Goal: Task Accomplishment & Management: Complete application form

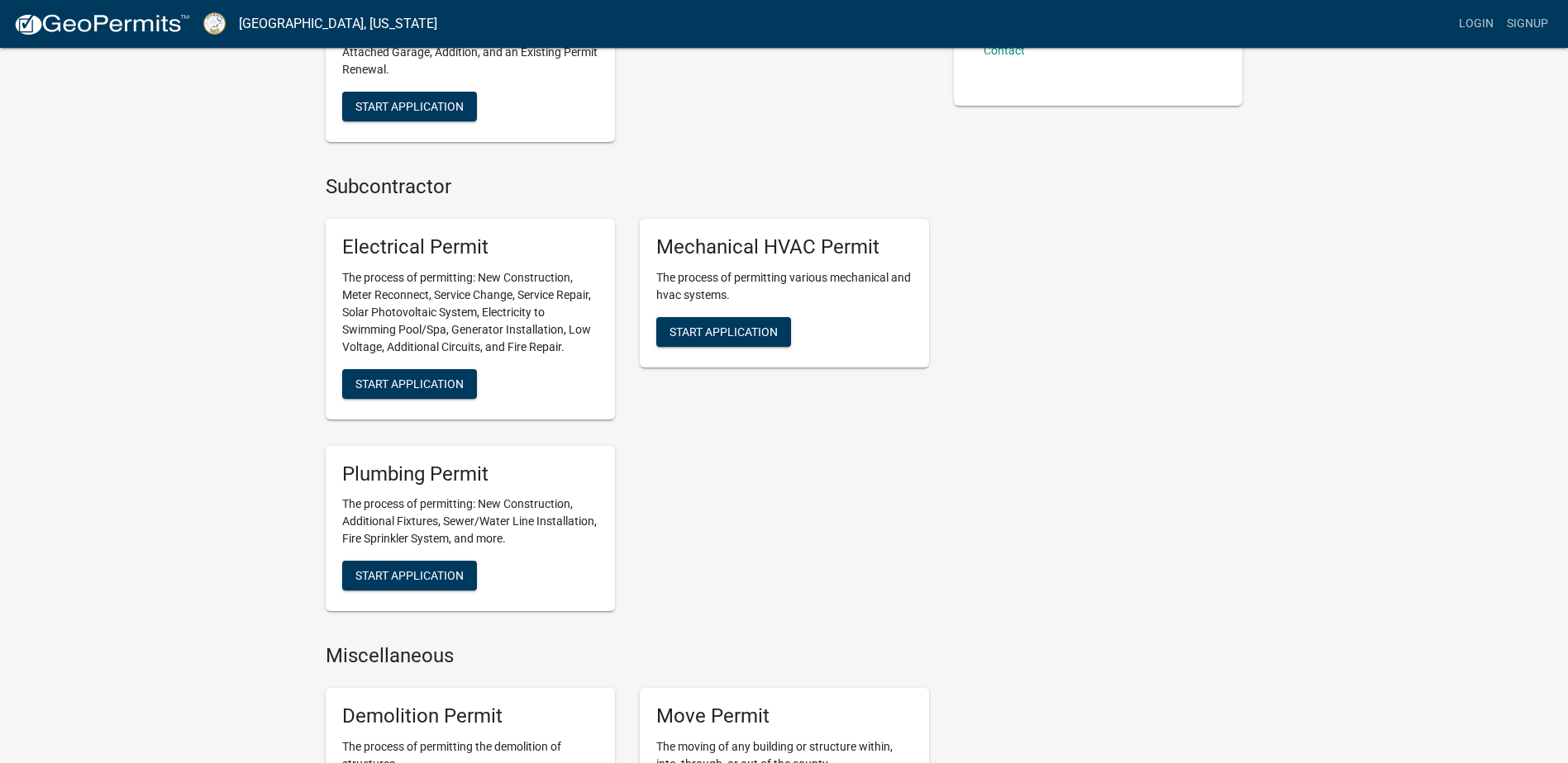
scroll to position [661, 0]
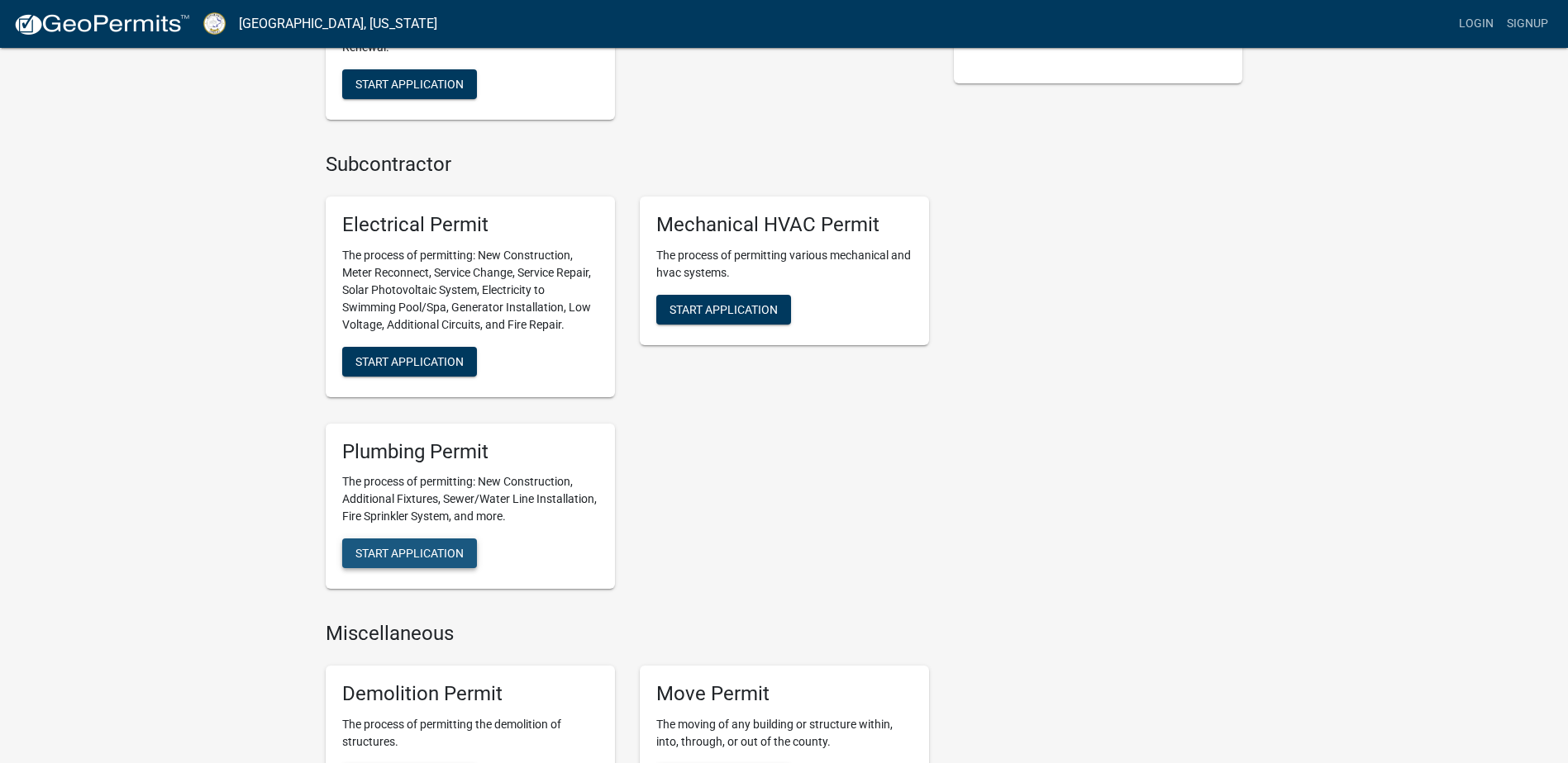
click at [412, 554] on span "Start Application" at bounding box center [409, 553] width 108 height 13
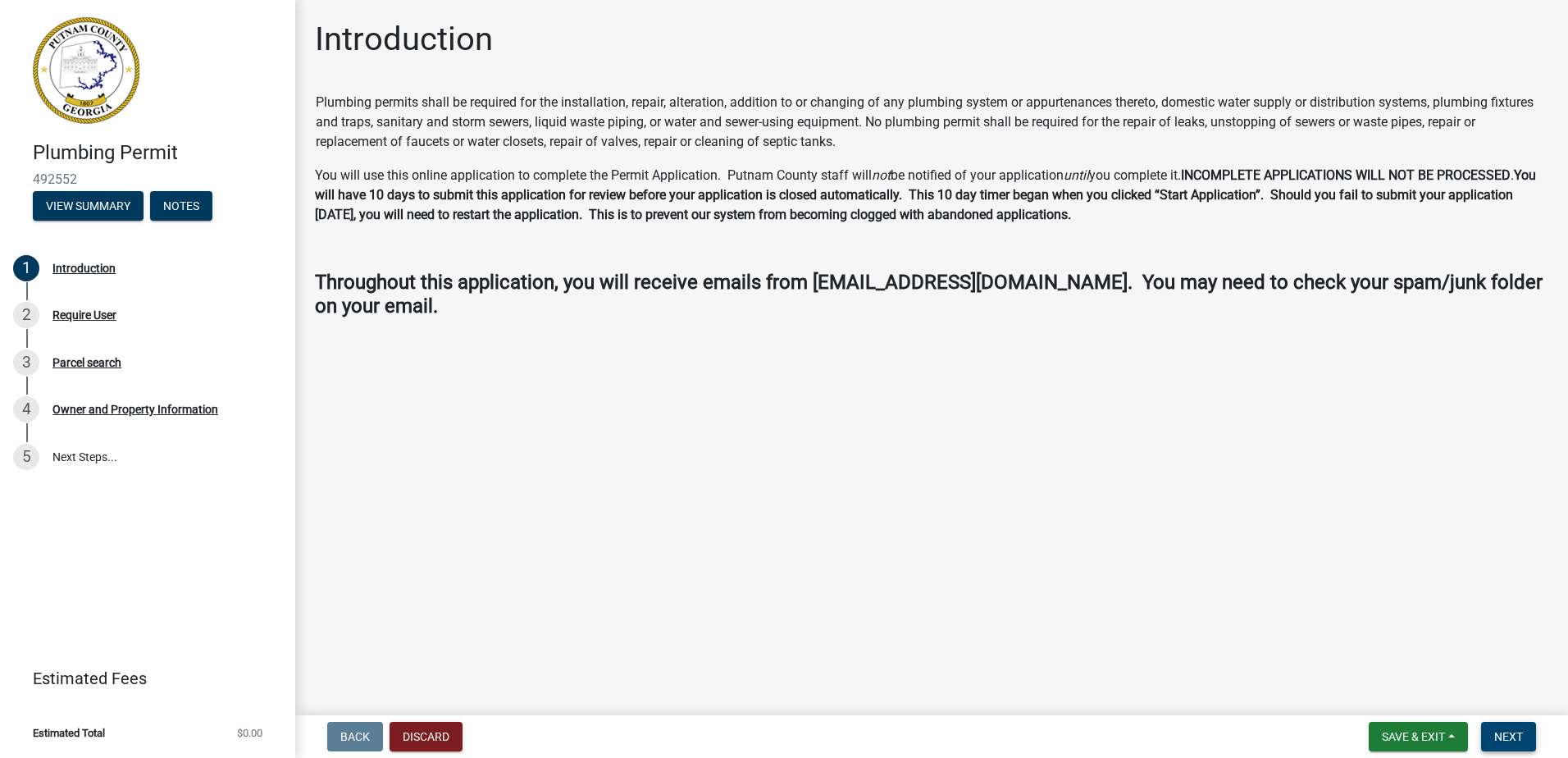
click at [1514, 751] on button "Next" at bounding box center [1508, 737] width 55 height 30
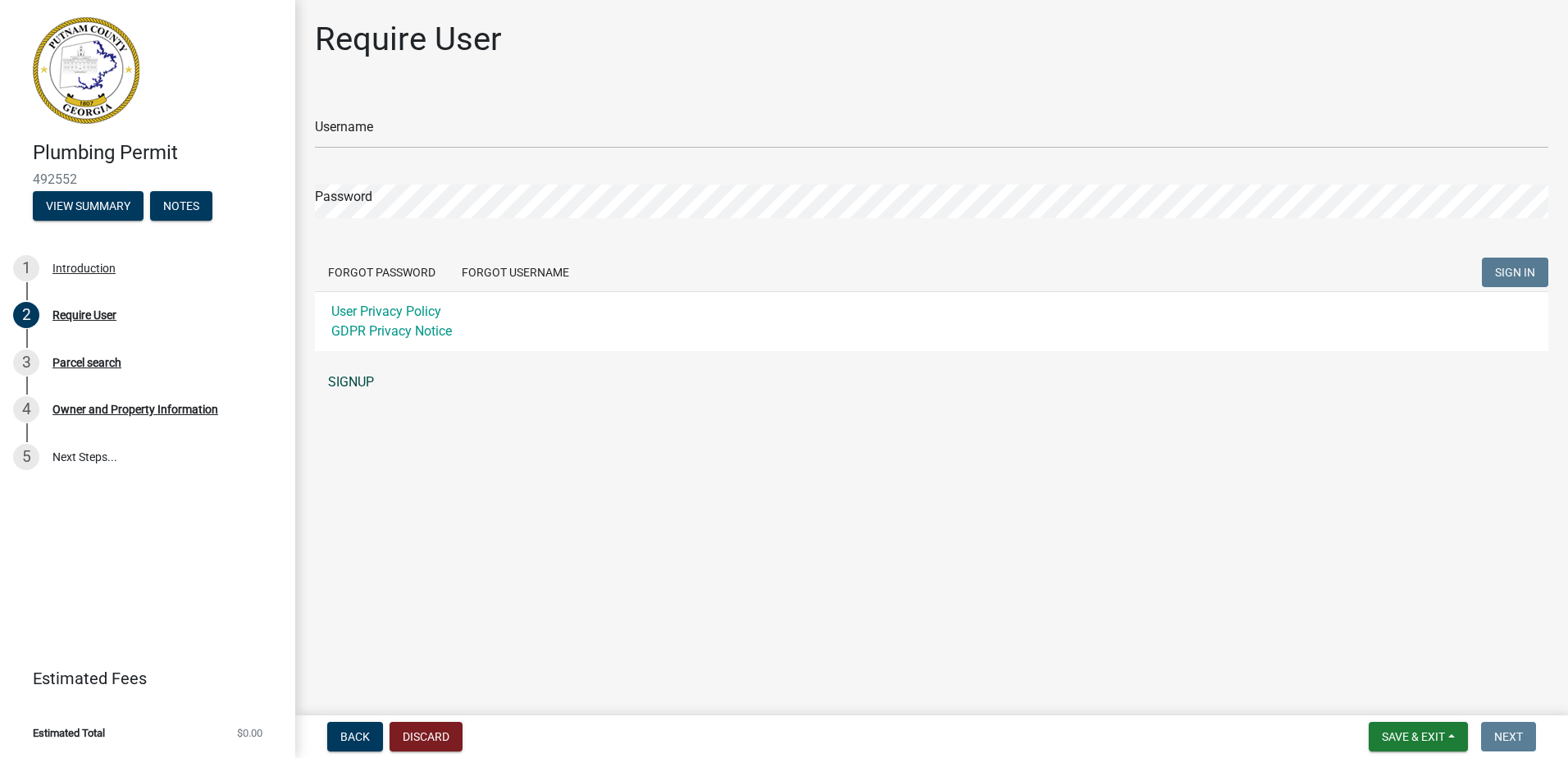
click at [358, 382] on link "SIGNUP" at bounding box center [931, 382] width 1233 height 33
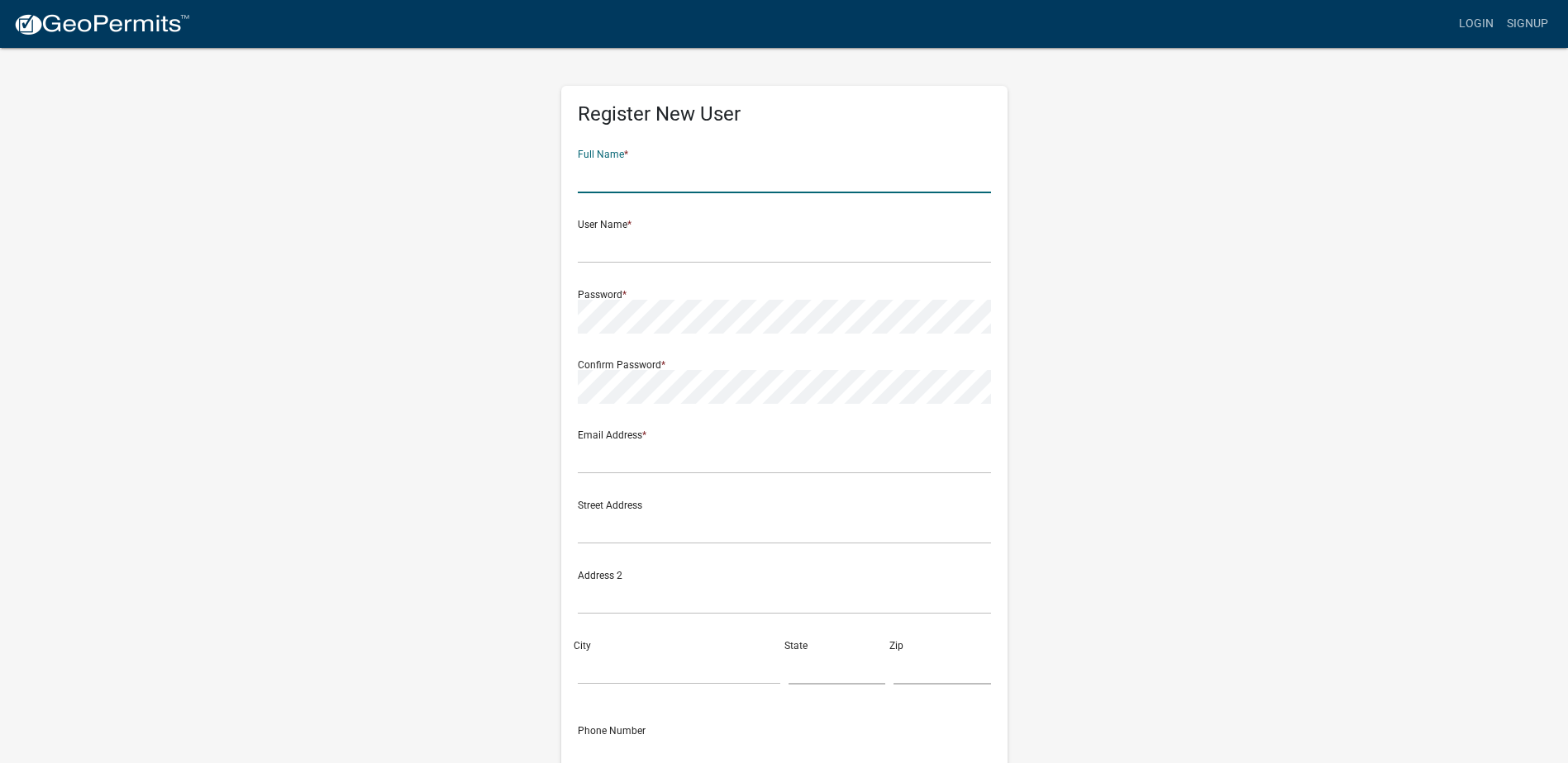
click at [640, 190] on input "text" at bounding box center [785, 177] width 413 height 34
click at [396, 350] on div "Register New User Full Name * User Name * Password * Confirm Password * Email A…" at bounding box center [784, 488] width 943 height 884
click at [630, 177] on input "text" at bounding box center [785, 177] width 413 height 34
type input "m"
type input "[PERSON_NAME]"
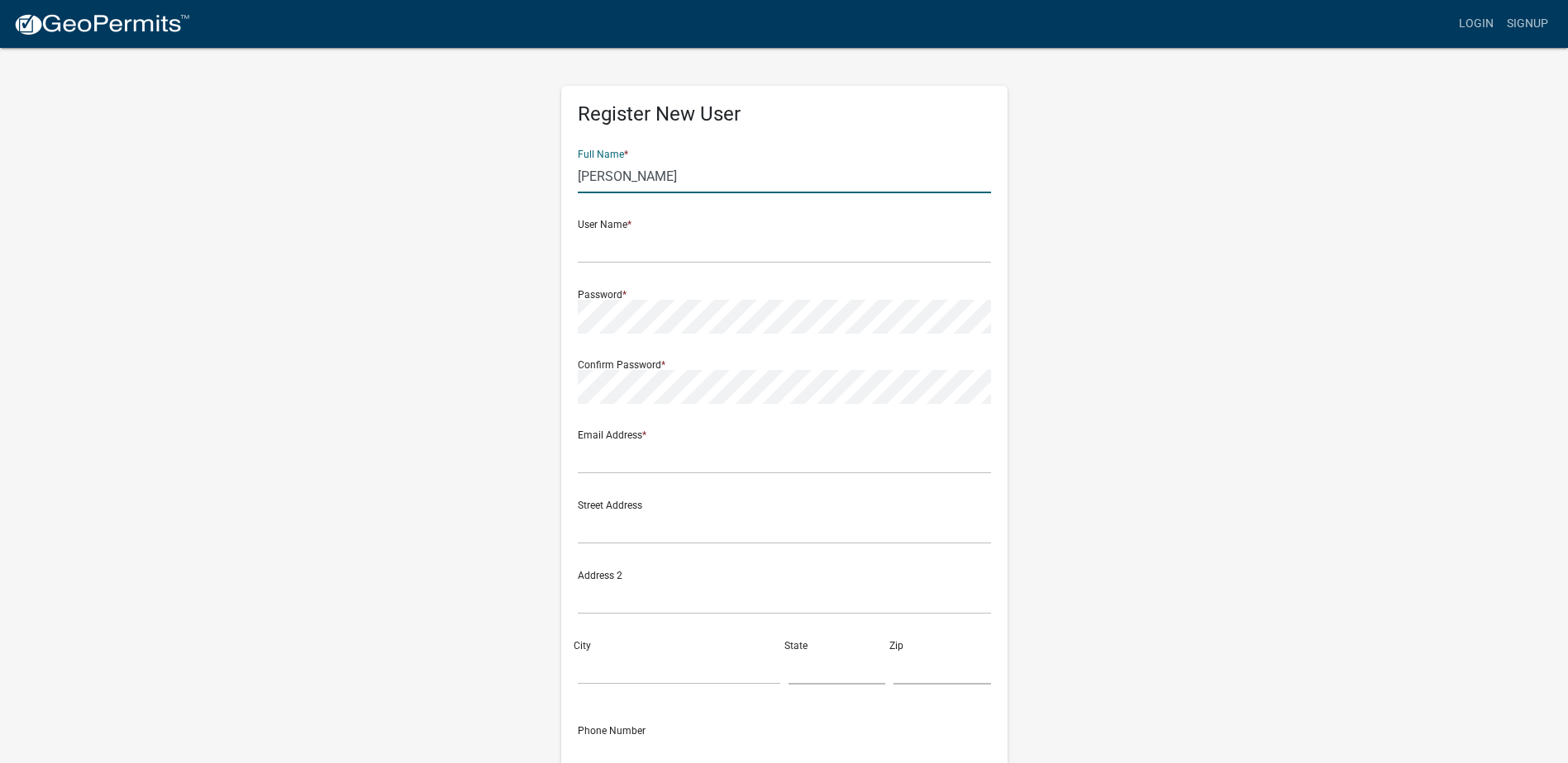
click at [644, 228] on div "User Name *" at bounding box center [785, 235] width 413 height 57
click at [621, 254] on input "text" at bounding box center [785, 247] width 413 height 34
click at [599, 254] on input "text" at bounding box center [785, 247] width 413 height 34
type input "Talley"
click at [619, 411] on form "Full Name * Merrick User Name * Talley Password * Confirm Password * Email Addr…" at bounding box center [785, 490] width 413 height 707
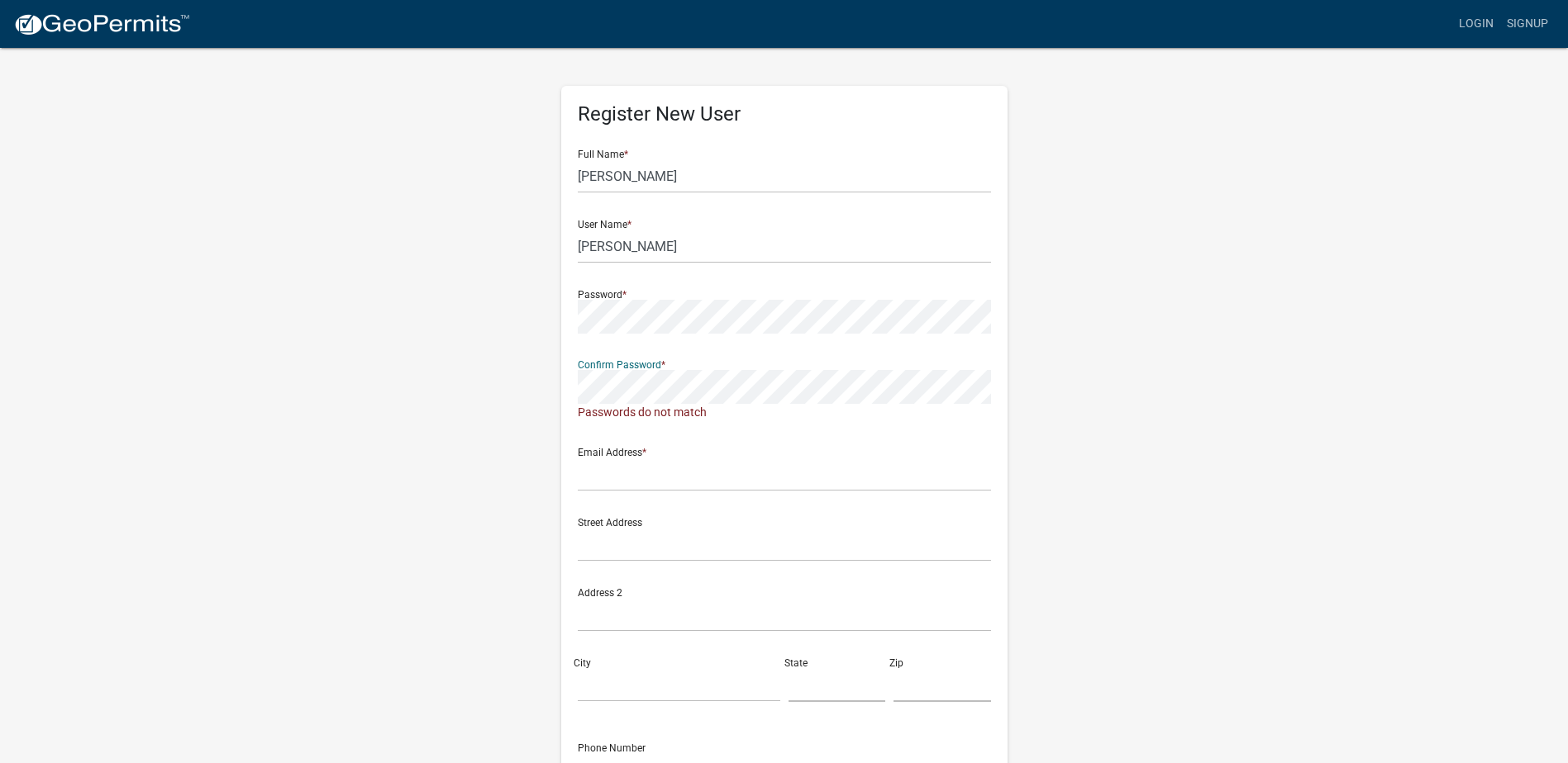
click at [535, 390] on div "Register New User Full Name * Merrick User Name * Talley Password * Confirm Pas…" at bounding box center [784, 496] width 943 height 901
click at [576, 395] on div "Register New User Full Name * Merrick User Name * Talley Password * Confirm Pas…" at bounding box center [784, 480] width 446 height 789
click at [619, 456] on div "Email Address *" at bounding box center [785, 463] width 413 height 57
click at [693, 409] on div "Passwords do not match" at bounding box center [785, 412] width 413 height 17
click at [399, 287] on div "Register New User Full Name * Merrick User Name * Talley Password * Confirm Pas…" at bounding box center [784, 496] width 943 height 901
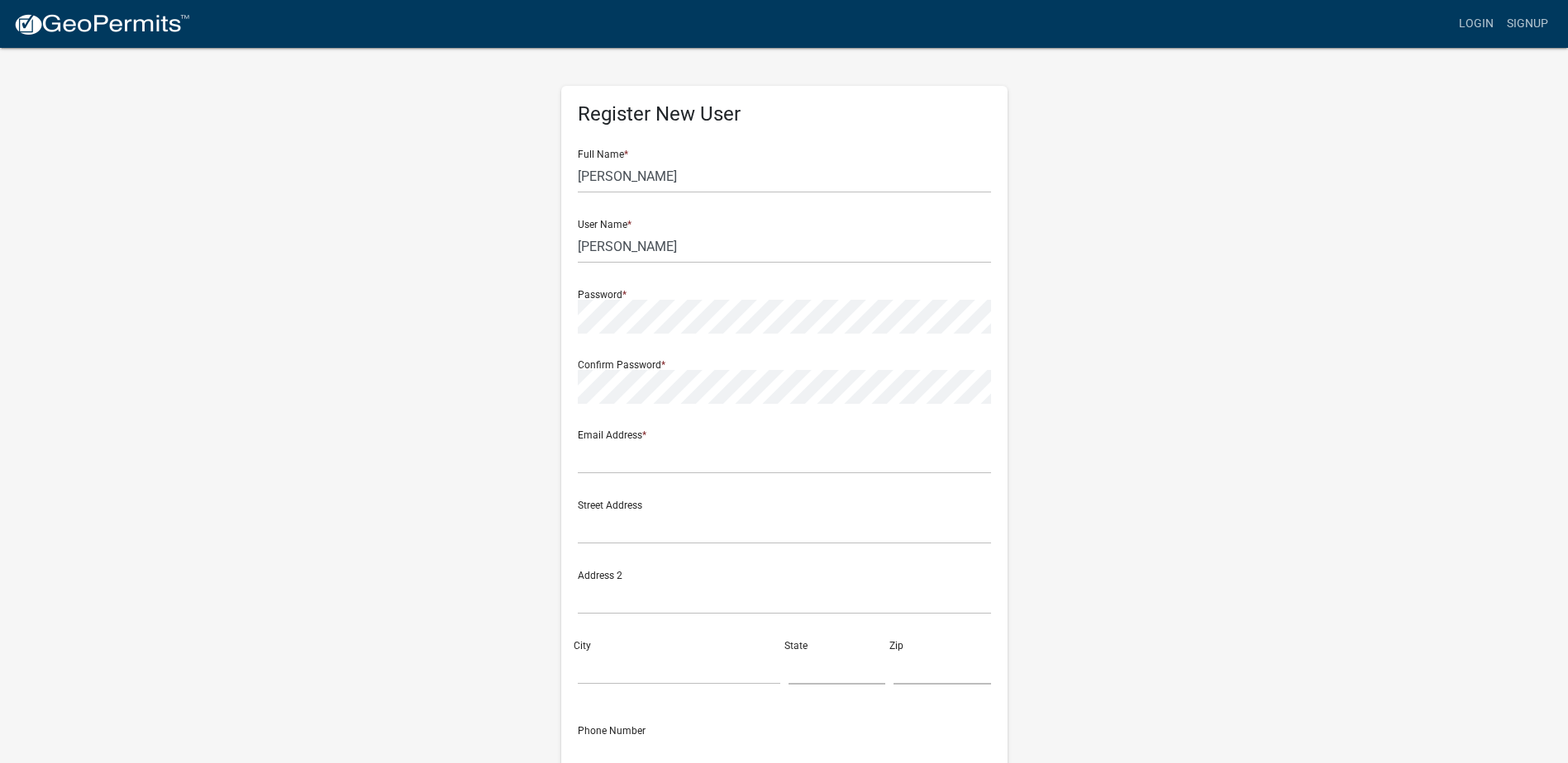
click at [489, 378] on div "Register New User Full Name * Merrick User Name * Talley Password * Confirm Pas…" at bounding box center [784, 488] width 943 height 884
click at [656, 474] on form "Full Name * Merrick User Name * Talley Password * Confirm Password * Email Addr…" at bounding box center [785, 490] width 413 height 707
click at [640, 467] on input "text" at bounding box center [785, 458] width 413 height 34
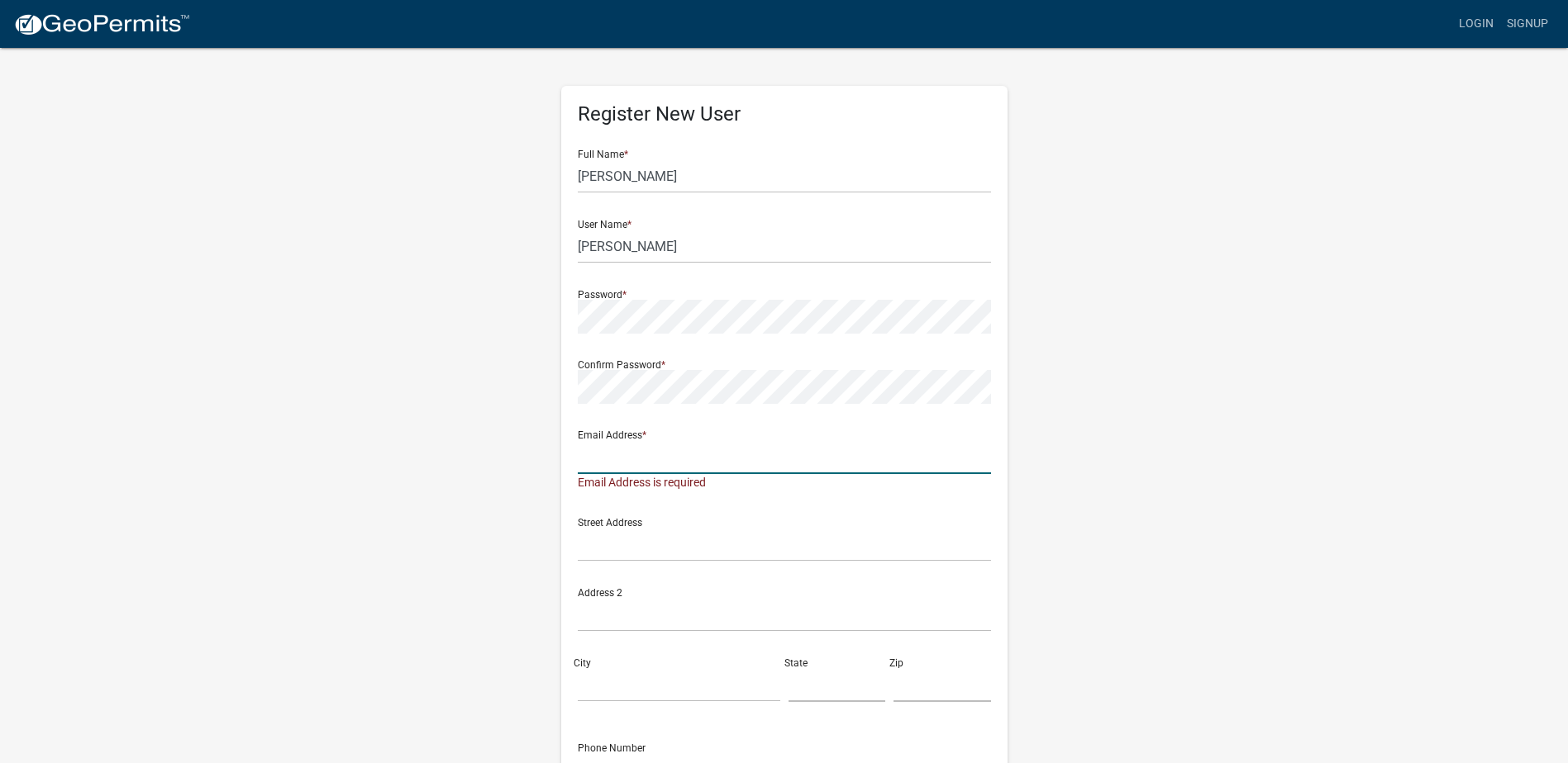
click at [664, 462] on input "text" at bounding box center [785, 458] width 413 height 34
type input "[EMAIL_ADDRESS][DOMAIN_NAME]"
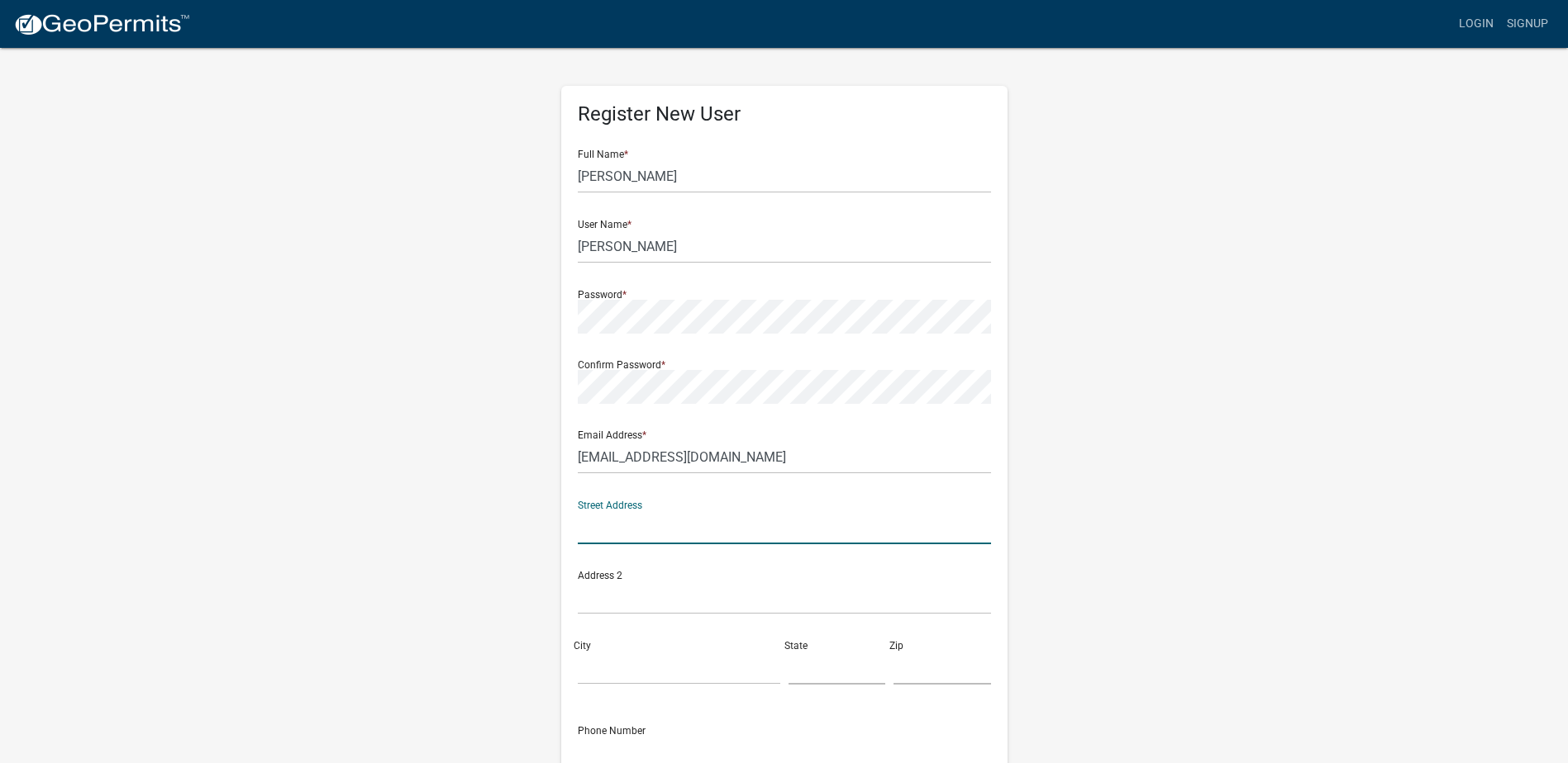
click at [697, 527] on input "text" at bounding box center [785, 528] width 413 height 34
click at [561, 518] on div "Register New User Full Name * Merrick User Name * Talley Password * Confirm Pas…" at bounding box center [784, 480] width 446 height 789
click at [627, 544] on div "Street Address" at bounding box center [784, 523] width 421 height 70
click at [623, 535] on input "text" at bounding box center [785, 528] width 413 height 34
type input "985 Ridge Lake Boulevard"
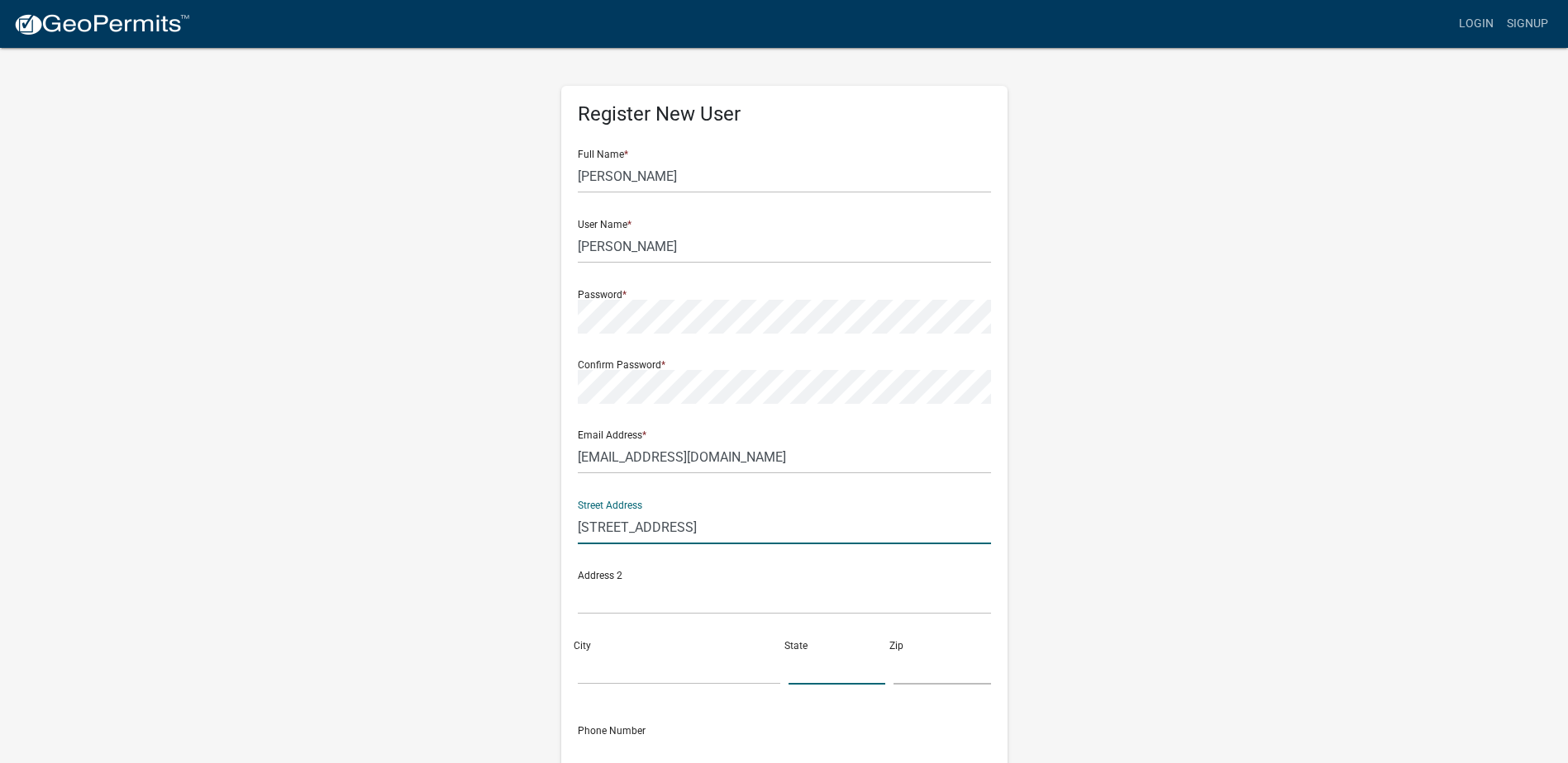
type input "GA"
type input "7708594"
click at [767, 520] on input "985 Ridge Lake Boulevard" at bounding box center [785, 528] width 413 height 34
drag, startPoint x: 767, startPoint y: 524, endPoint x: 466, endPoint y: 511, distance: 301.3
click at [466, 511] on div "Register New User Full Name * Merrick User Name * Talley Password * Confirm Pas…" at bounding box center [784, 488] width 943 height 884
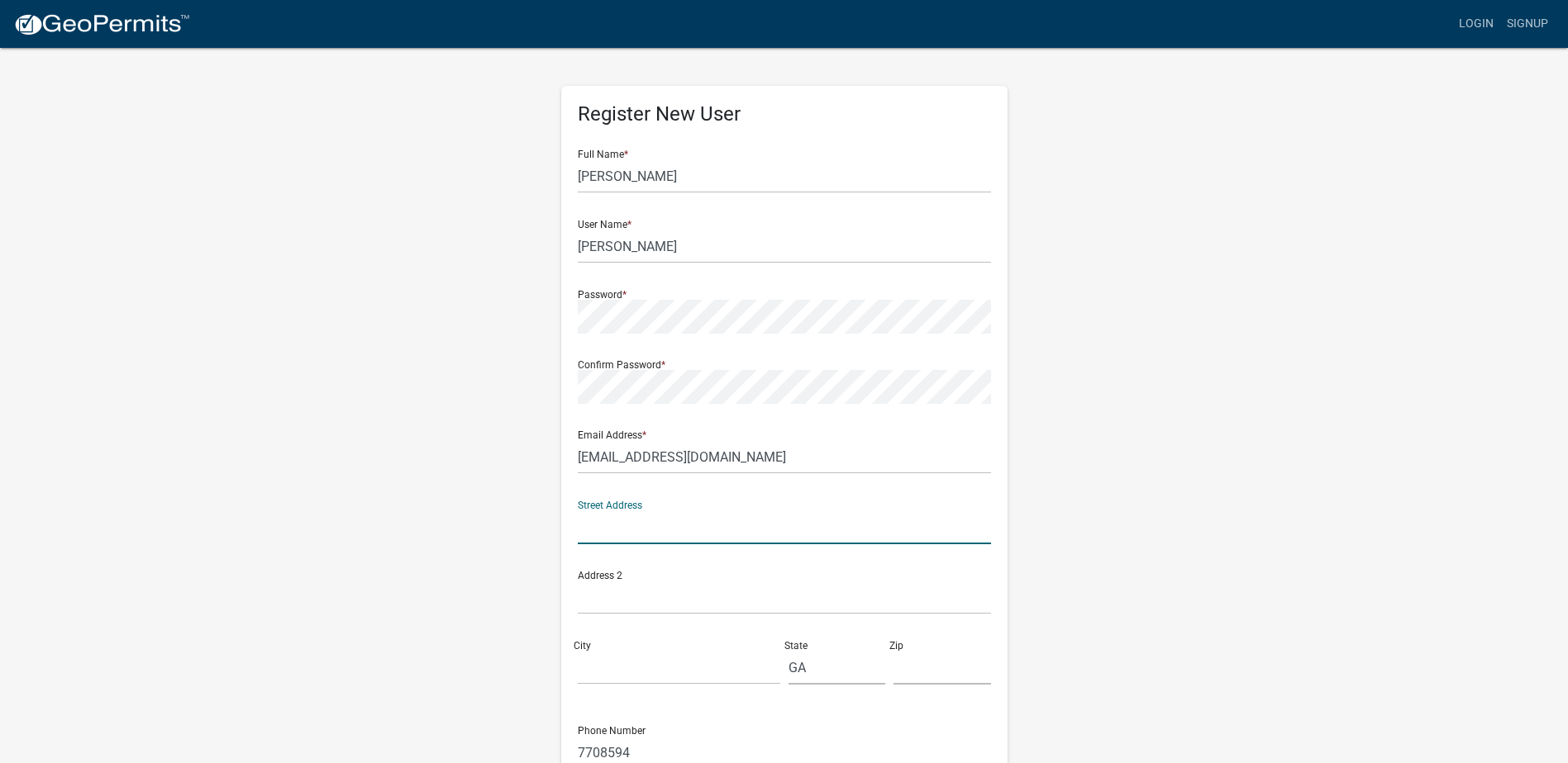
click at [605, 521] on input "text" at bounding box center [785, 528] width 413 height 34
type input "[STREET_ADDRESS]"
type input "Norcross"
type input "30093"
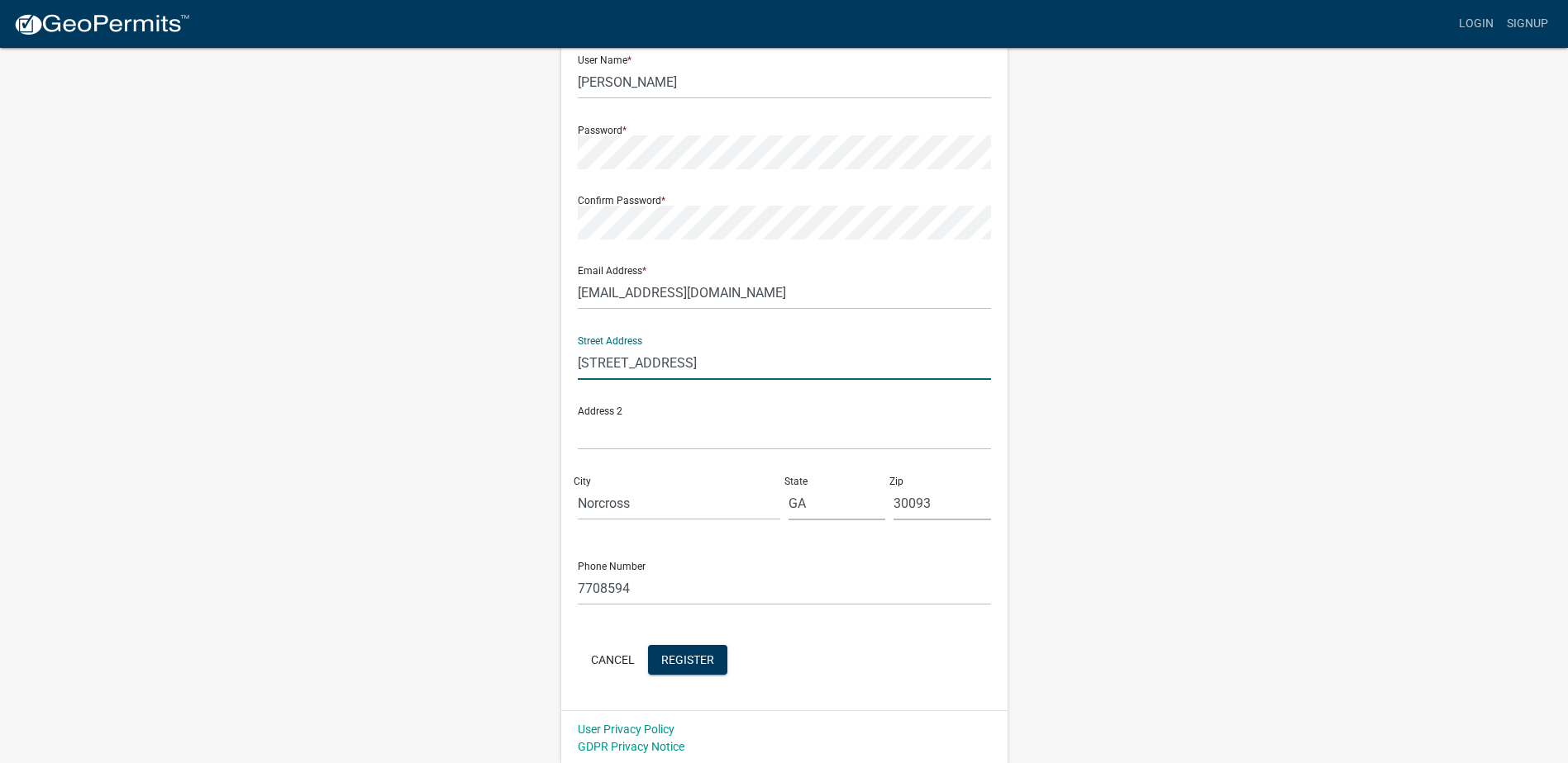
scroll to position [165, 0]
click at [638, 589] on input "7708594" at bounding box center [785, 588] width 413 height 34
drag, startPoint x: 639, startPoint y: 587, endPoint x: 517, endPoint y: 583, distance: 122.1
click at [517, 583] on div "Register New User Full Name * Merrick User Name * Talley Password * Confirm Pas…" at bounding box center [784, 322] width 943 height 884
drag, startPoint x: 606, startPoint y: 584, endPoint x: 573, endPoint y: 581, distance: 33.1
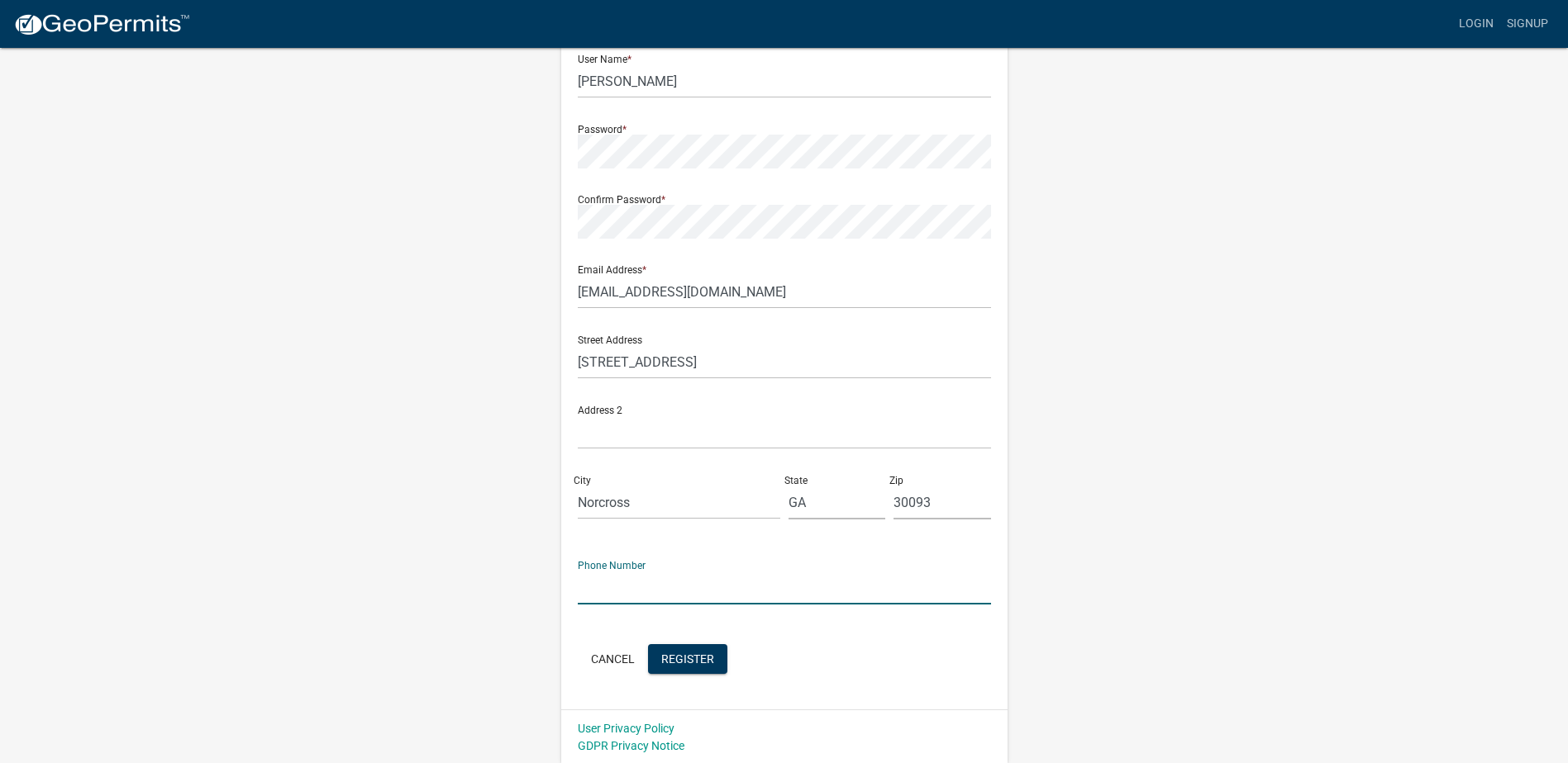
click at [606, 584] on input "text" at bounding box center [785, 588] width 413 height 34
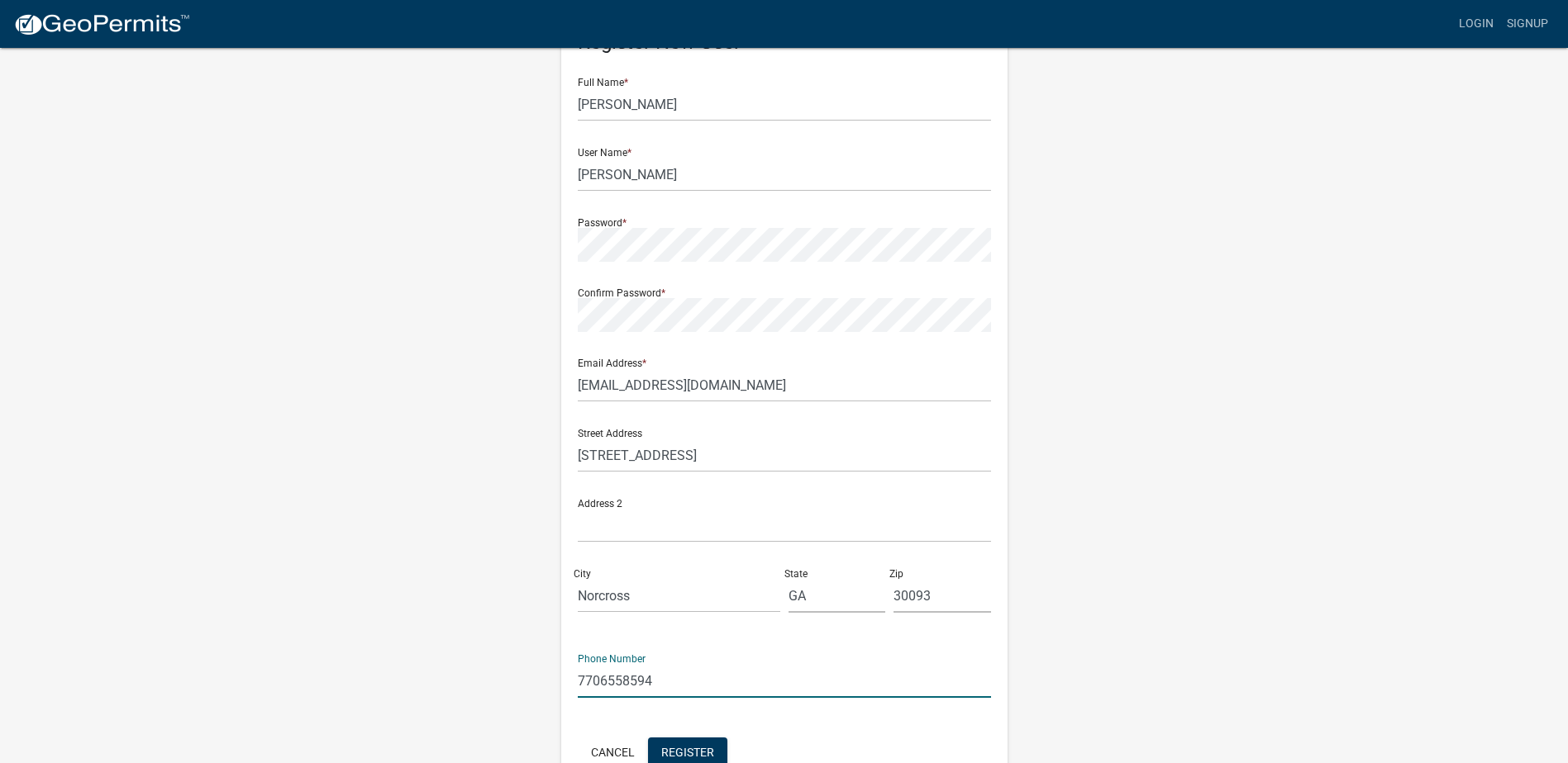
scroll to position [167, 0]
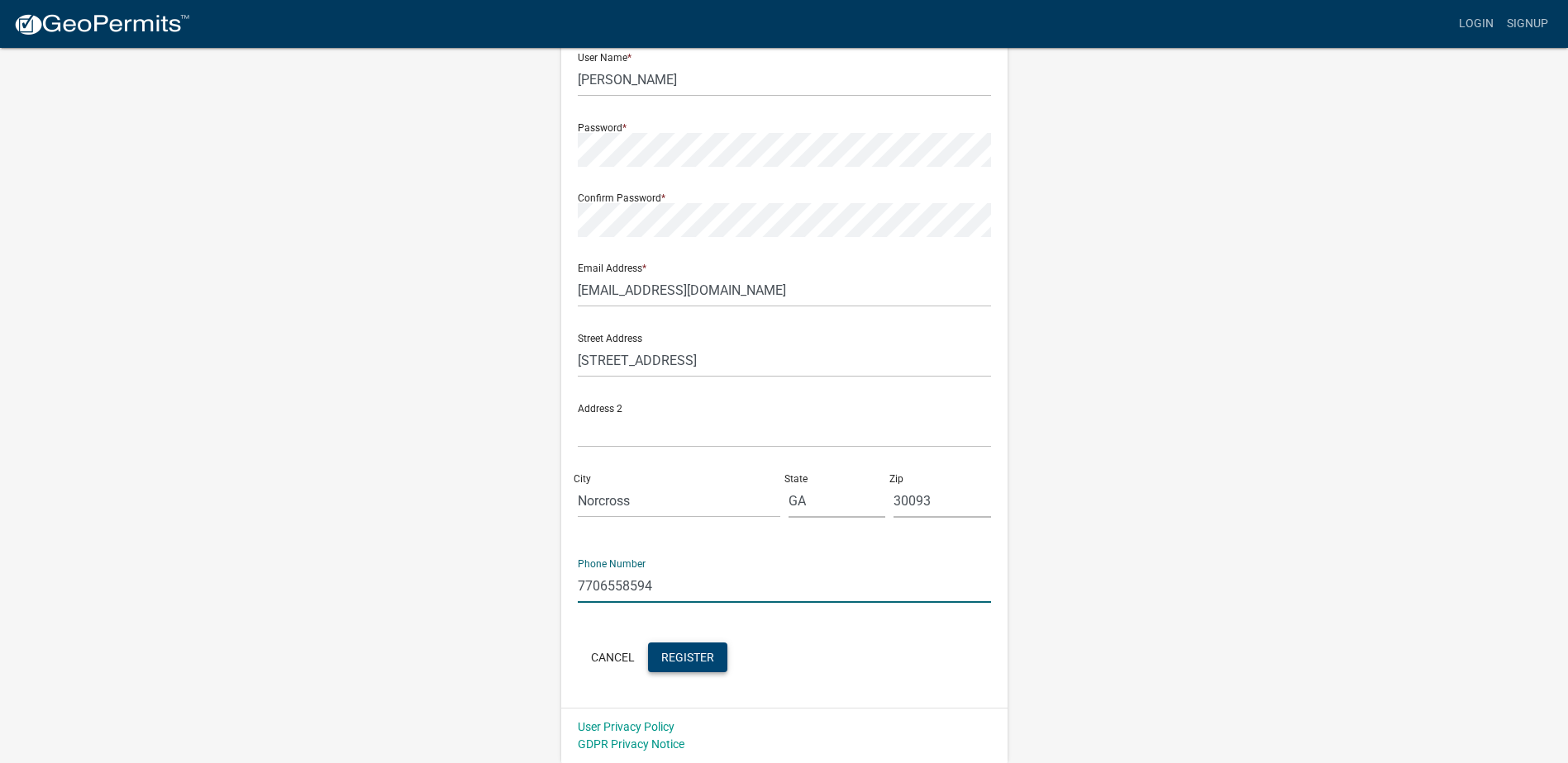
type input "7706558594"
click at [682, 665] on button "Register" at bounding box center [687, 658] width 80 height 30
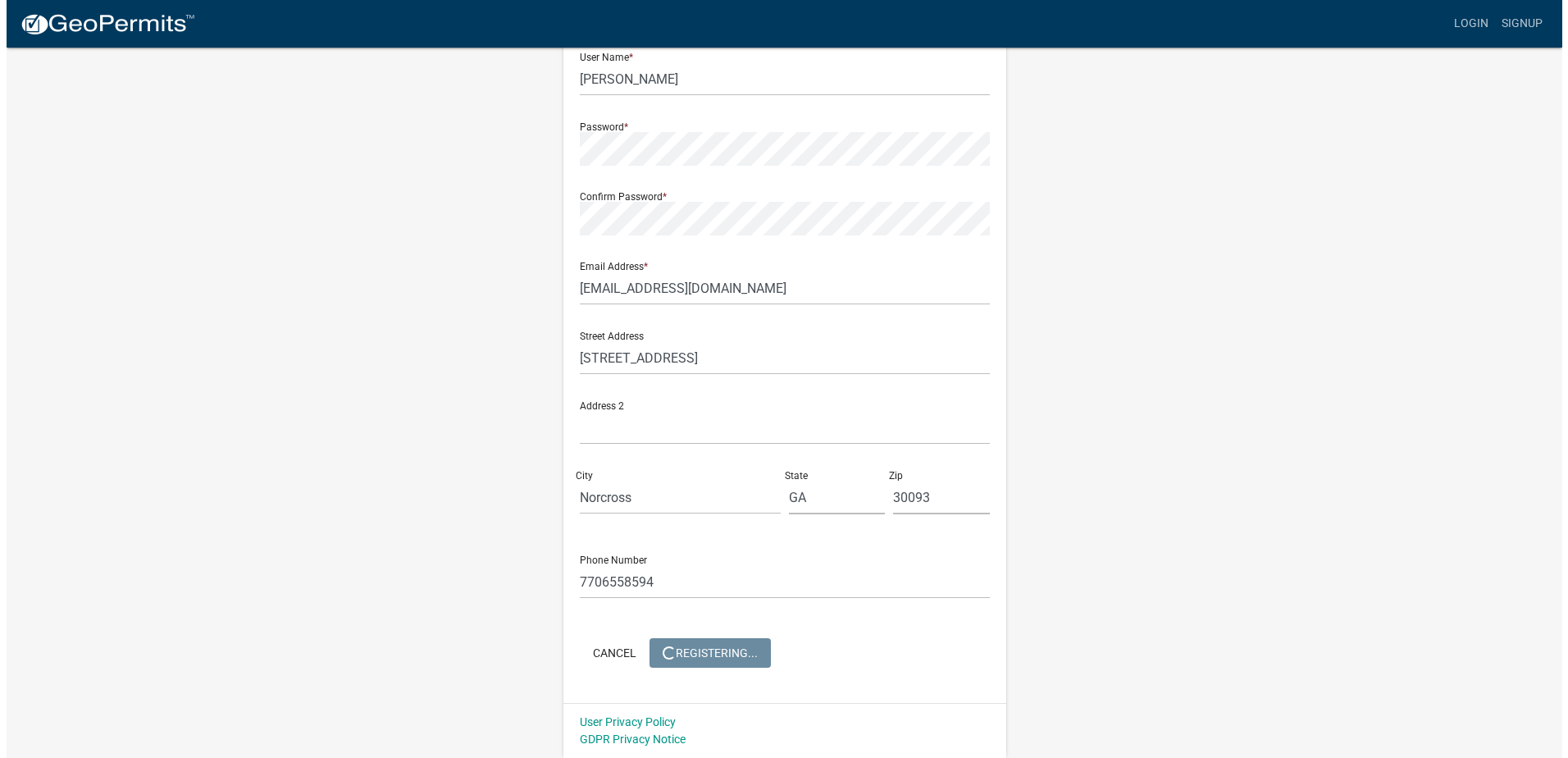
scroll to position [0, 0]
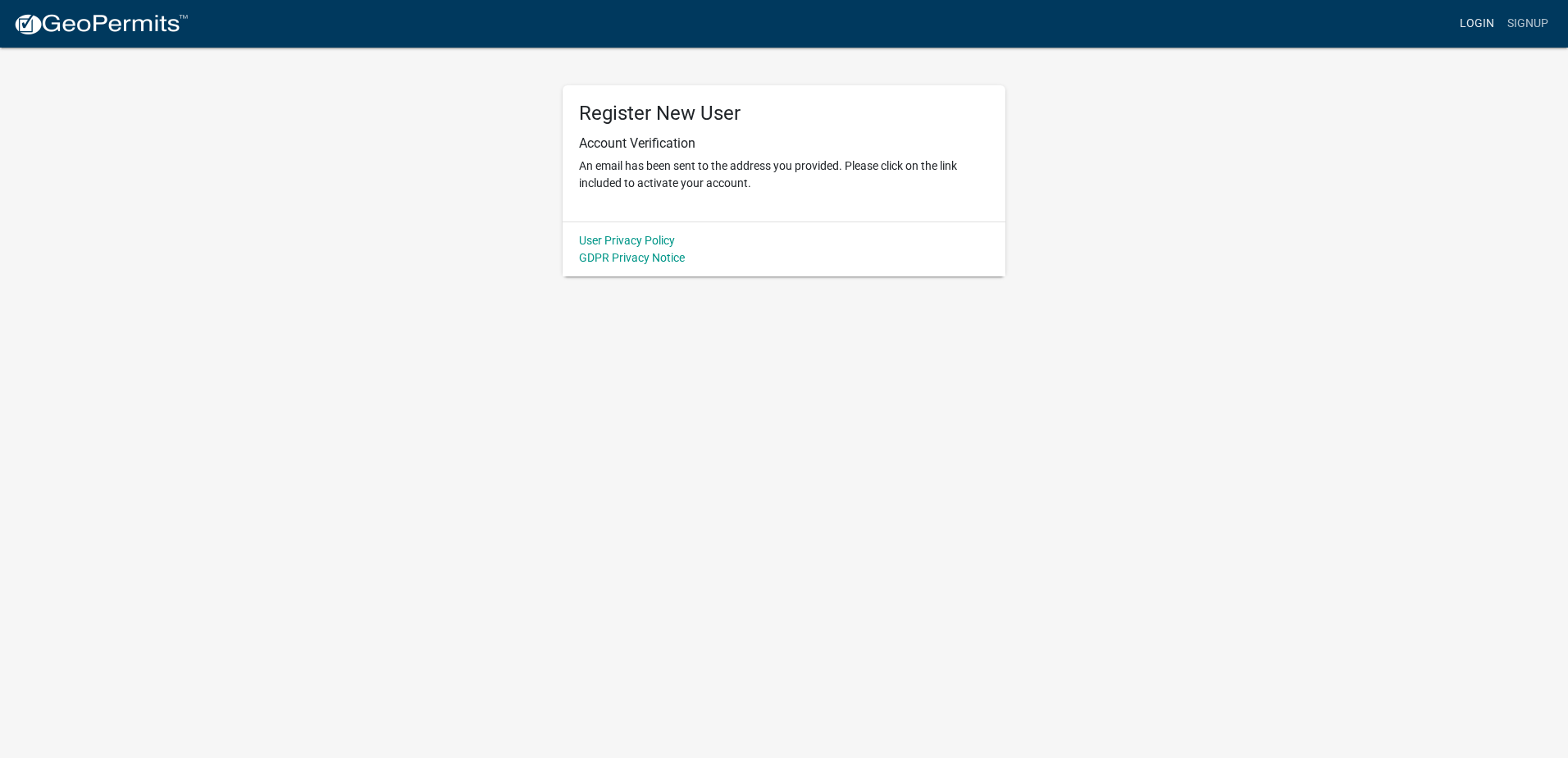
click at [1477, 23] on link "Login" at bounding box center [1478, 24] width 48 height 32
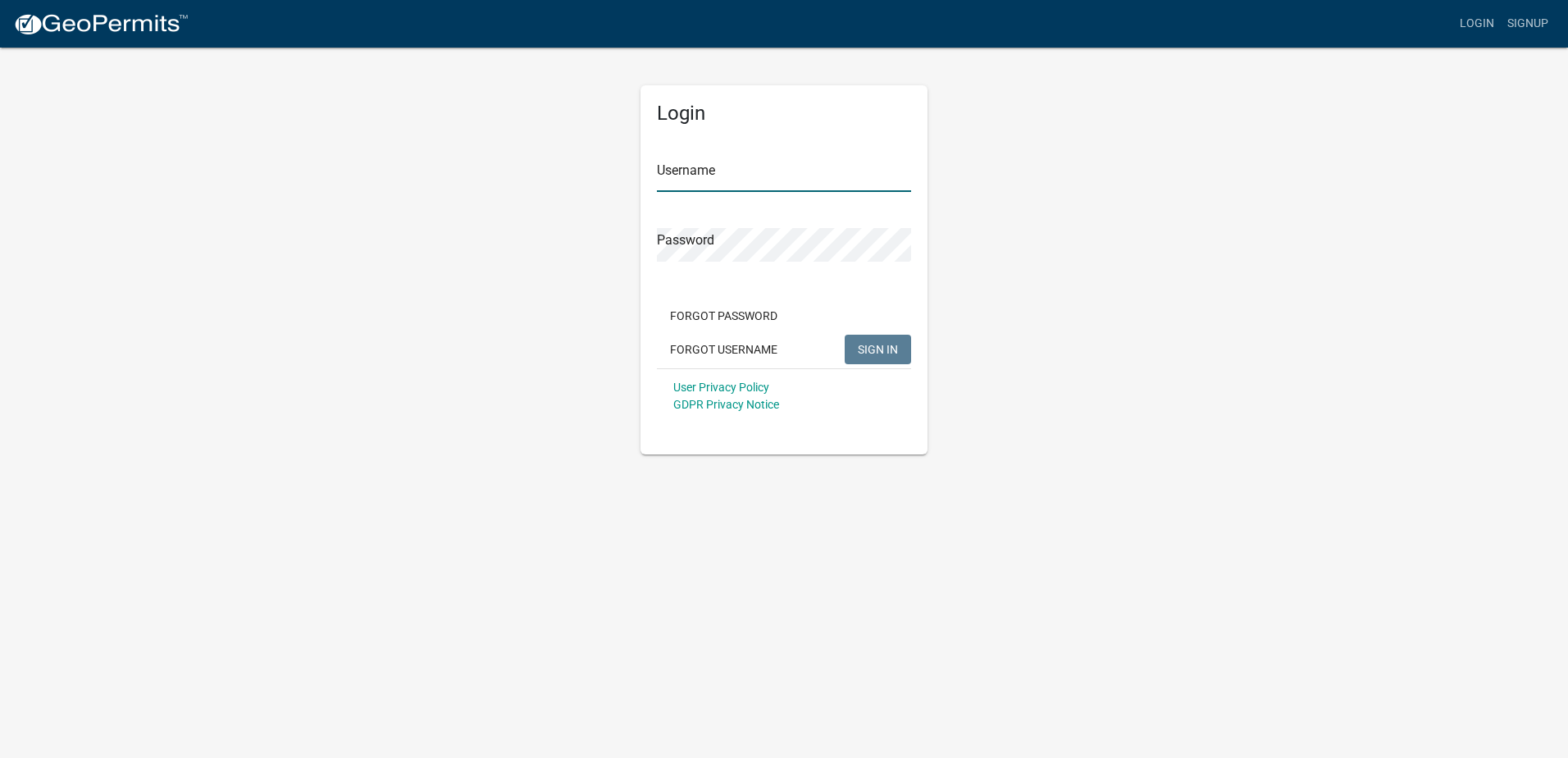
type input "Talley"
click at [722, 176] on input "Talley" at bounding box center [784, 175] width 255 height 34
drag, startPoint x: 582, startPoint y: 284, endPoint x: 532, endPoint y: 323, distance: 63.4
click at [582, 284] on div "Login Username Talley Password Forgot Password Forgot Username SIGN IN User Pri…" at bounding box center [784, 250] width 936 height 409
click at [884, 355] on span "SIGN IN" at bounding box center [878, 348] width 40 height 13
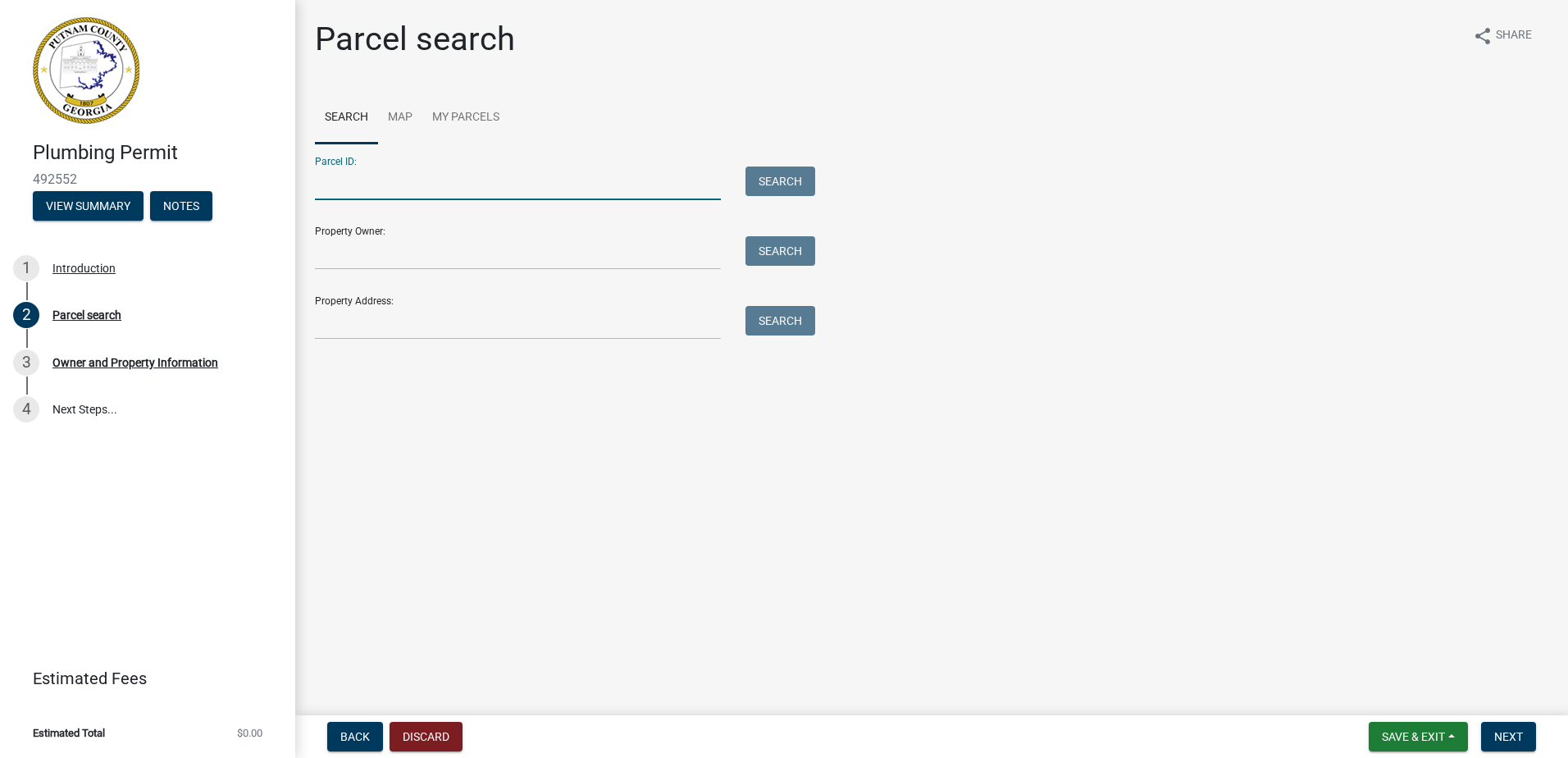
click at [372, 174] on input "Parcel ID:" at bounding box center [518, 184] width 406 height 34
click at [375, 242] on input "Property Owner:" at bounding box center [518, 254] width 406 height 34
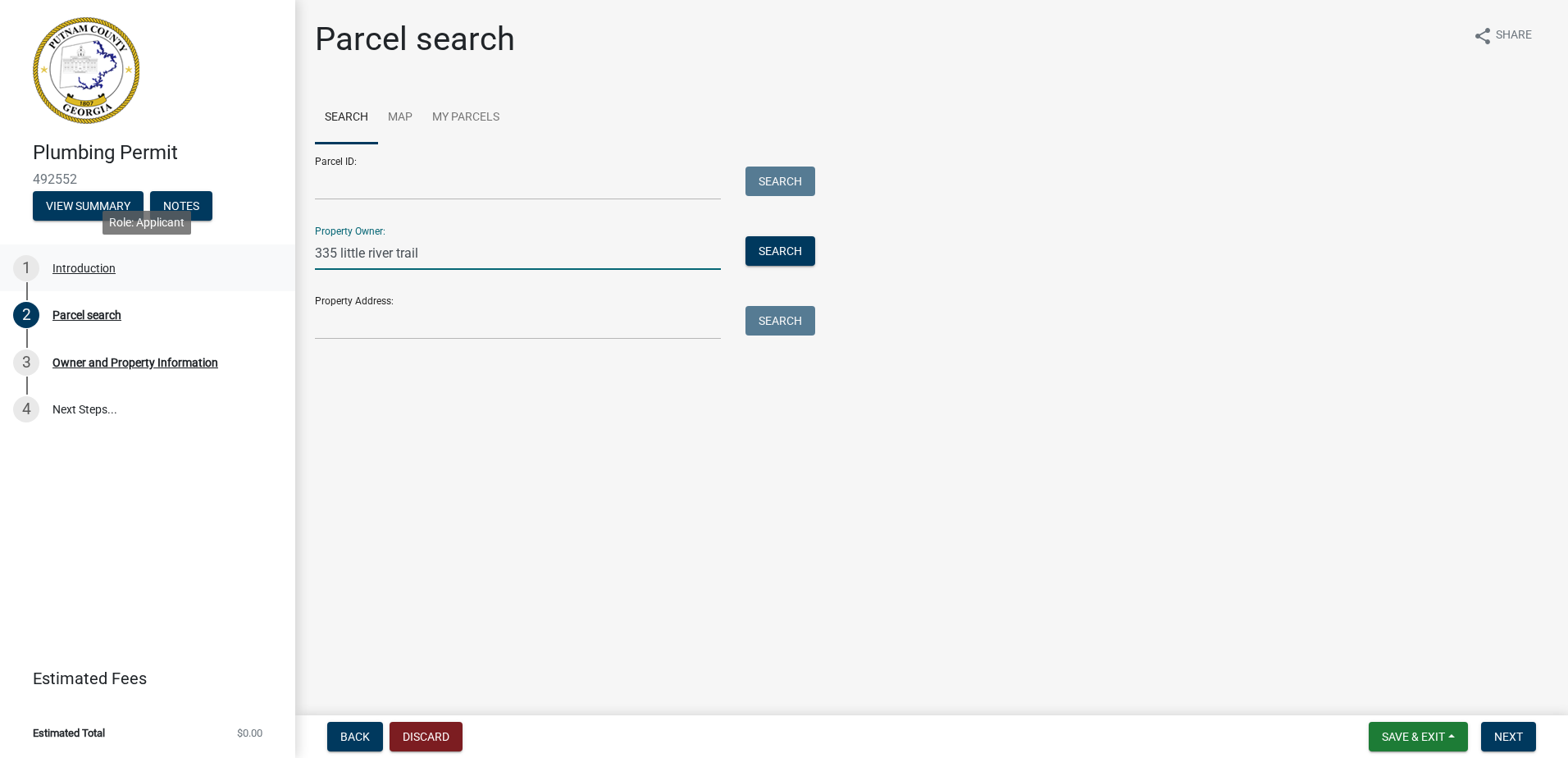
drag, startPoint x: 466, startPoint y: 250, endPoint x: 276, endPoint y: 255, distance: 190.1
click at [276, 255] on div "Plumbing Permit 492552 View Summary Notes 1 Introduction 2 Parcel search 3 Owne…" at bounding box center [784, 379] width 1568 height 758
type input "335 little river trail"
click at [375, 320] on input "Property Address:" at bounding box center [518, 323] width 406 height 34
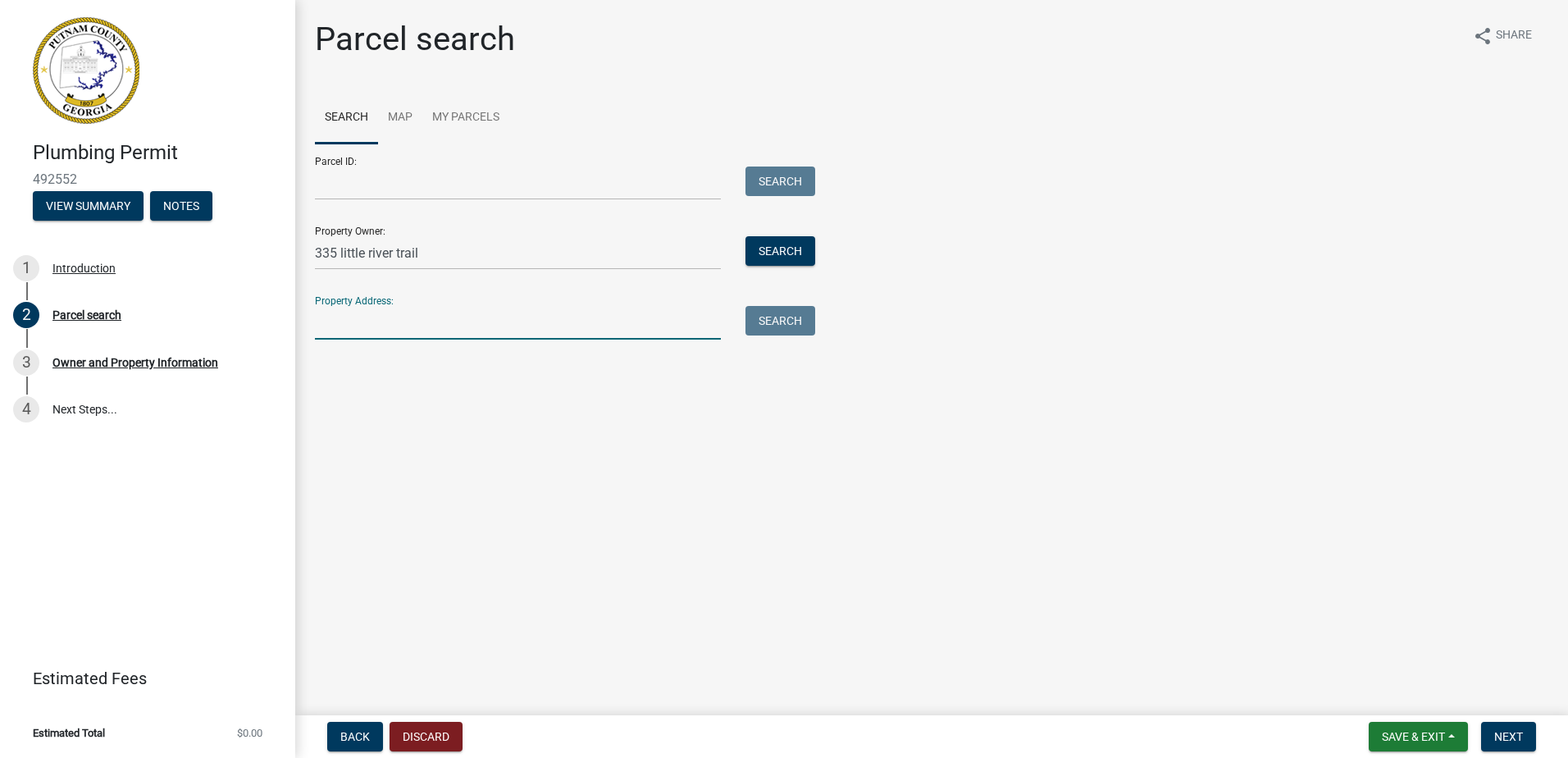
paste input "335 little river trail"
type input "335 little river trail"
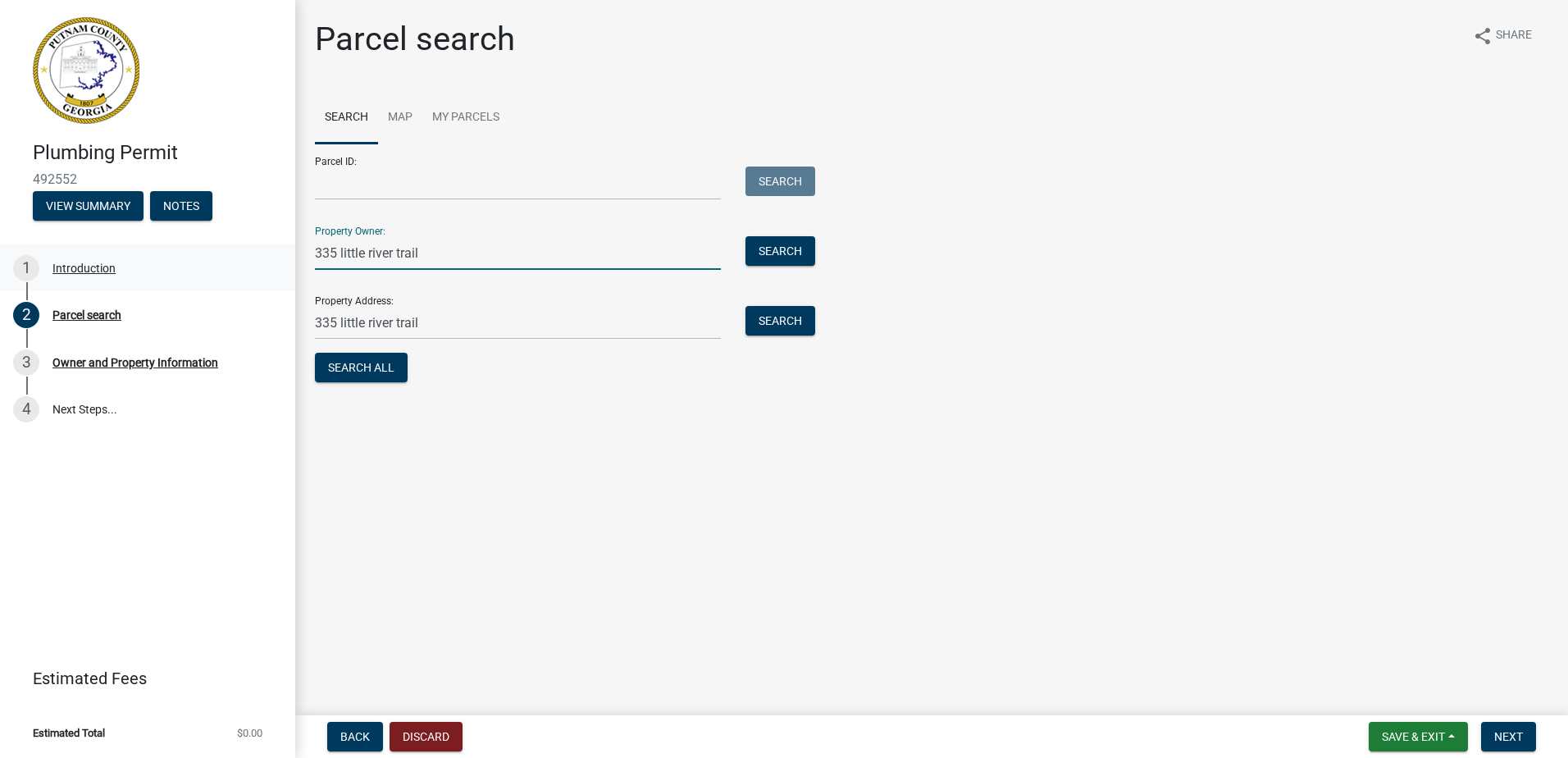
drag, startPoint x: 438, startPoint y: 258, endPoint x: 280, endPoint y: 258, distance: 158.0
click at [280, 258] on div "Plumbing Permit 492552 View Summary Notes 1 Introduction 2 Parcel search 3 Owne…" at bounding box center [784, 379] width 1568 height 758
click at [780, 340] on div "Parcel search share Share Search Map My Parcels Parcel ID: Search Property Owne…" at bounding box center [932, 187] width 1258 height 335
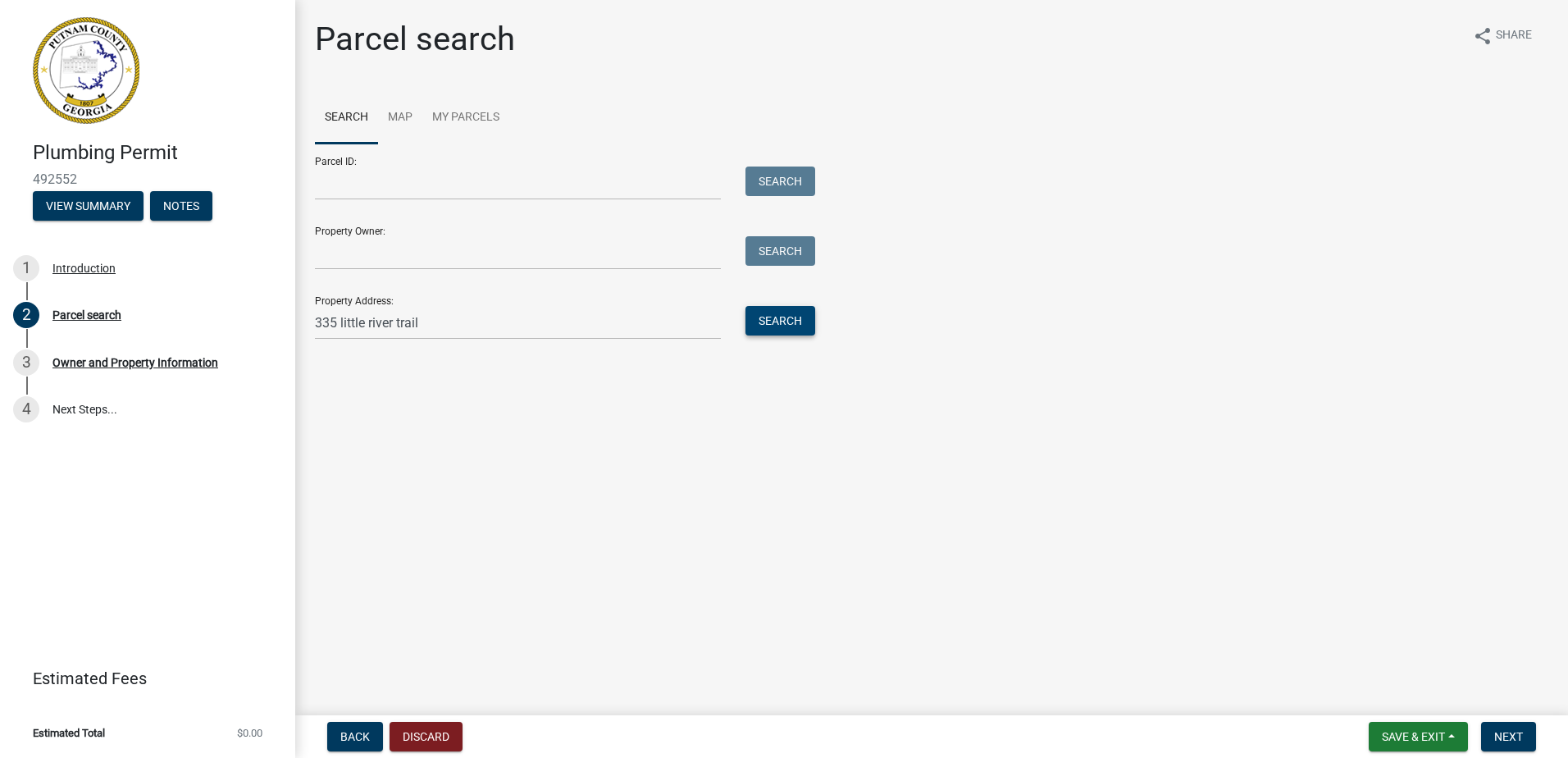
click at [775, 333] on button "Search" at bounding box center [781, 320] width 70 height 30
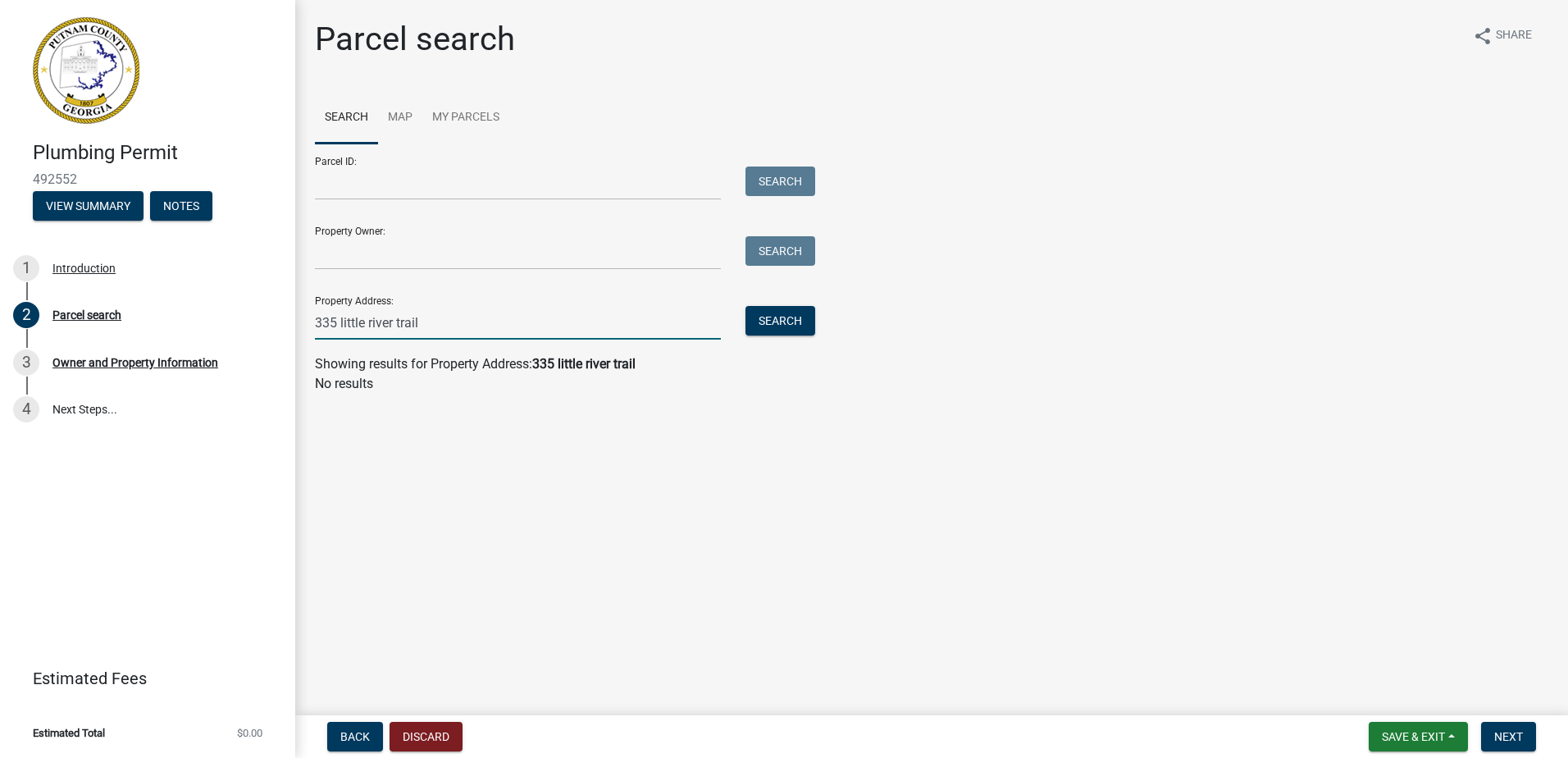
click at [449, 313] on input "335 little river trail" at bounding box center [518, 323] width 406 height 34
drag, startPoint x: 435, startPoint y: 334, endPoint x: 177, endPoint y: 345, distance: 258.2
click at [177, 345] on div "Plumbing Permit 492552 View Summary Notes 1 Introduction 2 Parcel search 3 Owne…" at bounding box center [784, 379] width 1568 height 758
click at [417, 119] on link "Map" at bounding box center [400, 118] width 44 height 53
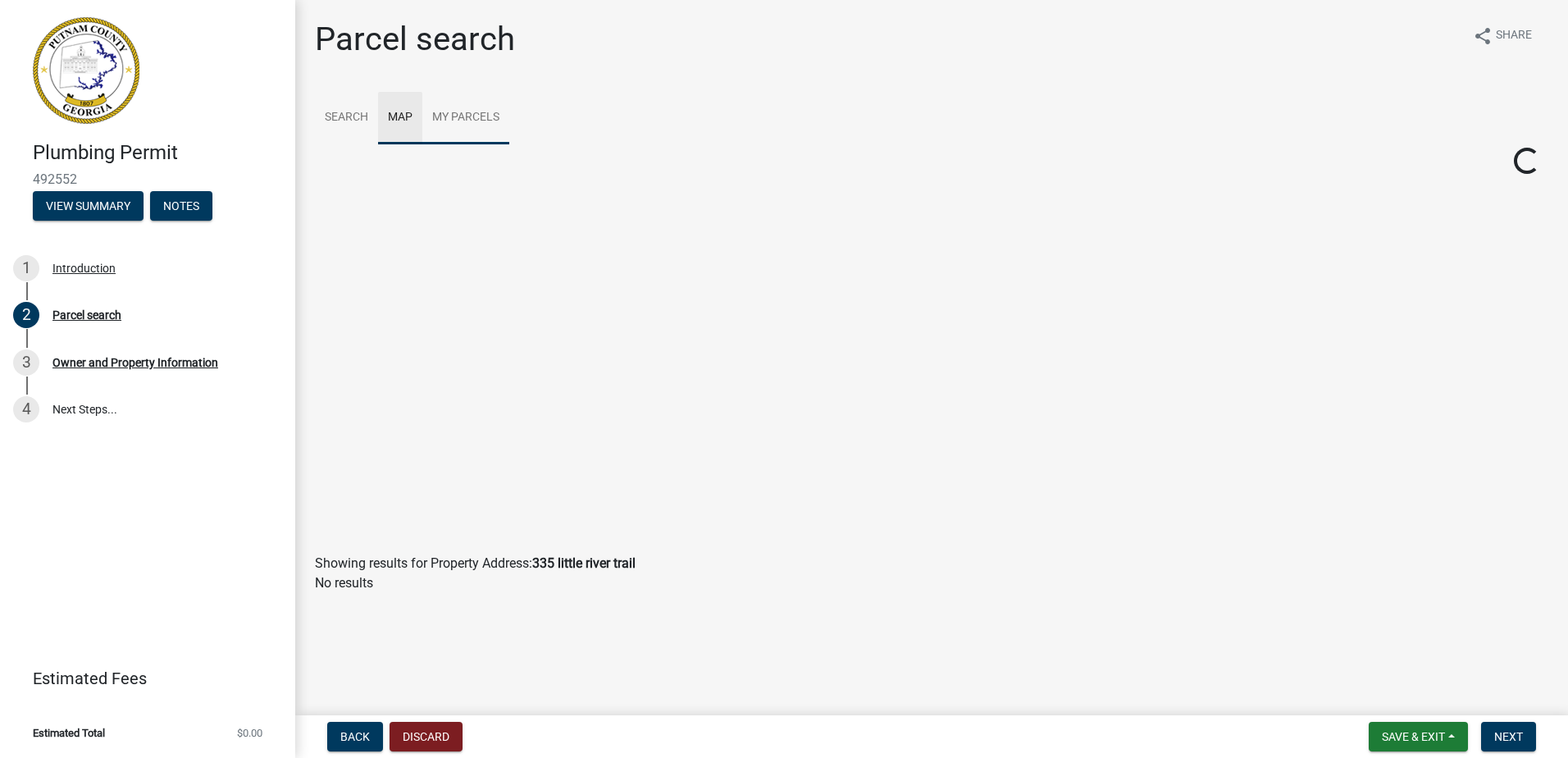
click at [454, 123] on link "My Parcels" at bounding box center [466, 118] width 87 height 53
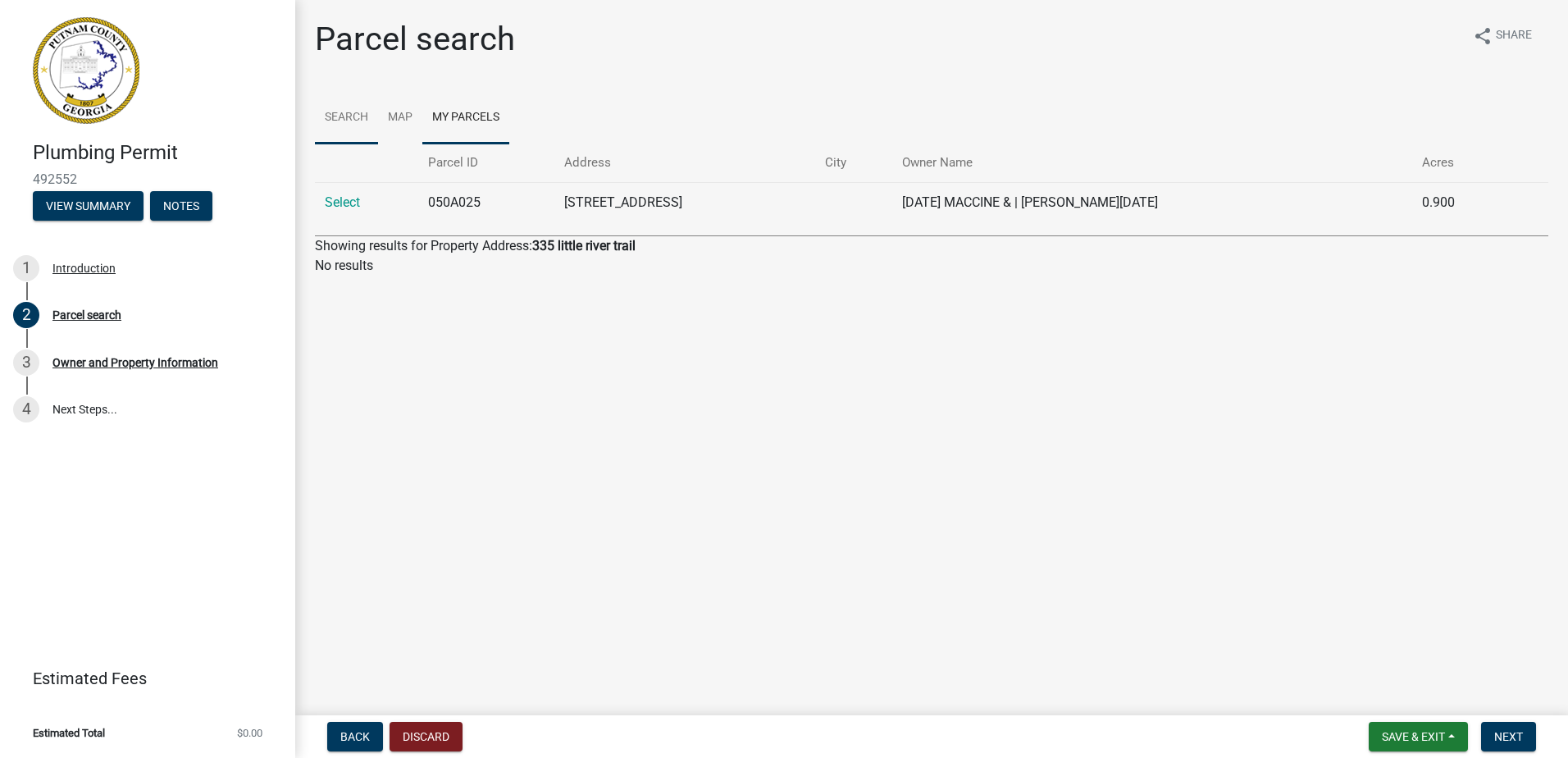
click at [334, 120] on link "Search" at bounding box center [346, 118] width 63 height 53
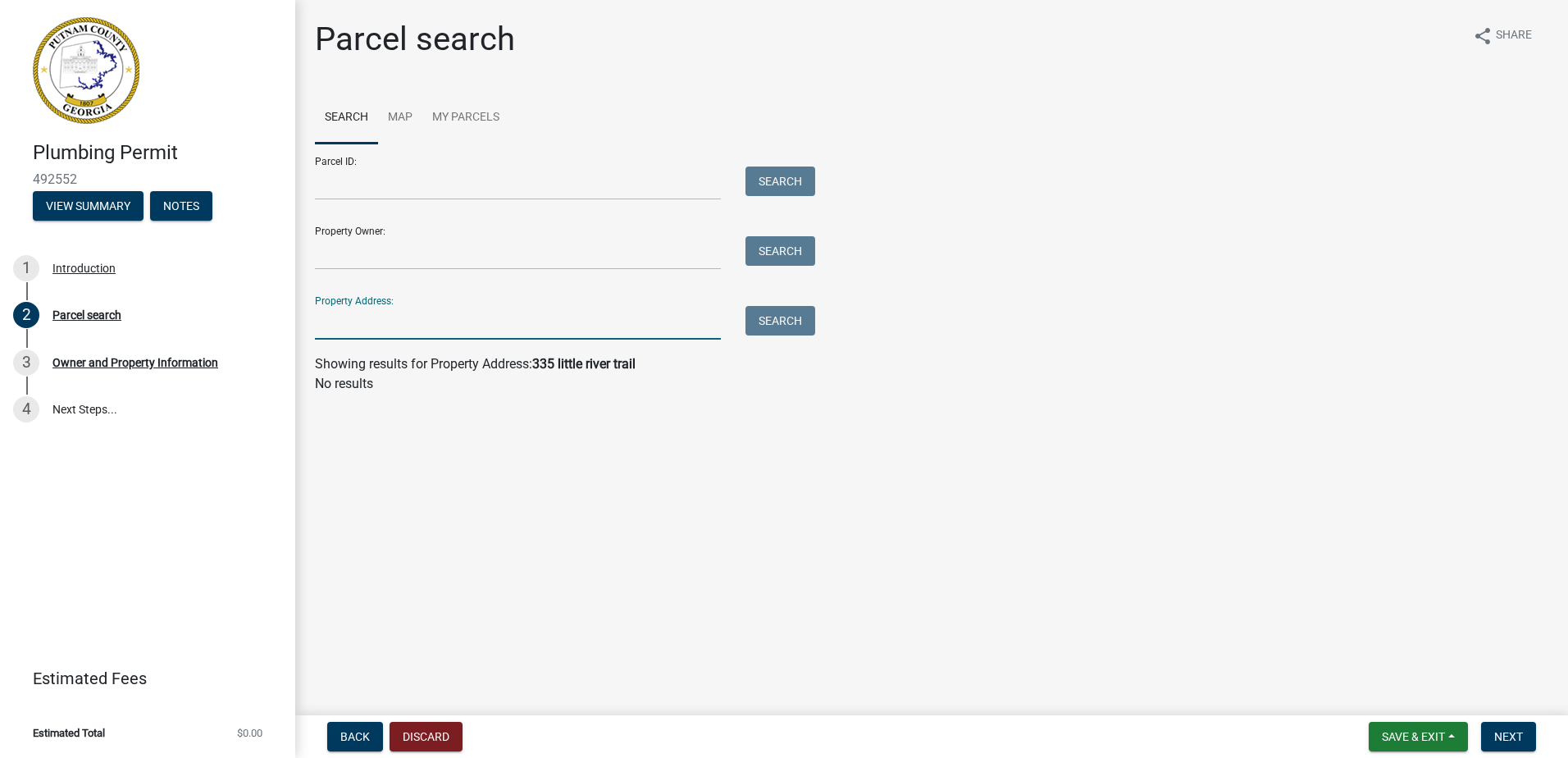
click at [411, 310] on input "Property Address:" at bounding box center [518, 323] width 406 height 34
type input "335 little"
click at [299, 351] on div "Parcel search share Share Search Map My Parcels Parcel ID: Search Property Owne…" at bounding box center [932, 214] width 1273 height 389
click at [786, 309] on button "Search" at bounding box center [781, 320] width 70 height 30
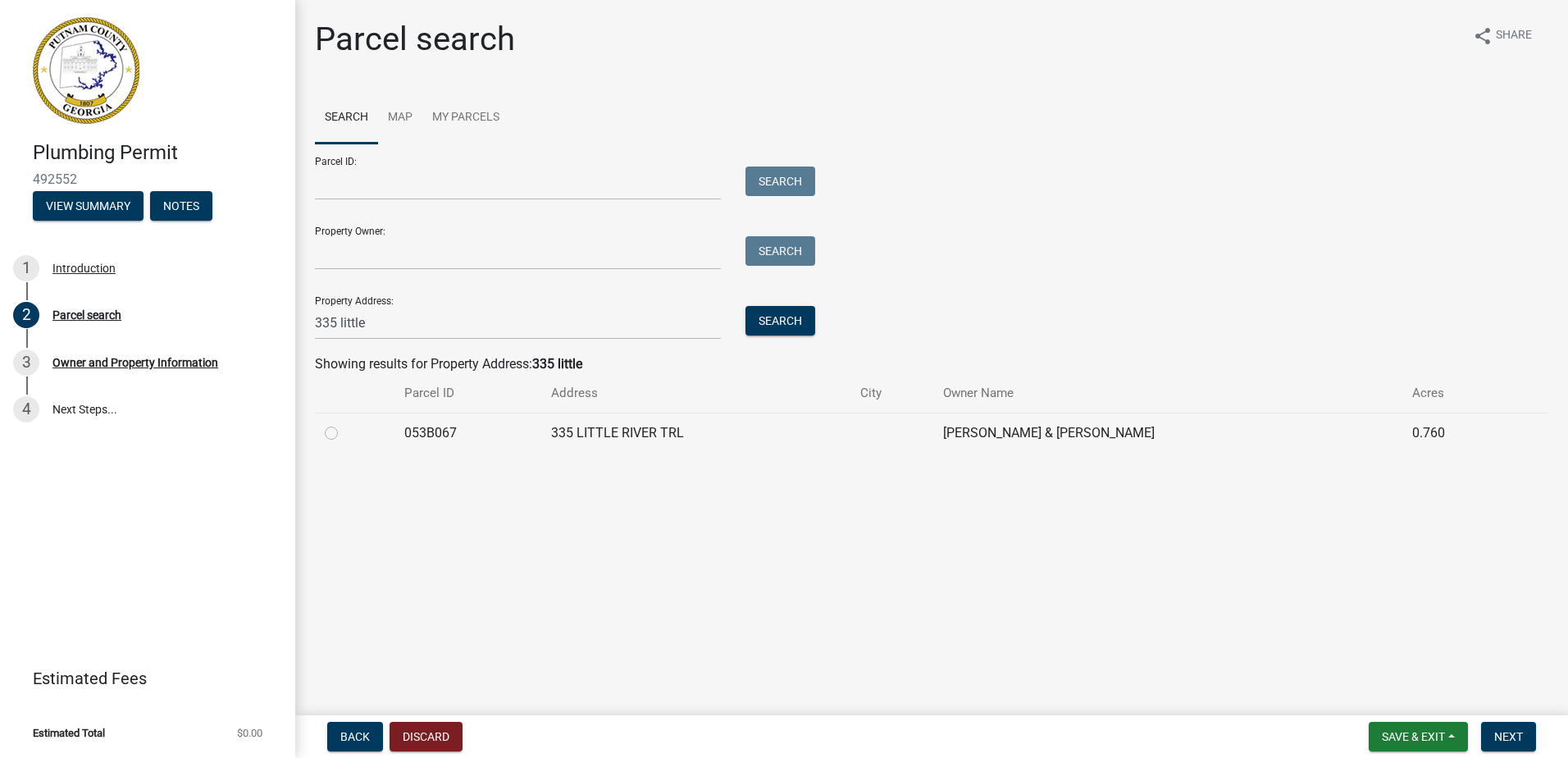
click at [345, 423] on label at bounding box center [345, 423] width 0 height 0
click at [345, 432] on input "radio" at bounding box center [350, 428] width 11 height 11
radio input "true"
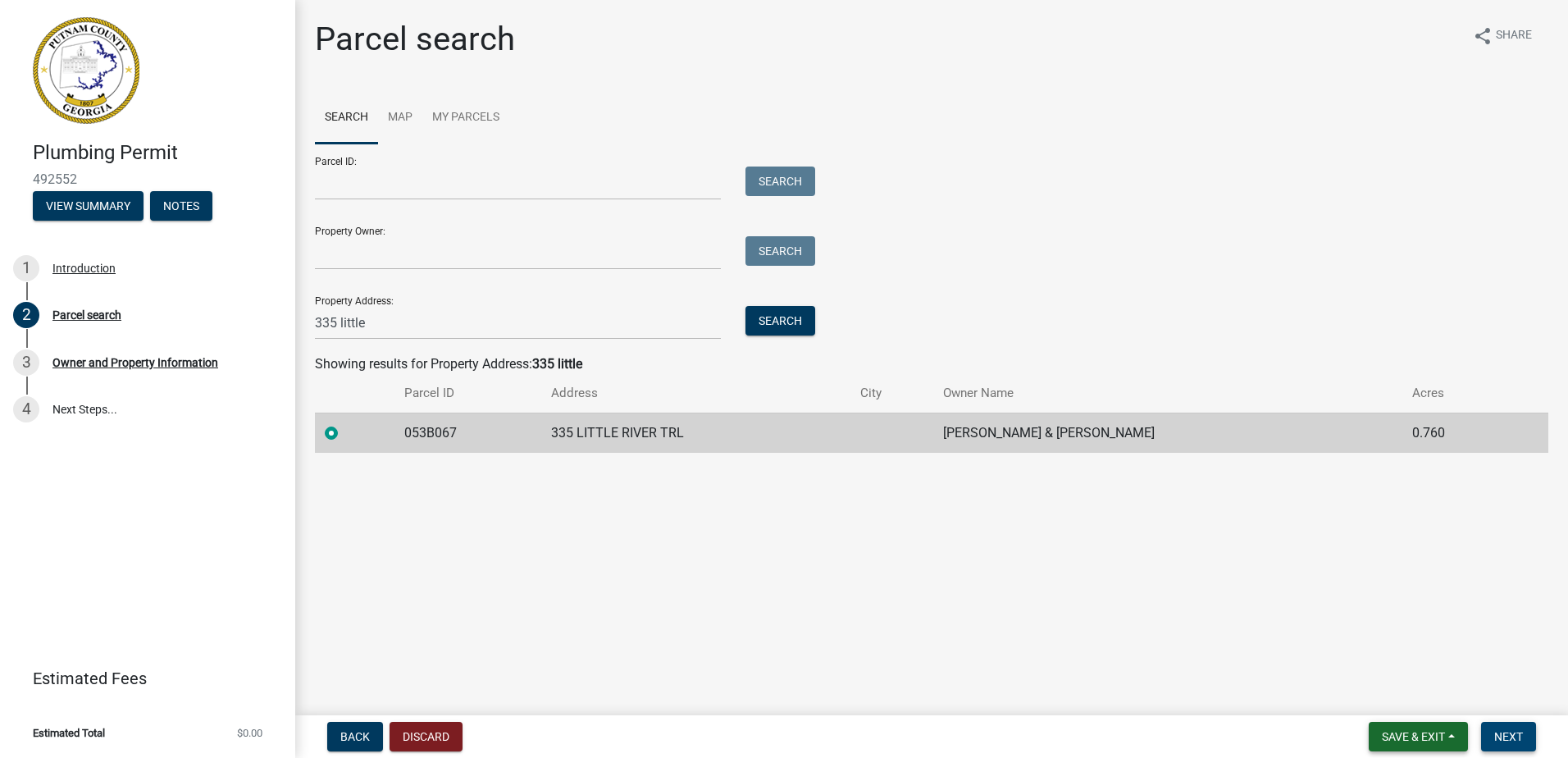
drag, startPoint x: 1514, startPoint y: 736, endPoint x: 1468, endPoint y: 742, distance: 46.4
click at [1514, 736] on span "Next" at bounding box center [1509, 737] width 29 height 13
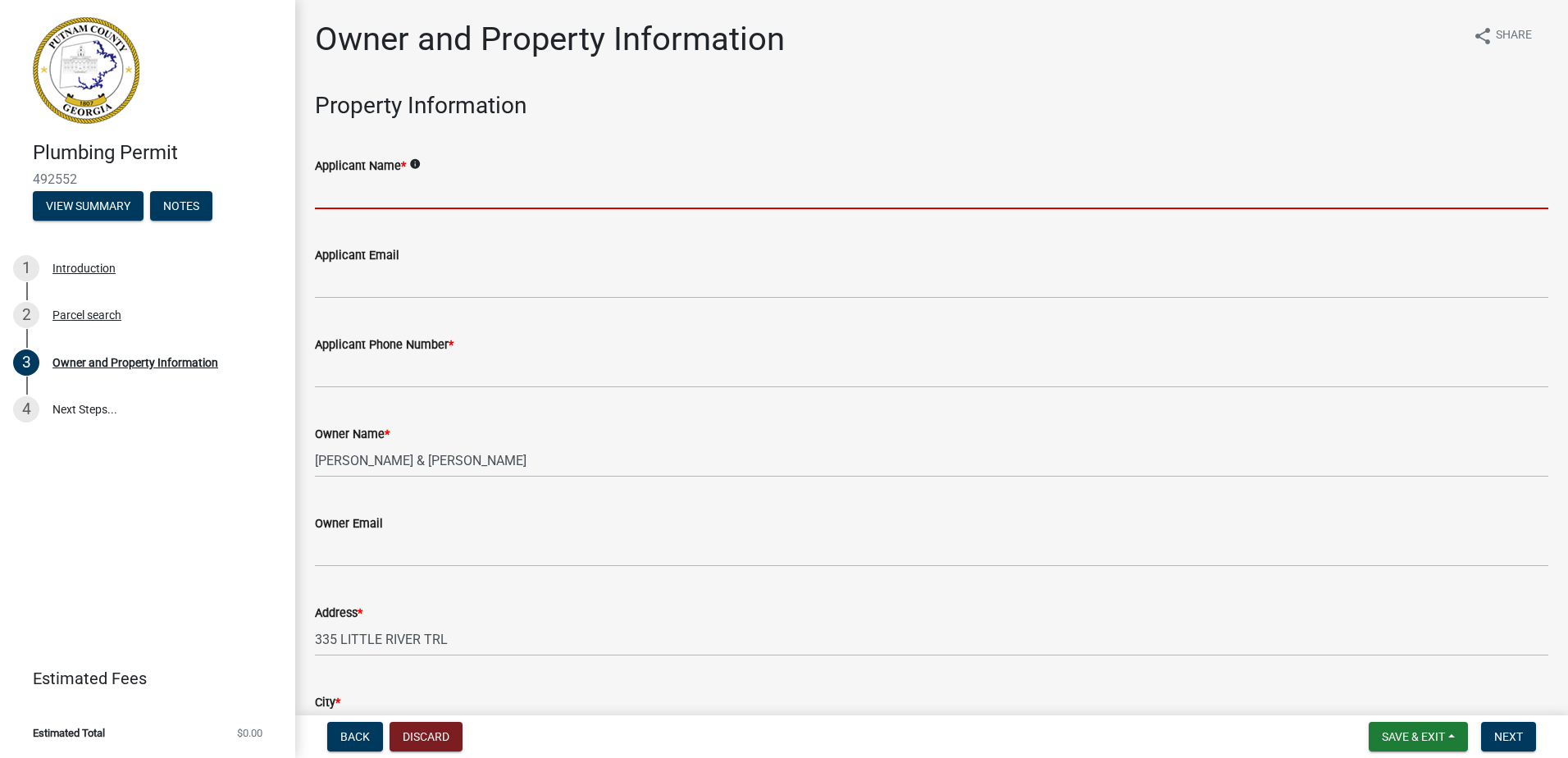
click at [473, 201] on input "Applicant Name *" at bounding box center [931, 192] width 1233 height 34
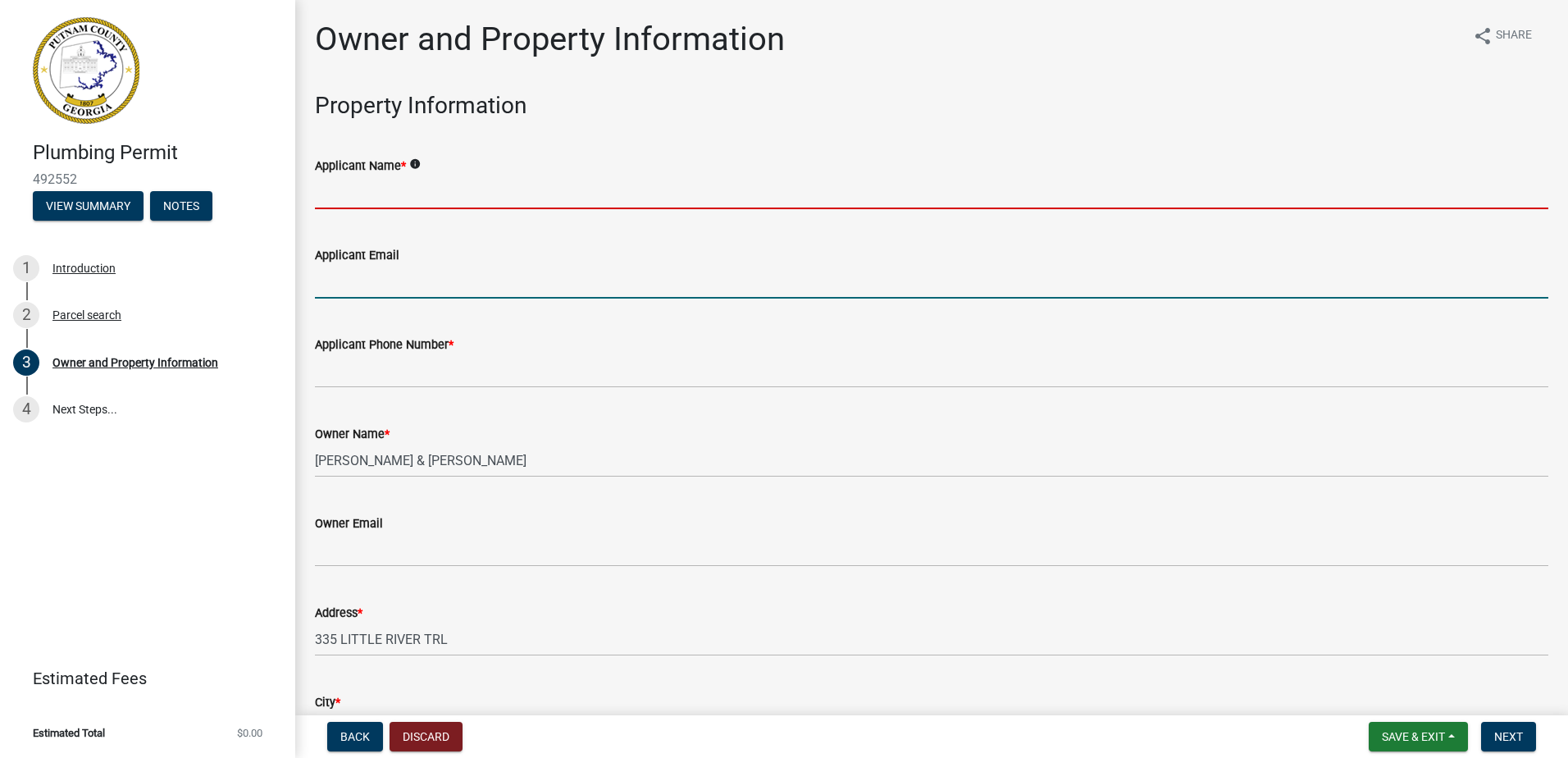
click at [401, 271] on form "Applicant Email" at bounding box center [931, 272] width 1233 height 54
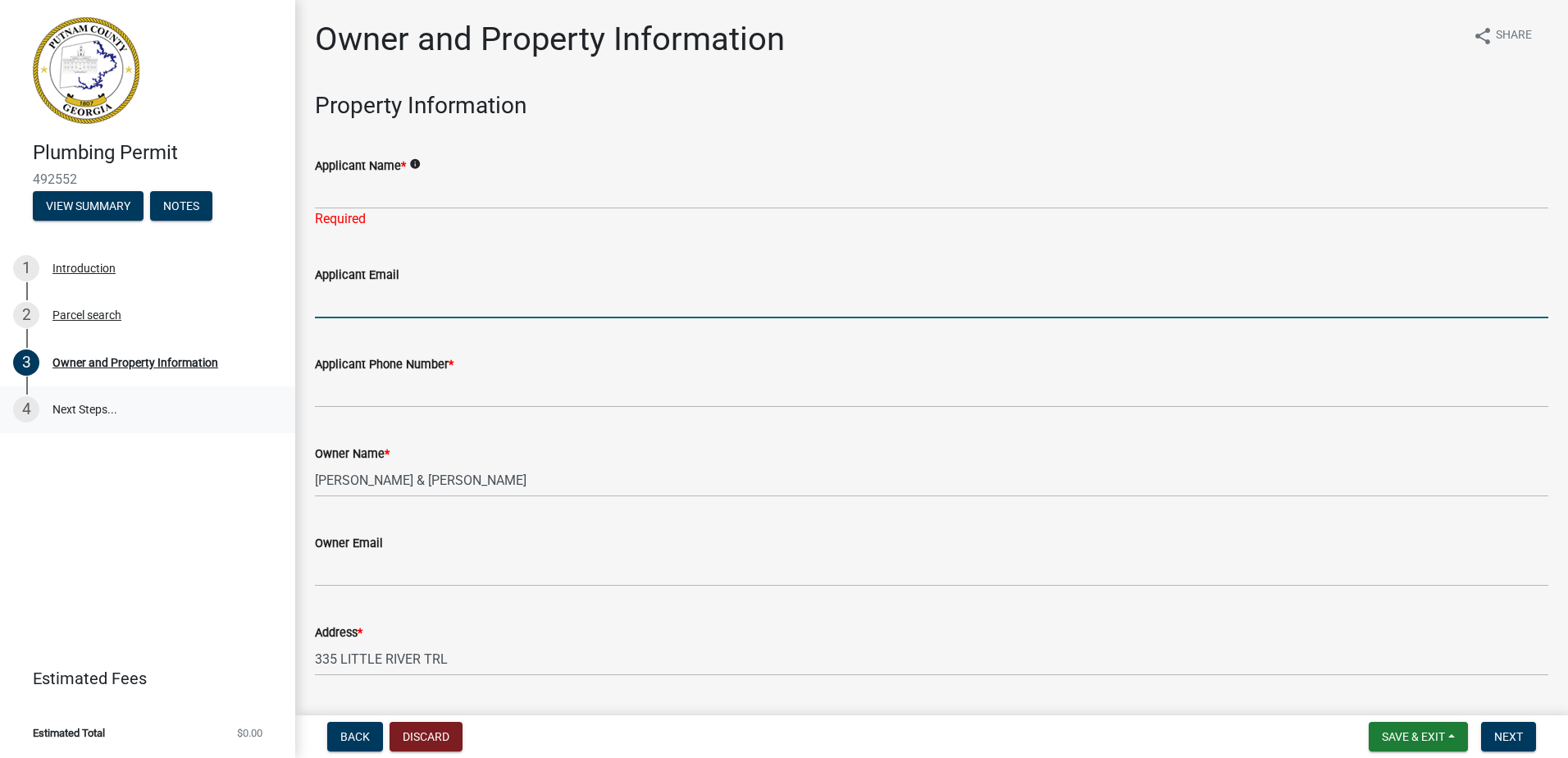
click at [255, 415] on link "4 Next Steps..." at bounding box center [147, 411] width 295 height 48
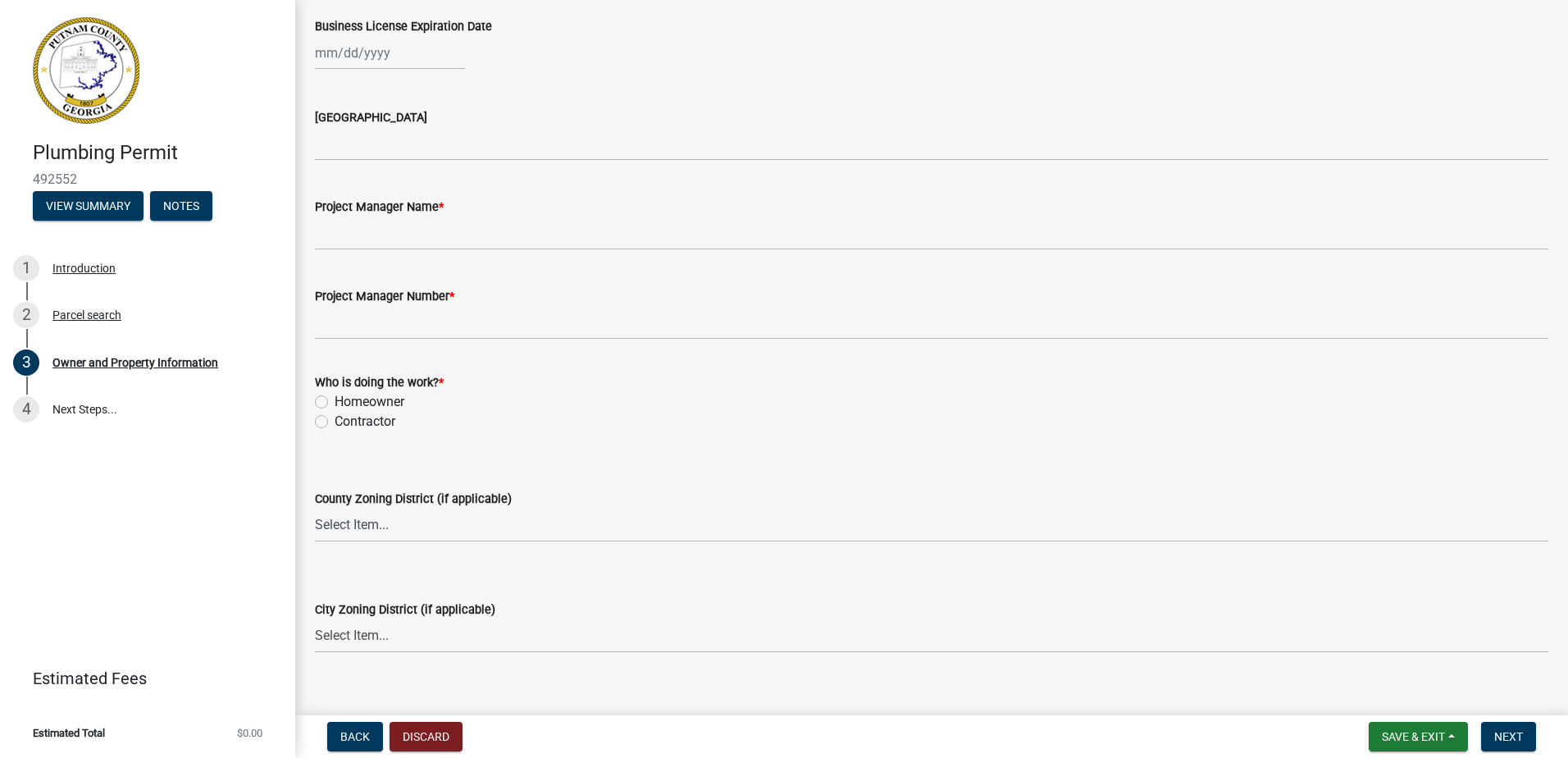
scroll to position [2627, 0]
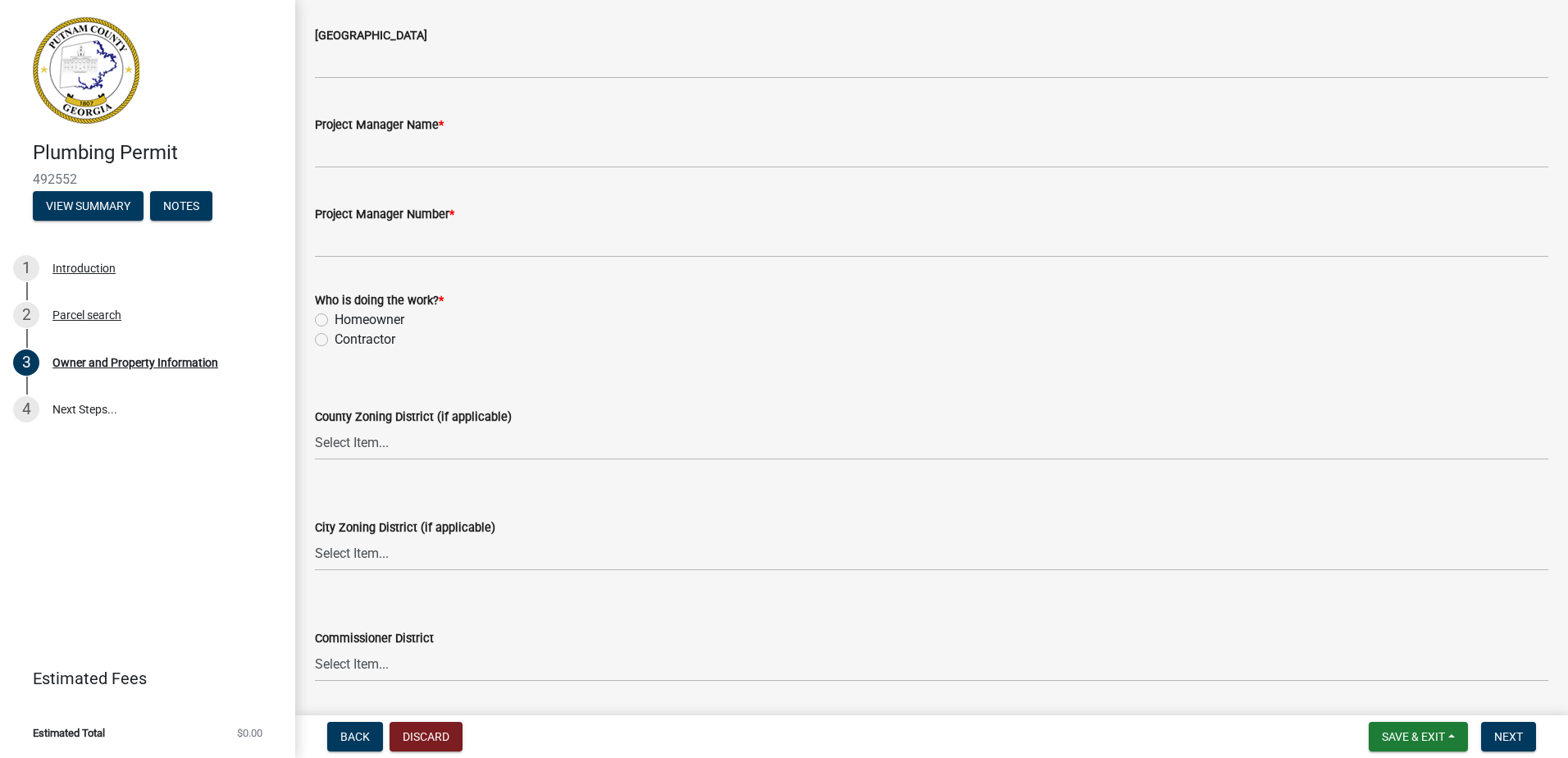
click at [335, 340] on label "Contractor" at bounding box center [364, 339] width 60 height 20
click at [335, 340] on input "Contractor" at bounding box center [340, 335] width 11 height 11
radio input "true"
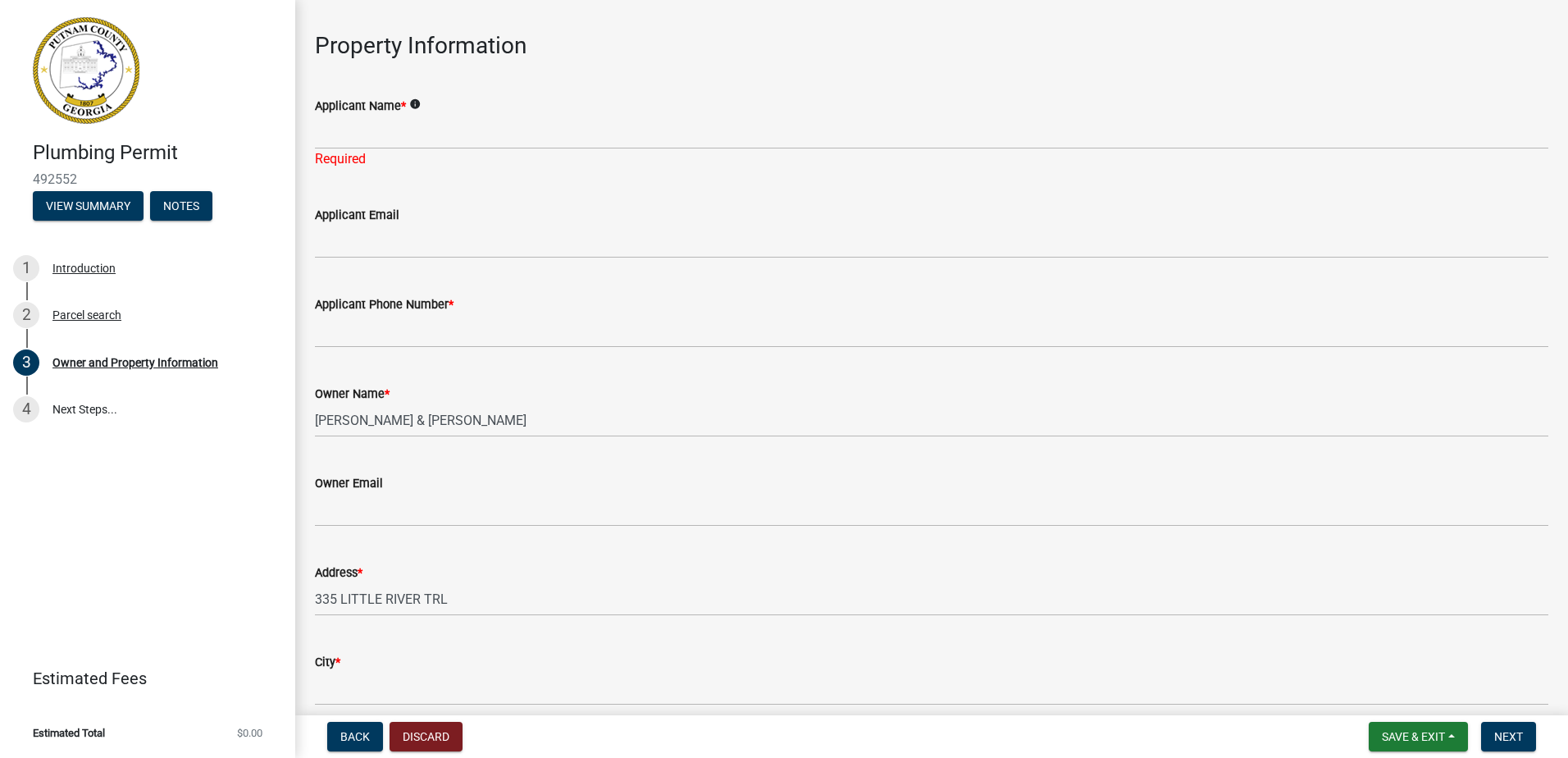
scroll to position [0, 0]
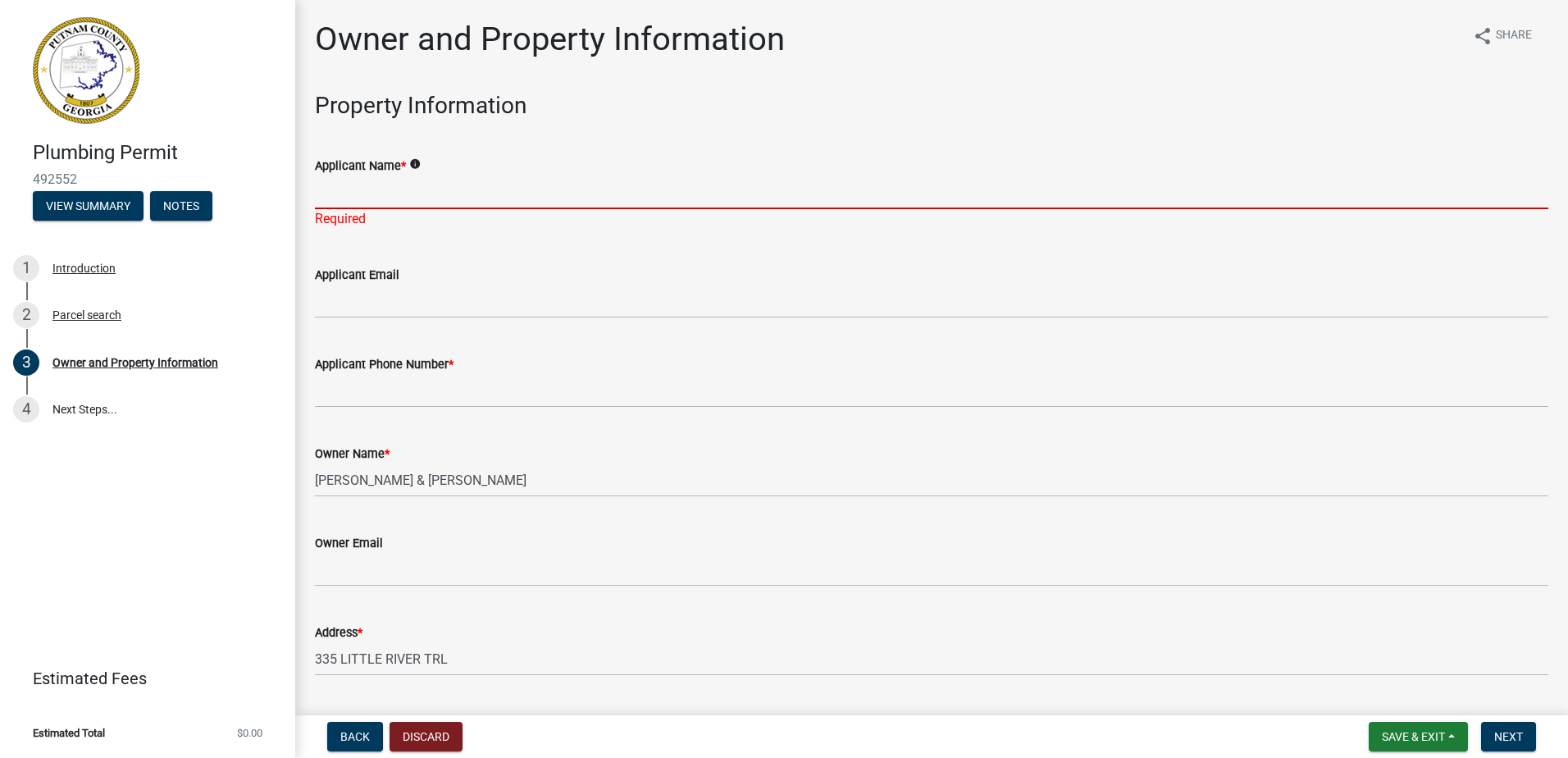
click at [367, 189] on input "Applicant Name *" at bounding box center [931, 192] width 1233 height 34
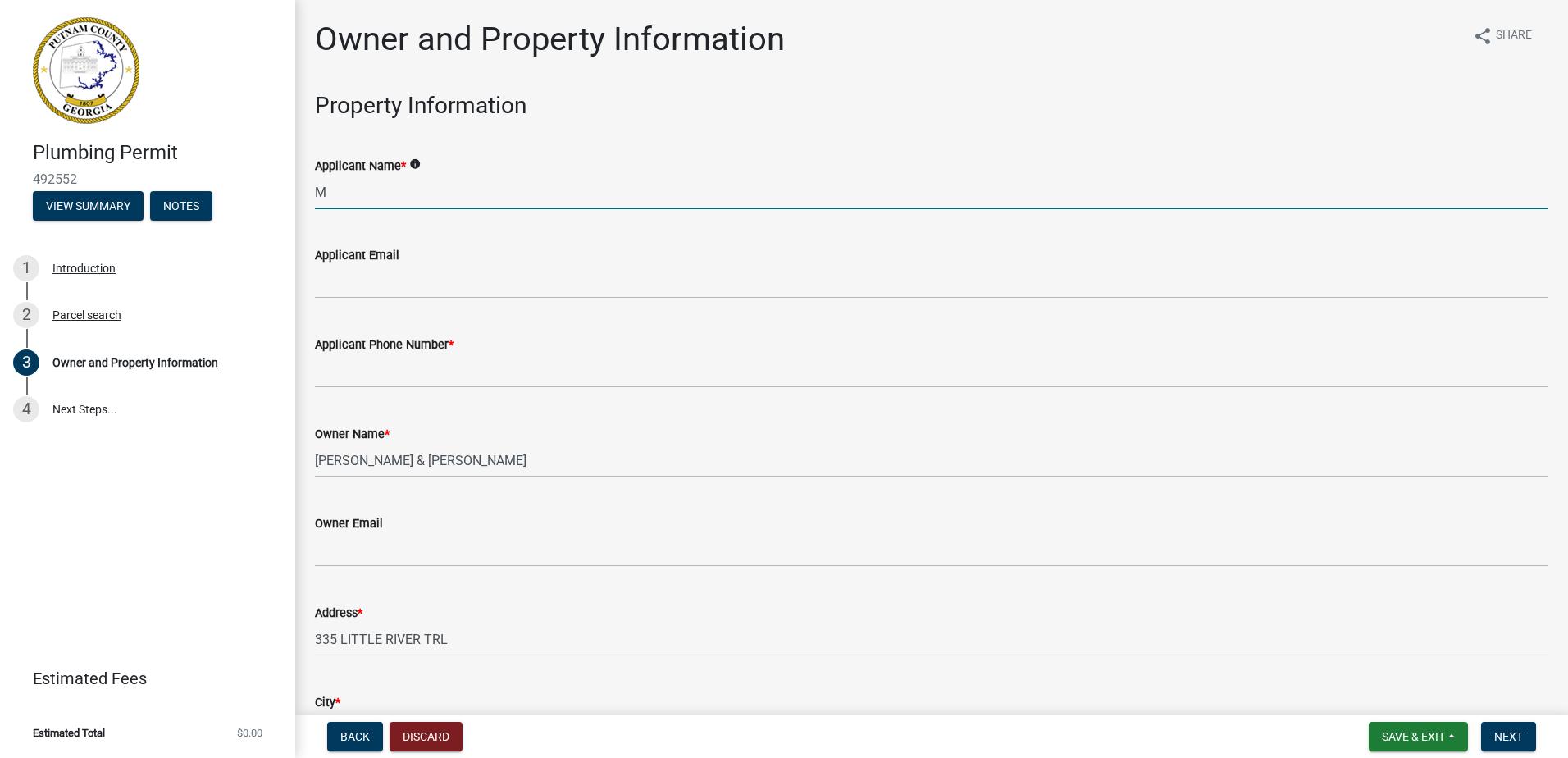
click at [382, 195] on input "M" at bounding box center [931, 192] width 1233 height 34
type input "[PERSON_NAME]"
click at [342, 300] on wm-data-entity-input "Applicant Email" at bounding box center [931, 267] width 1233 height 89
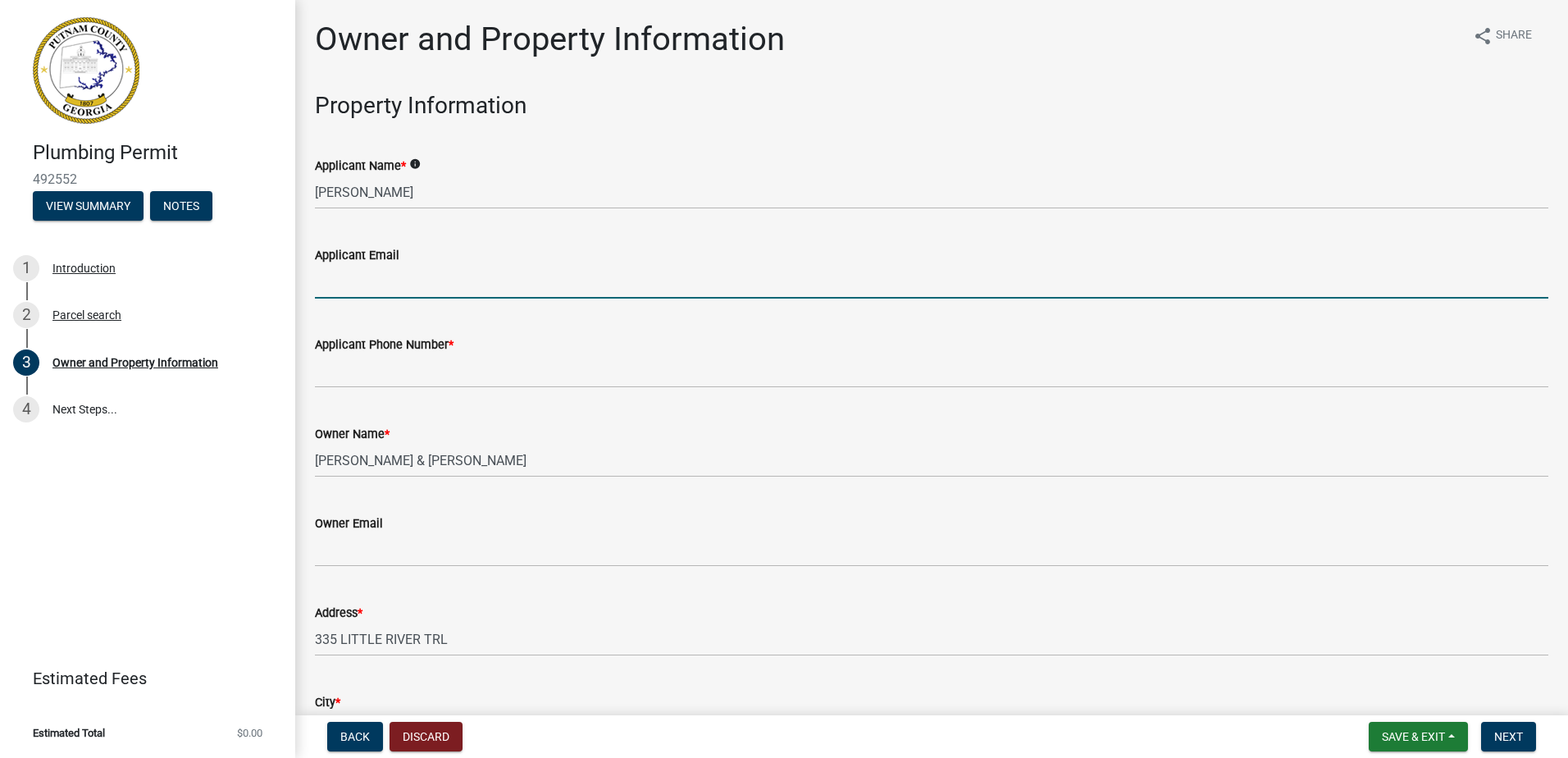
click at [381, 291] on input "Applicant Email" at bounding box center [931, 282] width 1233 height 34
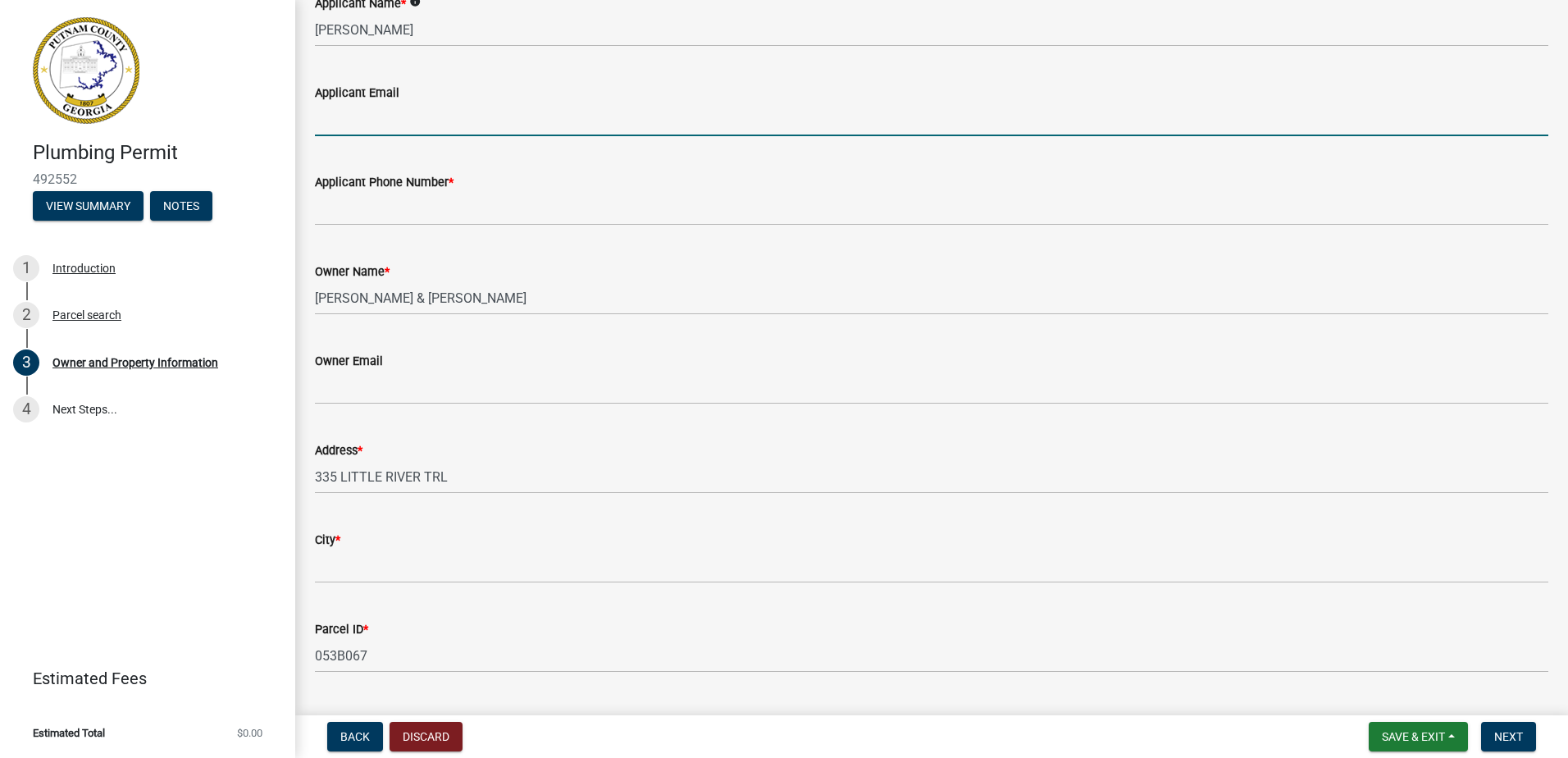
scroll to position [164, 0]
click at [278, 262] on link "1 Introduction" at bounding box center [147, 268] width 295 height 48
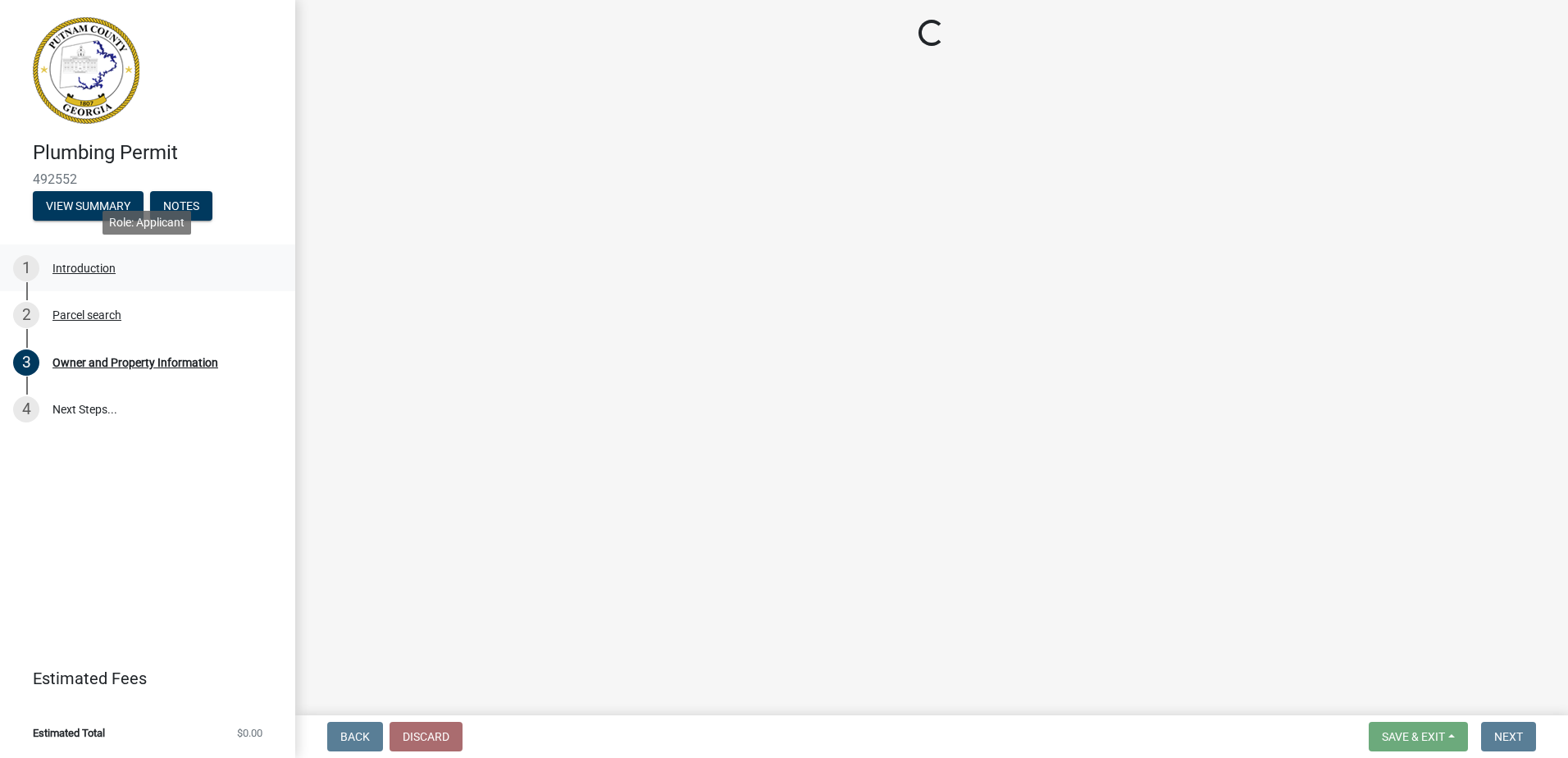
scroll to position [0, 0]
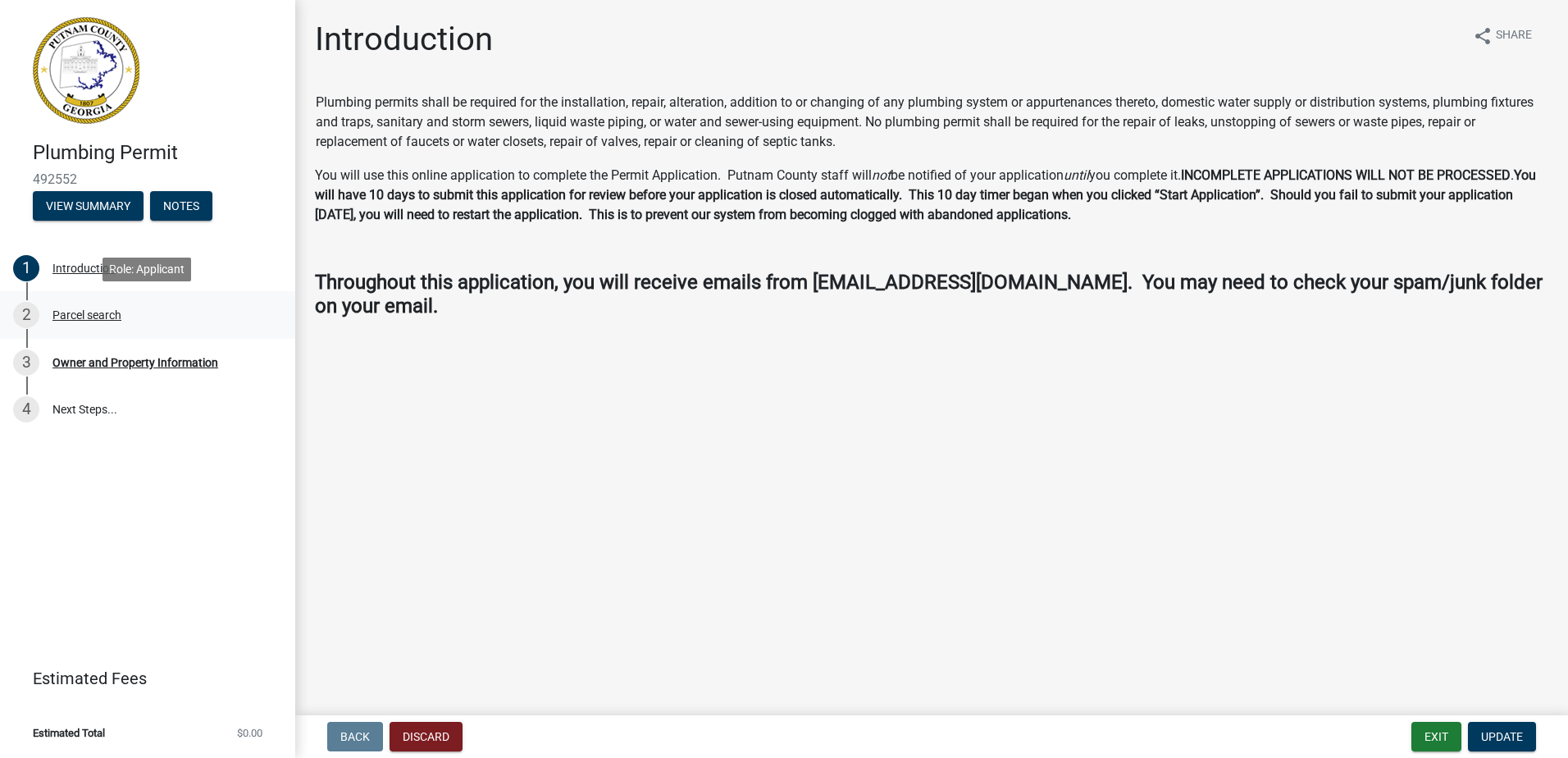
click at [111, 319] on div "Parcel search" at bounding box center [87, 314] width 69 height 11
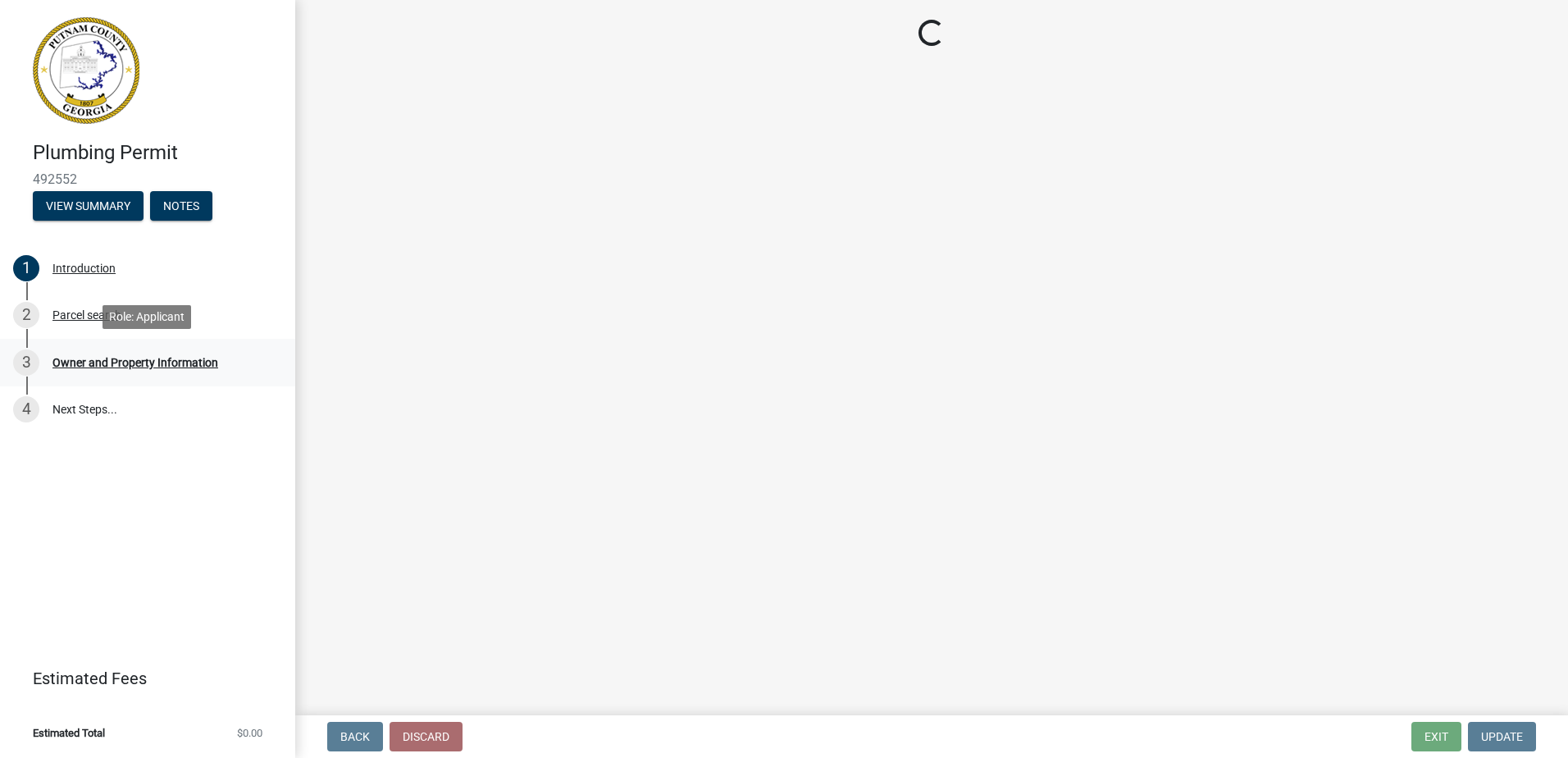
click at [114, 361] on div "Owner and Property Information" at bounding box center [135, 362] width 166 height 11
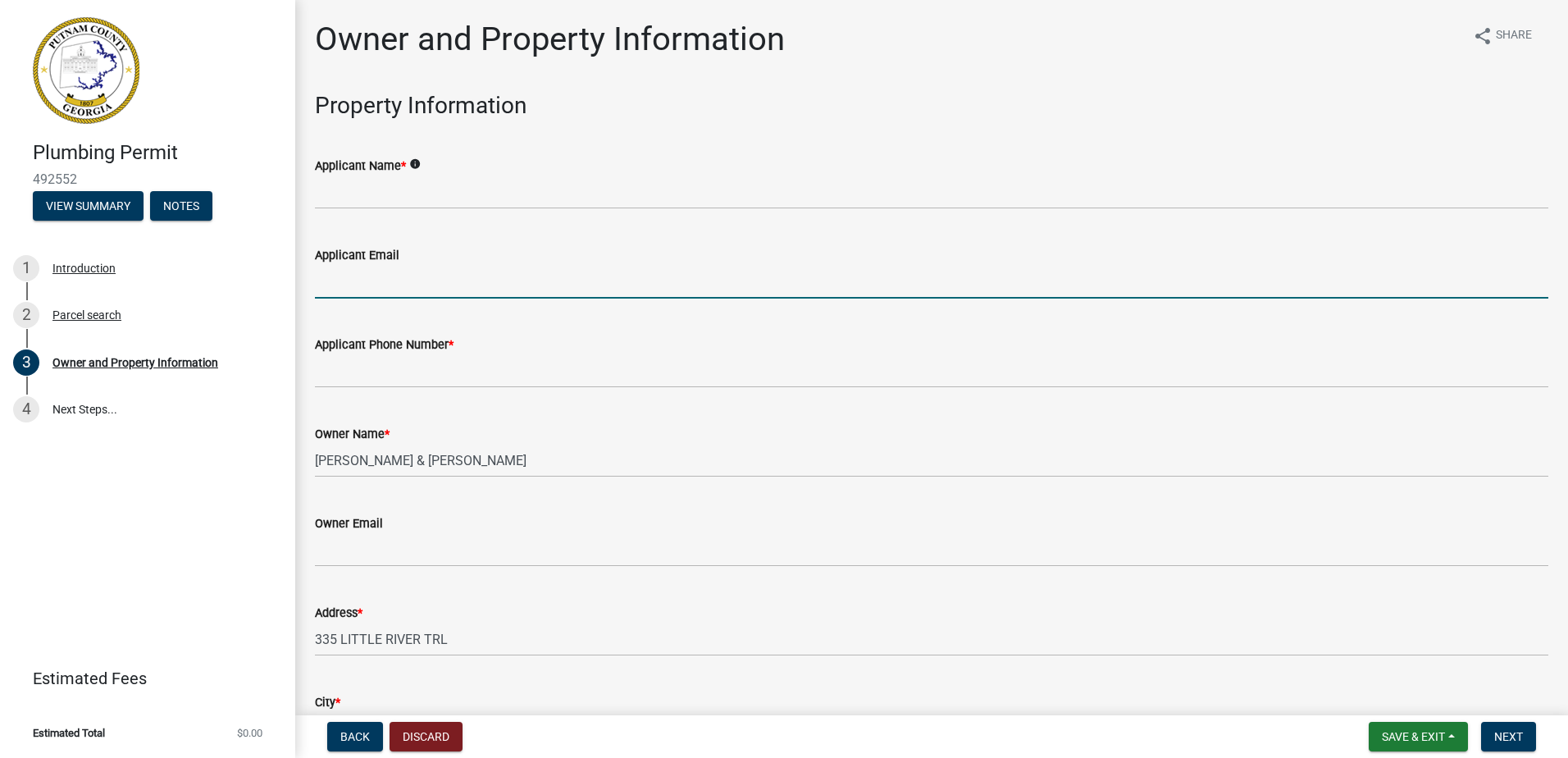
click at [403, 271] on input "Applicant Email" at bounding box center [931, 282] width 1233 height 34
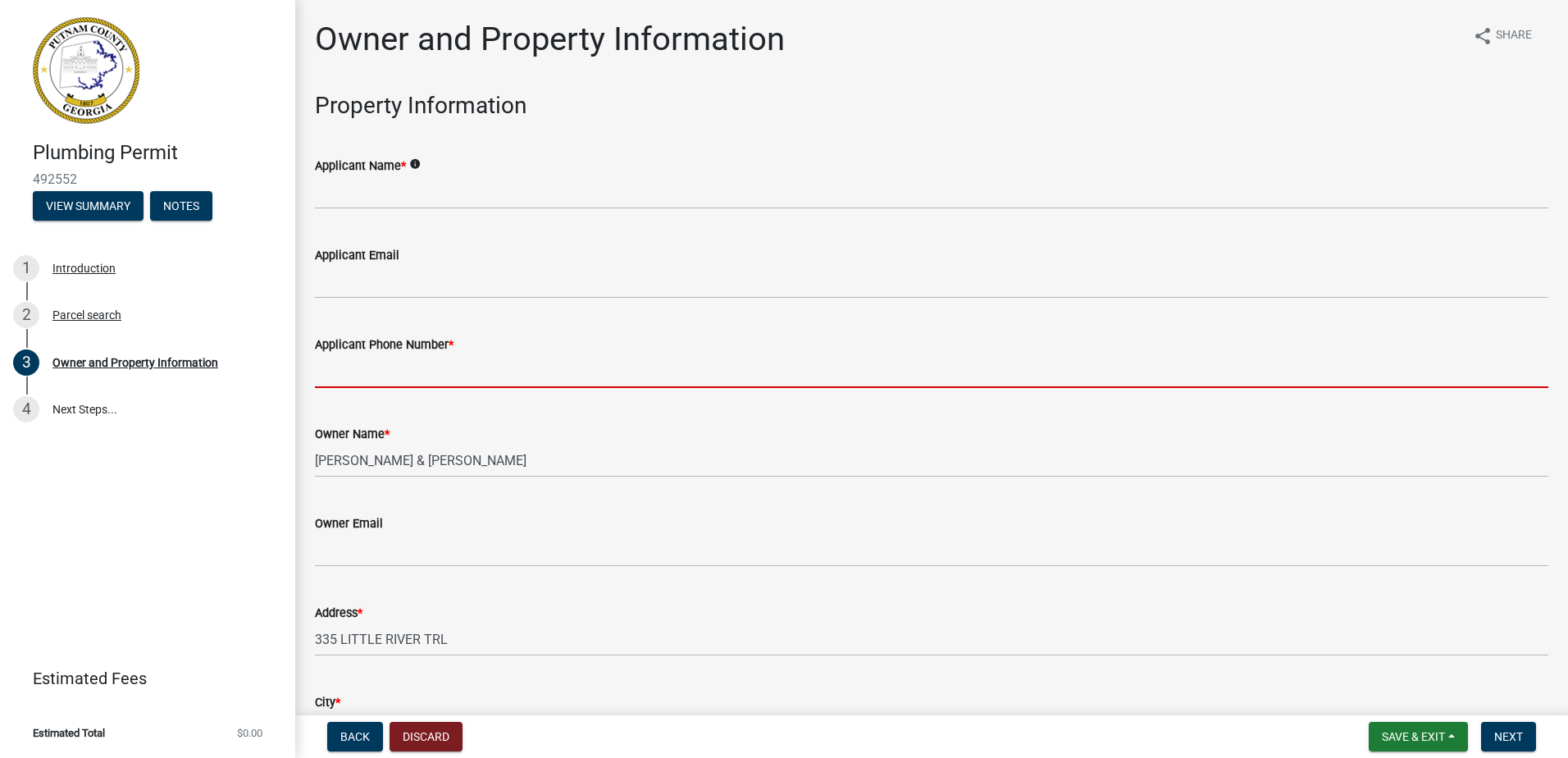
click at [339, 377] on input "Applicant Phone Number *" at bounding box center [931, 371] width 1233 height 34
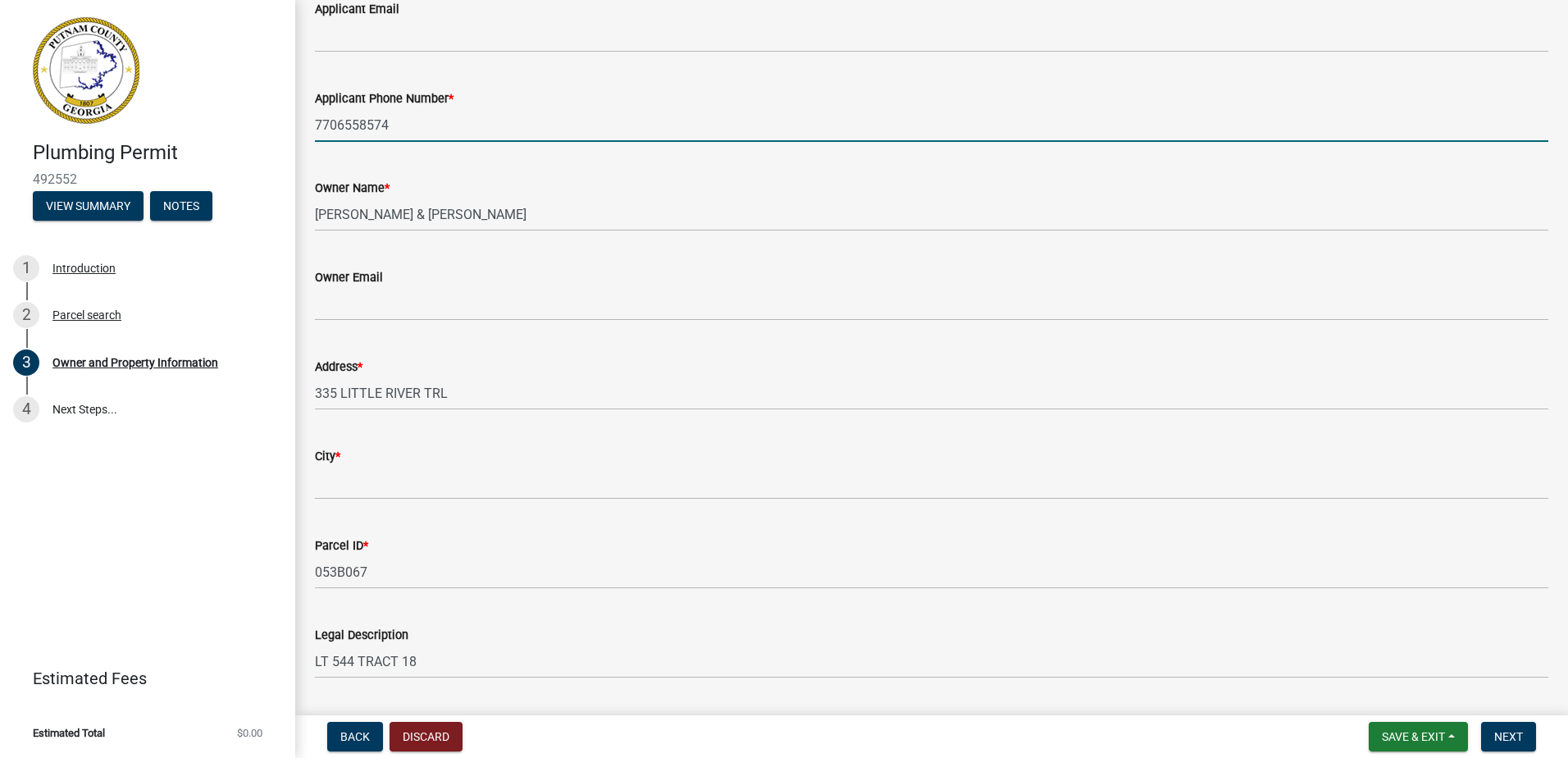
scroll to position [411, 0]
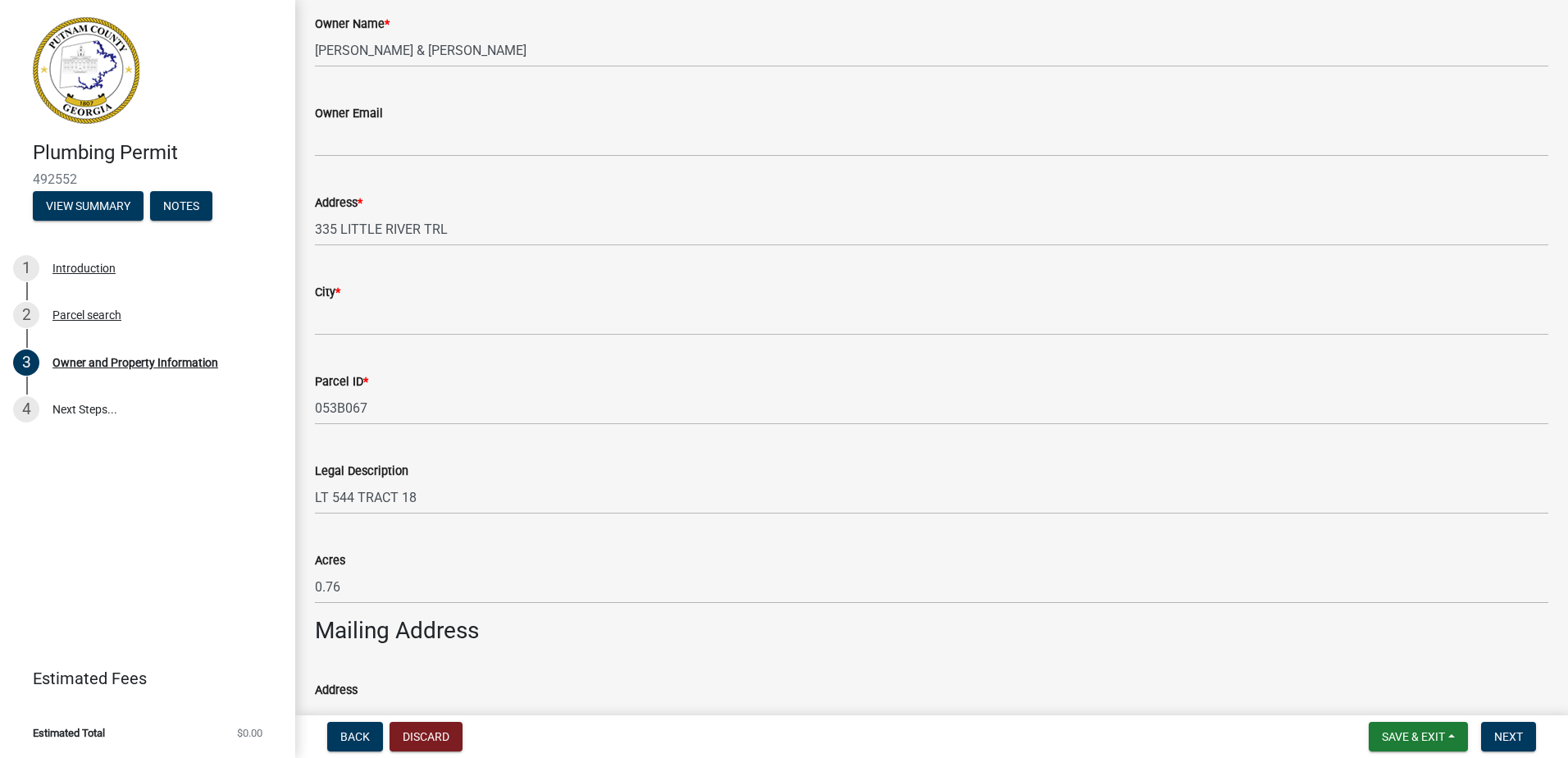
type input "7706558574"
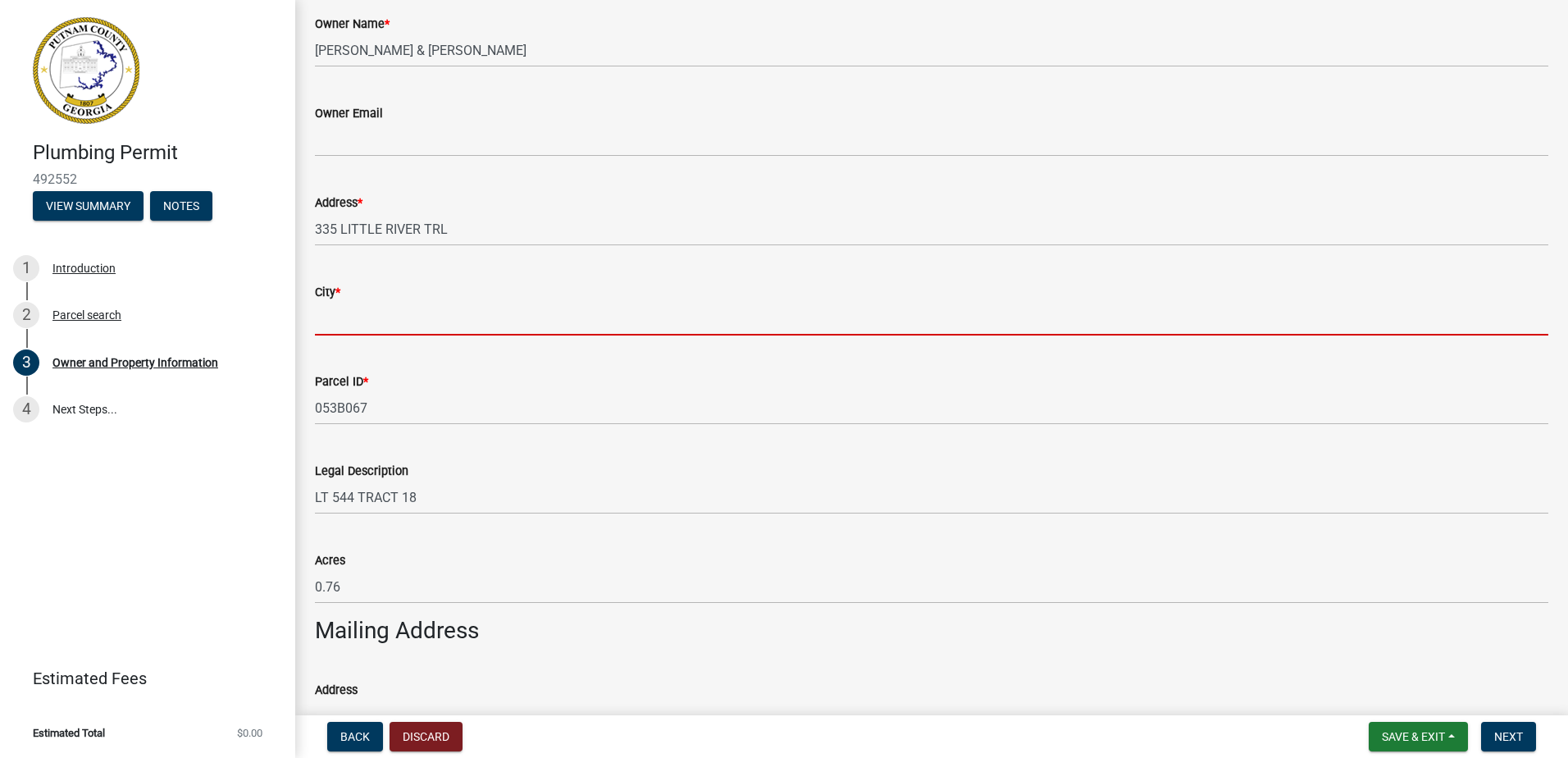
click at [383, 317] on input "City *" at bounding box center [931, 319] width 1233 height 34
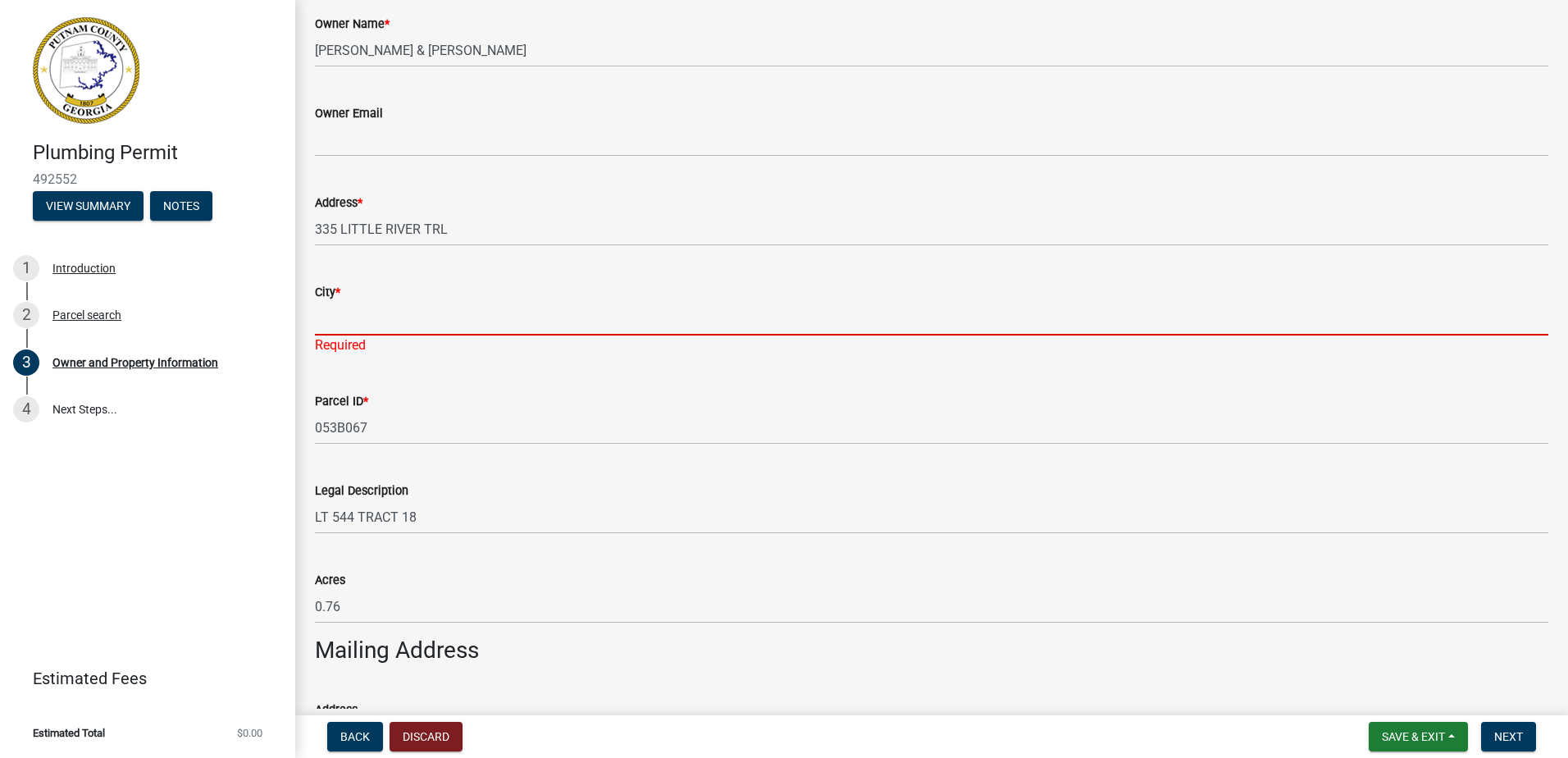
click at [368, 309] on input "City *" at bounding box center [931, 319] width 1233 height 34
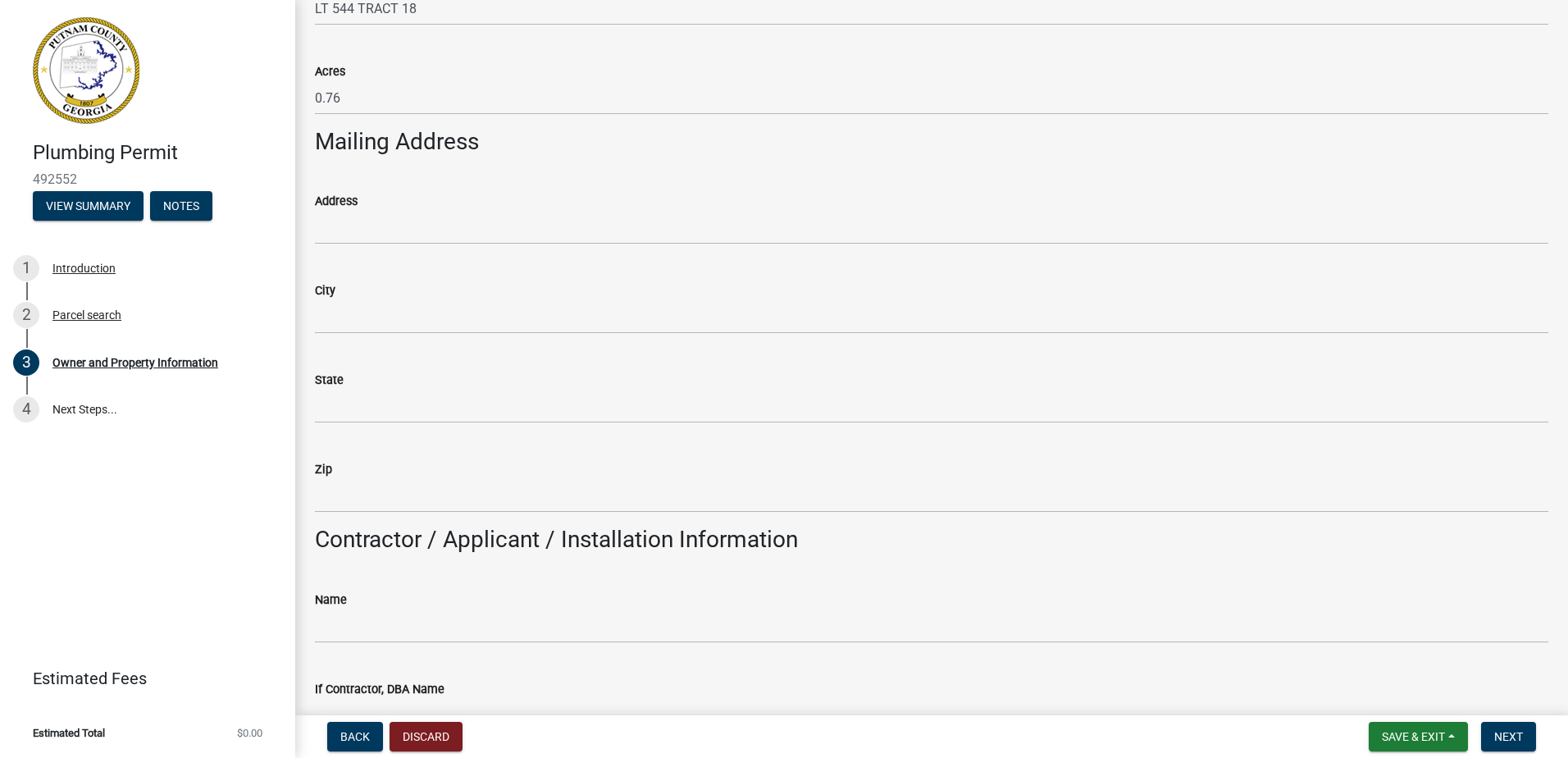
scroll to position [903, 0]
type input "Eatonton"
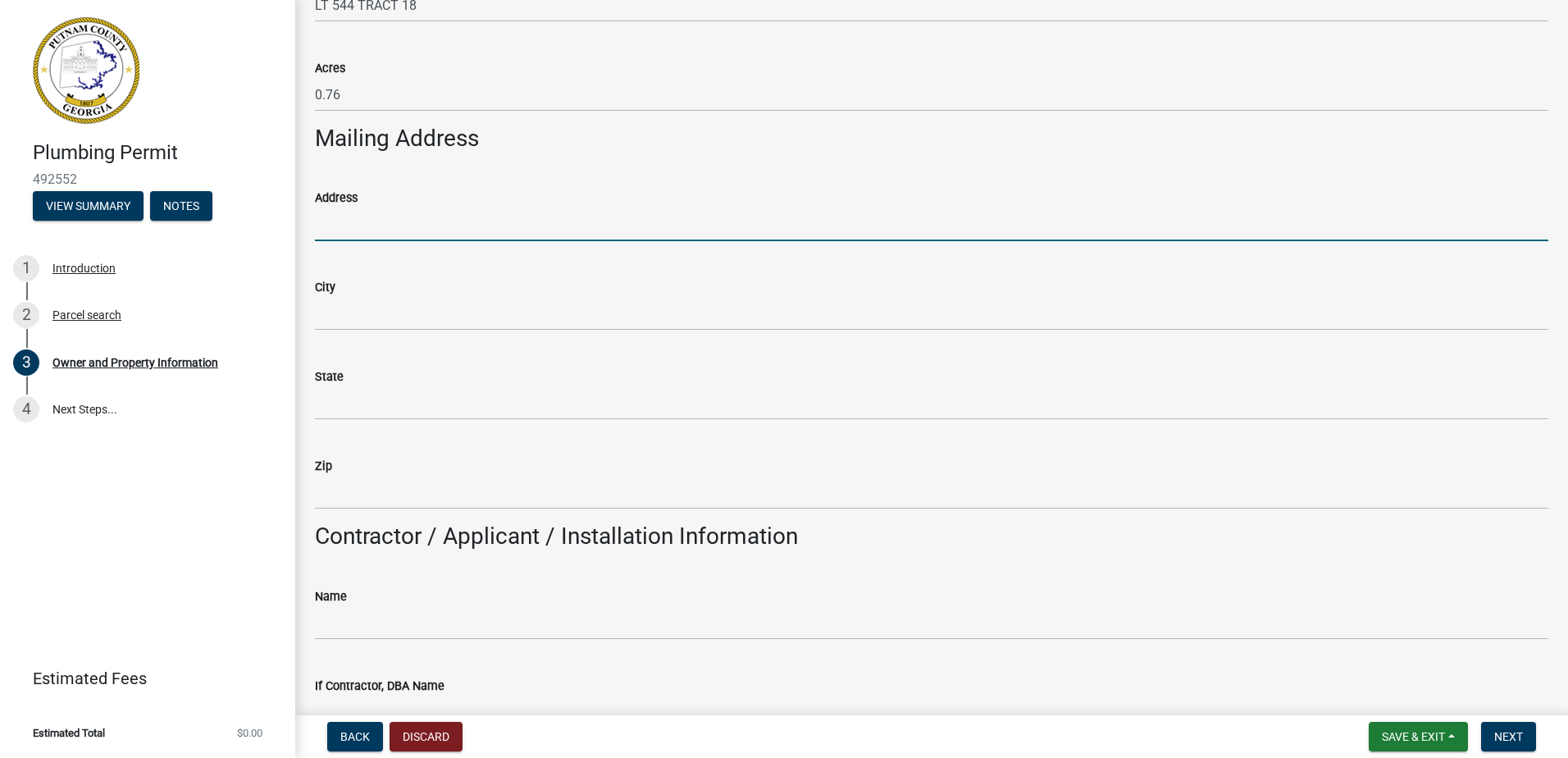
click at [390, 226] on input "Address" at bounding box center [931, 225] width 1233 height 34
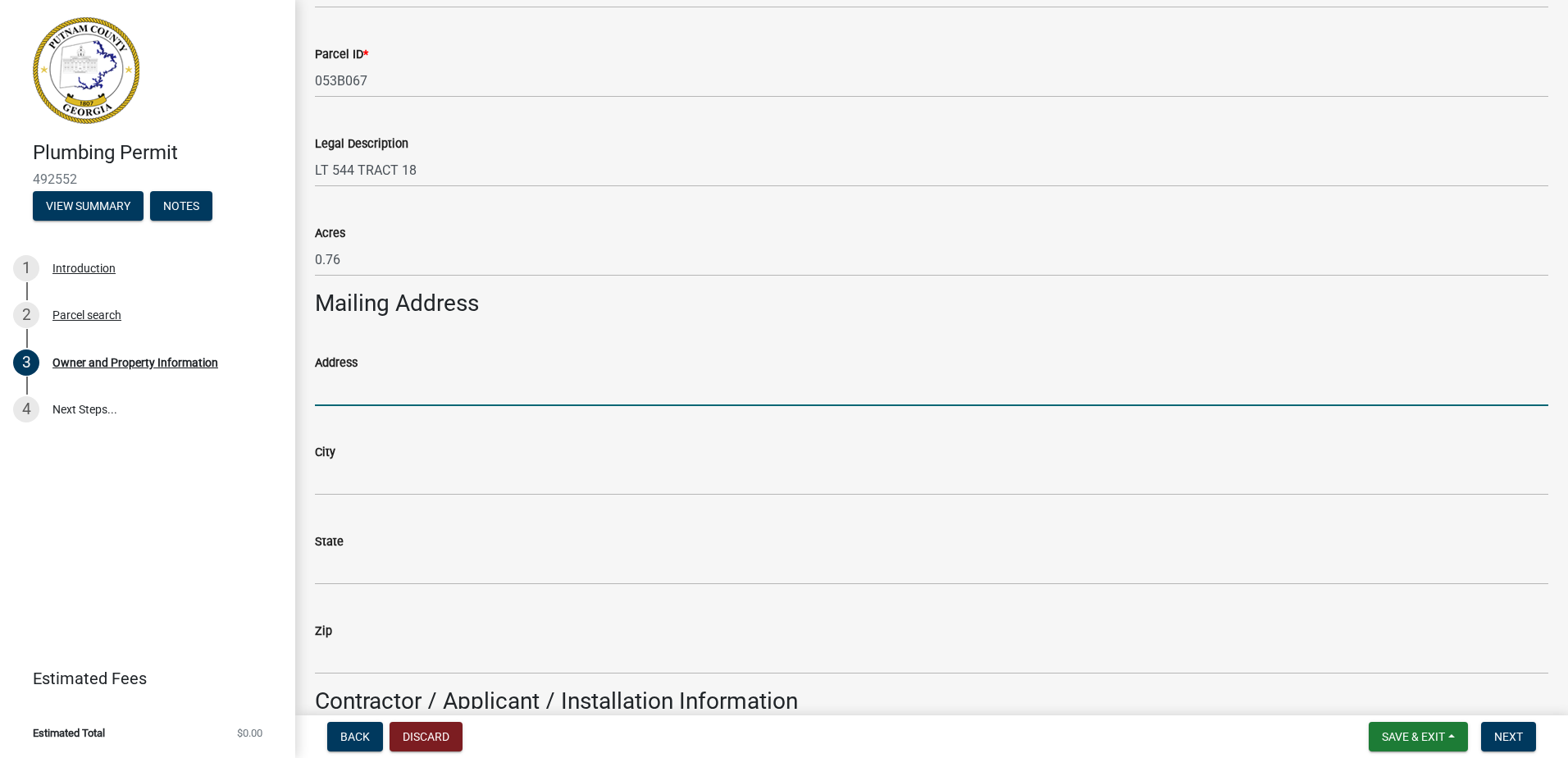
scroll to position [738, 0]
click at [328, 389] on input "Address" at bounding box center [931, 389] width 1233 height 34
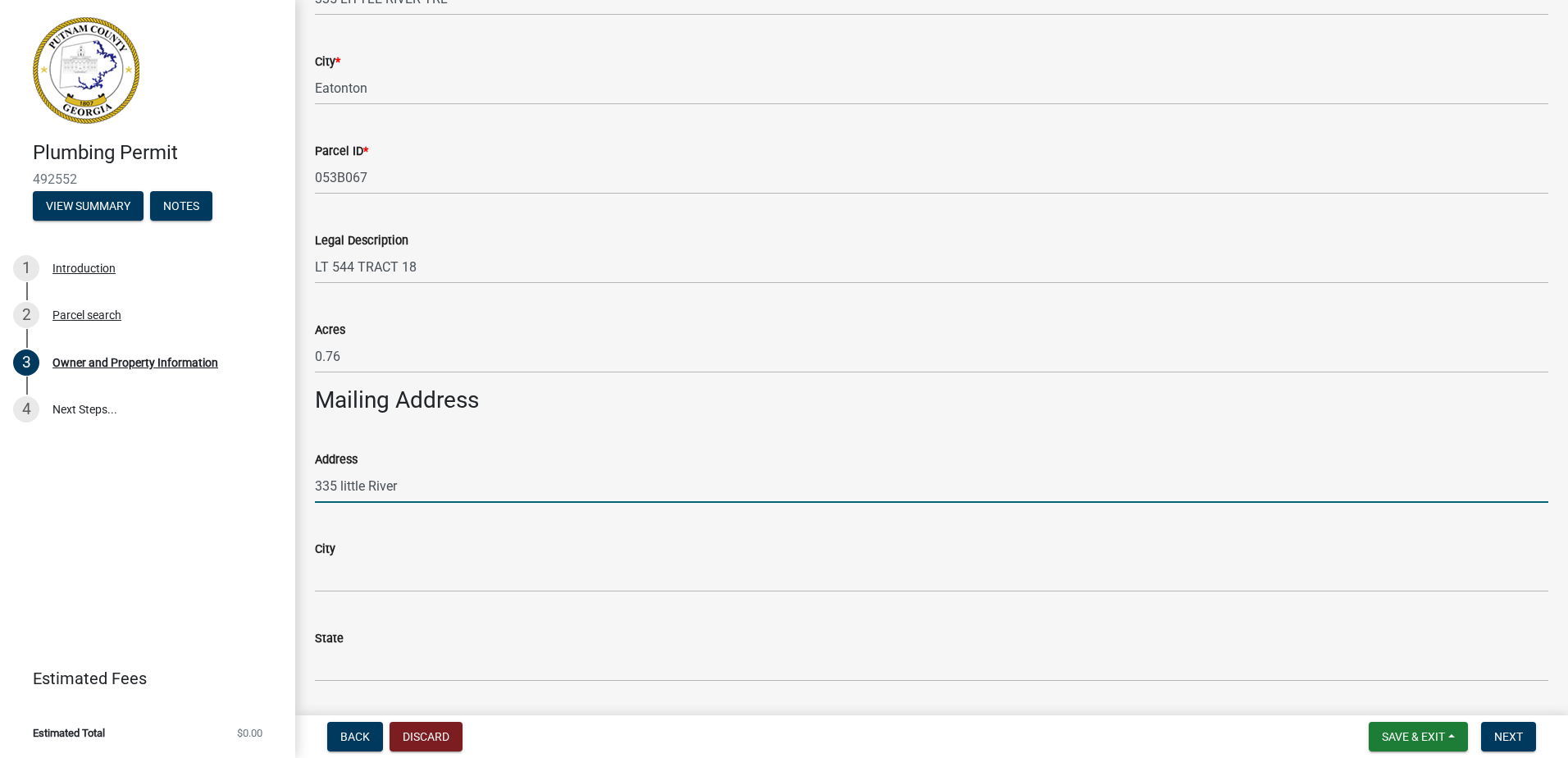
scroll to position [657, 0]
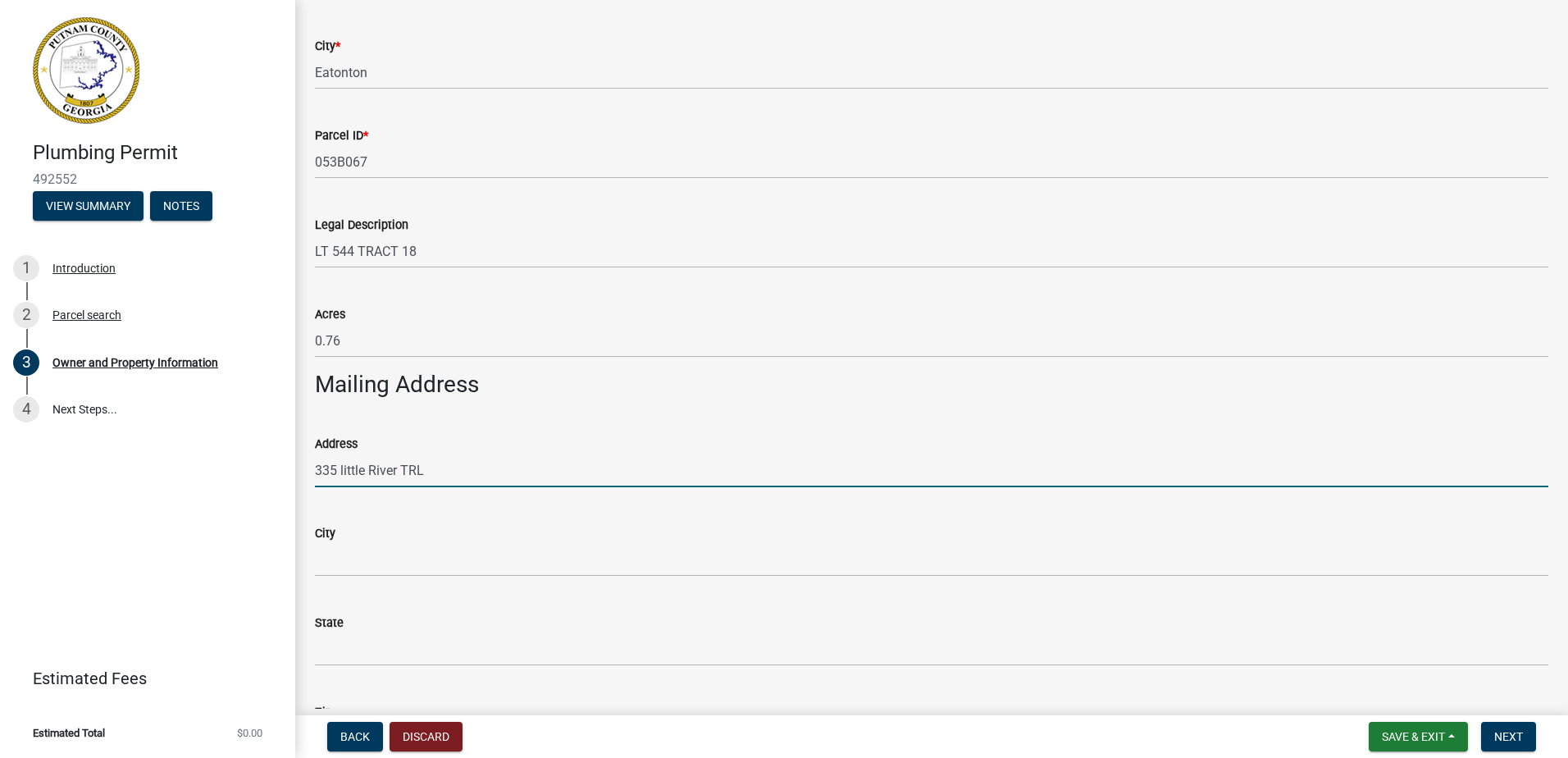
click at [339, 470] on input "335 little River TRL" at bounding box center [931, 471] width 1233 height 34
click at [340, 468] on input "335 little River TRL" at bounding box center [931, 471] width 1233 height 34
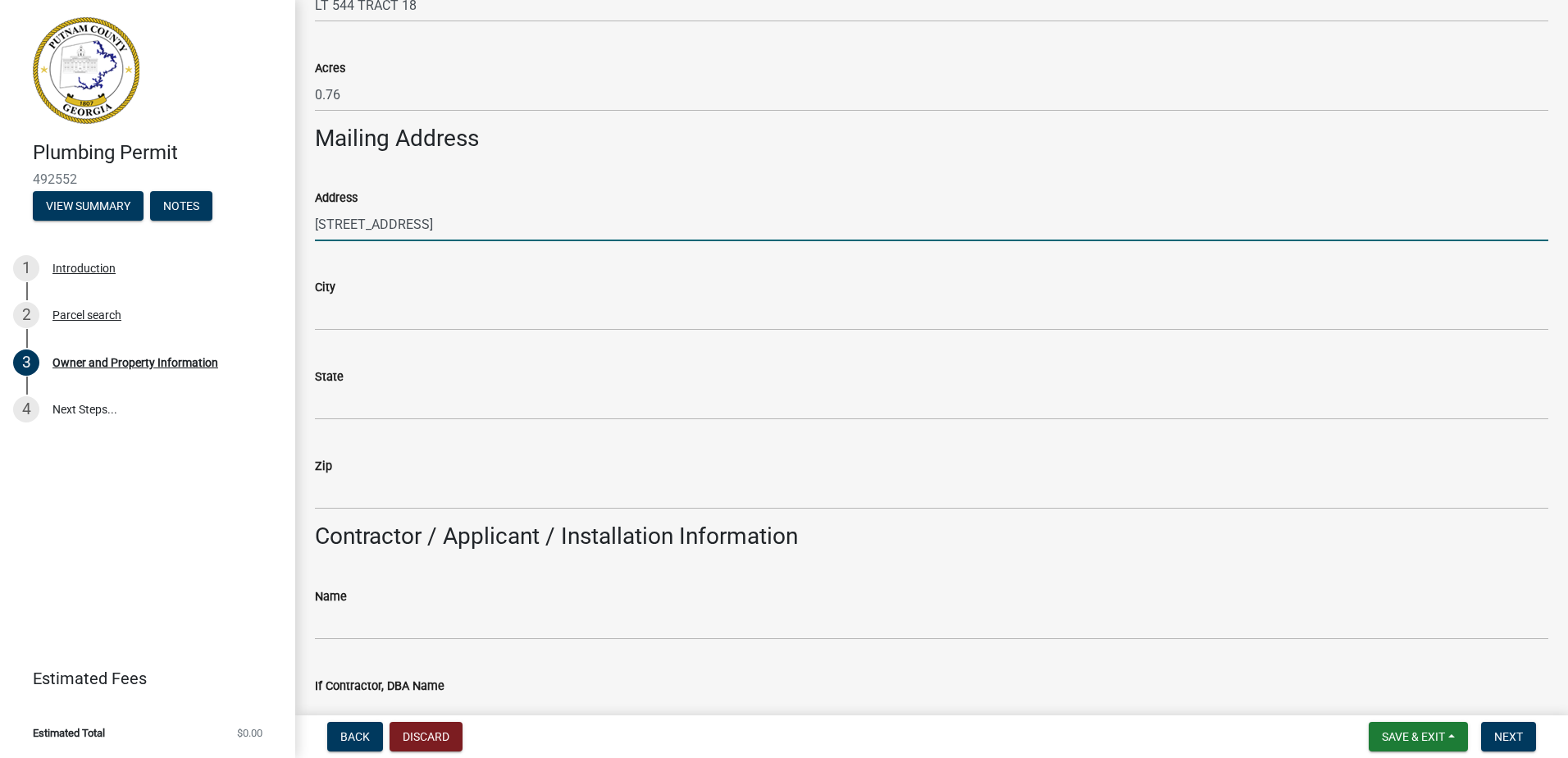
type input "[STREET_ADDRESS]"
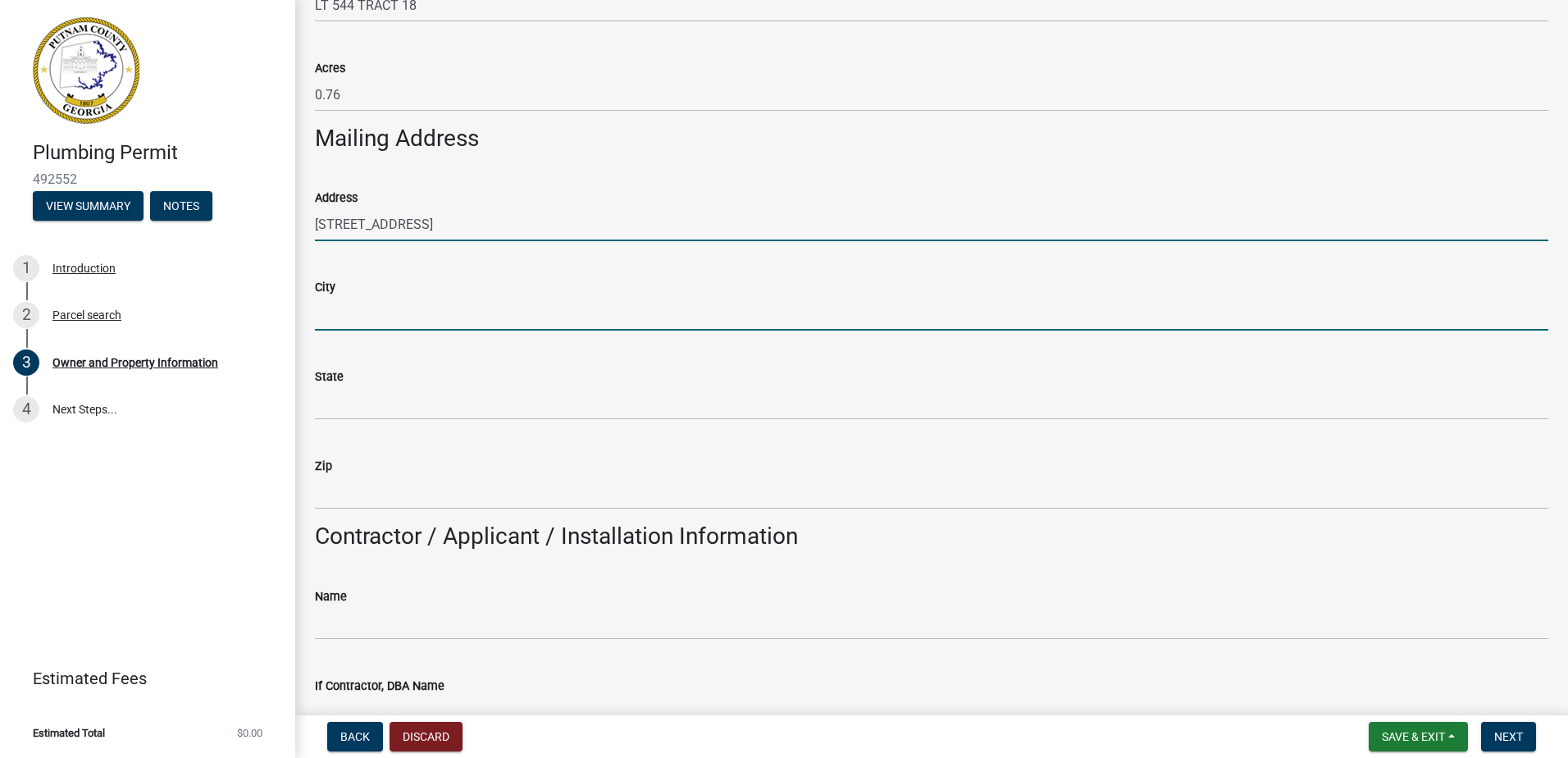
click at [383, 324] on input "City" at bounding box center [931, 314] width 1233 height 34
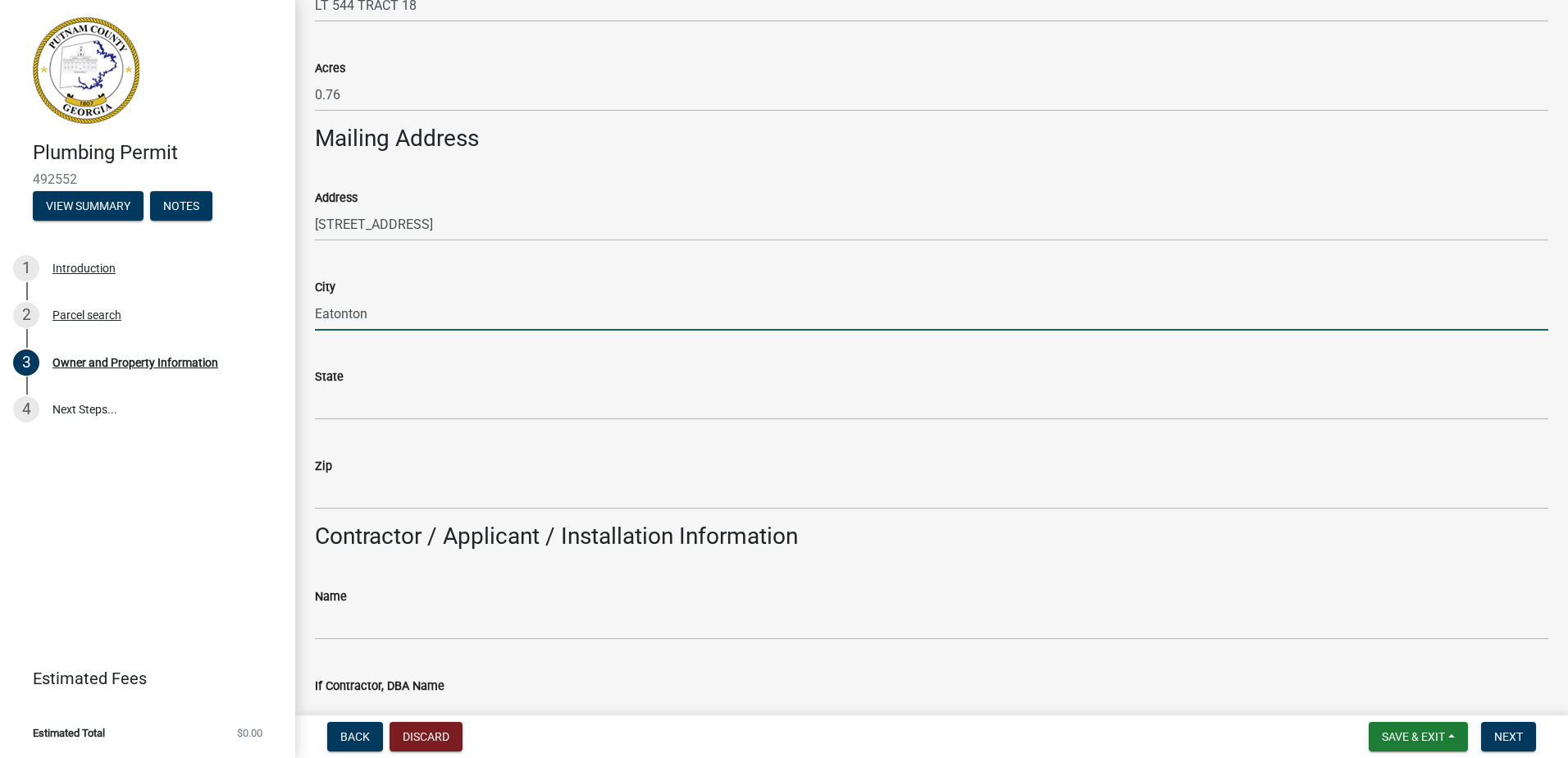
type input "Eatonton"
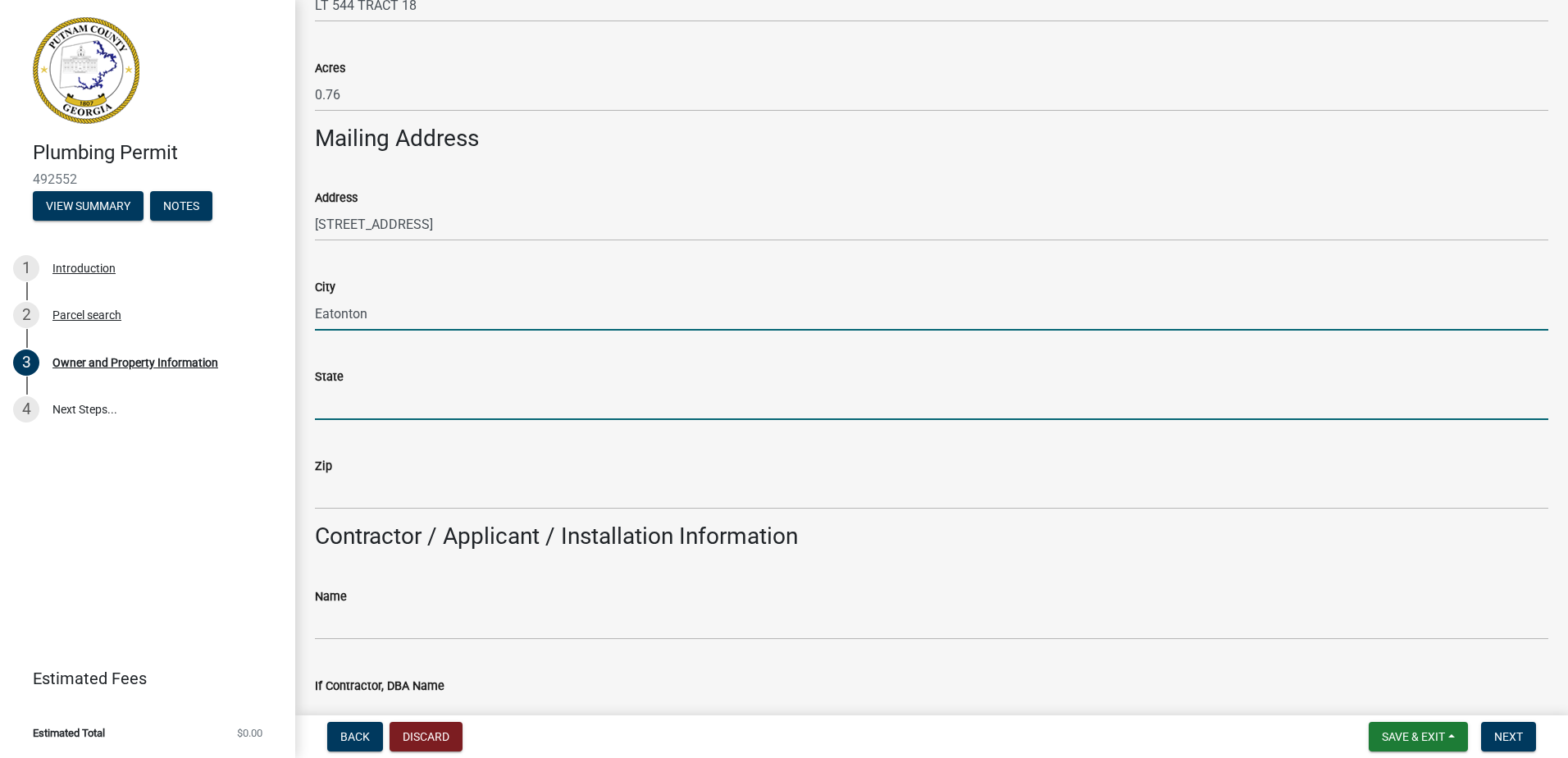
click at [345, 399] on input "State" at bounding box center [931, 404] width 1233 height 34
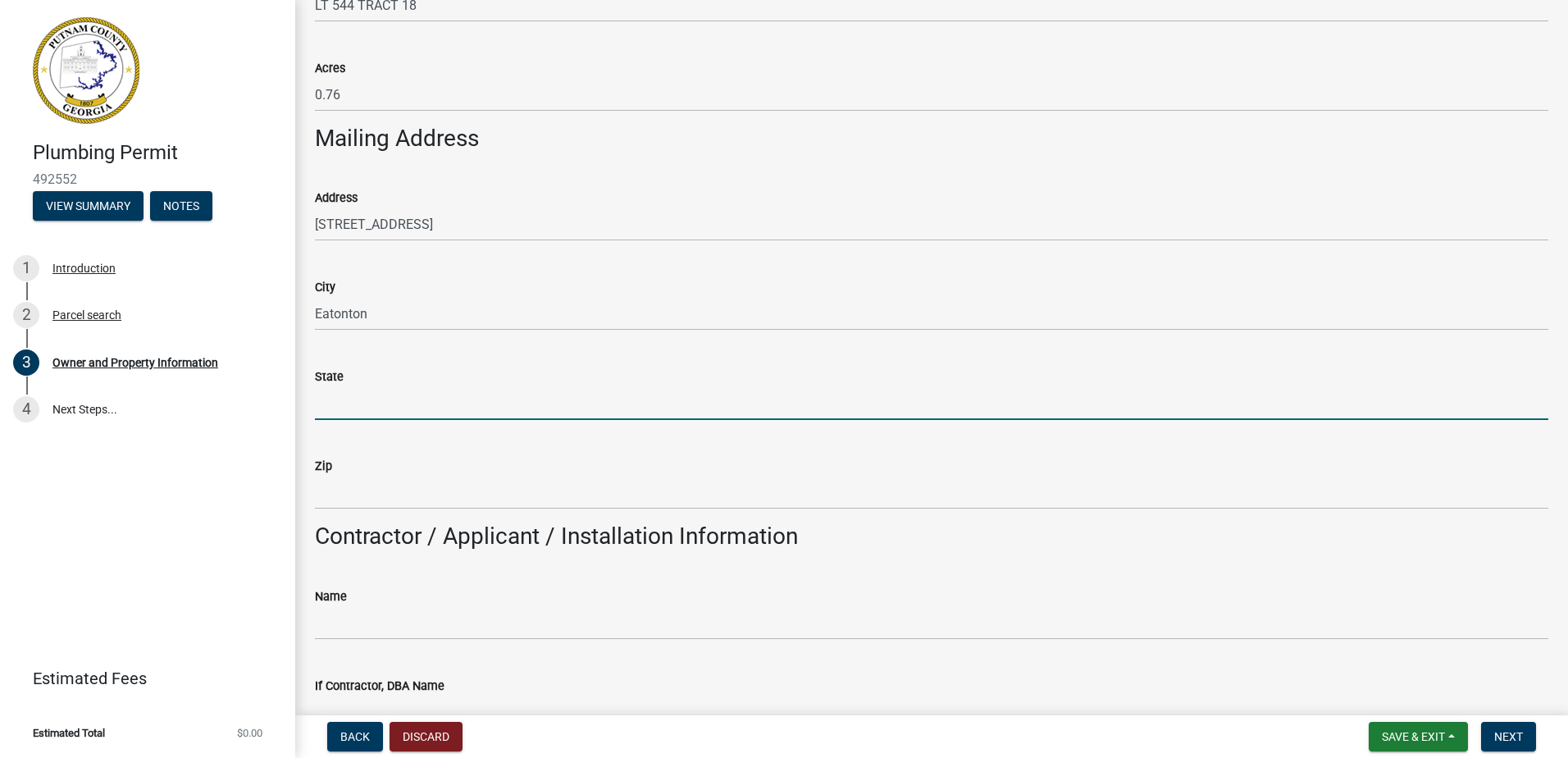
type input "GA"
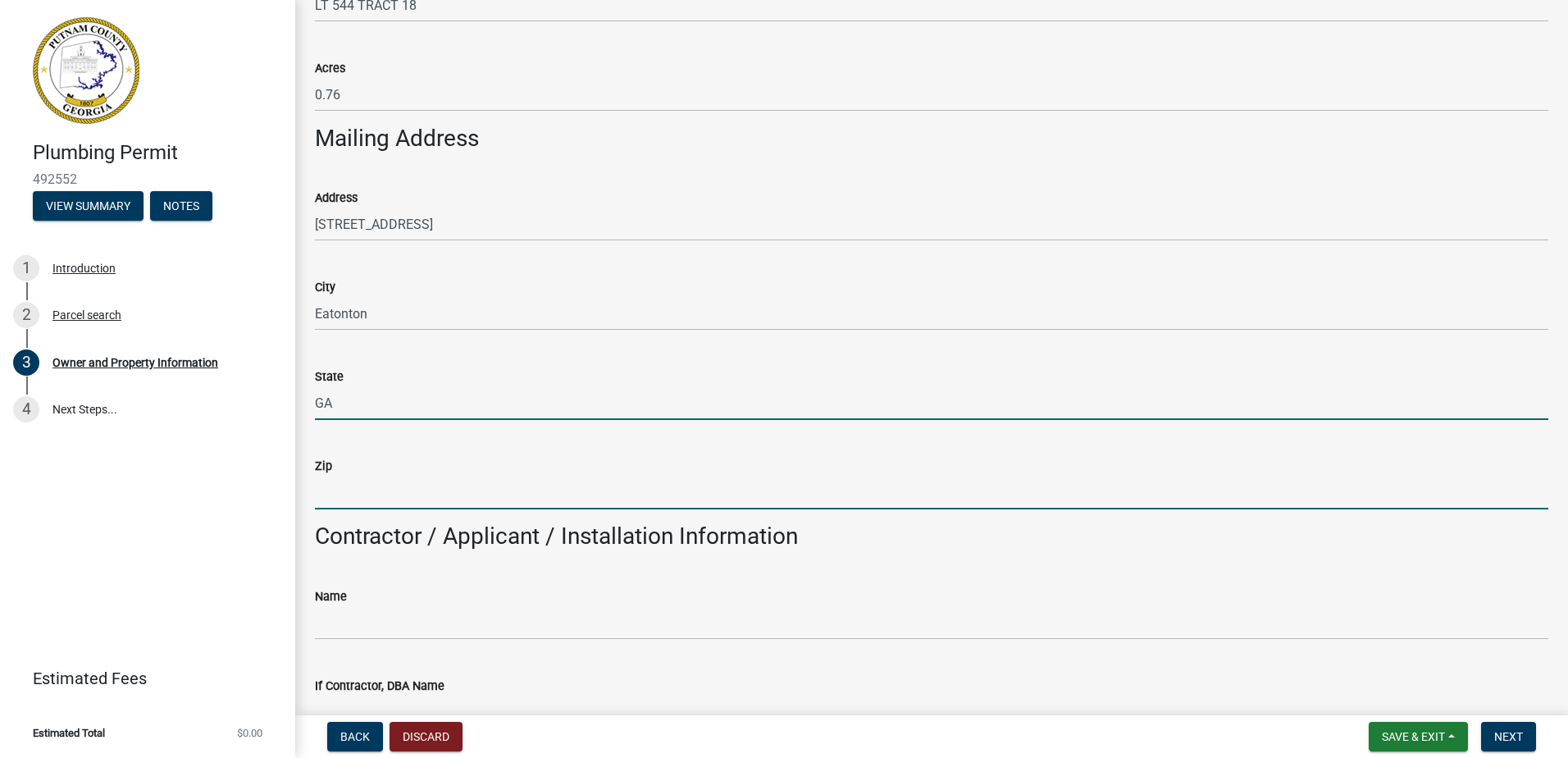
type input "38120"
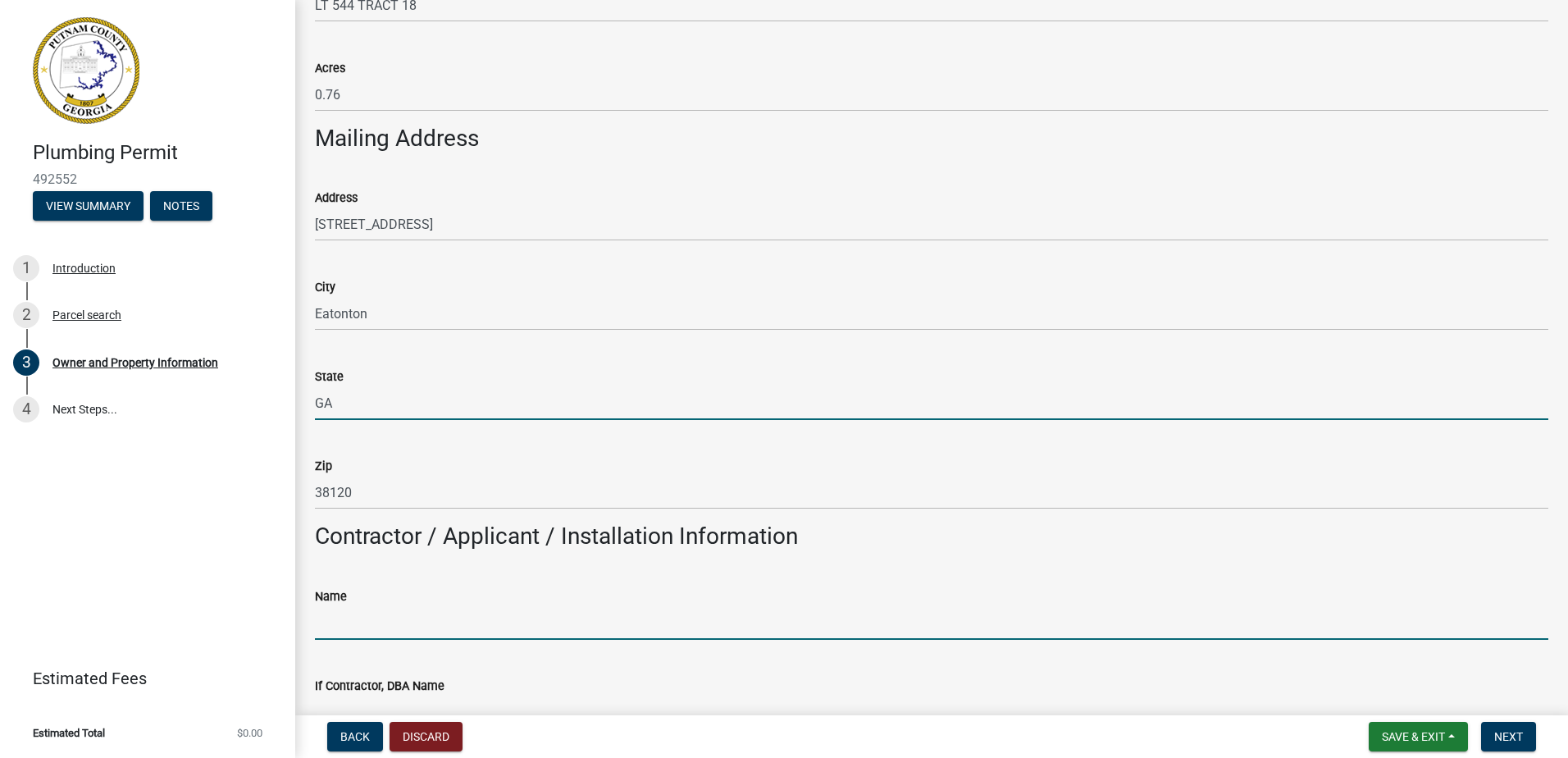
type input "[PERSON_NAME]"
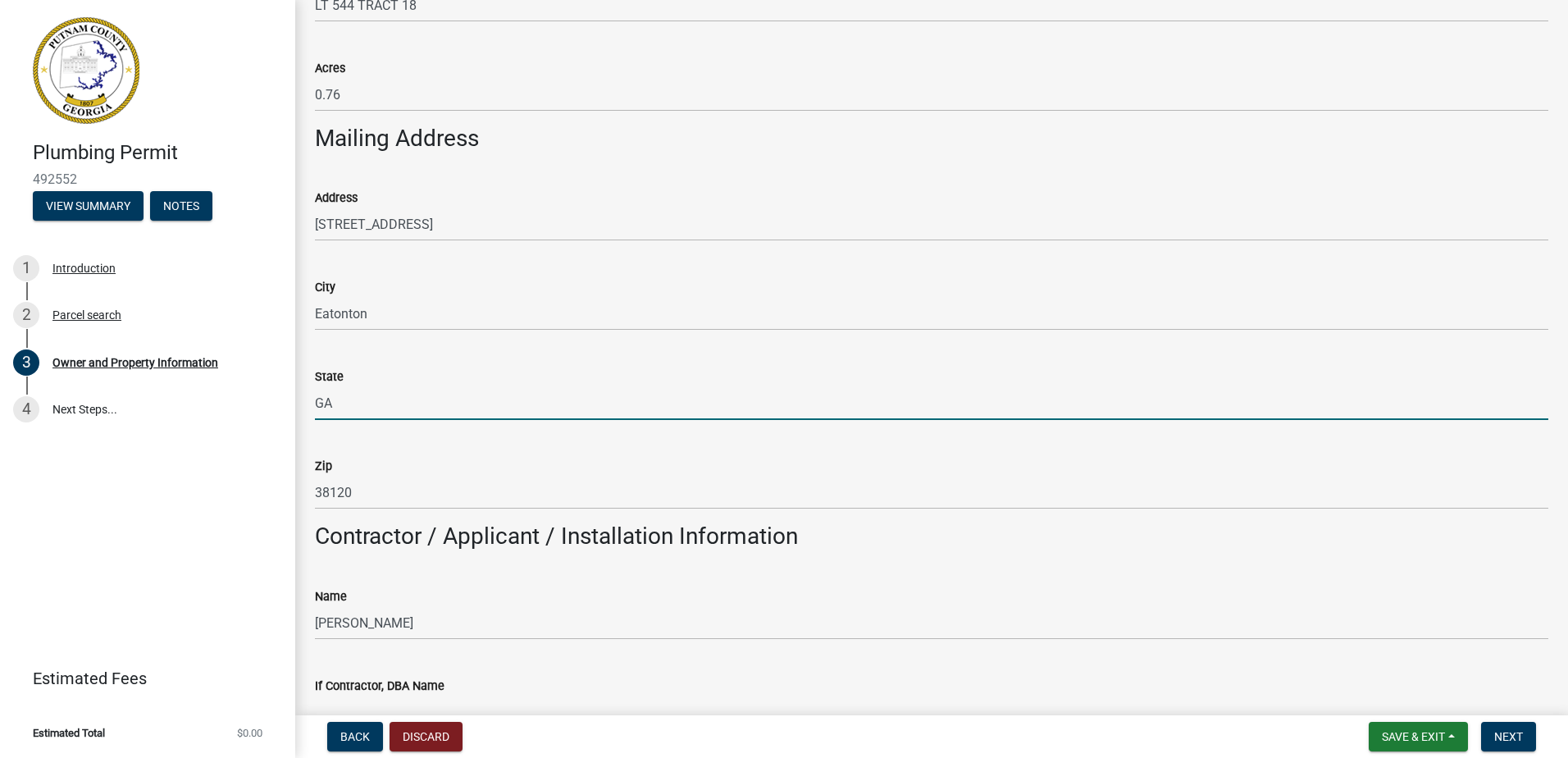
type input "7704155423"
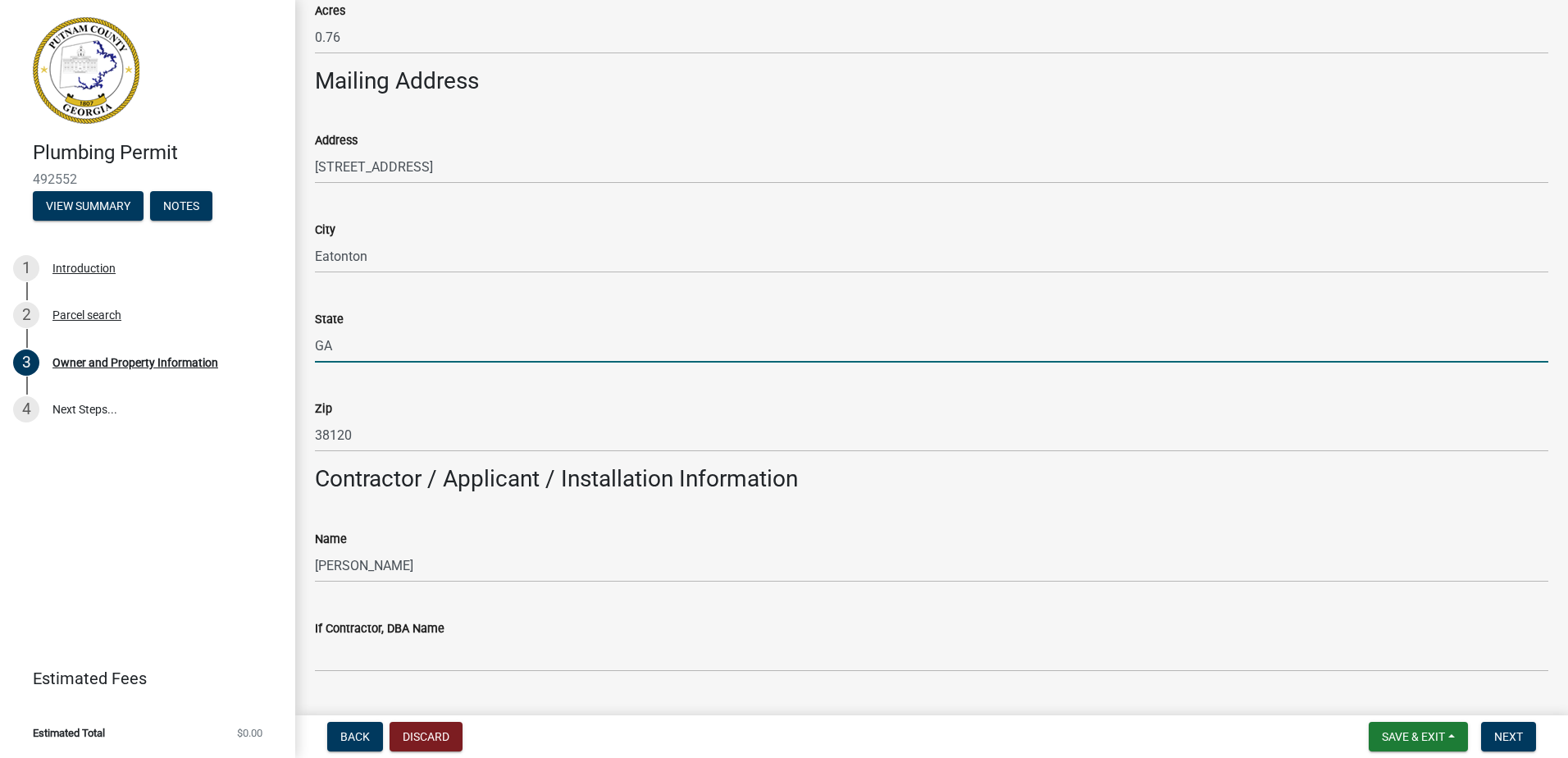
scroll to position [985, 0]
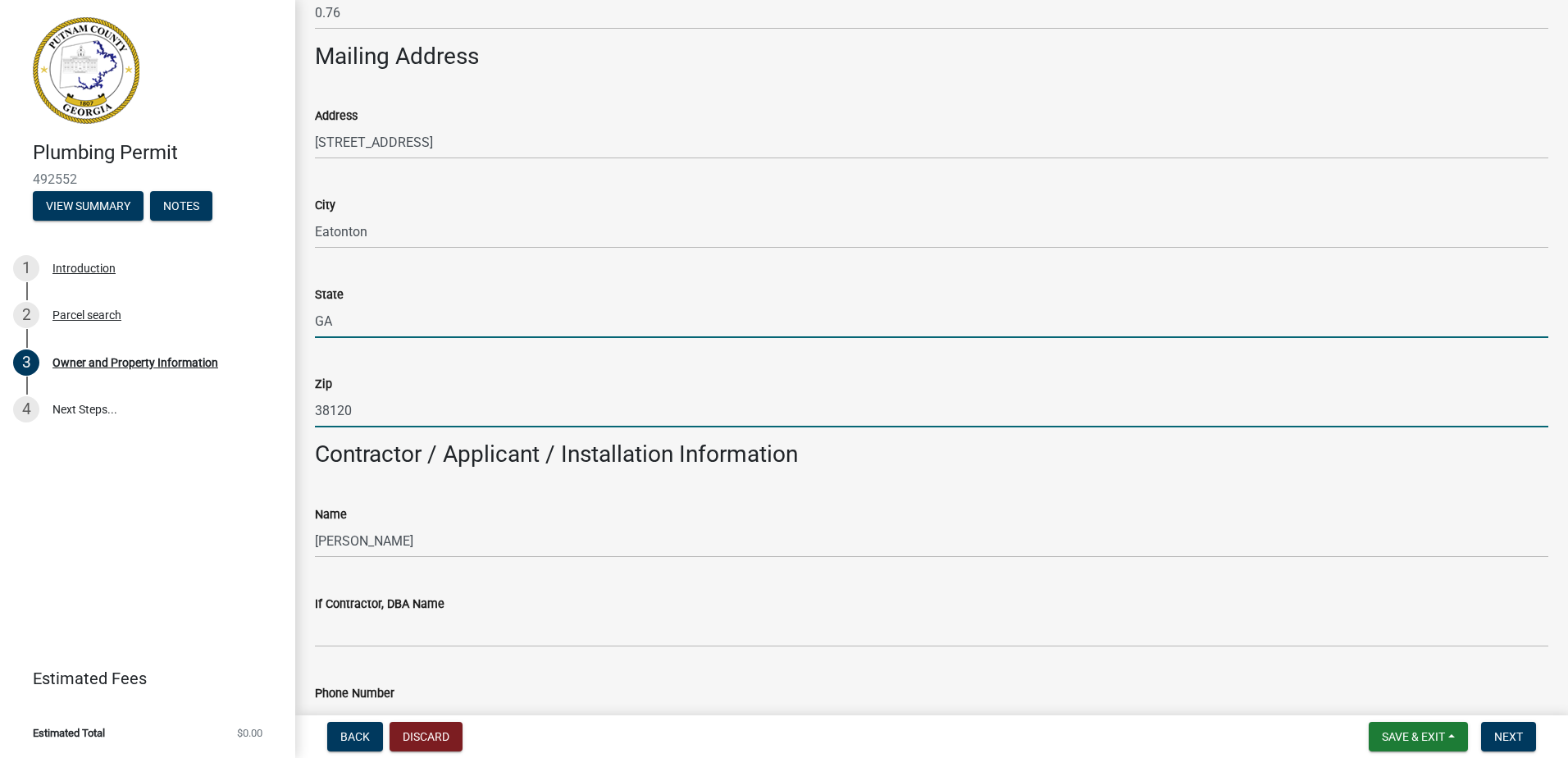
drag, startPoint x: 397, startPoint y: 418, endPoint x: 315, endPoint y: 425, distance: 82.3
click at [330, 425] on input "38120" at bounding box center [931, 411] width 1233 height 34
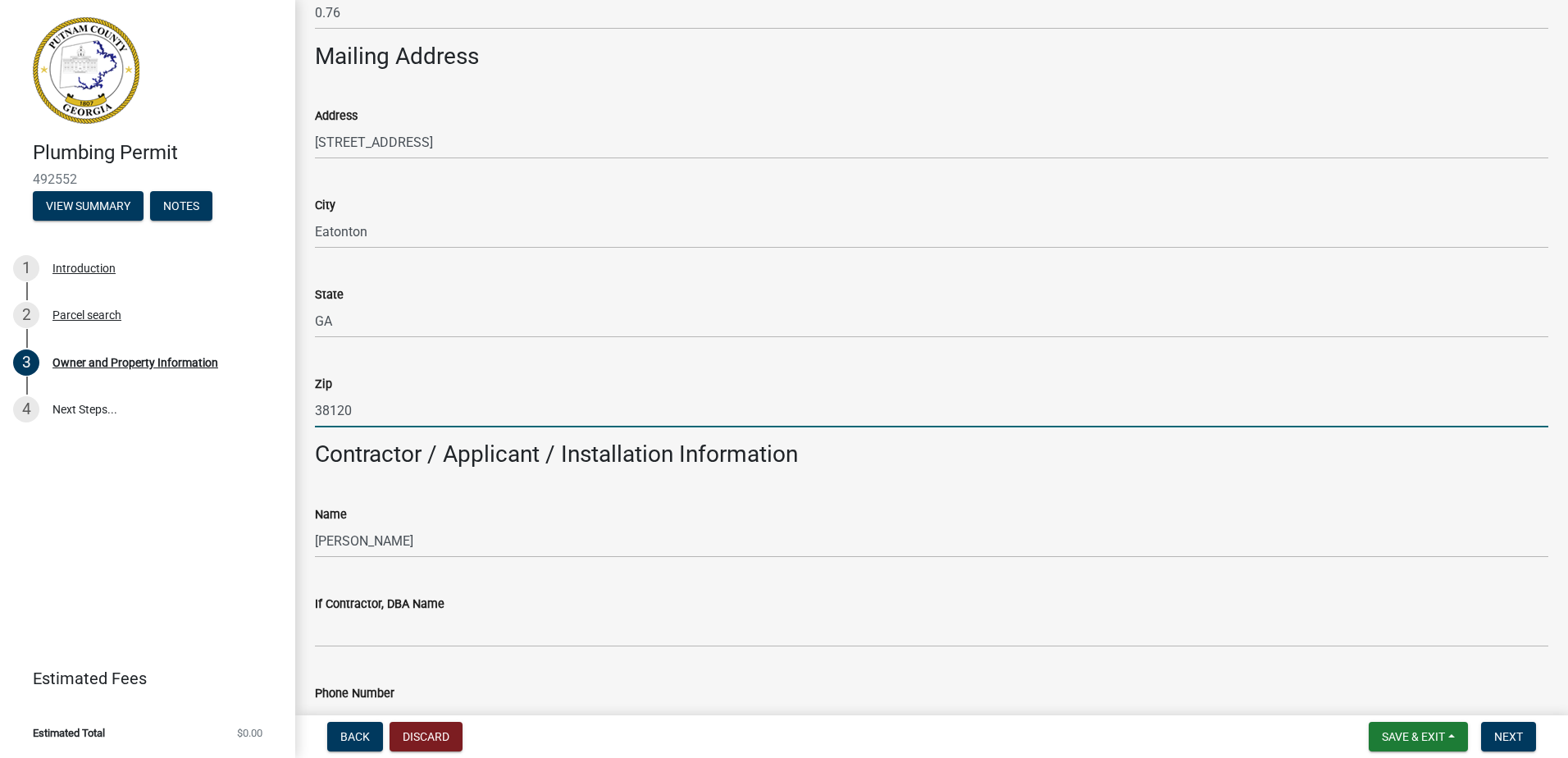
click at [400, 417] on input "38120" at bounding box center [931, 411] width 1233 height 34
click at [296, 417] on div "Owner and Property Information share Share Property Information Applicant Name …" at bounding box center [932, 739] width 1273 height 3409
click at [345, 408] on input "Zip" at bounding box center [931, 411] width 1233 height 34
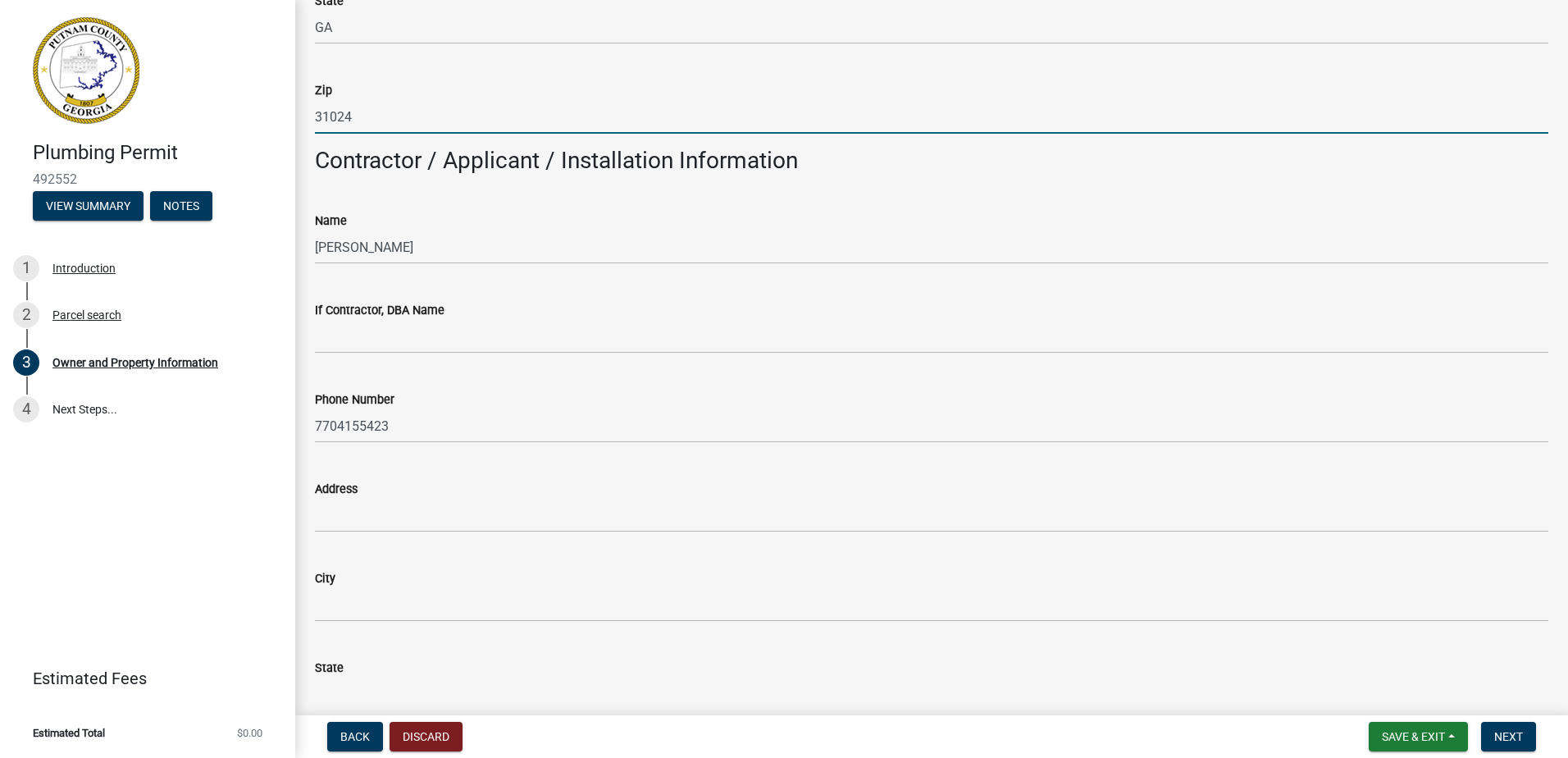
scroll to position [1313, 0]
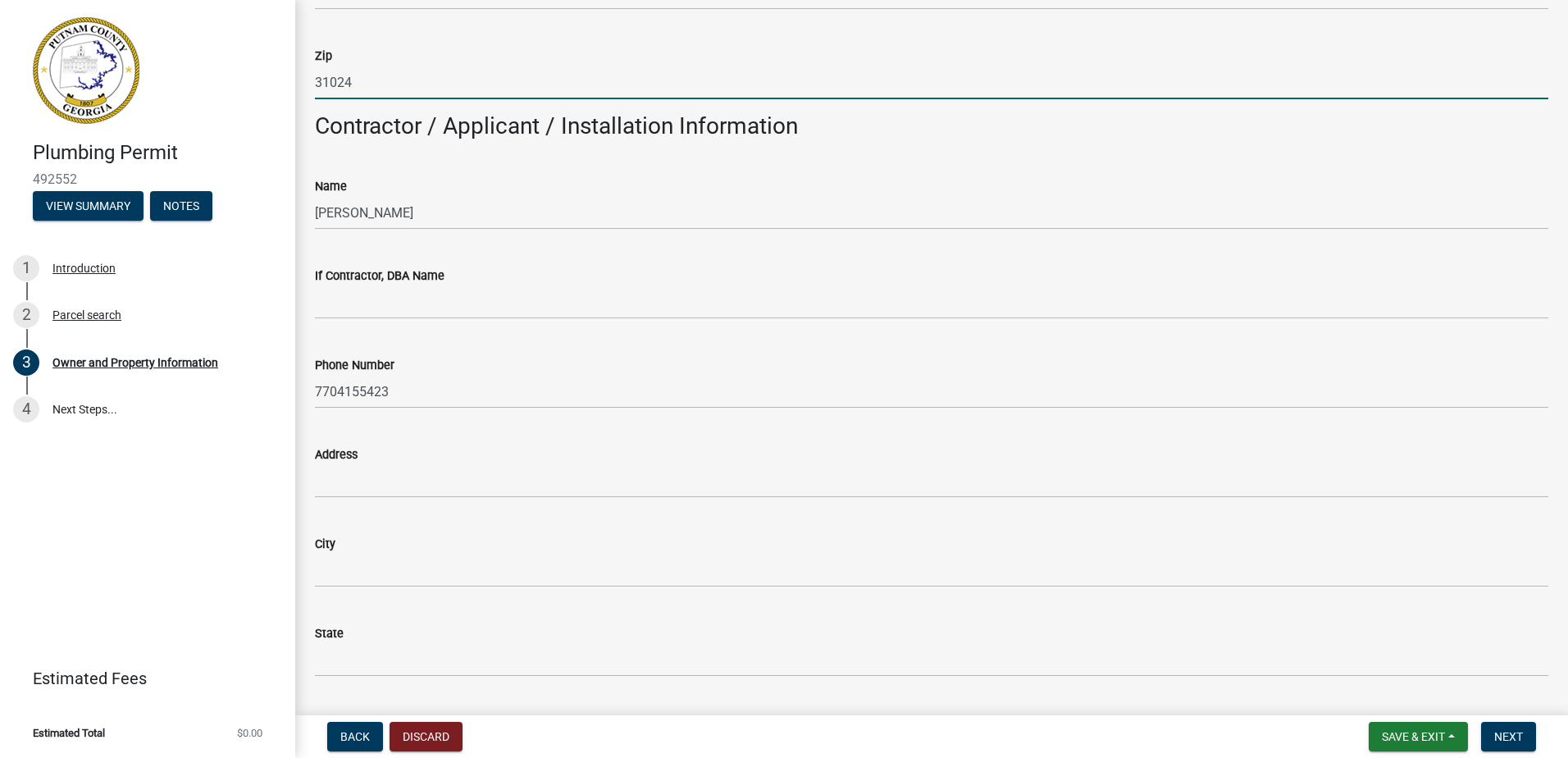
type input "31024"
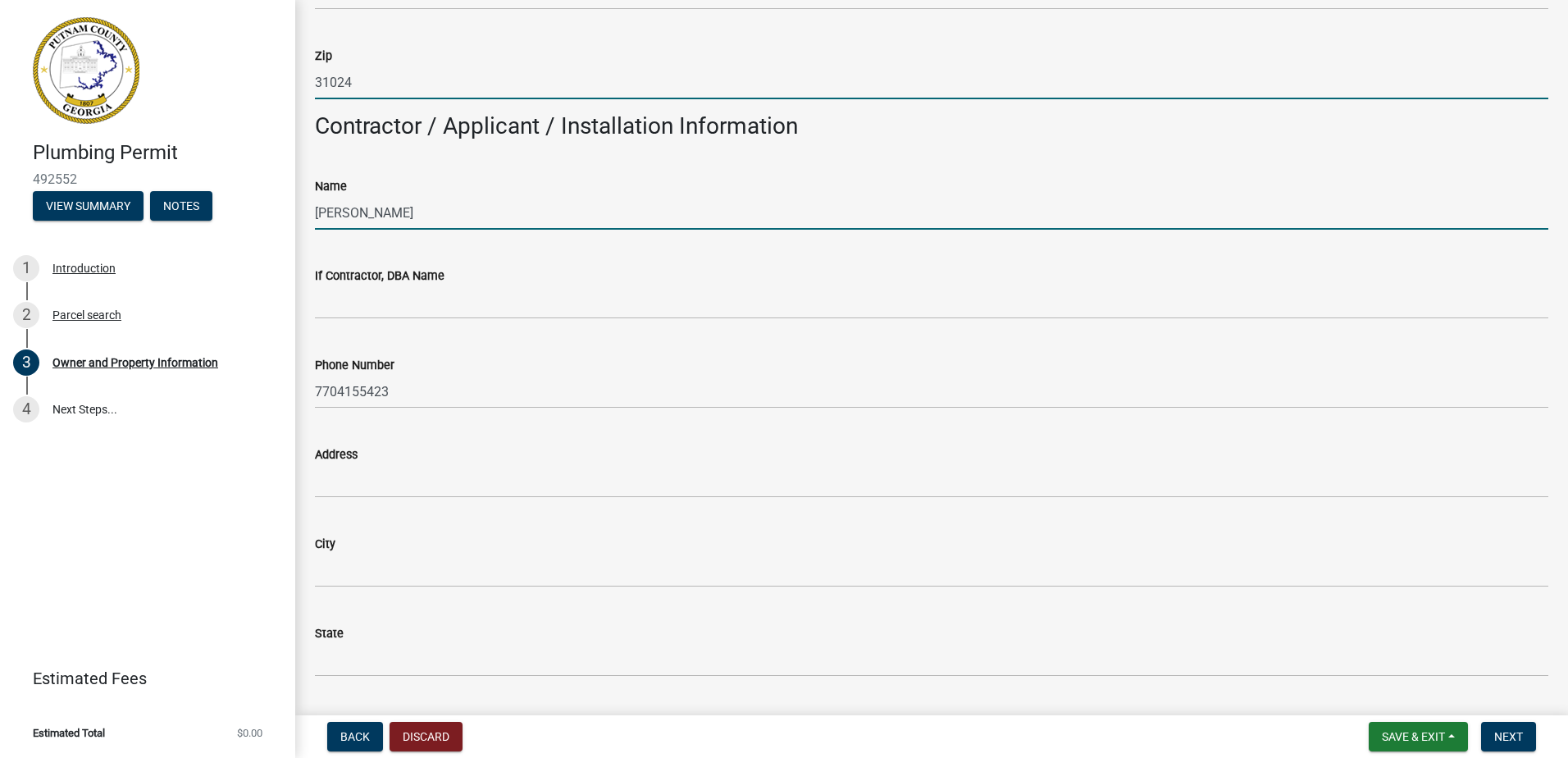
click at [430, 210] on input "[PERSON_NAME]" at bounding box center [931, 213] width 1233 height 34
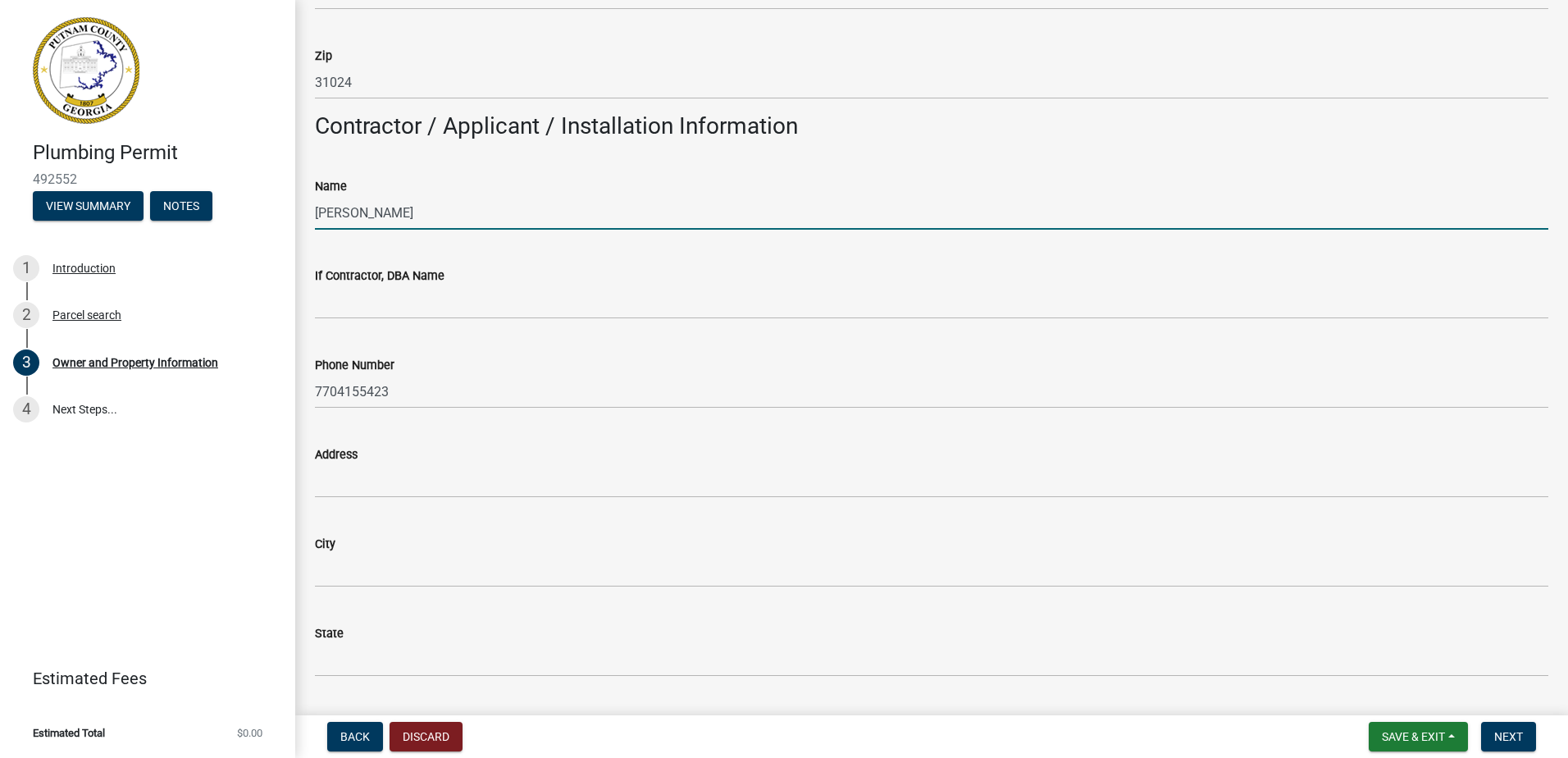
drag, startPoint x: 332, startPoint y: 222, endPoint x: 255, endPoint y: 222, distance: 77.0
click at [315, 222] on input "[PERSON_NAME]" at bounding box center [931, 213] width 1233 height 34
type input "[PERSON_NAME]"
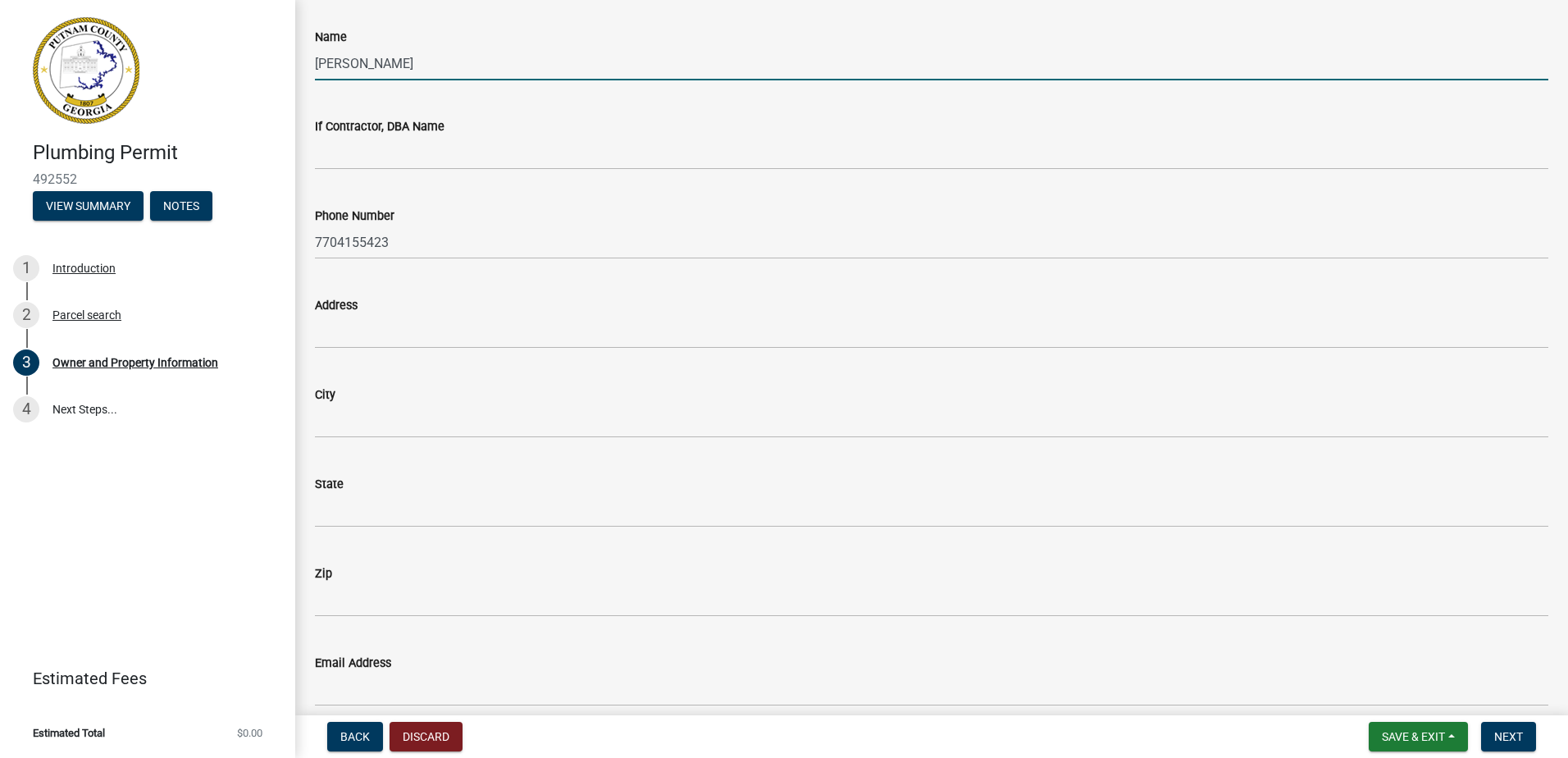
scroll to position [1478, 0]
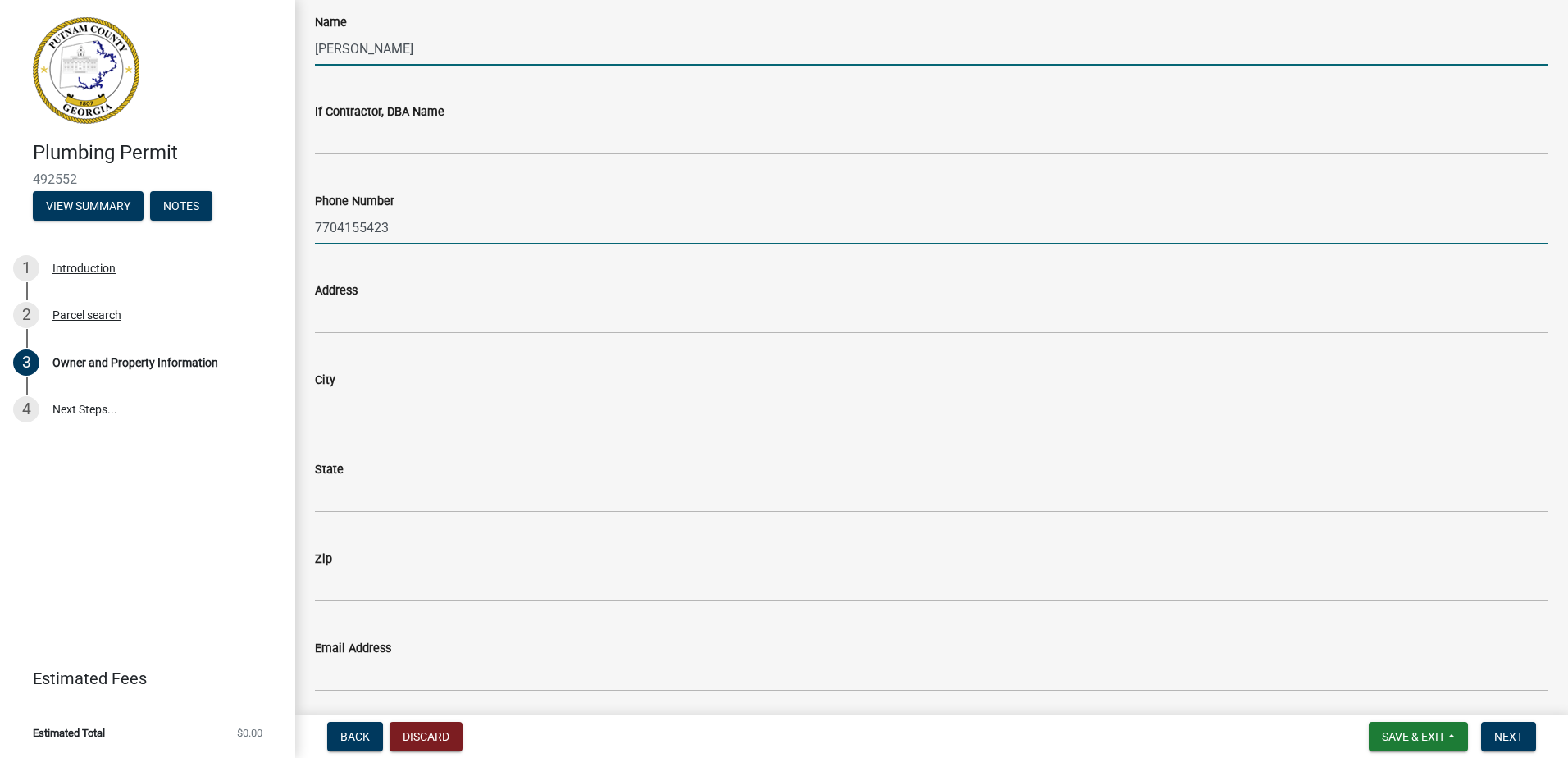
click at [428, 227] on input "7704155423" at bounding box center [931, 228] width 1233 height 34
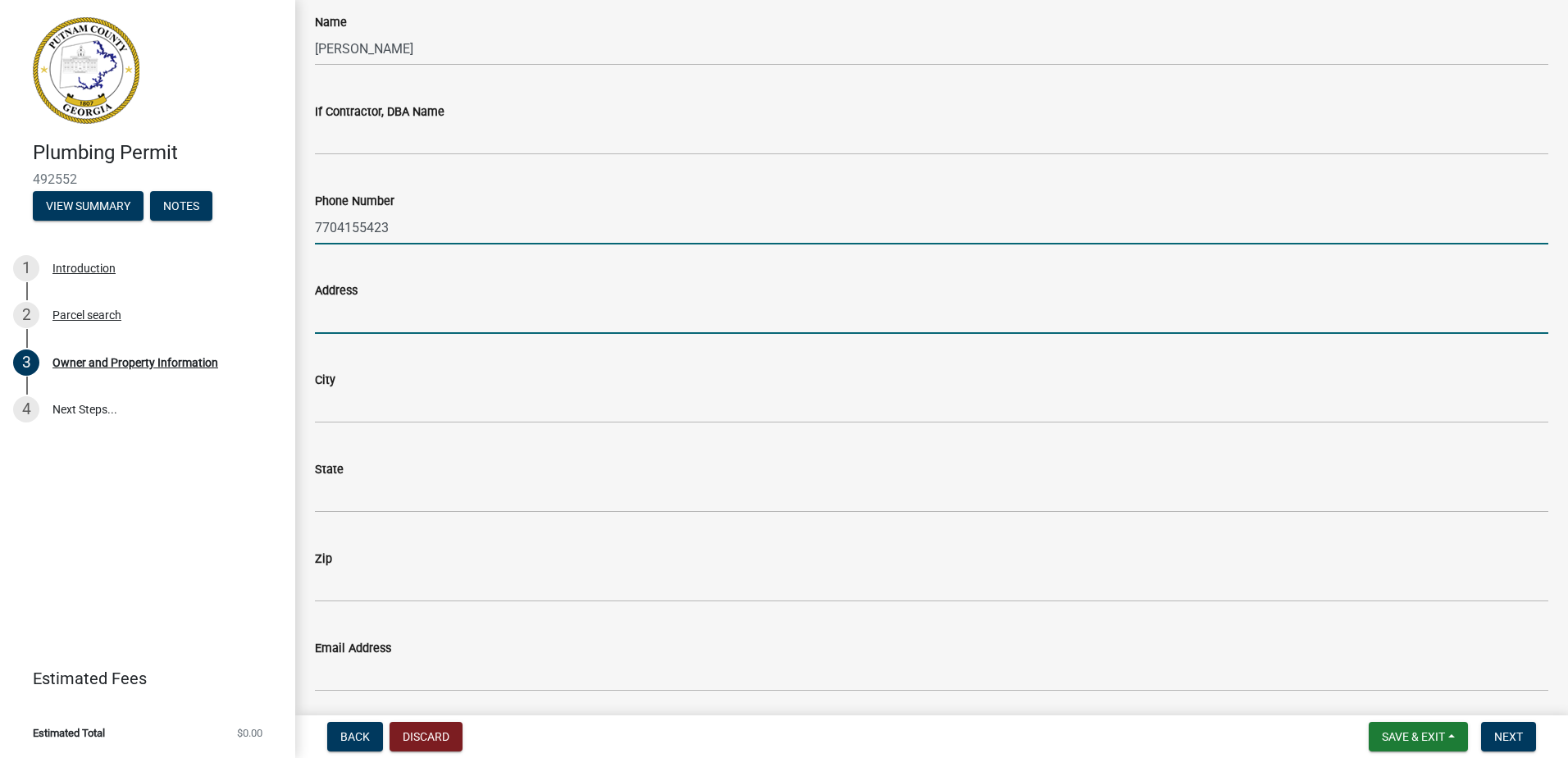
click at [330, 318] on input "Address" at bounding box center [931, 318] width 1233 height 34
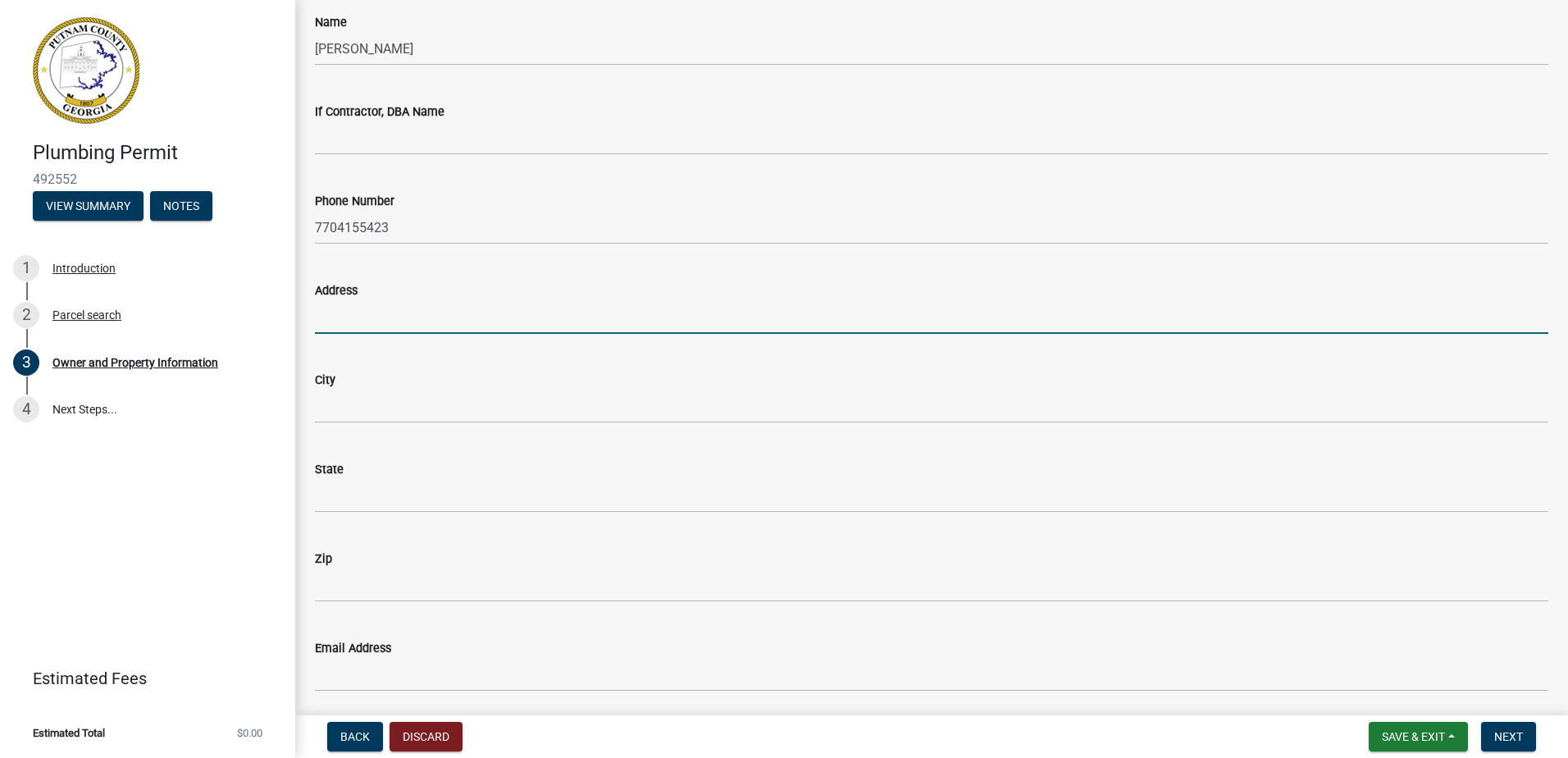
type input "[STREET_ADDRESS]"
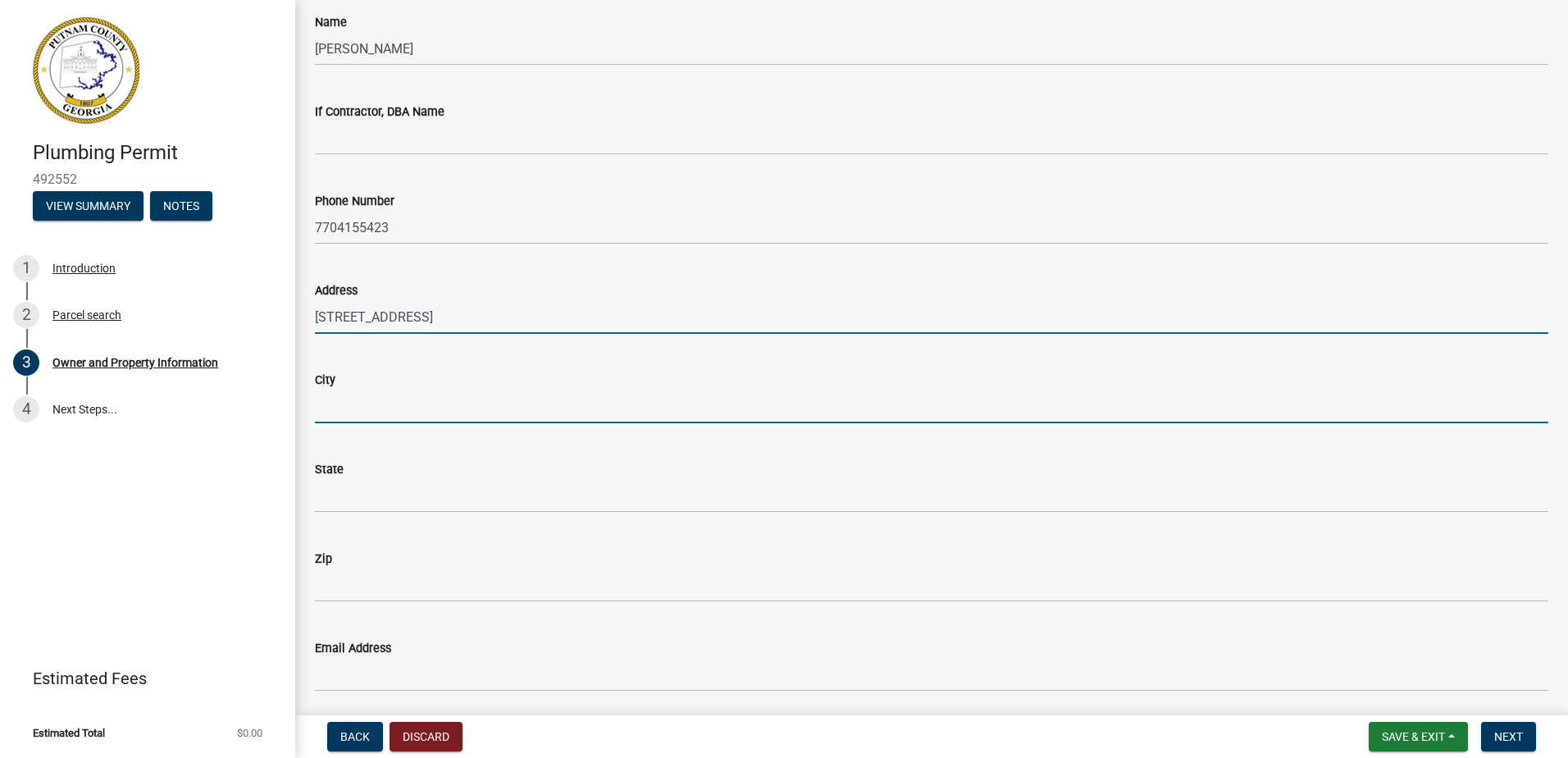
type input "Norcross"
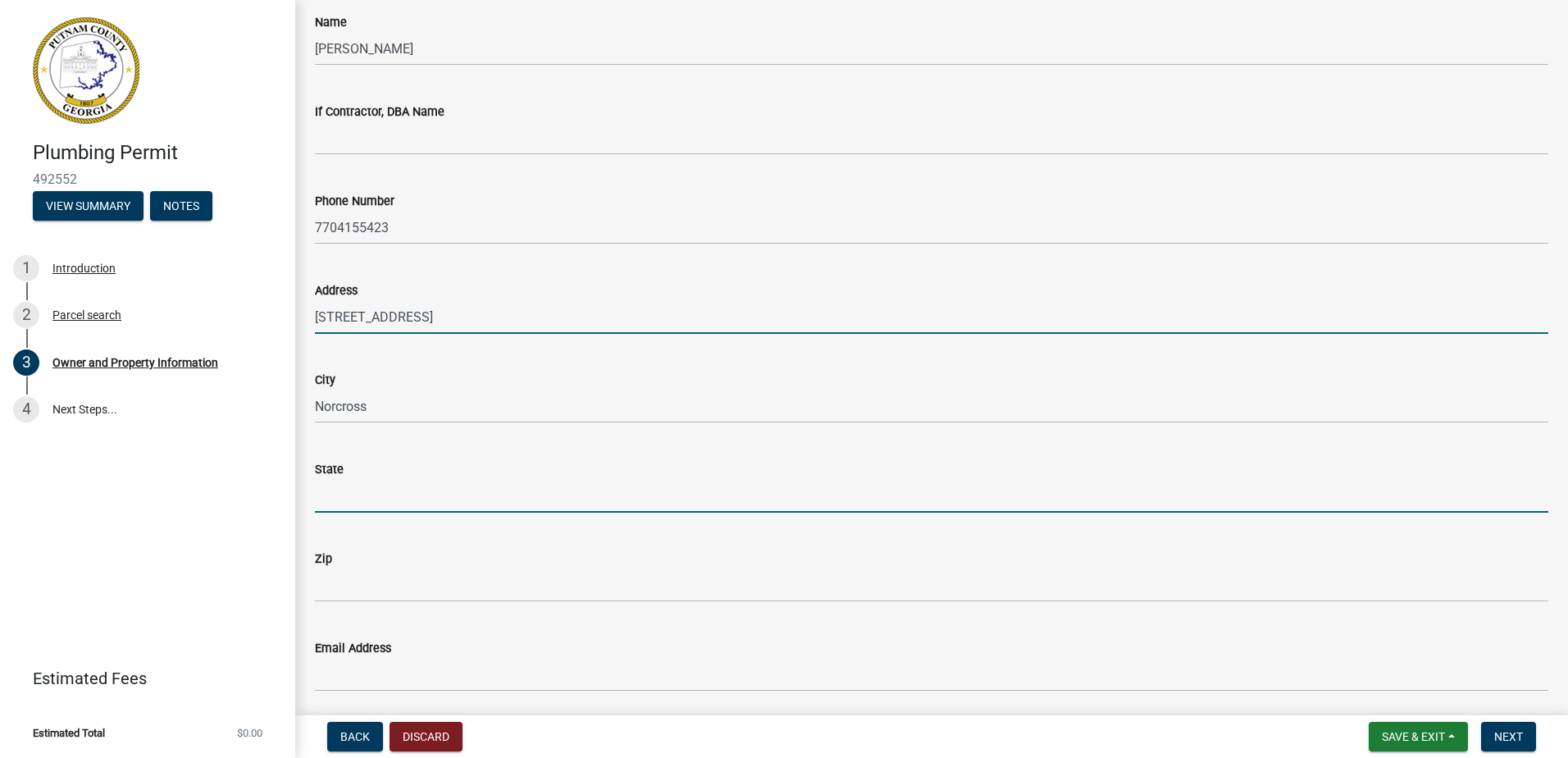
type input "GA"
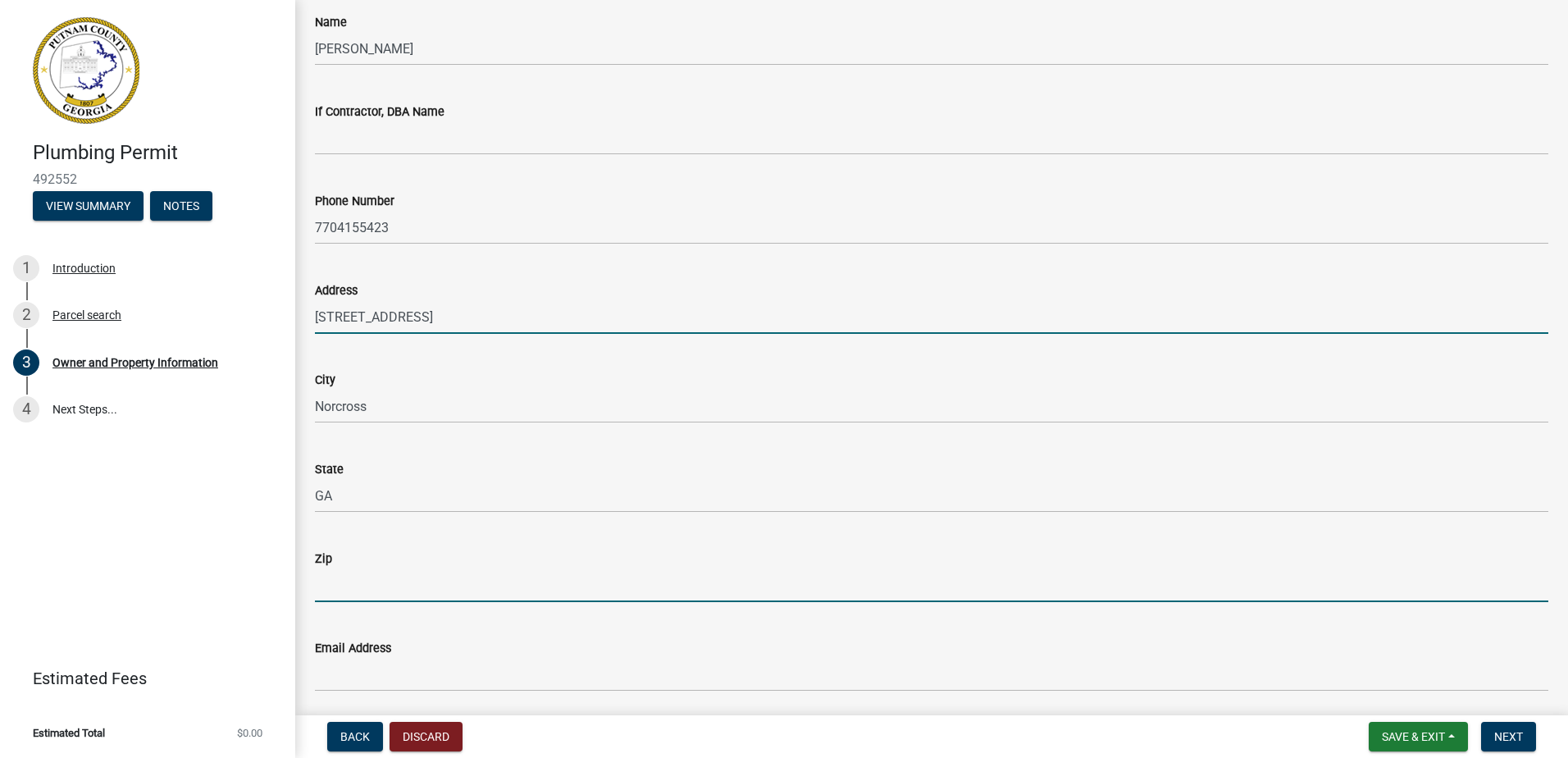
type input "30093"
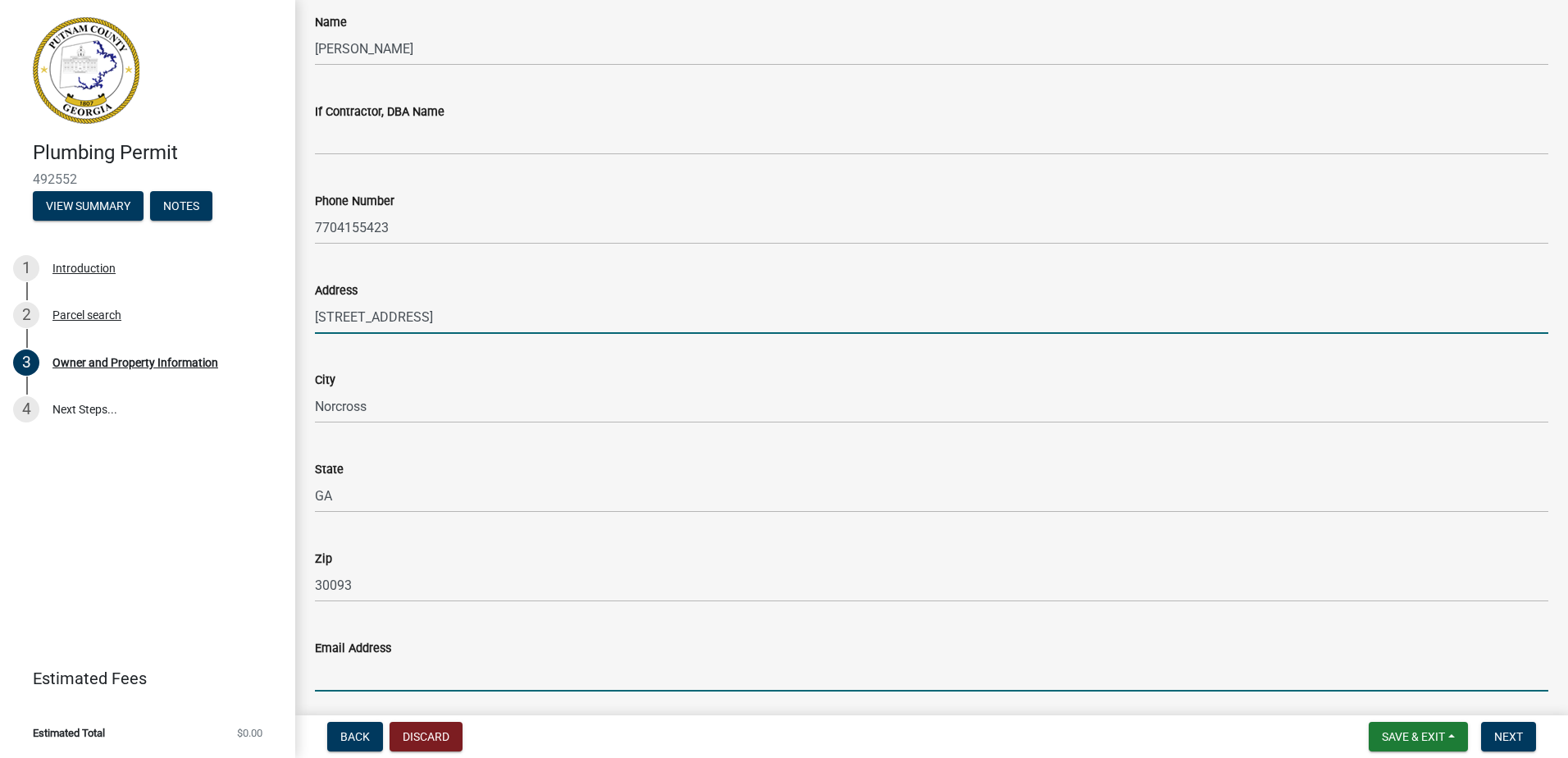
type input "[EMAIL_ADDRESS][DOMAIN_NAME]"
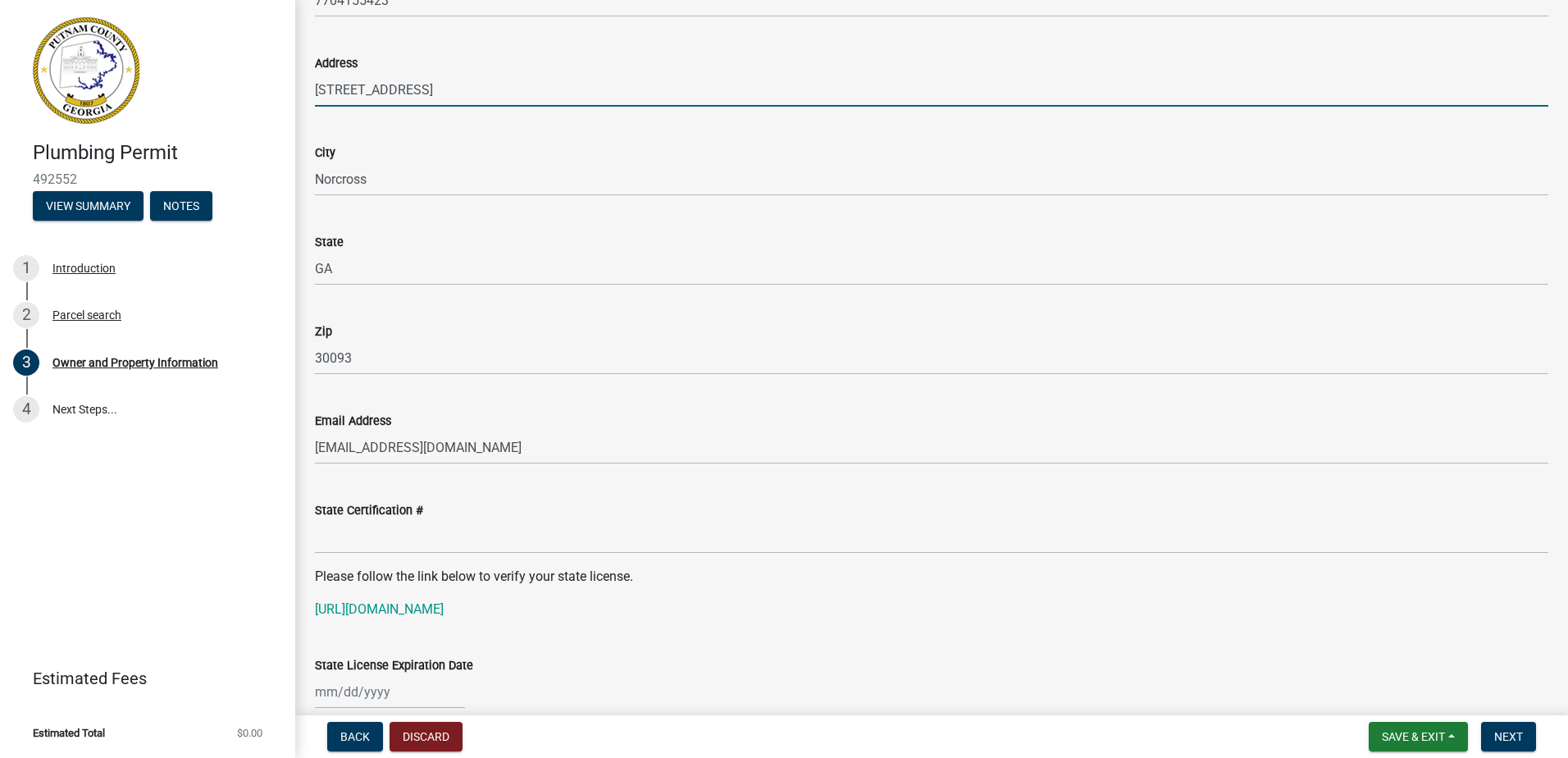
scroll to position [1724, 0]
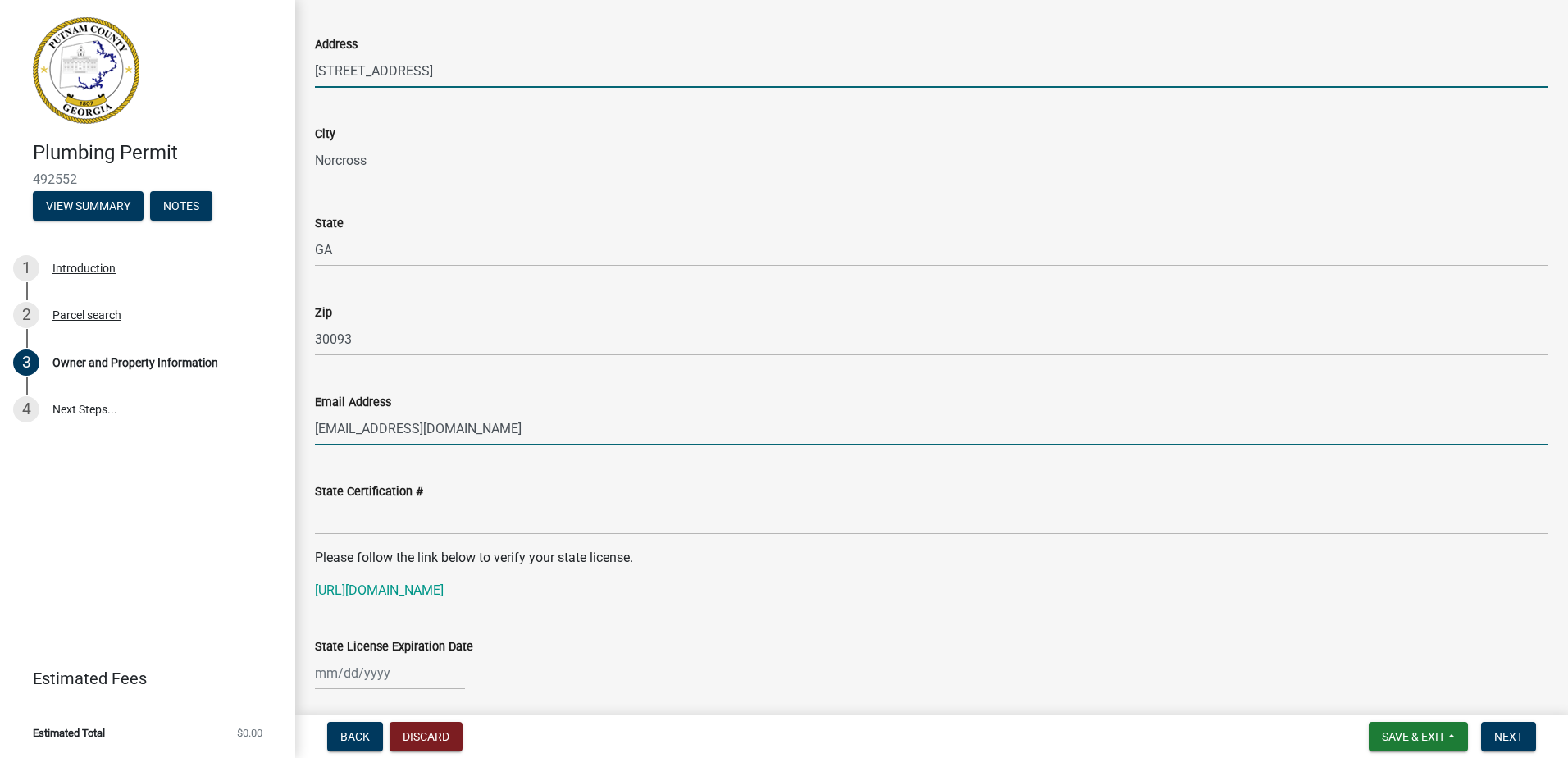
click at [481, 426] on input "[EMAIL_ADDRESS][DOMAIN_NAME]" at bounding box center [931, 429] width 1233 height 34
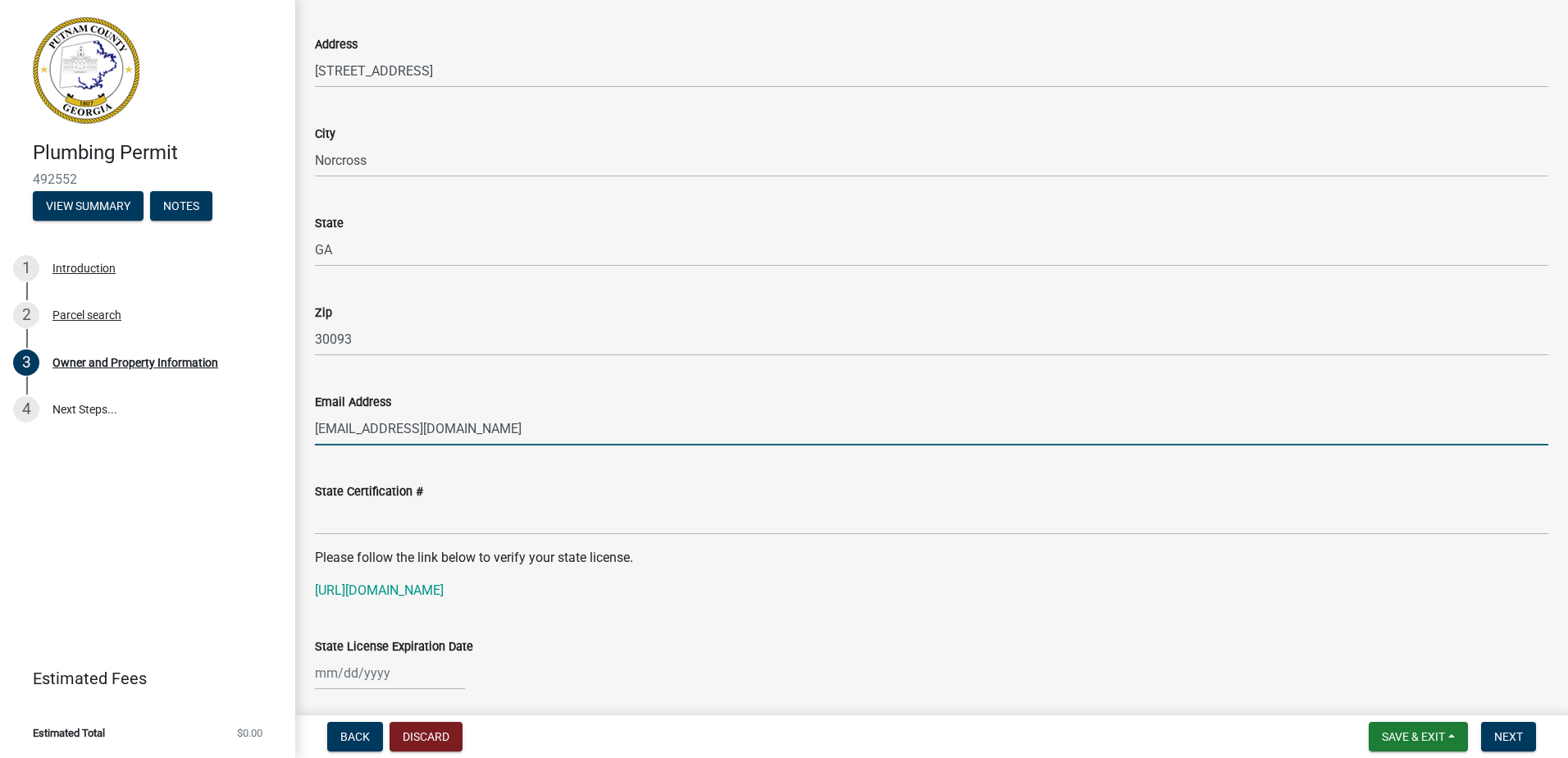
click at [490, 424] on input "[EMAIL_ADDRESS][DOMAIN_NAME]" at bounding box center [931, 429] width 1233 height 34
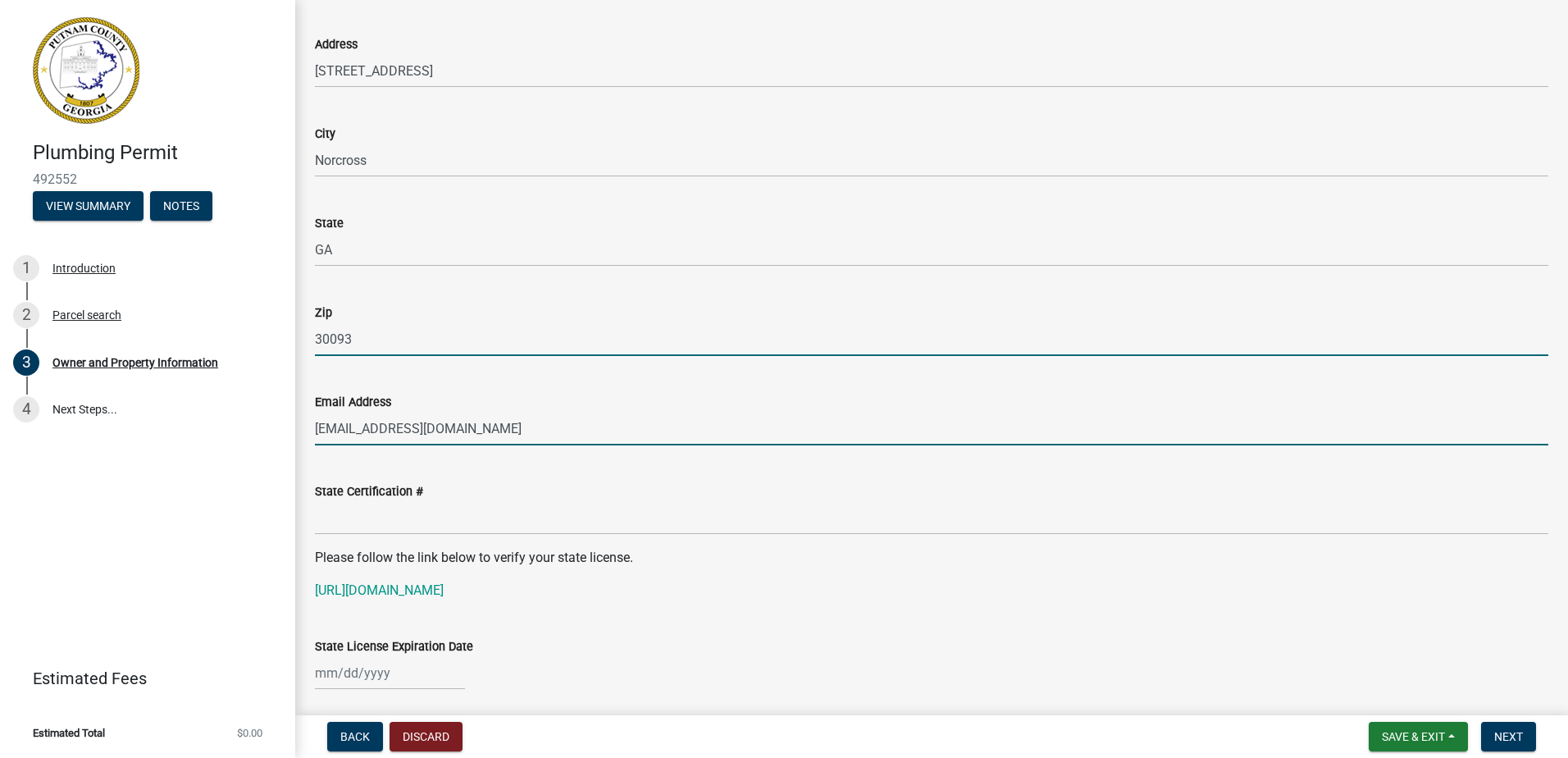
drag, startPoint x: 392, startPoint y: 342, endPoint x: 393, endPoint y: 331, distance: 11.0
click at [392, 340] on input "30093" at bounding box center [931, 340] width 1233 height 34
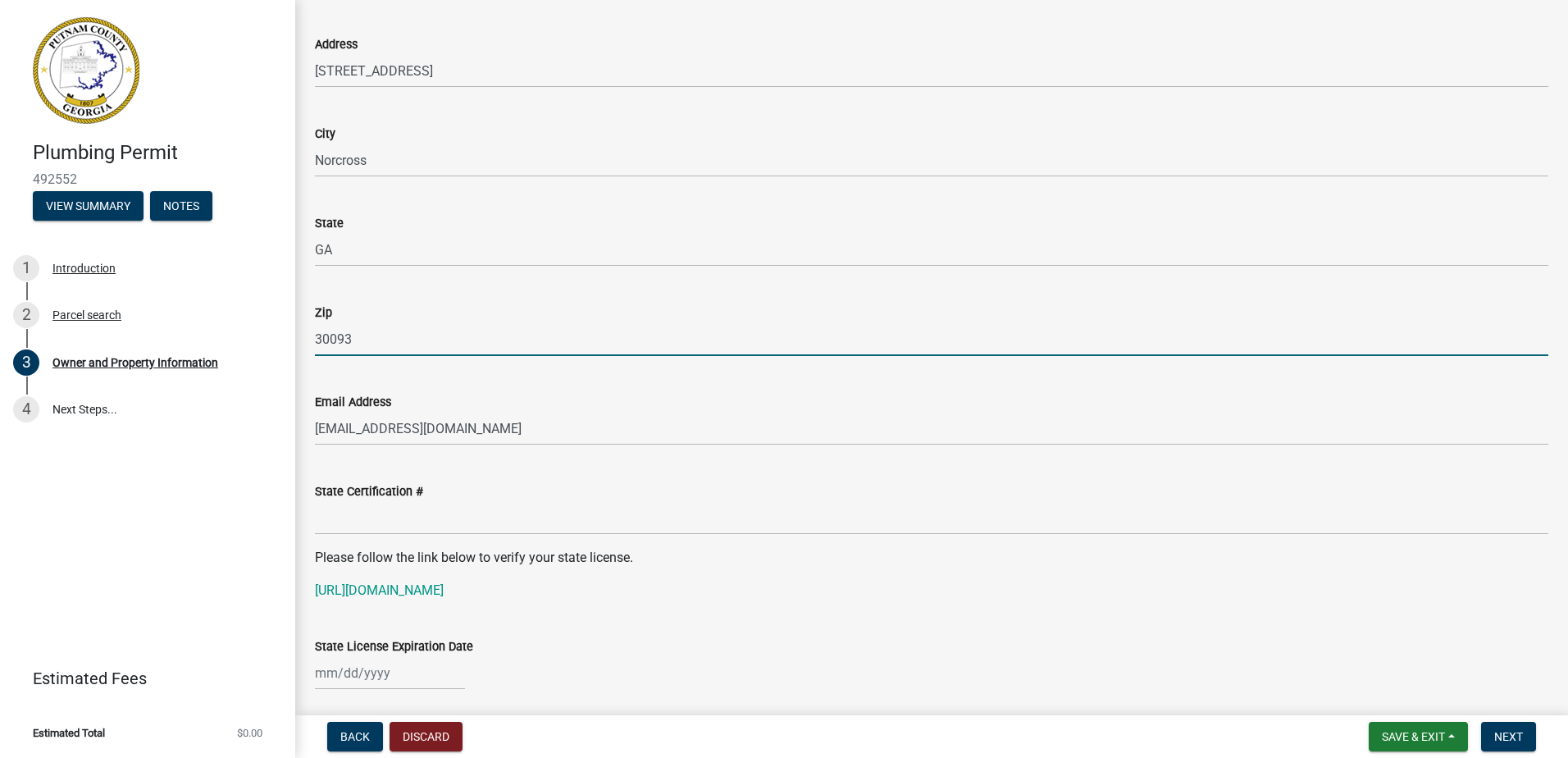
drag, startPoint x: 318, startPoint y: 395, endPoint x: 340, endPoint y: 389, distance: 22.8
click at [318, 397] on label "Email Address" at bounding box center [353, 402] width 77 height 11
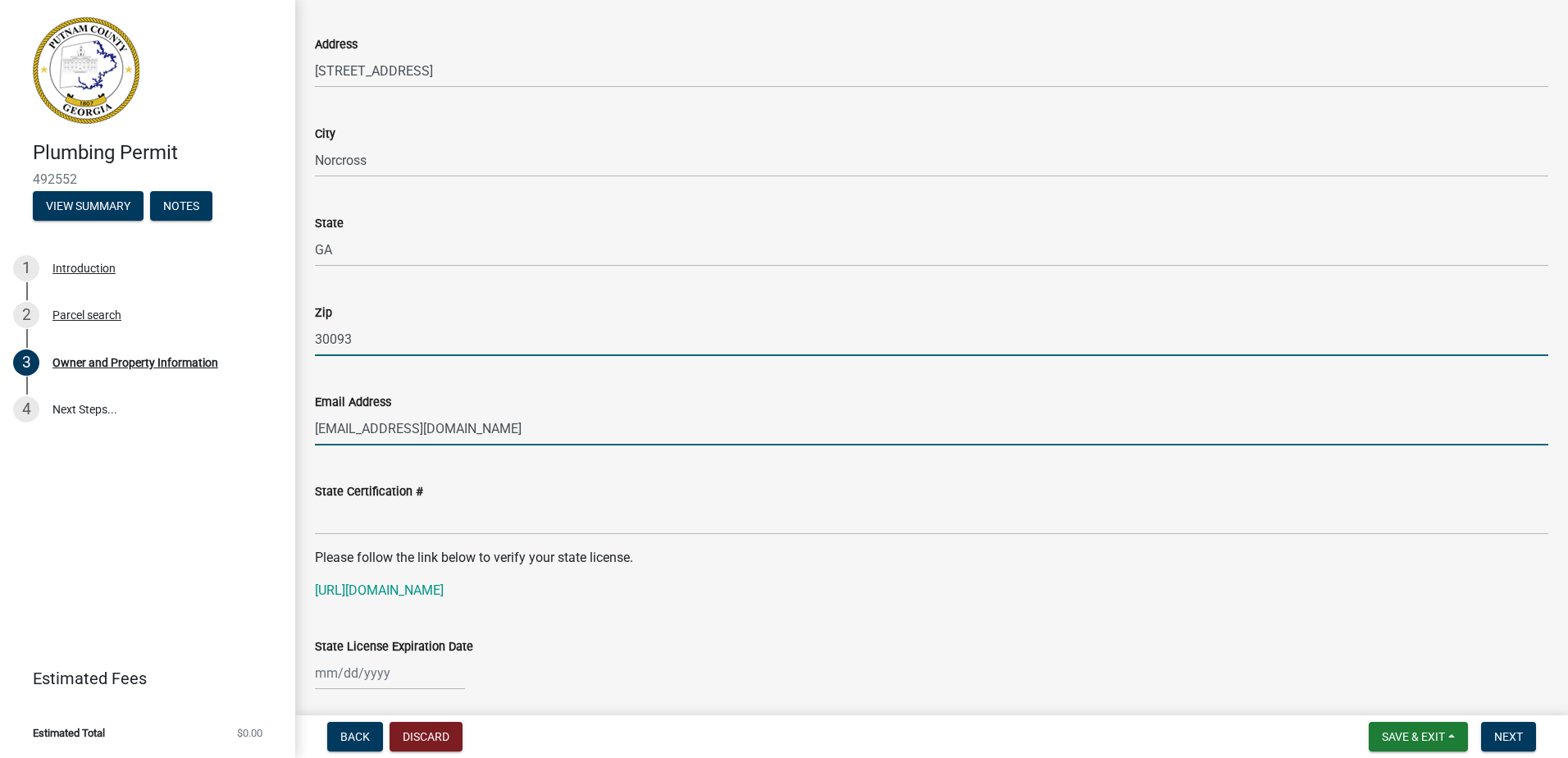
click at [318, 412] on input "[EMAIL_ADDRESS][DOMAIN_NAME]" at bounding box center [931, 429] width 1233 height 34
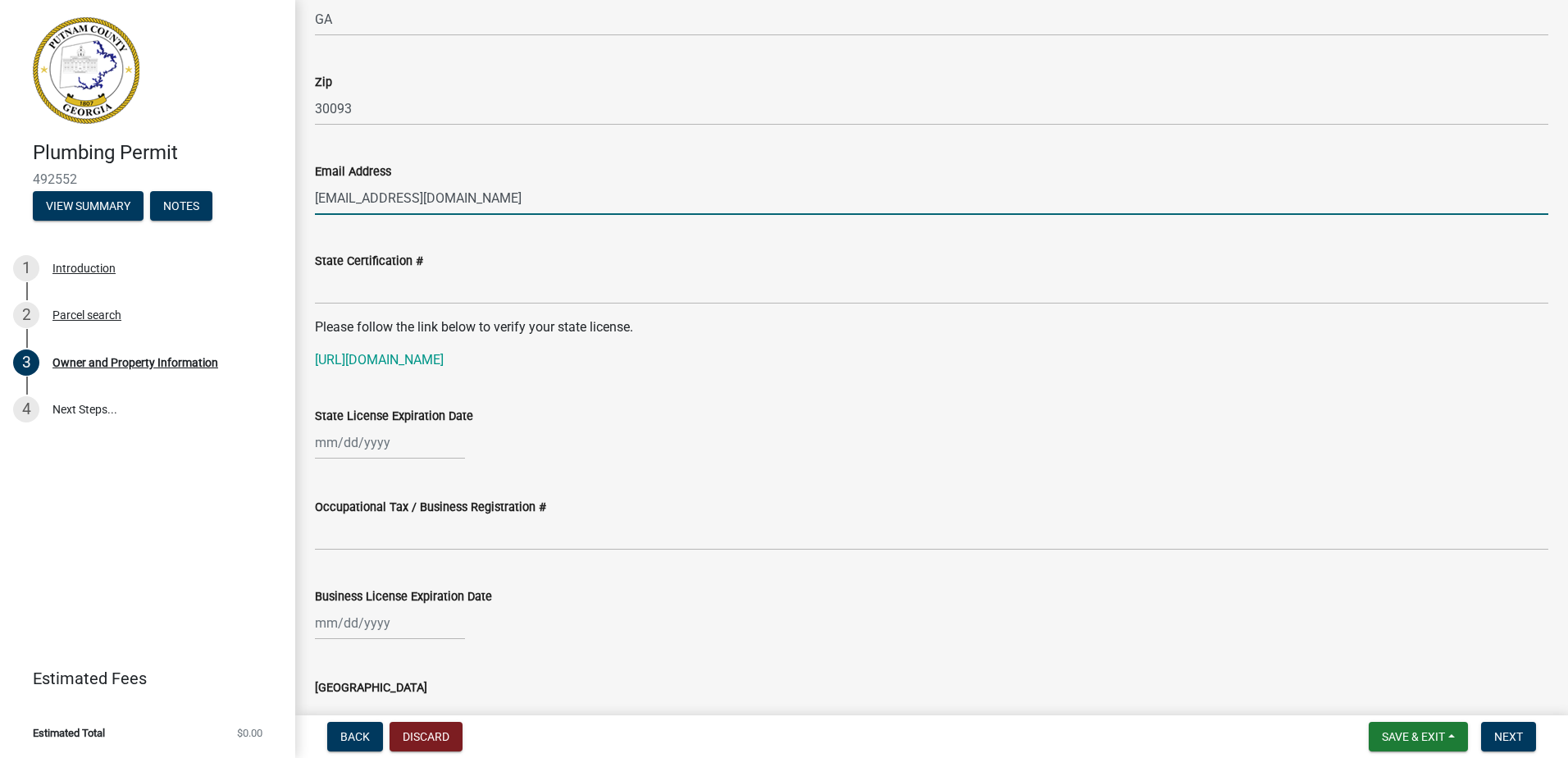
scroll to position [2052, 0]
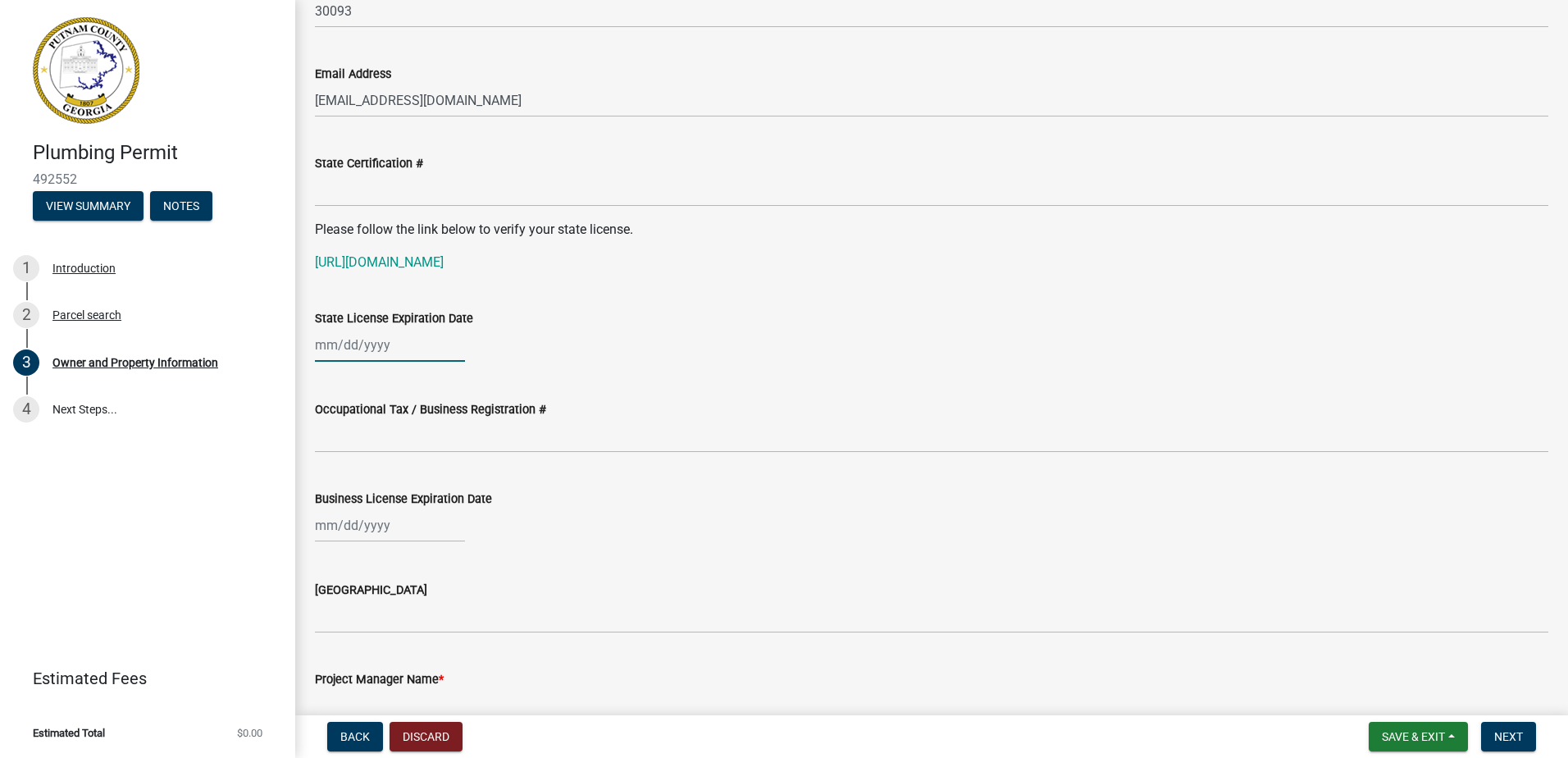
click at [330, 349] on div at bounding box center [390, 345] width 150 height 34
select select "10"
select select "2025"
click at [682, 389] on div "Occupational Tax / Business Registration #" at bounding box center [931, 415] width 1233 height 77
click at [330, 353] on div at bounding box center [390, 345] width 150 height 34
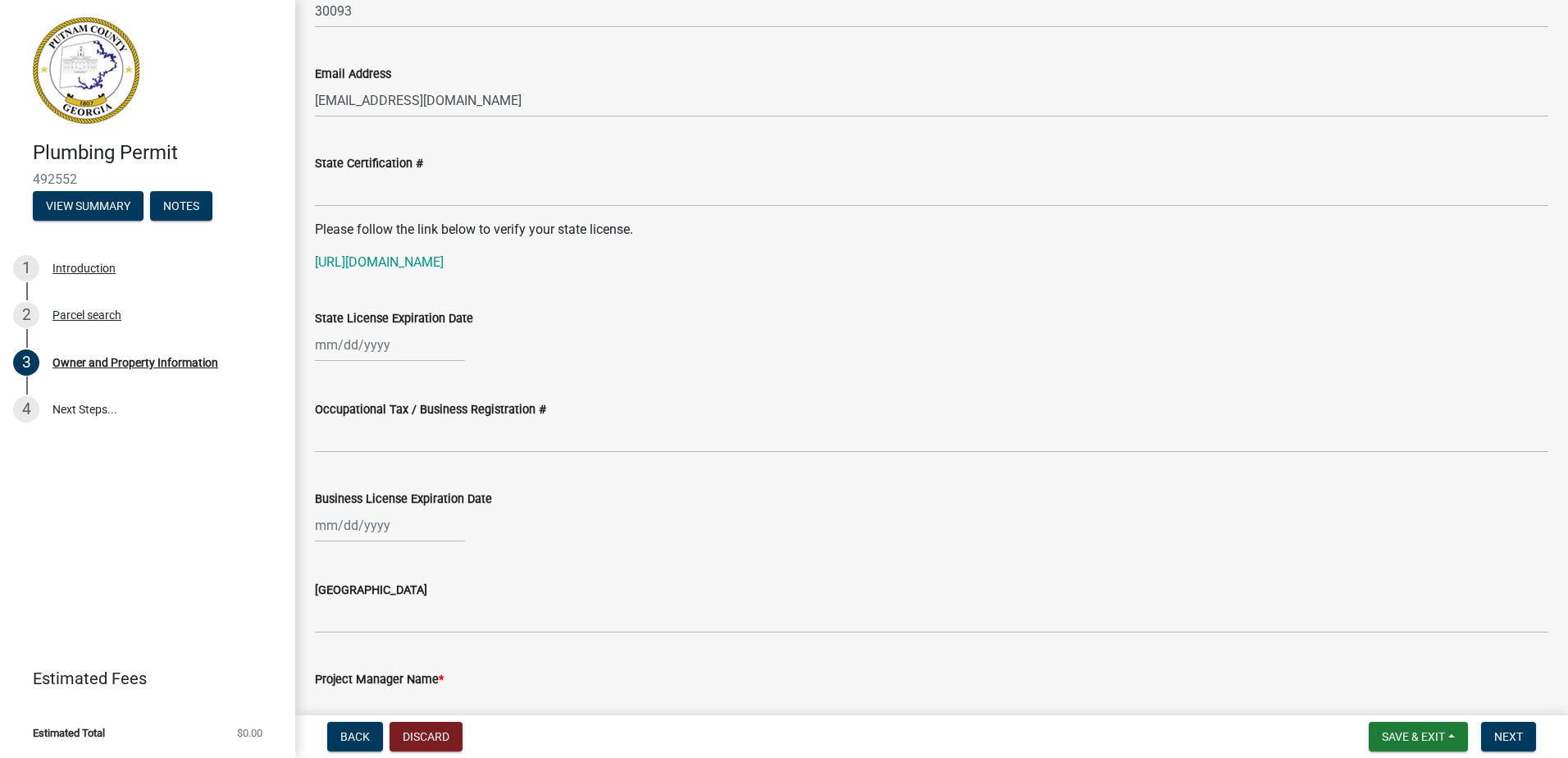
select select "10"
select select "2025"
click at [415, 536] on div "30" at bounding box center [409, 537] width 26 height 26
type input "[DATE]"
click at [389, 339] on div "[DATE]" at bounding box center [390, 345] width 150 height 34
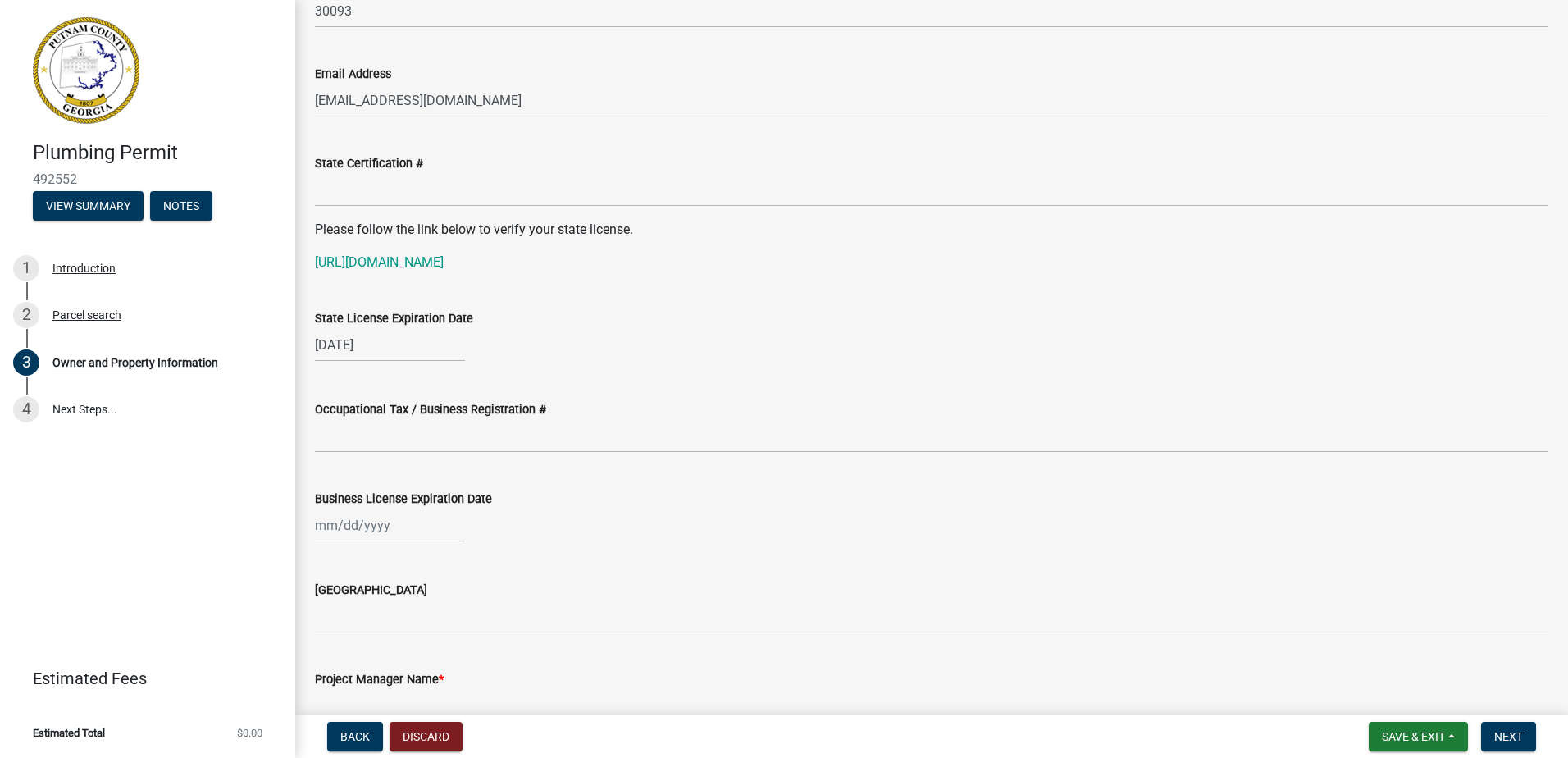
select select "10"
select select "2025"
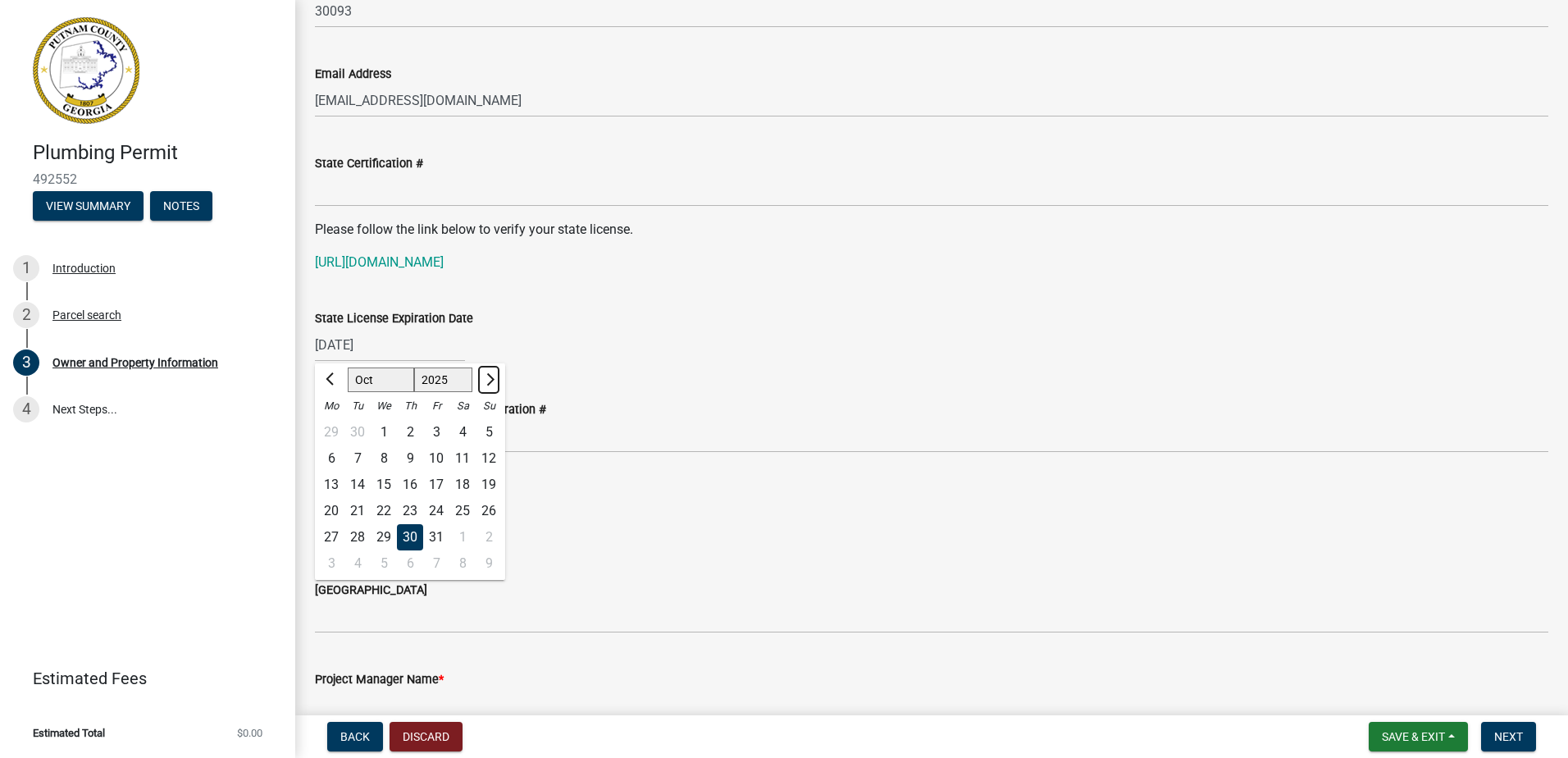
click at [487, 381] on span "Next month" at bounding box center [489, 379] width 12 height 12
select select "1"
select select "2026"
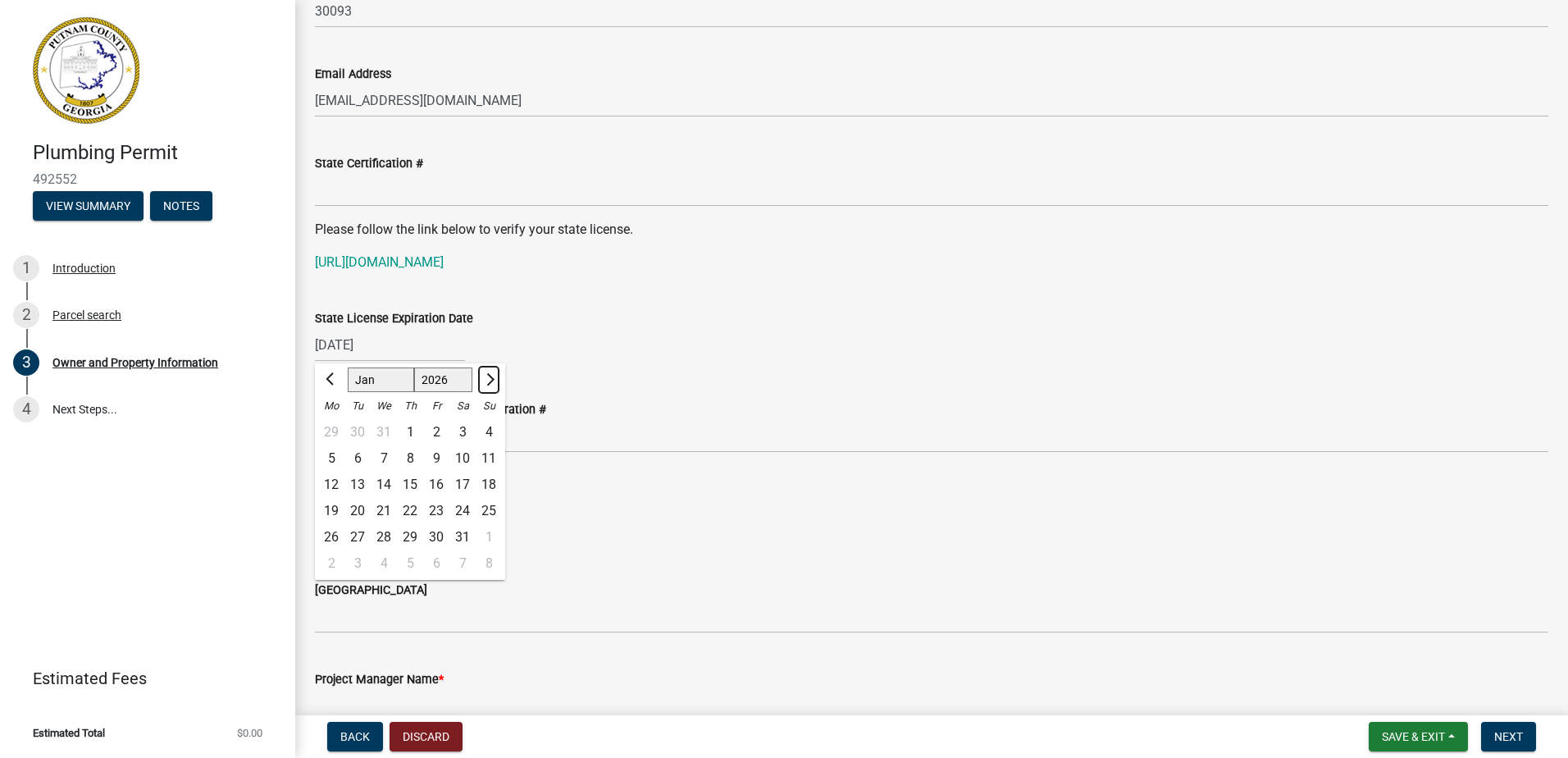
click at [487, 381] on span "Next month" at bounding box center [489, 379] width 12 height 12
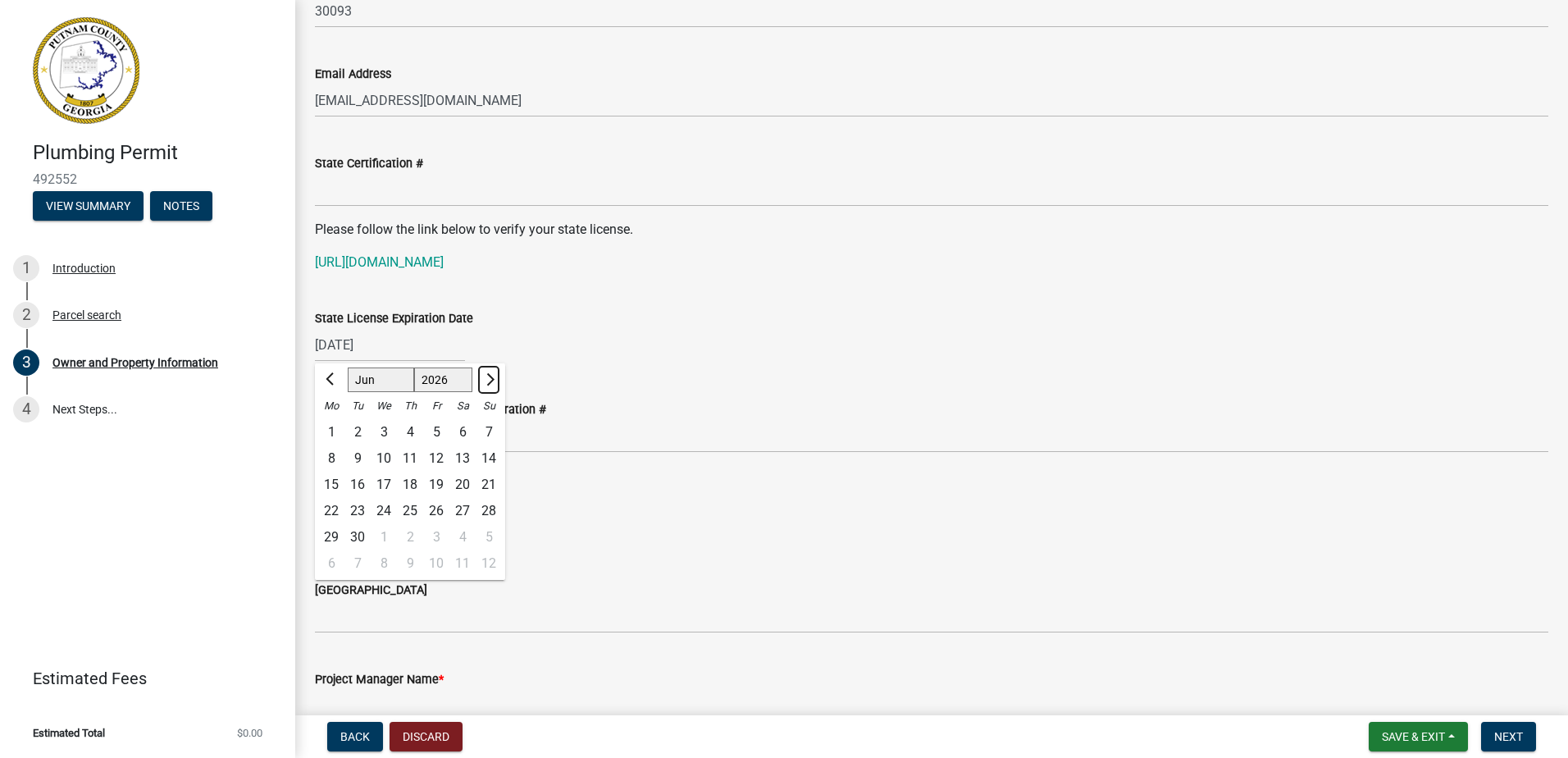
click at [487, 381] on span "Next month" at bounding box center [489, 379] width 12 height 12
select select "10"
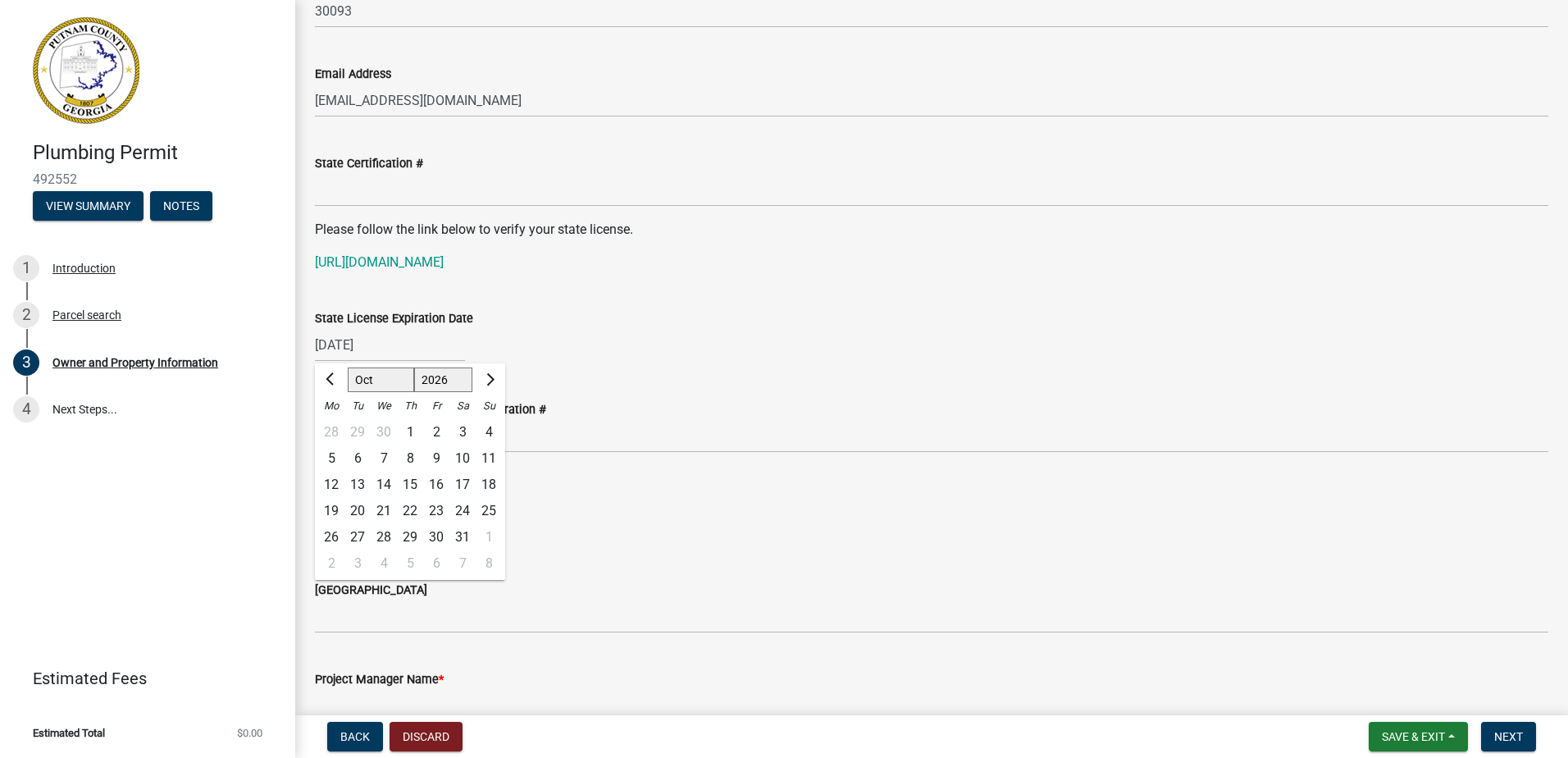
click at [438, 537] on div "30" at bounding box center [436, 537] width 26 height 26
type input "[DATE]"
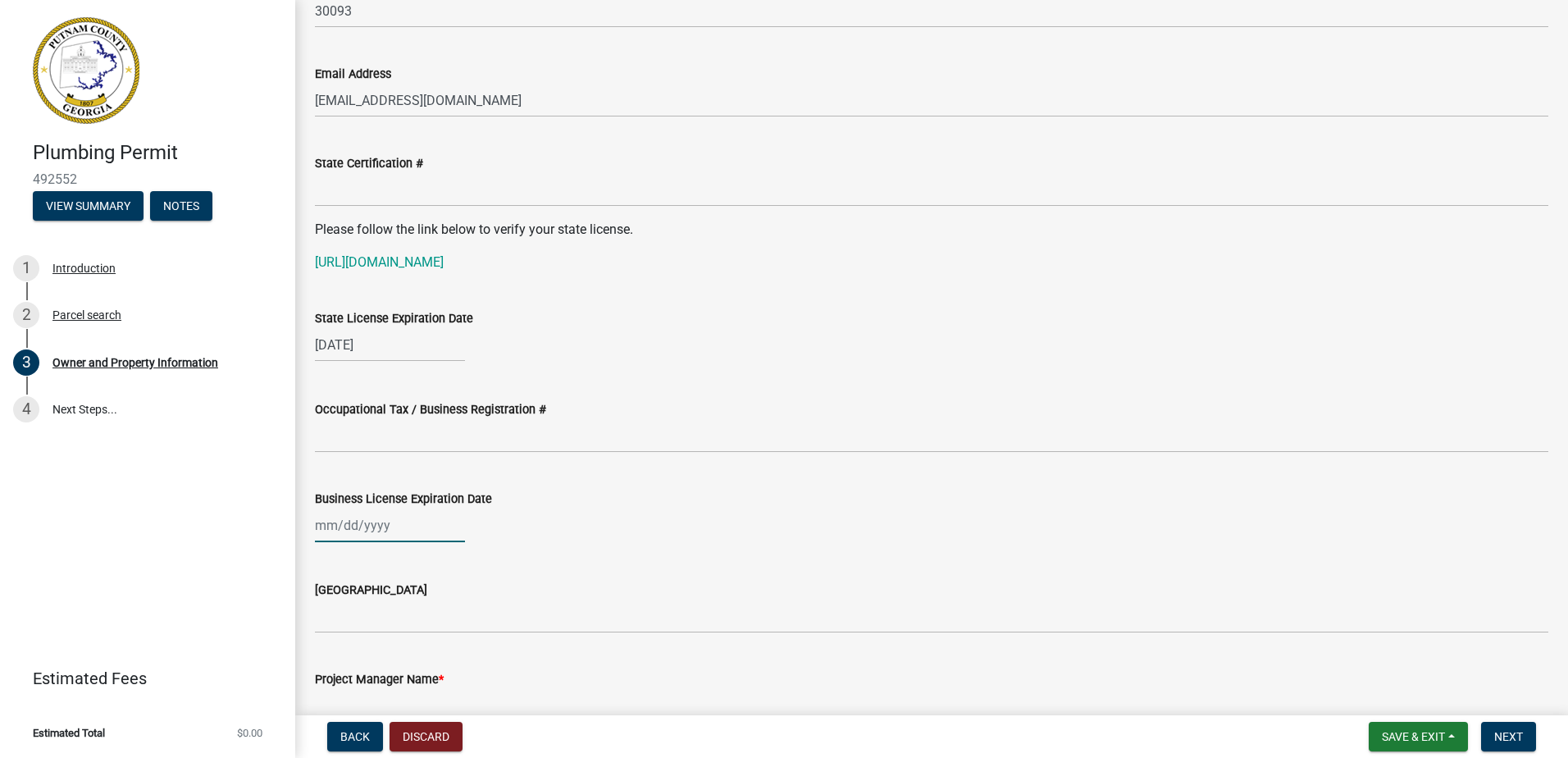
click at [357, 524] on div at bounding box center [390, 525] width 150 height 34
select select "10"
select select "2025"
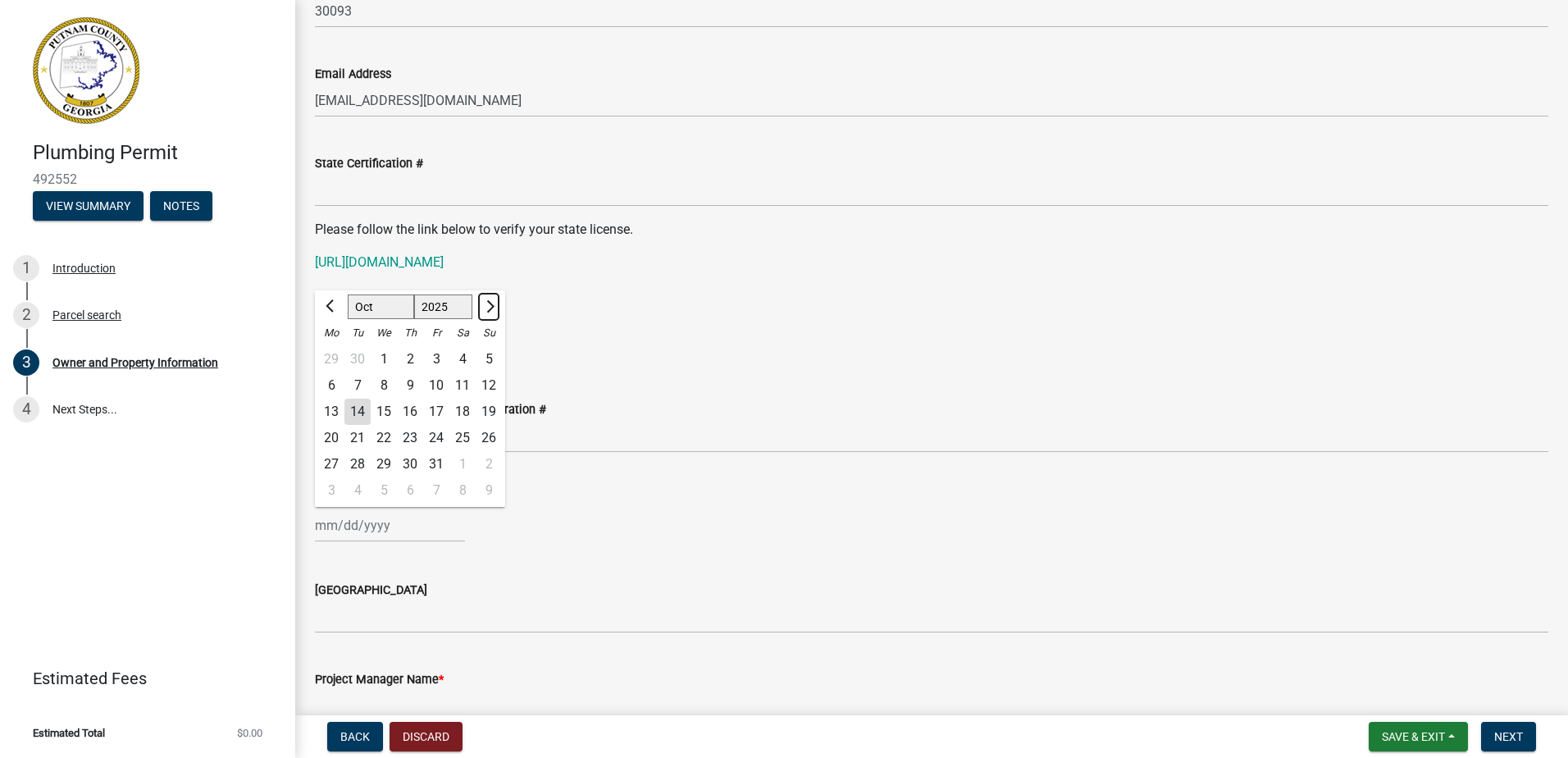
click at [486, 309] on span "Next month" at bounding box center [489, 307] width 12 height 12
select select "1"
select select "2026"
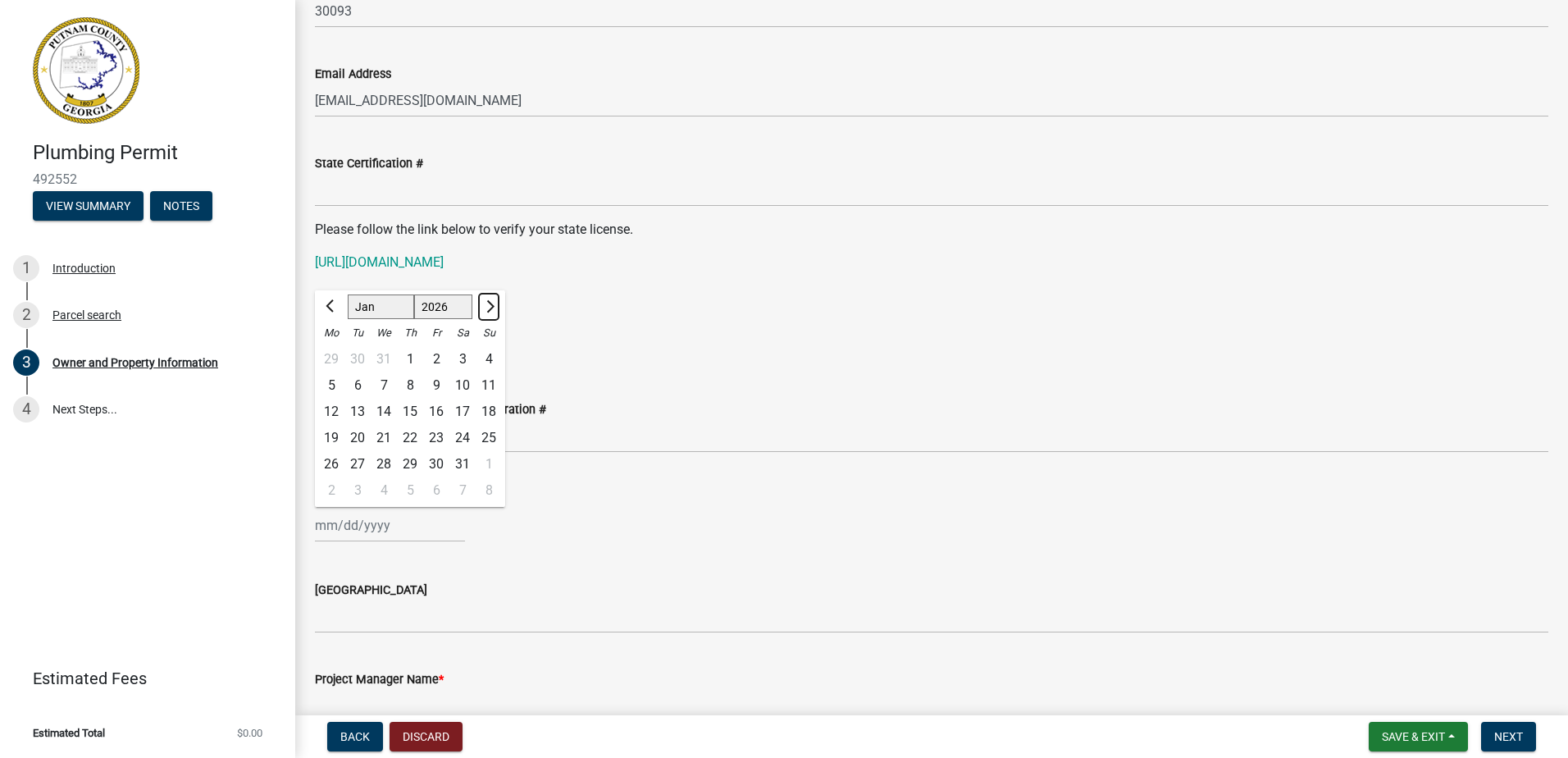
click at [486, 309] on span "Next month" at bounding box center [489, 307] width 12 height 12
select select "3"
click at [358, 491] on div "31" at bounding box center [358, 491] width 26 height 26
type input "[DATE]"
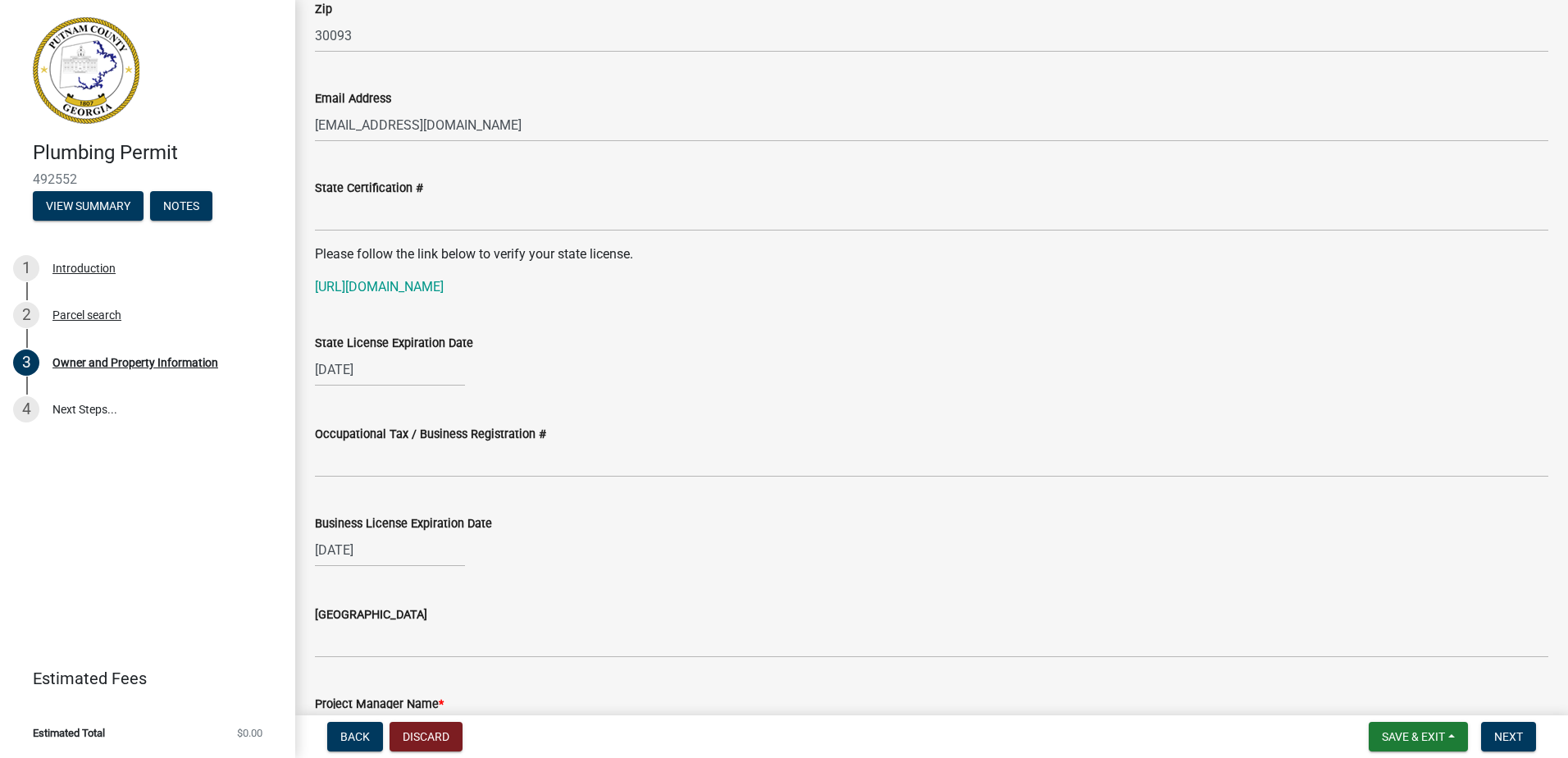
scroll to position [1887, 0]
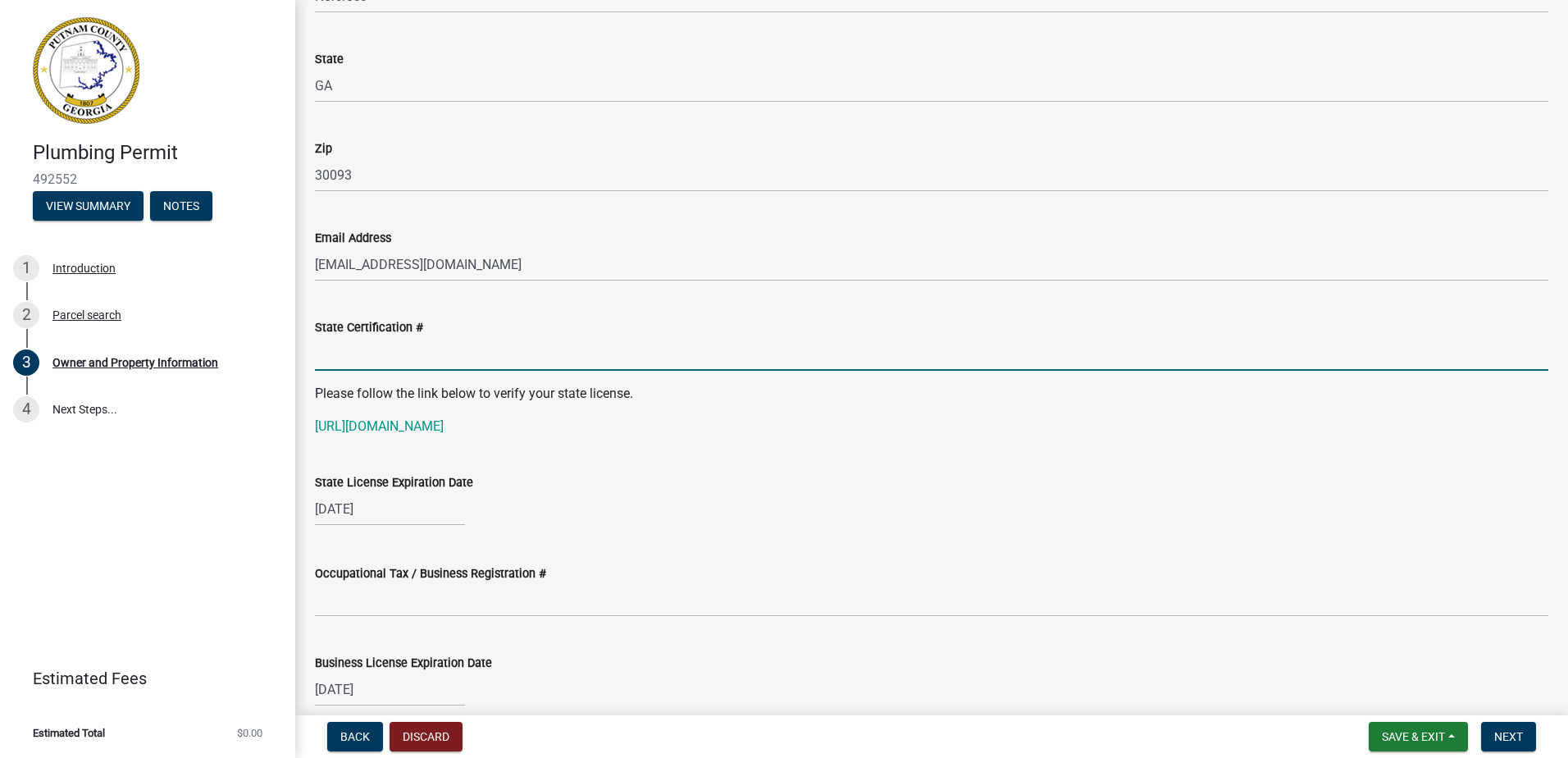
click at [348, 353] on input "State Certification #" at bounding box center [931, 354] width 1233 height 34
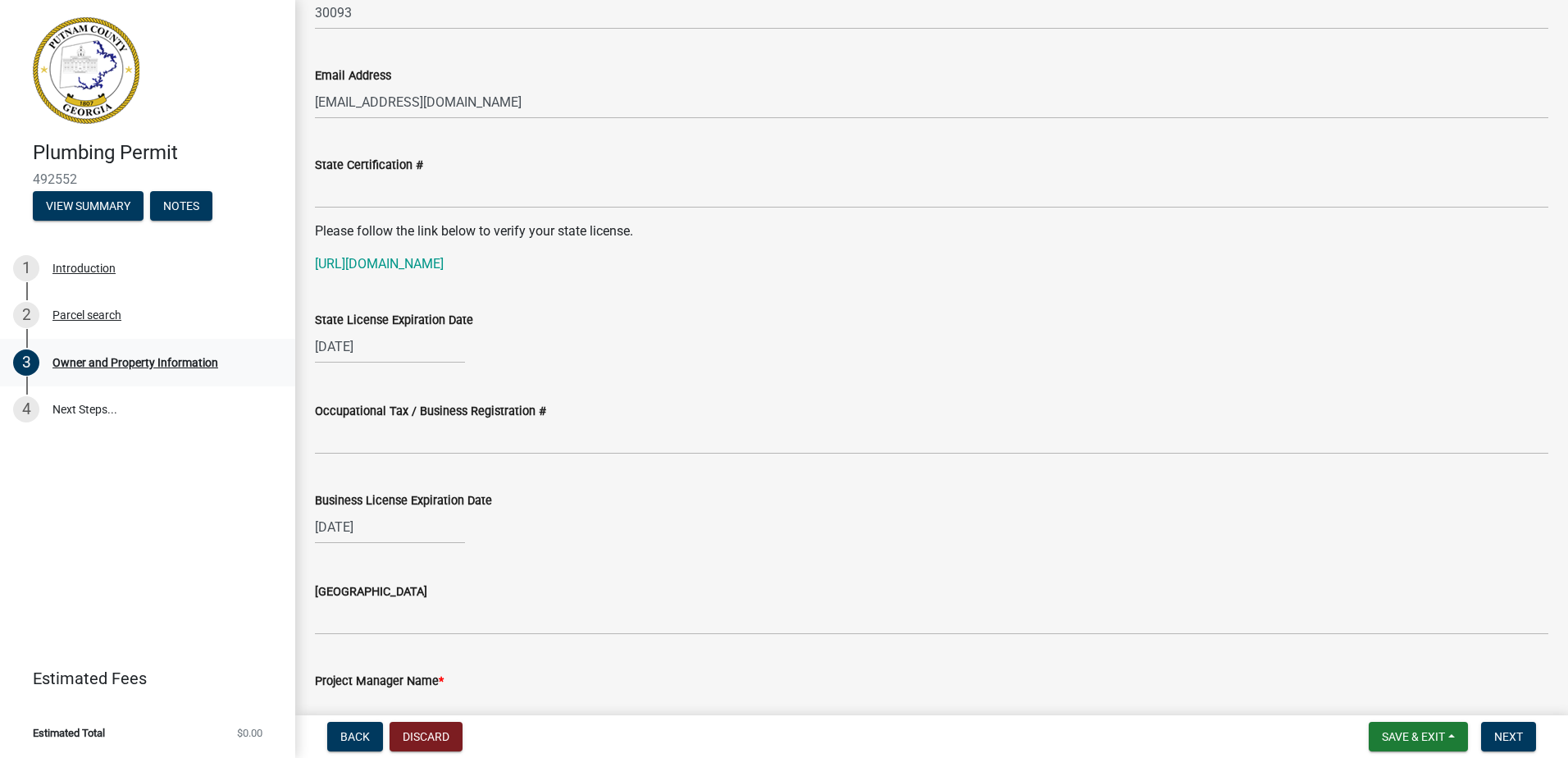
scroll to position [2052, 0]
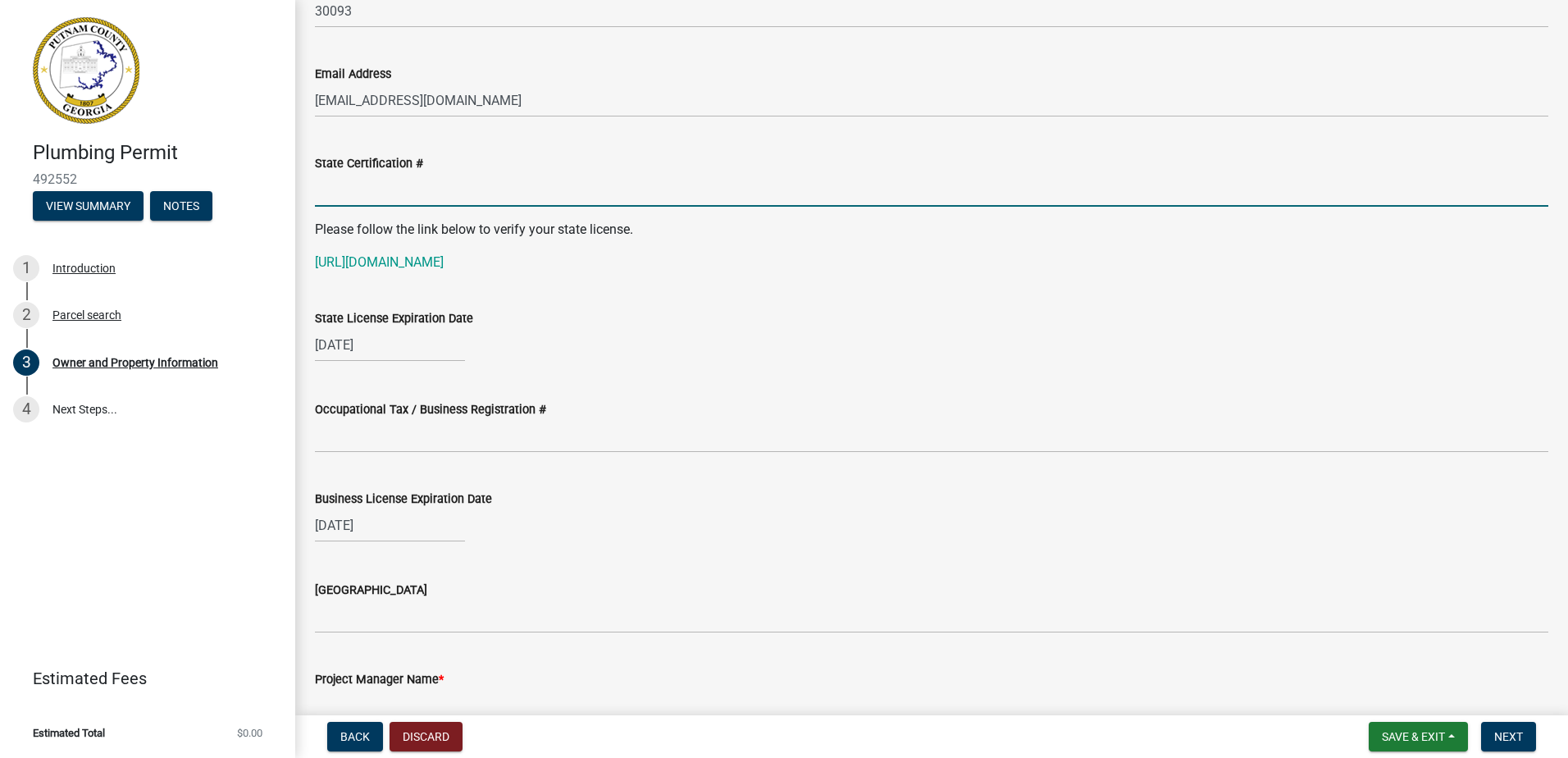
click at [367, 182] on input "State Certification #" at bounding box center [931, 190] width 1233 height 34
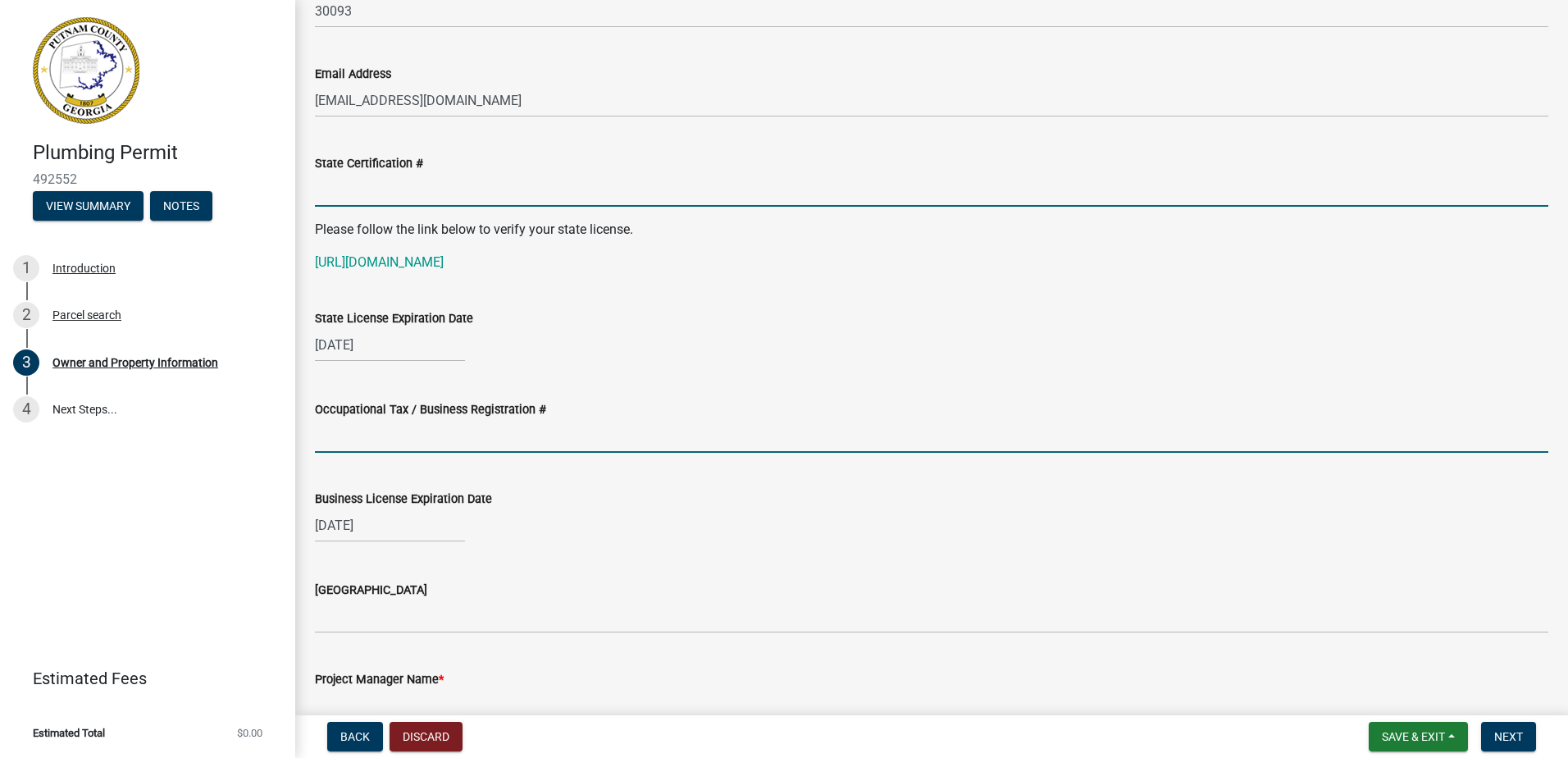
click at [346, 440] on input "Occupational Tax / Business Registration #" at bounding box center [931, 436] width 1233 height 34
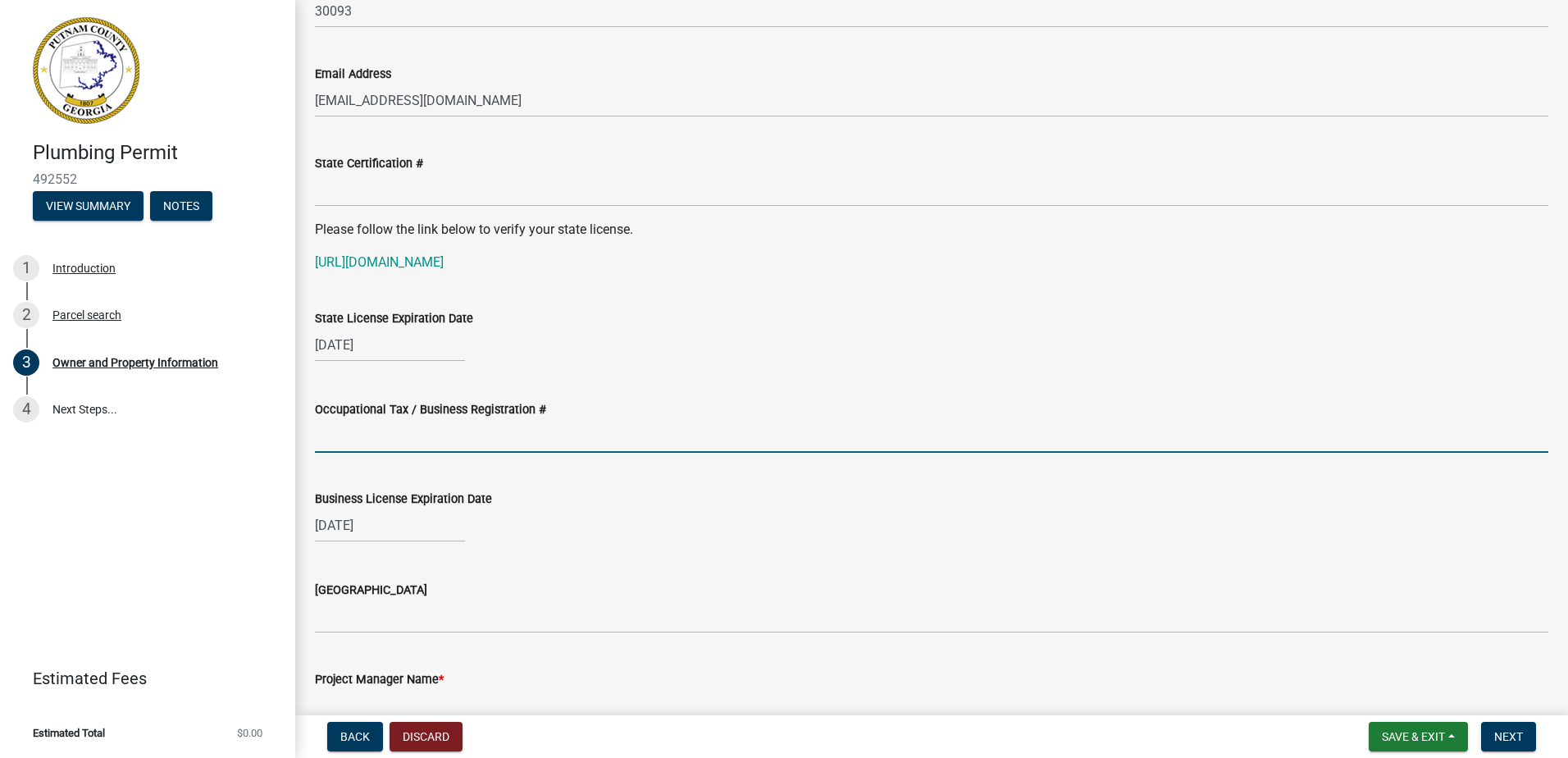
click at [400, 451] on input "Occupational Tax / Business Registration #" at bounding box center [931, 436] width 1233 height 34
type input "2025128579"
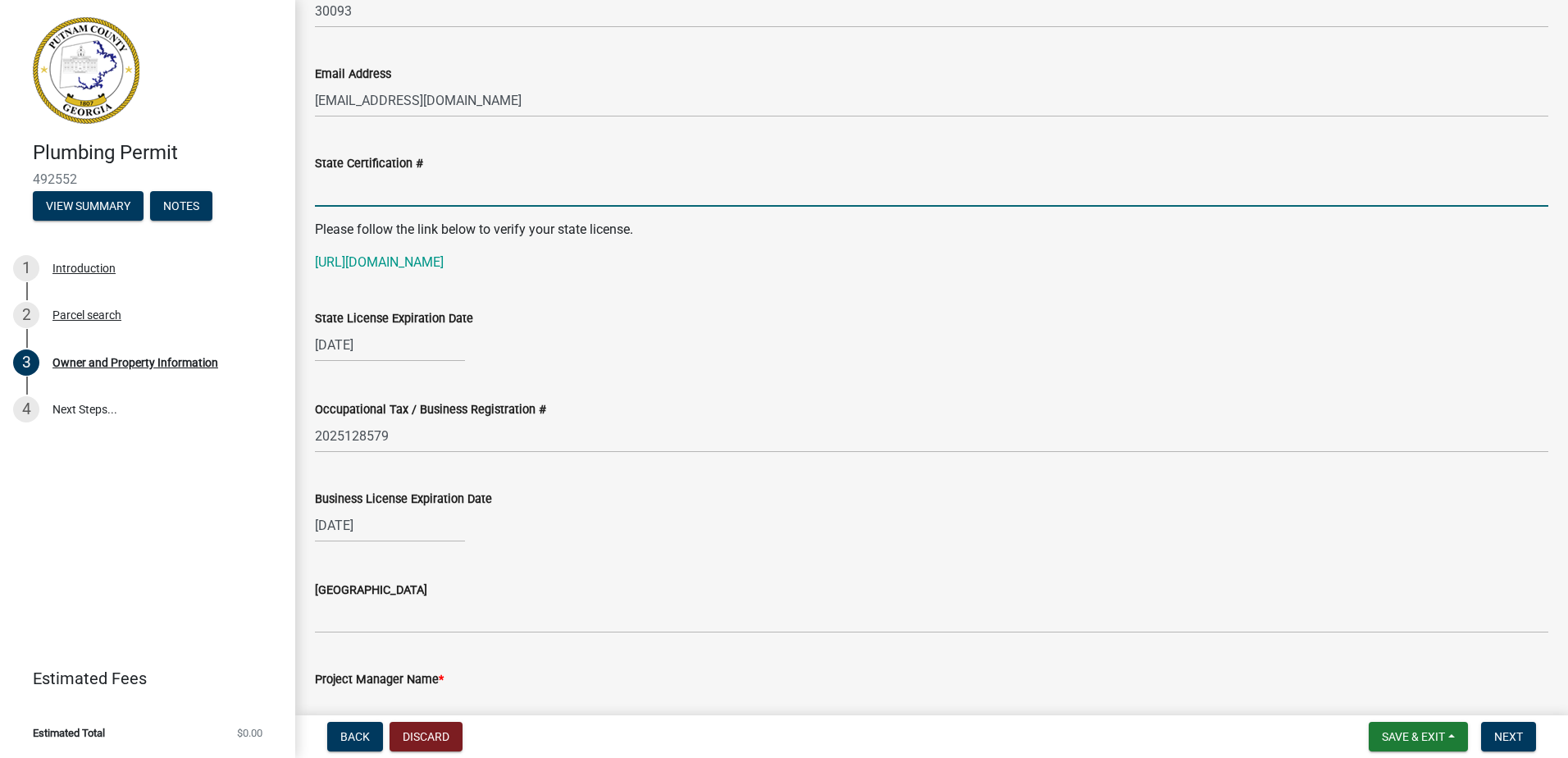
click at [370, 198] on input "State Certification #" at bounding box center [931, 190] width 1233 height 34
click at [373, 183] on input "State Certification #" at bounding box center [931, 190] width 1233 height 34
type input "MP208443"
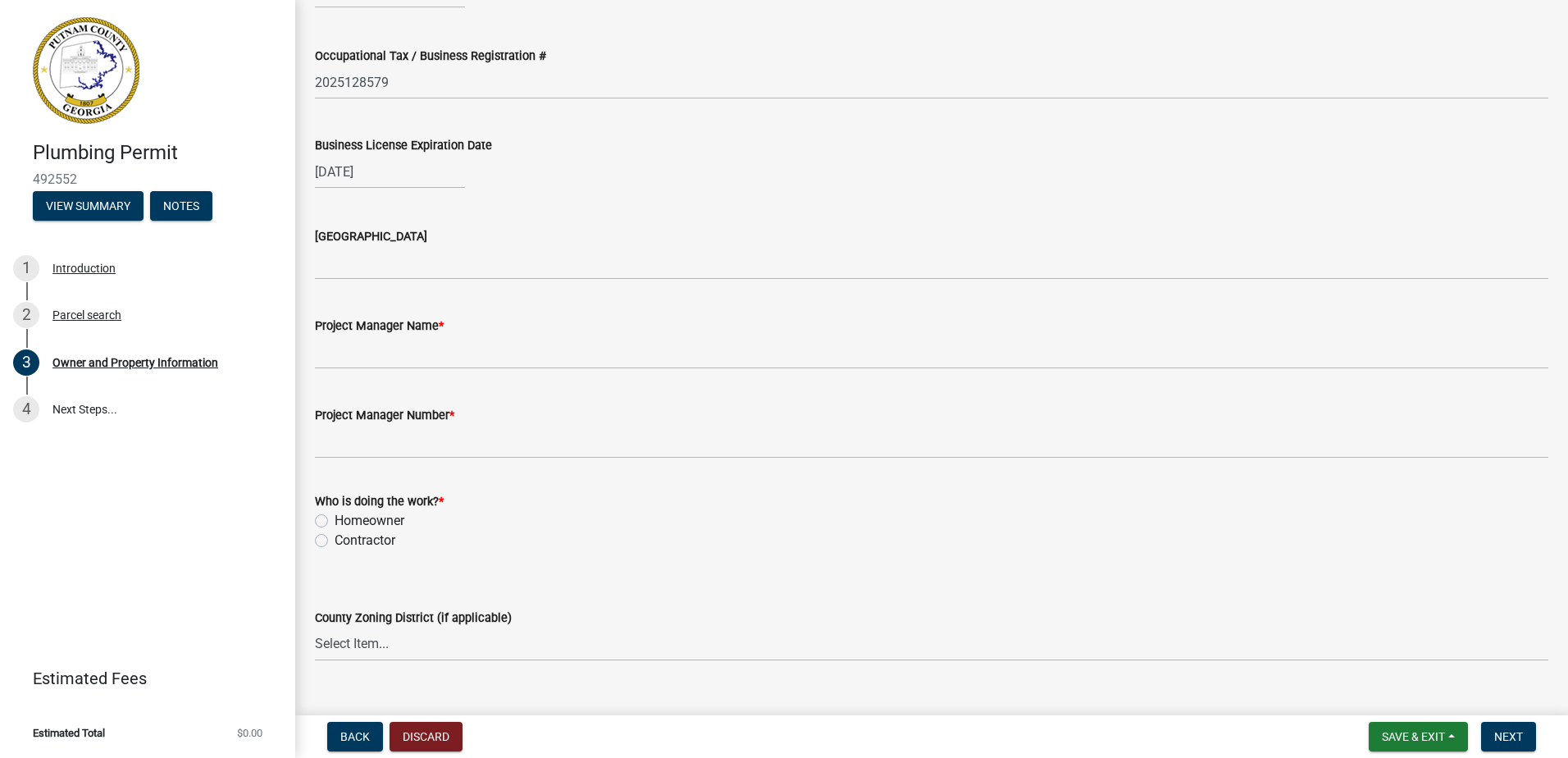
scroll to position [2462, 0]
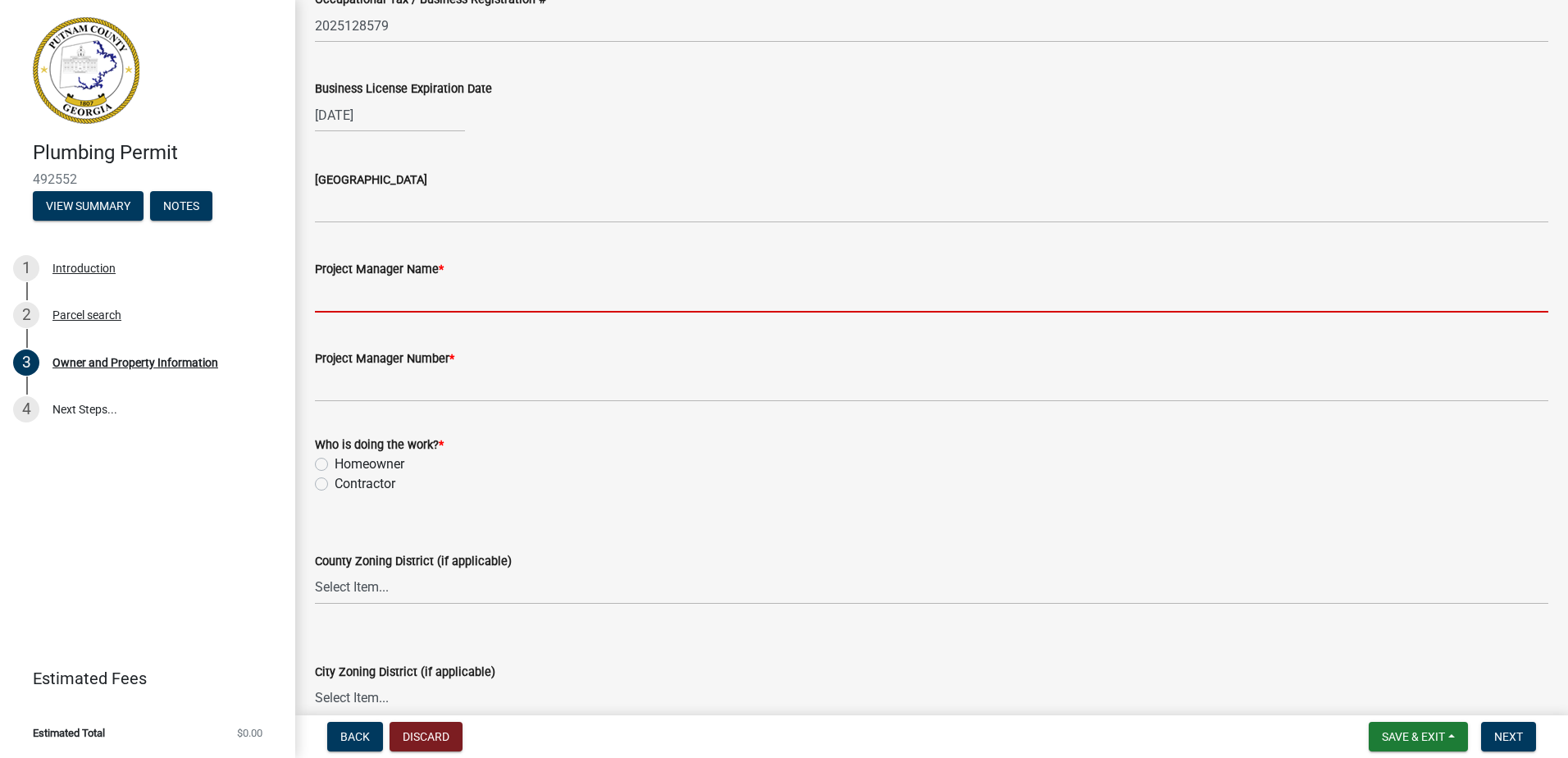
click at [399, 301] on input "Project Manager Name *" at bounding box center [931, 296] width 1233 height 34
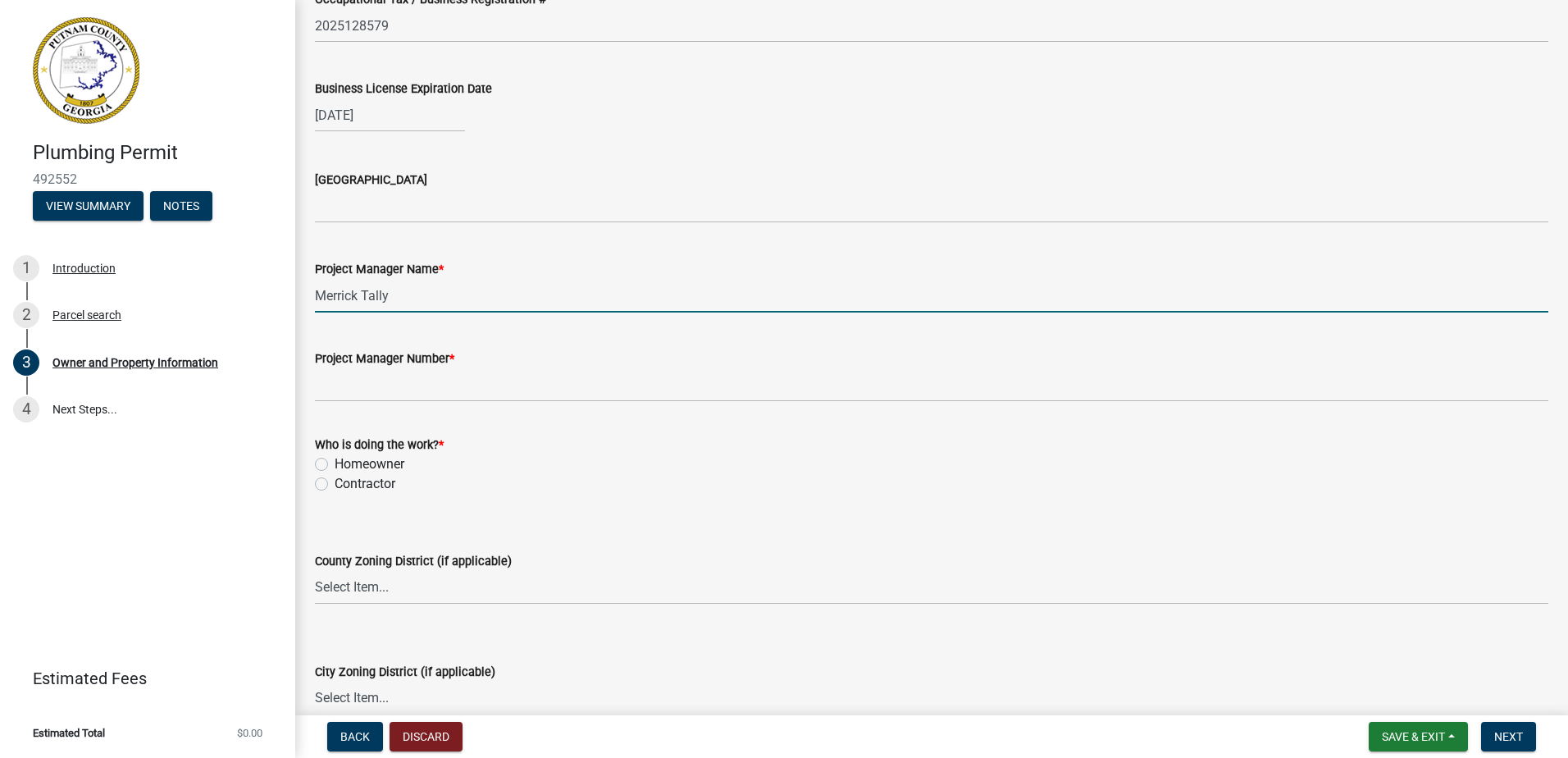
drag, startPoint x: 383, startPoint y: 292, endPoint x: 378, endPoint y: 304, distance: 13.0
click at [383, 292] on input "Merrick Tally" at bounding box center [931, 296] width 1233 height 34
type input "[PERSON_NAME]"
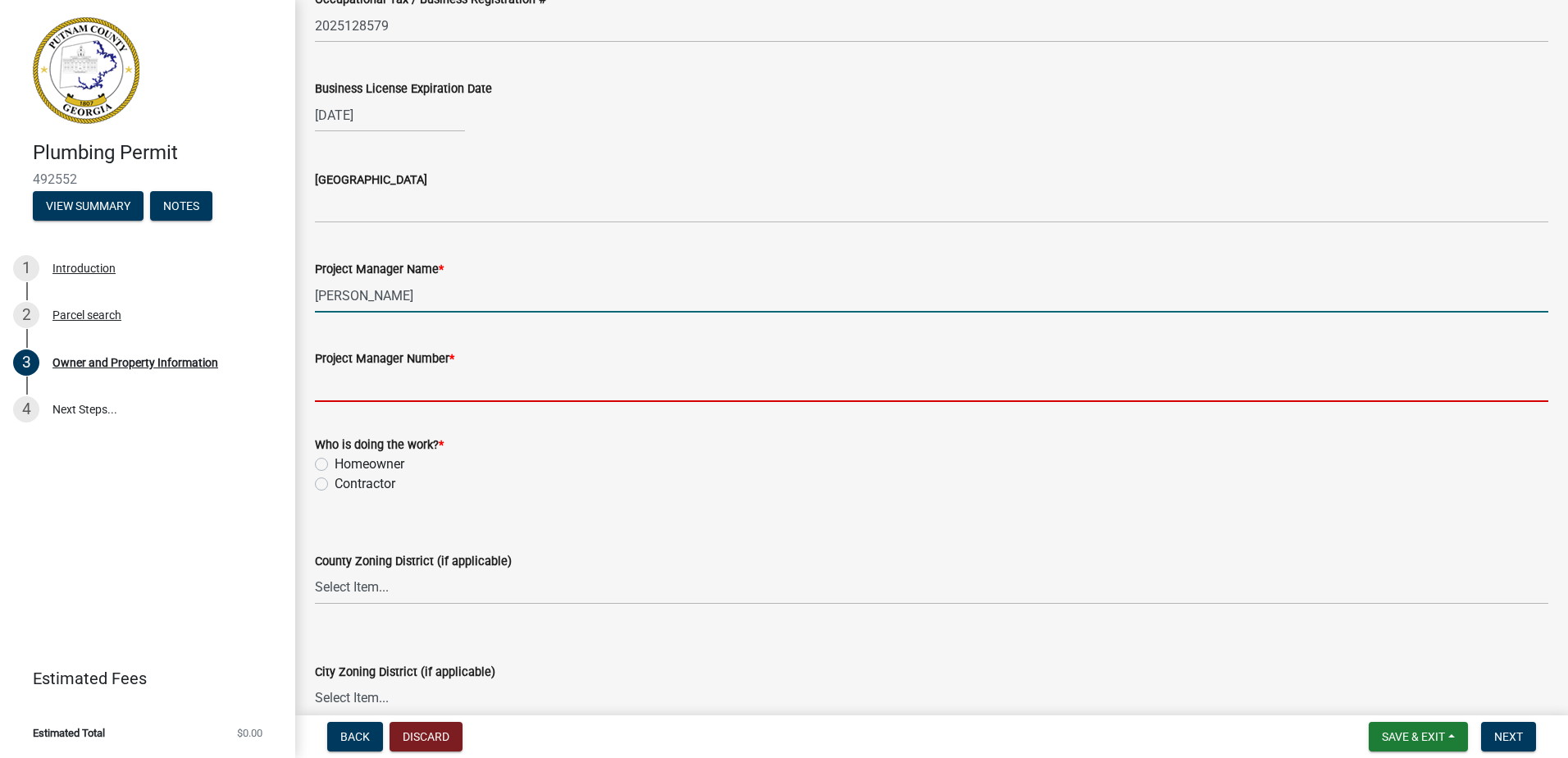
click at [409, 377] on input "Project Manager Number *" at bounding box center [931, 386] width 1233 height 34
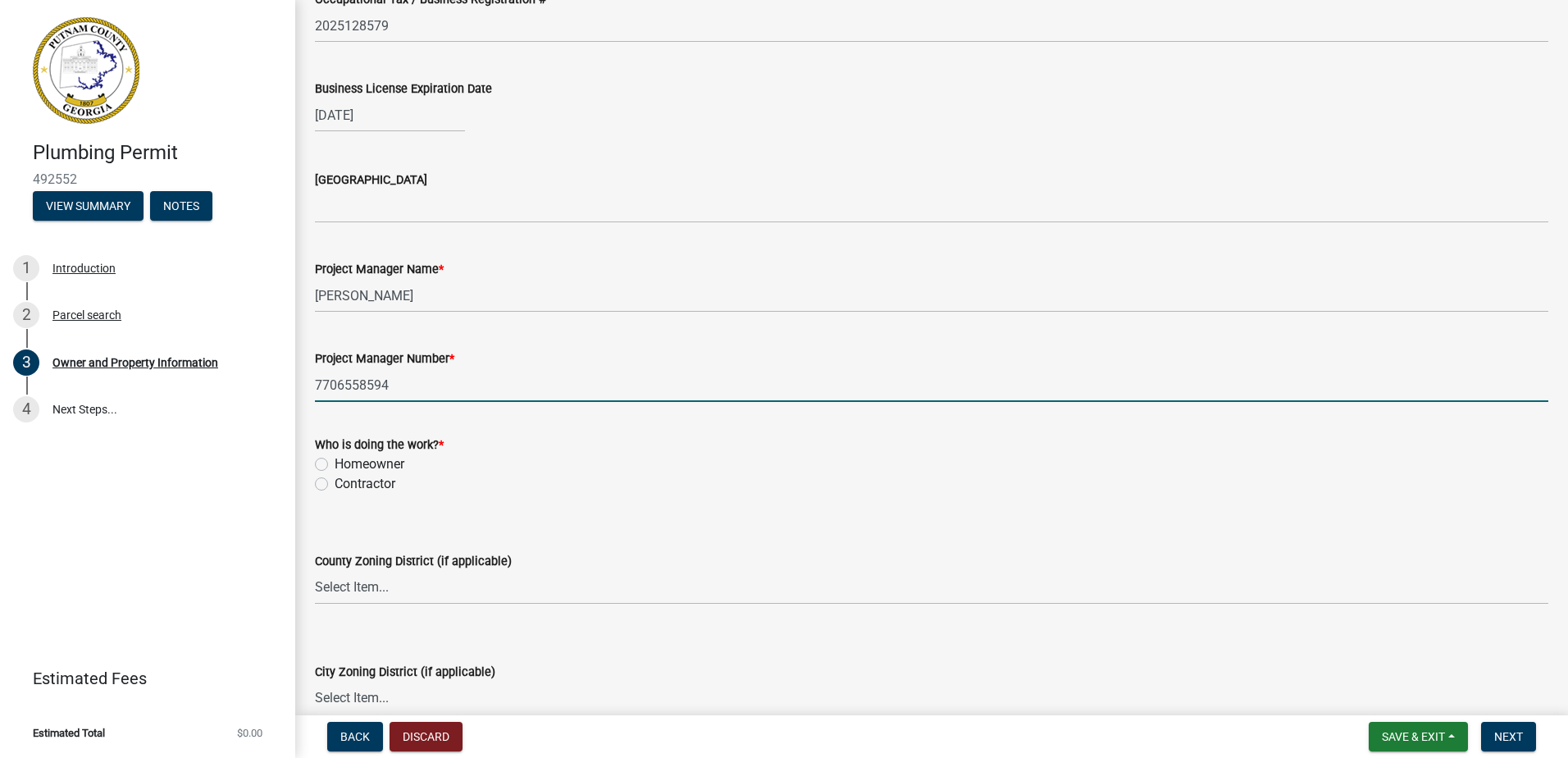
type input "7706558594"
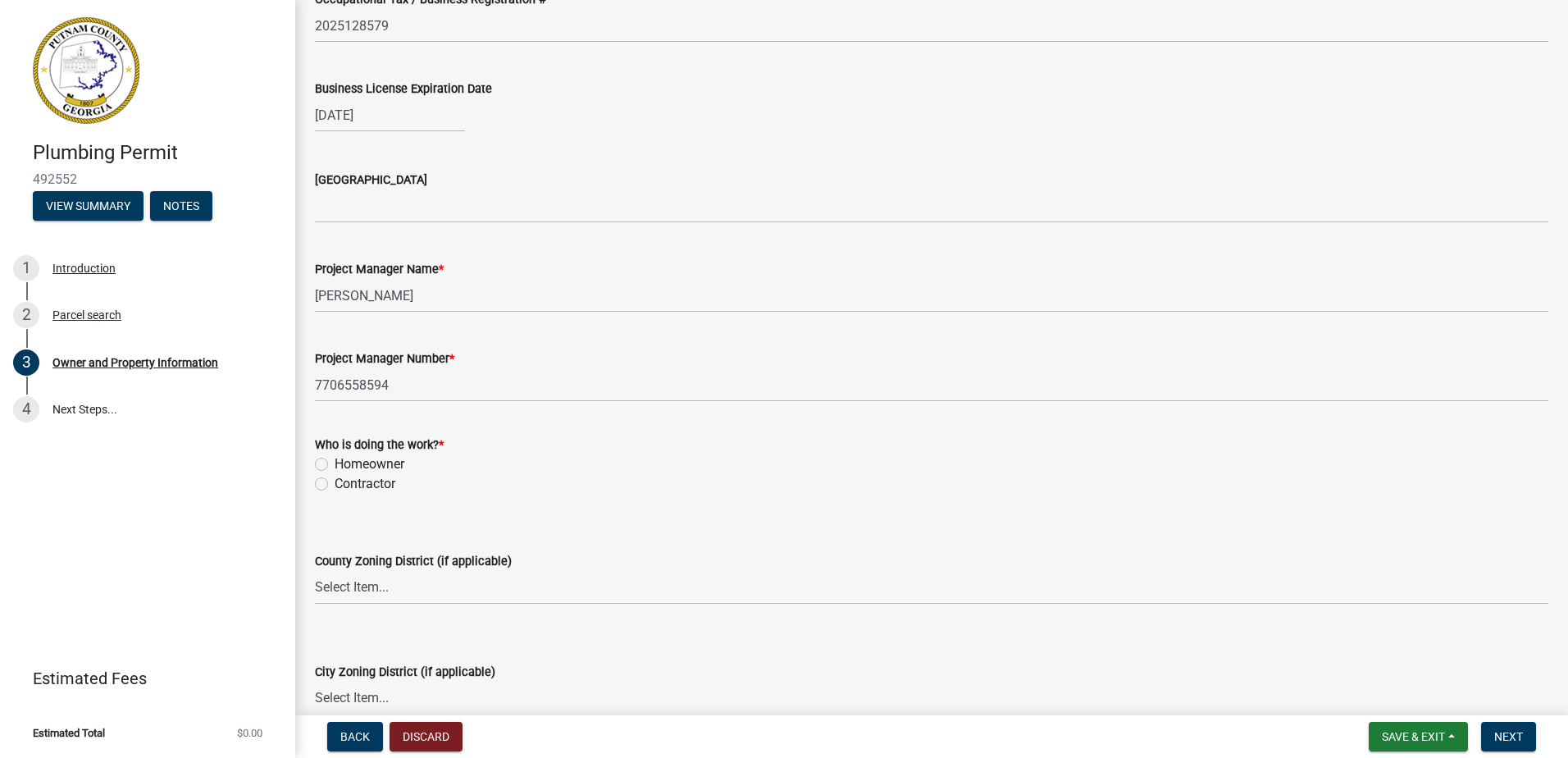
click at [335, 486] on label "Contractor" at bounding box center [364, 484] width 60 height 20
click at [335, 485] on input "Contractor" at bounding box center [340, 479] width 11 height 11
radio input "true"
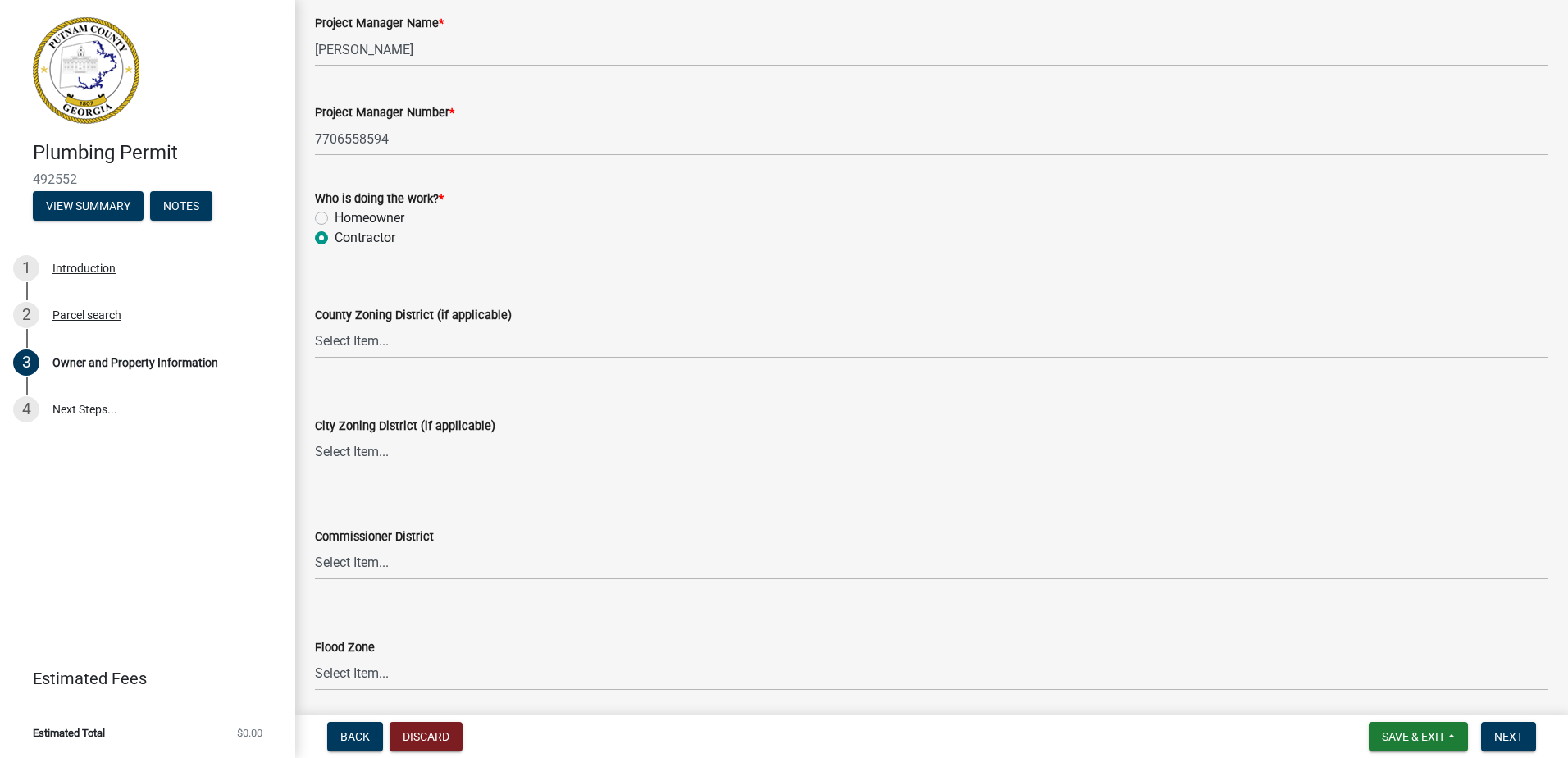
scroll to position [2769, 0]
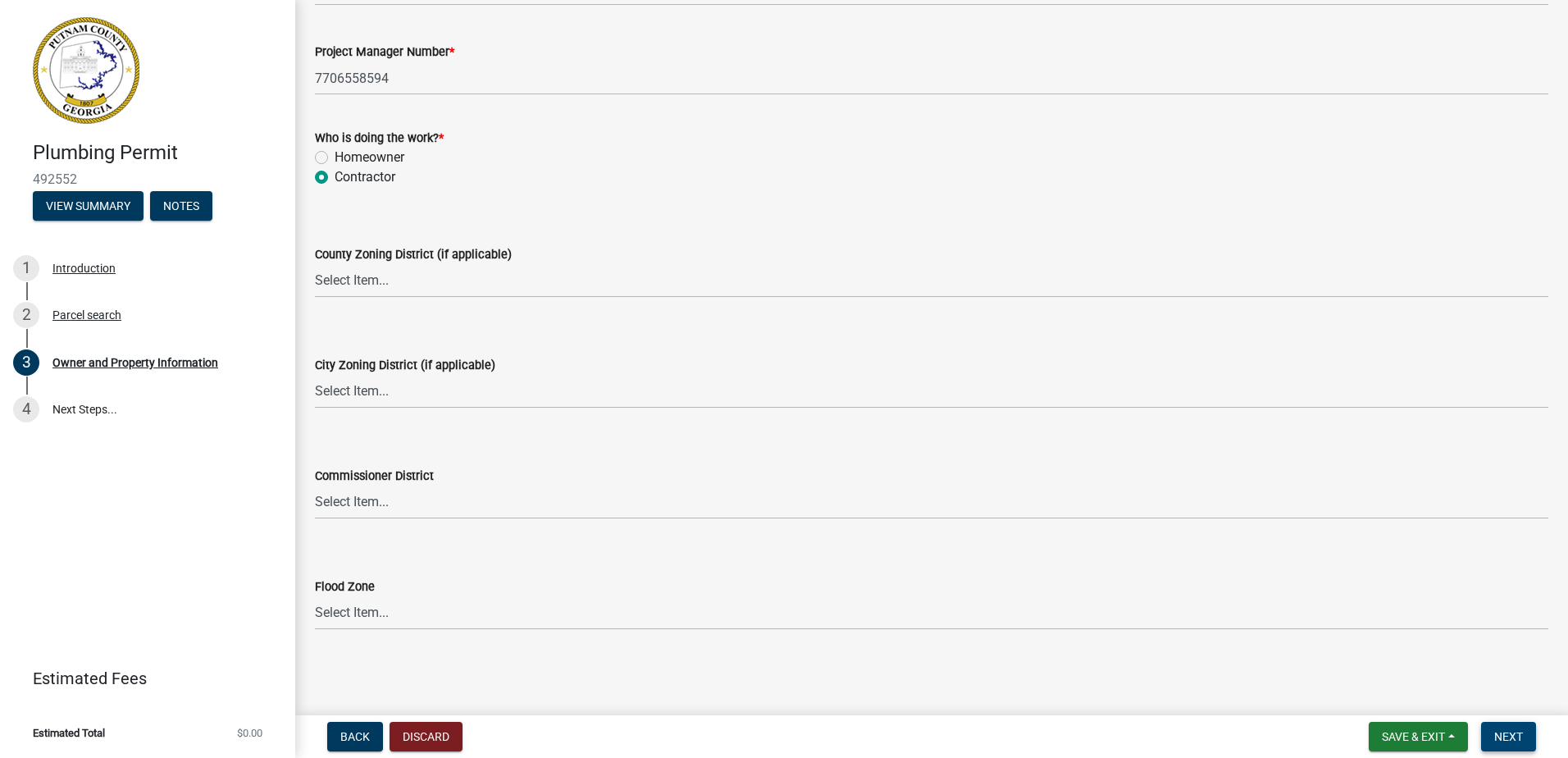
click at [1505, 744] on button "Next" at bounding box center [1508, 737] width 55 height 30
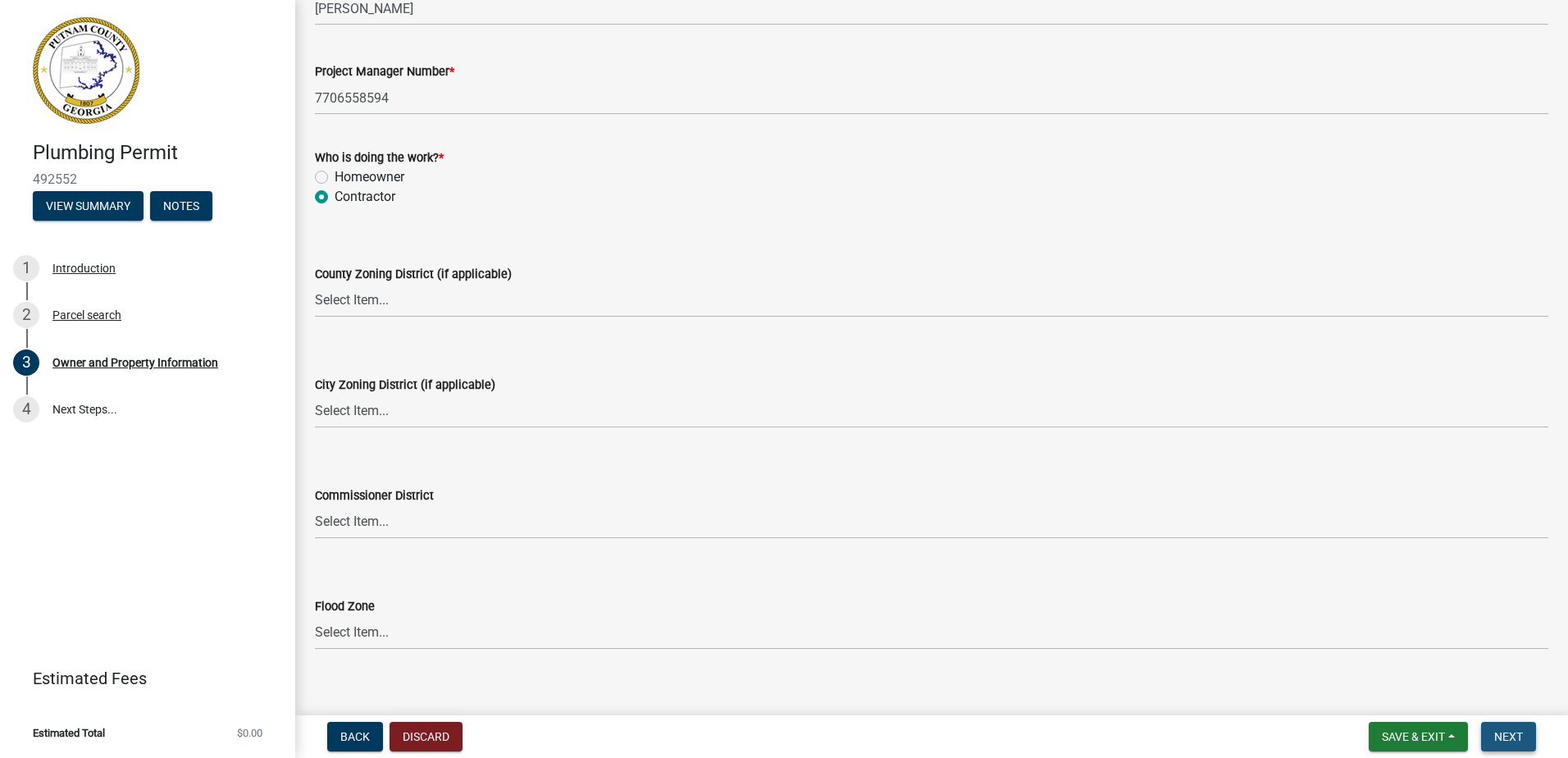
scroll to position [2788, 0]
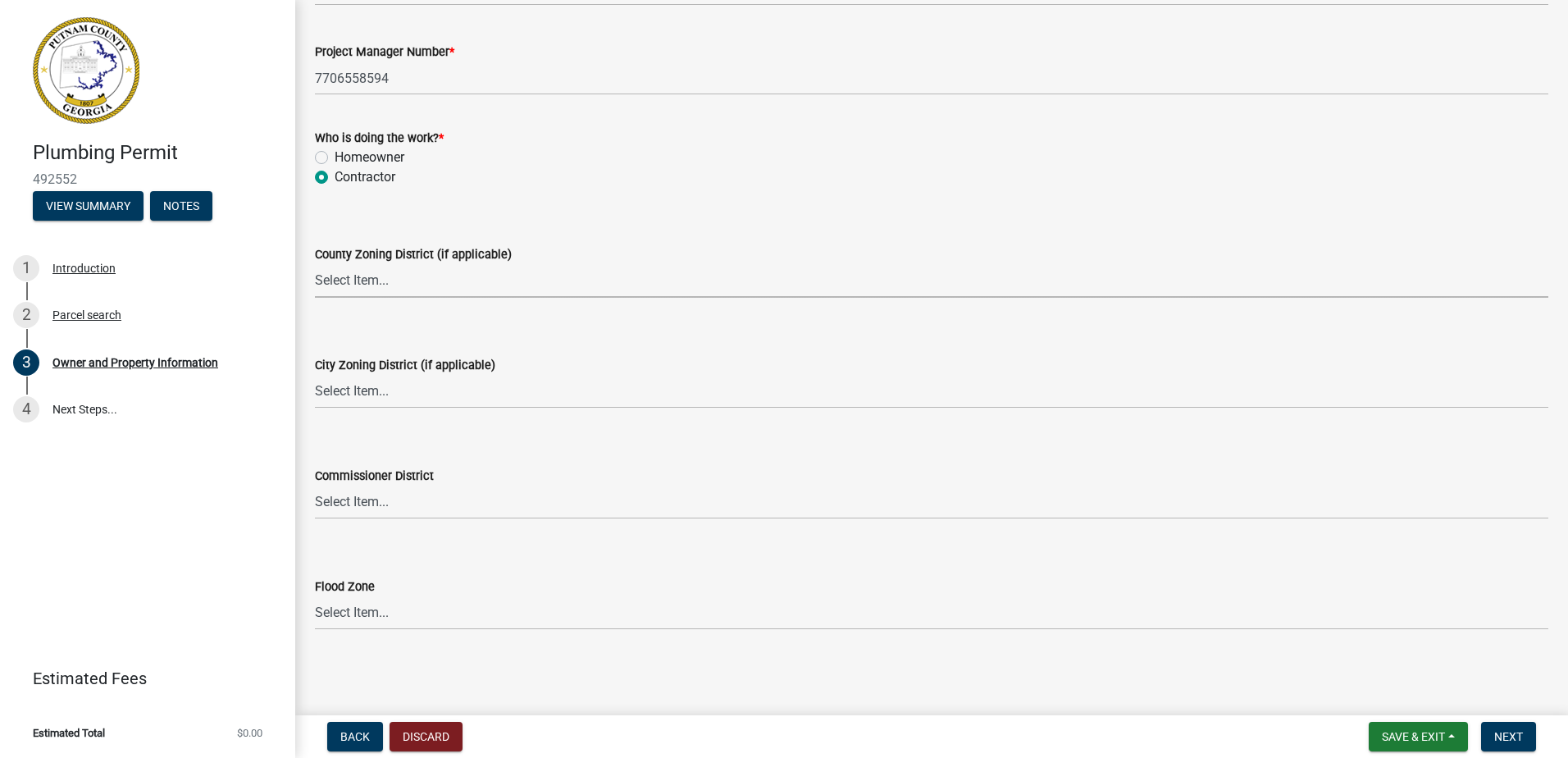
click at [354, 282] on select "Select Item... AG-1 R-1R R-1 R-2 MHP RM-1 RM-3 C-1 C-2 I-M PUD N/A" at bounding box center [931, 281] width 1233 height 34
click at [469, 209] on div "County Zoning District (if applicable) Select Item... AG-1 R-1R R-1 R-2 MHP RM-…" at bounding box center [931, 250] width 1233 height 96
click at [1508, 746] on button "Next" at bounding box center [1508, 737] width 55 height 30
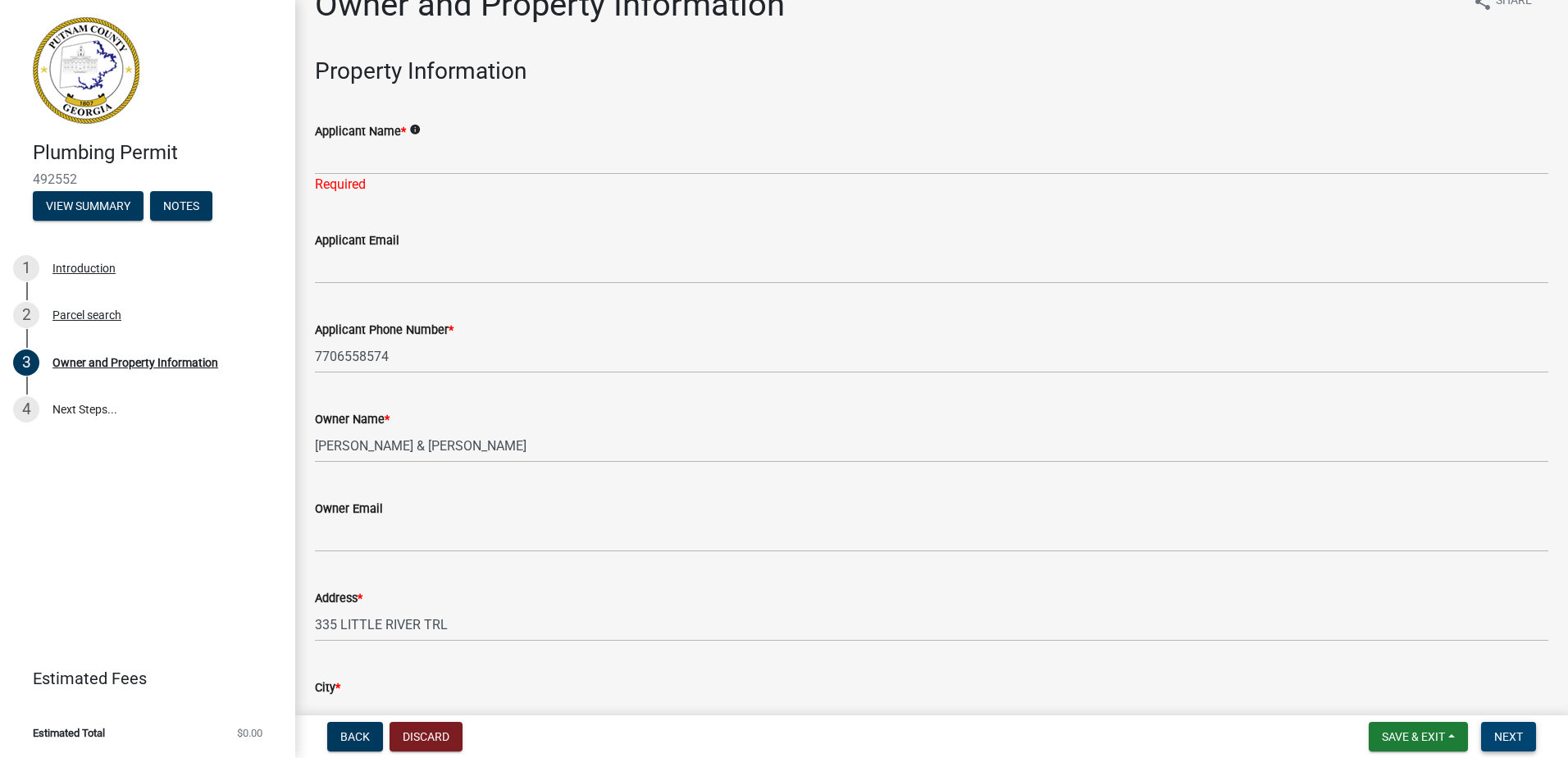
scroll to position [0, 0]
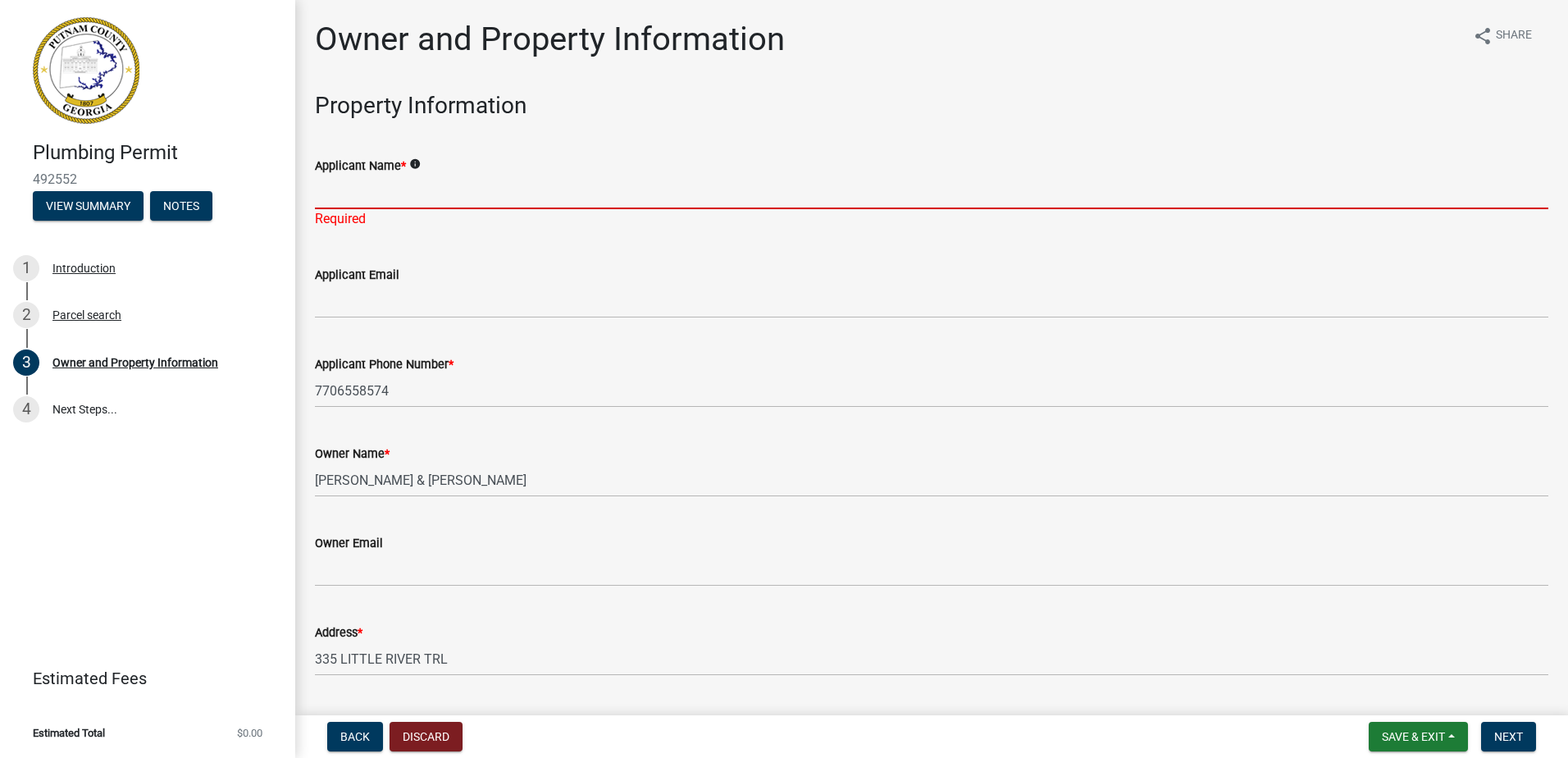
drag, startPoint x: 409, startPoint y: 179, endPoint x: 390, endPoint y: 203, distance: 30.6
click at [410, 180] on input "Applicant Name *" at bounding box center [931, 192] width 1233 height 34
type input "[PERSON_NAME]"
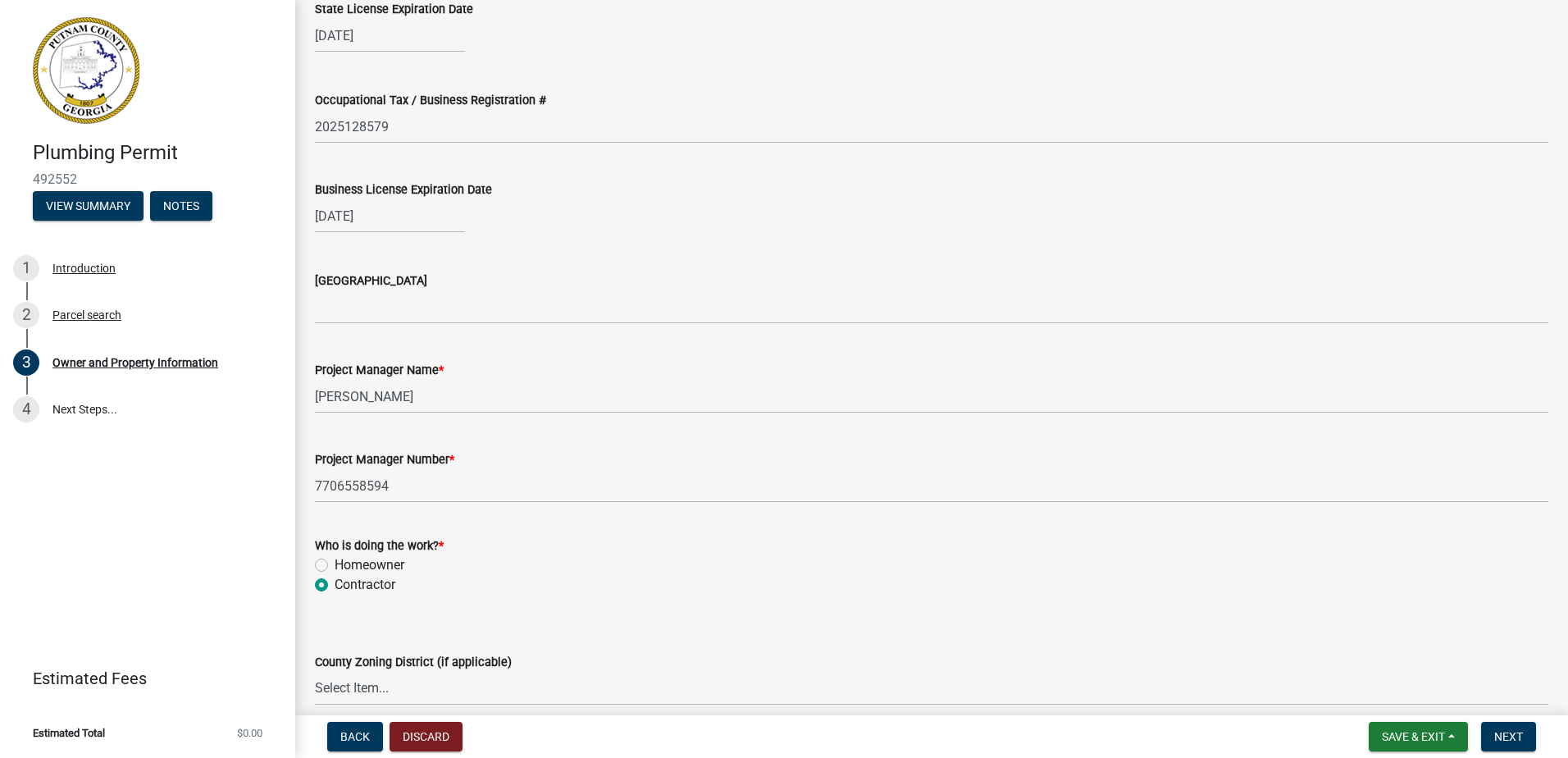
scroll to position [2380, 0]
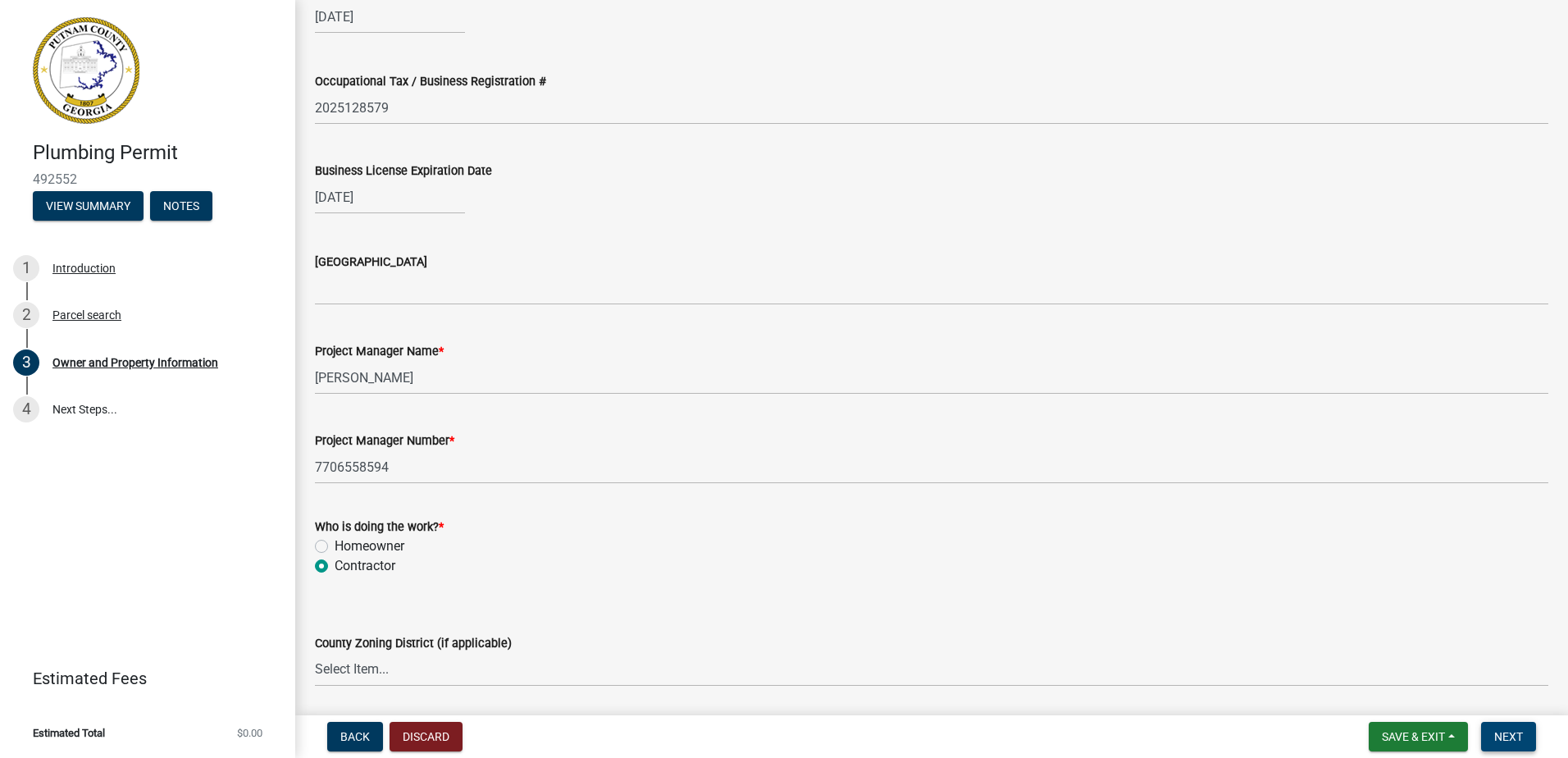
click at [1502, 726] on button "Next" at bounding box center [1508, 737] width 55 height 30
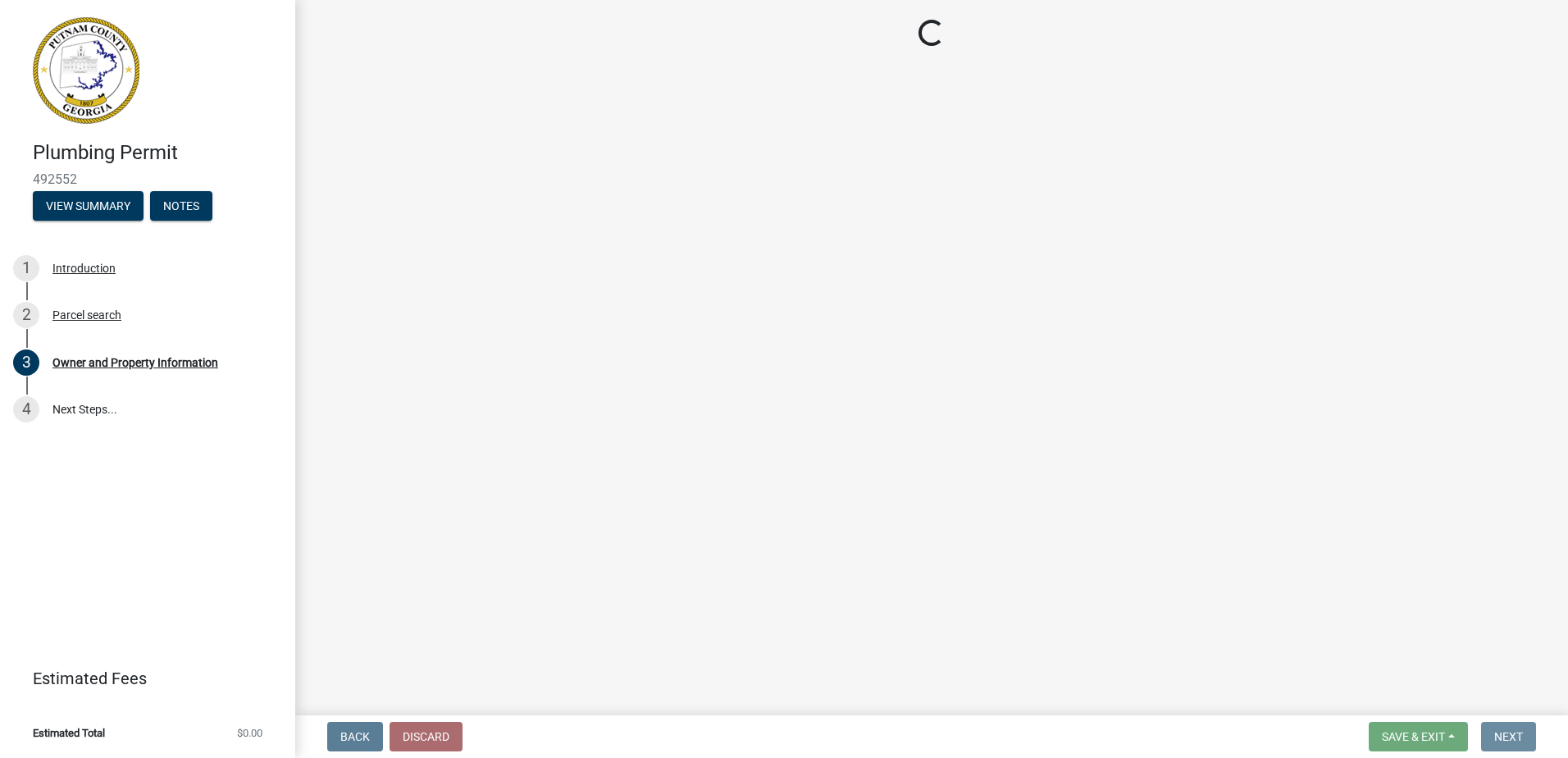
scroll to position [0, 0]
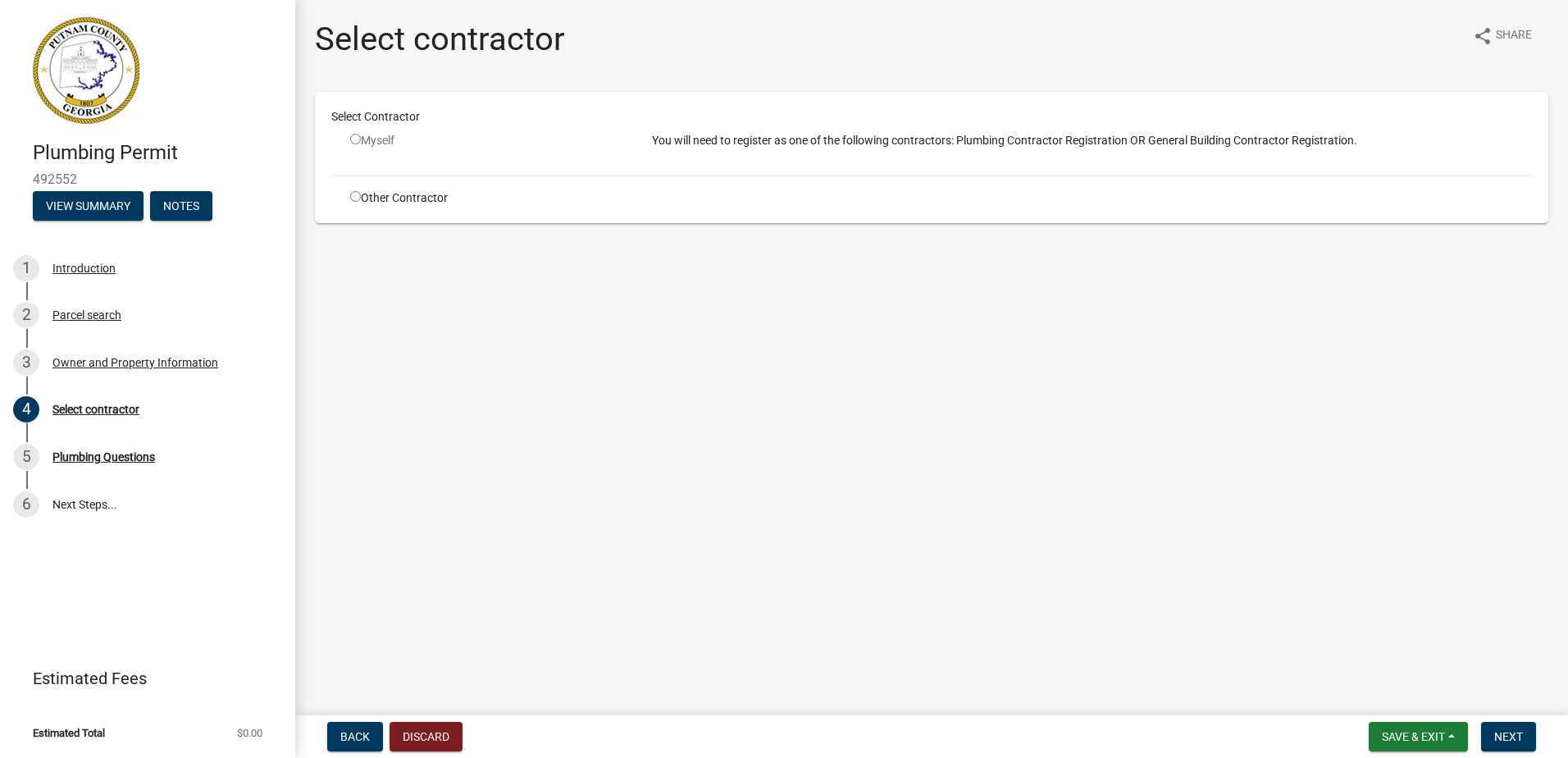
click at [353, 199] on input "radio" at bounding box center [355, 197] width 11 height 11
radio input "true"
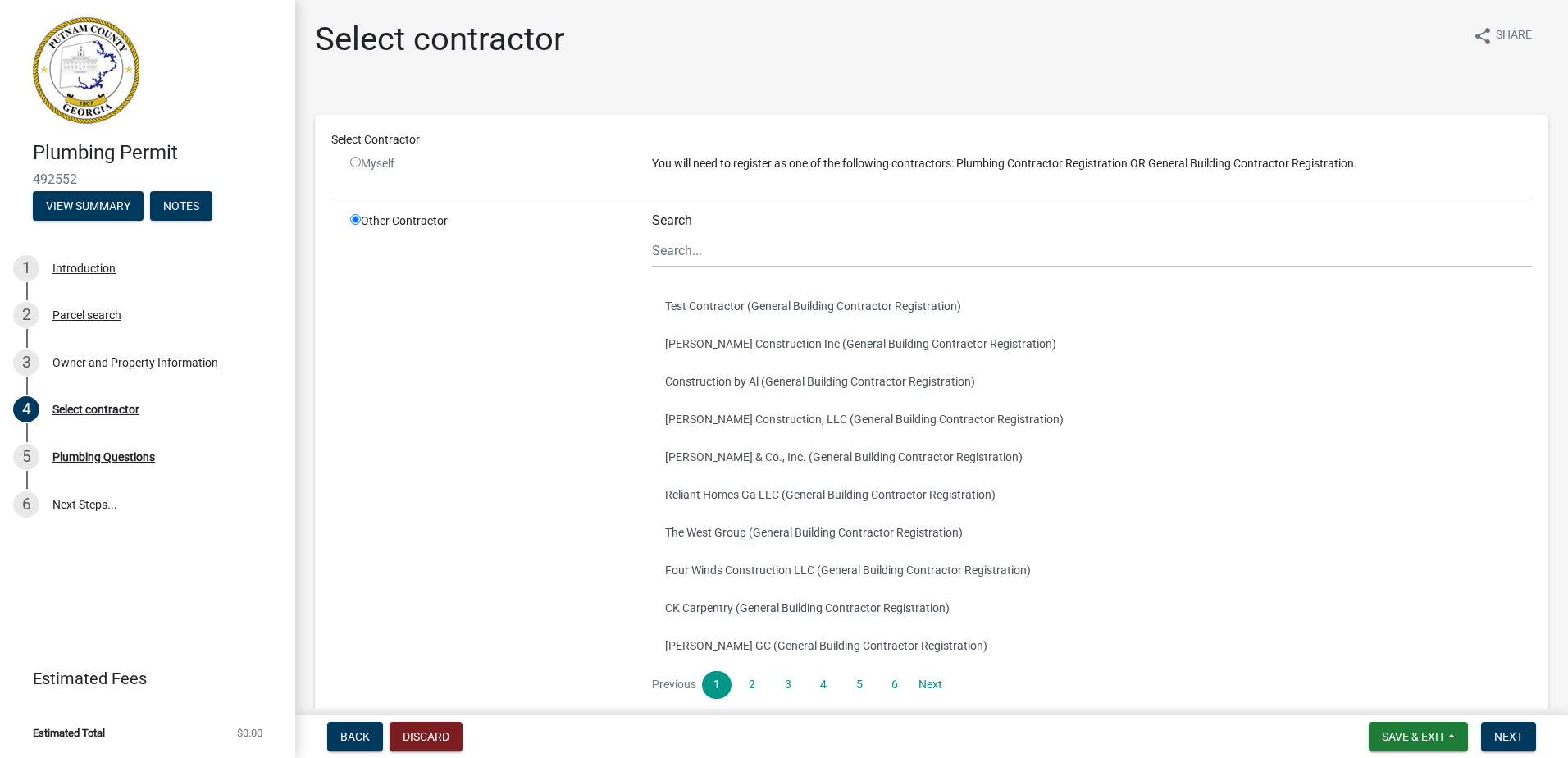
click at [355, 167] on input "radio" at bounding box center [355, 162] width 11 height 11
radio input "false"
radio input "true"
click at [356, 167] on input "radio" at bounding box center [355, 162] width 11 height 11
radio input "false"
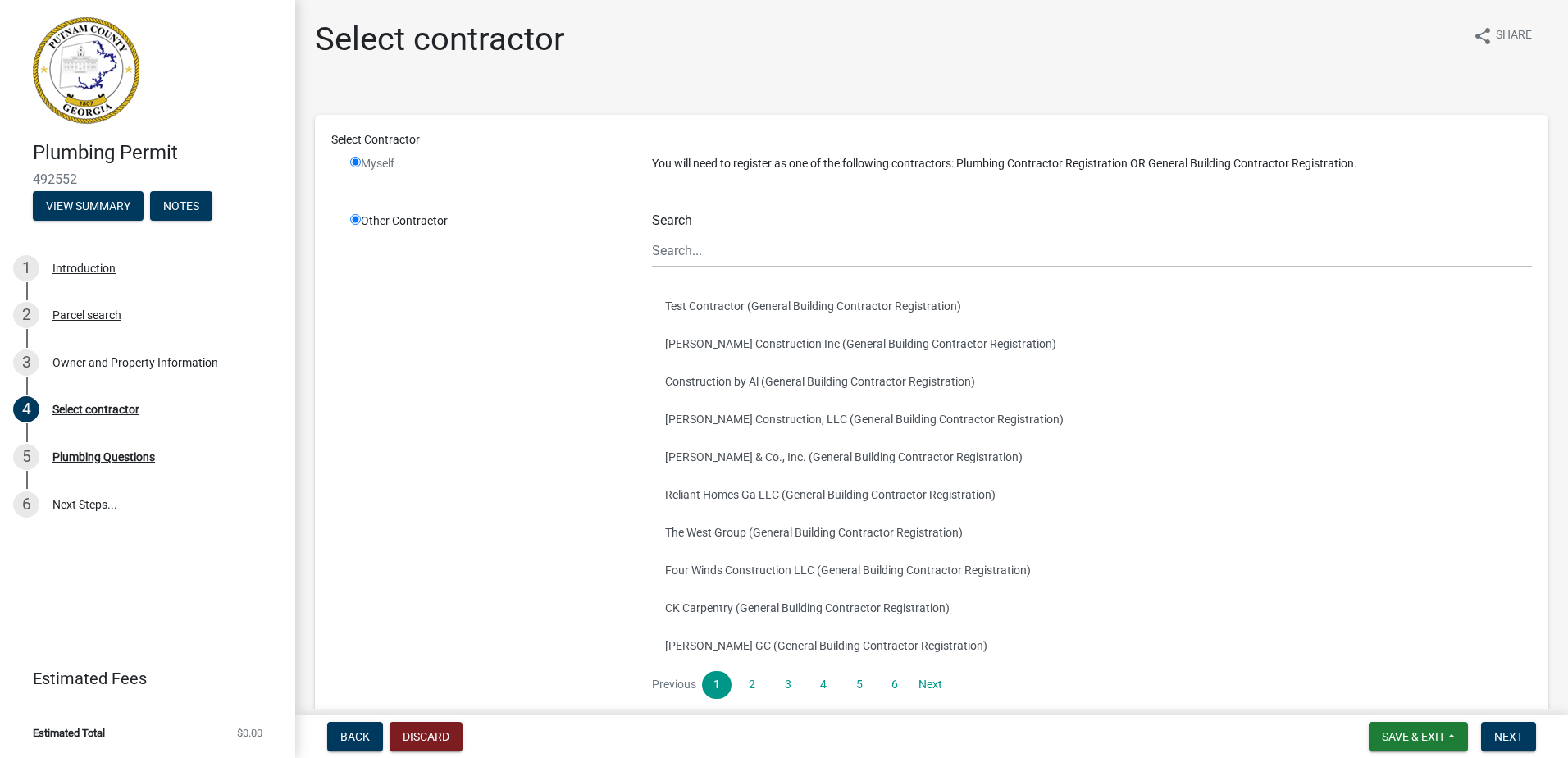
radio input "true"
click at [355, 164] on input "radio" at bounding box center [355, 162] width 11 height 11
radio input "false"
radio input "true"
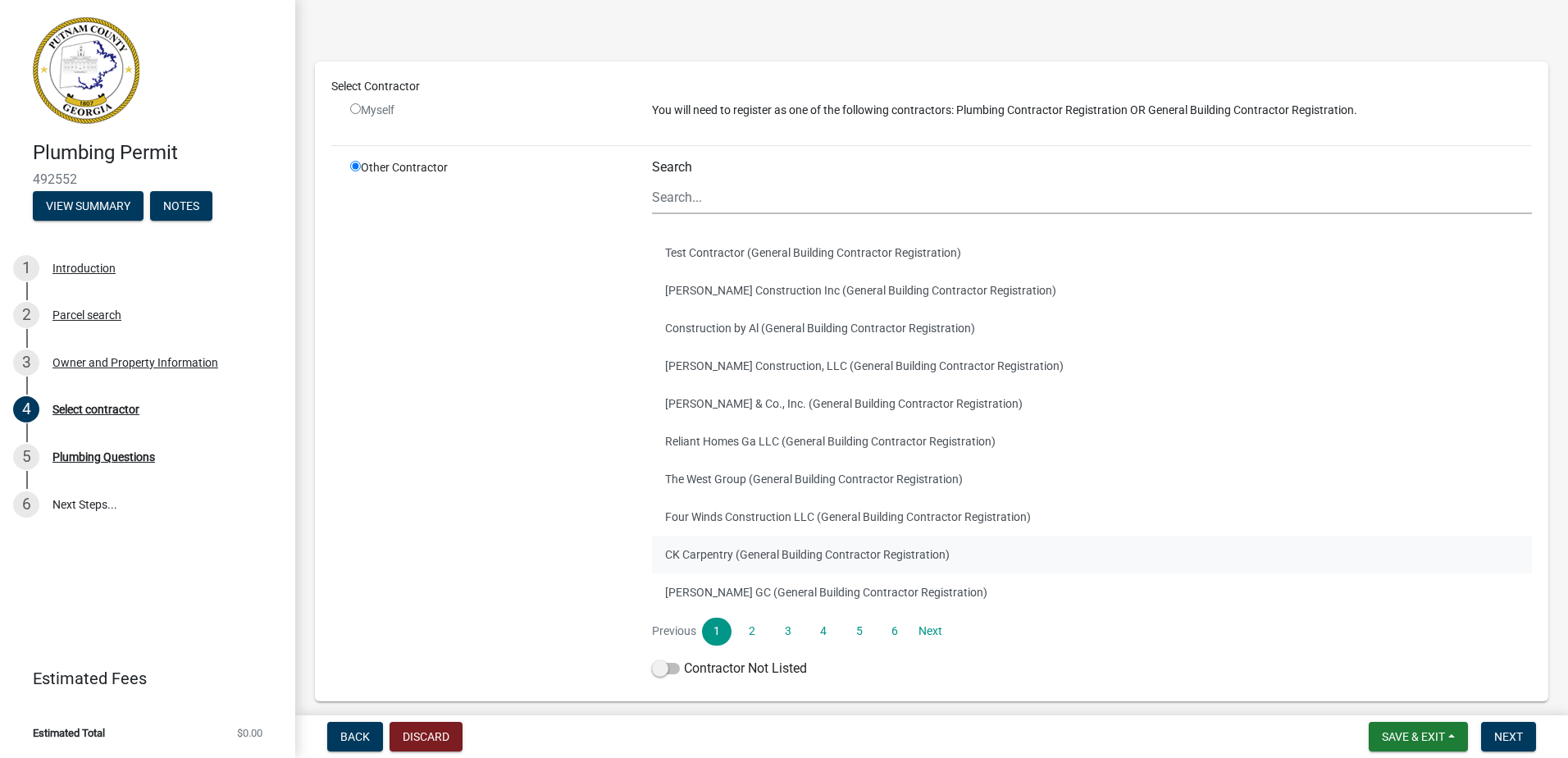
scroll to position [123, 0]
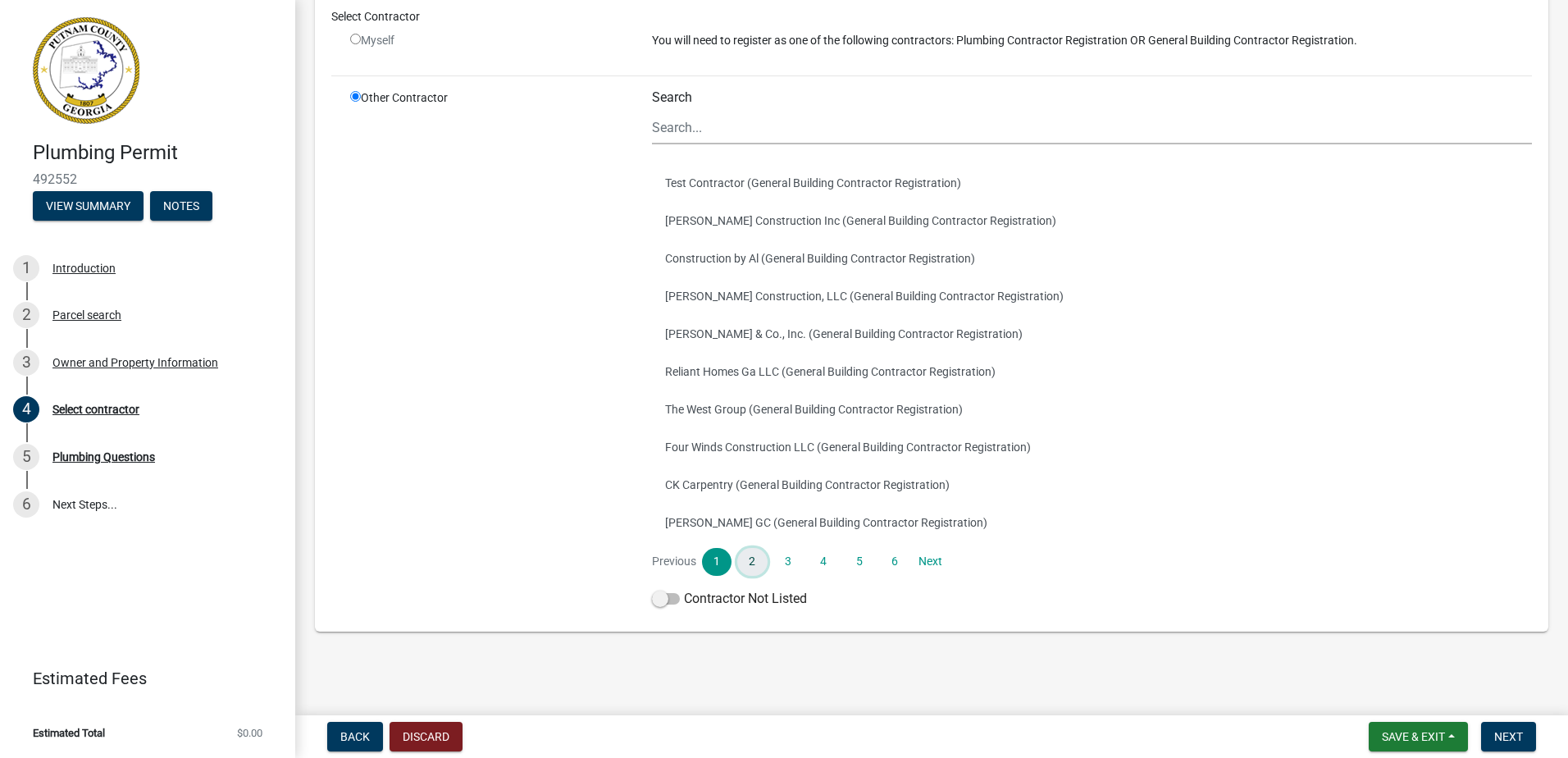
click at [746, 567] on link "2" at bounding box center [752, 562] width 30 height 28
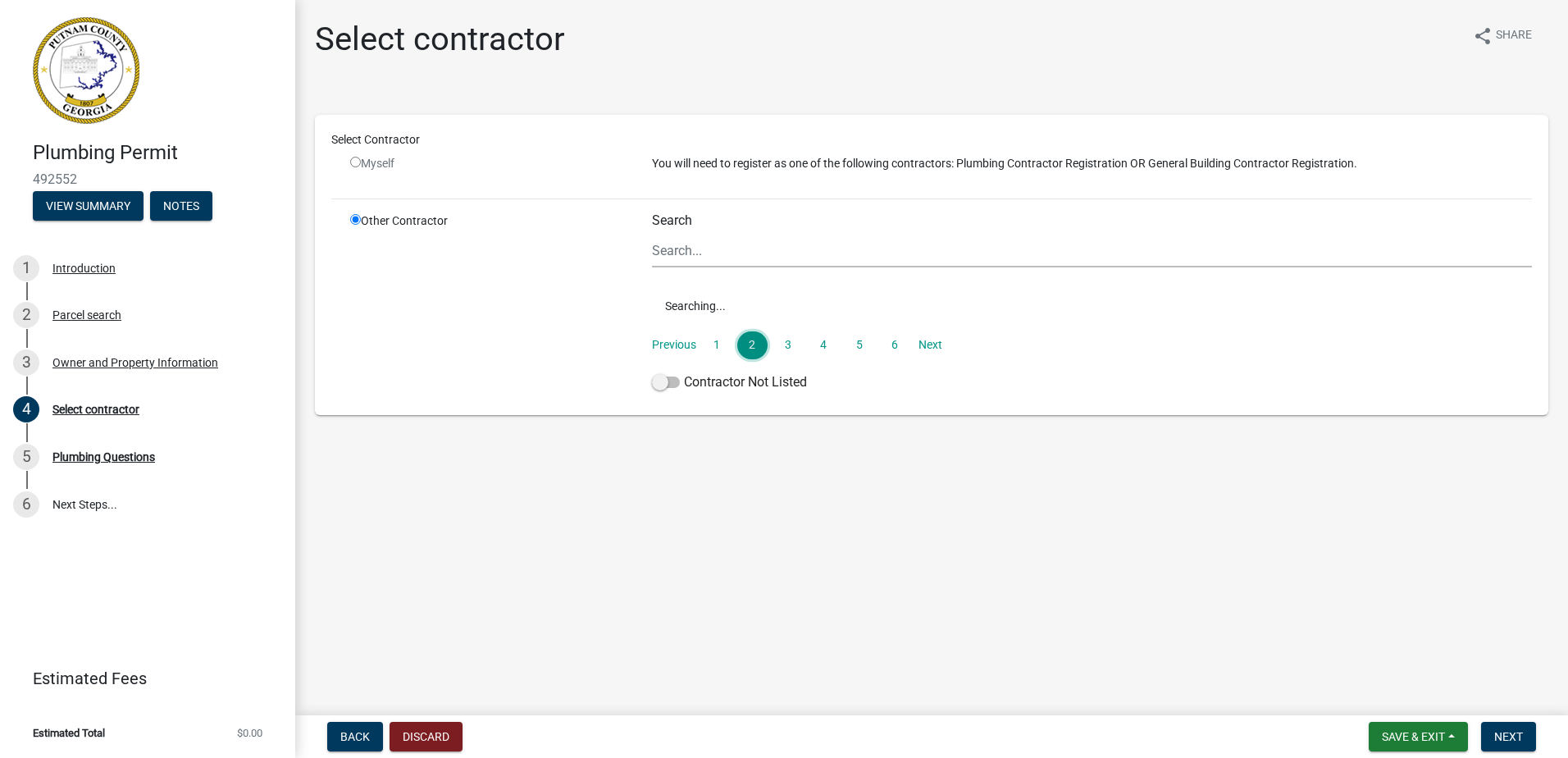
scroll to position [0, 0]
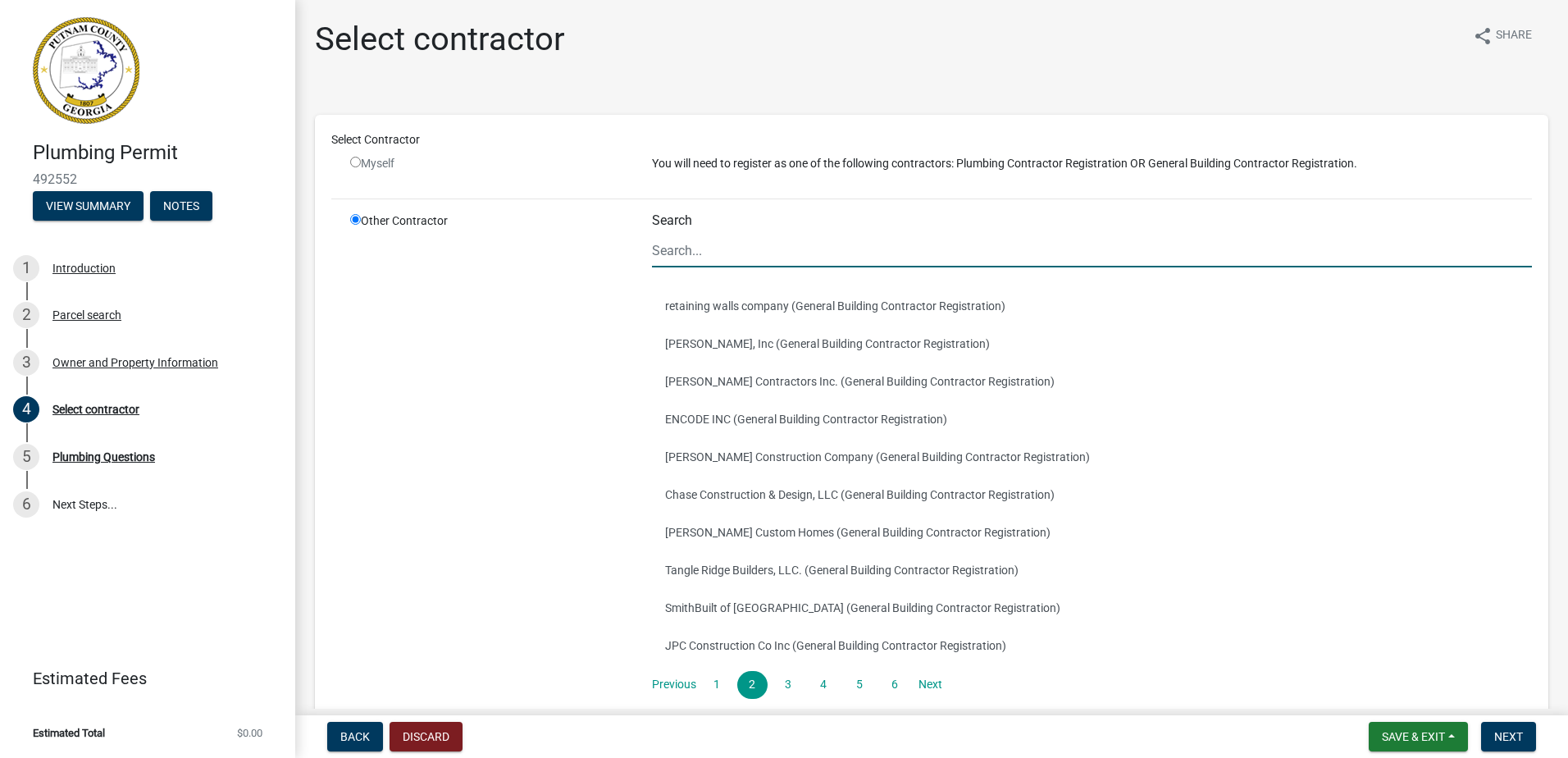
click at [677, 256] on input "Search" at bounding box center [1092, 251] width 880 height 34
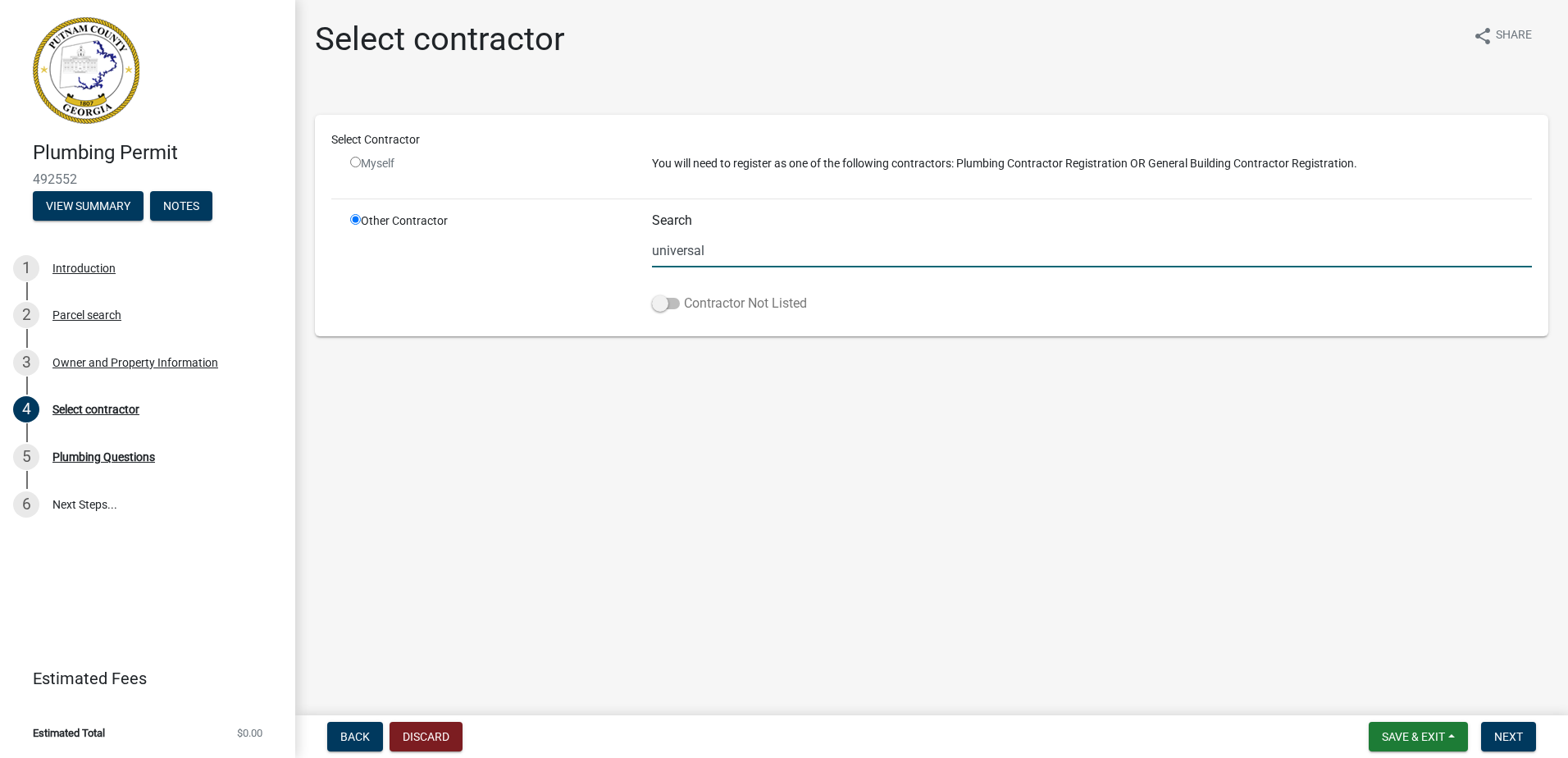
click at [665, 304] on span at bounding box center [666, 303] width 28 height 11
click at [684, 294] on input "Contractor Not Listed" at bounding box center [684, 294] width 0 height 0
click at [666, 307] on span at bounding box center [666, 303] width 28 height 11
click at [684, 294] on input "Contractor Not Listed" at bounding box center [684, 294] width 0 height 0
click at [768, 252] on input "universal" at bounding box center [1092, 251] width 880 height 34
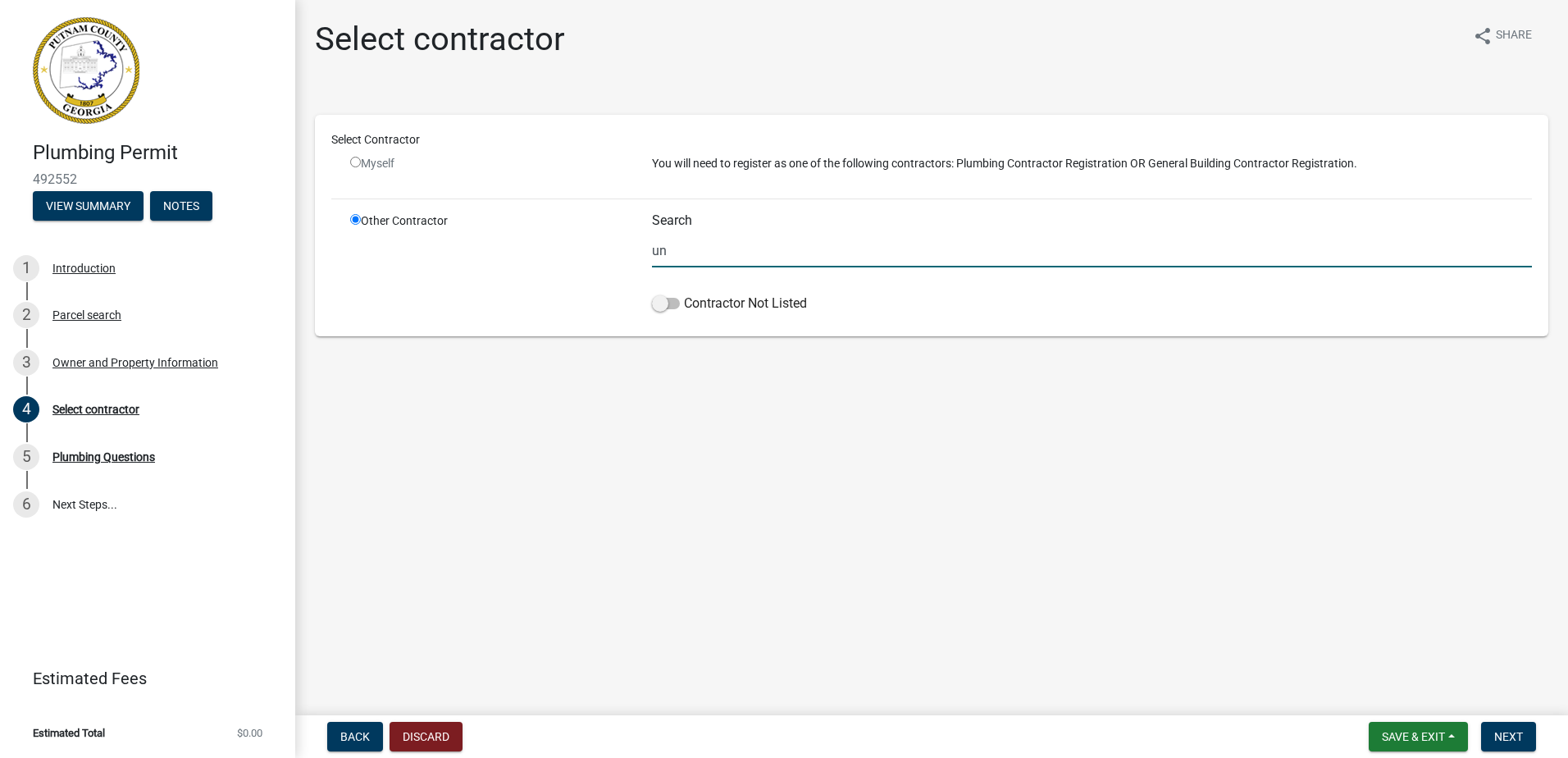
type input "u"
type input "a"
type input "u"
type input "Universal Heating and Cooling"
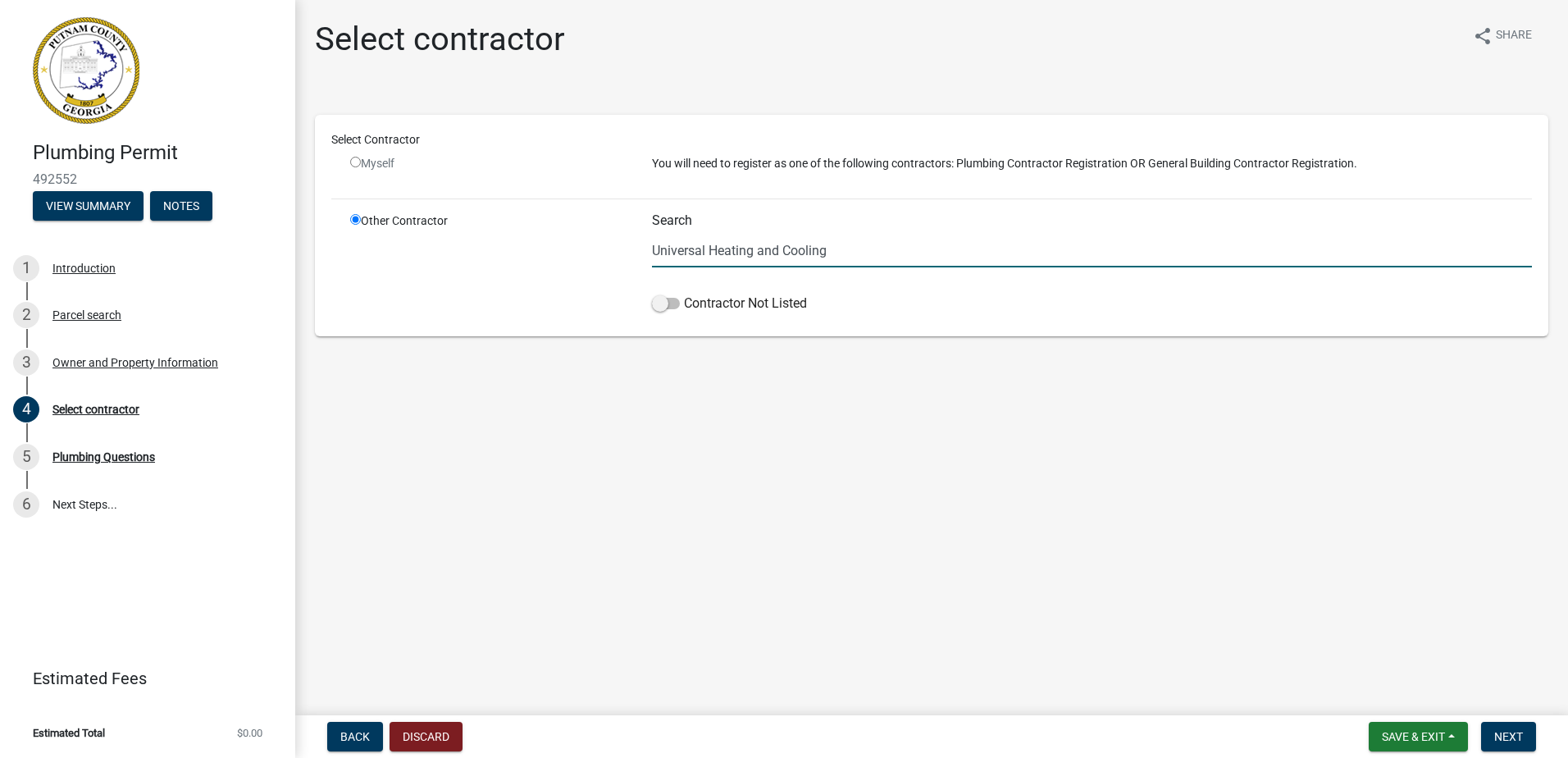
click at [669, 305] on span at bounding box center [666, 303] width 28 height 11
click at [684, 294] on input "Contractor Not Listed" at bounding box center [684, 294] width 0 height 0
click at [1505, 743] on span "Next" at bounding box center [1509, 737] width 29 height 13
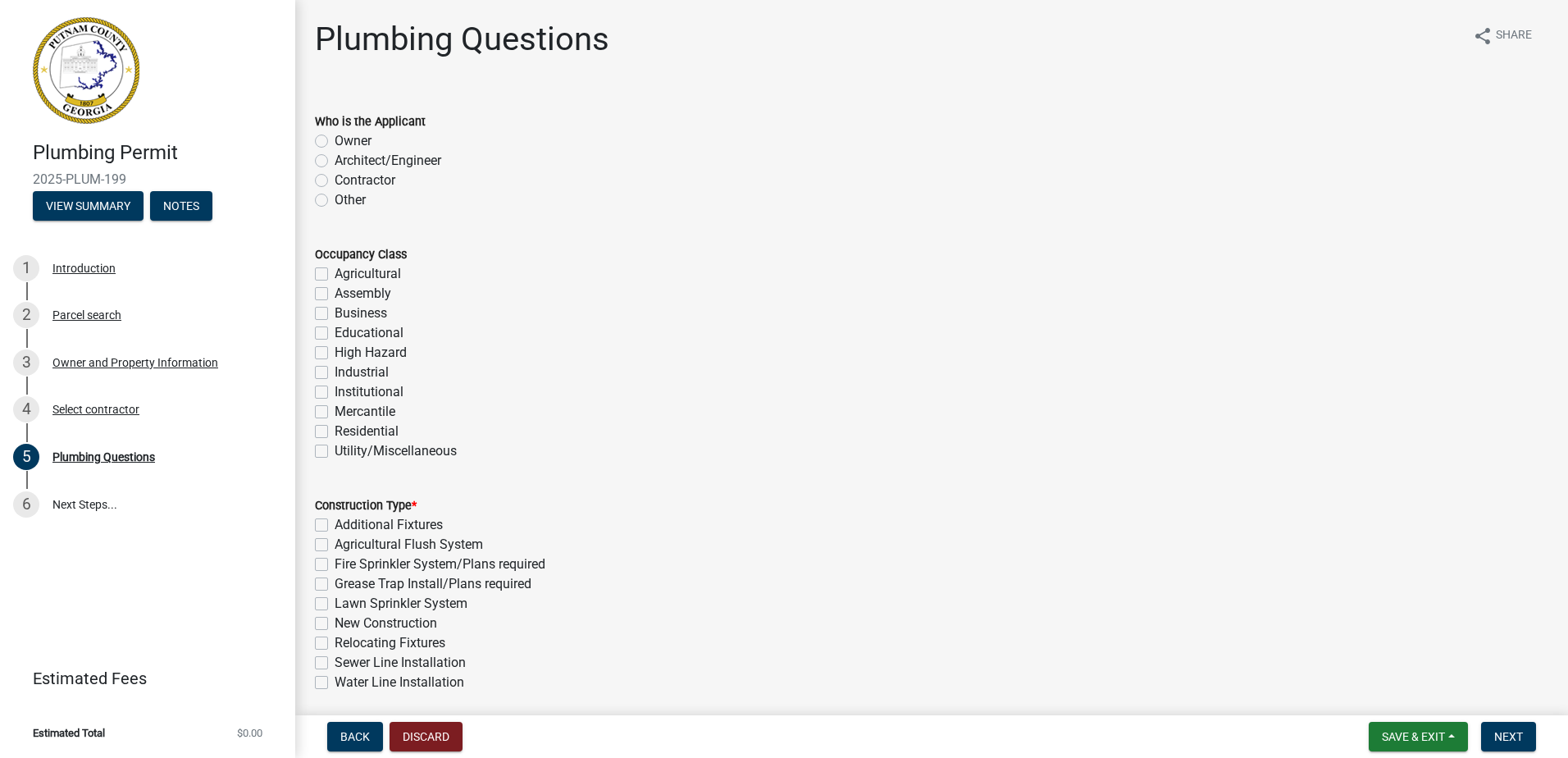
click at [329, 198] on div "Other" at bounding box center [931, 200] width 1233 height 20
click at [335, 201] on label "Other" at bounding box center [350, 200] width 31 height 20
click at [335, 201] on input "Other" at bounding box center [340, 196] width 11 height 11
radio input "true"
click at [335, 427] on label "Residential" at bounding box center [366, 431] width 64 height 20
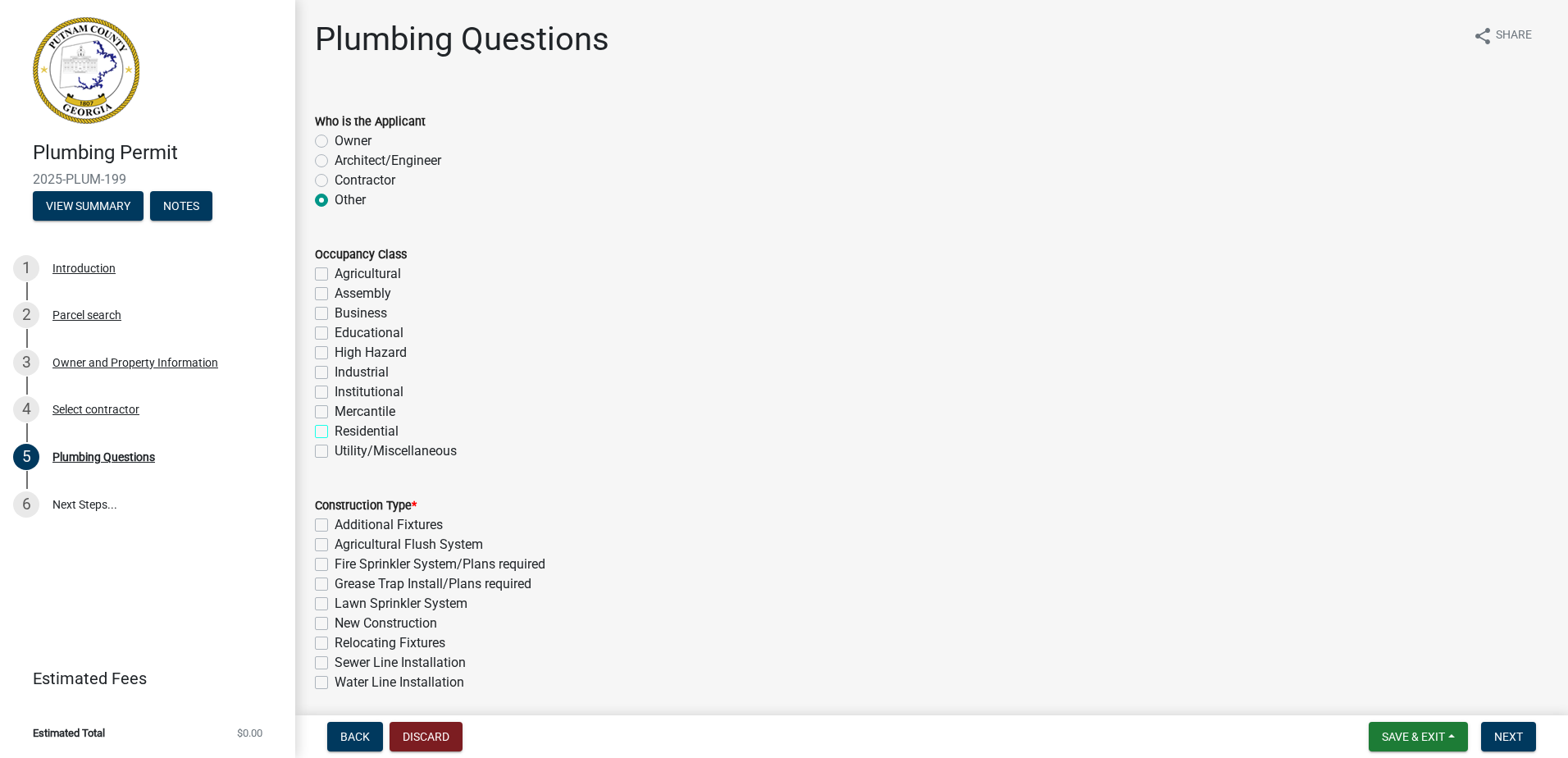
click at [335, 427] on input "Residential" at bounding box center [340, 427] width 11 height 11
checkbox input "true"
checkbox input "false"
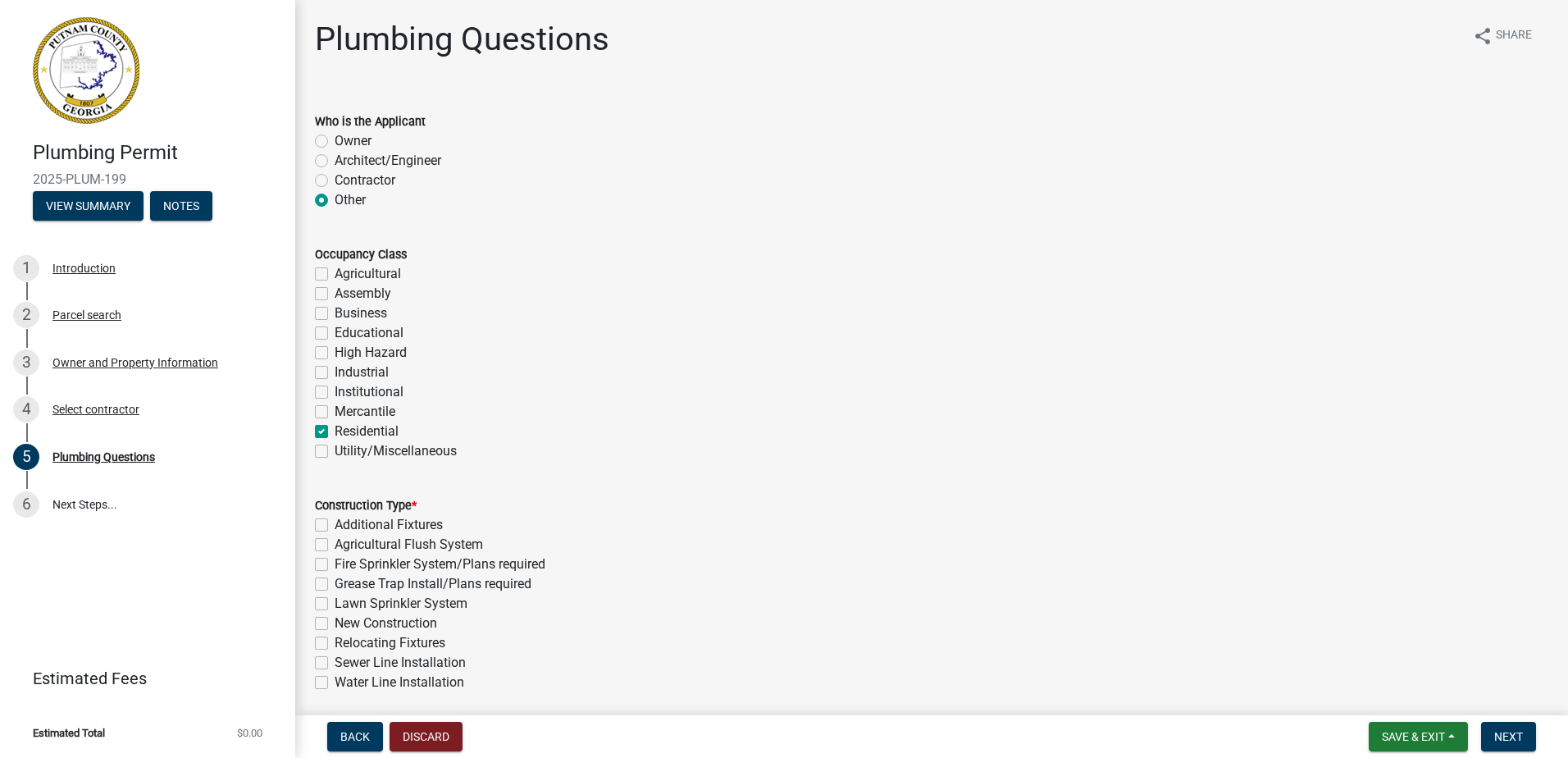
checkbox input "false"
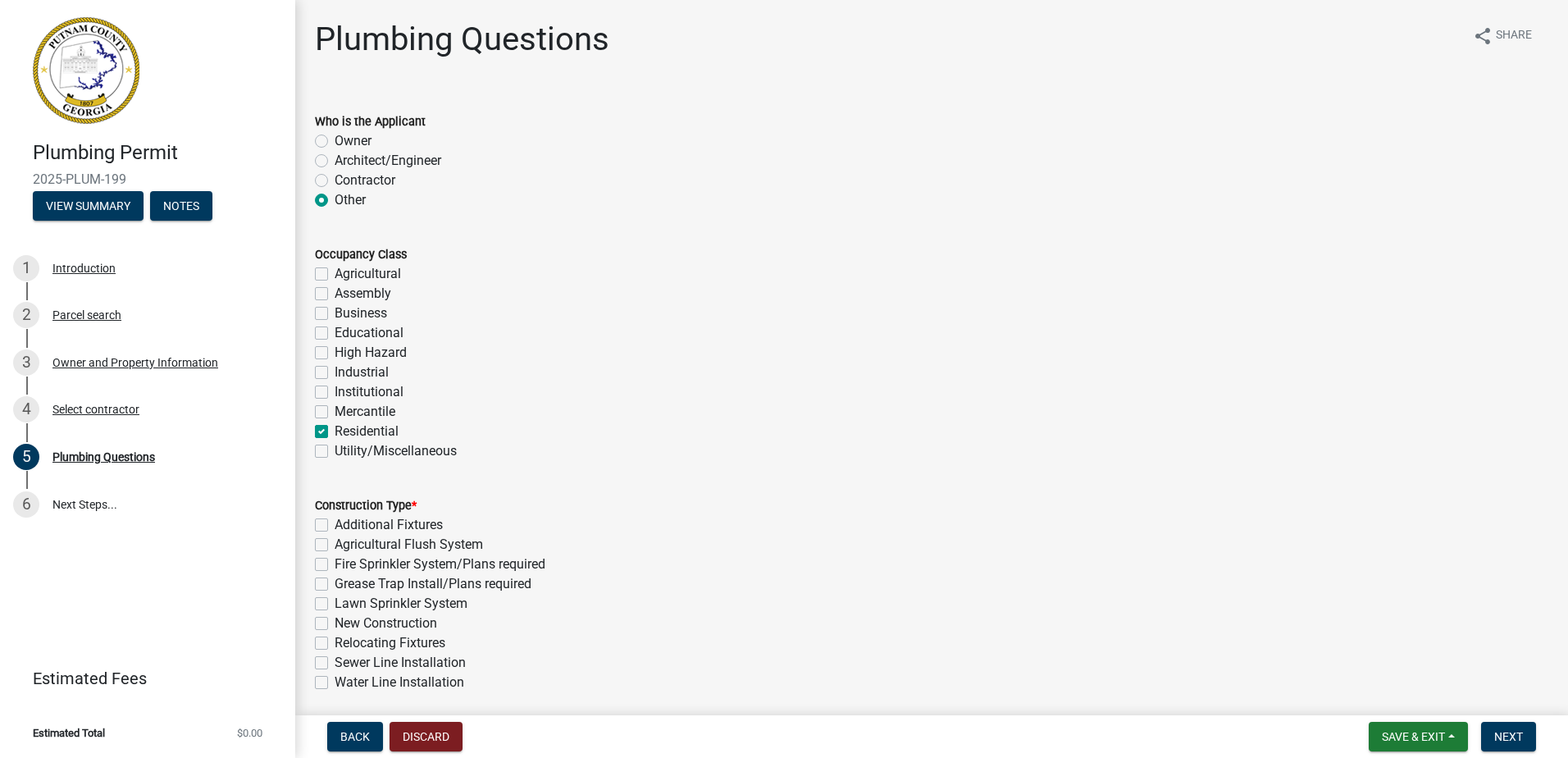
checkbox input "true"
checkbox input "false"
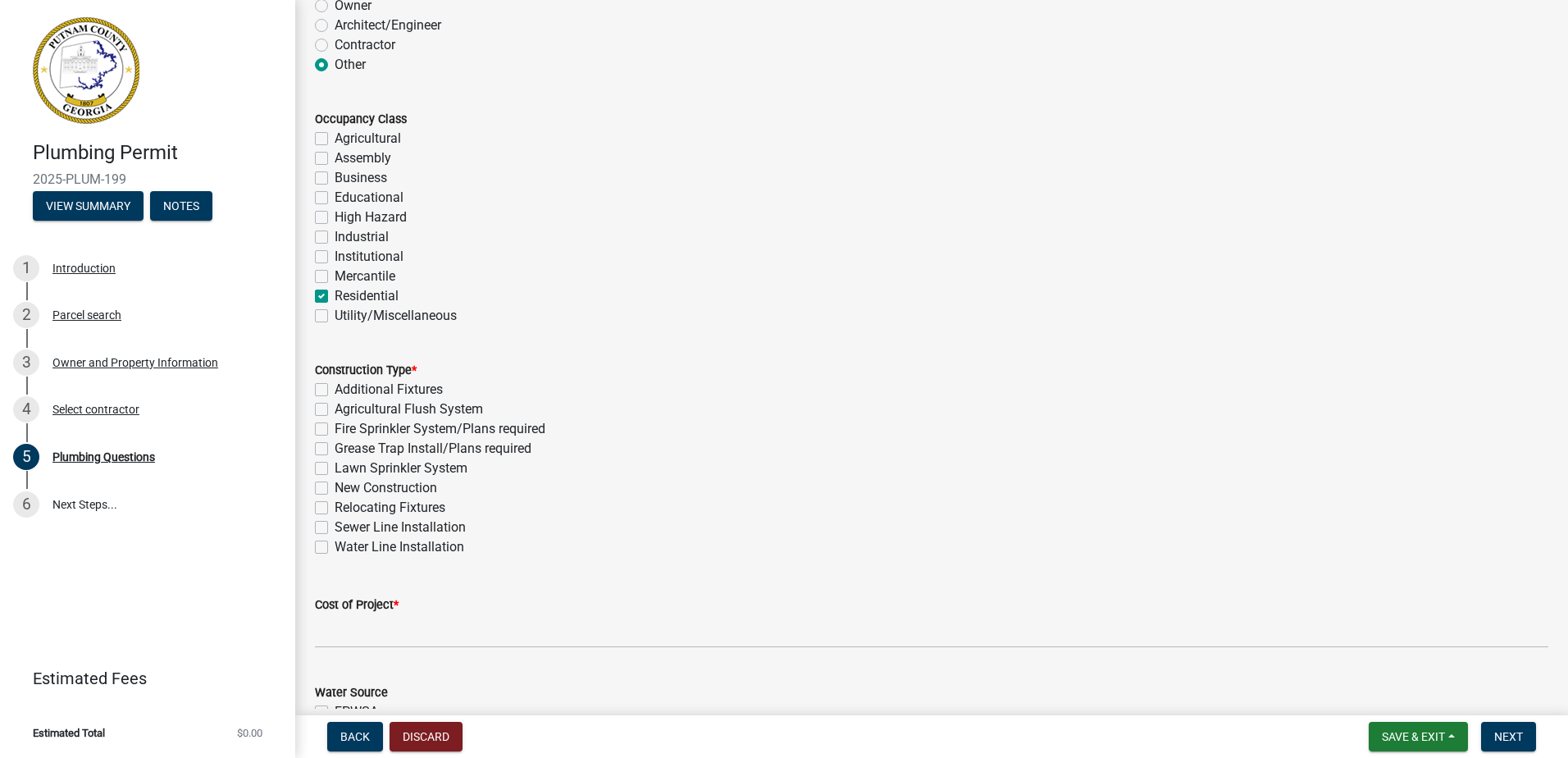
scroll to position [164, 0]
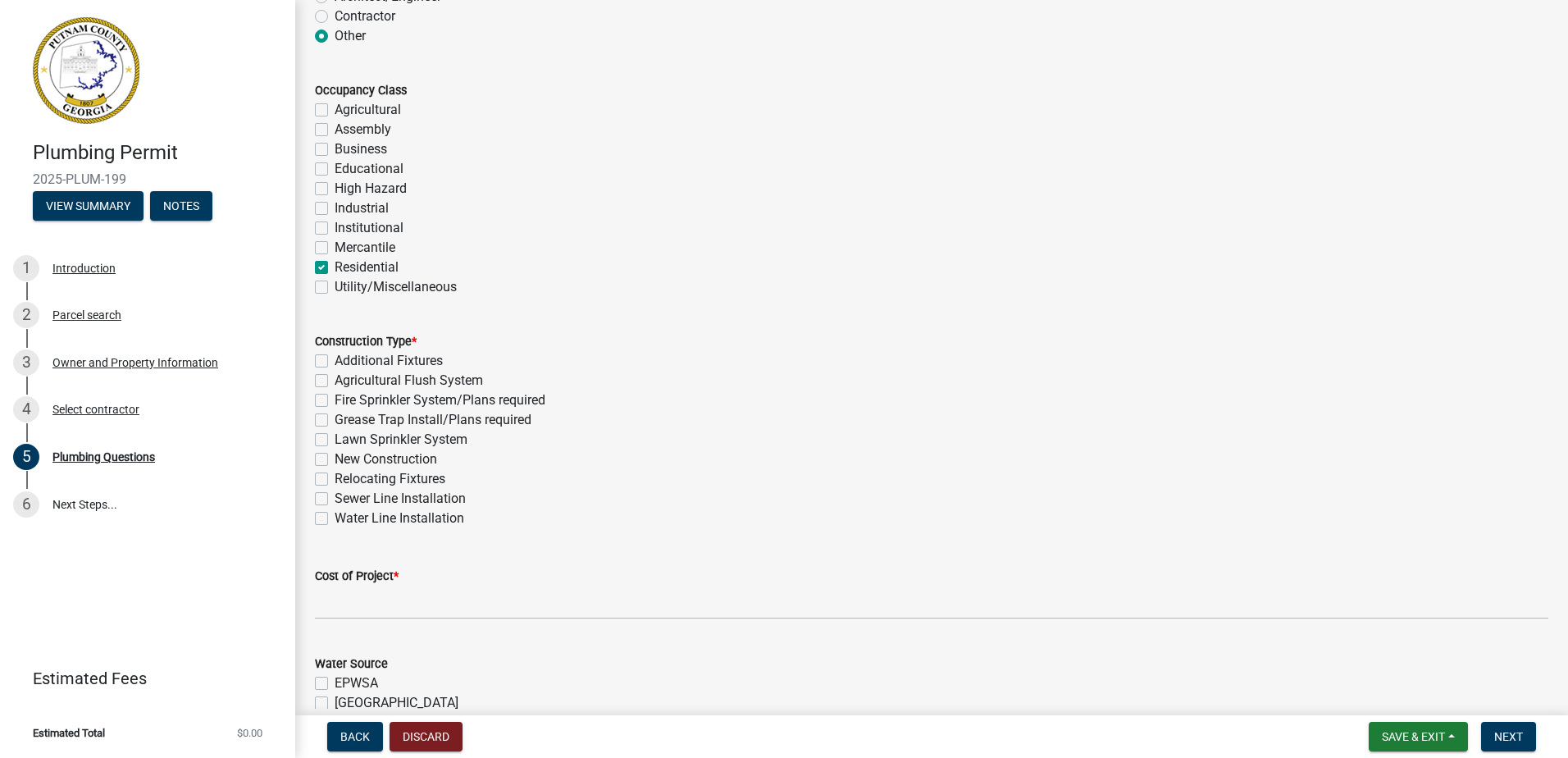
click at [335, 359] on label "Additional Fixtures" at bounding box center [388, 360] width 108 height 20
click at [335, 359] on input "Additional Fixtures" at bounding box center [340, 356] width 11 height 11
checkbox input "true"
checkbox input "false"
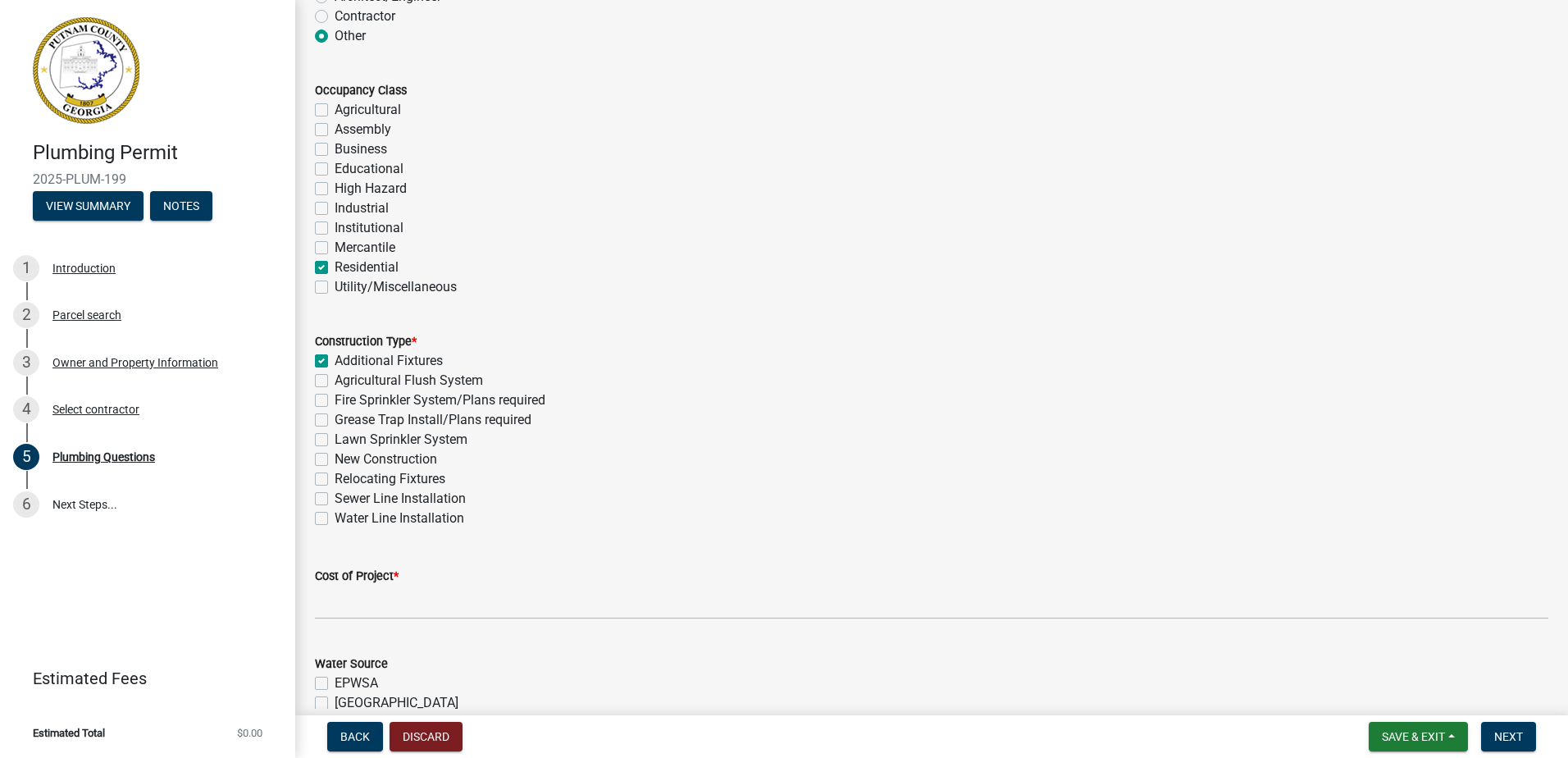
checkbox input "false"
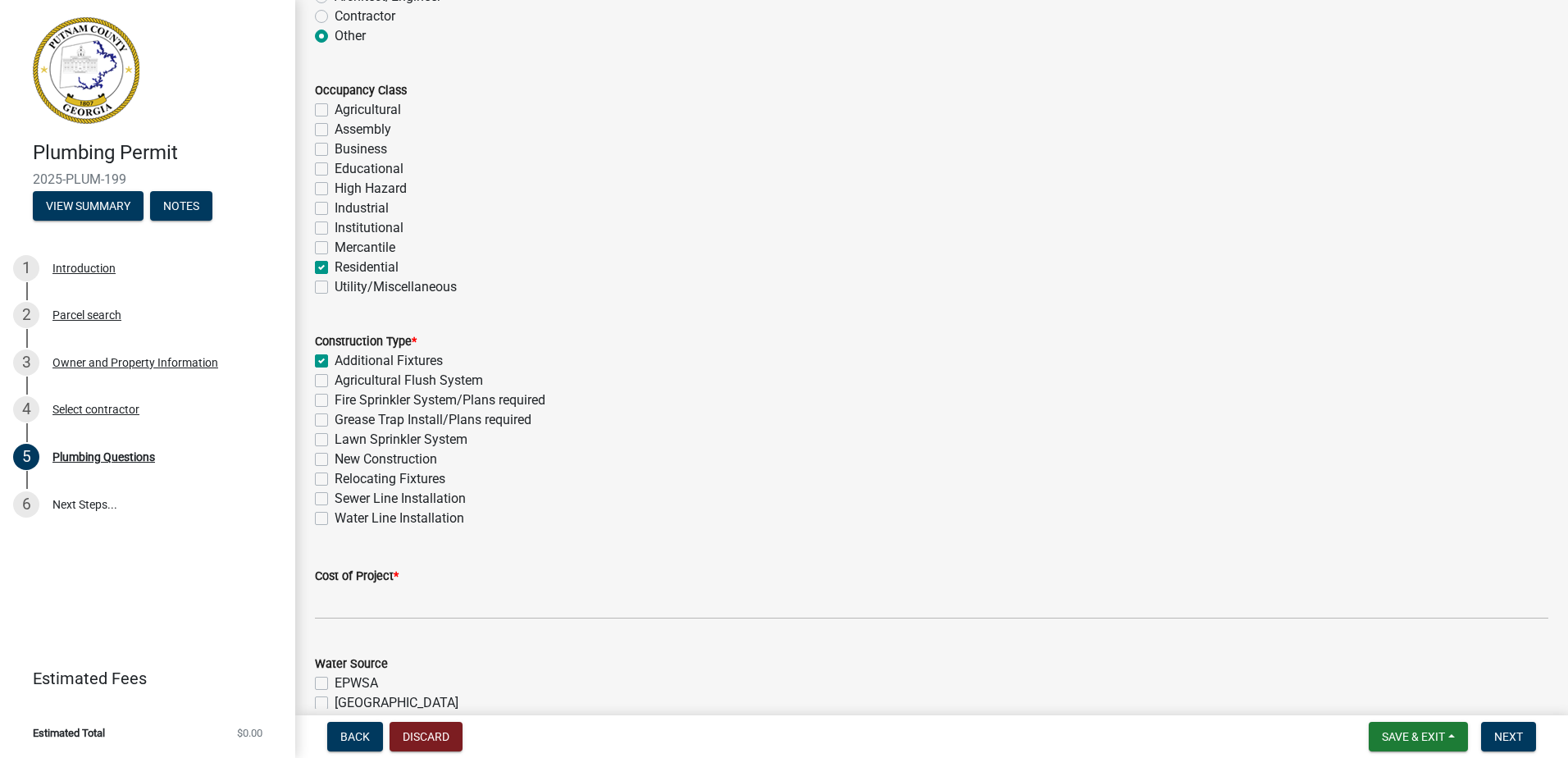
checkbox input "false"
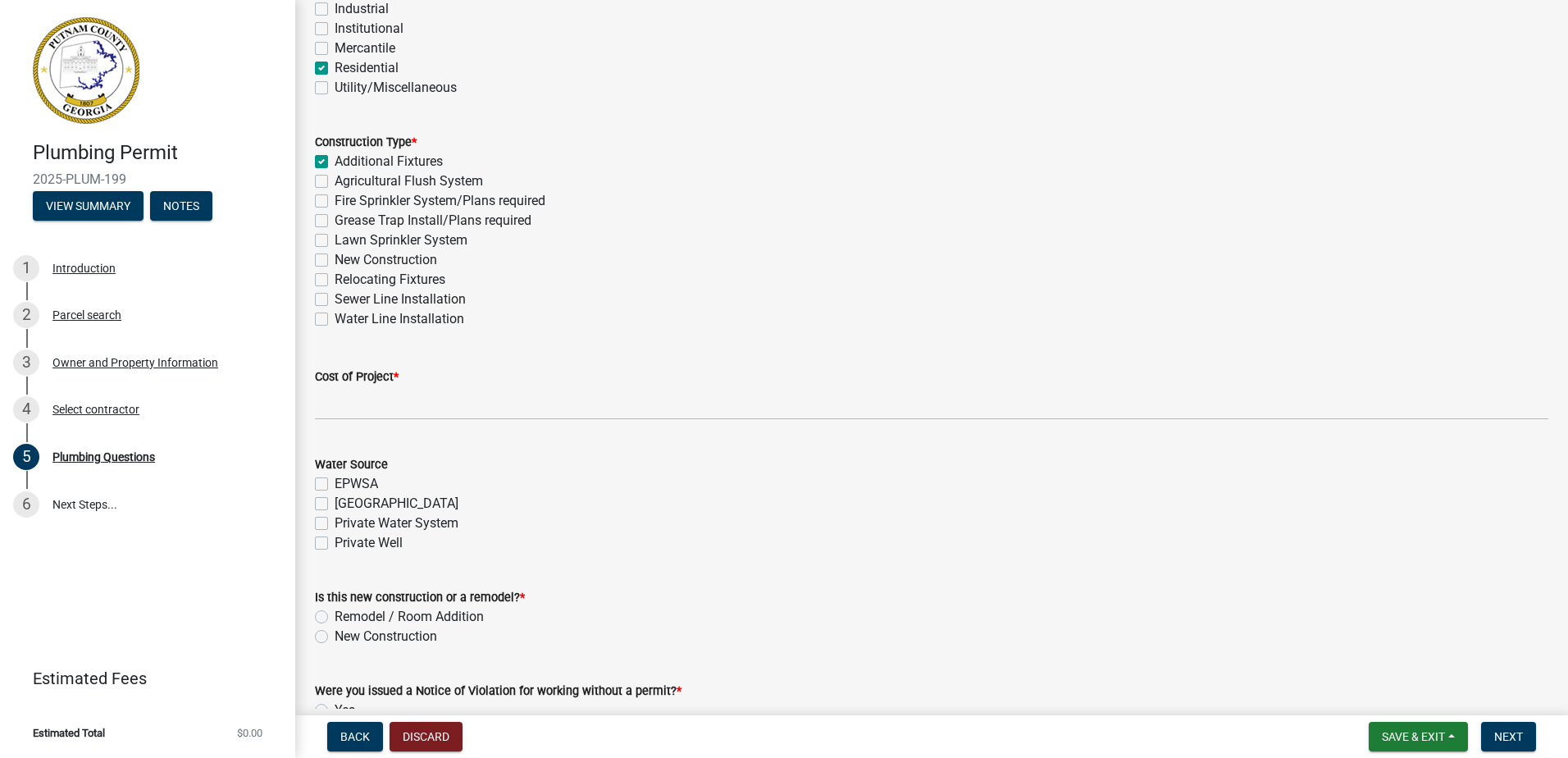
scroll to position [411, 0]
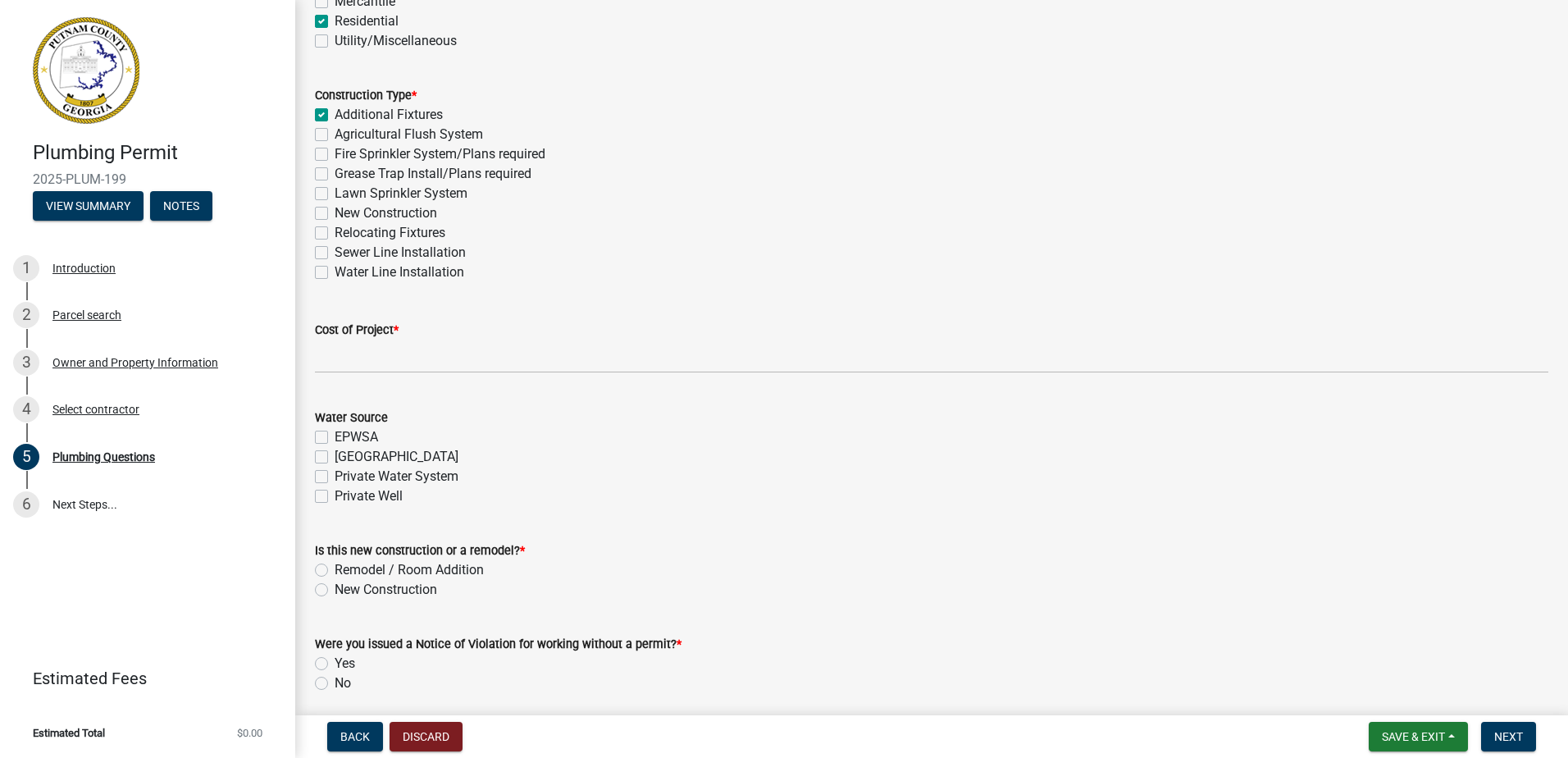
click at [335, 572] on label "Remodel / Room Addition" at bounding box center [409, 570] width 149 height 20
click at [335, 571] on input "Remodel / Room Addition" at bounding box center [340, 566] width 11 height 11
radio input "true"
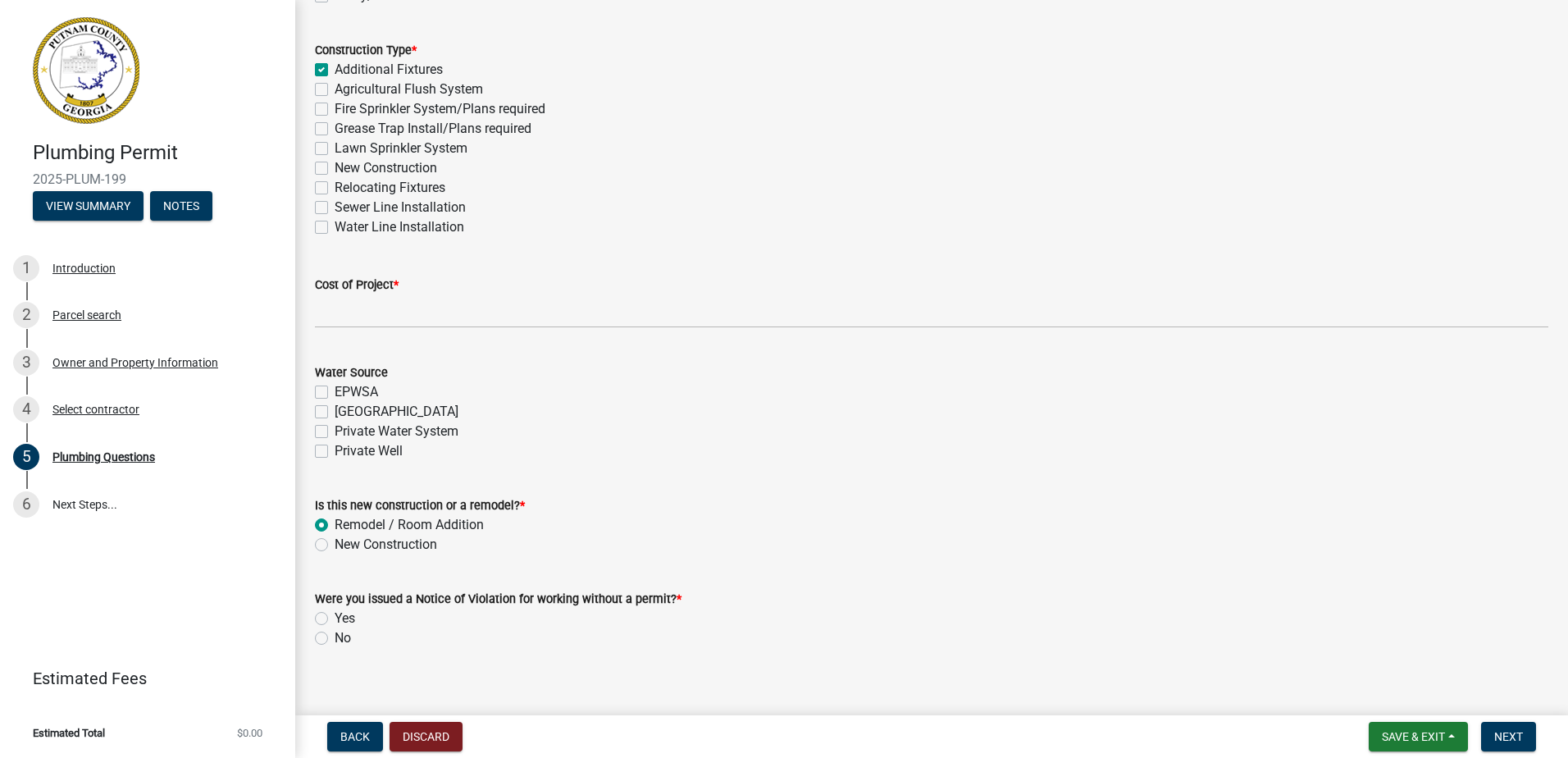
scroll to position [474, 0]
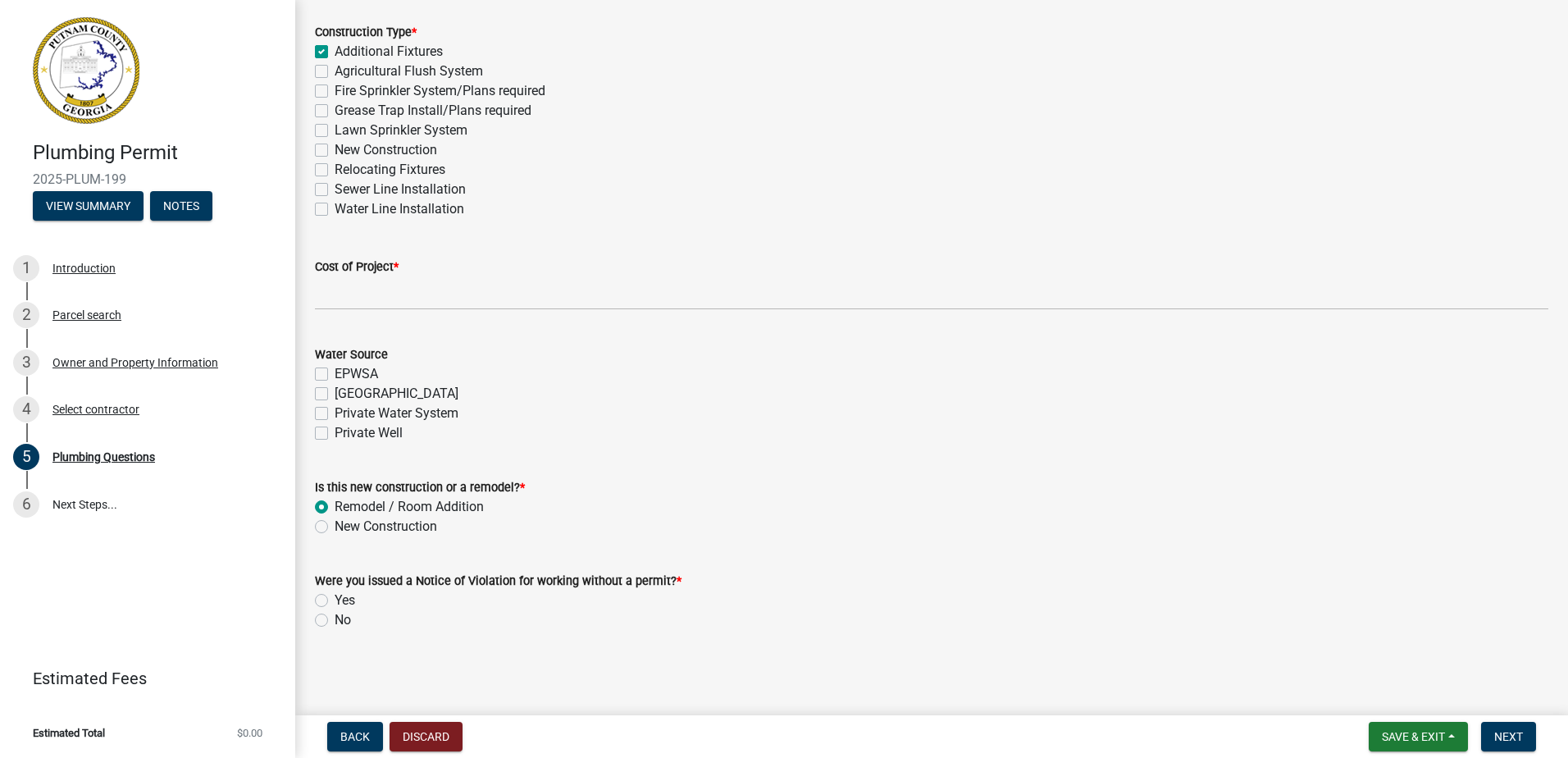
click at [335, 618] on label "No" at bounding box center [342, 620] width 16 height 20
click at [335, 618] on input "No" at bounding box center [340, 616] width 11 height 11
radio input "true"
click at [335, 529] on label "New Construction" at bounding box center [386, 526] width 102 height 20
click at [335, 528] on input "New Construction" at bounding box center [340, 522] width 11 height 11
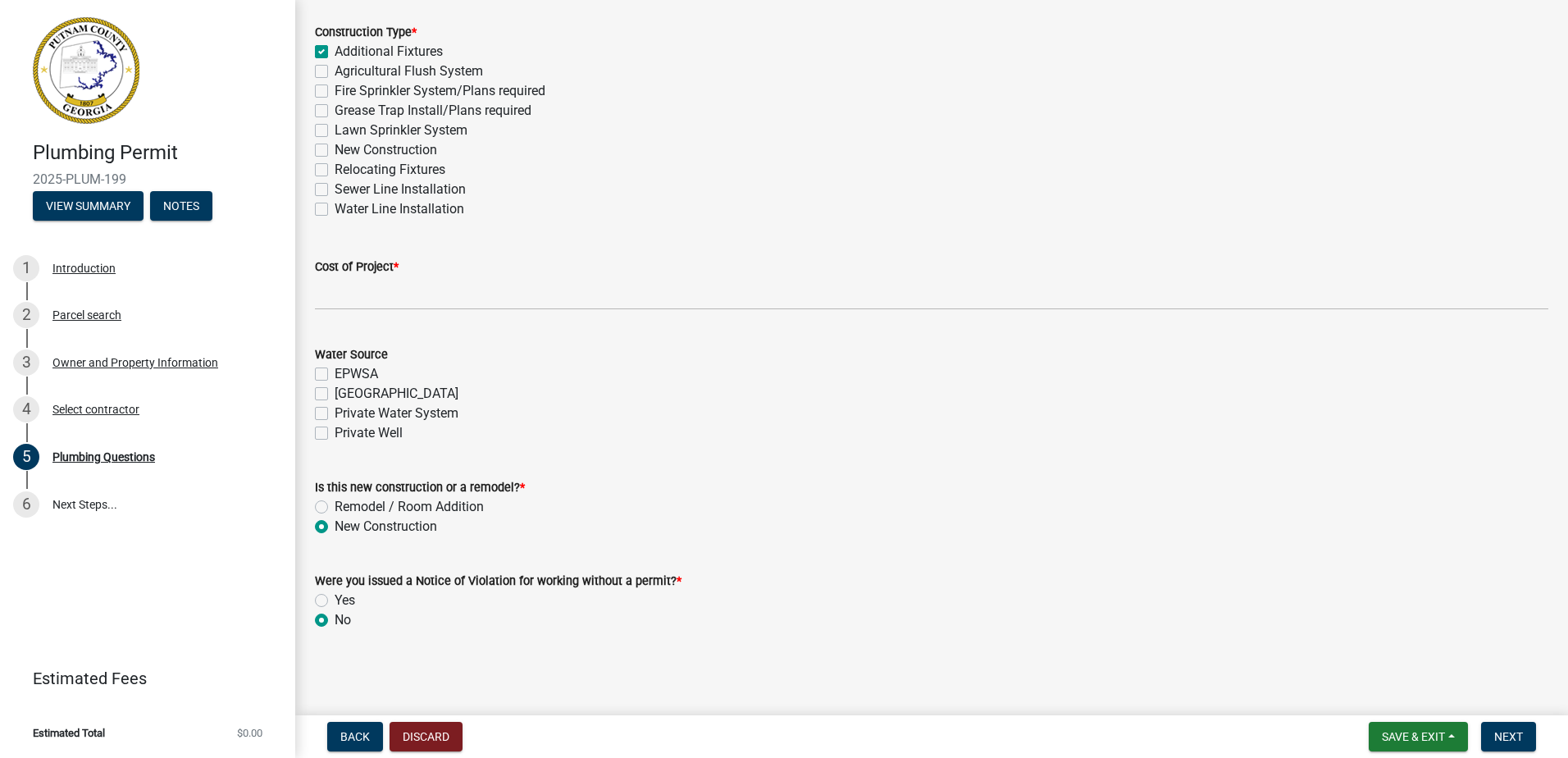
radio input "true"
click at [335, 508] on label "Remodel / Room Addition" at bounding box center [409, 507] width 149 height 20
click at [335, 508] on input "Remodel / Room Addition" at bounding box center [340, 502] width 11 height 11
radio input "true"
click at [1512, 726] on button "Next" at bounding box center [1508, 737] width 55 height 30
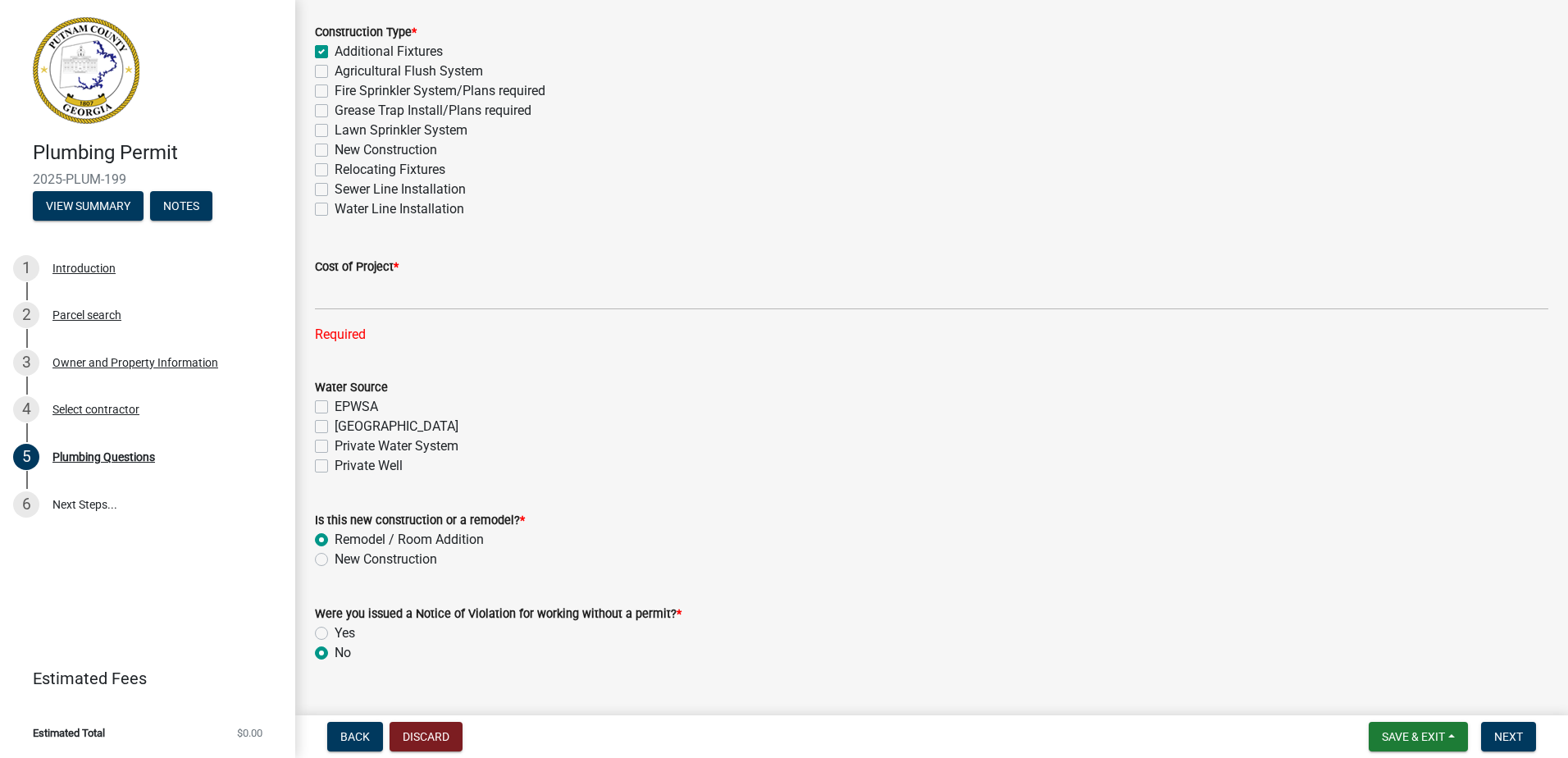
click at [335, 441] on label "Private Water System" at bounding box center [397, 446] width 124 height 20
click at [335, 441] on input "Private Water System" at bounding box center [340, 442] width 11 height 11
checkbox input "true"
checkbox input "false"
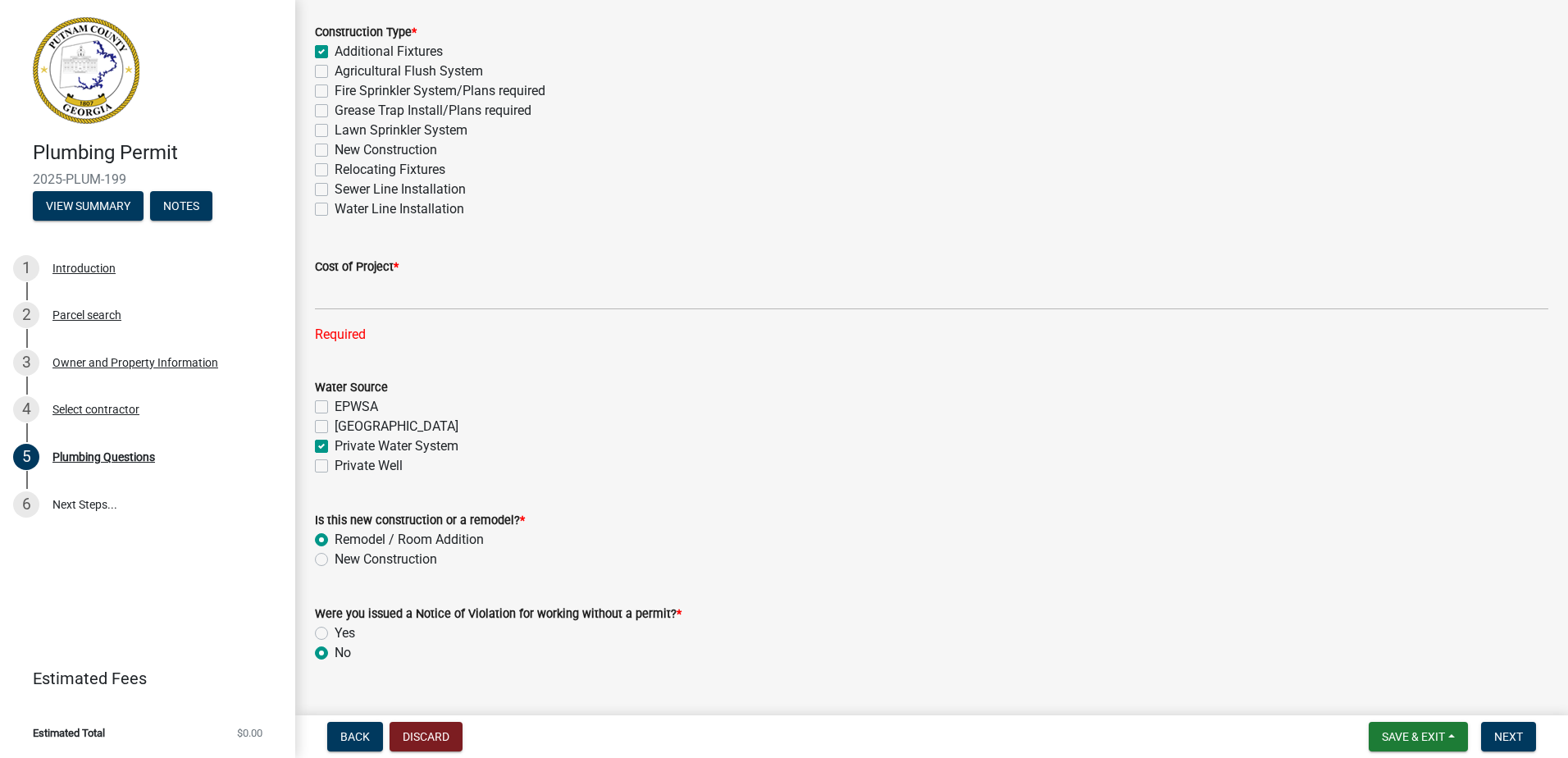
checkbox input "true"
checkbox input "false"
click at [1514, 735] on span "Next" at bounding box center [1509, 737] width 29 height 13
click at [1516, 732] on span "Next" at bounding box center [1509, 737] width 29 height 13
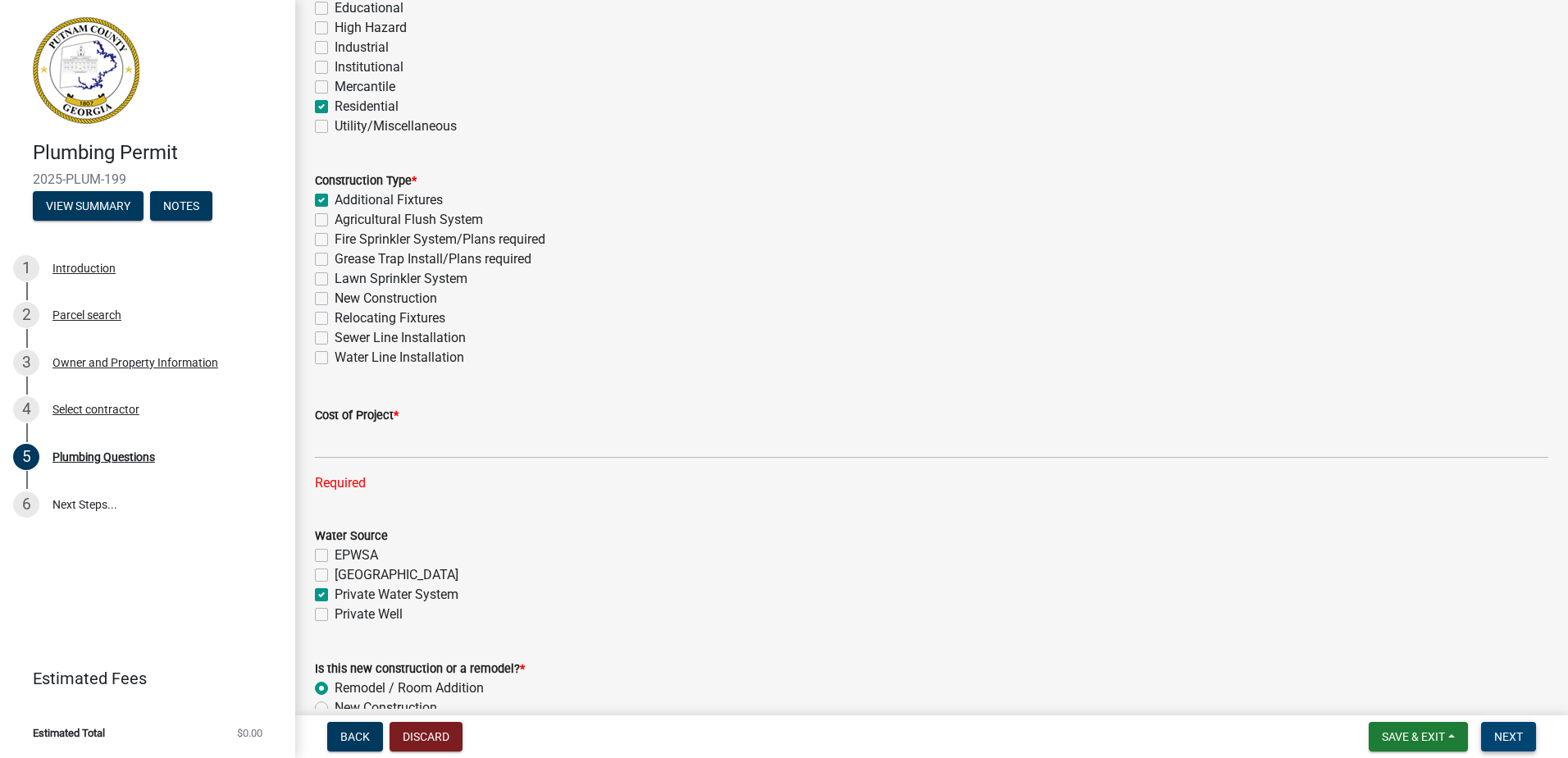
scroll to position [328, 0]
click at [335, 360] on label "Water Line Installation" at bounding box center [399, 354] width 129 height 20
click at [335, 355] on input "Water Line Installation" at bounding box center [340, 350] width 11 height 11
checkbox input "true"
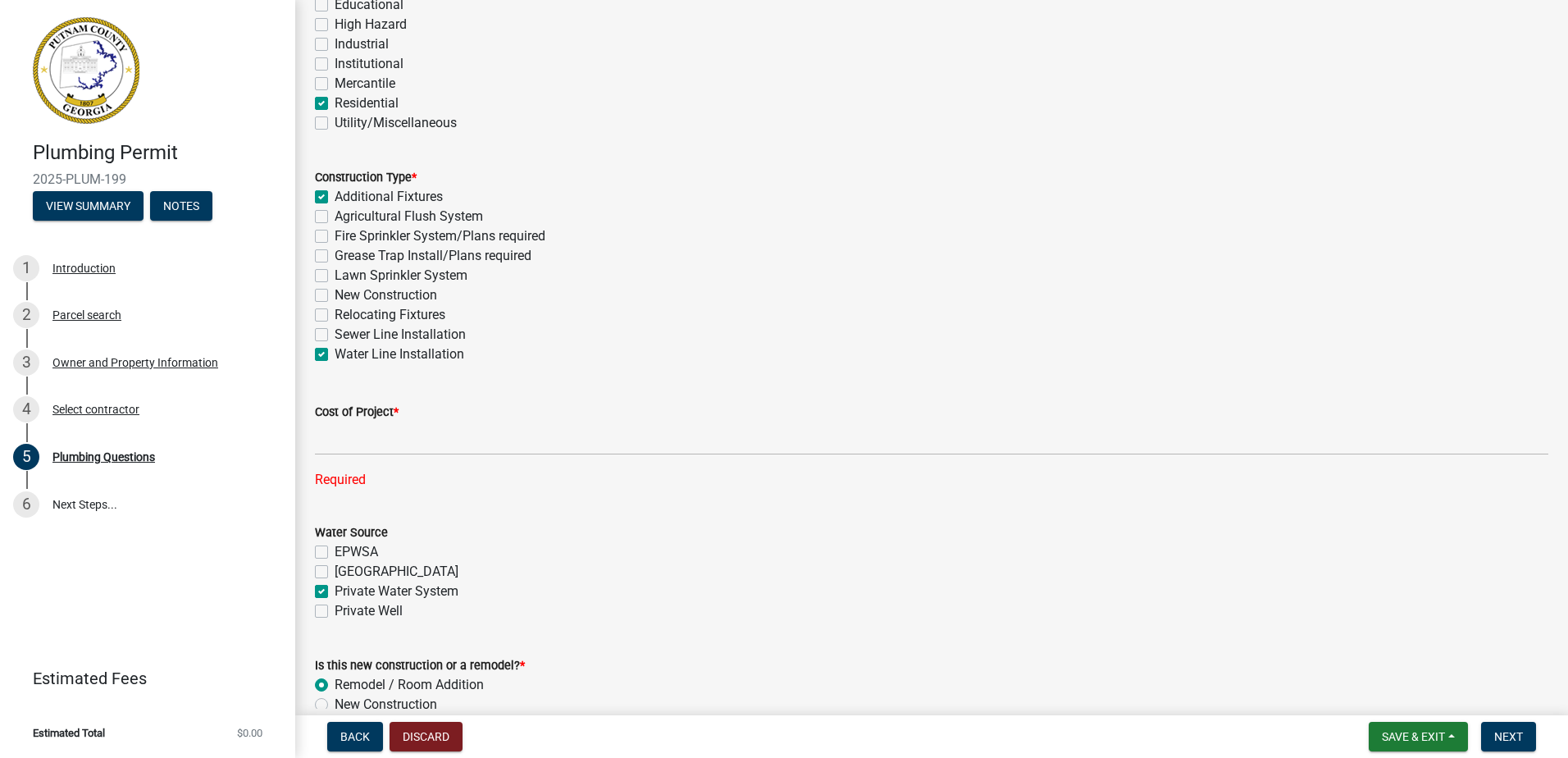
checkbox input "false"
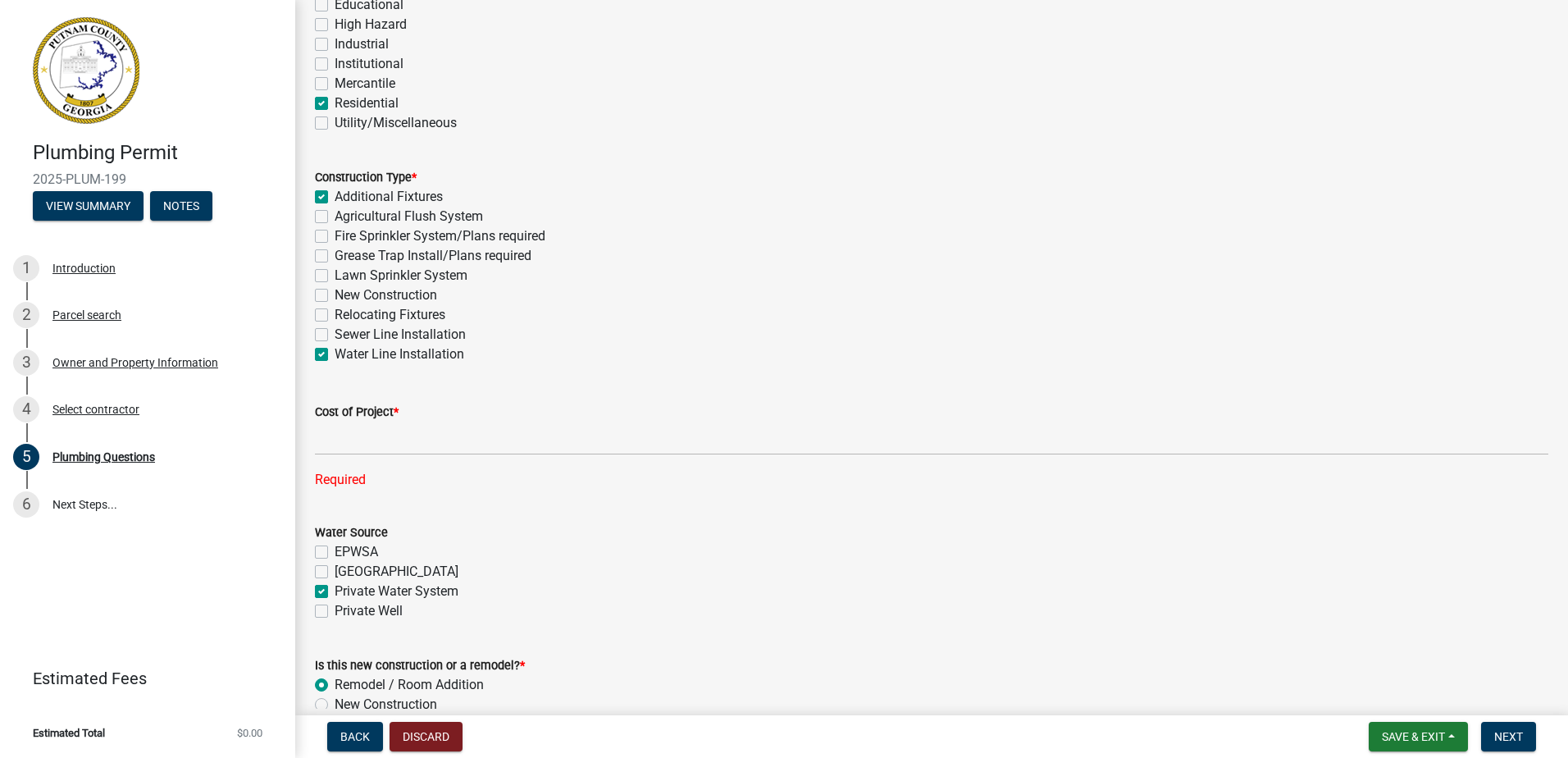
checkbox input "false"
click at [335, 360] on label "Water Line Installation" at bounding box center [399, 354] width 129 height 20
click at [335, 355] on input "Water Line Installation" at bounding box center [340, 350] width 11 height 11
checkbox input "false"
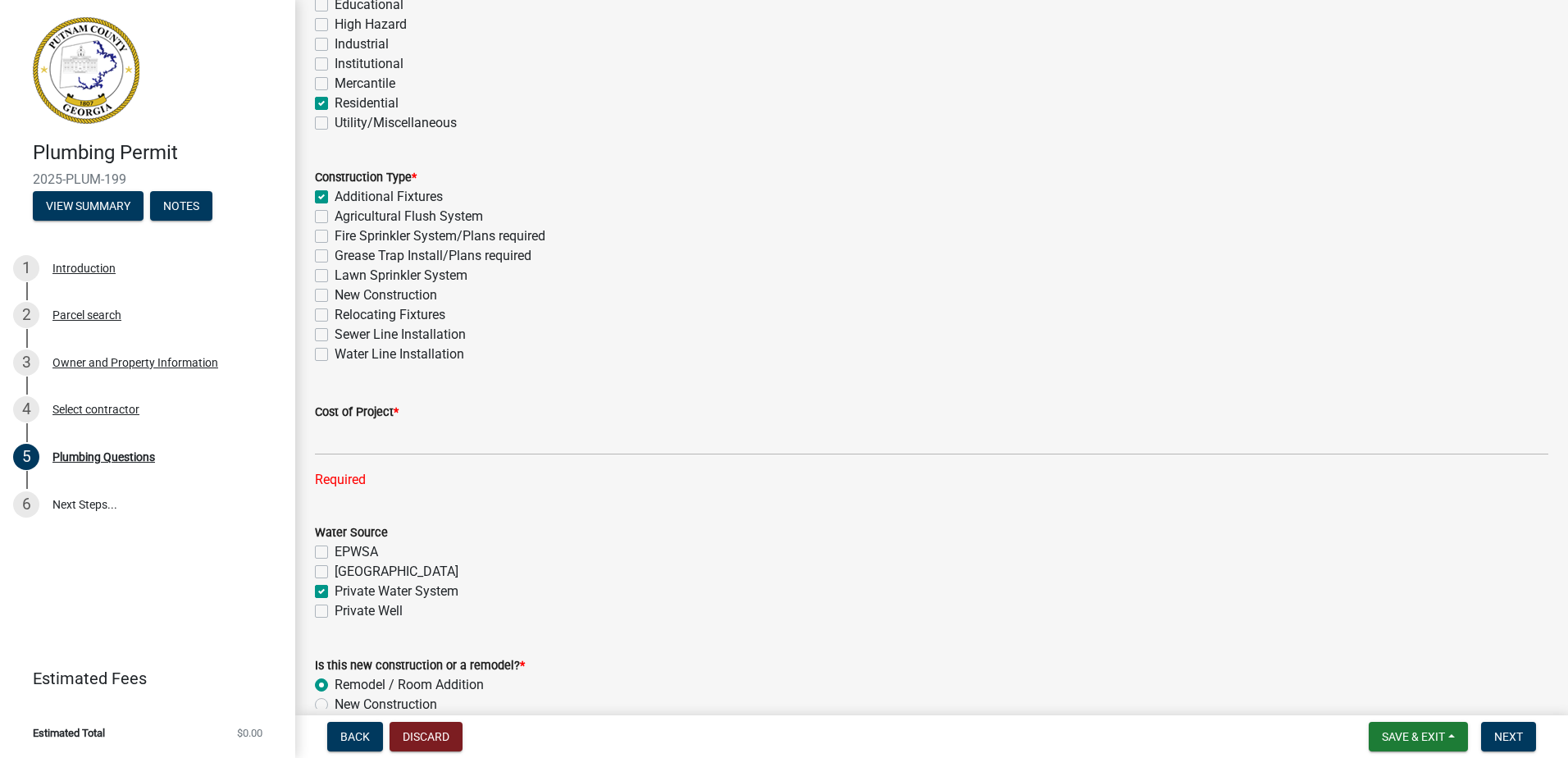
checkbox input "true"
checkbox input "false"
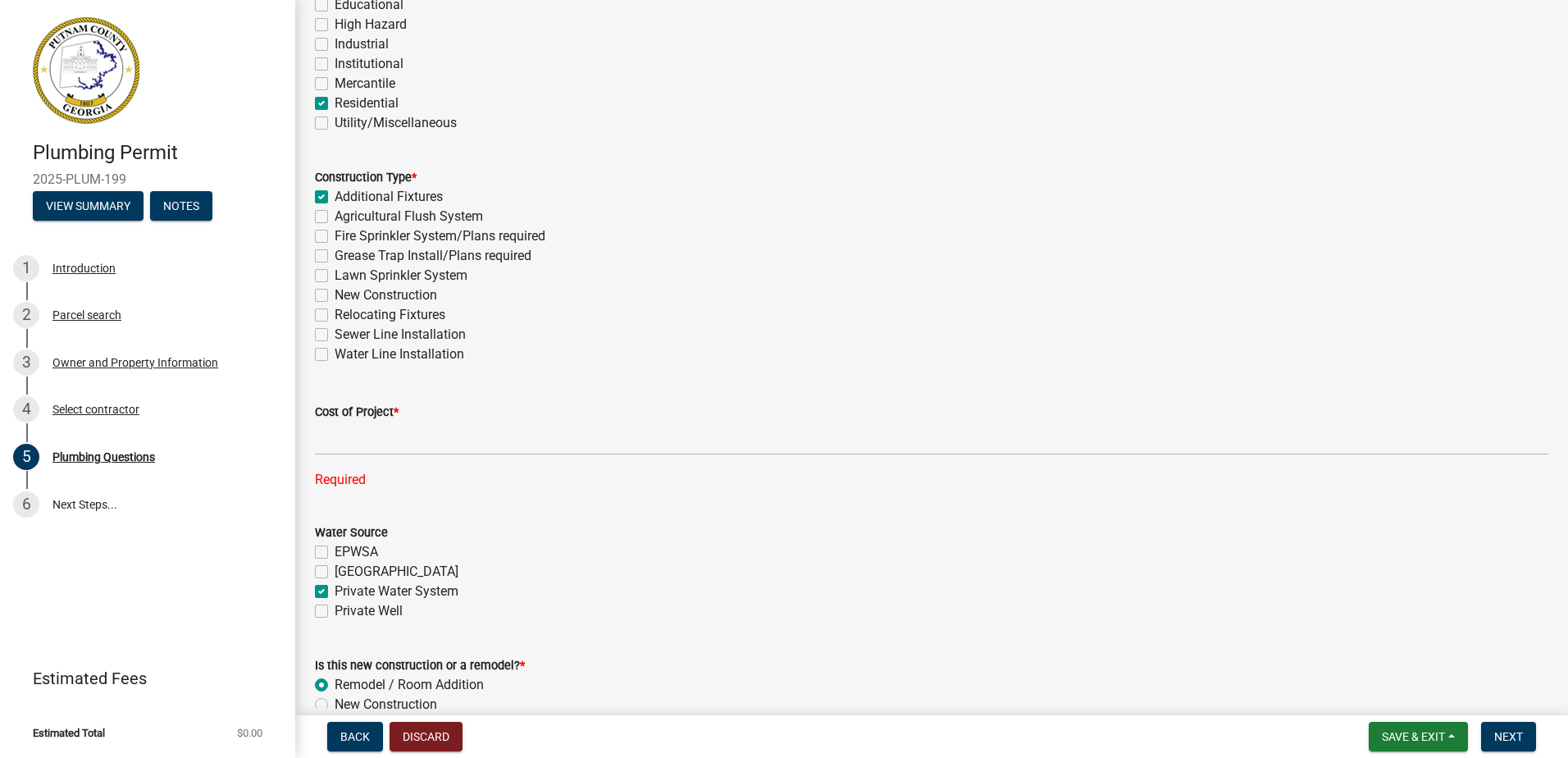
checkbox input "false"
click at [366, 474] on div "Required" at bounding box center [931, 479] width 1233 height 20
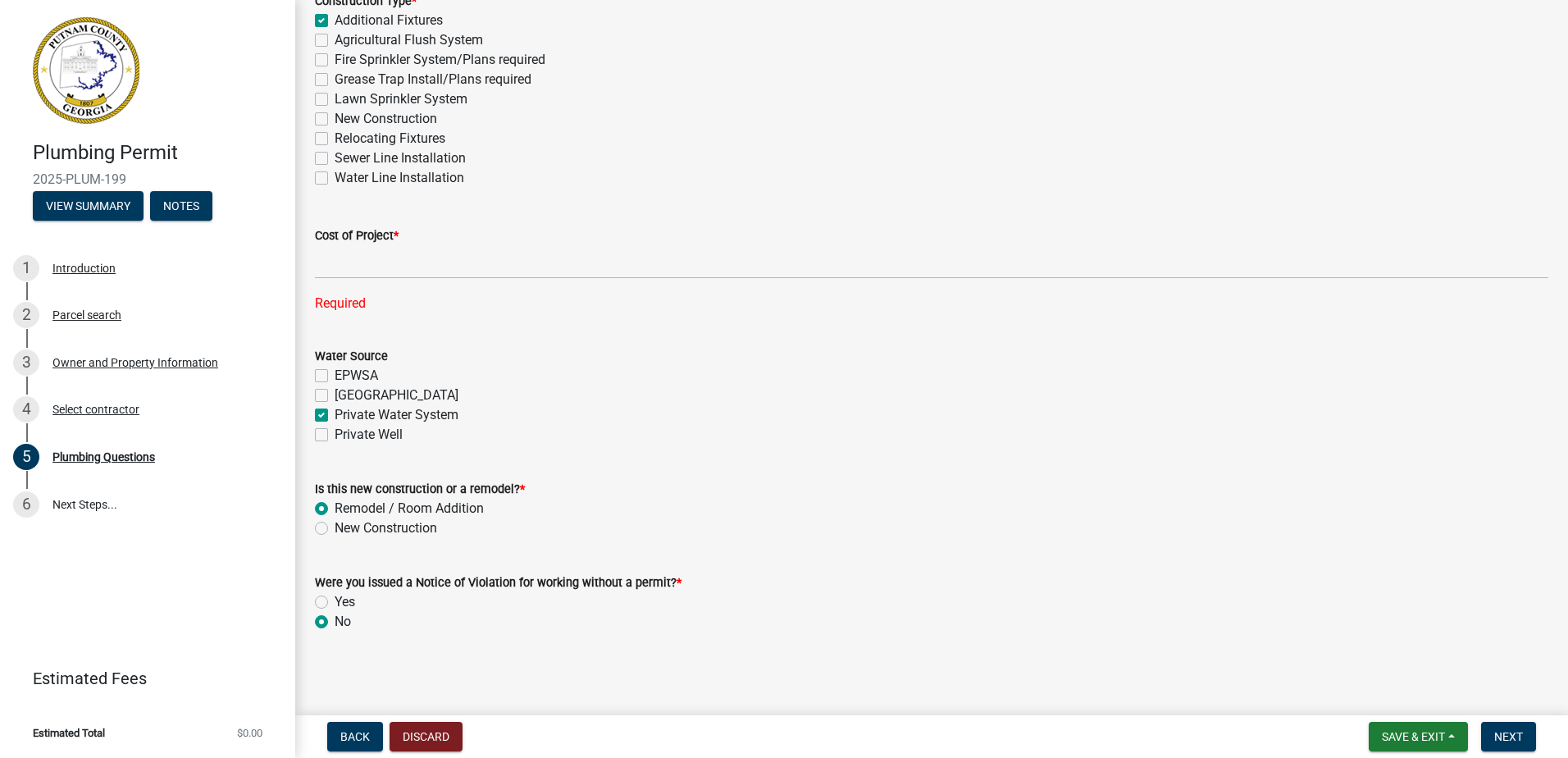
scroll to position [507, 0]
click at [1507, 739] on span "Next" at bounding box center [1509, 737] width 29 height 13
click at [489, 372] on div "EPWSA" at bounding box center [931, 374] width 1233 height 20
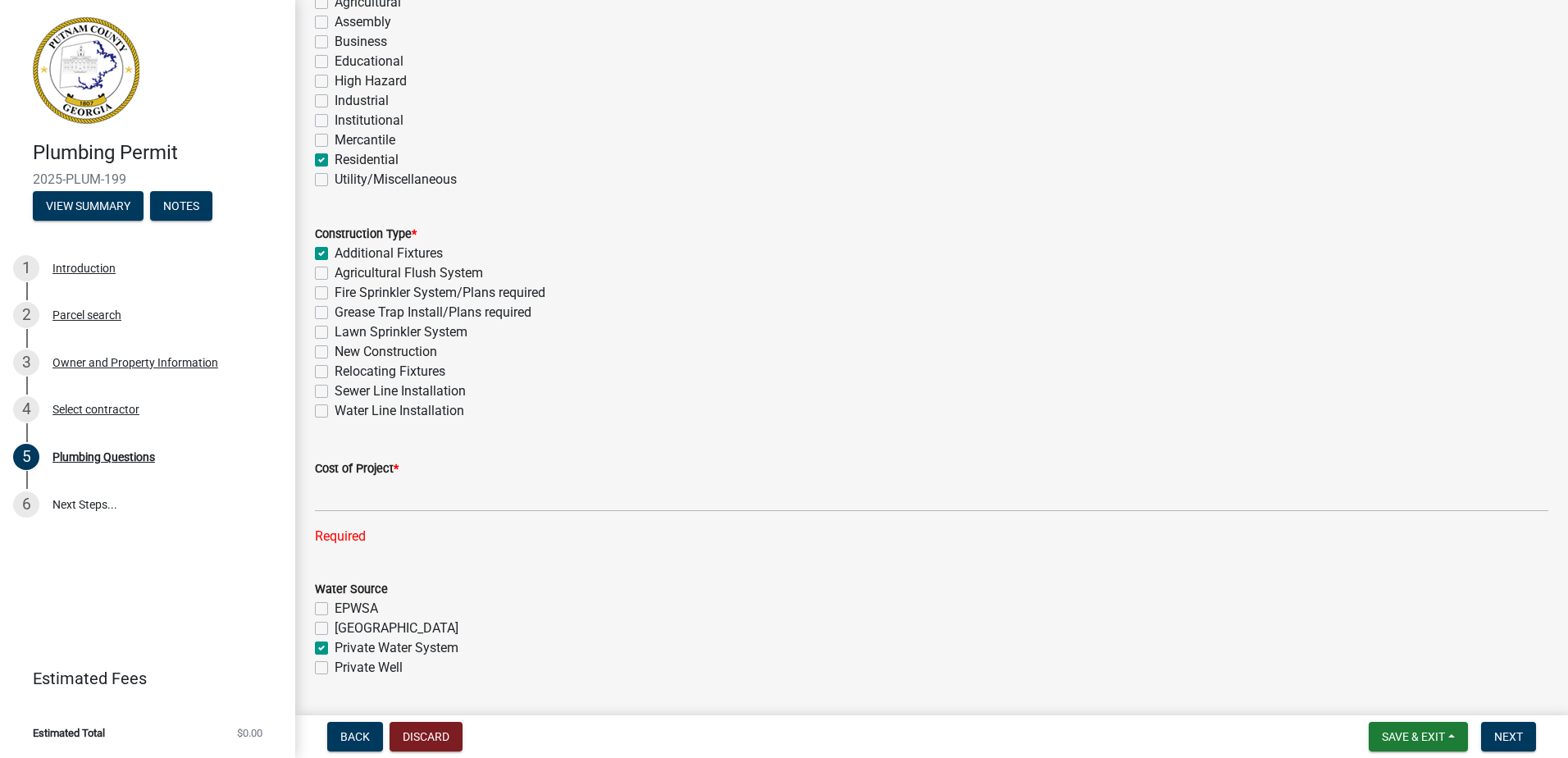
scroll to position [328, 0]
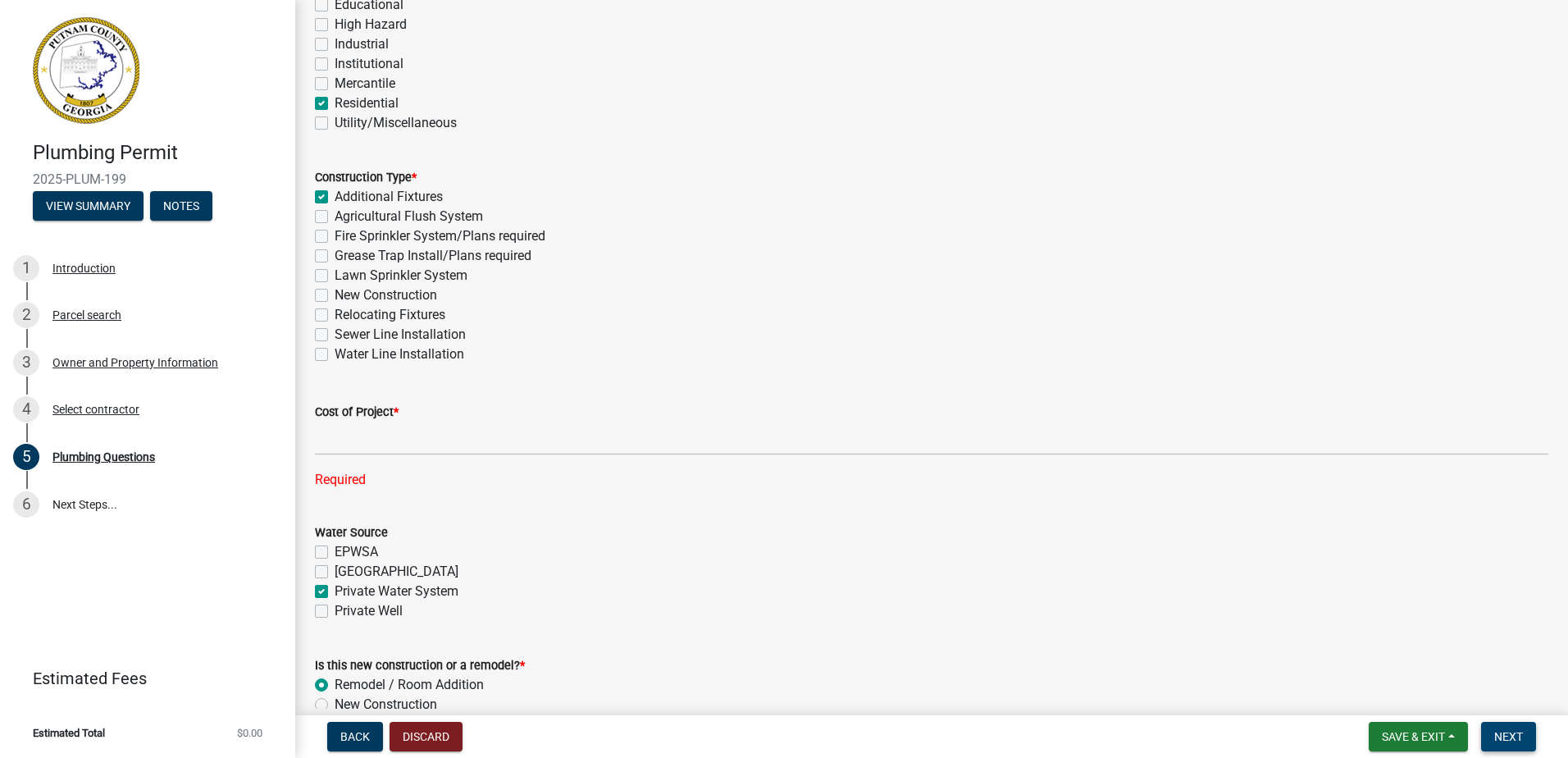
click at [1515, 739] on span "Next" at bounding box center [1509, 737] width 29 height 13
click at [1505, 746] on button "Next" at bounding box center [1508, 737] width 55 height 30
click at [1504, 743] on span "Next" at bounding box center [1509, 737] width 29 height 13
click at [1500, 733] on span "Next" at bounding box center [1509, 737] width 29 height 13
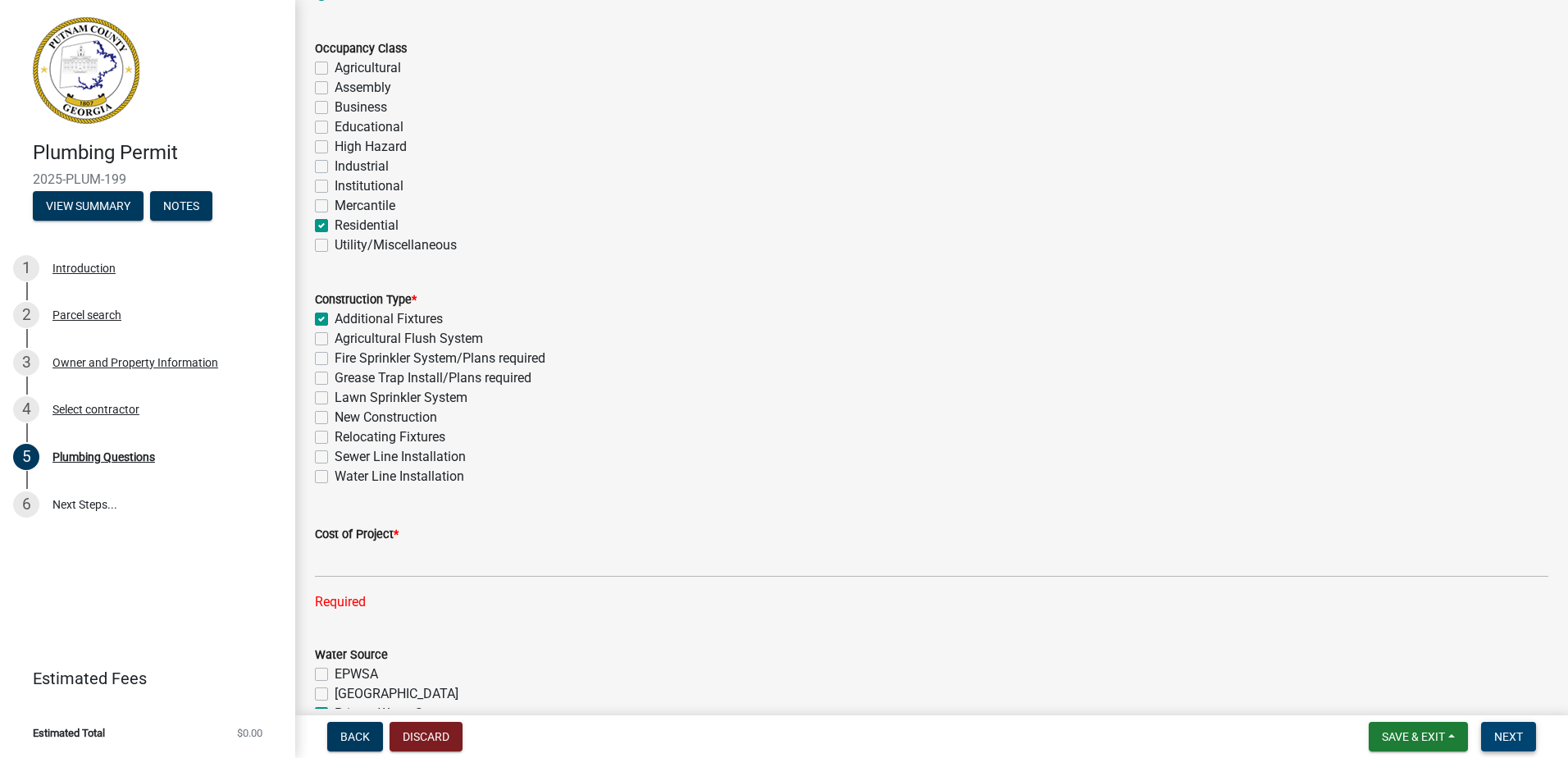
scroll to position [411, 0]
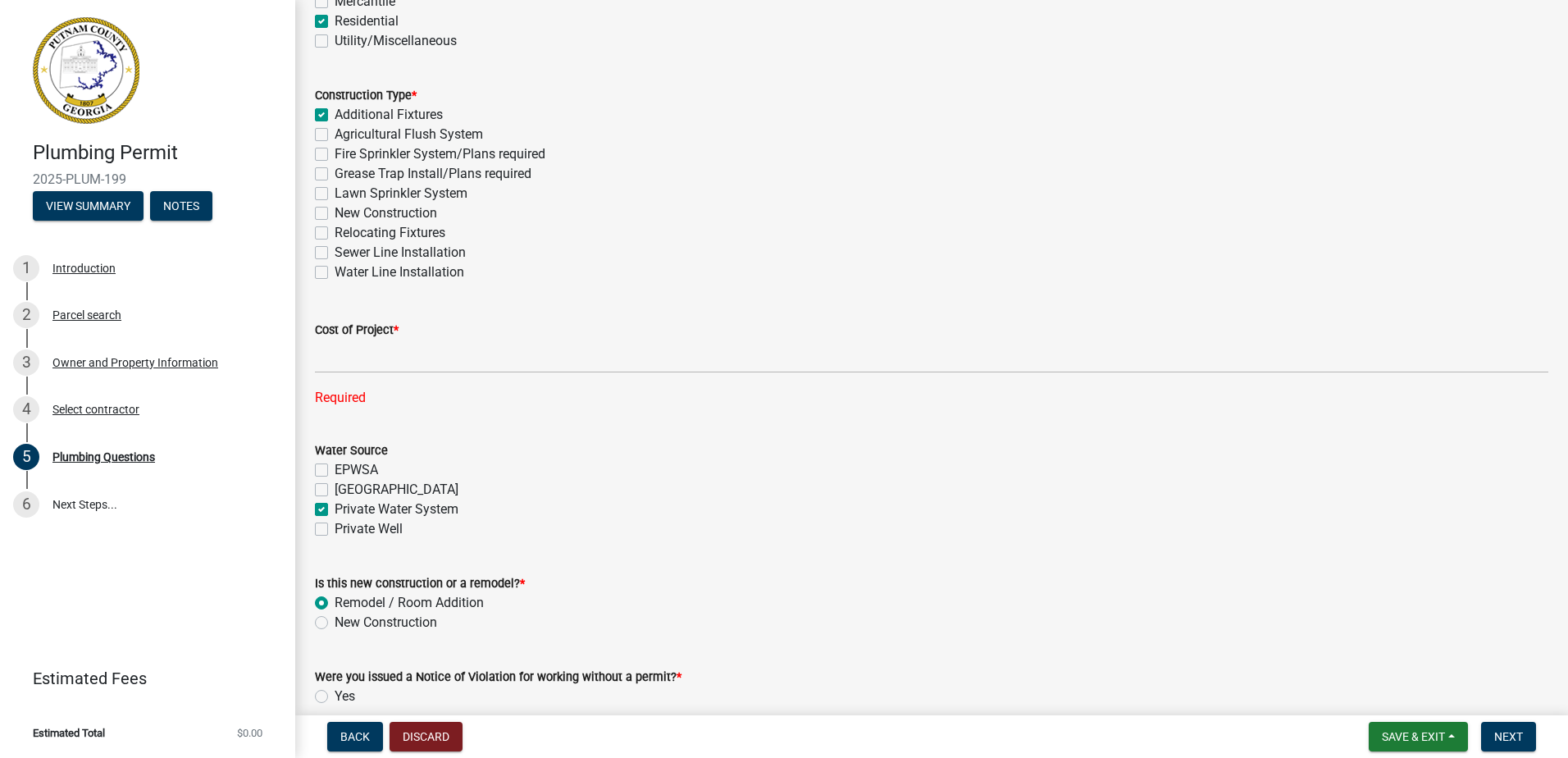
click at [335, 531] on label "Private Well" at bounding box center [369, 529] width 68 height 20
click at [335, 531] on input "Private Well" at bounding box center [340, 525] width 11 height 11
checkbox input "true"
checkbox input "false"
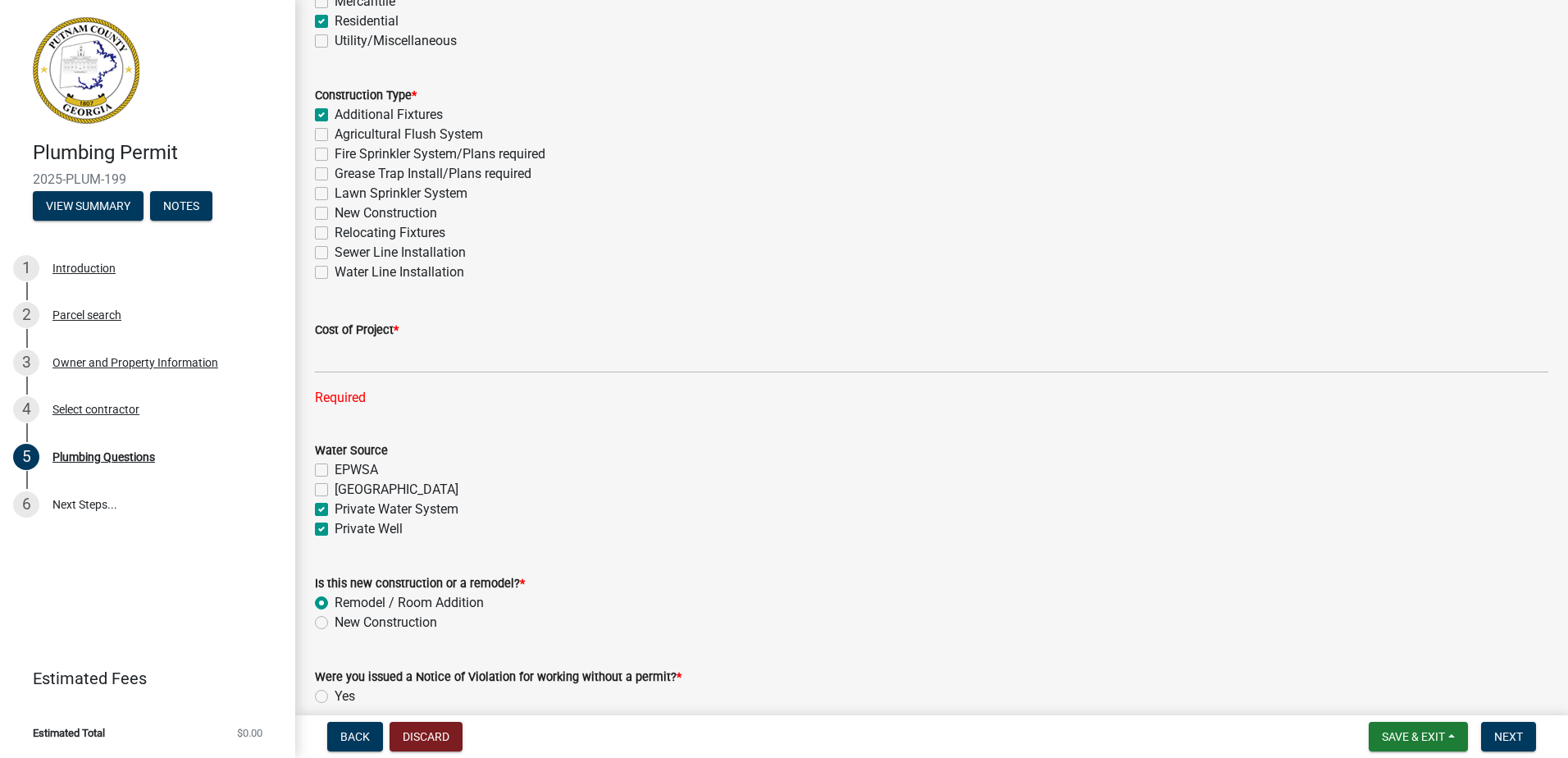
checkbox input "true"
click at [335, 527] on label "Private Well" at bounding box center [369, 529] width 68 height 20
click at [335, 527] on input "Private Well" at bounding box center [340, 525] width 11 height 11
checkbox input "false"
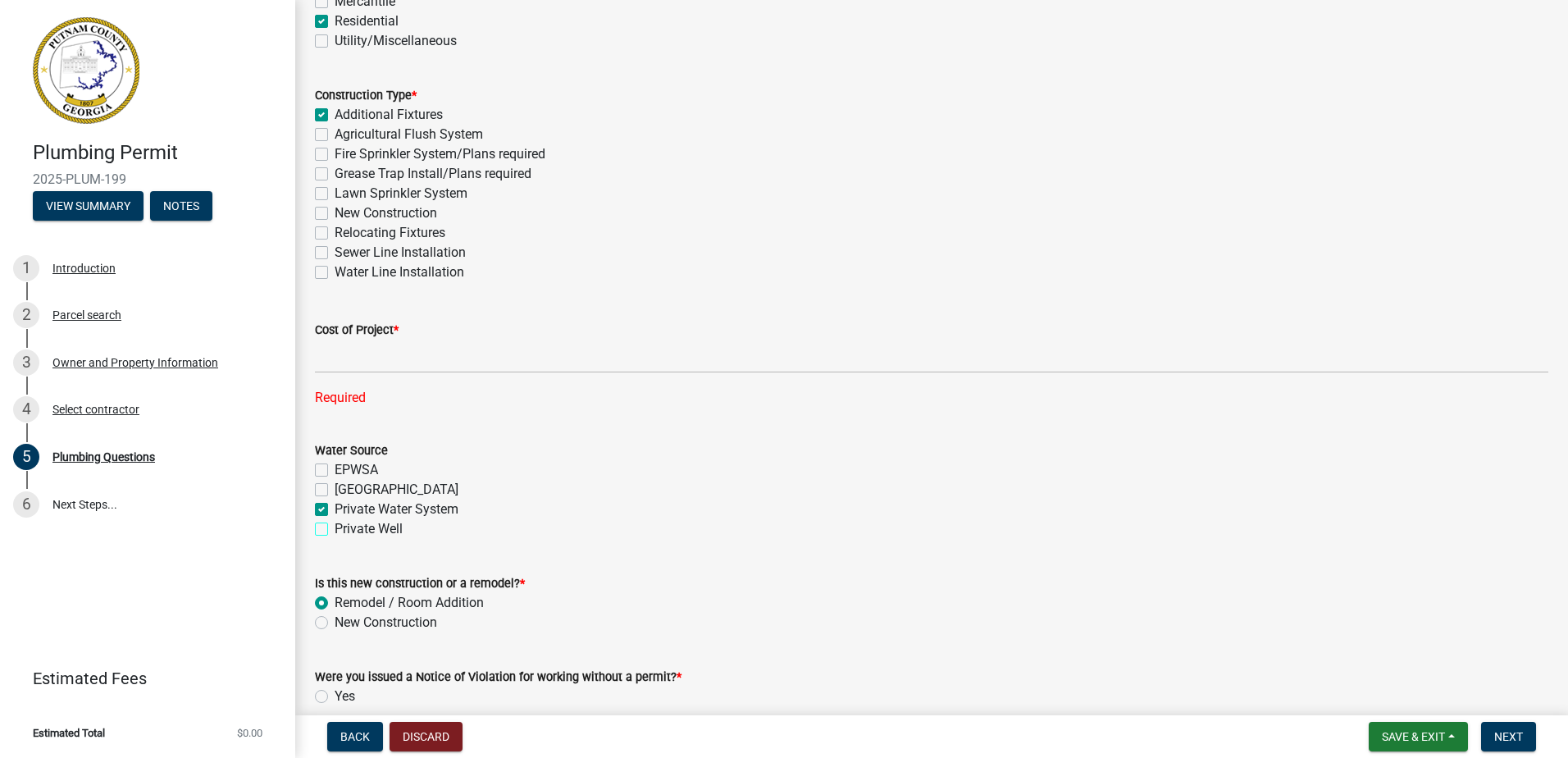
checkbox input "false"
checkbox input "true"
checkbox input "false"
click at [335, 487] on label "[GEOGRAPHIC_DATA]" at bounding box center [397, 490] width 124 height 20
click at [335, 487] on input "[GEOGRAPHIC_DATA]" at bounding box center [340, 485] width 11 height 11
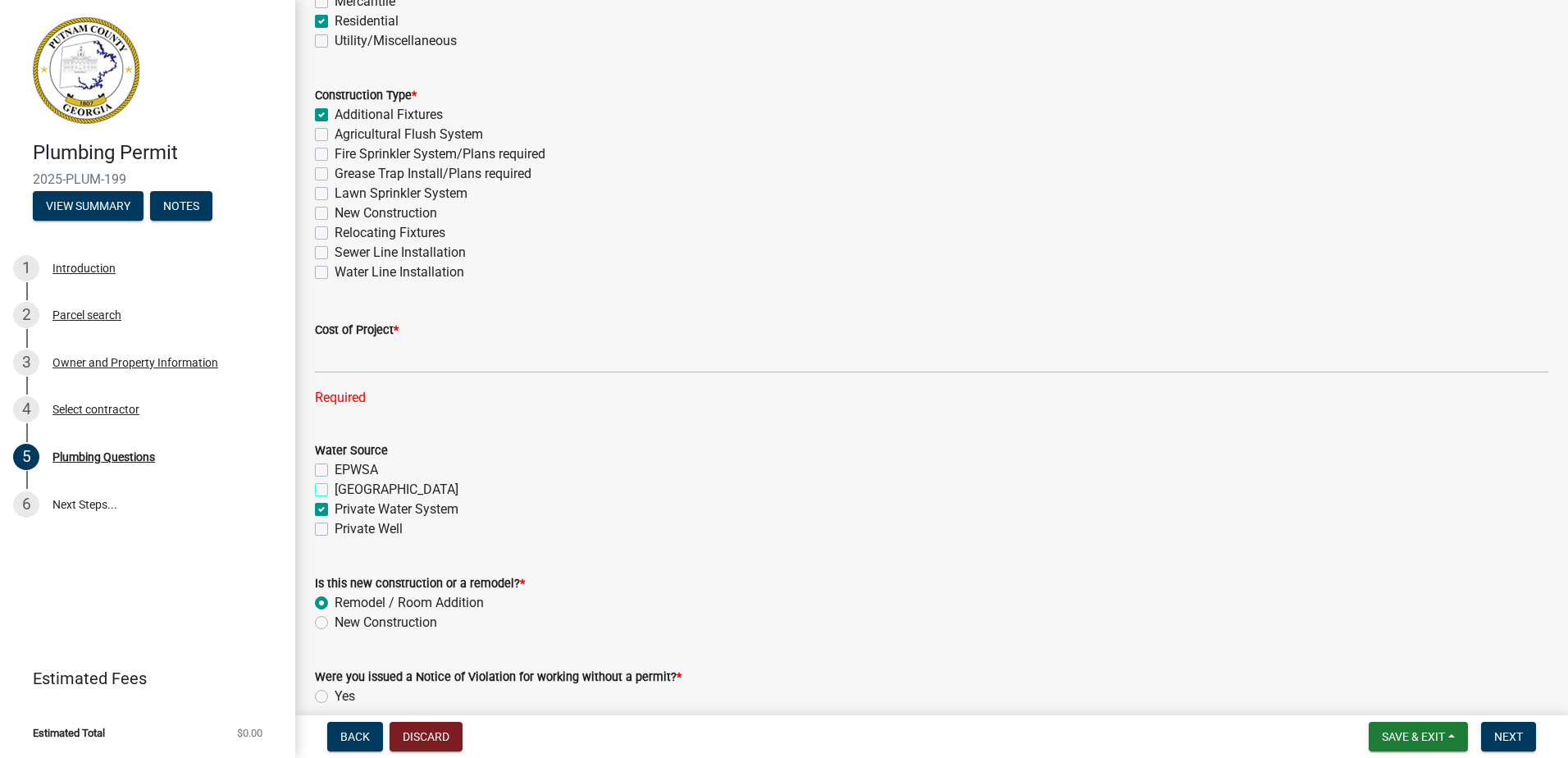
checkbox input "true"
checkbox input "false"
checkbox input "true"
checkbox input "false"
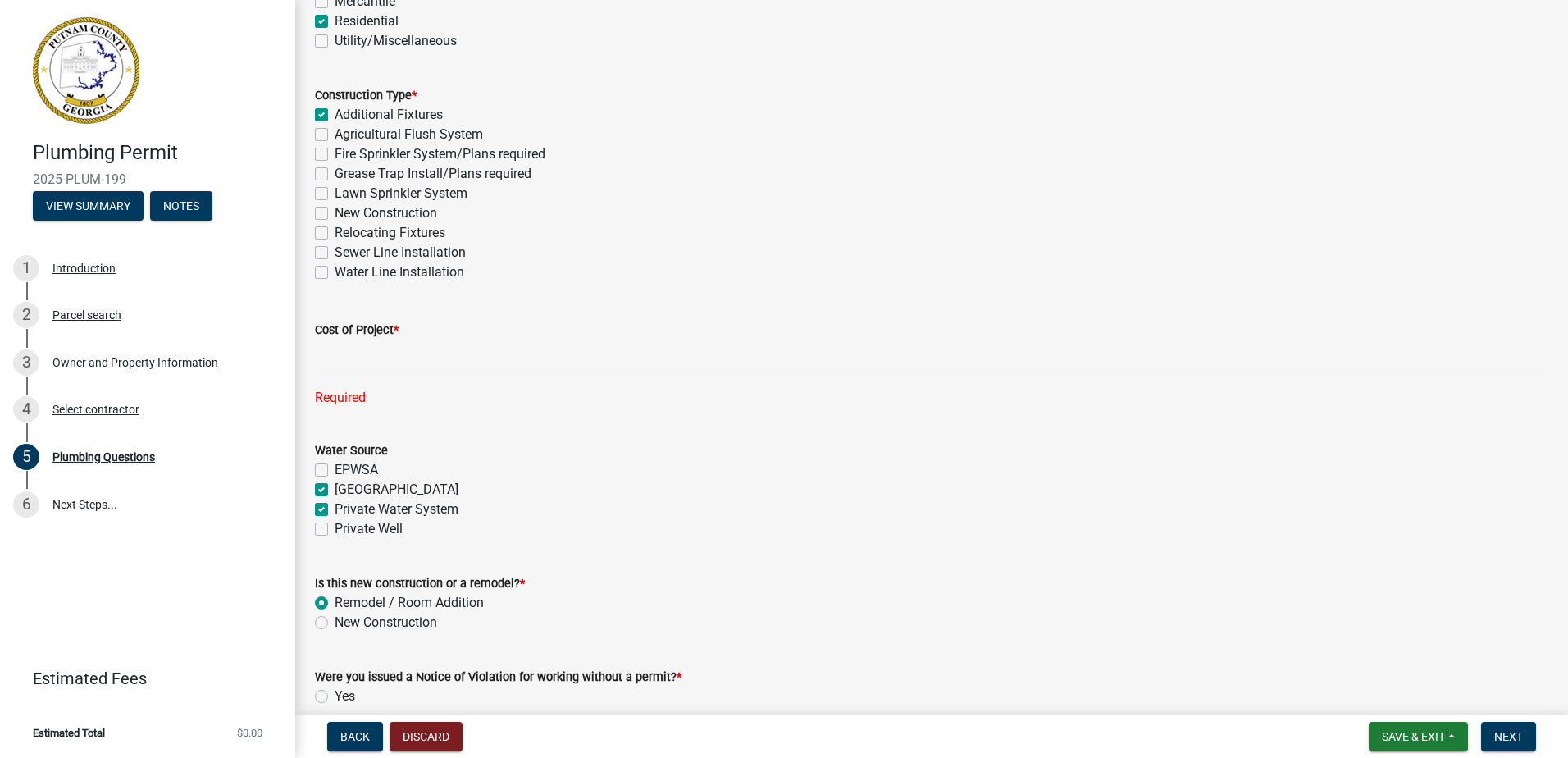
click at [335, 491] on label "[GEOGRAPHIC_DATA]" at bounding box center [397, 490] width 124 height 20
click at [335, 491] on input "[GEOGRAPHIC_DATA]" at bounding box center [340, 485] width 11 height 11
checkbox input "false"
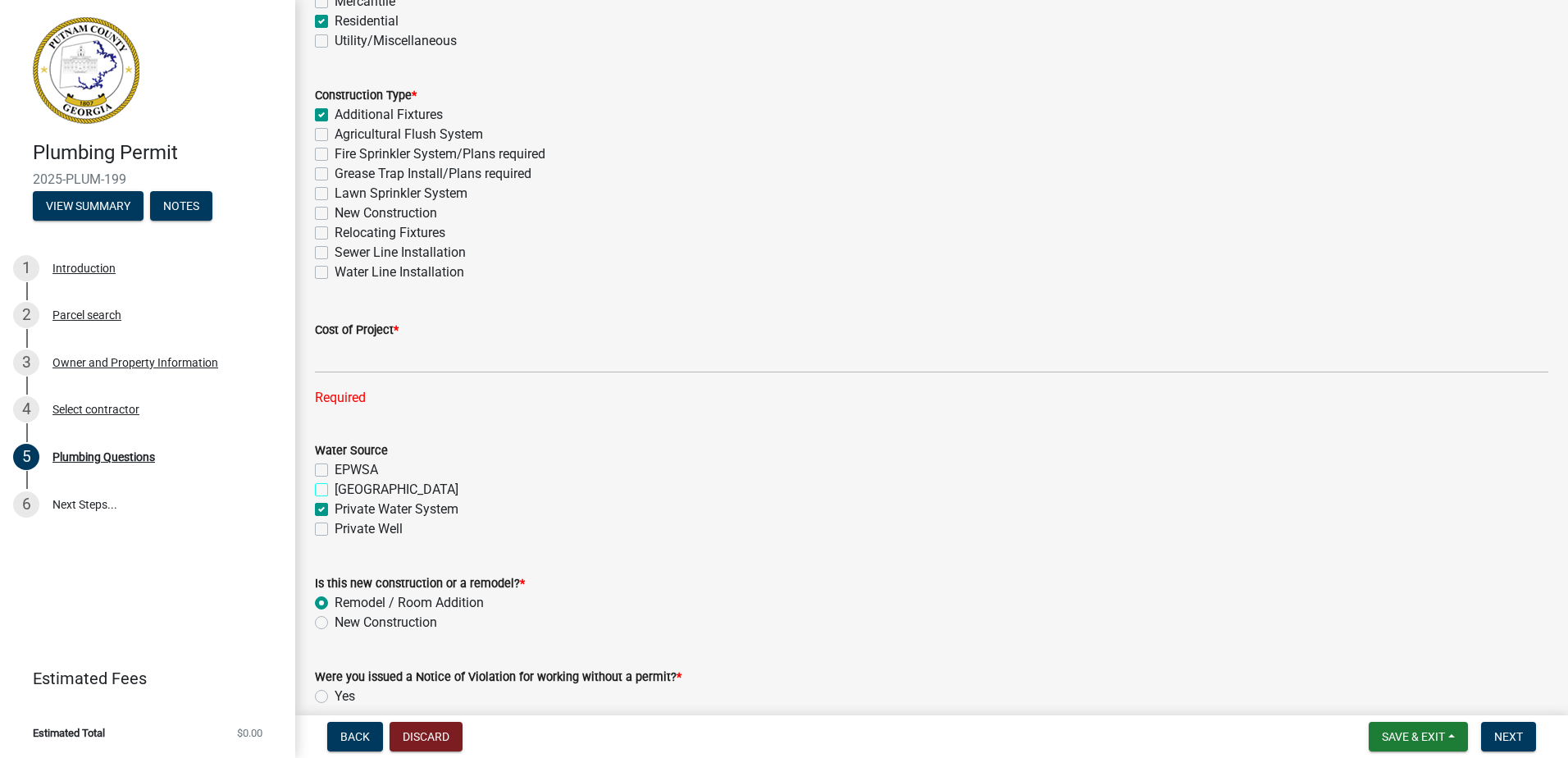
checkbox input "true"
checkbox input "false"
click at [335, 628] on label "New Construction" at bounding box center [386, 623] width 102 height 20
click at [335, 623] on input "New Construction" at bounding box center [340, 618] width 11 height 11
radio input "true"
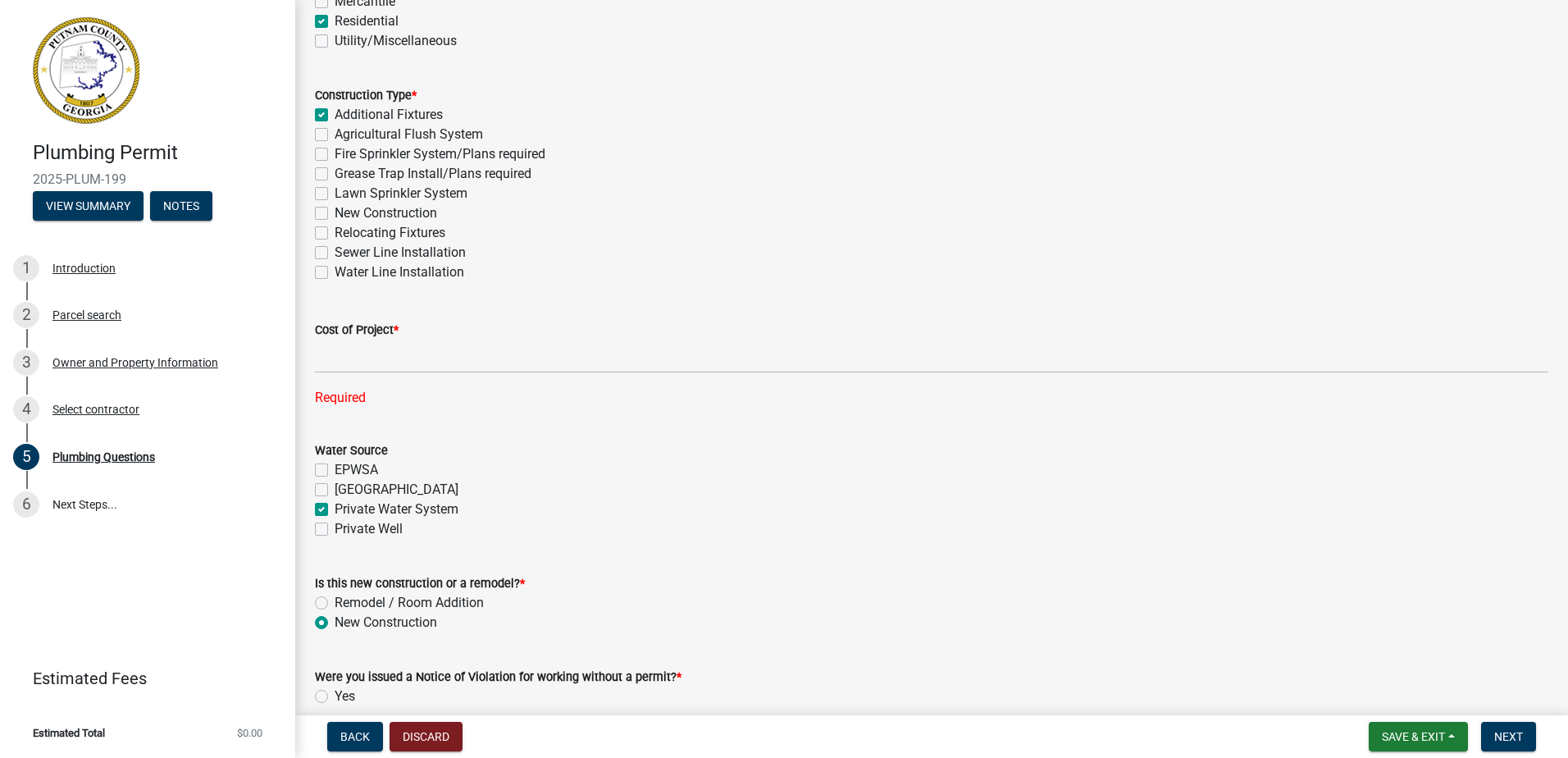
click at [335, 601] on label "Remodel / Room Addition" at bounding box center [409, 603] width 149 height 20
click at [335, 601] on input "Remodel / Room Addition" at bounding box center [340, 599] width 11 height 11
radio input "true"
click at [335, 624] on label "New Construction" at bounding box center [386, 623] width 102 height 20
click at [335, 623] on input "New Construction" at bounding box center [340, 618] width 11 height 11
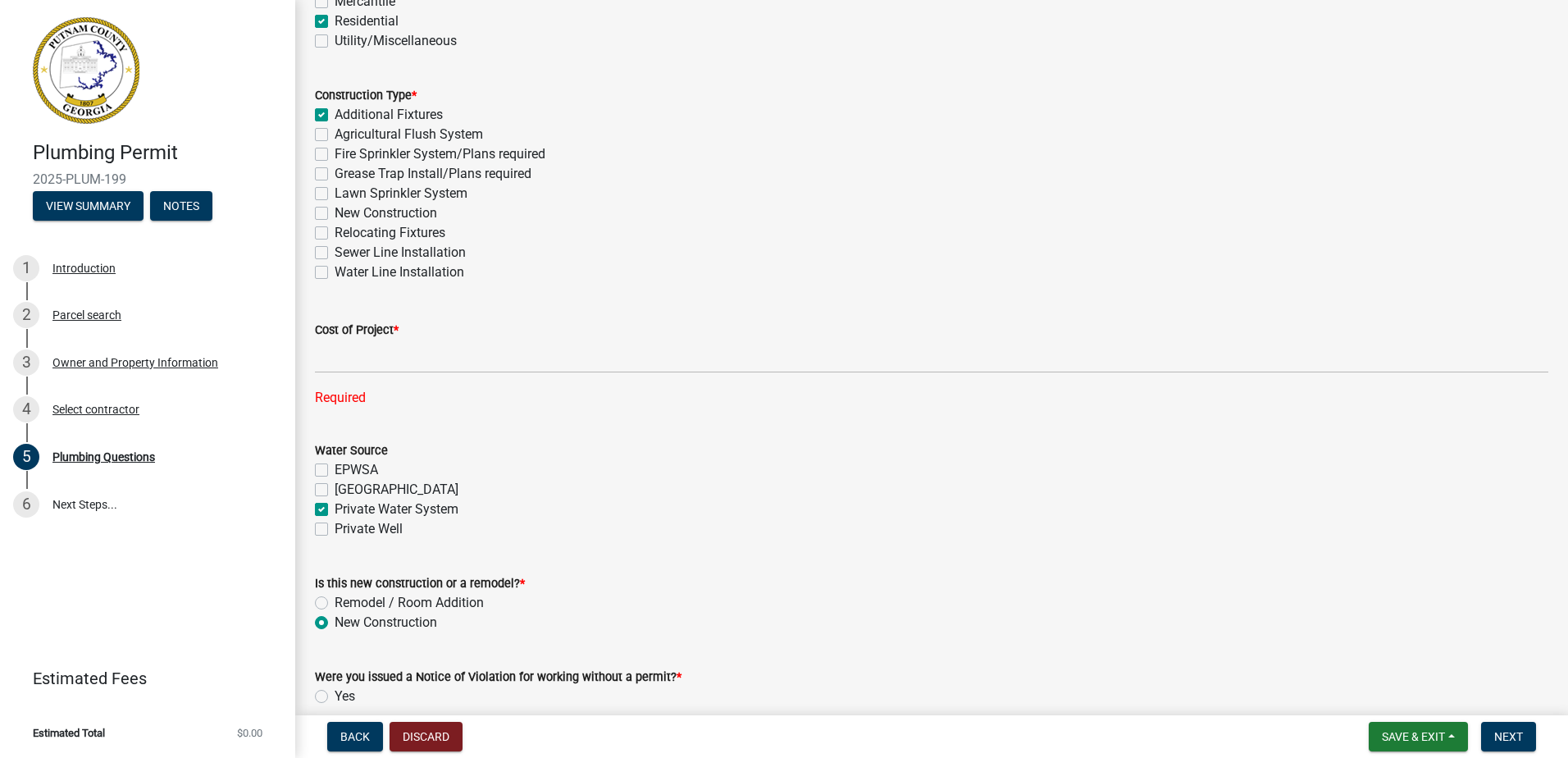
radio input "true"
click at [1520, 737] on span "Next" at bounding box center [1509, 737] width 29 height 13
click at [335, 605] on label "Remodel / Room Addition" at bounding box center [409, 603] width 149 height 20
click at [335, 604] on input "Remodel / Room Addition" at bounding box center [340, 599] width 11 height 11
radio input "true"
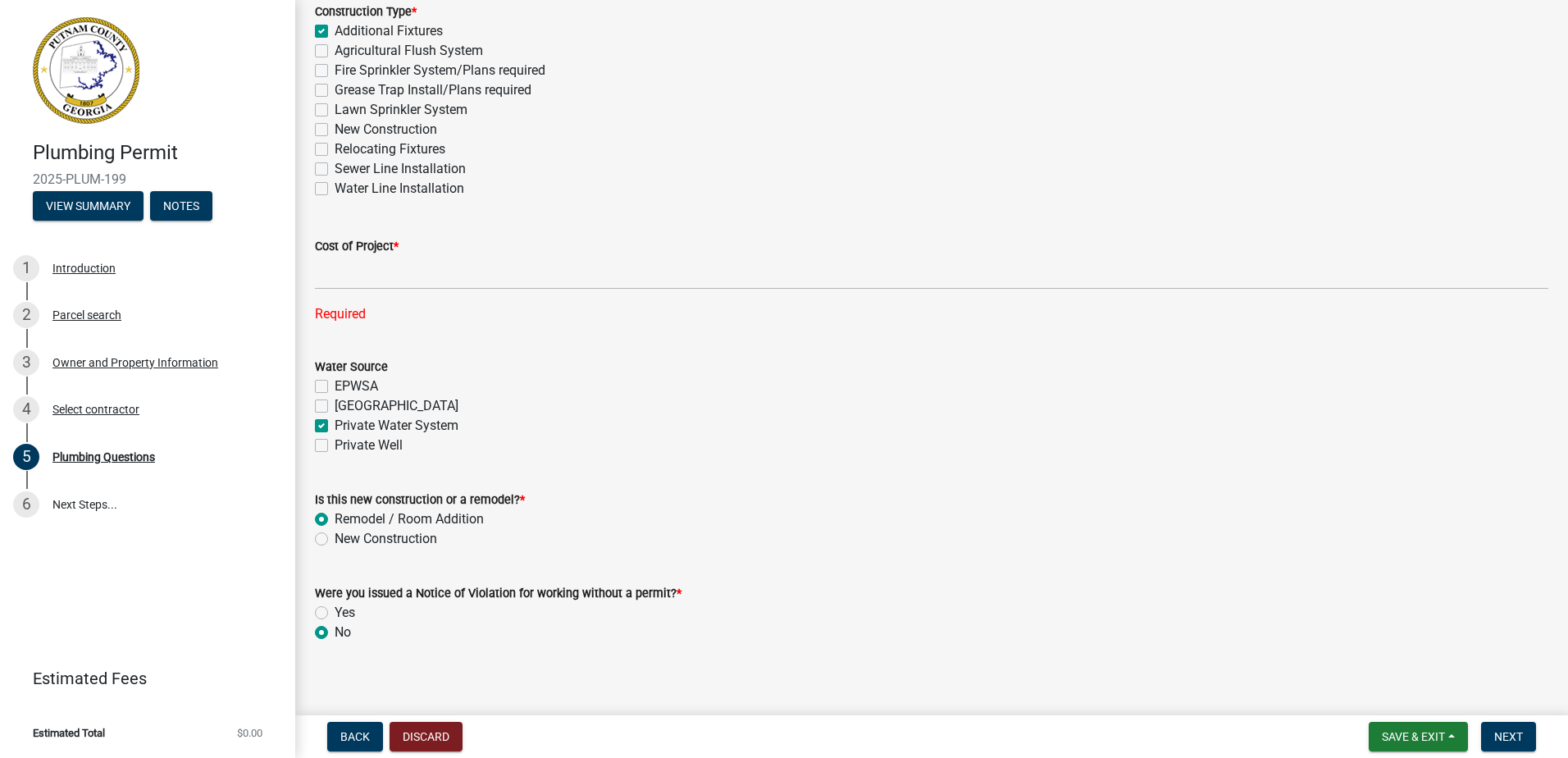
scroll to position [507, 0]
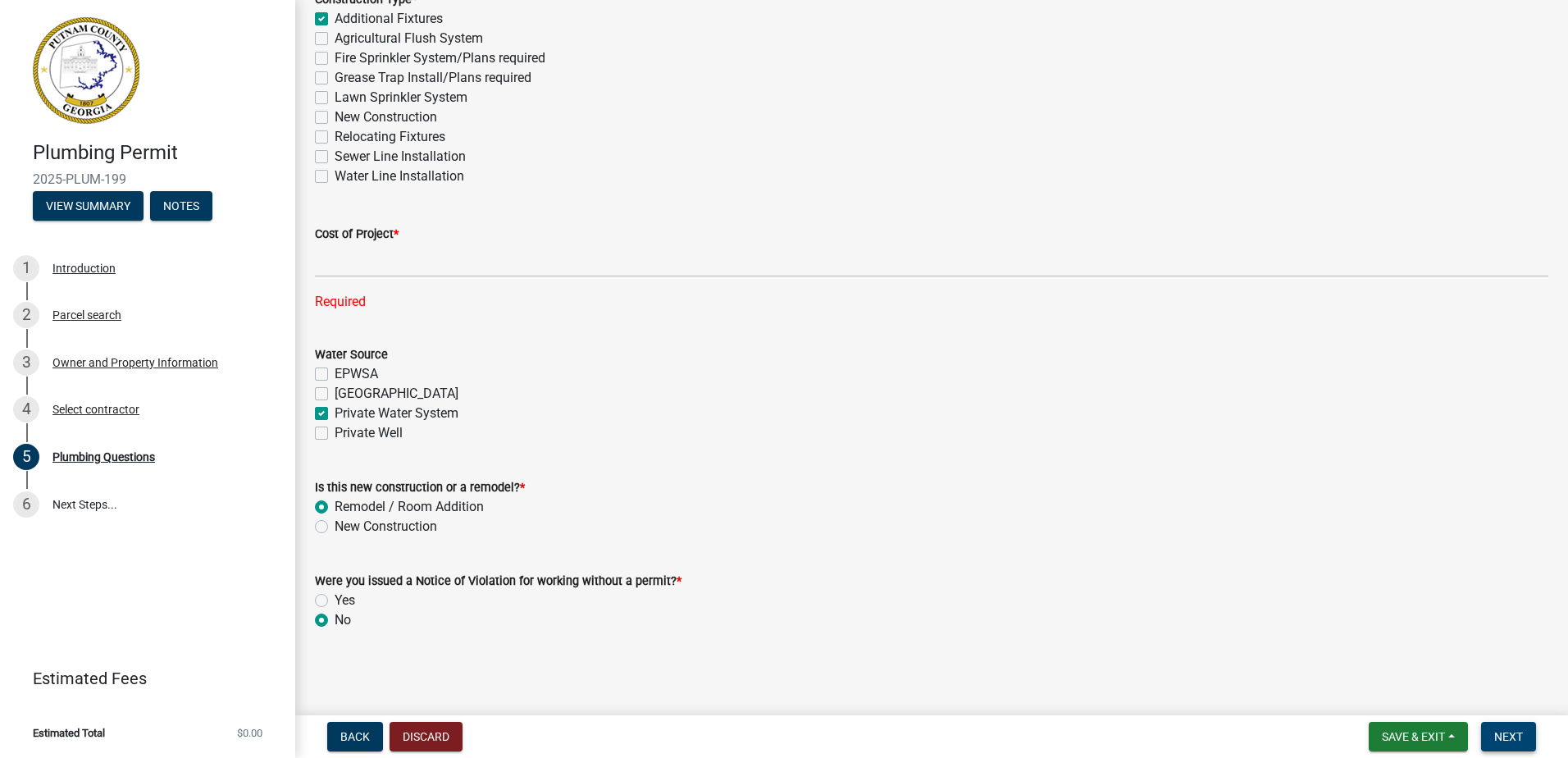
click at [1504, 741] on span "Next" at bounding box center [1509, 737] width 29 height 13
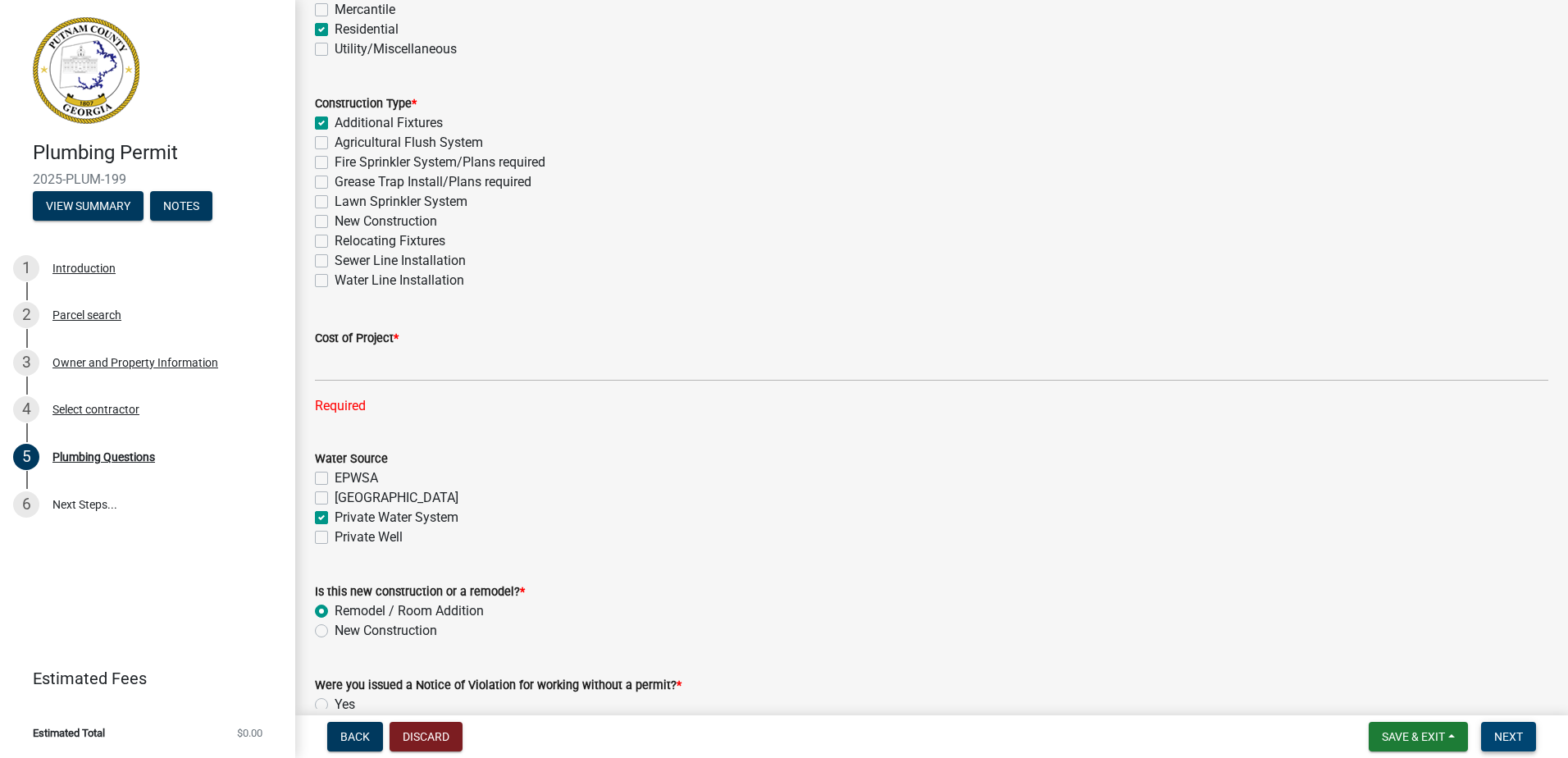
scroll to position [342, 0]
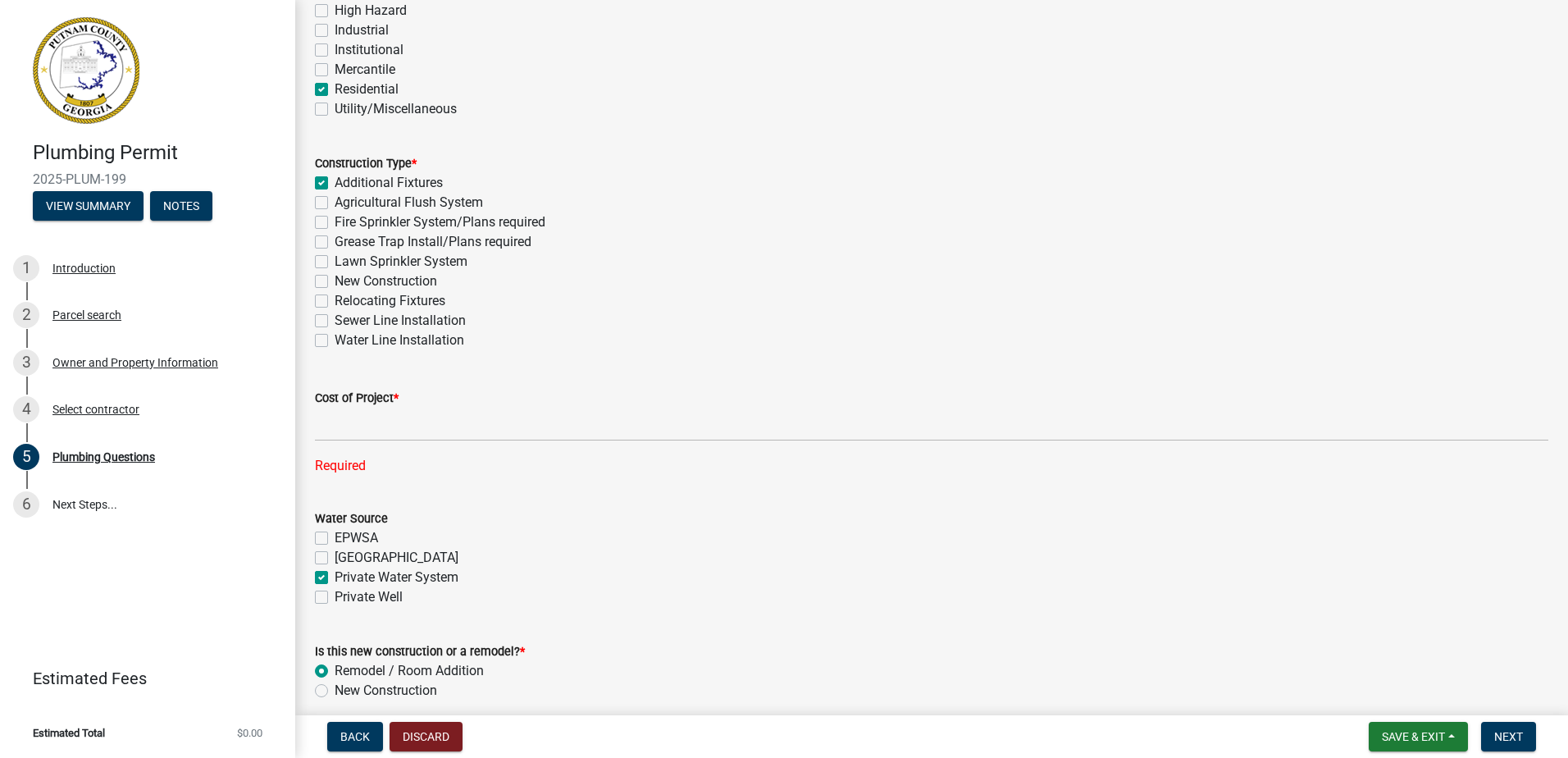
click at [335, 580] on label "Private Water System" at bounding box center [397, 577] width 124 height 20
click at [335, 578] on input "Private Water System" at bounding box center [340, 573] width 11 height 11
checkbox input "false"
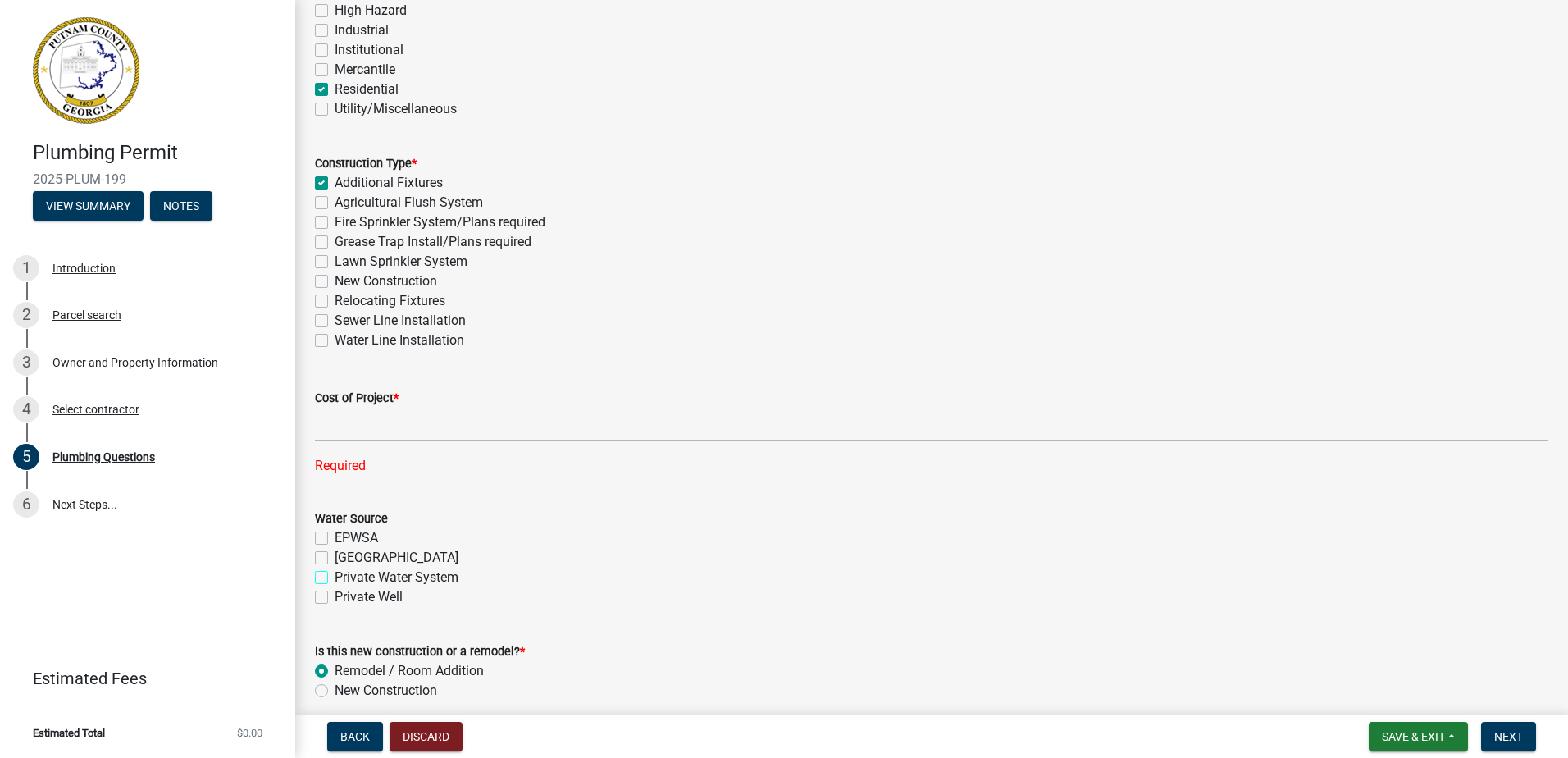
checkbox input "false"
click at [335, 579] on label "Private Water System" at bounding box center [397, 577] width 124 height 20
click at [335, 578] on input "Private Water System" at bounding box center [340, 573] width 11 height 11
checkbox input "true"
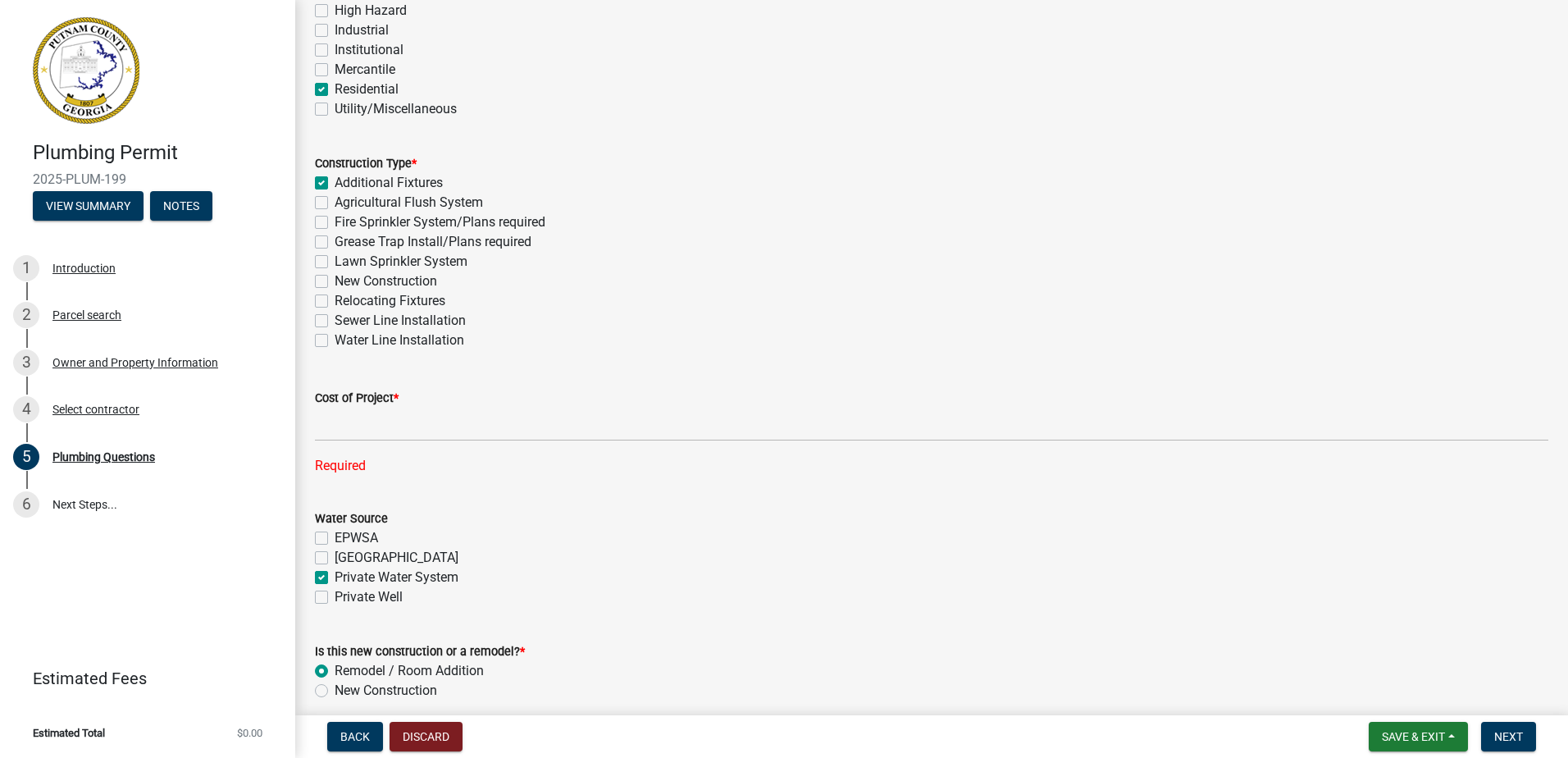
checkbox input "false"
checkbox input "true"
checkbox input "false"
click at [1495, 735] on span "Next" at bounding box center [1509, 737] width 29 height 13
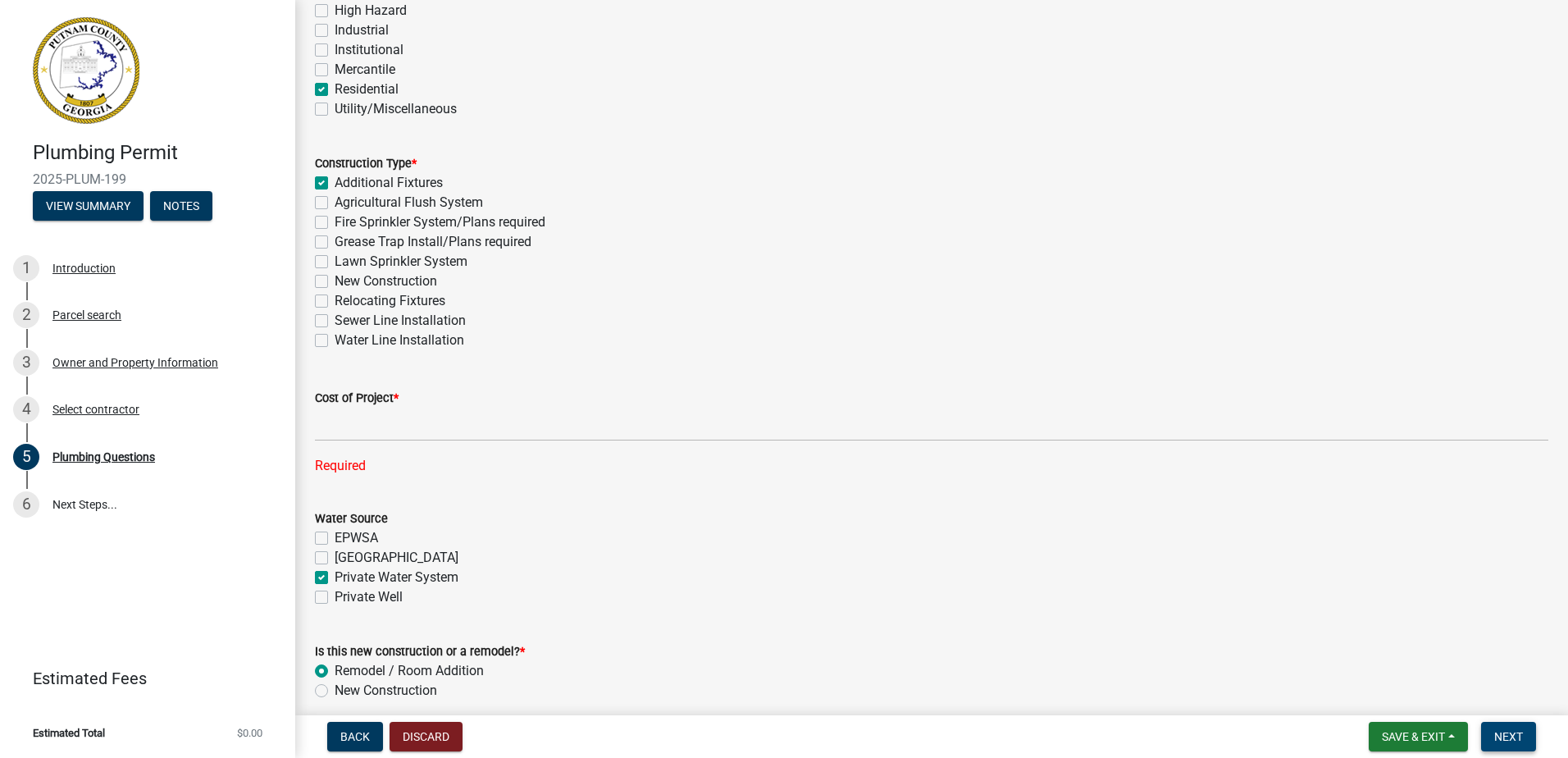
click at [1495, 735] on span "Next" at bounding box center [1509, 737] width 29 height 13
click at [335, 531] on label "EPWSA" at bounding box center [356, 538] width 43 height 20
click at [335, 531] on input "EPWSA" at bounding box center [340, 534] width 11 height 11
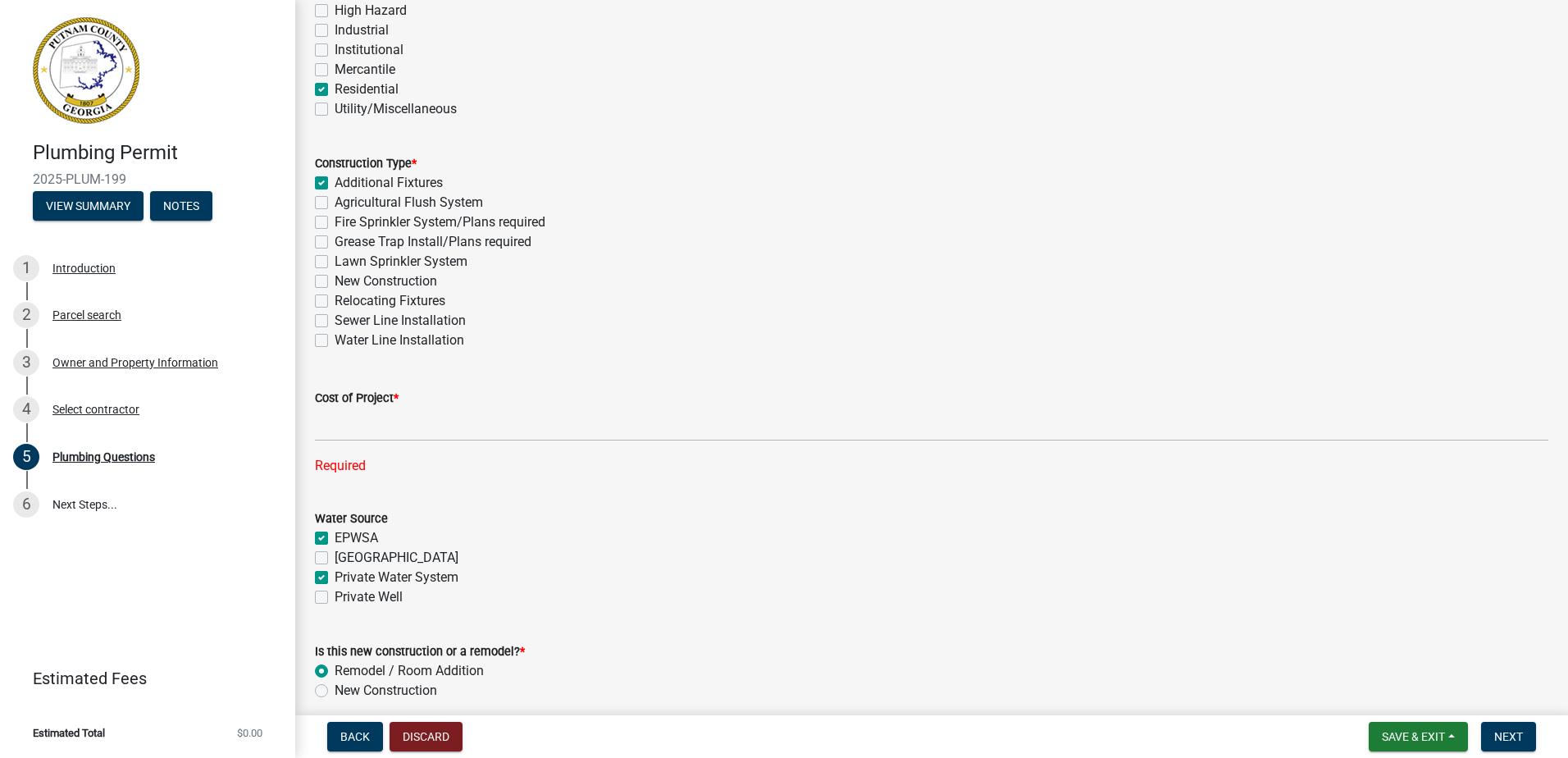
checkbox input "true"
checkbox input "false"
checkbox input "true"
checkbox input "false"
click at [1514, 736] on span "Next" at bounding box center [1509, 737] width 29 height 13
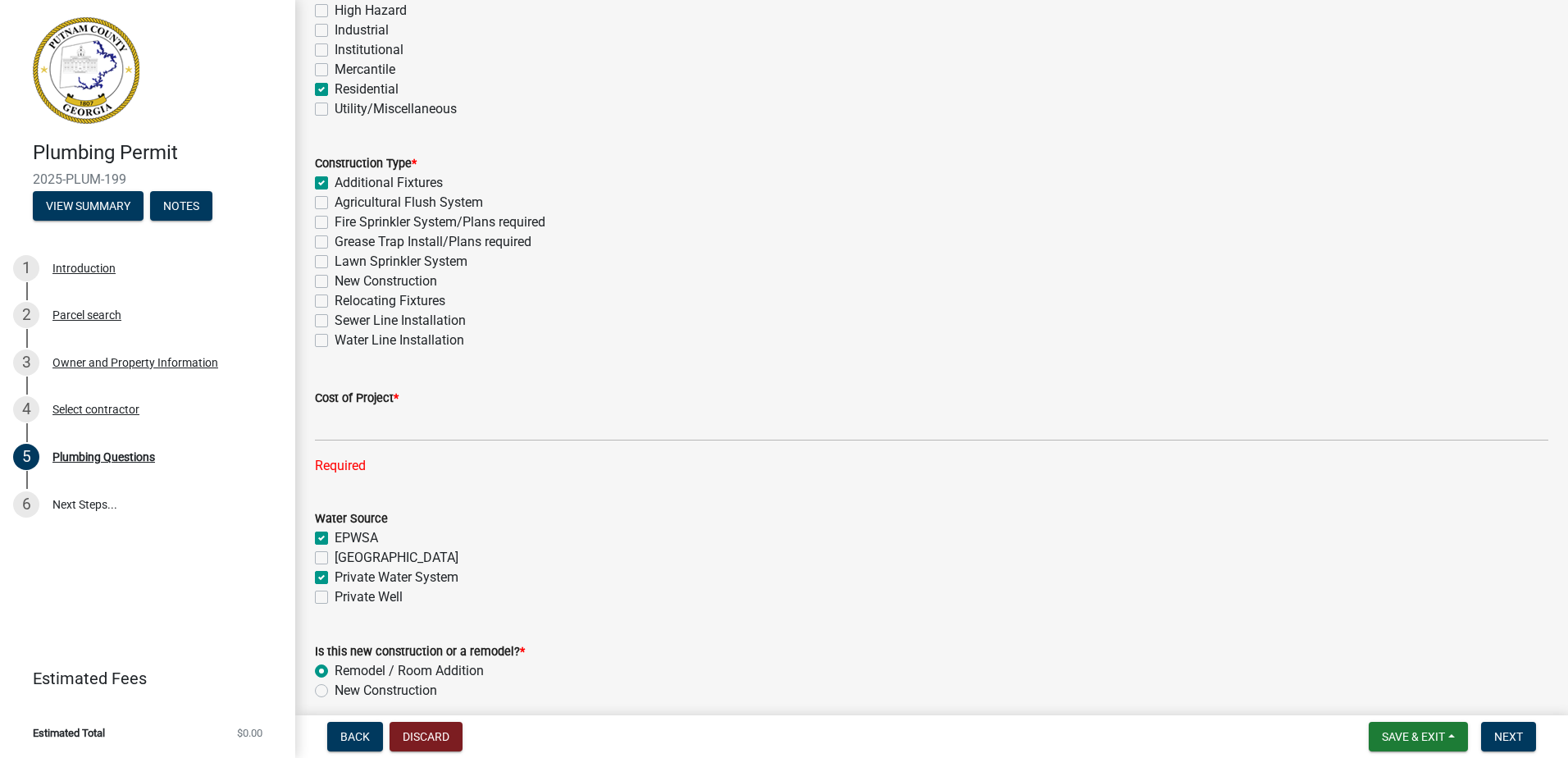
click at [335, 536] on label "EPWSA" at bounding box center [356, 538] width 43 height 20
click at [335, 536] on input "EPWSA" at bounding box center [340, 534] width 11 height 11
checkbox input "false"
checkbox input "true"
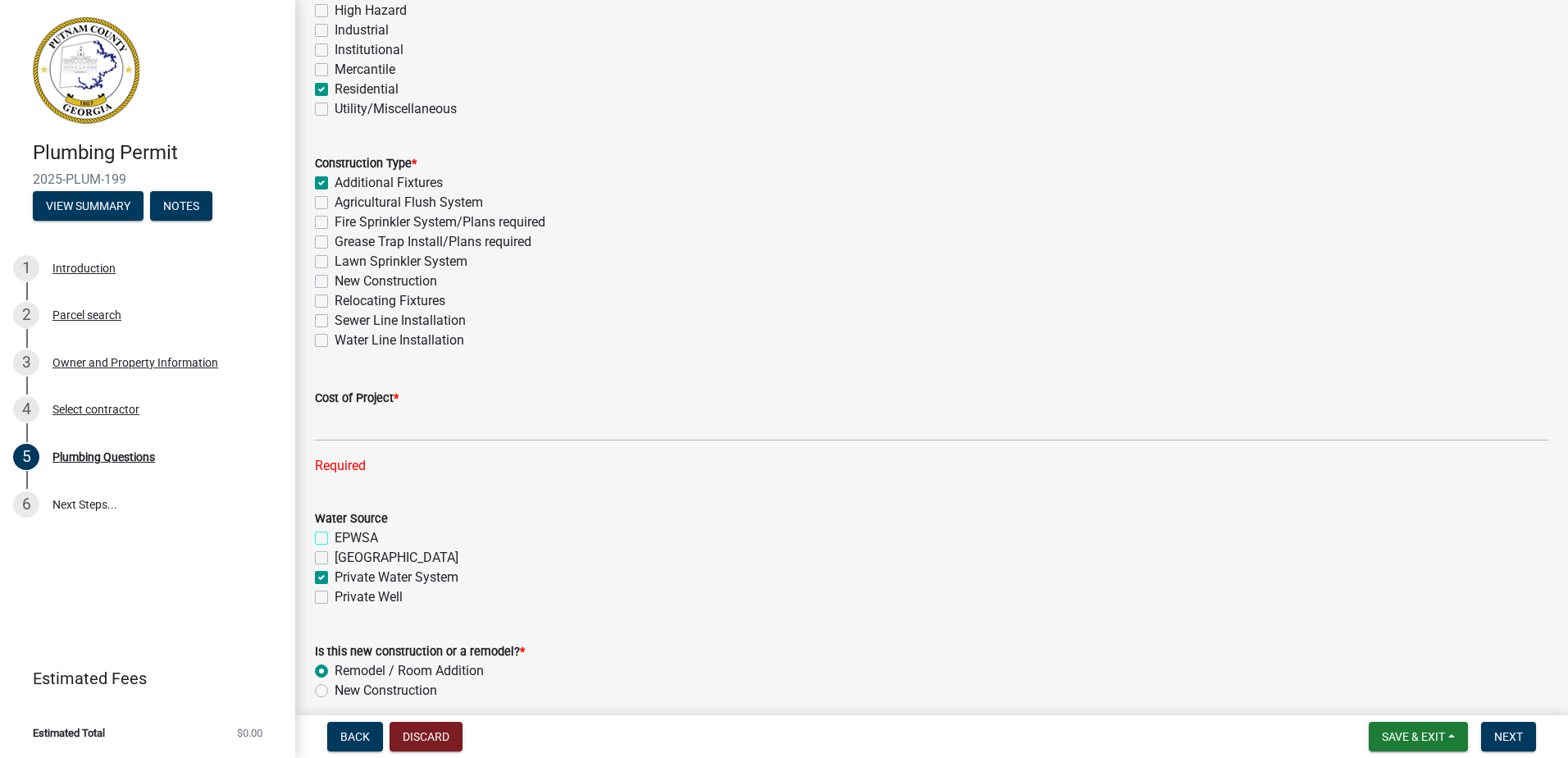
checkbox input "false"
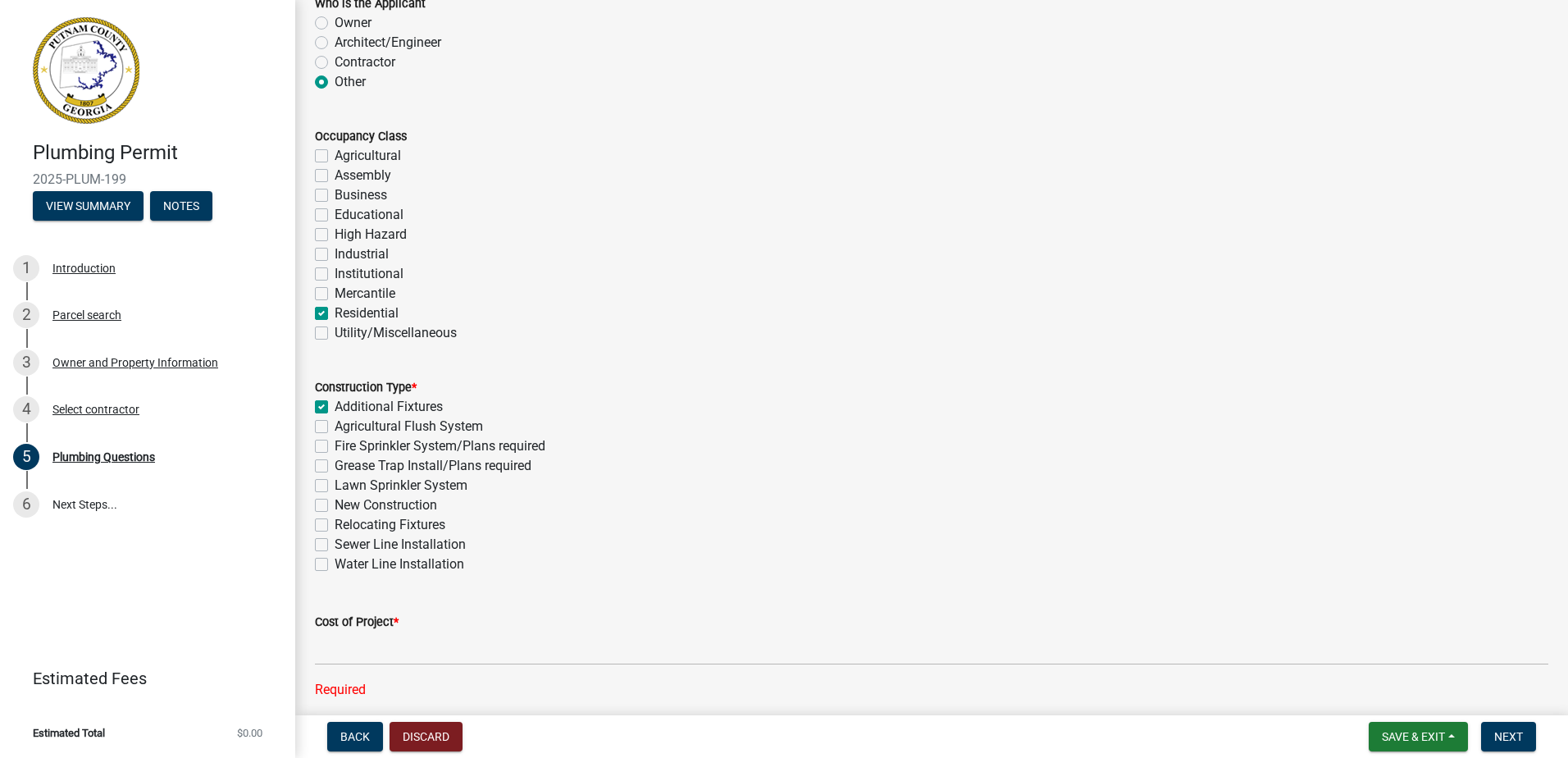
scroll to position [178, 0]
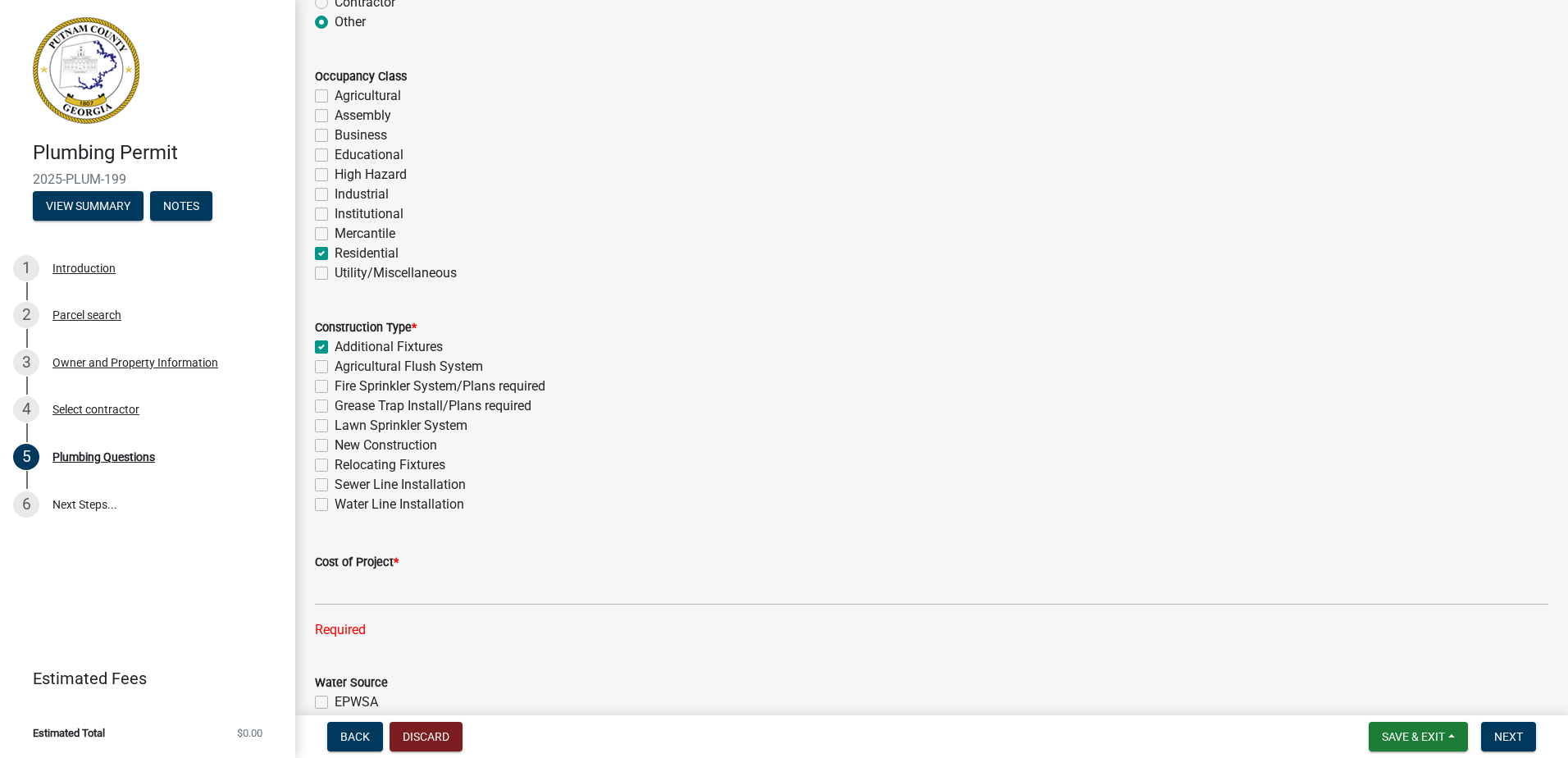
click at [335, 441] on label "New Construction" at bounding box center [386, 445] width 102 height 20
click at [335, 441] on input "New Construction" at bounding box center [340, 441] width 11 height 11
checkbox input "true"
checkbox input "false"
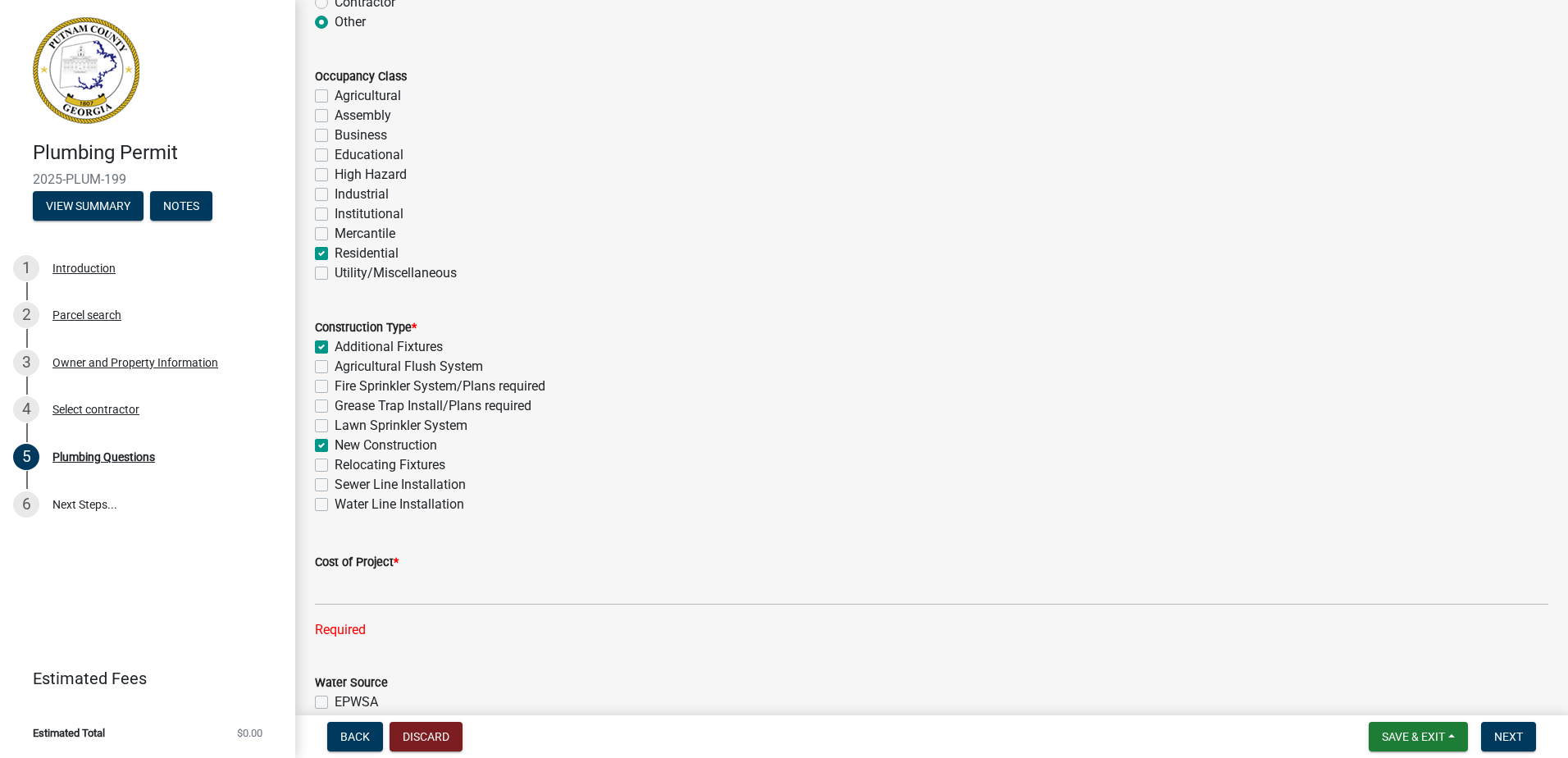
checkbox input "false"
checkbox input "true"
checkbox input "false"
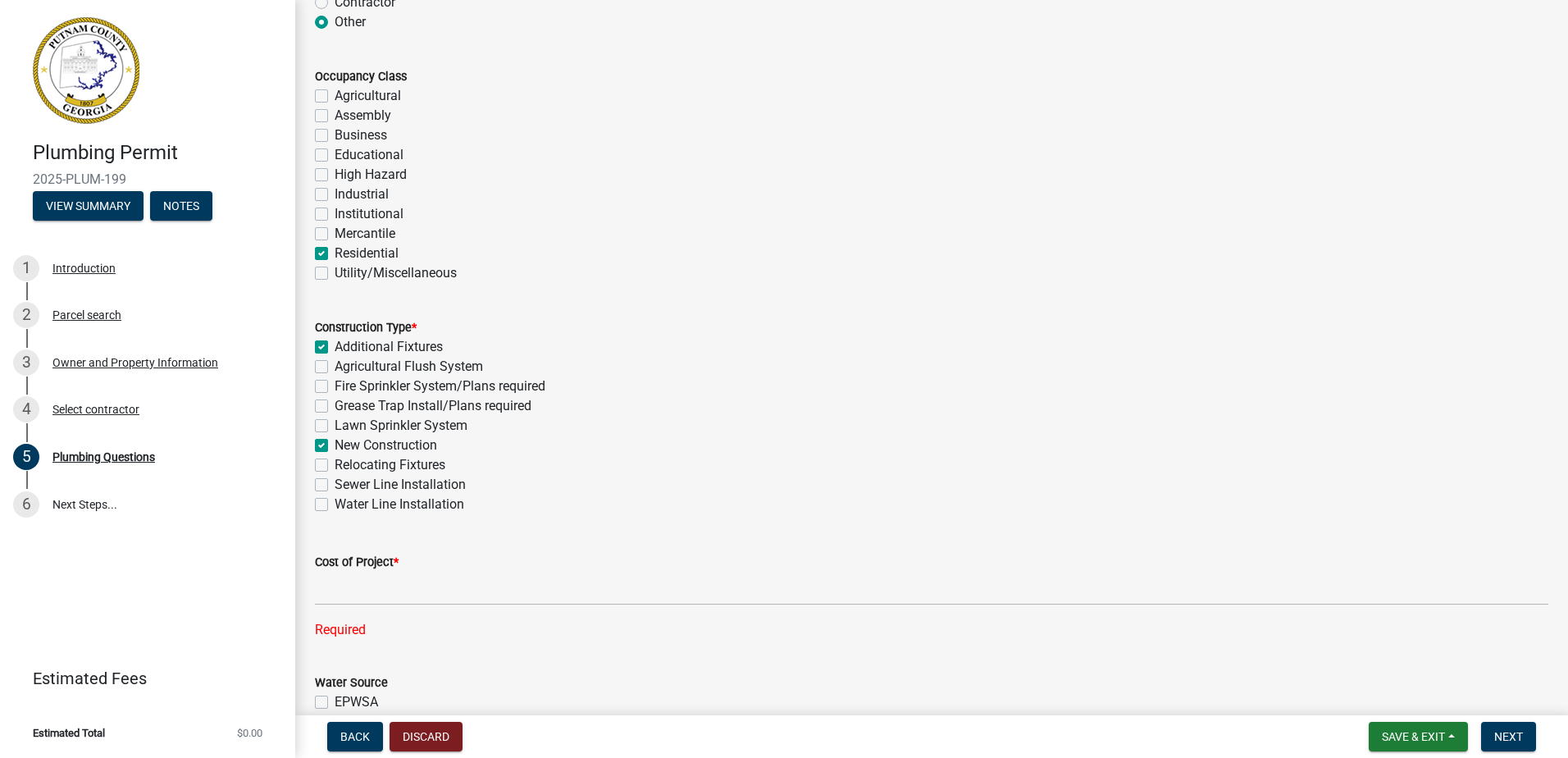
checkbox input "false"
click at [335, 440] on label "New Construction" at bounding box center [386, 445] width 102 height 20
click at [335, 440] on input "New Construction" at bounding box center [340, 441] width 11 height 11
checkbox input "false"
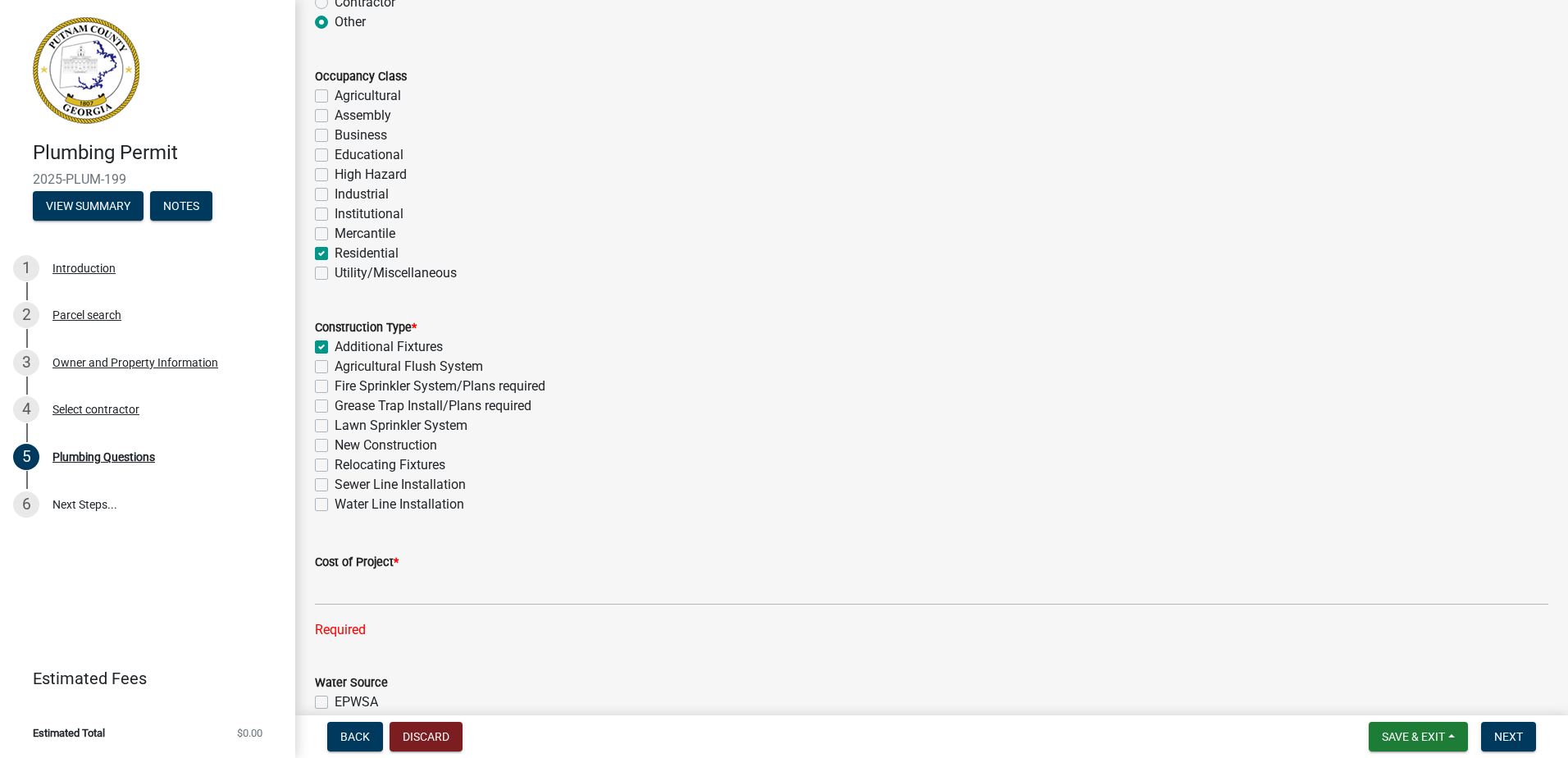
checkbox input "true"
checkbox input "false"
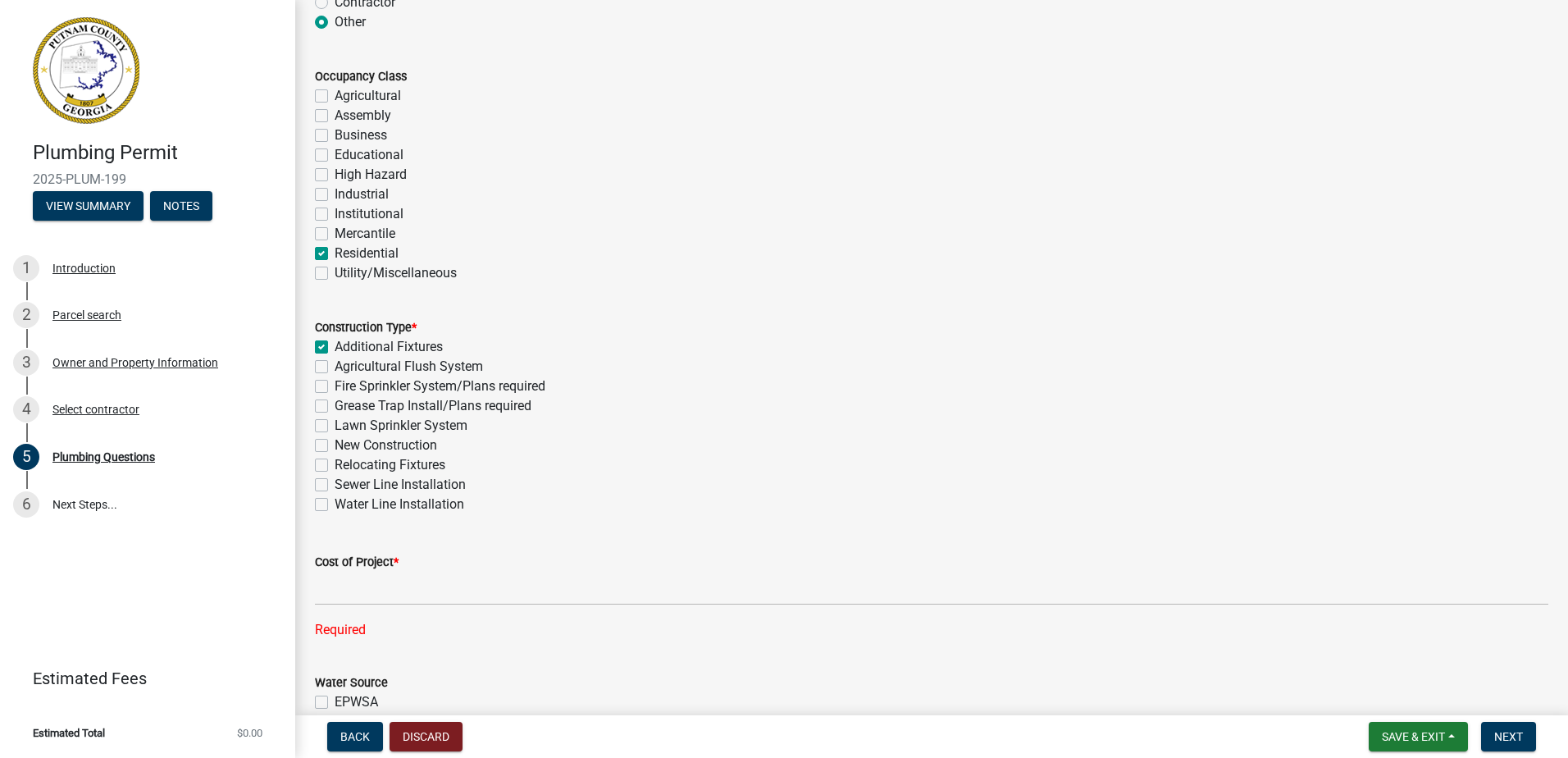
checkbox input "false"
click at [335, 504] on label "Water Line Installation" at bounding box center [399, 504] width 129 height 20
click at [335, 504] on input "Water Line Installation" at bounding box center [340, 500] width 11 height 11
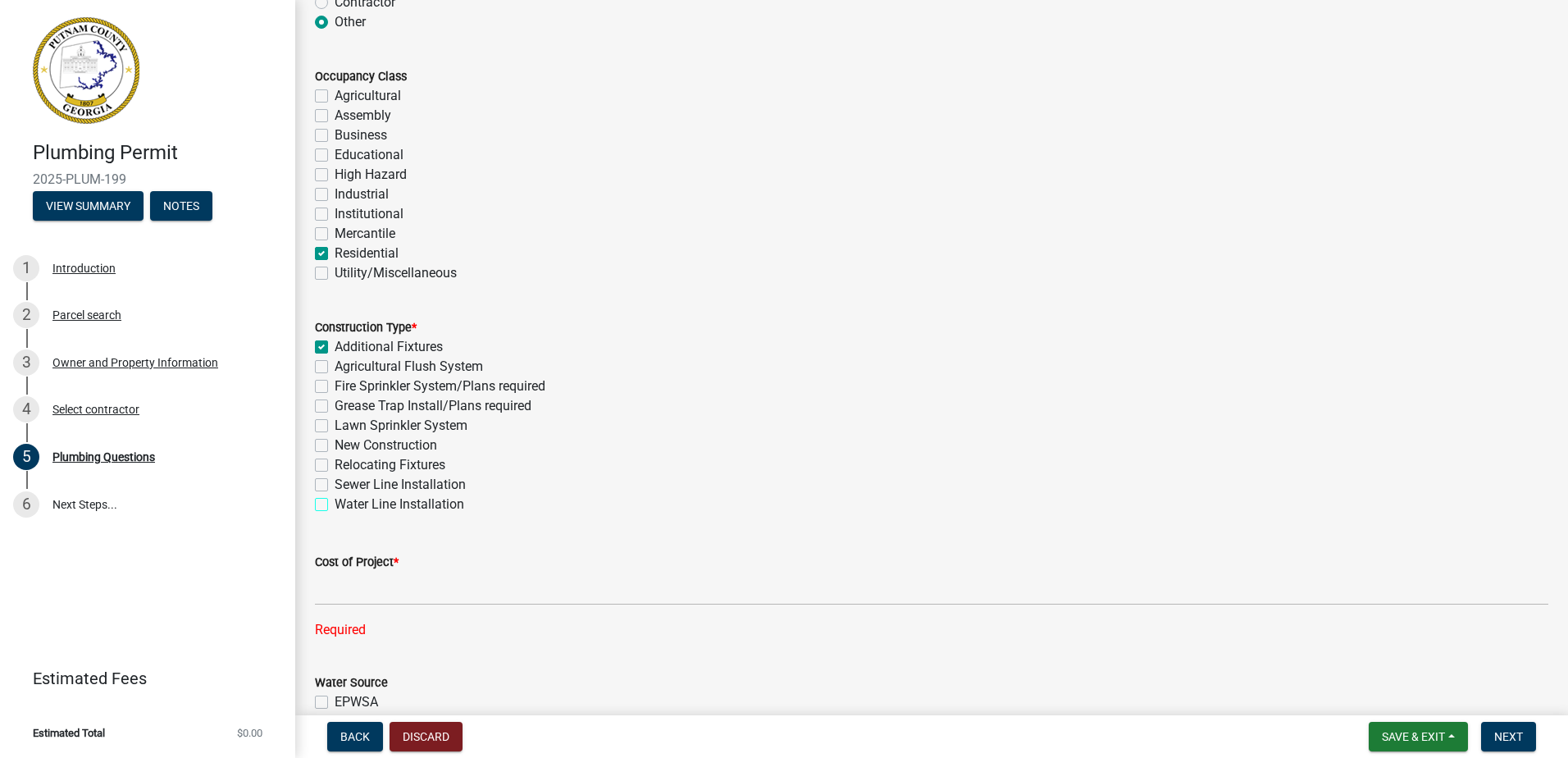
checkbox input "true"
checkbox input "false"
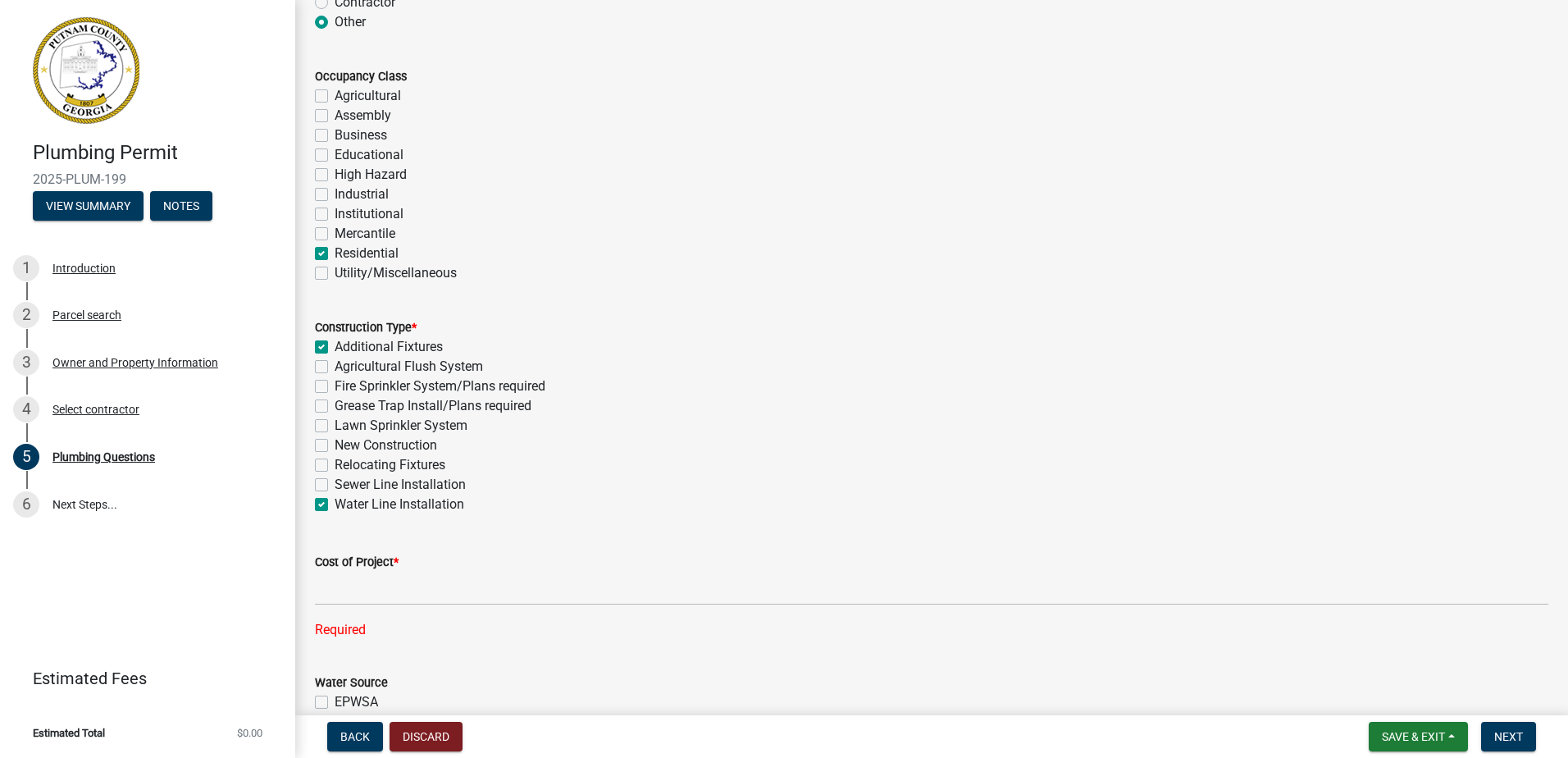
checkbox input "false"
click at [1502, 740] on span "Next" at bounding box center [1509, 737] width 29 height 13
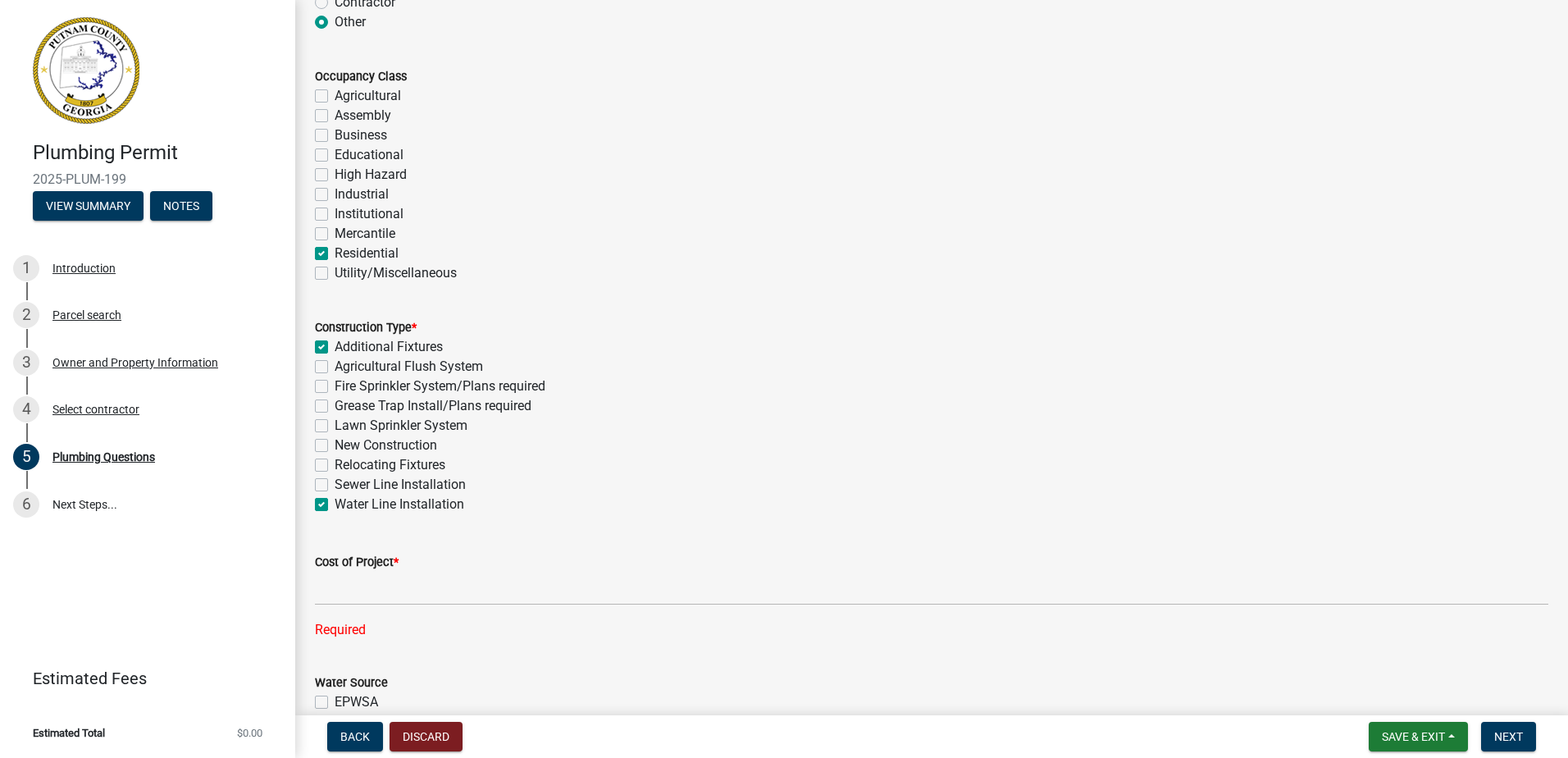
click at [335, 508] on label "Water Line Installation" at bounding box center [399, 504] width 129 height 20
click at [335, 506] on input "Water Line Installation" at bounding box center [340, 500] width 11 height 11
checkbox input "false"
checkbox input "true"
checkbox input "false"
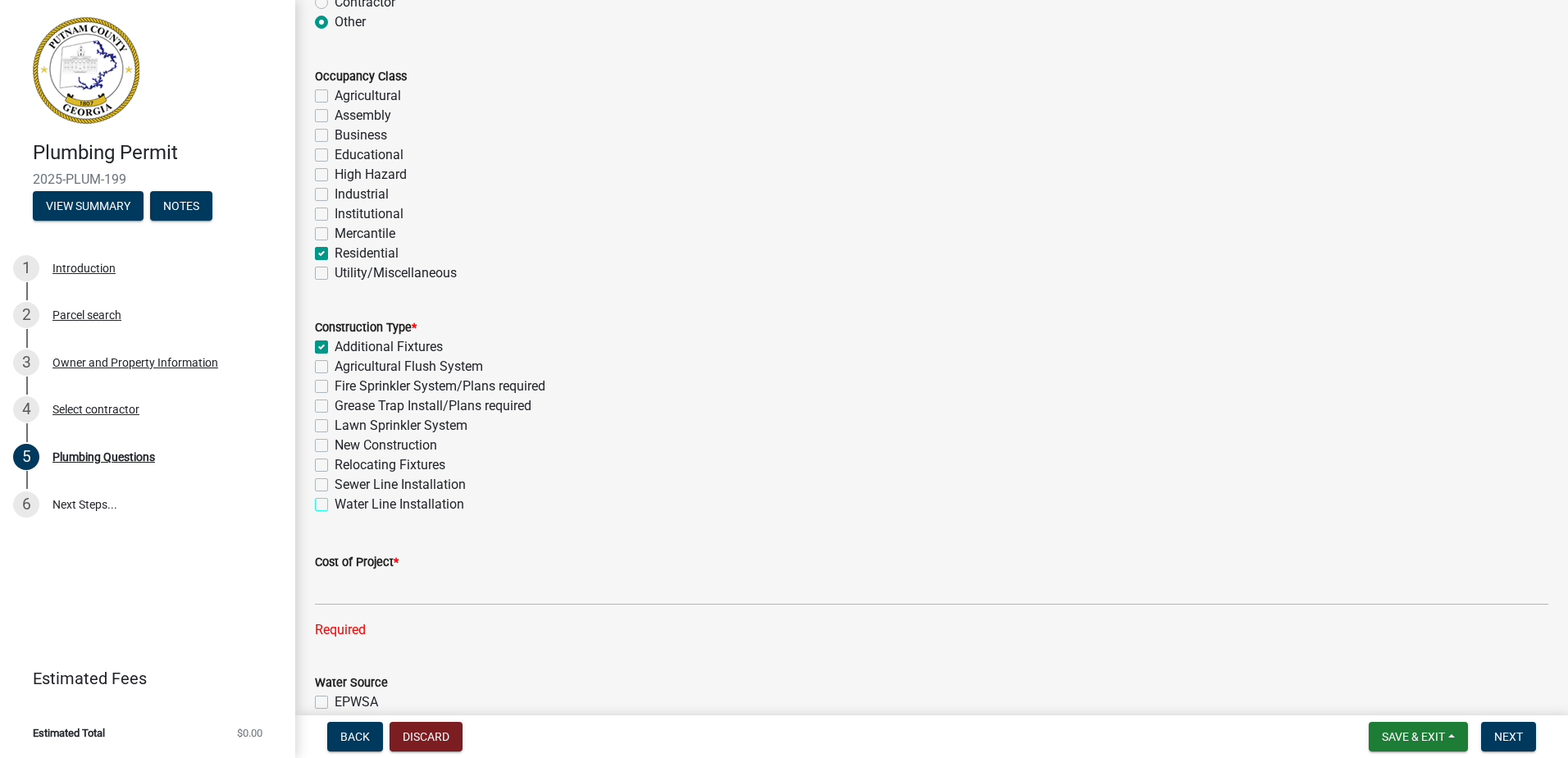
checkbox input "false"
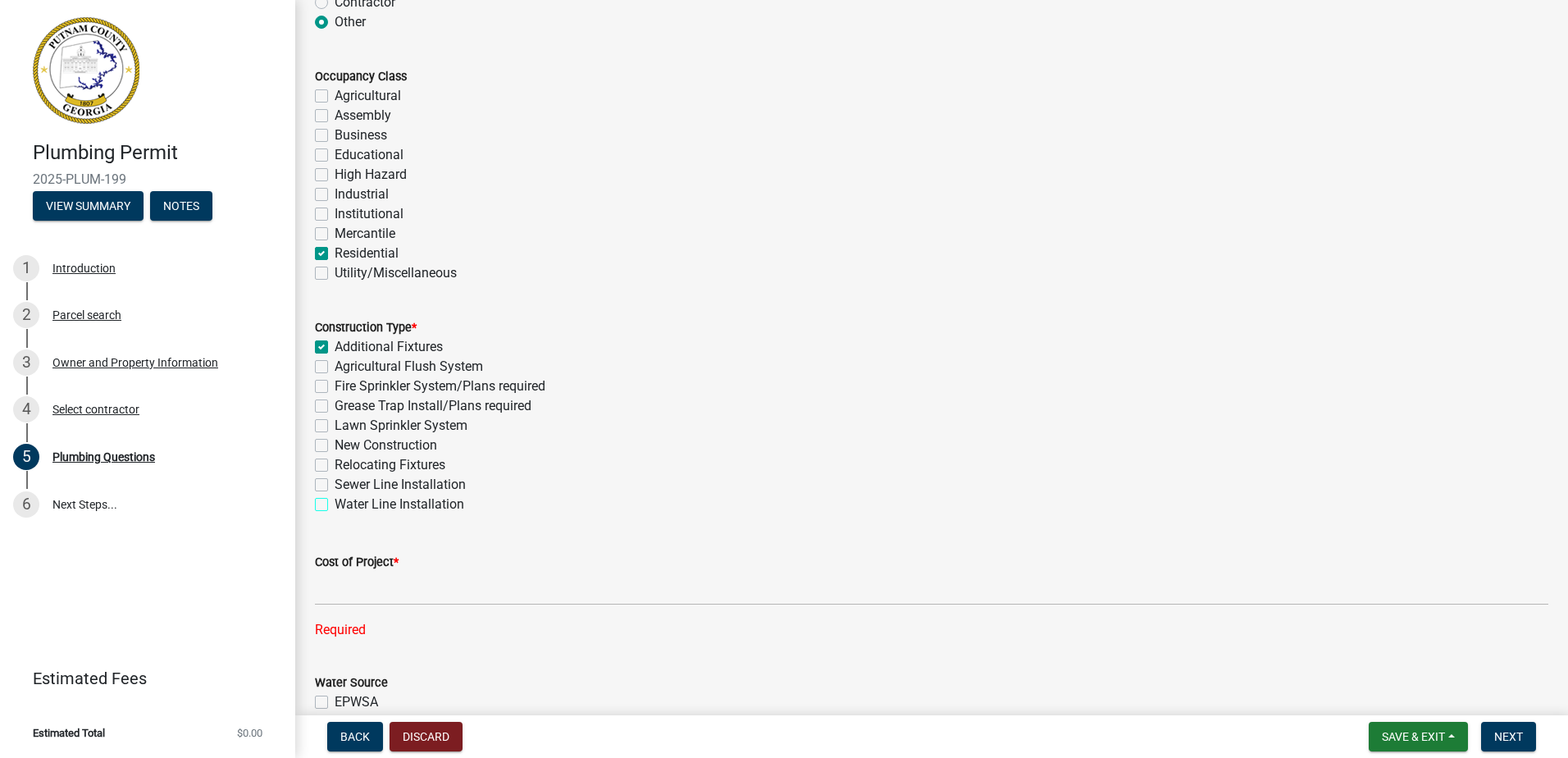
checkbox input "false"
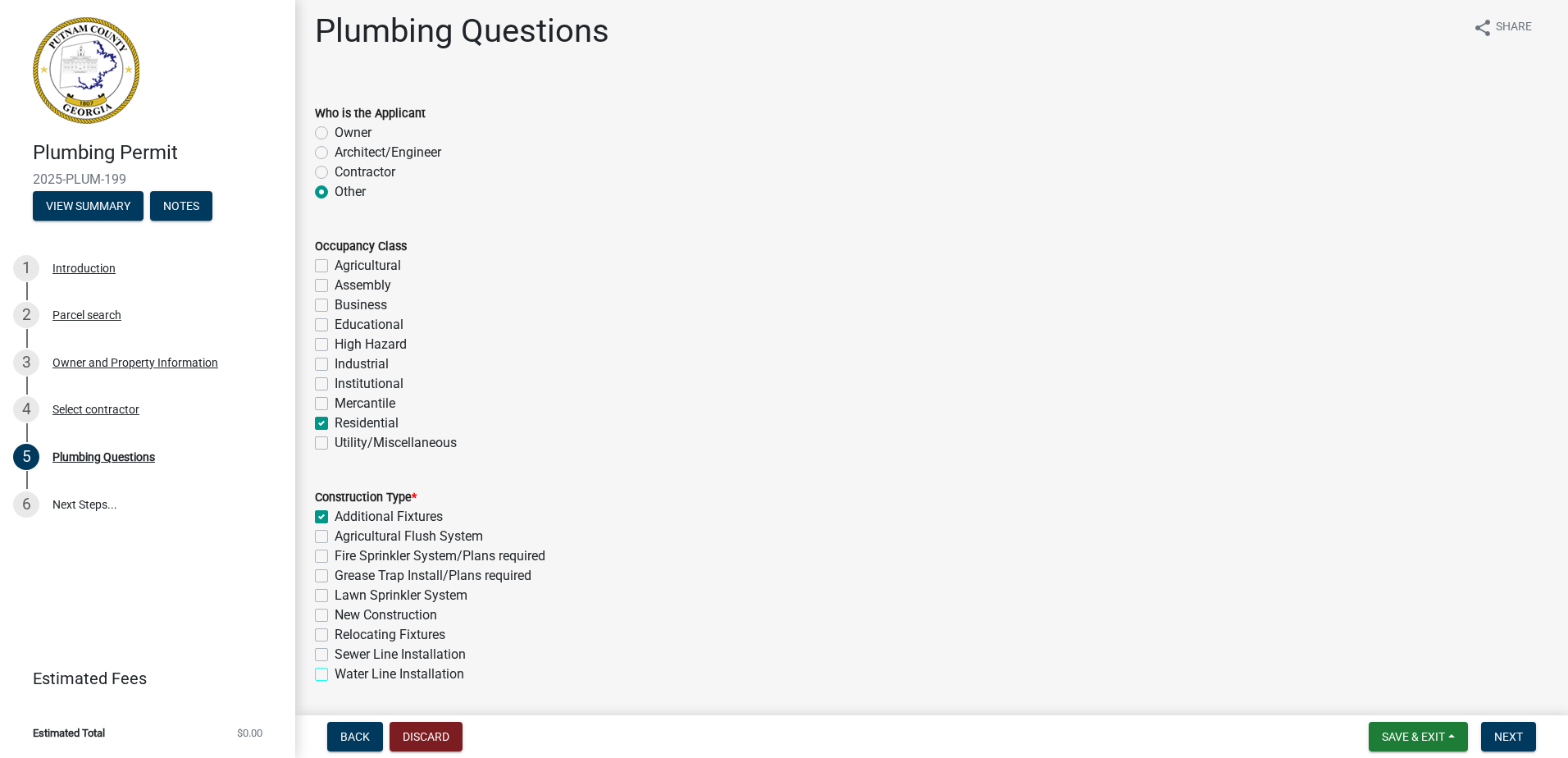
scroll to position [0, 0]
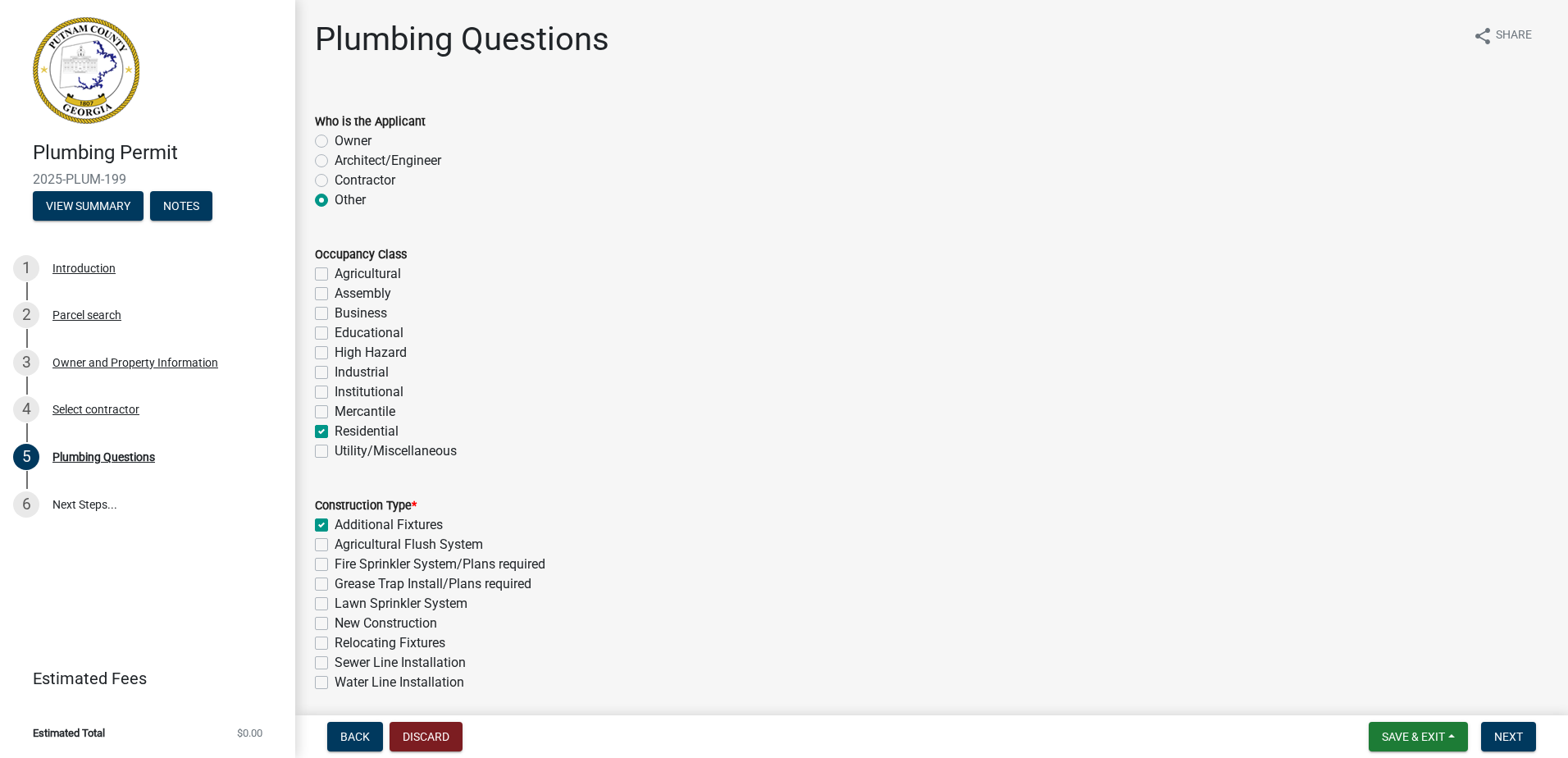
click at [335, 184] on label "Contractor" at bounding box center [364, 180] width 60 height 20
click at [335, 181] on input "Contractor" at bounding box center [340, 175] width 11 height 11
radio input "true"
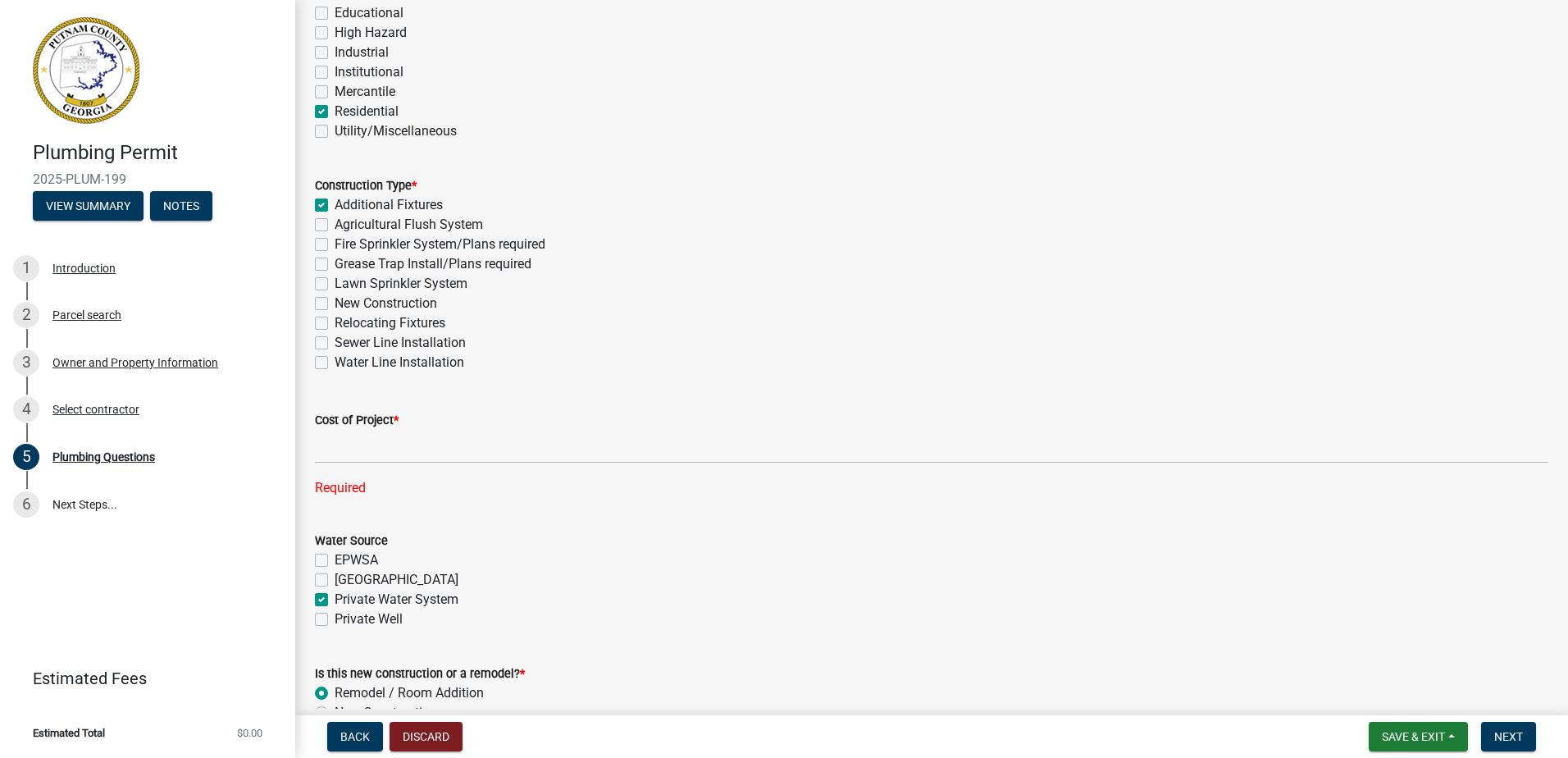
scroll to position [328, 0]
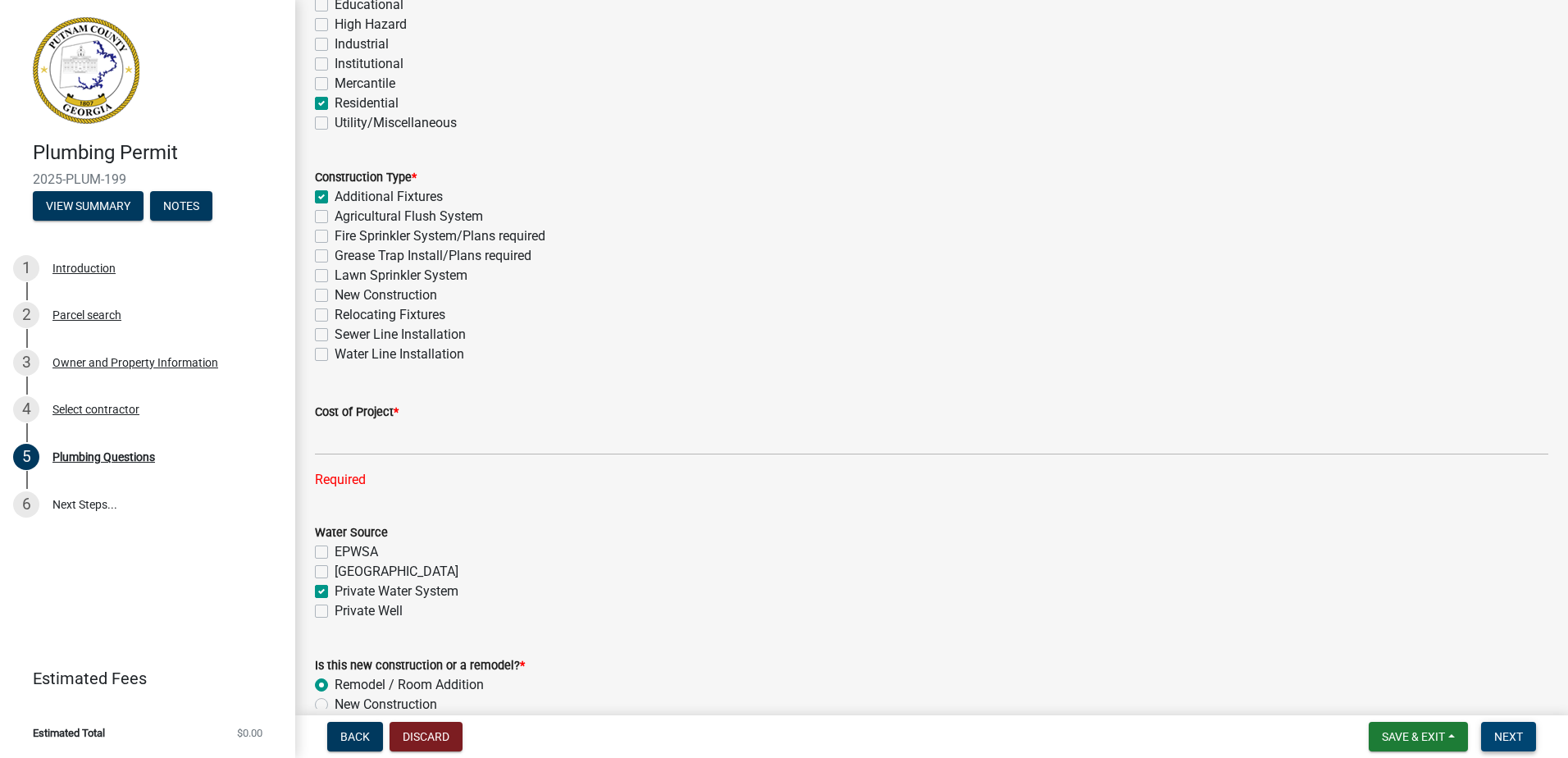
click at [1498, 736] on span "Next" at bounding box center [1509, 737] width 29 height 13
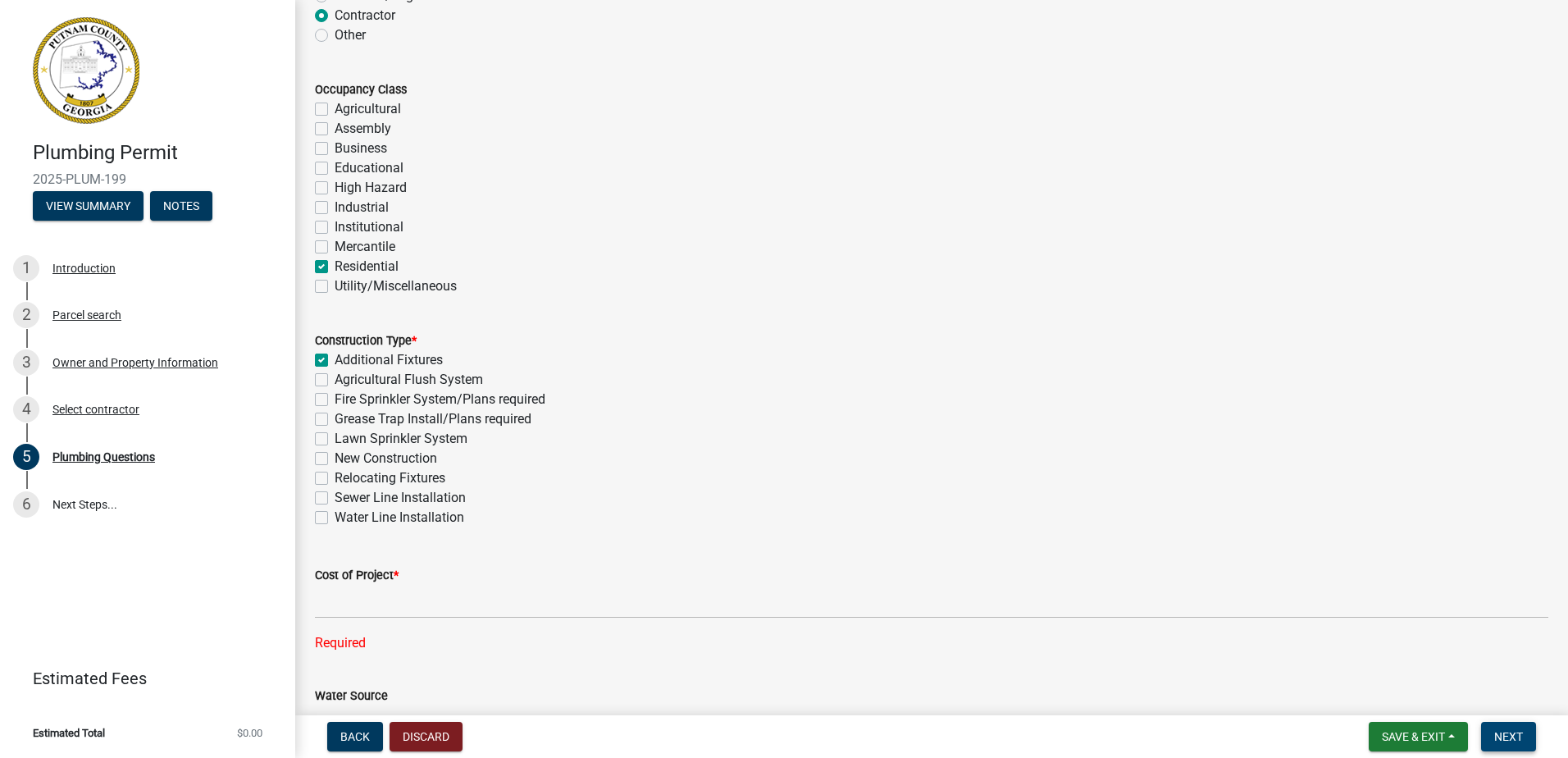
scroll to position [164, 0]
click at [335, 39] on label "Other" at bounding box center [350, 36] width 31 height 20
click at [335, 37] on input "Other" at bounding box center [340, 32] width 11 height 11
radio input "true"
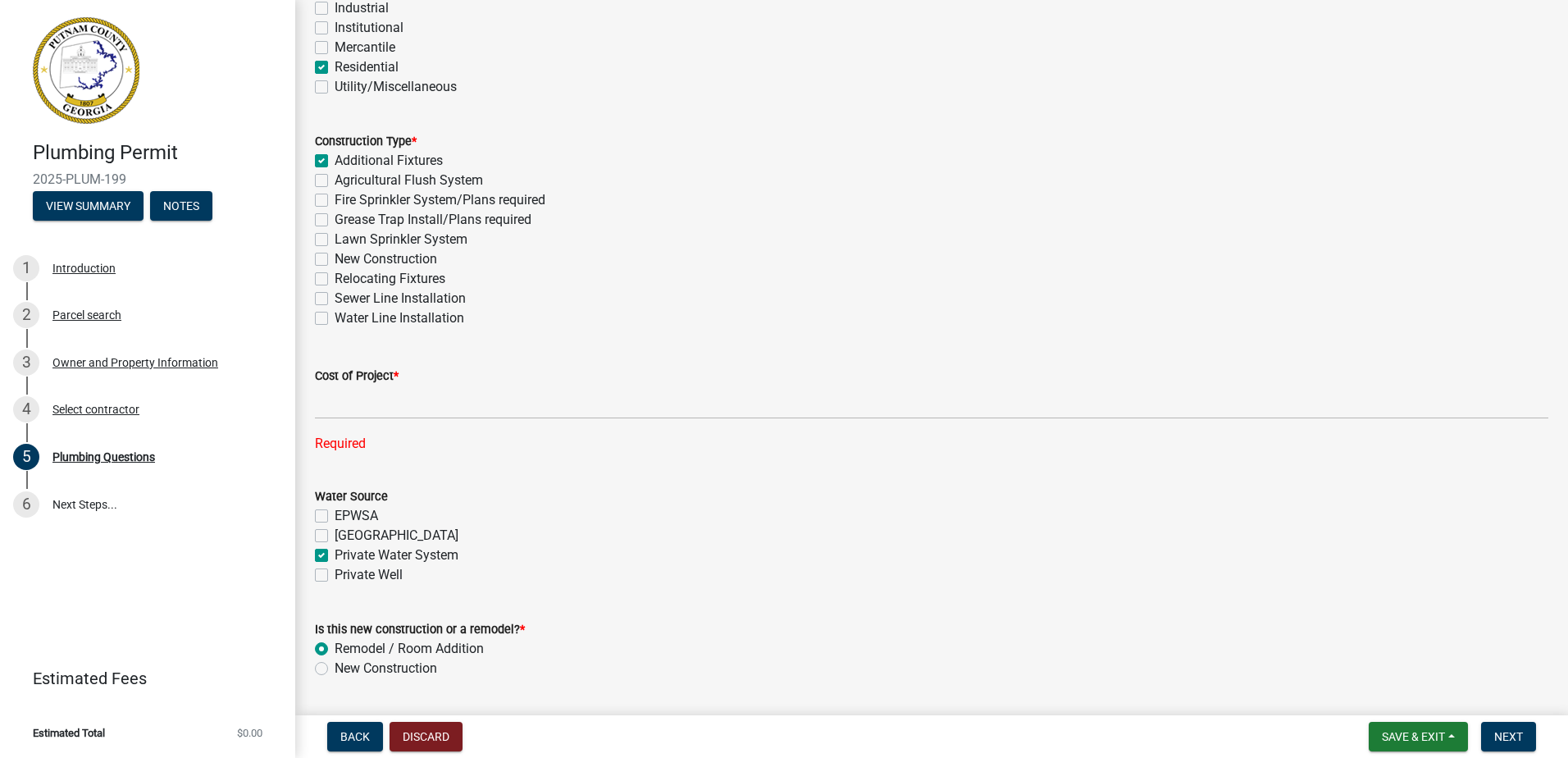
scroll to position [411, 0]
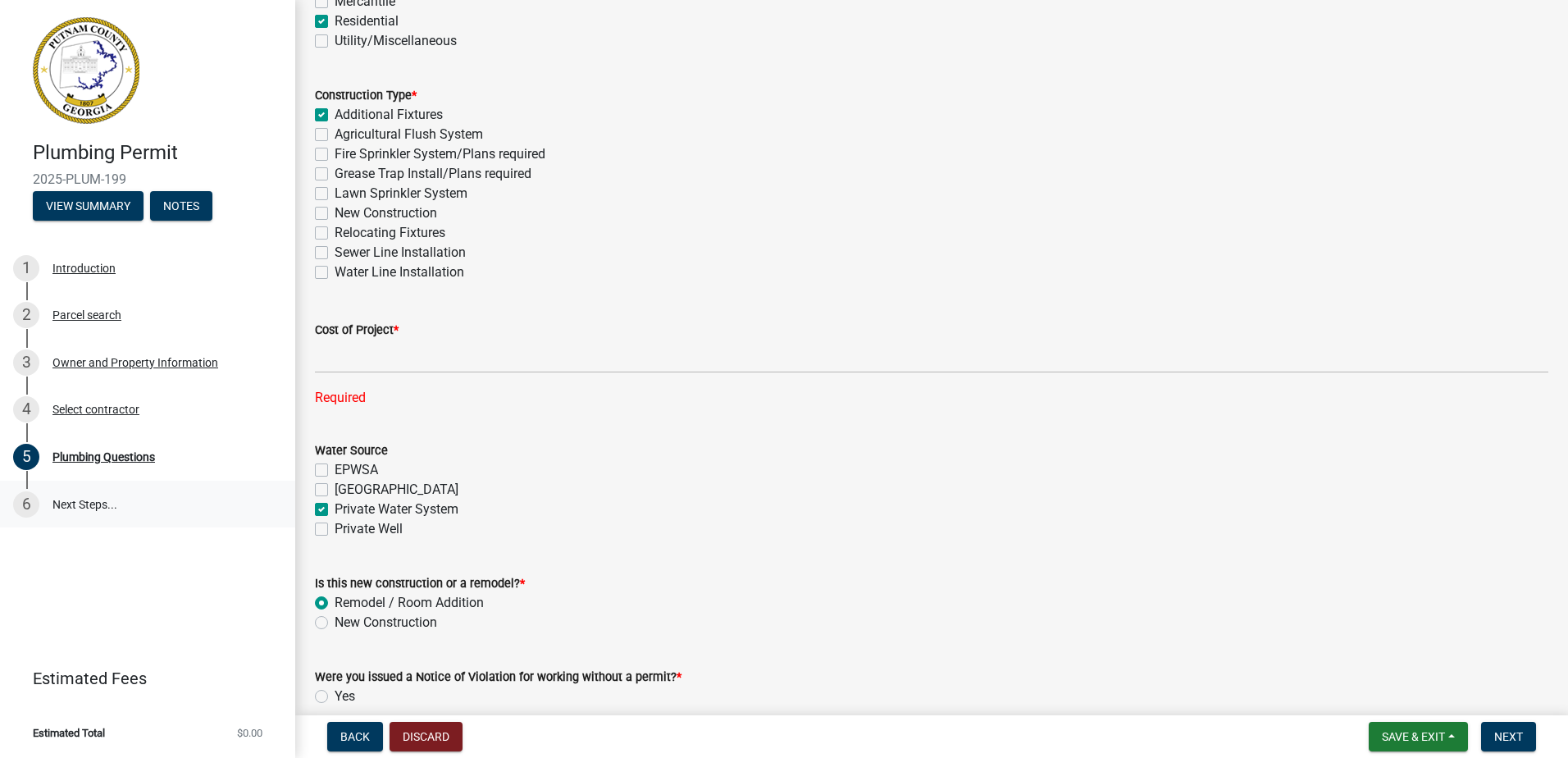
click at [61, 513] on link "6 Next Steps..." at bounding box center [147, 505] width 295 height 48
click at [136, 509] on link "6 Next Steps..." at bounding box center [147, 505] width 295 height 48
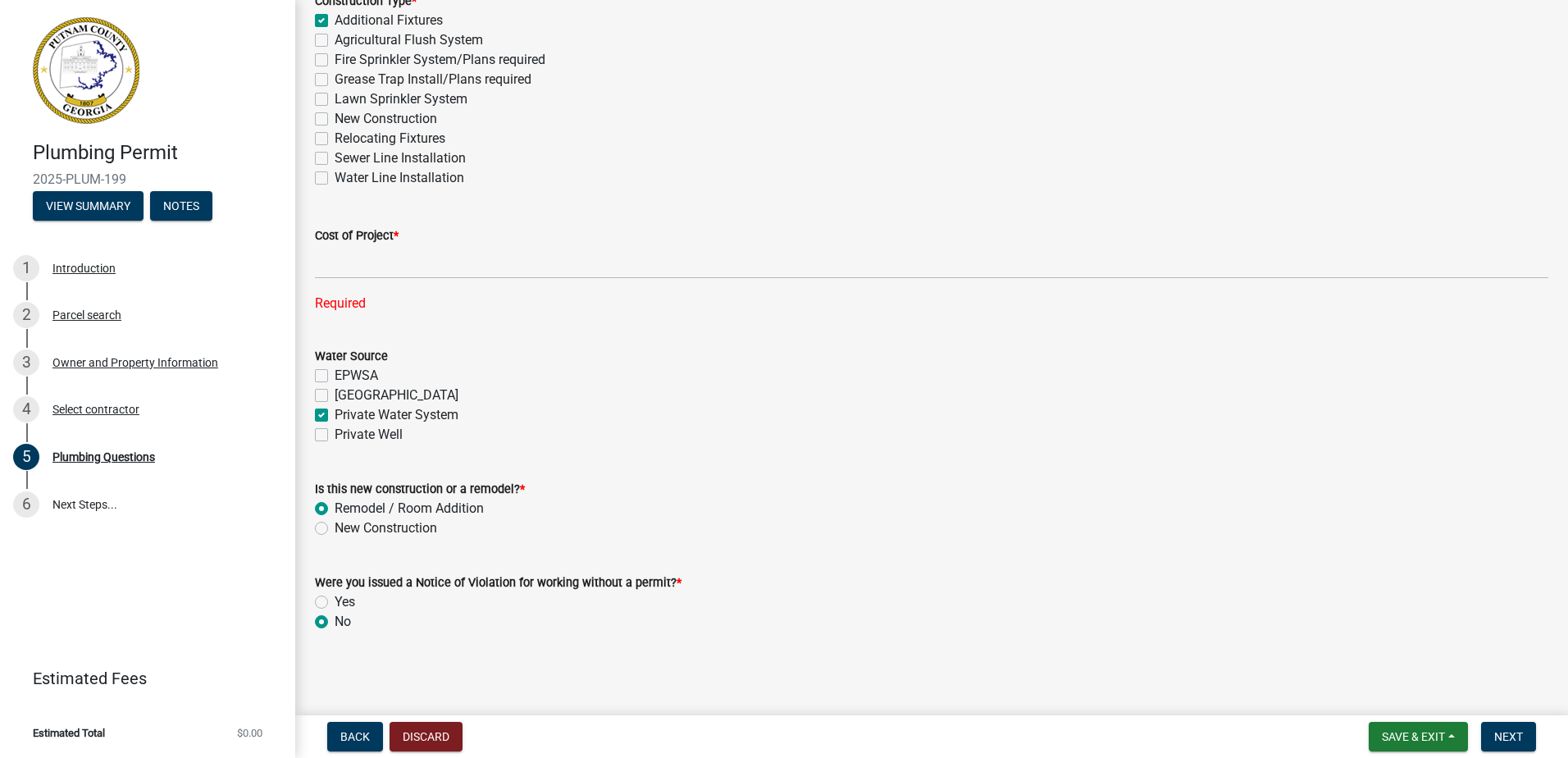
scroll to position [507, 0]
click at [1513, 741] on span "Next" at bounding box center [1509, 737] width 29 height 13
click at [1510, 740] on span "Next" at bounding box center [1509, 737] width 29 height 13
click at [1501, 731] on span "Next" at bounding box center [1509, 737] width 29 height 13
click at [1501, 733] on span "Next" at bounding box center [1509, 737] width 29 height 13
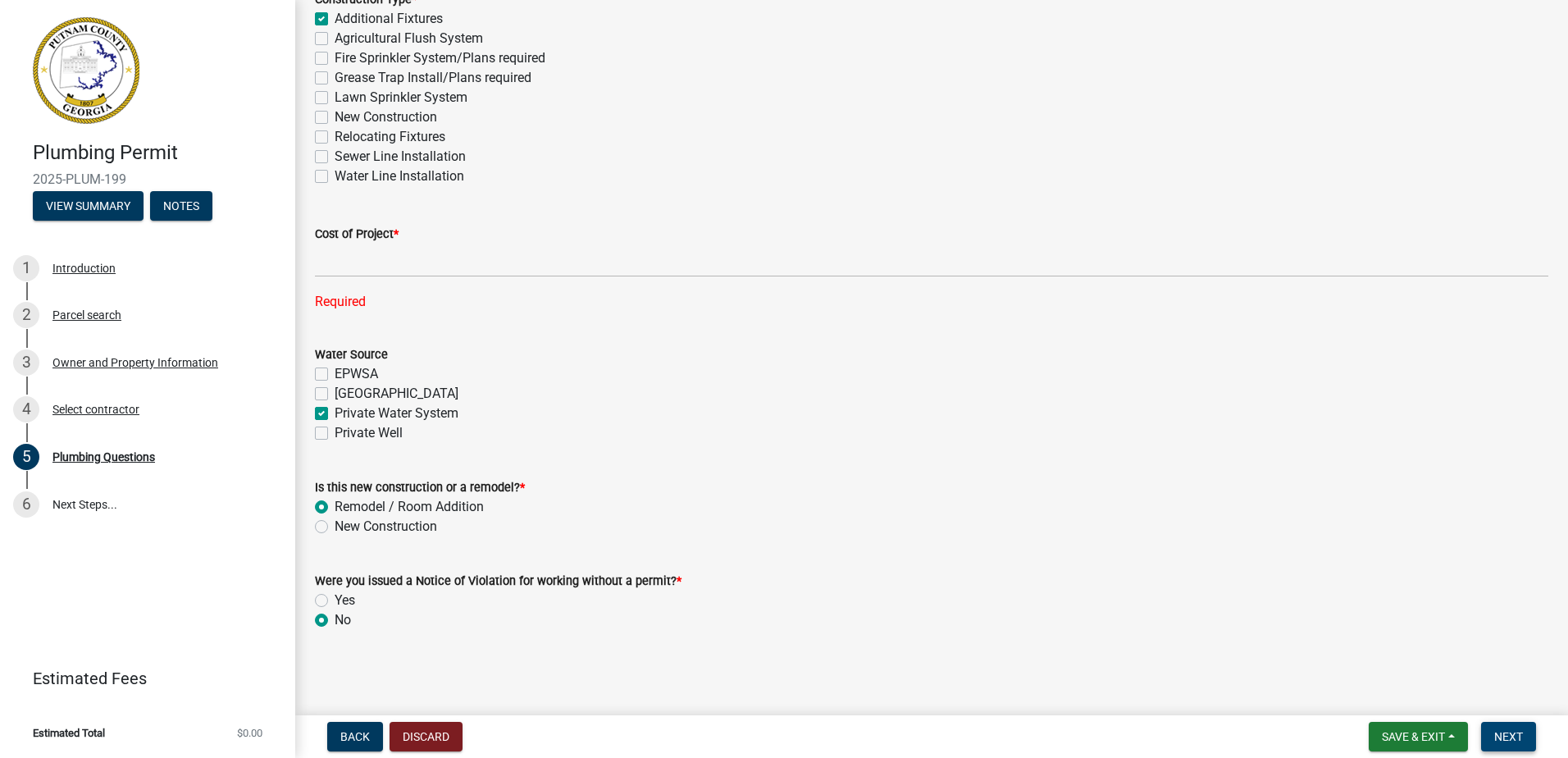
click at [1501, 733] on span "Next" at bounding box center [1509, 737] width 29 height 13
click at [356, 744] on button "Back" at bounding box center [355, 737] width 56 height 30
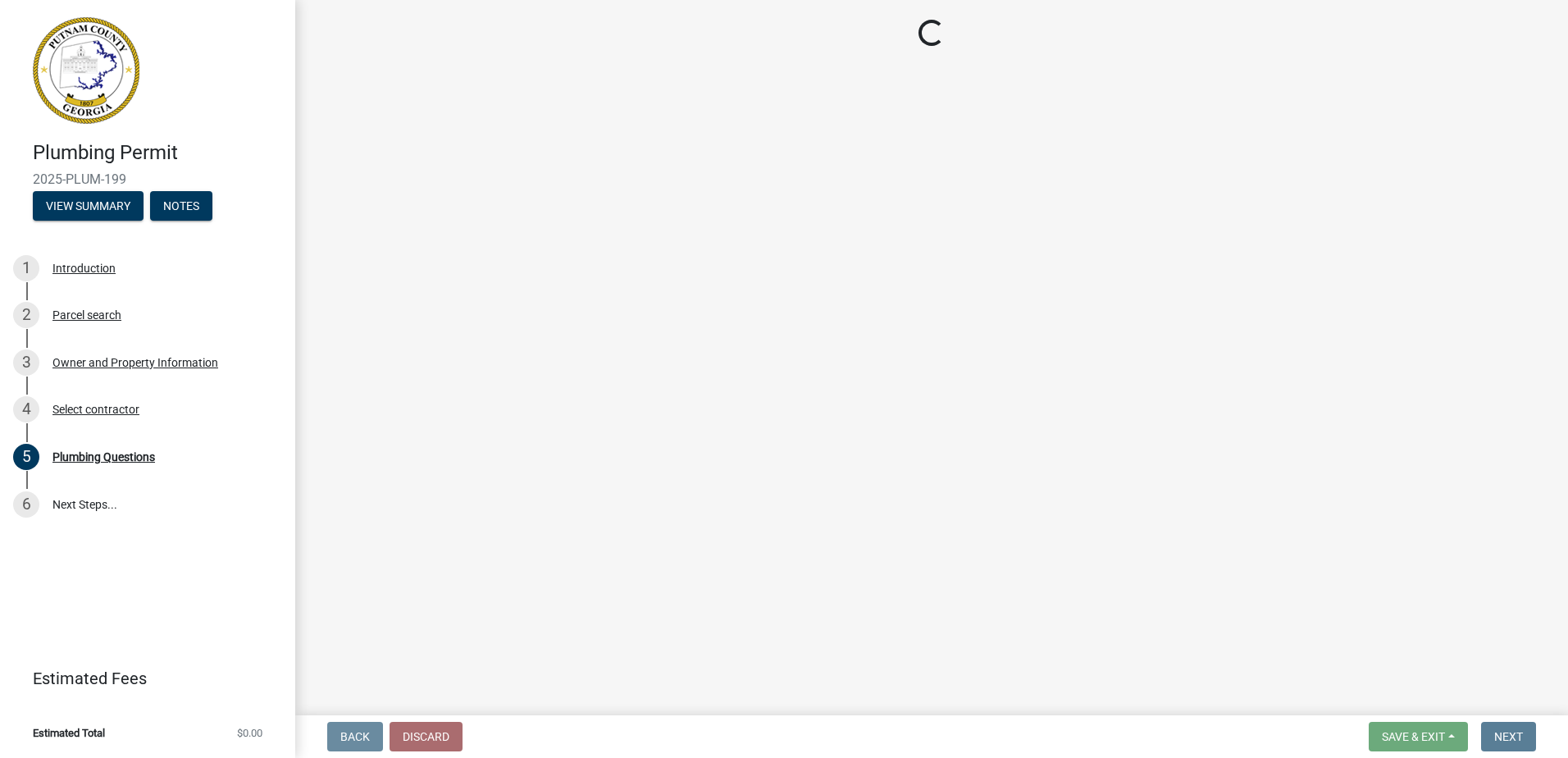
scroll to position [0, 0]
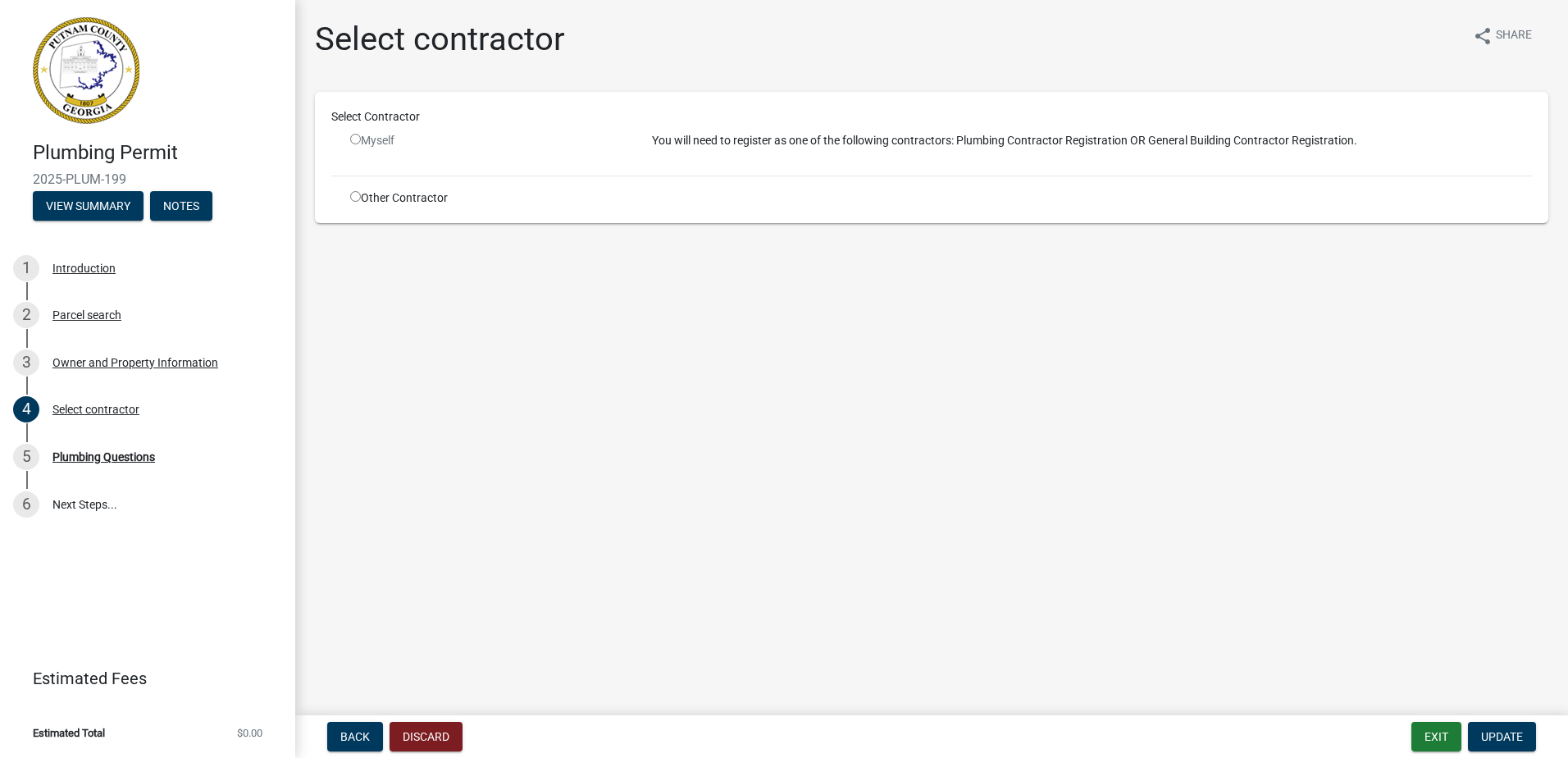
click at [358, 192] on input "radio" at bounding box center [355, 197] width 11 height 11
radio input "true"
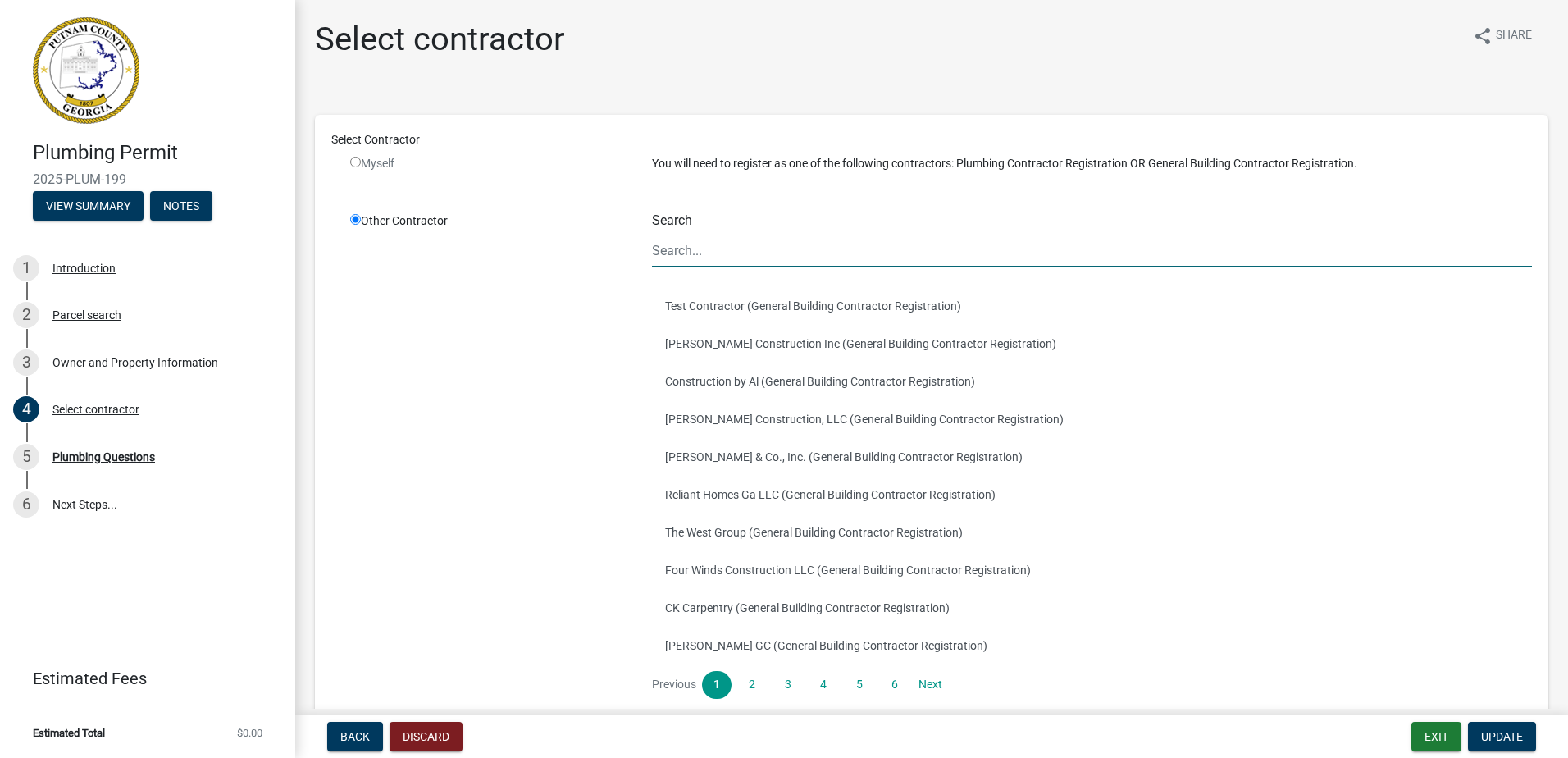
click at [701, 243] on input "Search" at bounding box center [1092, 251] width 880 height 34
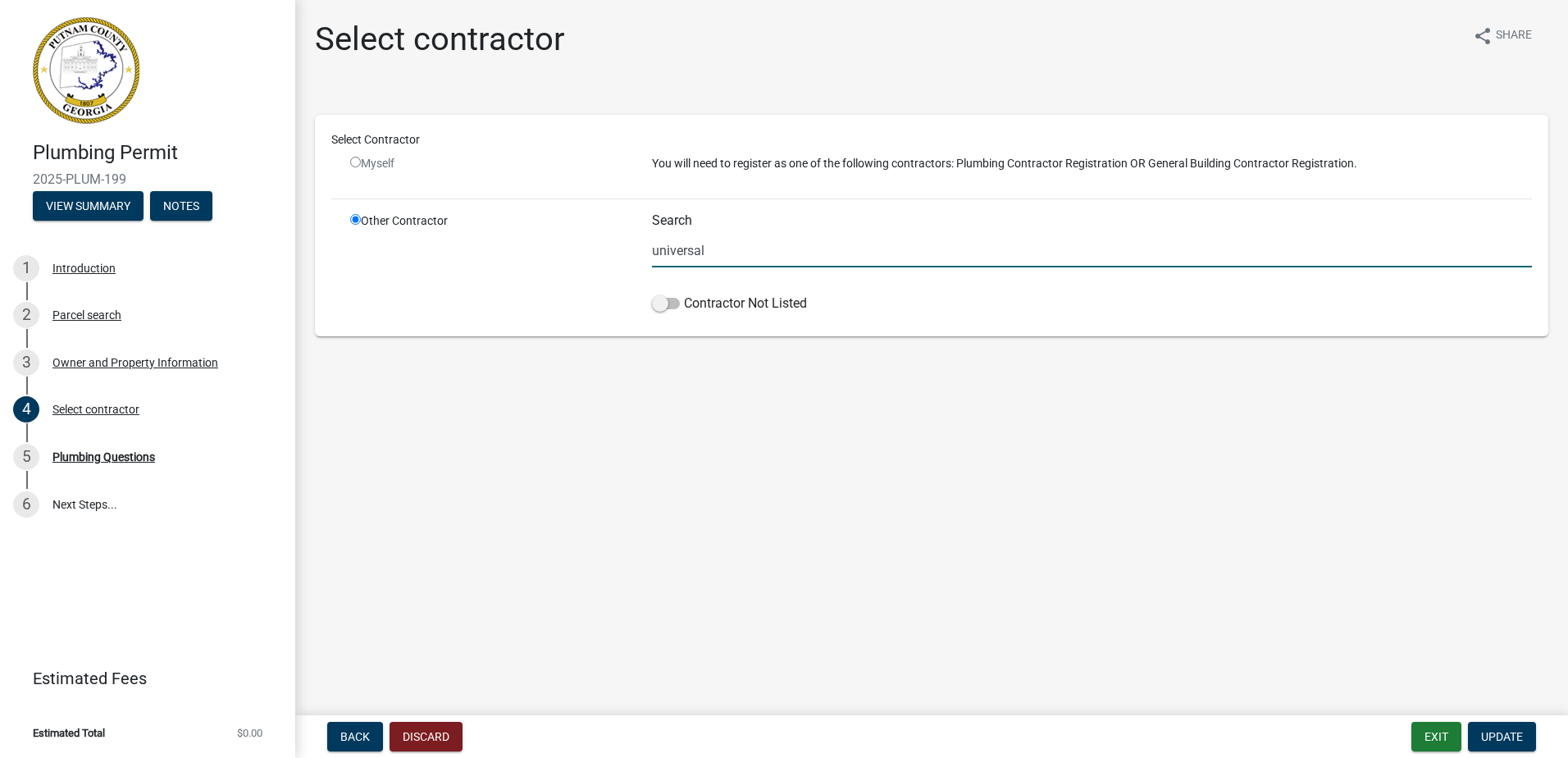
type input "Universal Heating and Cooling"
click at [673, 306] on span at bounding box center [666, 303] width 28 height 11
click at [684, 294] on input "Contractor Not Listed" at bounding box center [684, 294] width 0 height 0
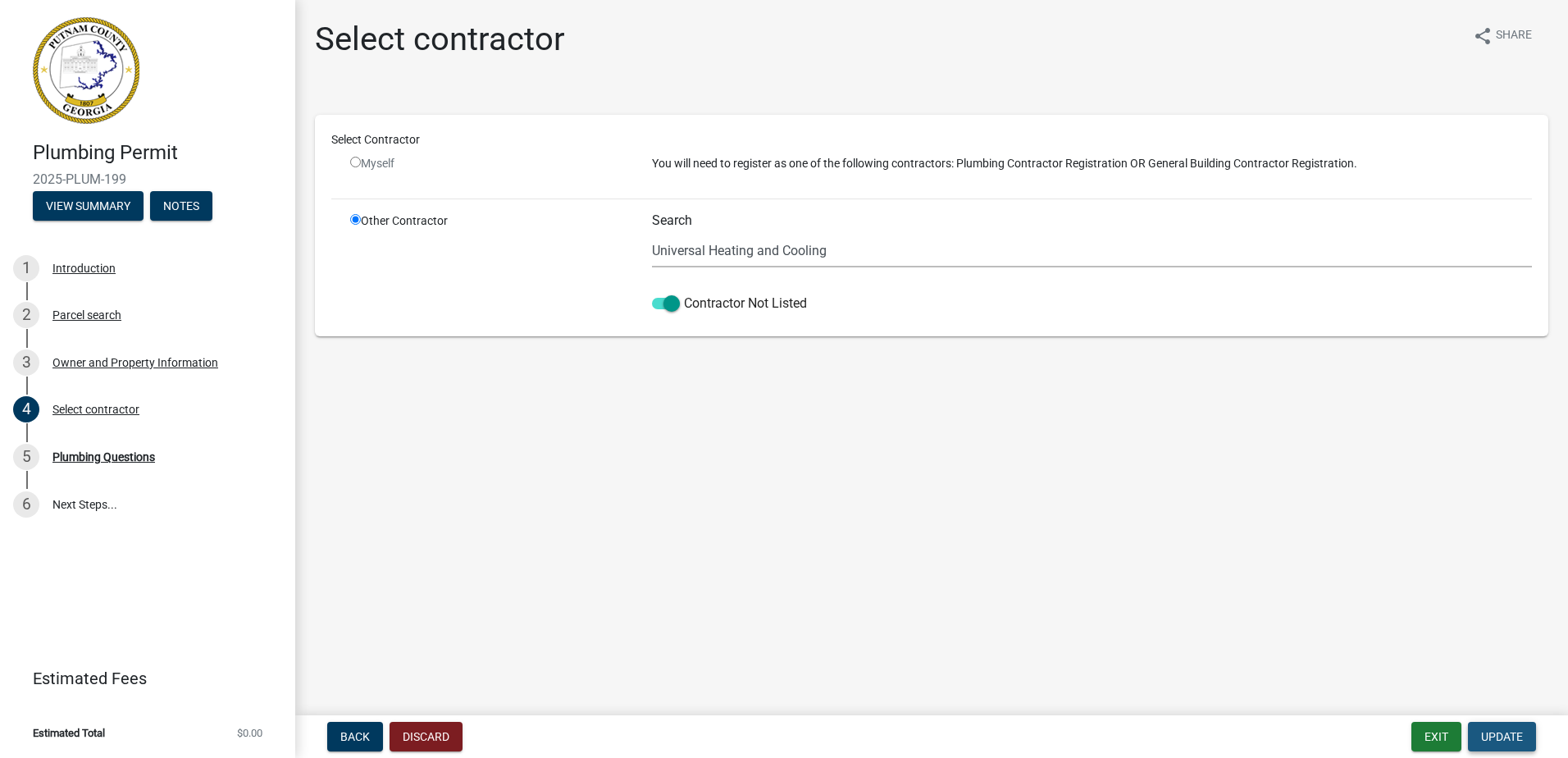
click at [1506, 738] on span "Update" at bounding box center [1502, 737] width 42 height 13
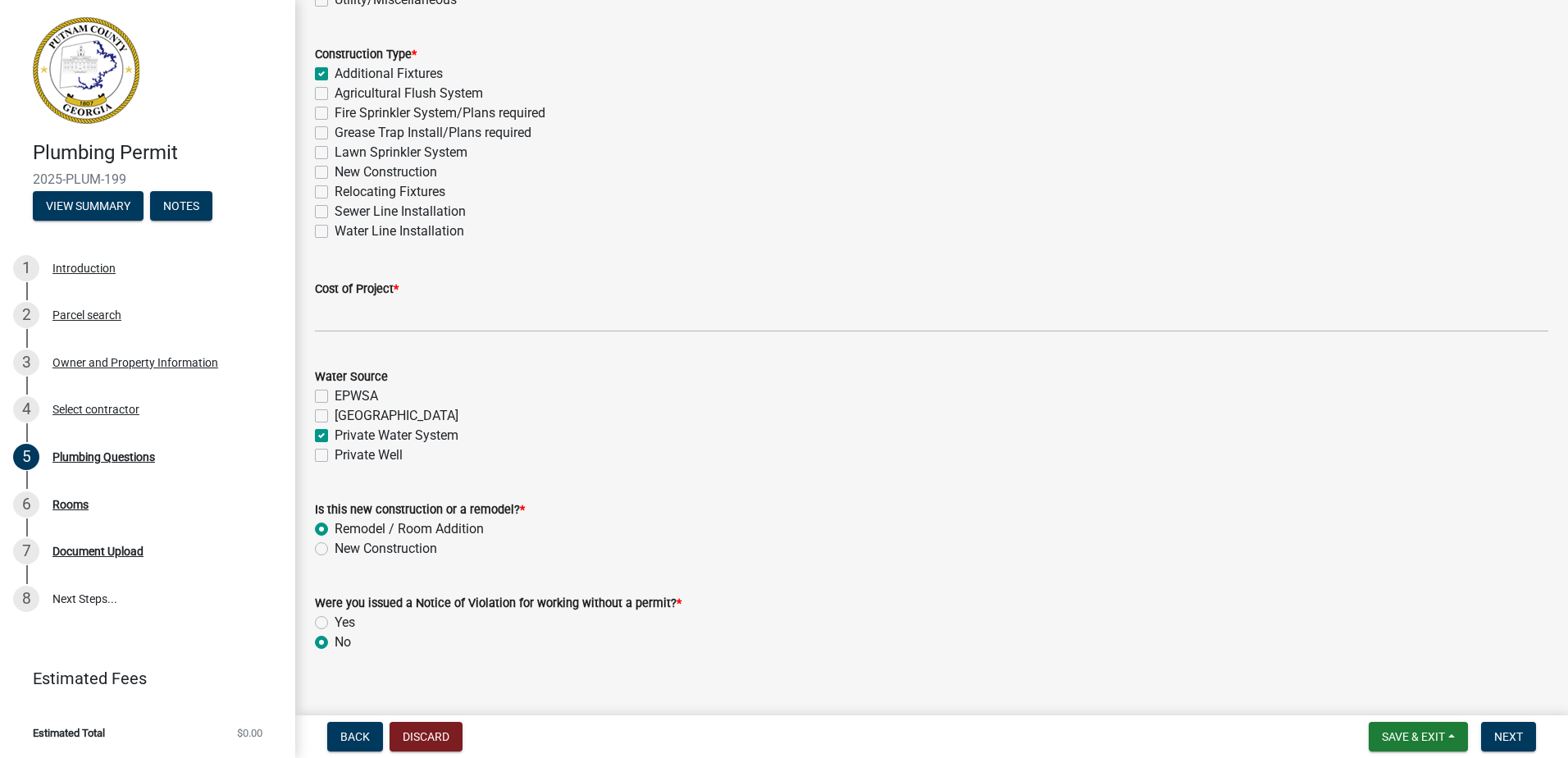
scroll to position [474, 0]
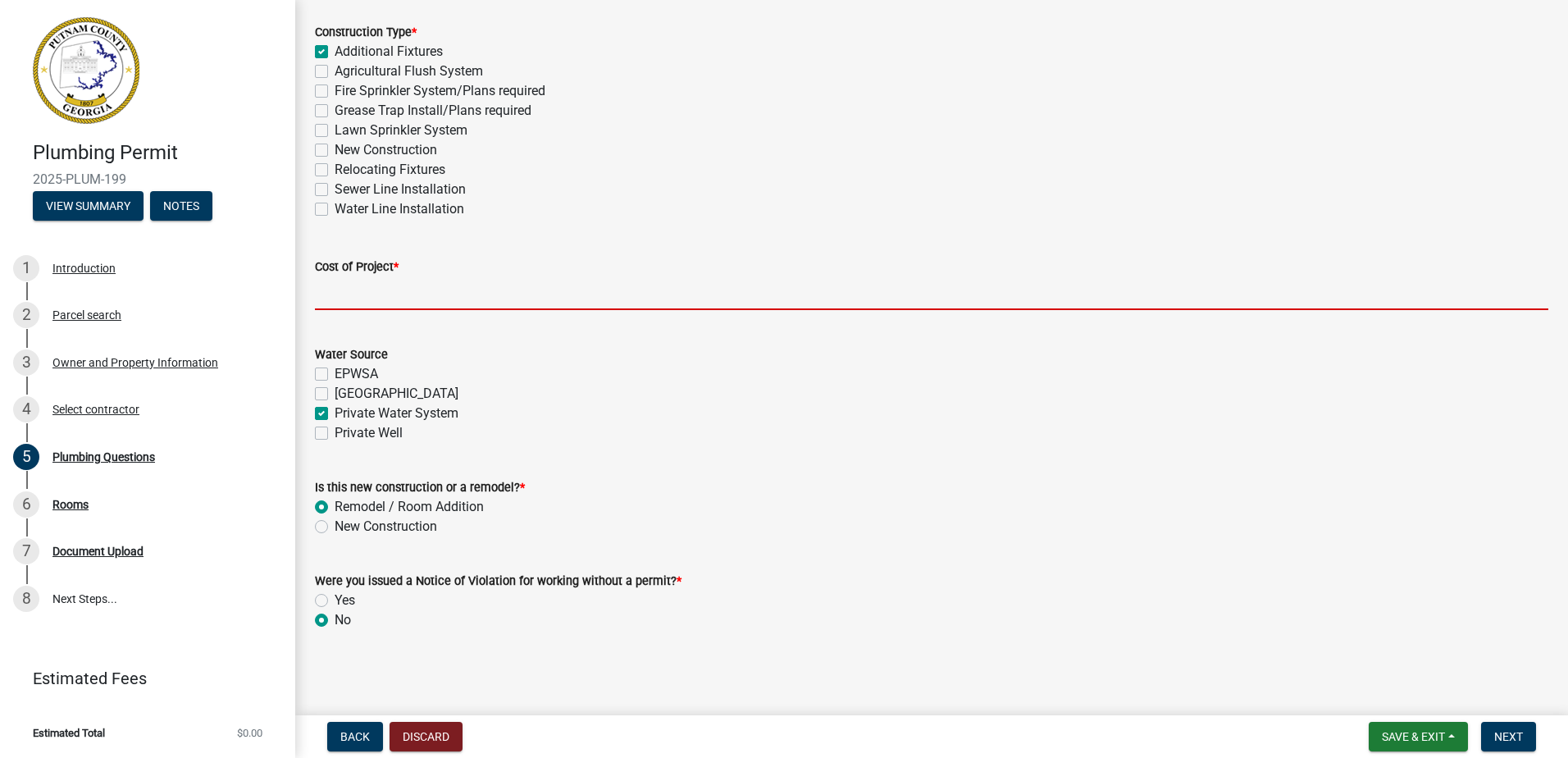
click at [409, 301] on input "text" at bounding box center [931, 294] width 1233 height 34
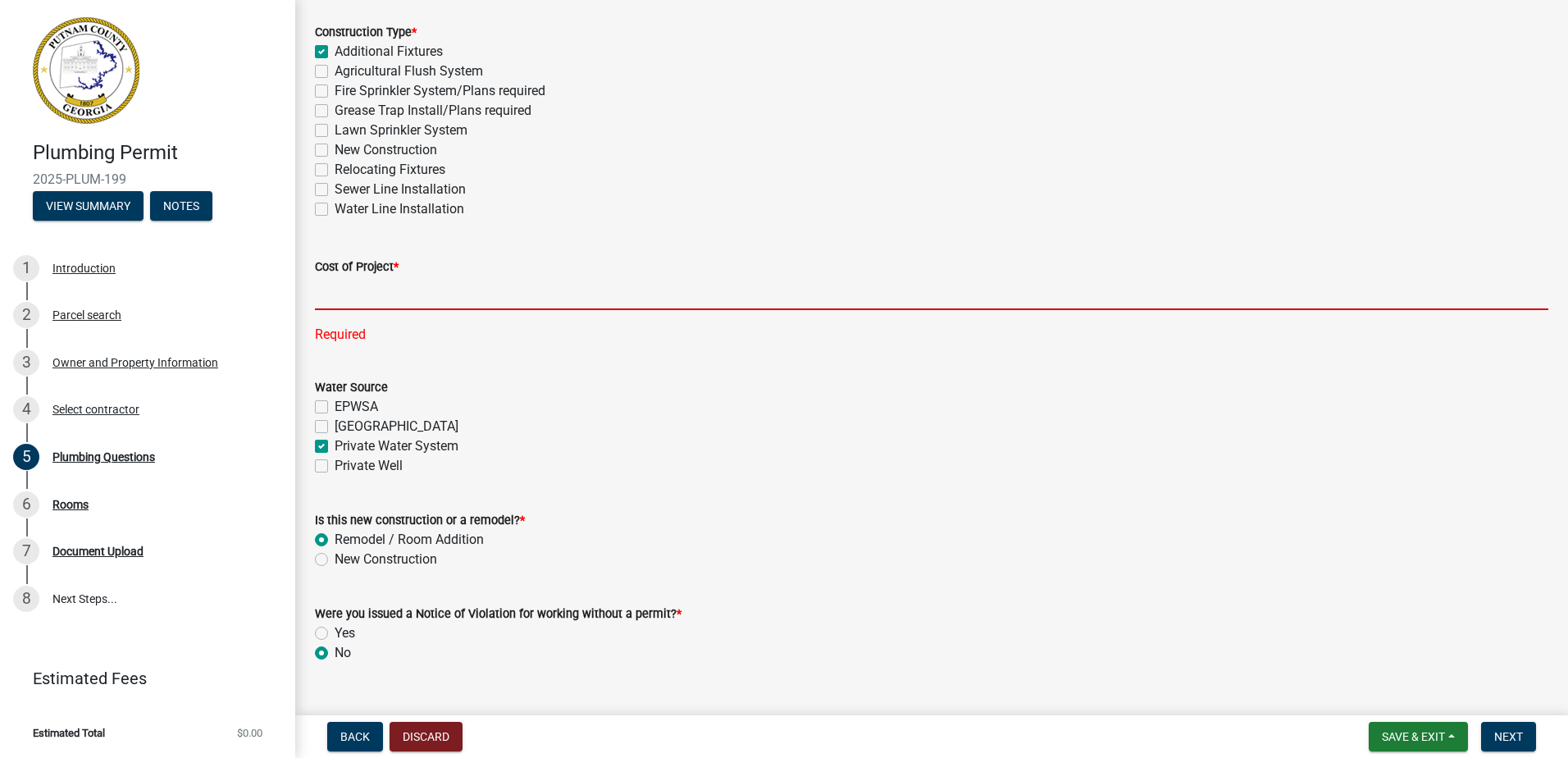
click at [351, 291] on input "text" at bounding box center [931, 294] width 1233 height 34
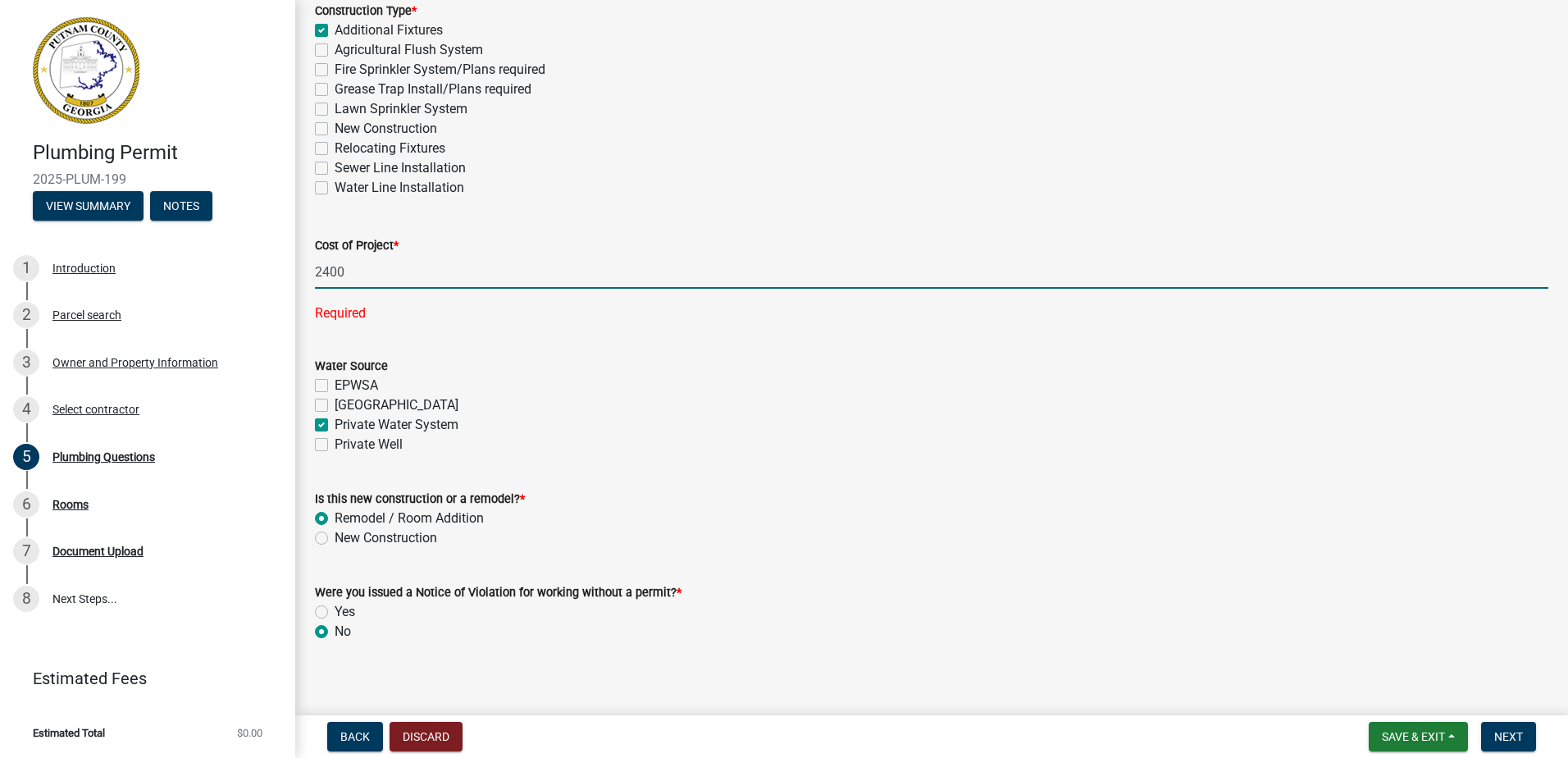
scroll to position [507, 0]
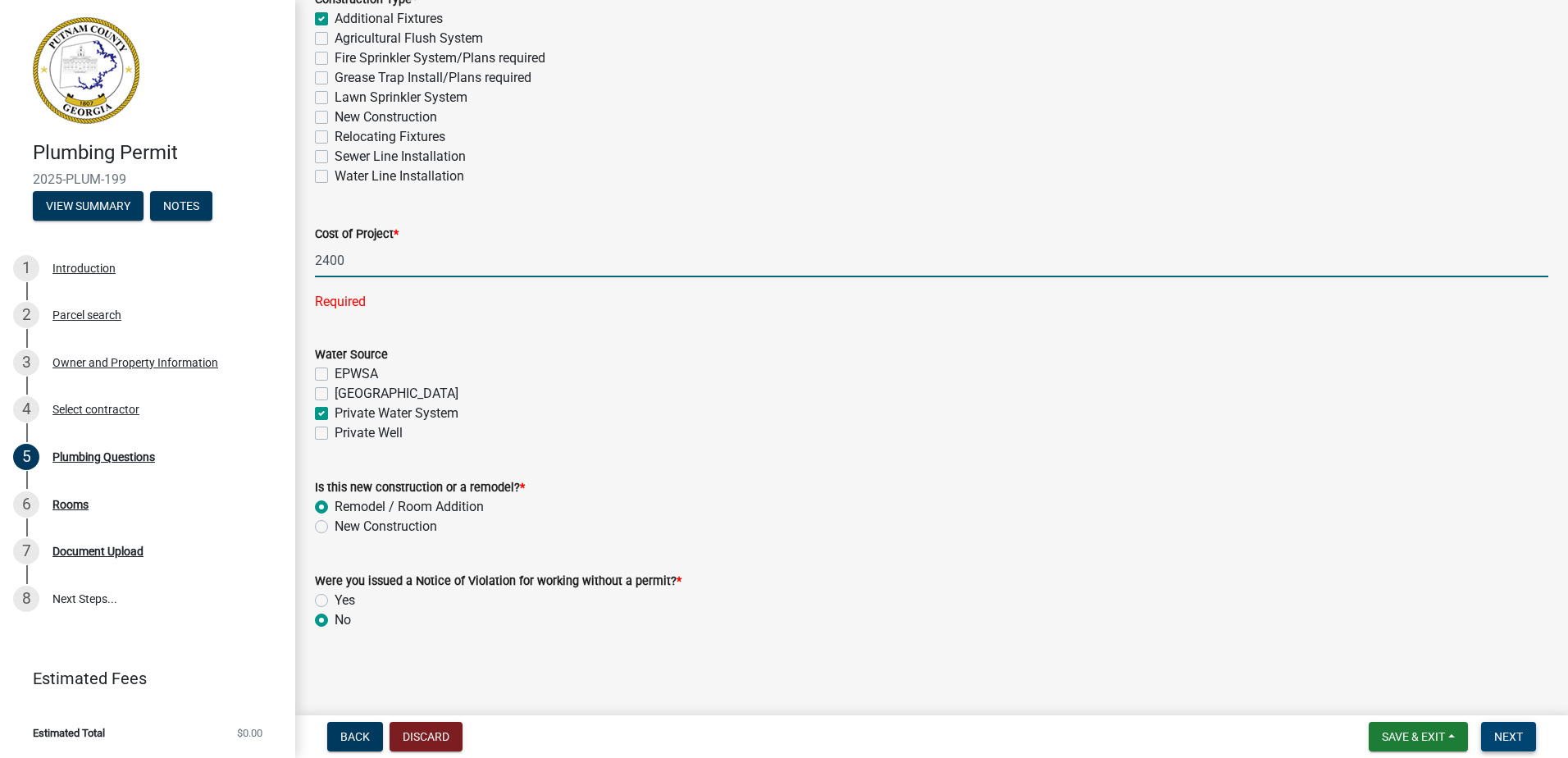
type input "2400"
click at [1500, 732] on span "Next" at bounding box center [1509, 737] width 29 height 13
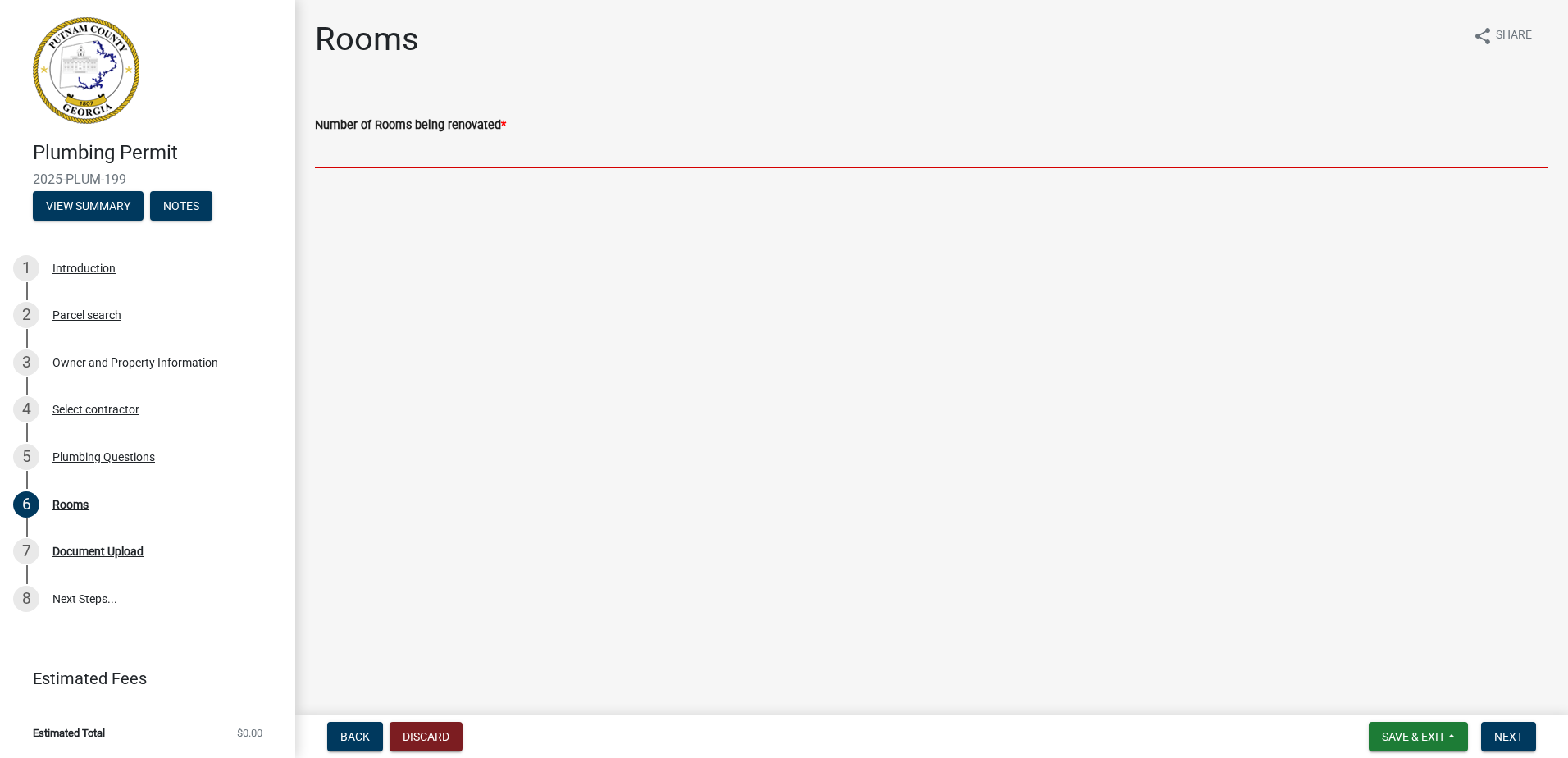
click at [438, 146] on input "text" at bounding box center [931, 152] width 1233 height 34
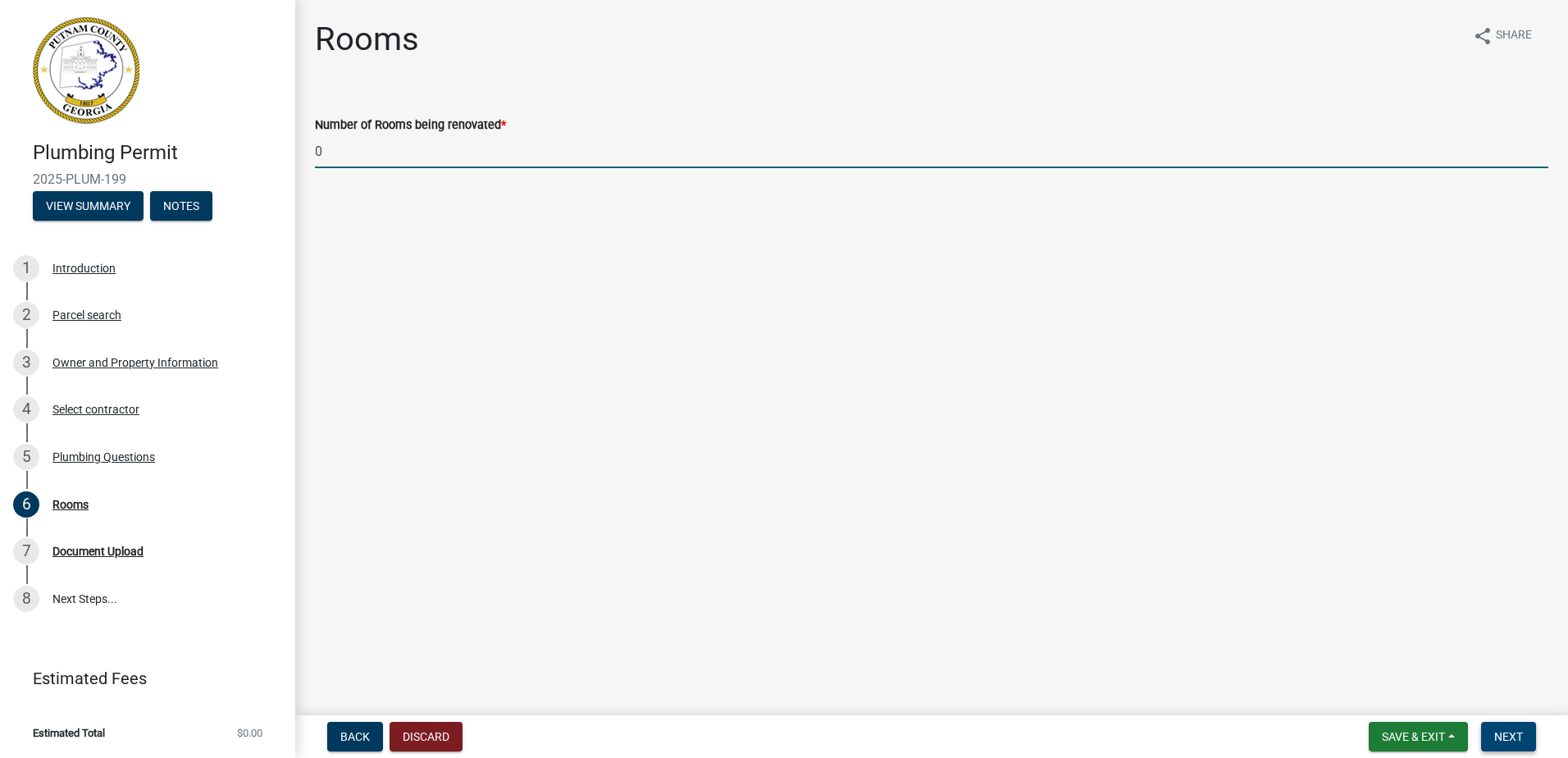
type input "0"
click at [1504, 732] on span "Next" at bounding box center [1509, 737] width 29 height 13
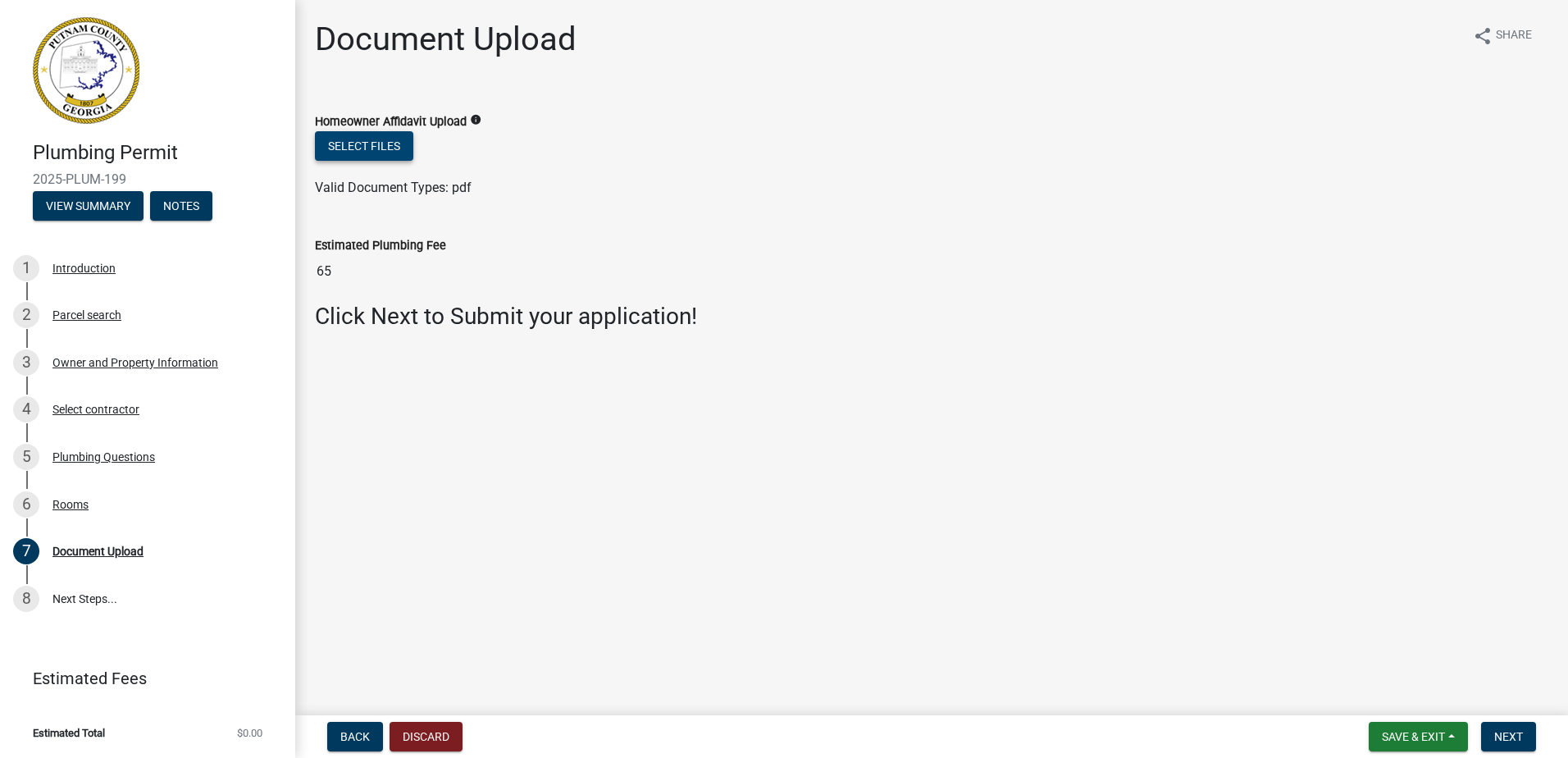
click at [373, 139] on button "Select files" at bounding box center [364, 146] width 99 height 30
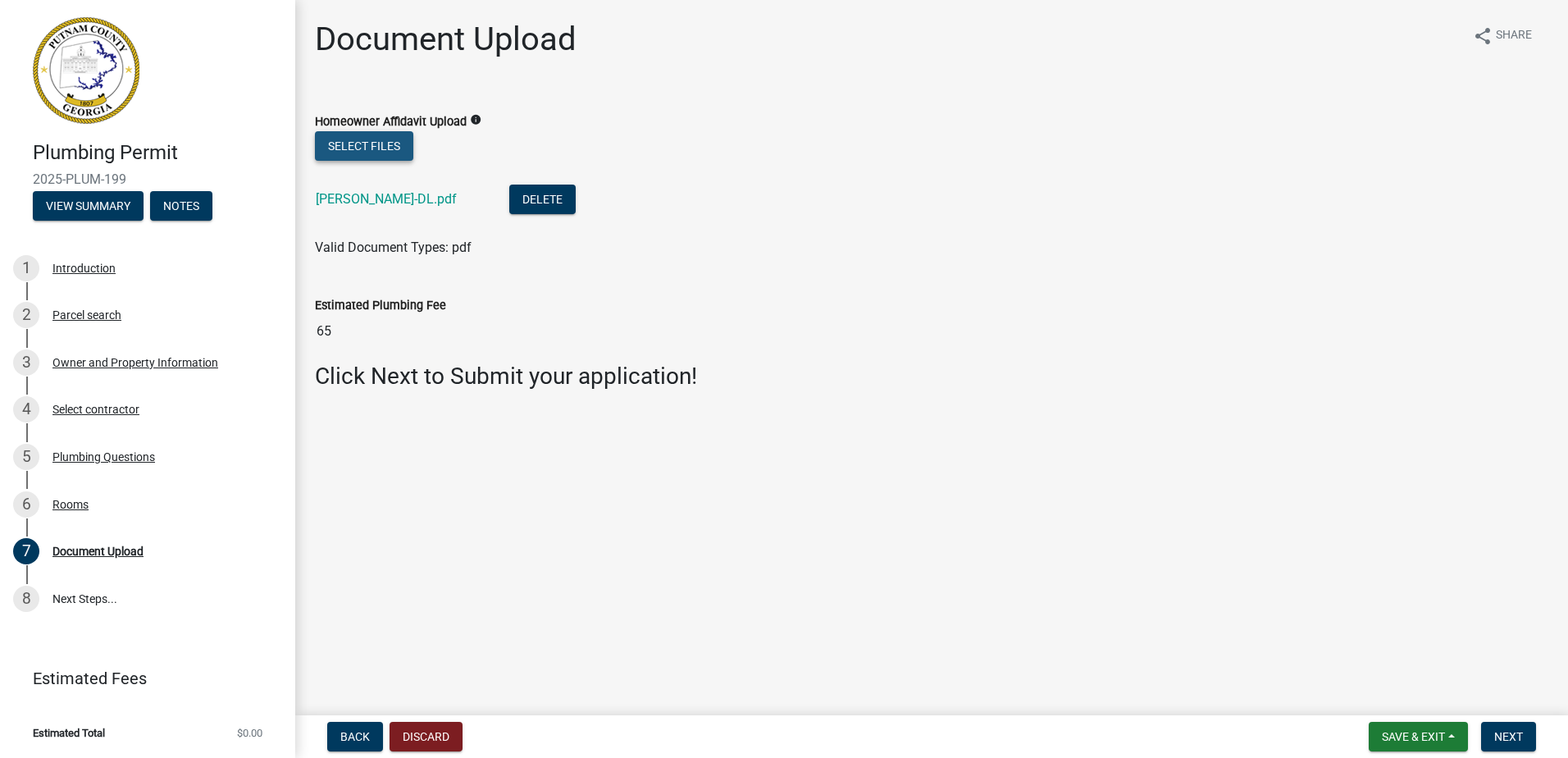
click at [378, 152] on button "Select files" at bounding box center [364, 146] width 99 height 30
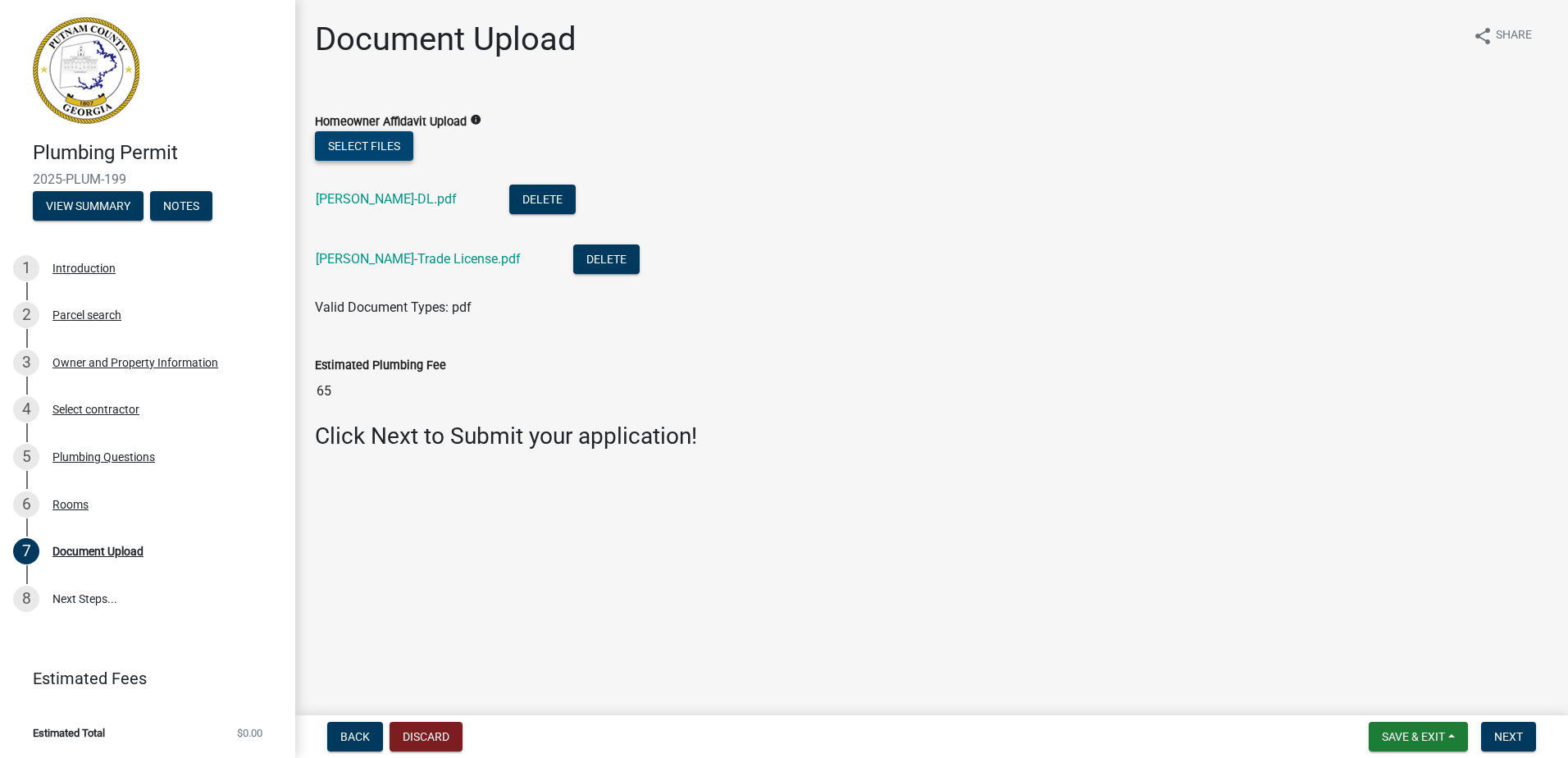
click at [368, 151] on button "Select files" at bounding box center [364, 146] width 99 height 30
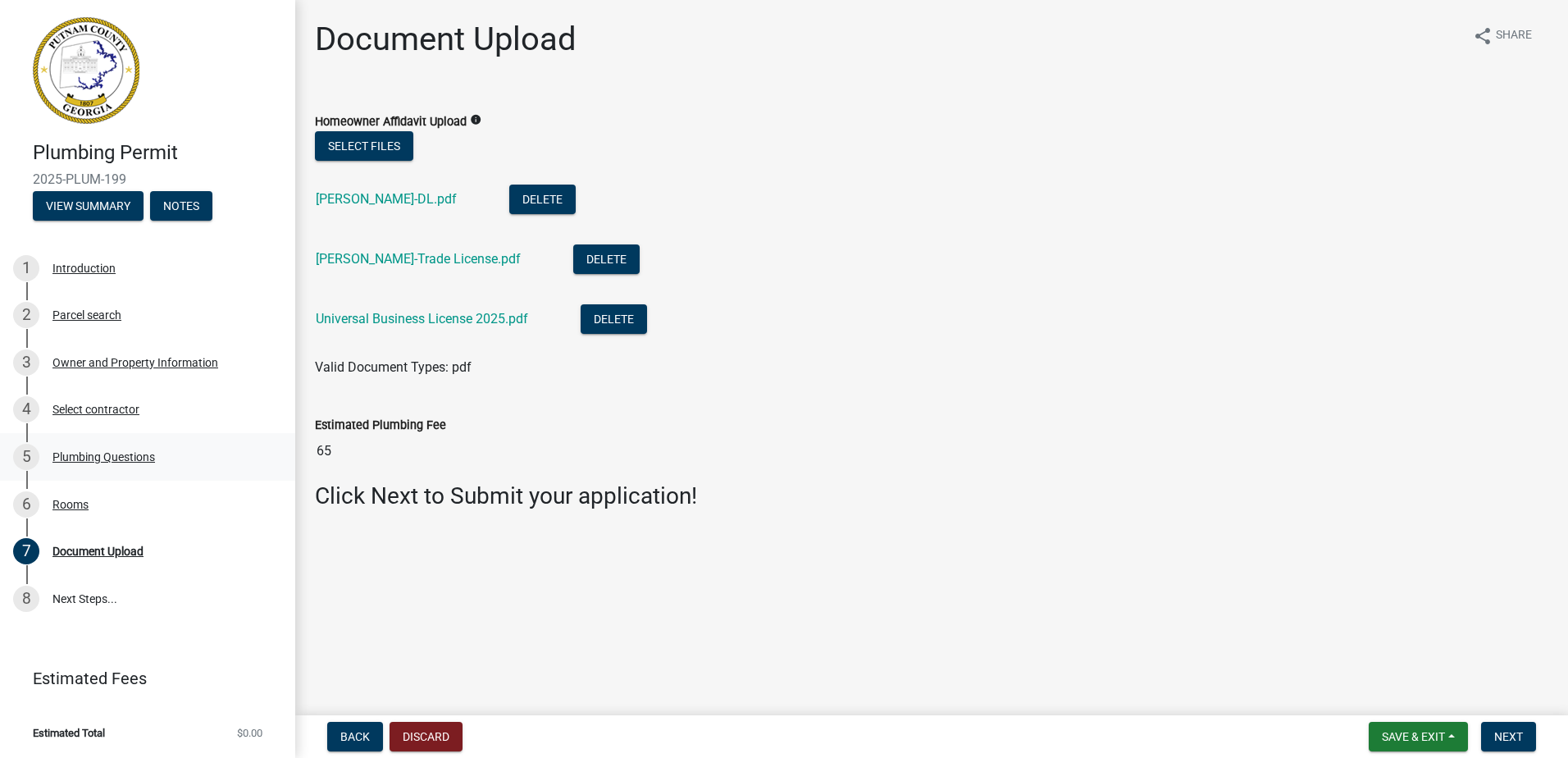
click at [102, 464] on div "5 Plumbing Questions" at bounding box center [140, 457] width 256 height 26
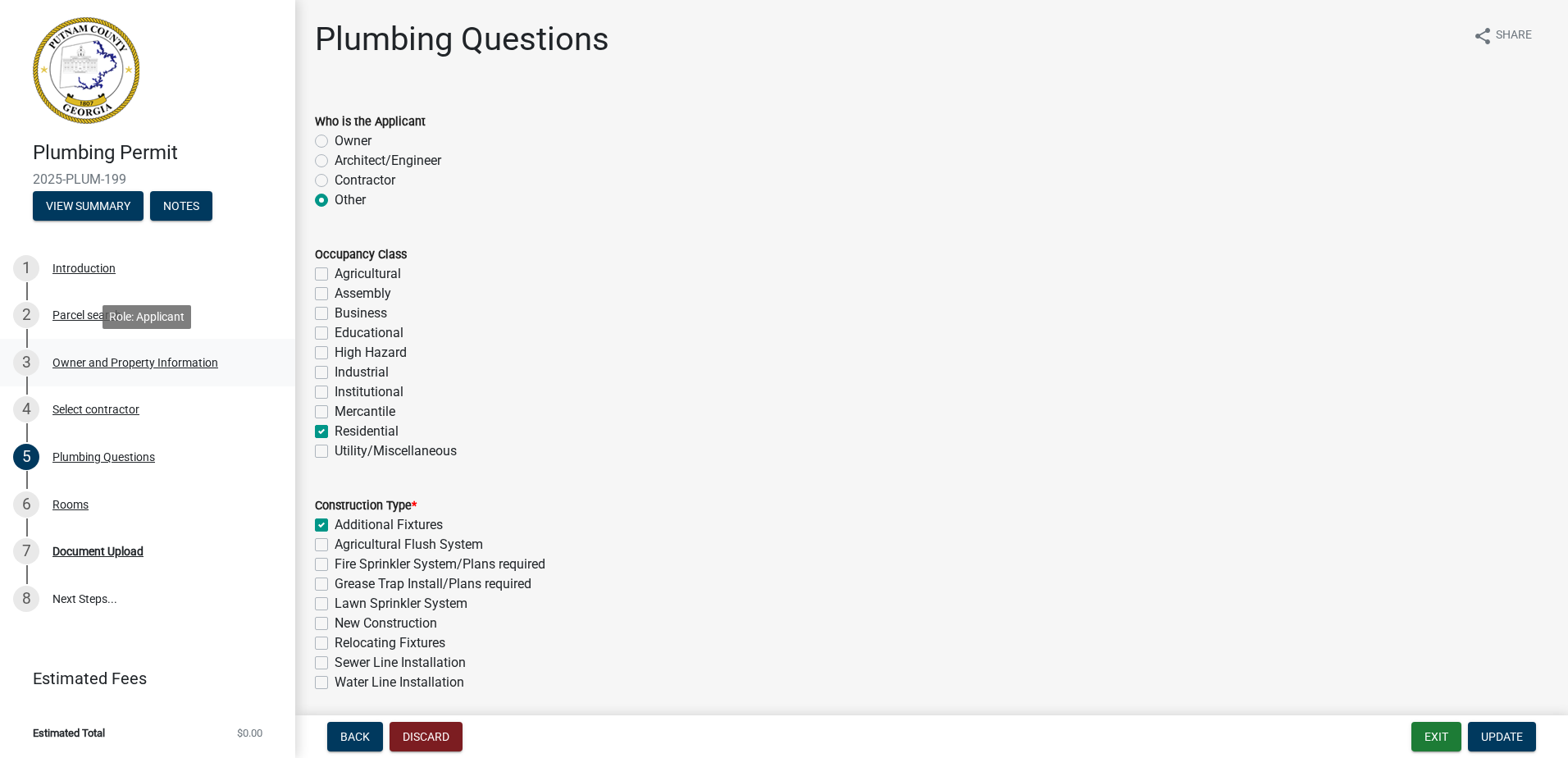
click at [122, 371] on div "3 Owner and Property Information" at bounding box center [140, 363] width 256 height 26
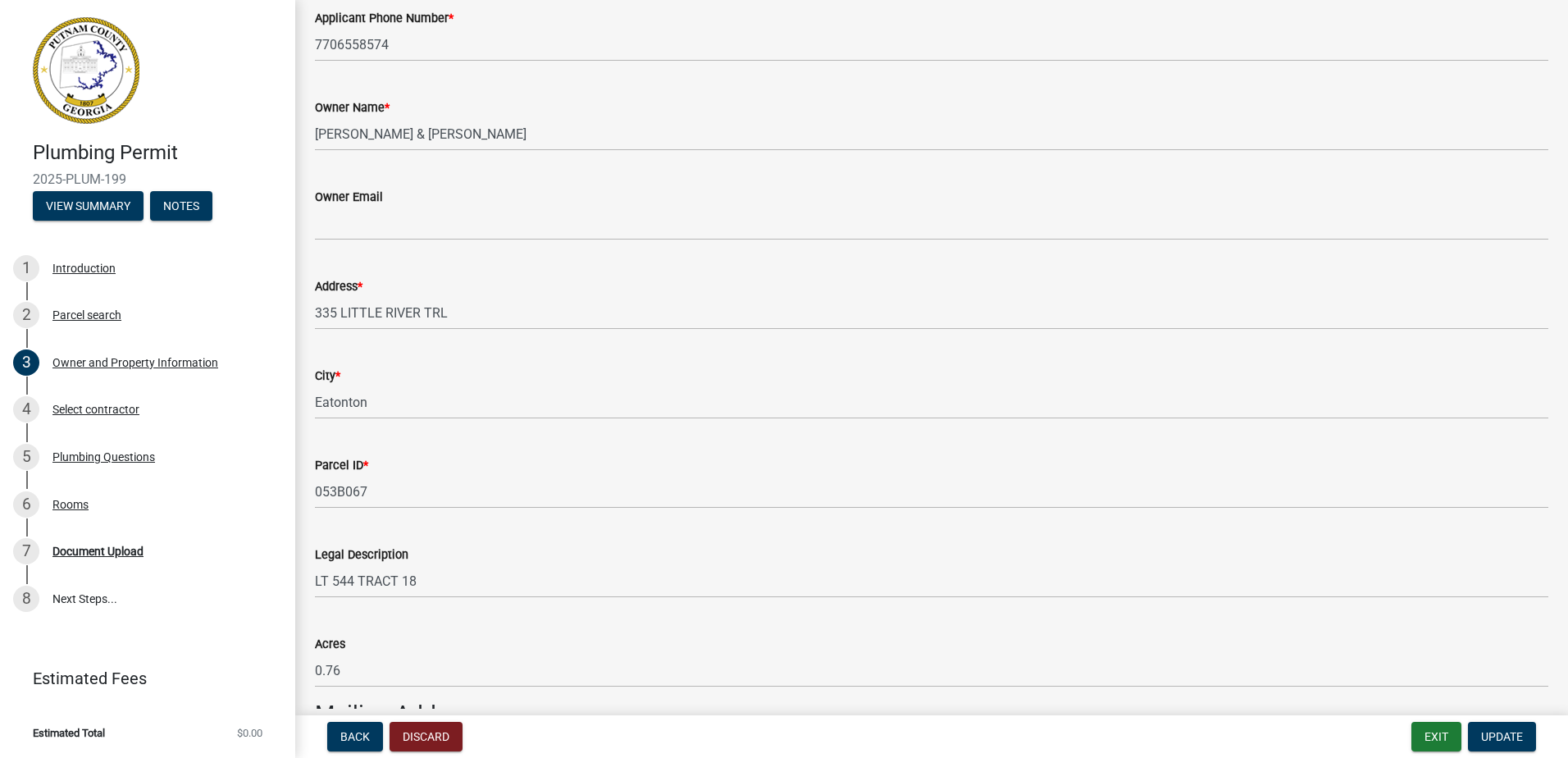
scroll to position [328, 0]
click at [101, 541] on div "7 Document Upload" at bounding box center [140, 551] width 256 height 26
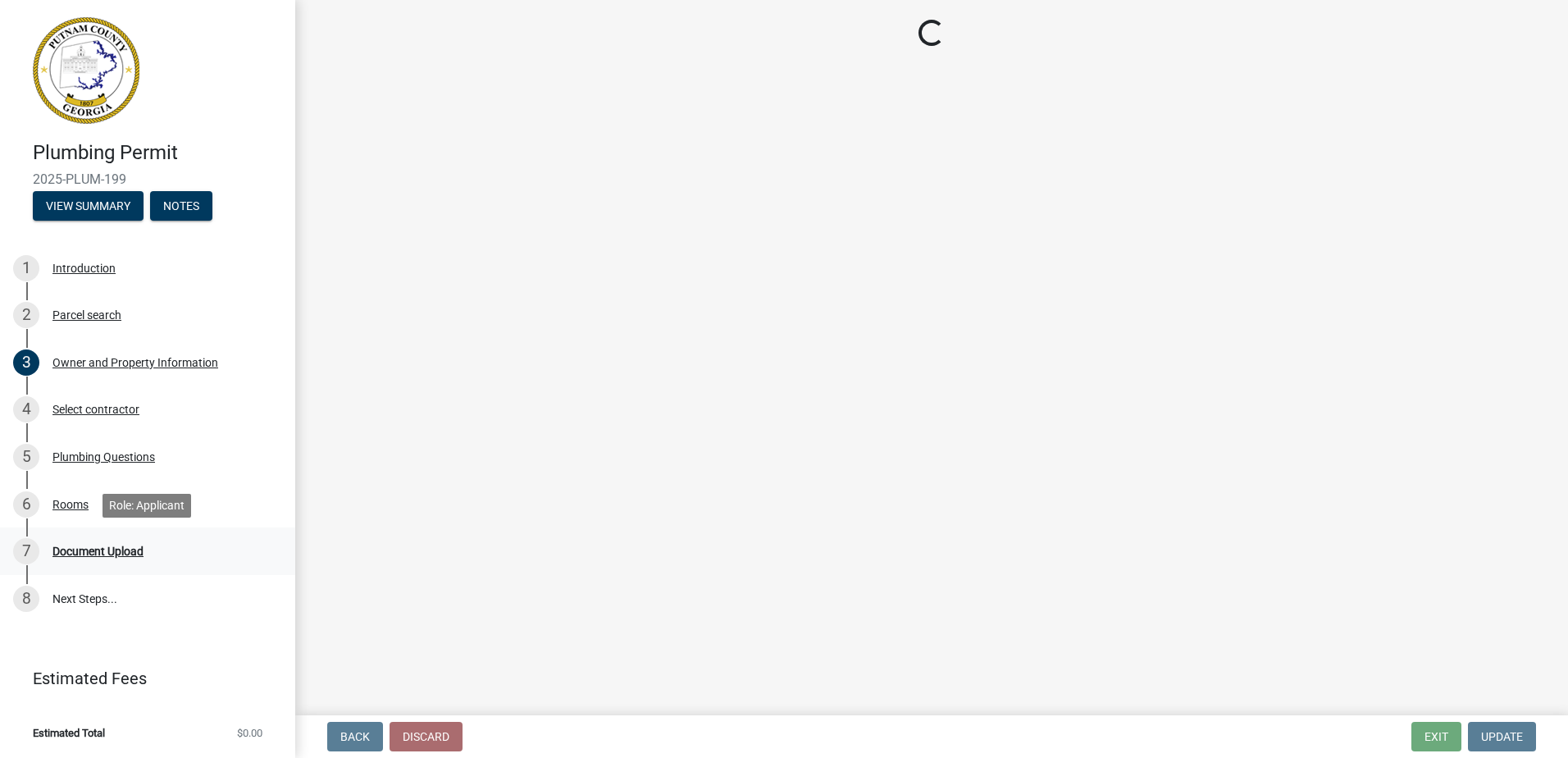
scroll to position [0, 0]
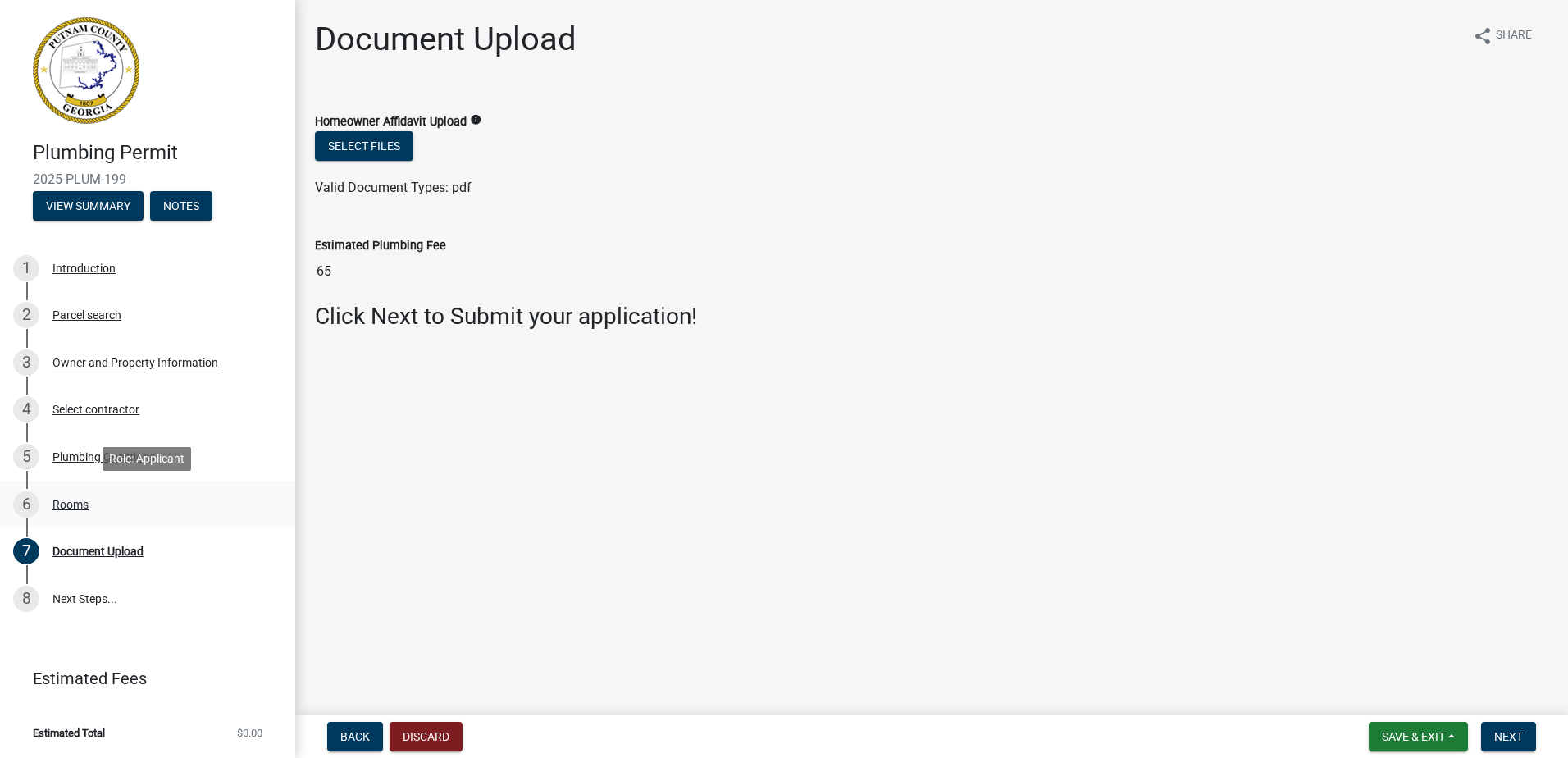
click at [126, 485] on link "6 Rooms" at bounding box center [147, 505] width 295 height 48
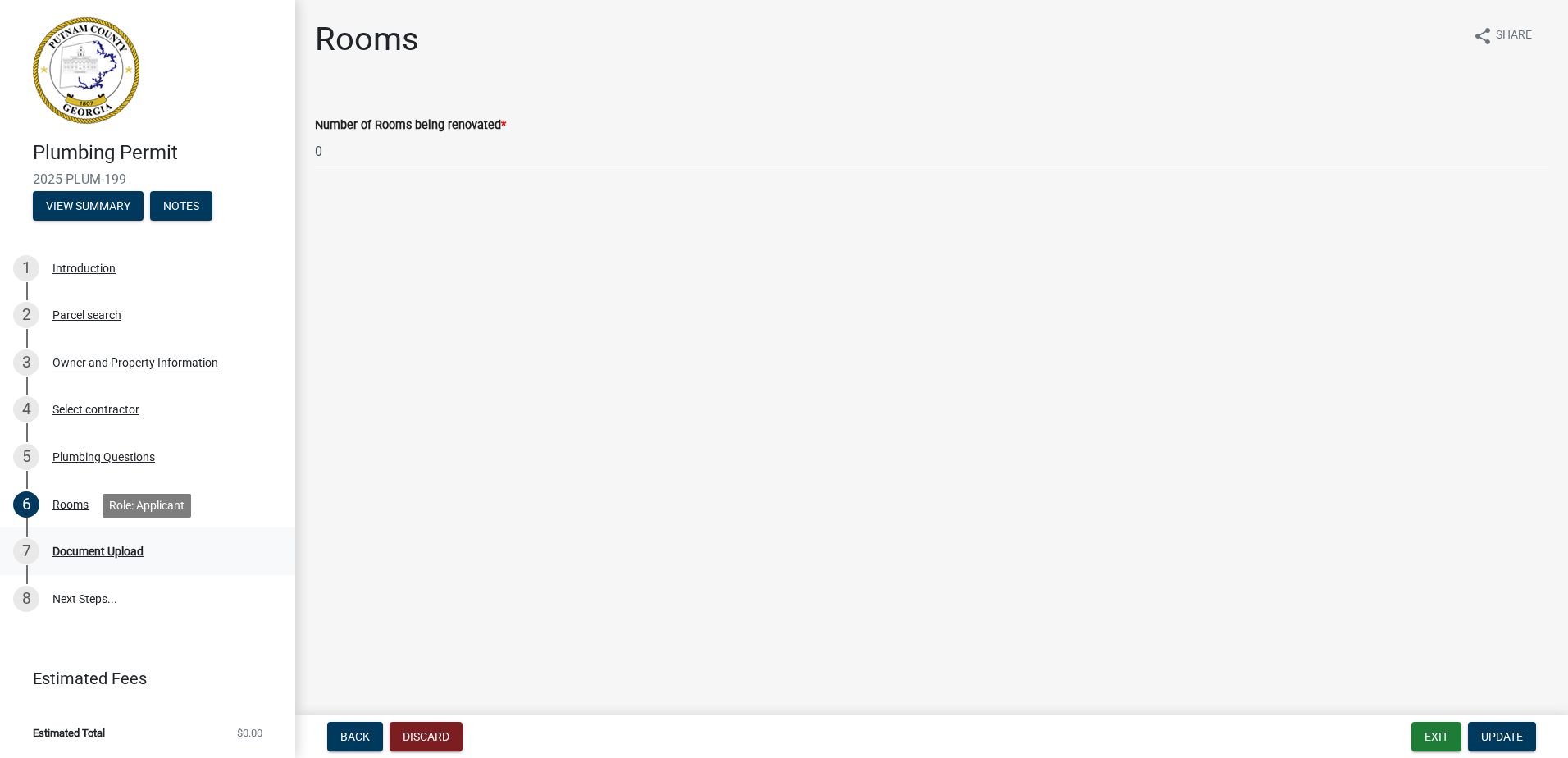
click at [112, 547] on div "Document Upload" at bounding box center [98, 551] width 91 height 11
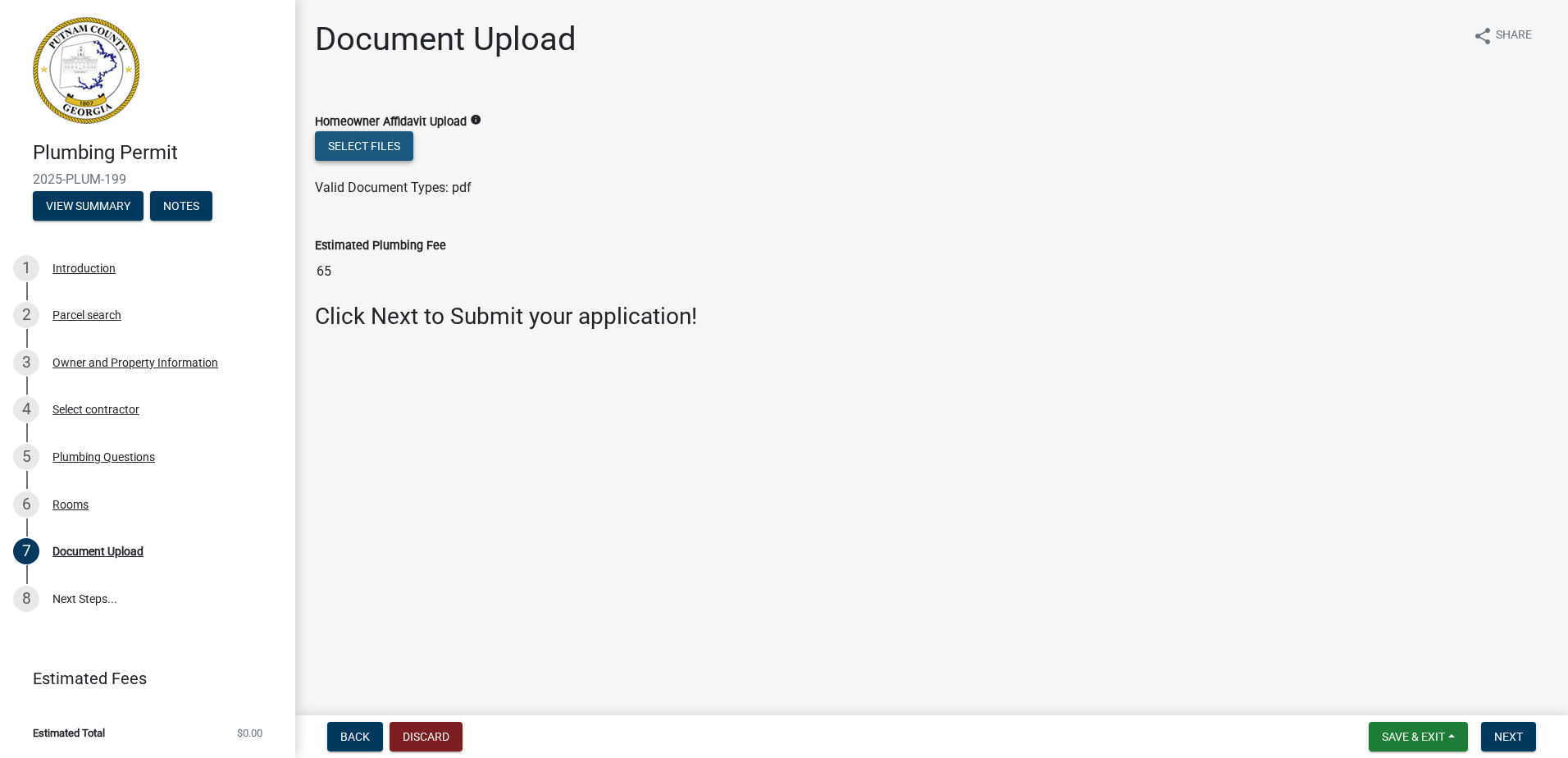
click at [380, 146] on button "Select files" at bounding box center [364, 146] width 99 height 30
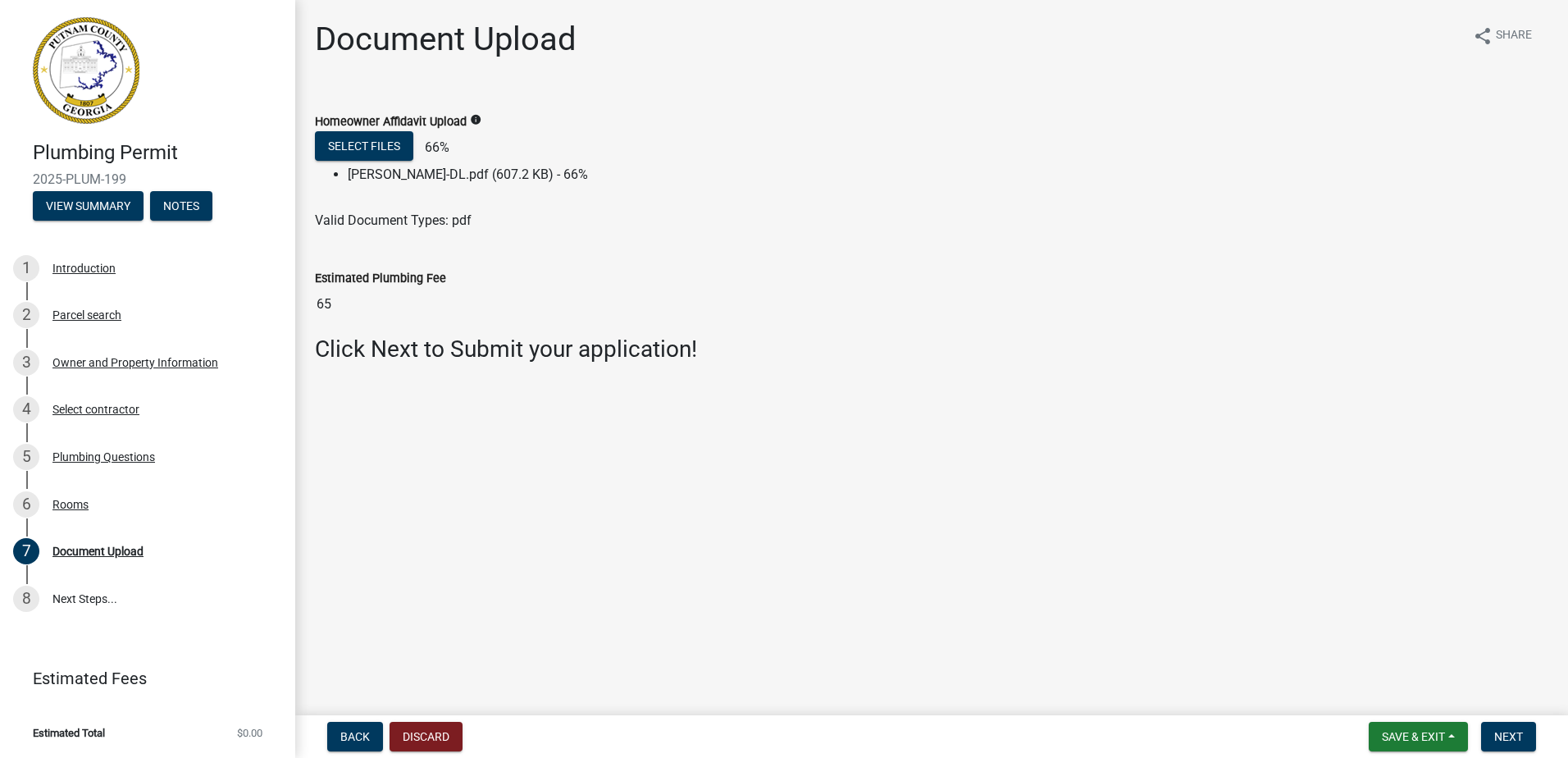
click at [409, 128] on label "Homeowner Affidavit Upload" at bounding box center [391, 122] width 152 height 11
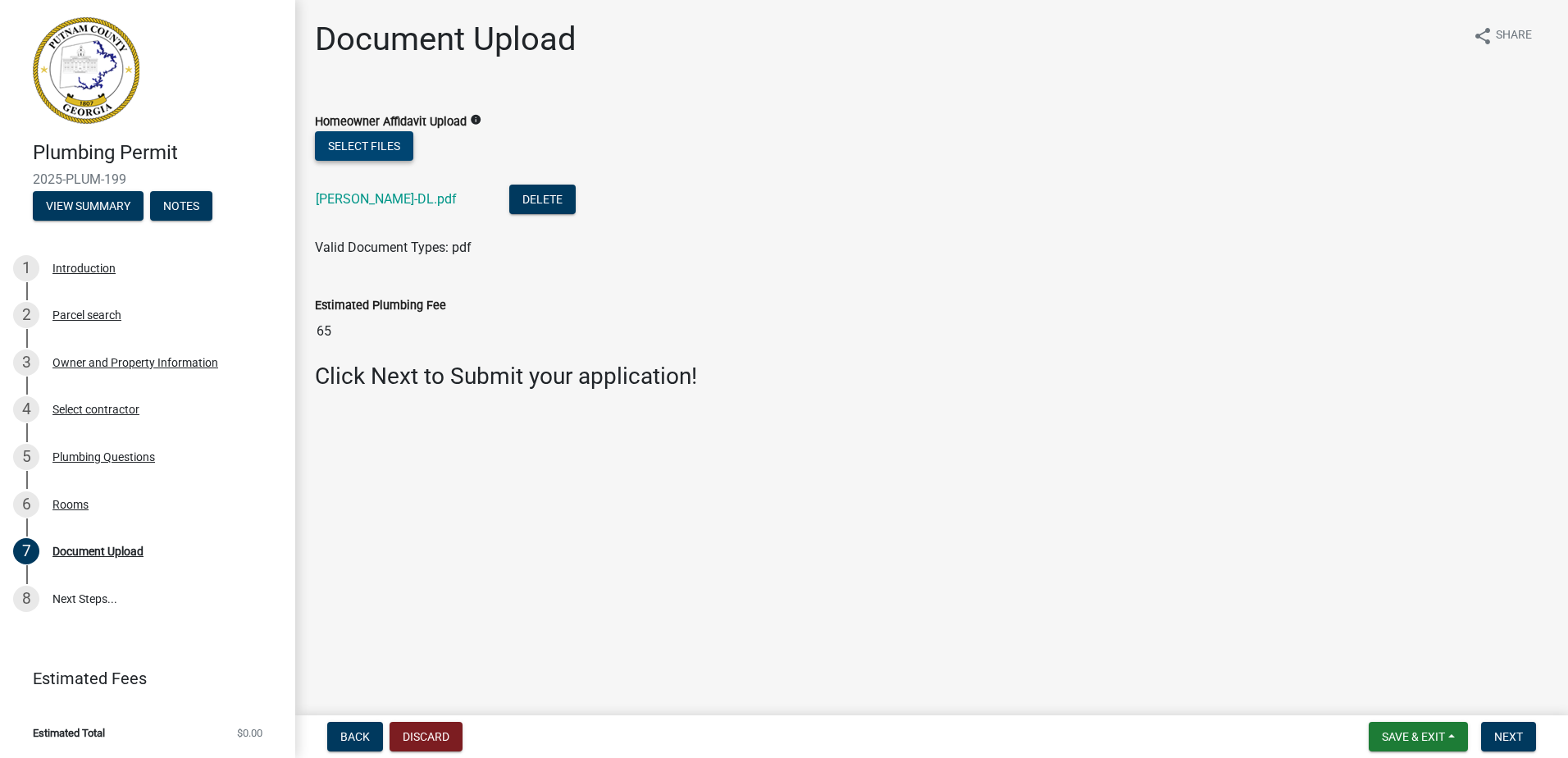
click at [393, 148] on button "Select files" at bounding box center [364, 146] width 99 height 30
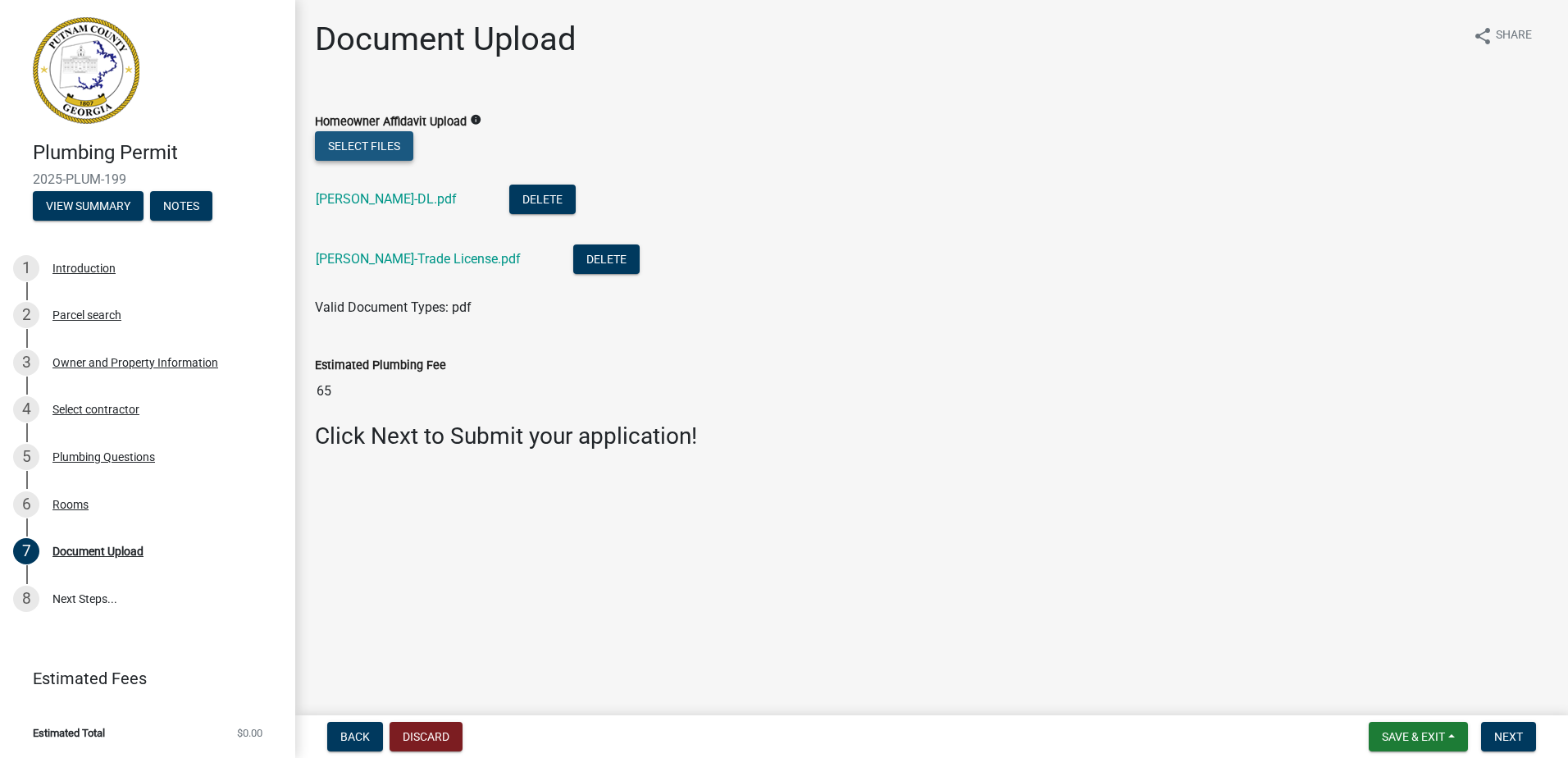
click at [389, 146] on button "Select files" at bounding box center [364, 146] width 99 height 30
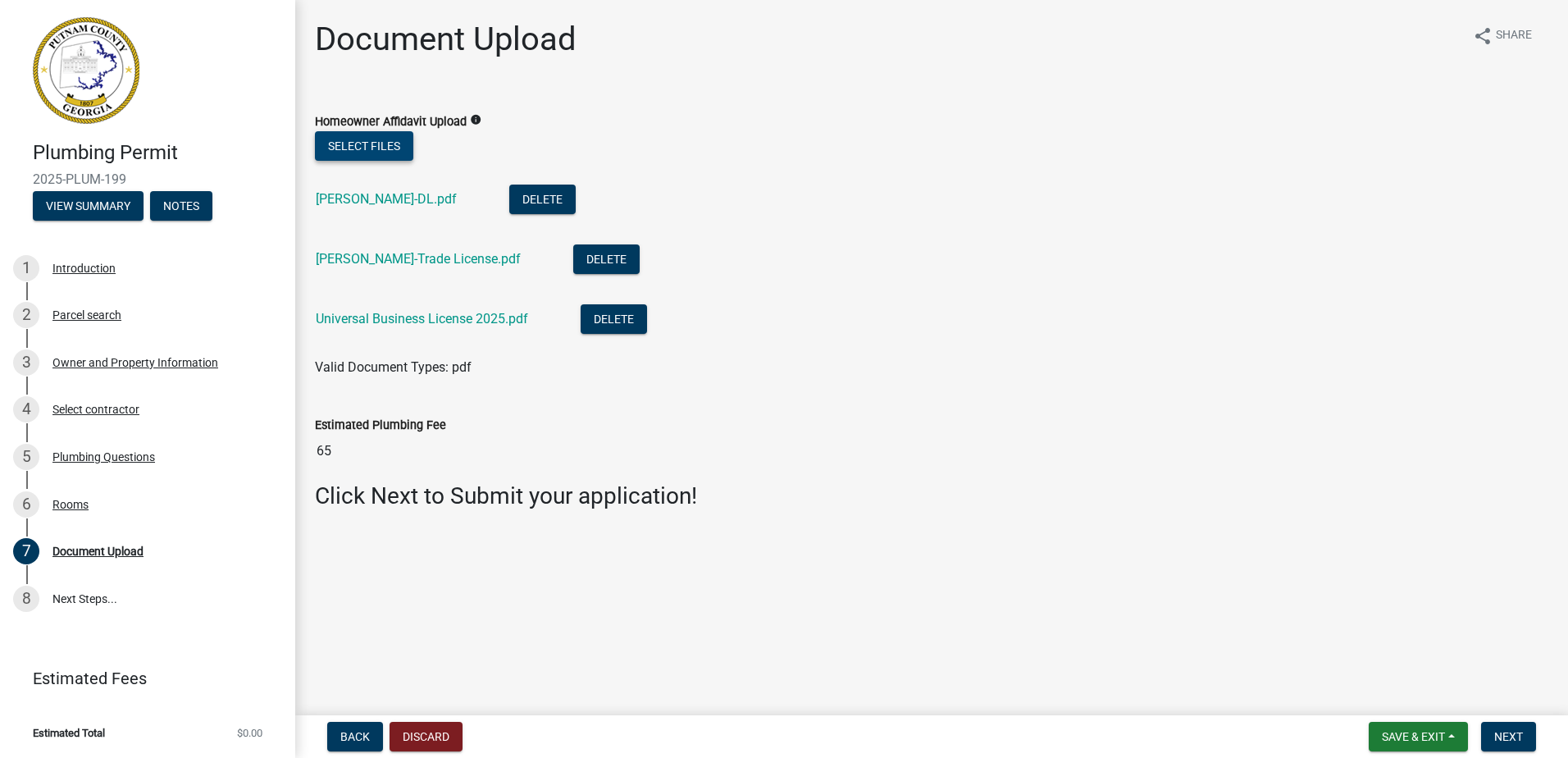
click at [348, 153] on button "Select files" at bounding box center [364, 146] width 99 height 30
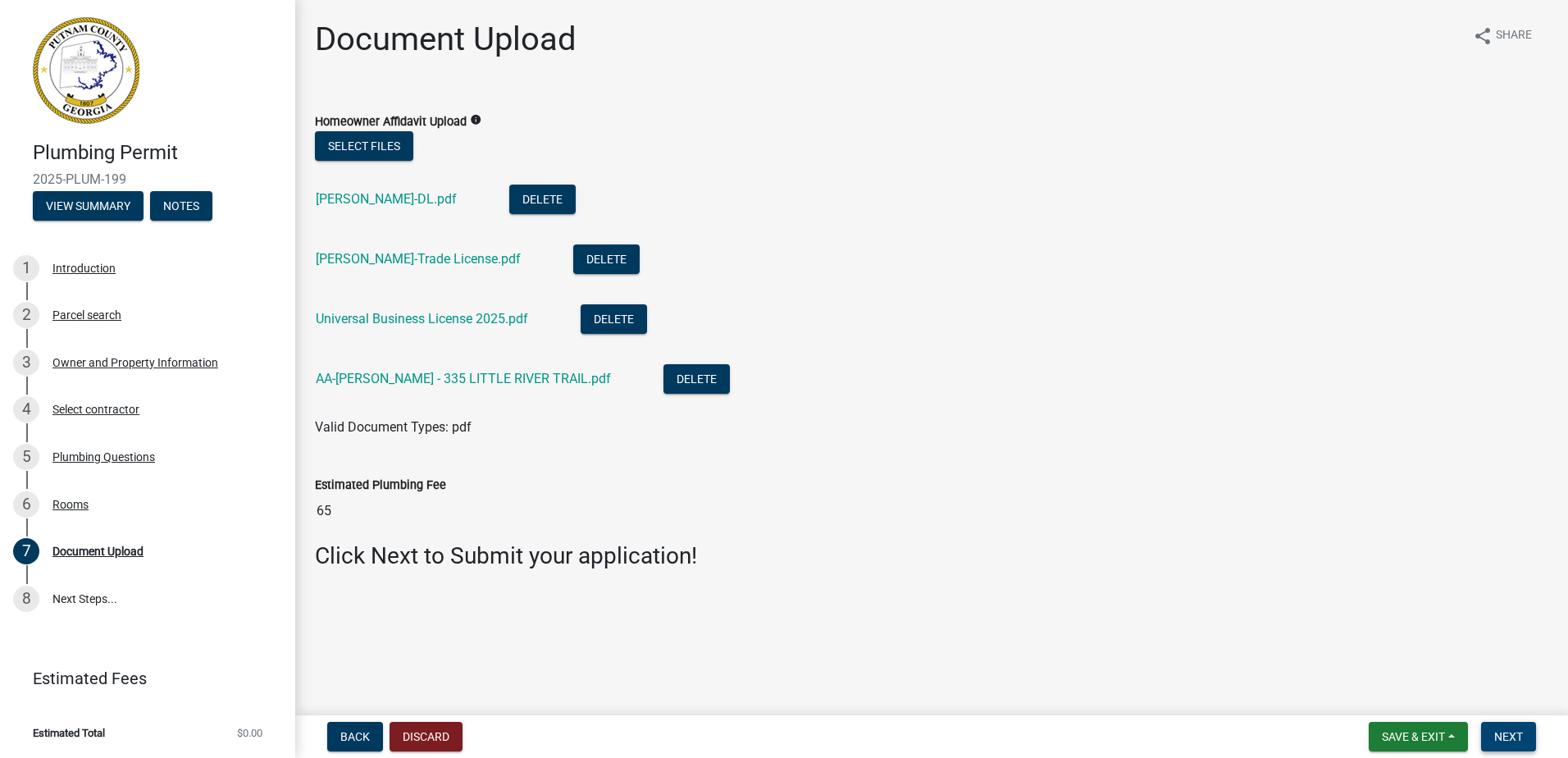
click at [1506, 743] on span "Next" at bounding box center [1509, 737] width 29 height 13
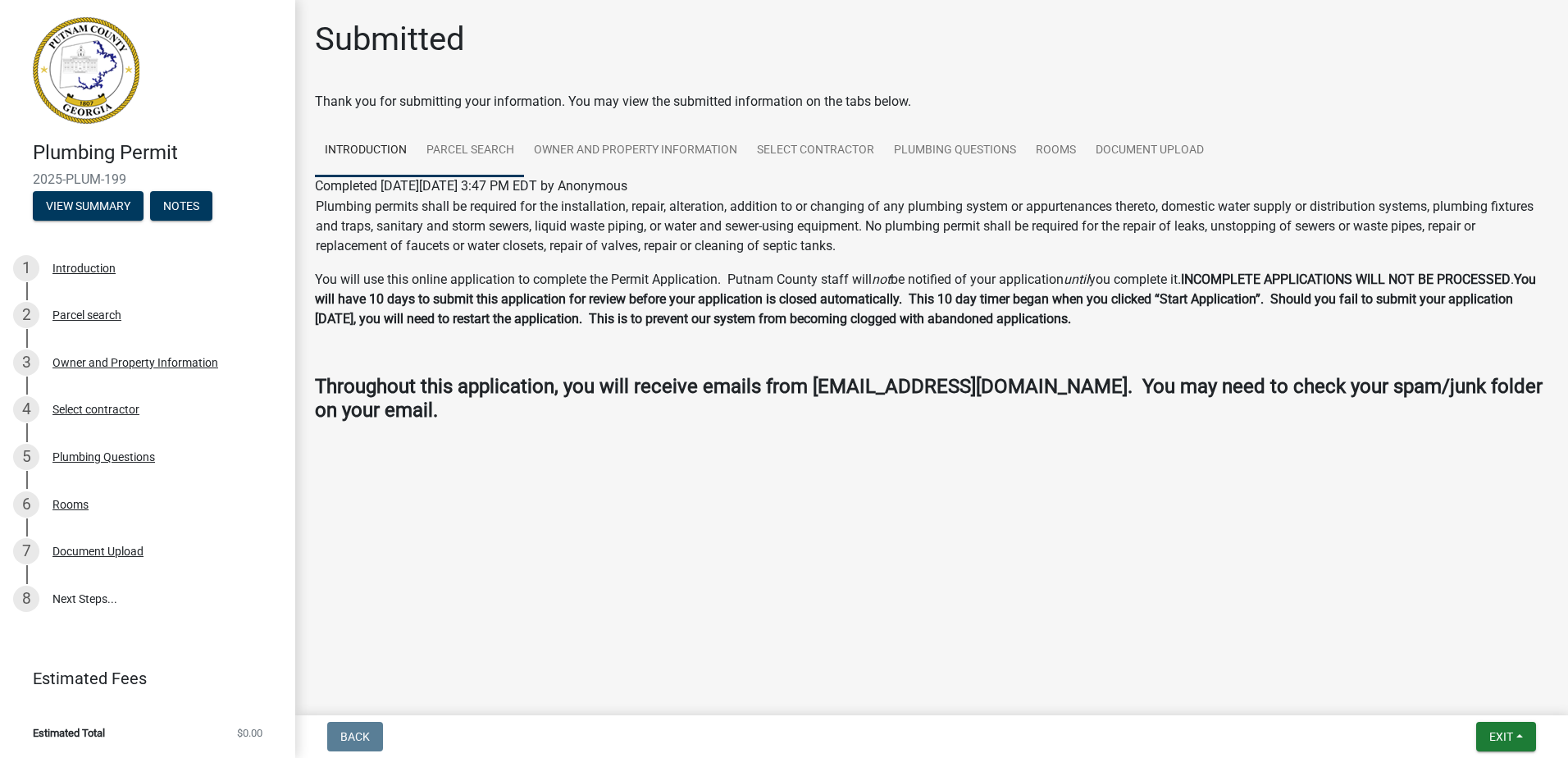
click at [457, 154] on link "Parcel search" at bounding box center [471, 151] width 107 height 53
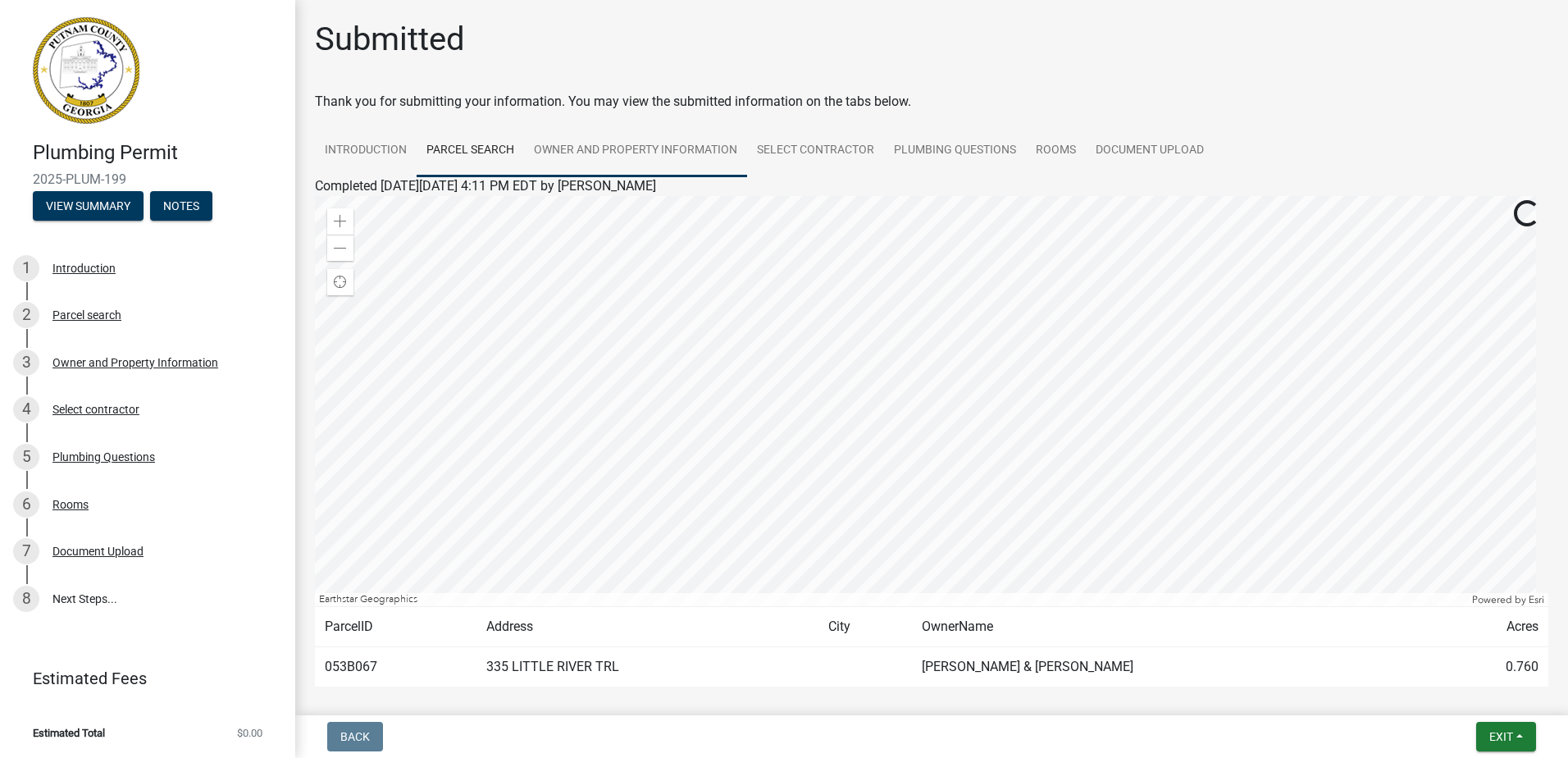
drag, startPoint x: 598, startPoint y: 167, endPoint x: 728, endPoint y: 167, distance: 130.0
click at [599, 167] on link "Owner and Property Information" at bounding box center [636, 151] width 223 height 53
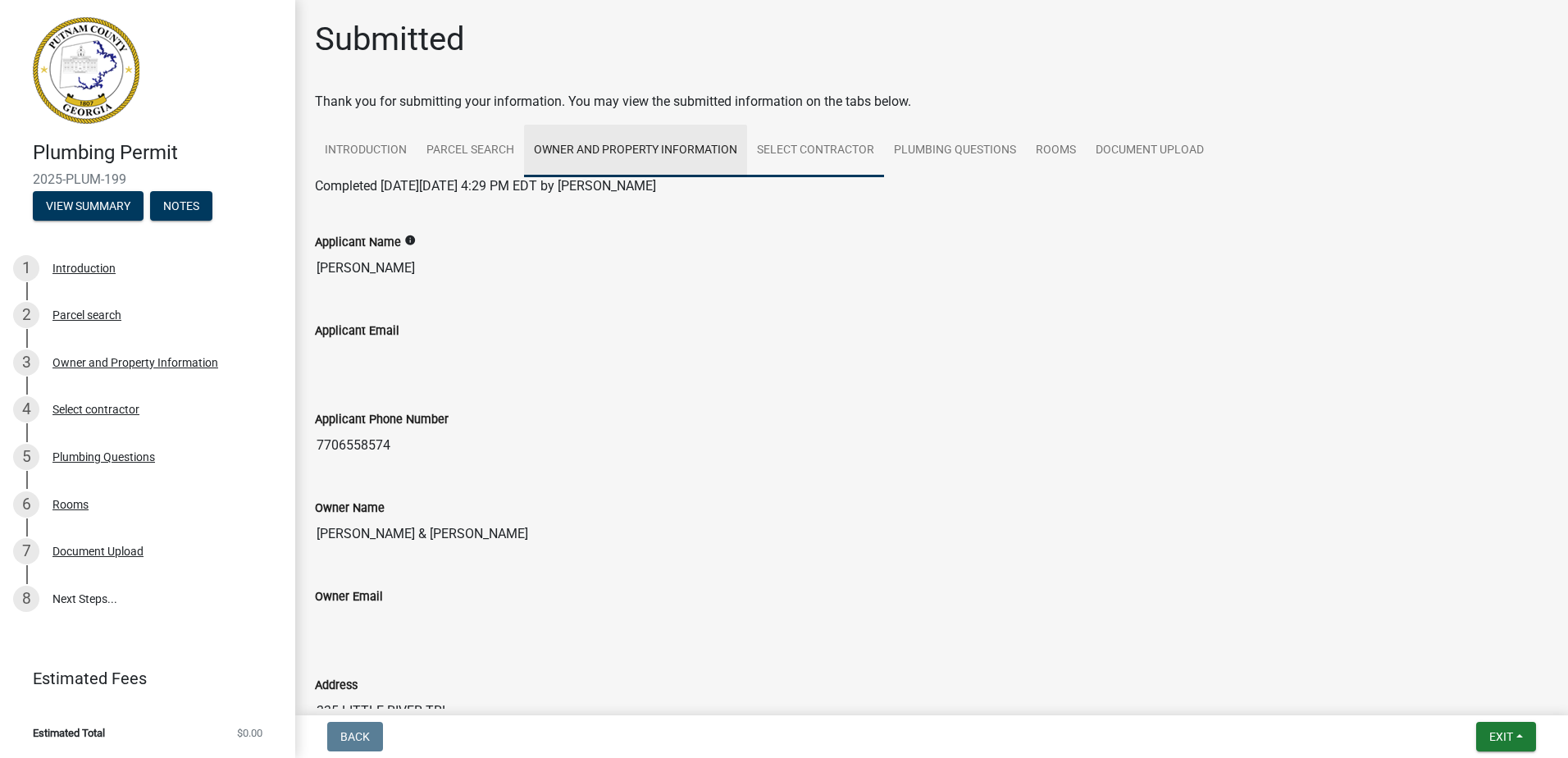
click at [845, 165] on link "Select contractor" at bounding box center [815, 151] width 137 height 53
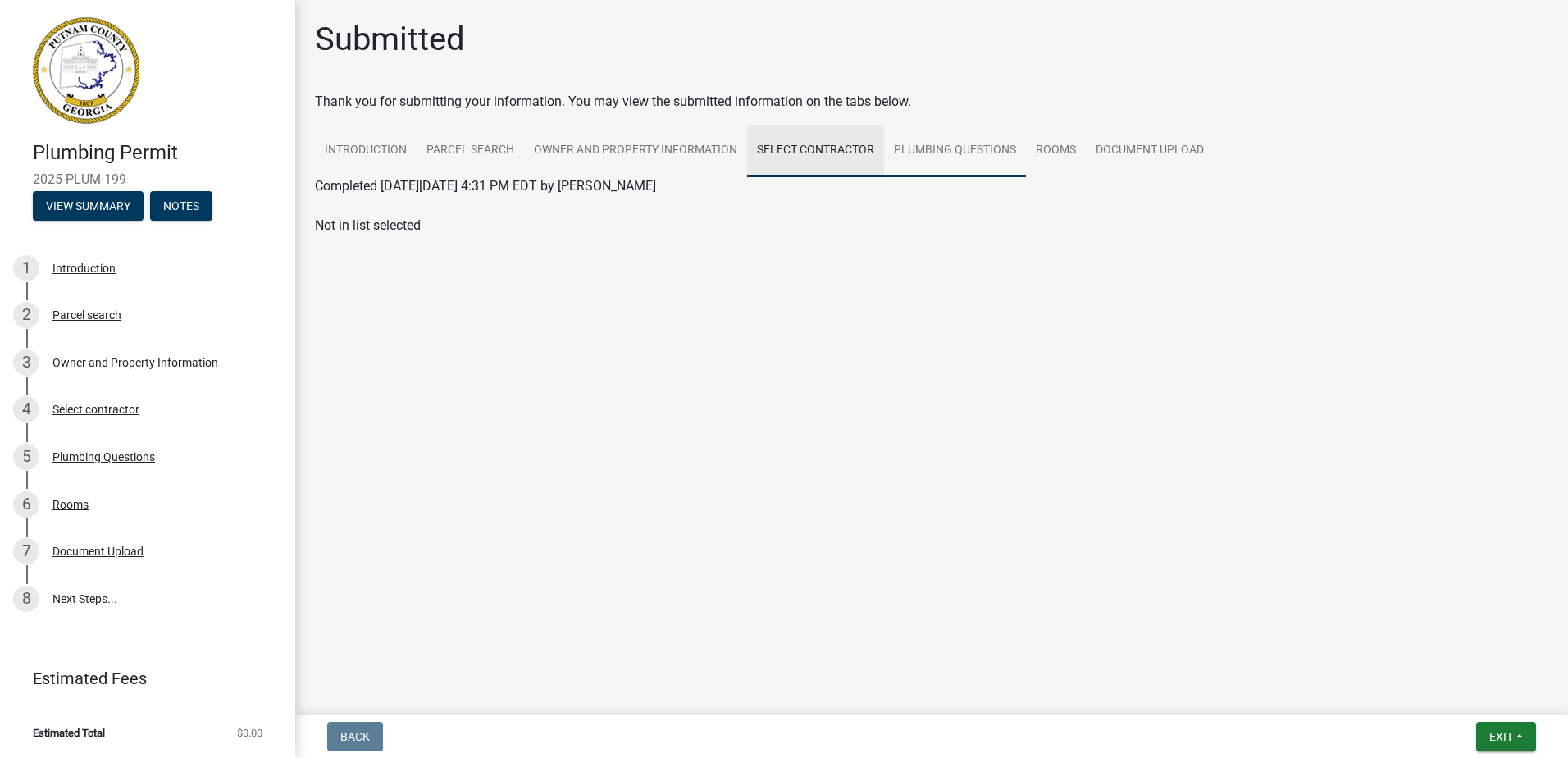
click at [944, 166] on link "Plumbing Questions" at bounding box center [955, 151] width 142 height 53
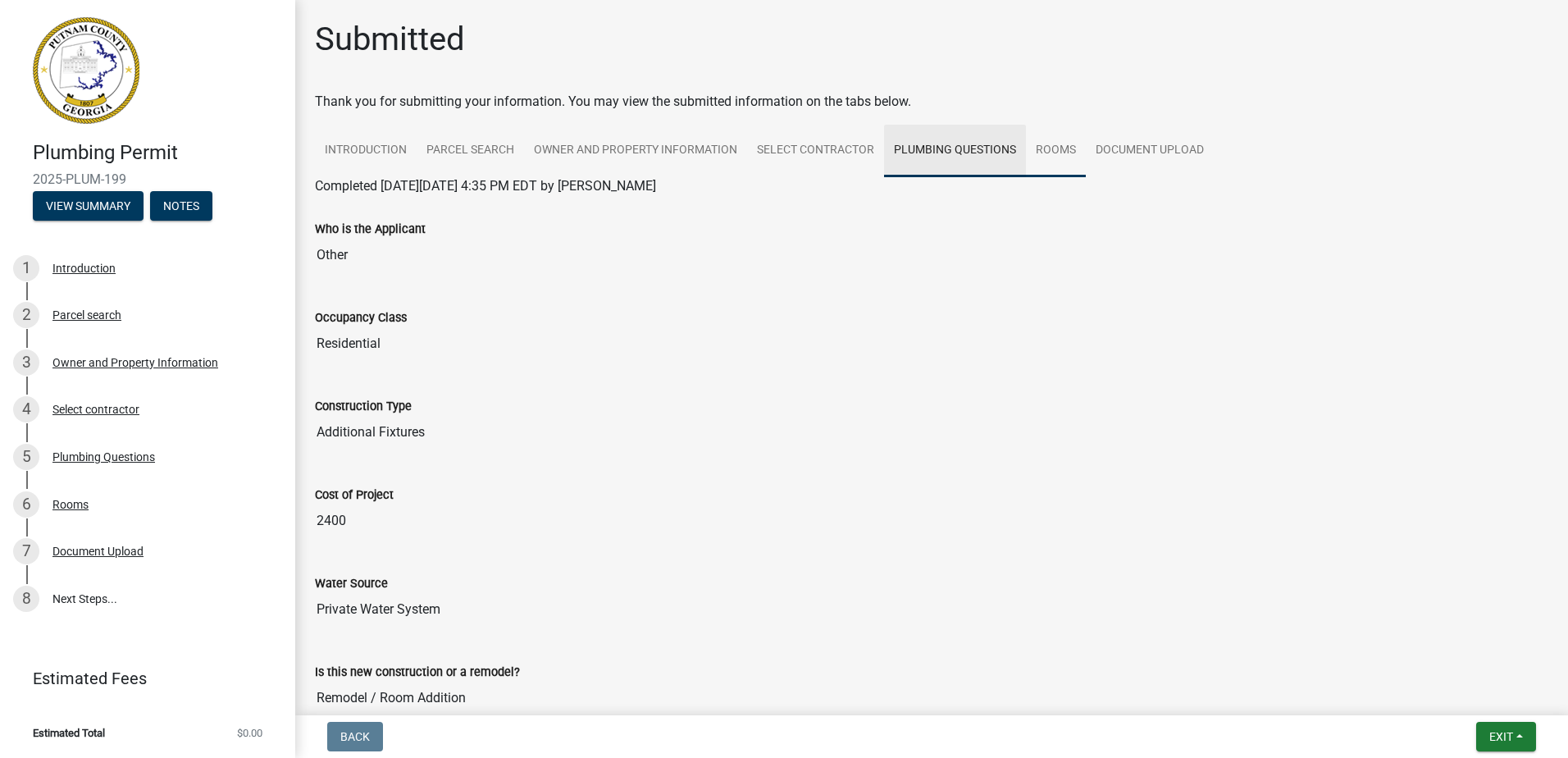
click at [1065, 159] on link "Rooms" at bounding box center [1056, 151] width 60 height 53
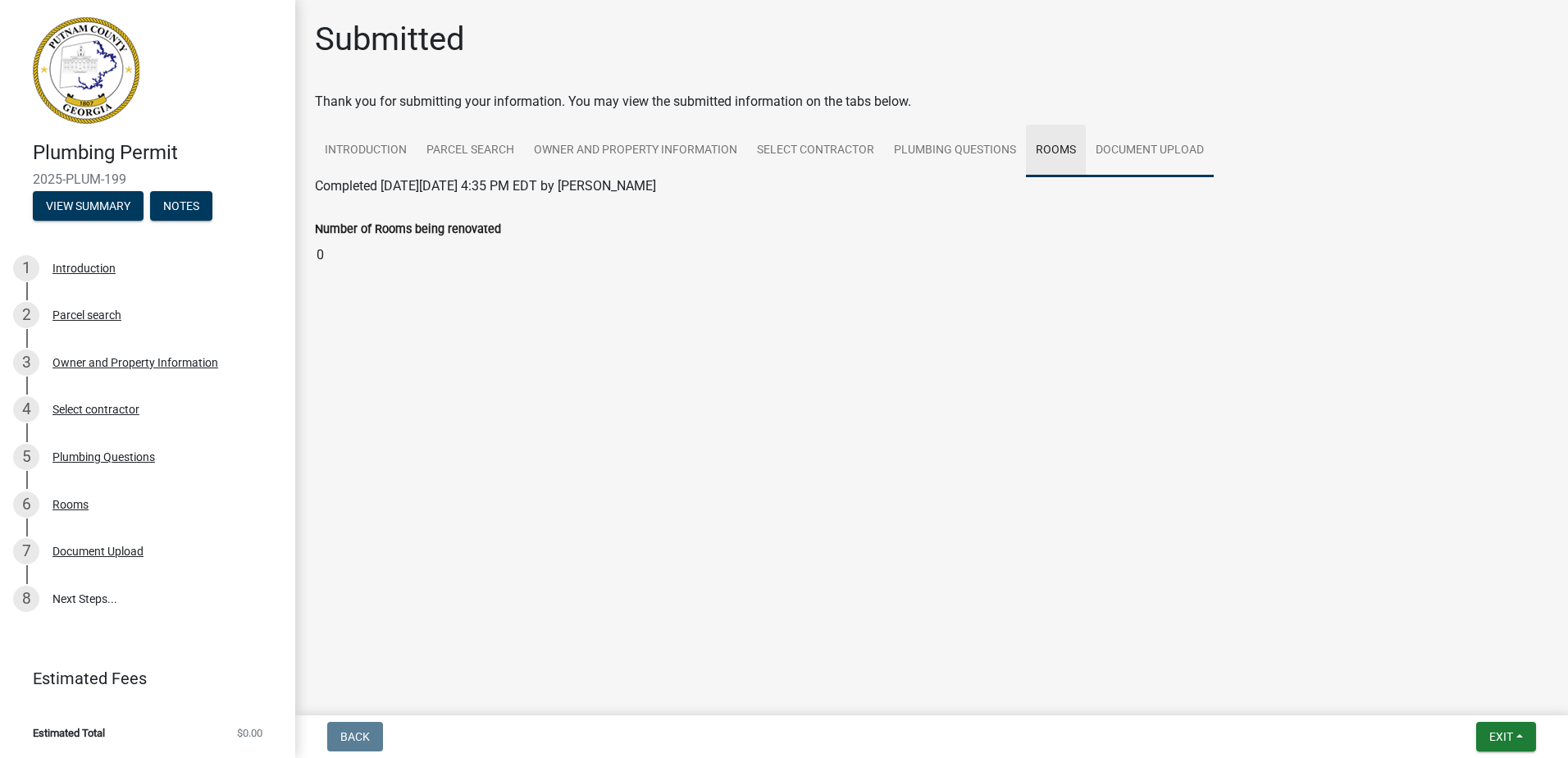
click at [1159, 159] on link "Document Upload" at bounding box center [1150, 151] width 128 height 53
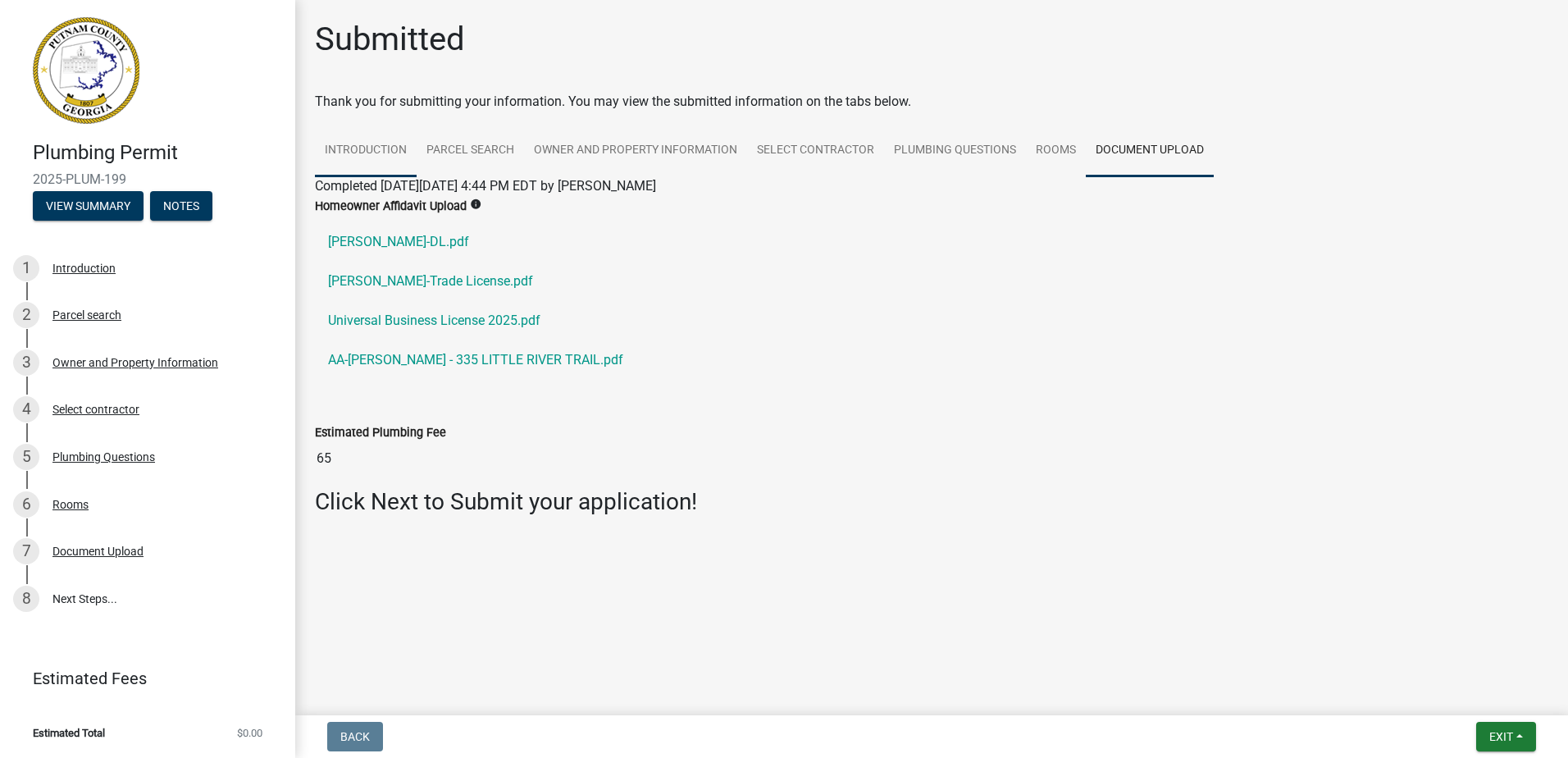
click at [352, 149] on link "Introduction" at bounding box center [365, 151] width 101 height 53
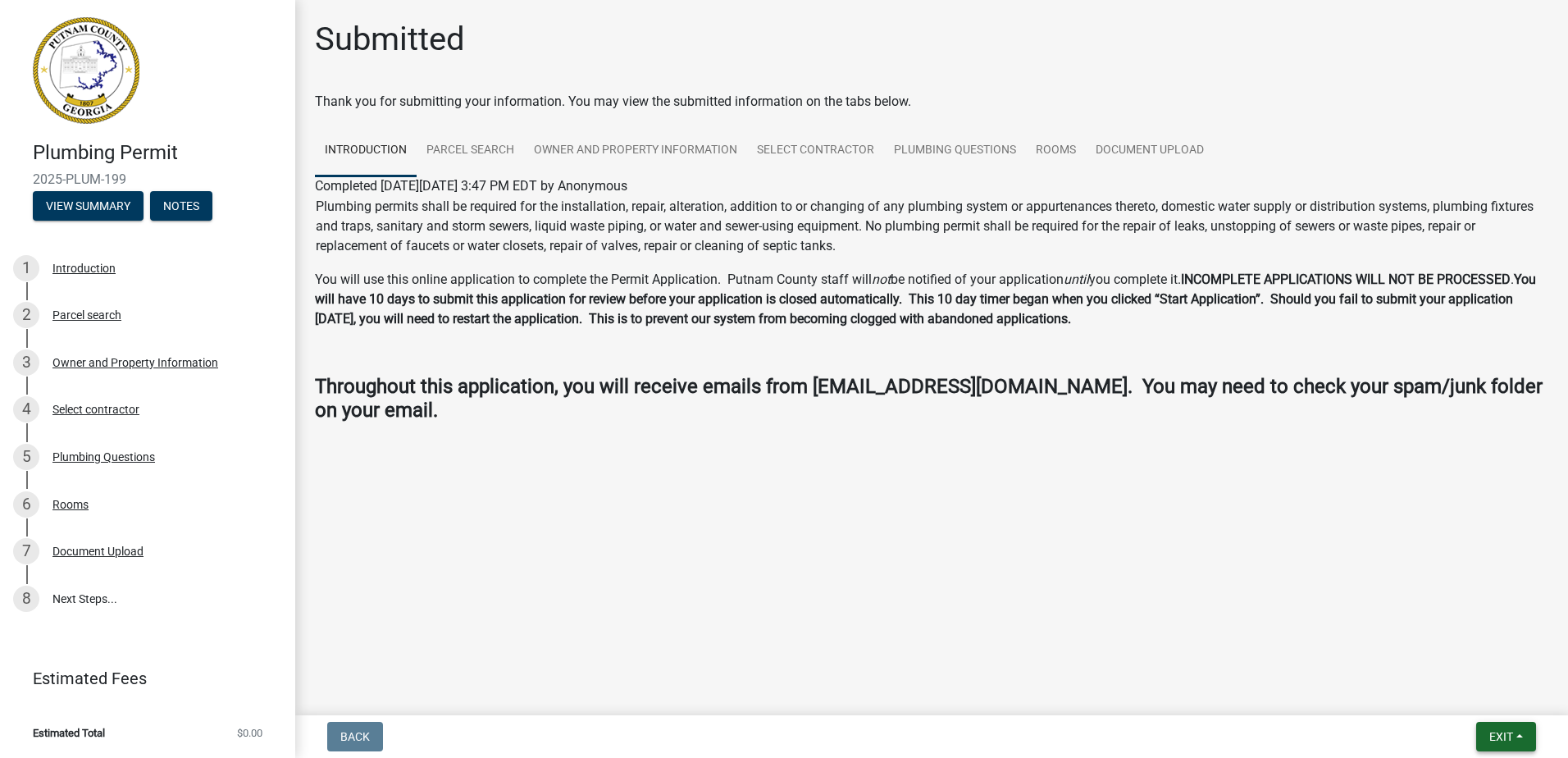
click at [1500, 744] on button "Exit" at bounding box center [1507, 737] width 60 height 30
click at [1331, 647] on main "Submitted Thank you for submitting your information. You may view the submitted…" at bounding box center [932, 354] width 1273 height 709
click at [100, 200] on button "View Summary" at bounding box center [89, 206] width 111 height 30
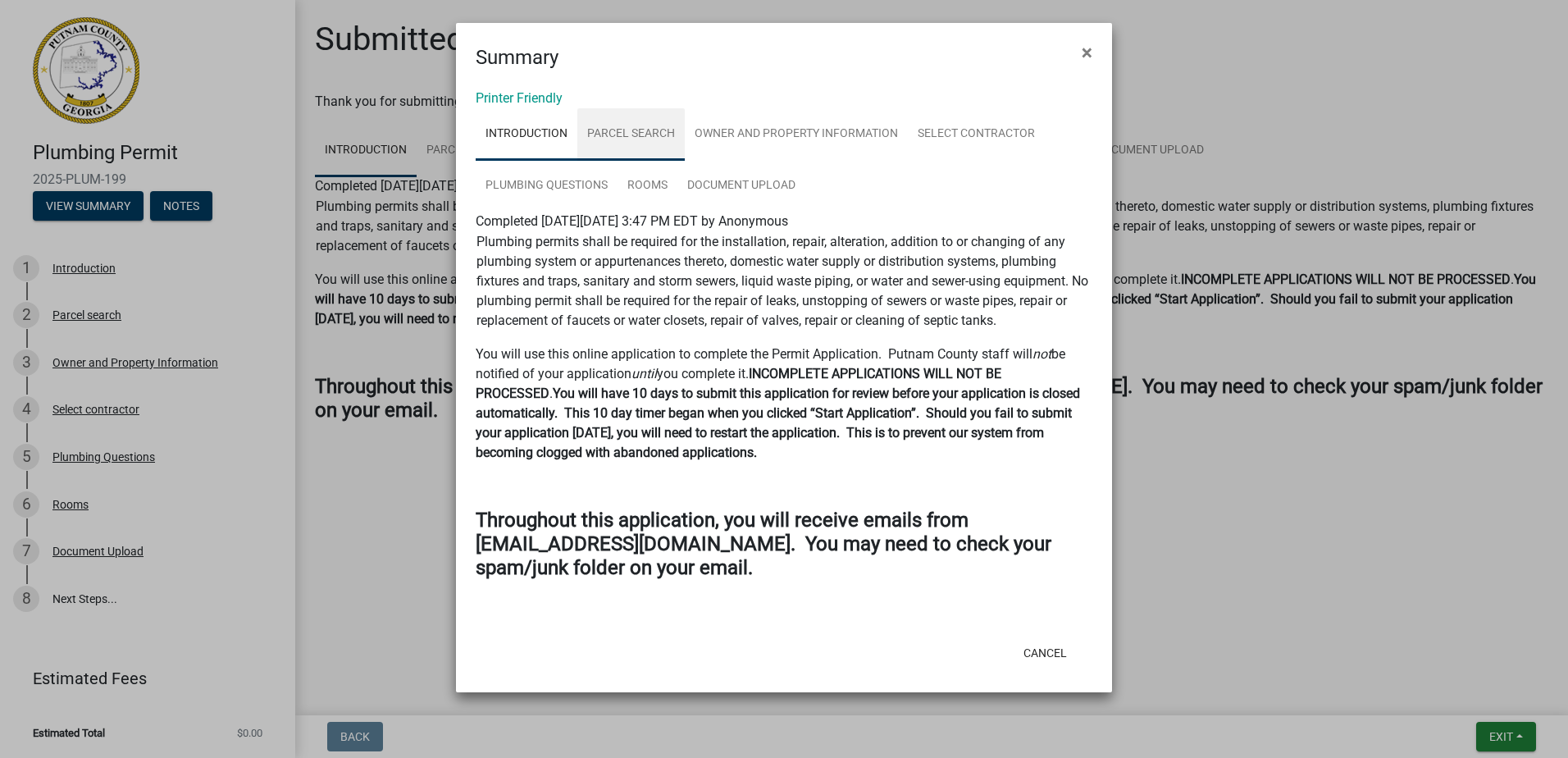
click at [627, 139] on link "Parcel search" at bounding box center [631, 135] width 107 height 53
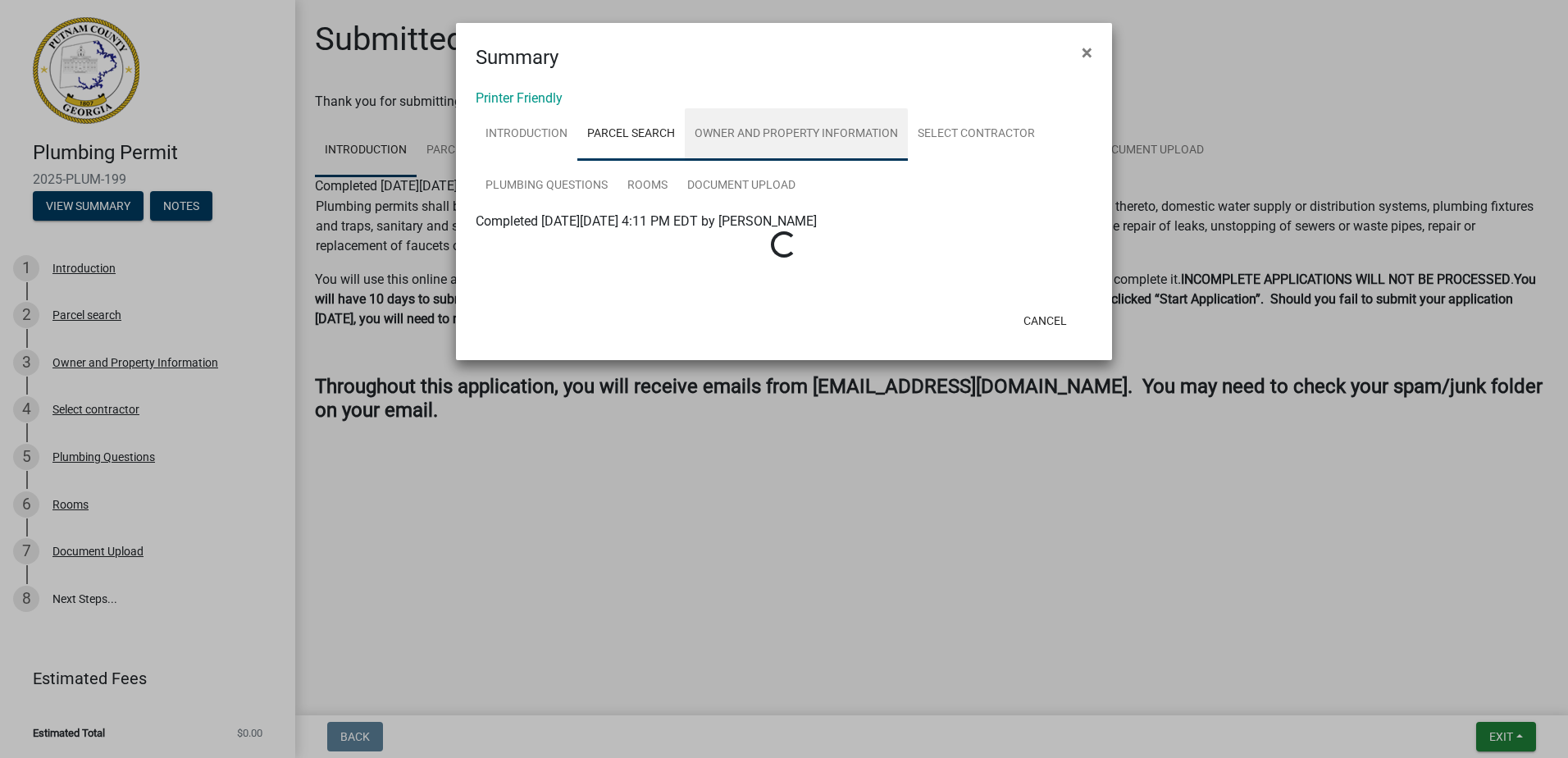
click at [726, 132] on link "Owner and Property Information" at bounding box center [797, 135] width 223 height 53
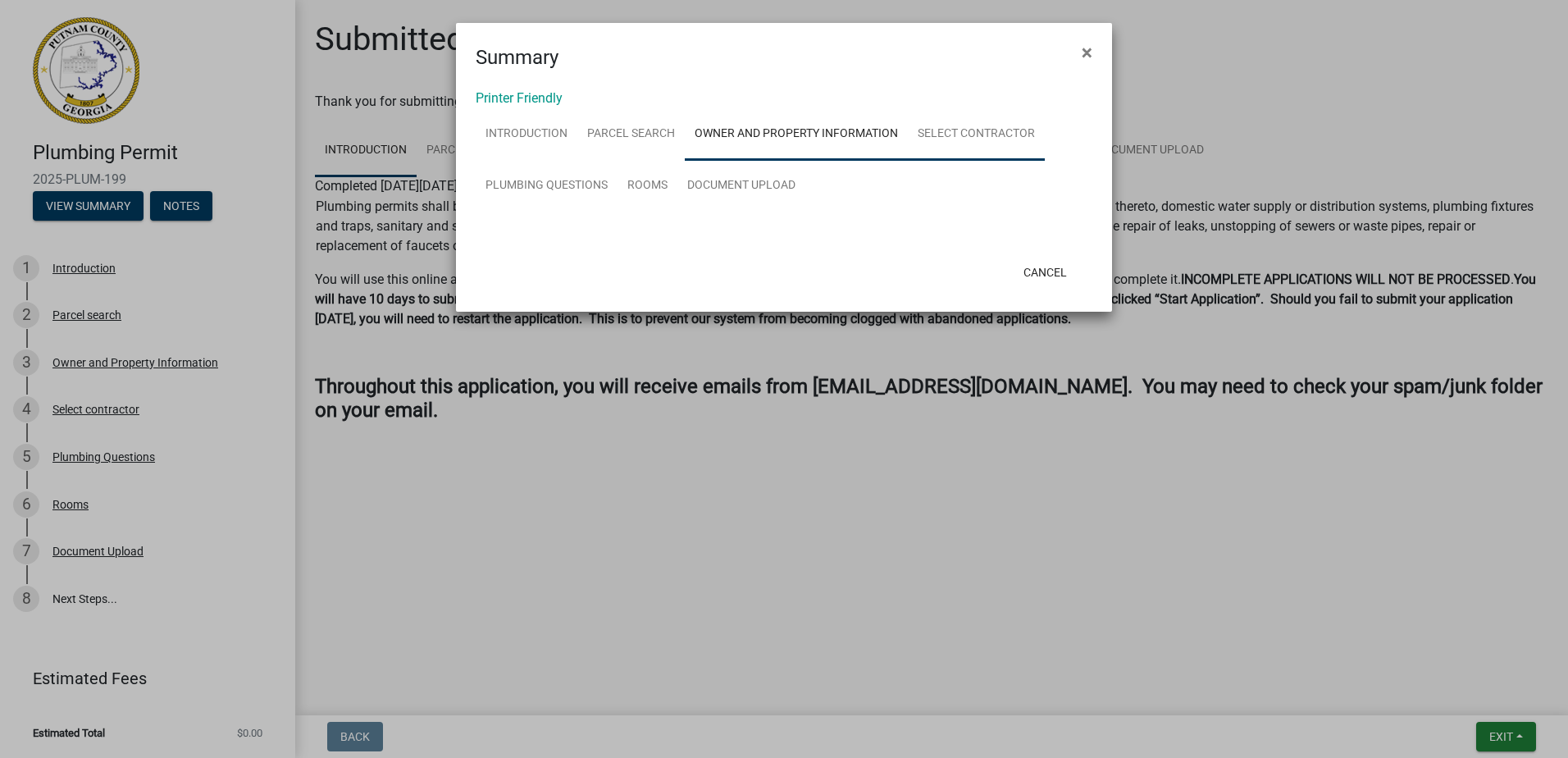
click at [945, 132] on link "Select contractor" at bounding box center [976, 135] width 137 height 53
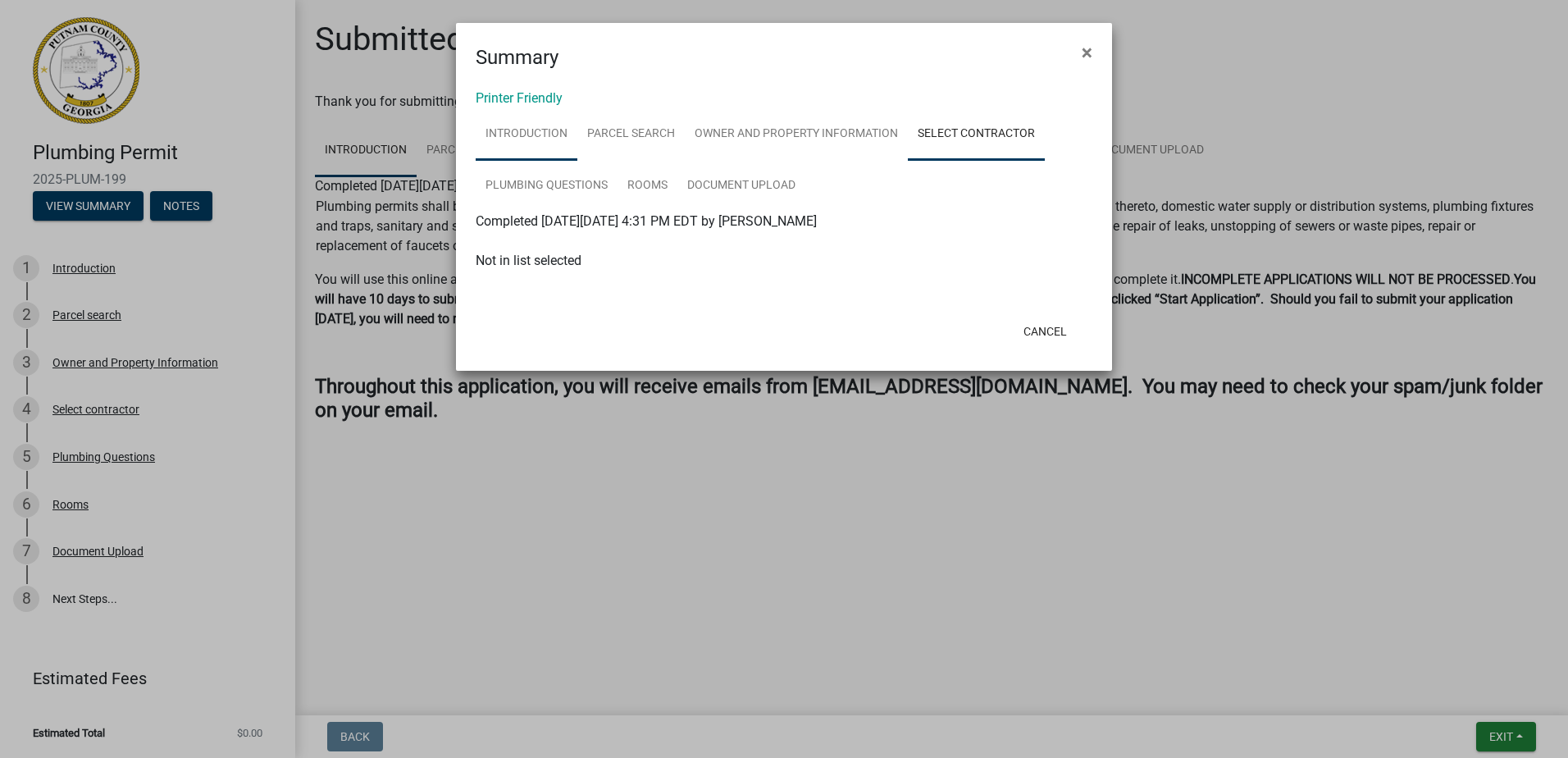
click at [507, 144] on link "Introduction" at bounding box center [526, 135] width 101 height 53
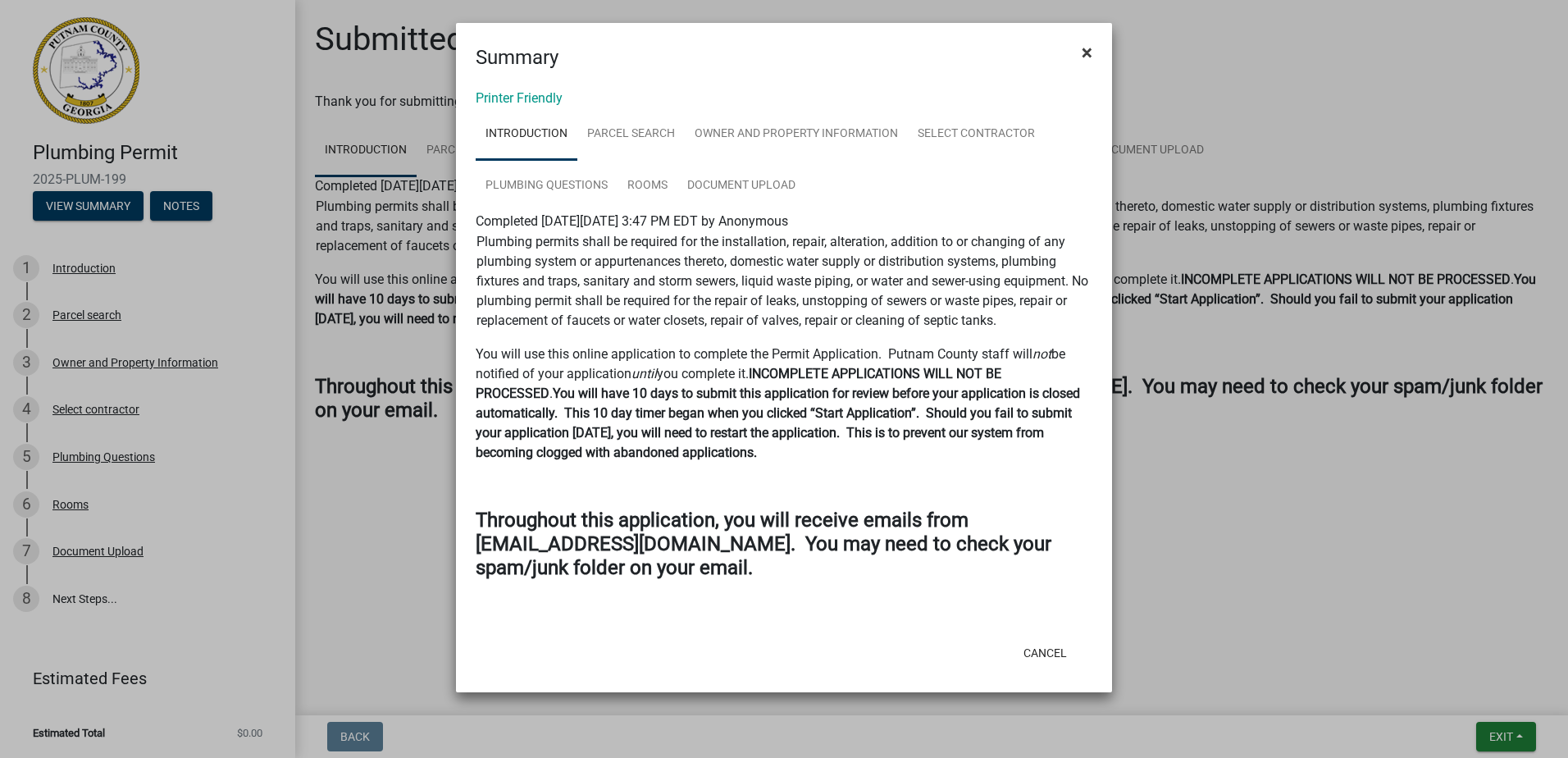
click at [1079, 48] on button "×" at bounding box center [1087, 53] width 37 height 46
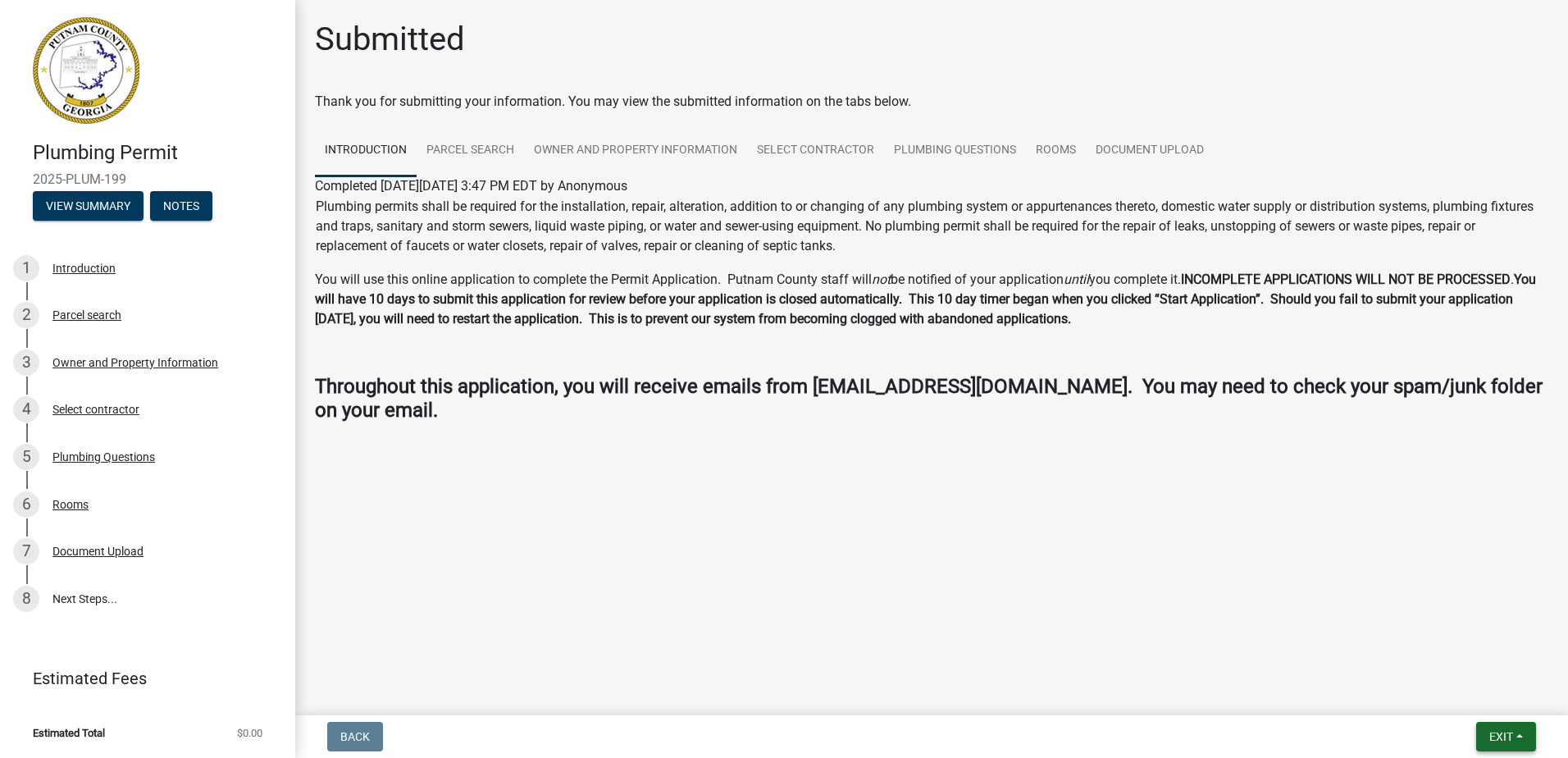
click at [1500, 738] on span "Exit" at bounding box center [1502, 737] width 24 height 13
click at [1483, 664] on button "Save" at bounding box center [1471, 655] width 131 height 39
click at [99, 600] on link "8 Next Steps..." at bounding box center [147, 600] width 295 height 48
click at [100, 594] on link "8 Next Steps..." at bounding box center [147, 600] width 295 height 48
click at [1523, 723] on button "Exit" at bounding box center [1507, 737] width 60 height 30
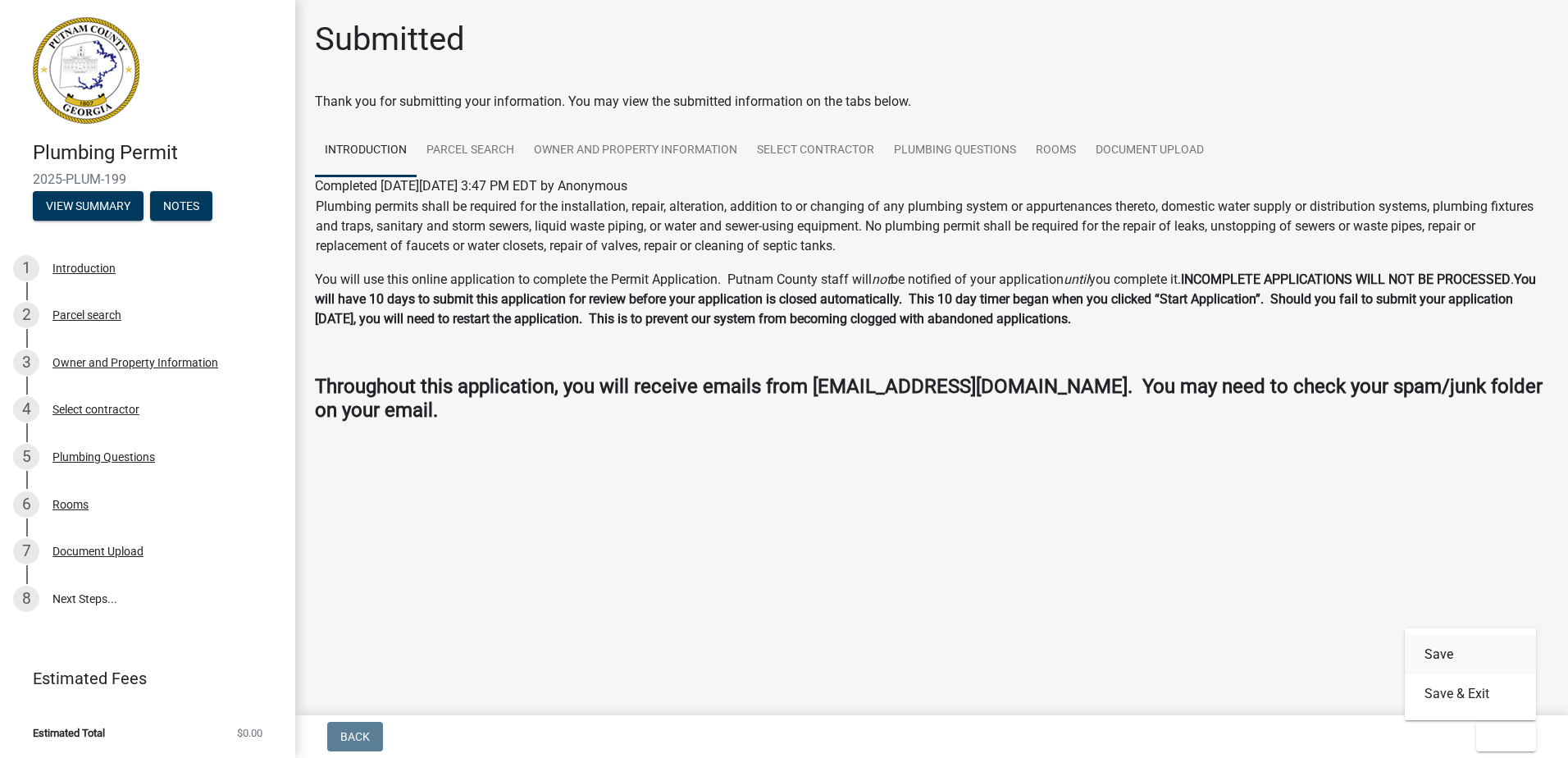
click at [1462, 659] on button "Save" at bounding box center [1471, 655] width 131 height 39
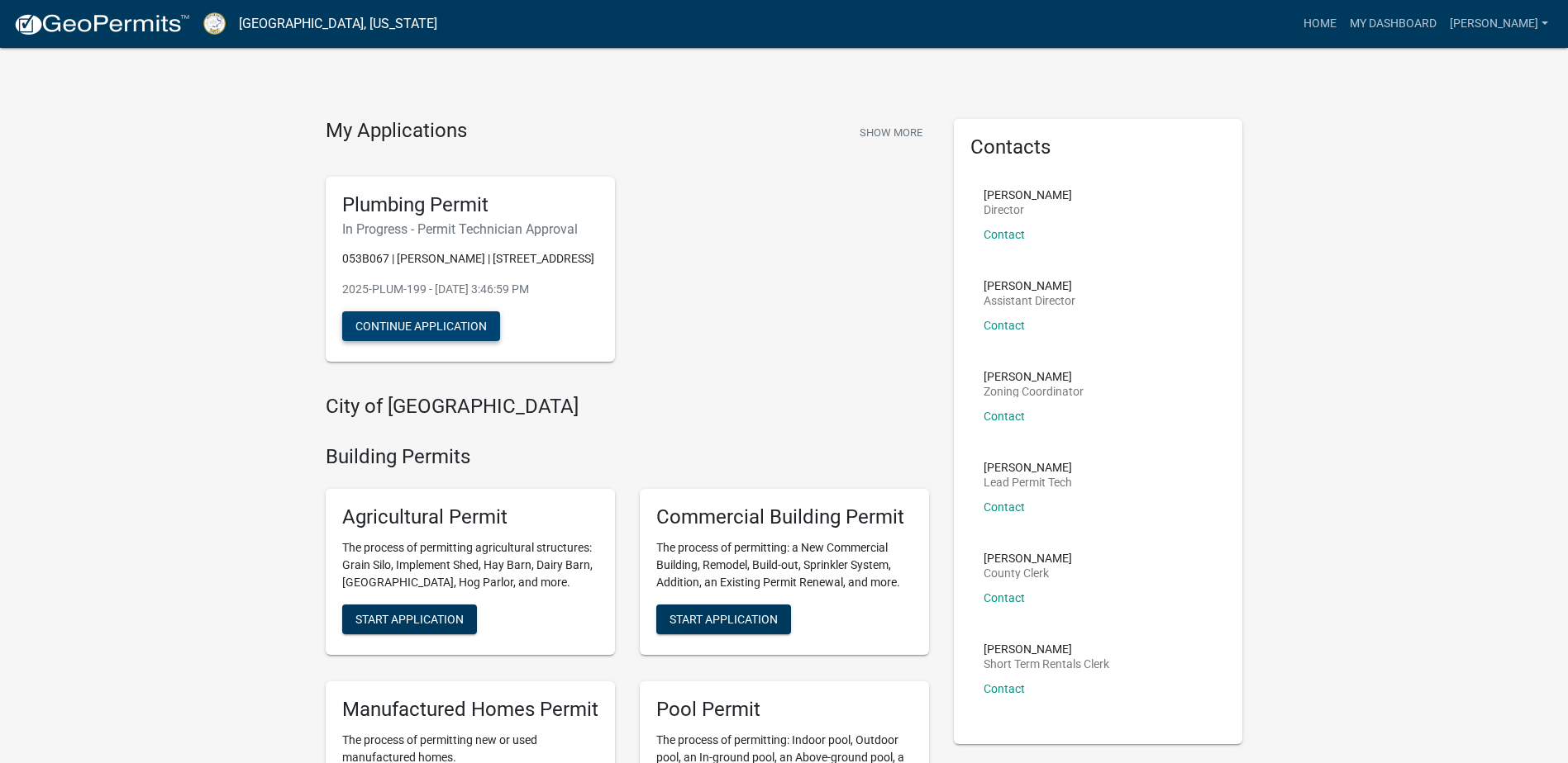
click at [428, 329] on button "Continue Application" at bounding box center [421, 326] width 158 height 30
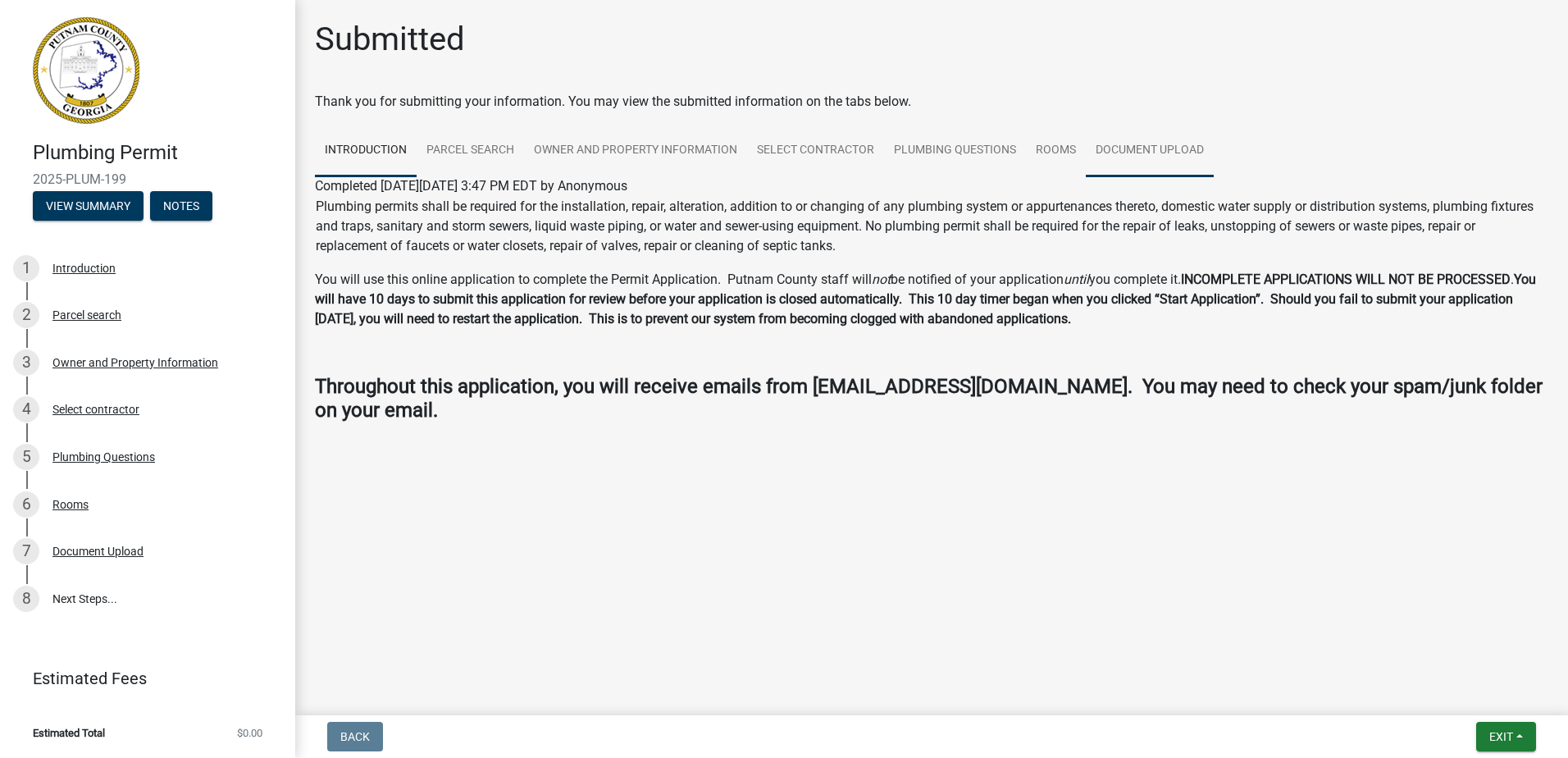
click at [1148, 164] on link "Document Upload" at bounding box center [1150, 151] width 128 height 53
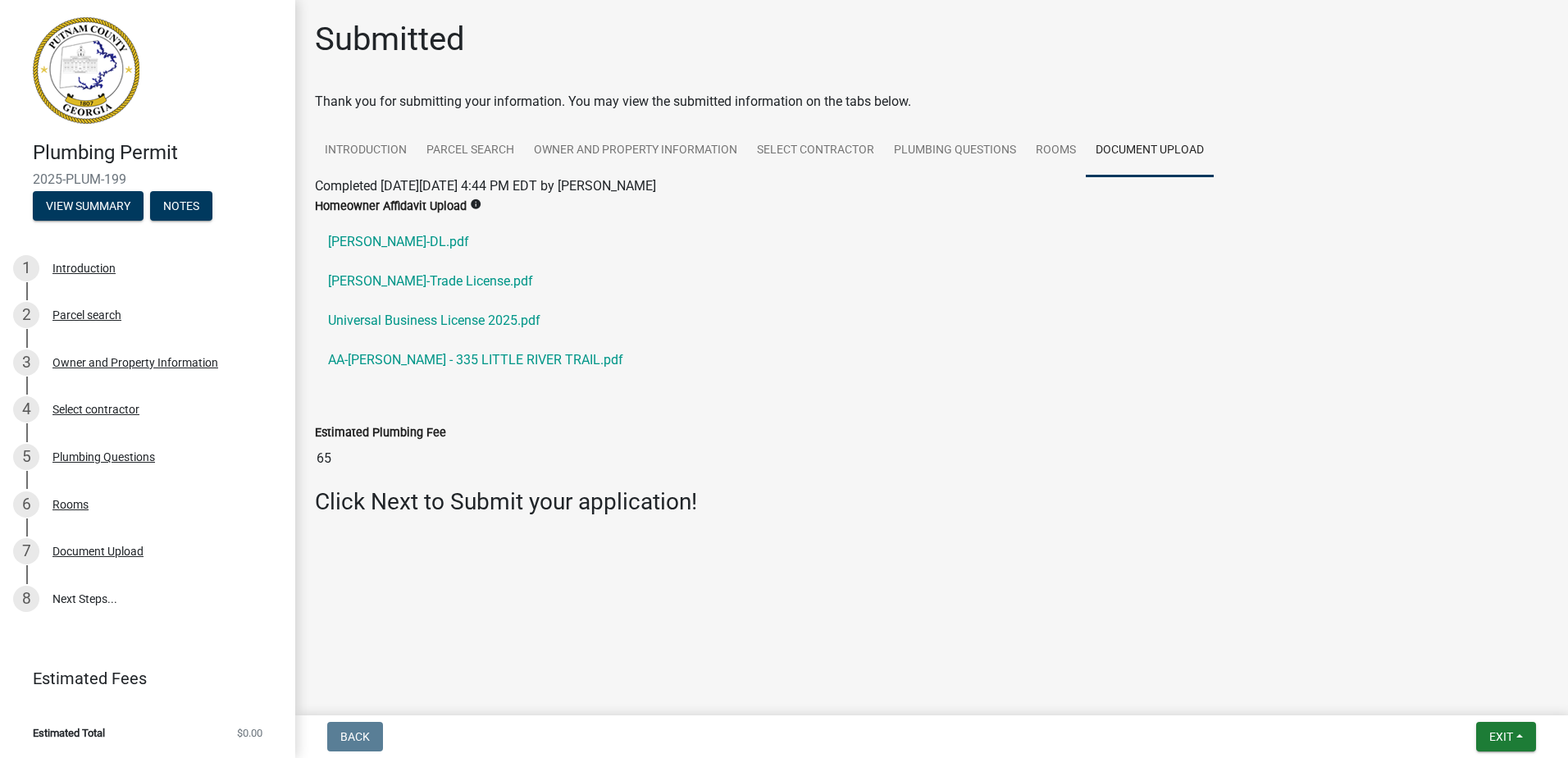
click at [860, 535] on div at bounding box center [931, 539] width 936 height 20
click at [798, 589] on main "Submitted Thank you for submitting your information. You may view the submitted…" at bounding box center [932, 354] width 1273 height 709
click at [1045, 153] on link "Rooms" at bounding box center [1056, 151] width 60 height 53
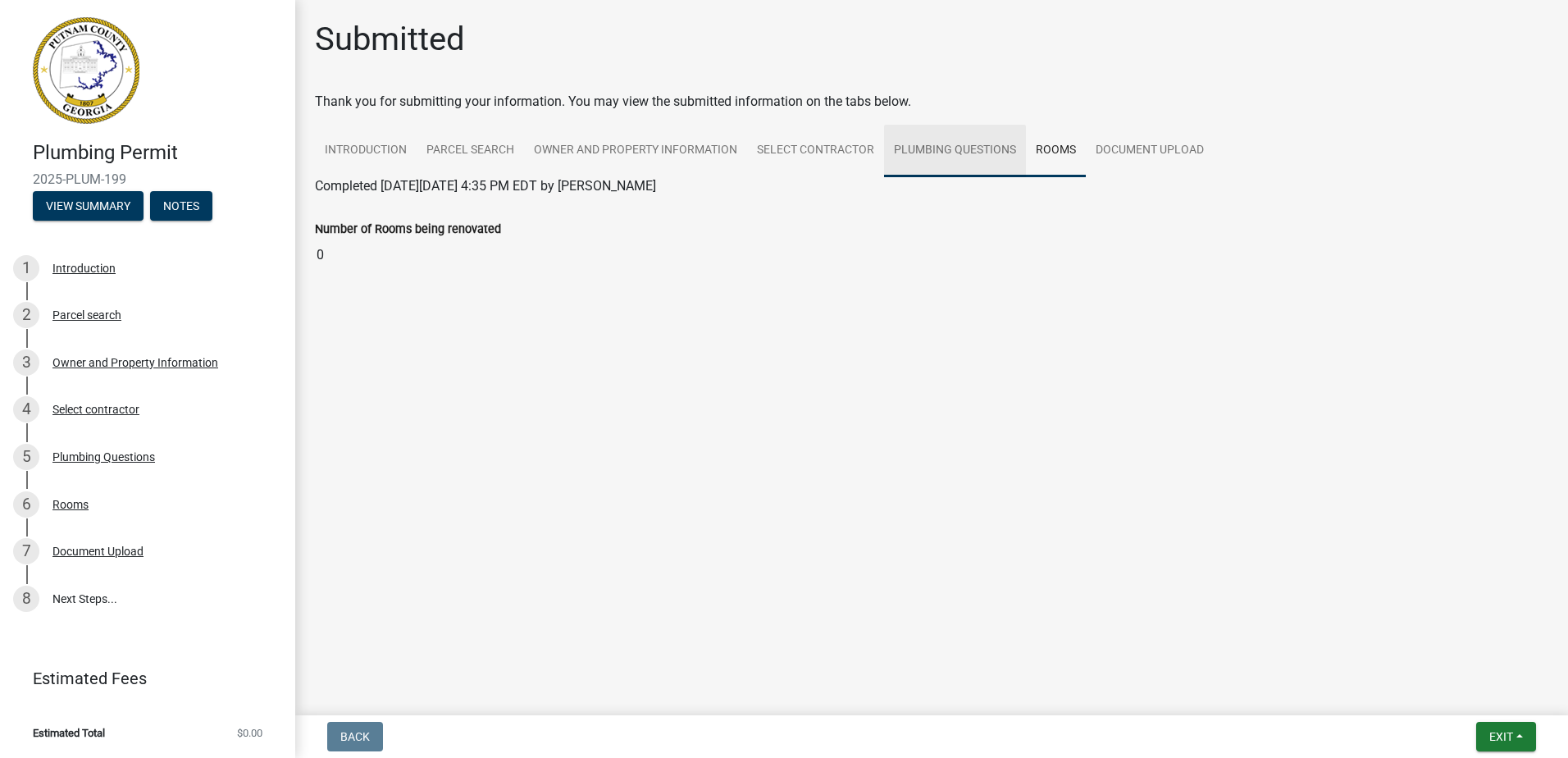
click at [933, 158] on link "Plumbing Questions" at bounding box center [955, 151] width 142 height 53
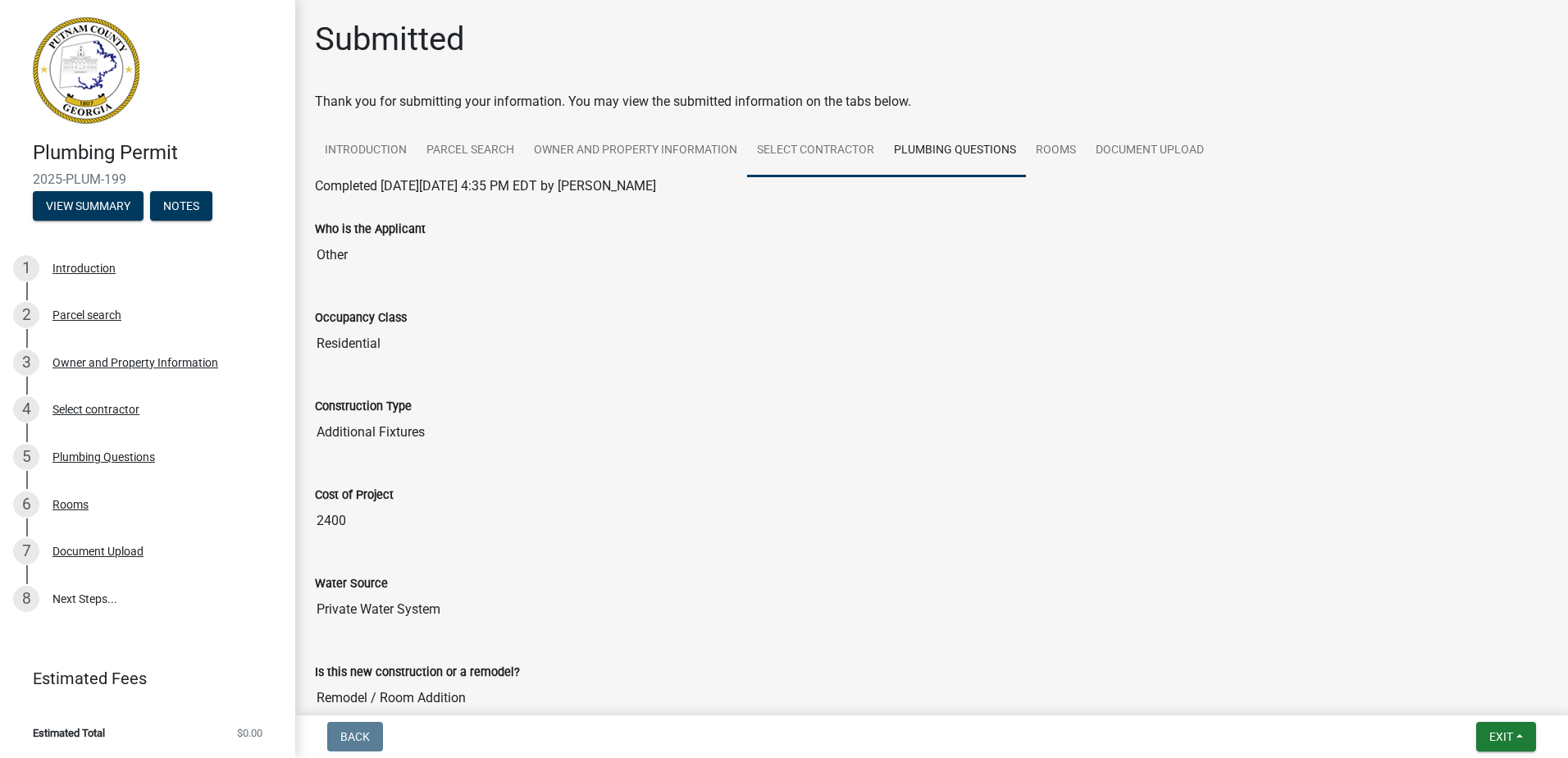
click at [815, 163] on link "Select contractor" at bounding box center [815, 151] width 137 height 53
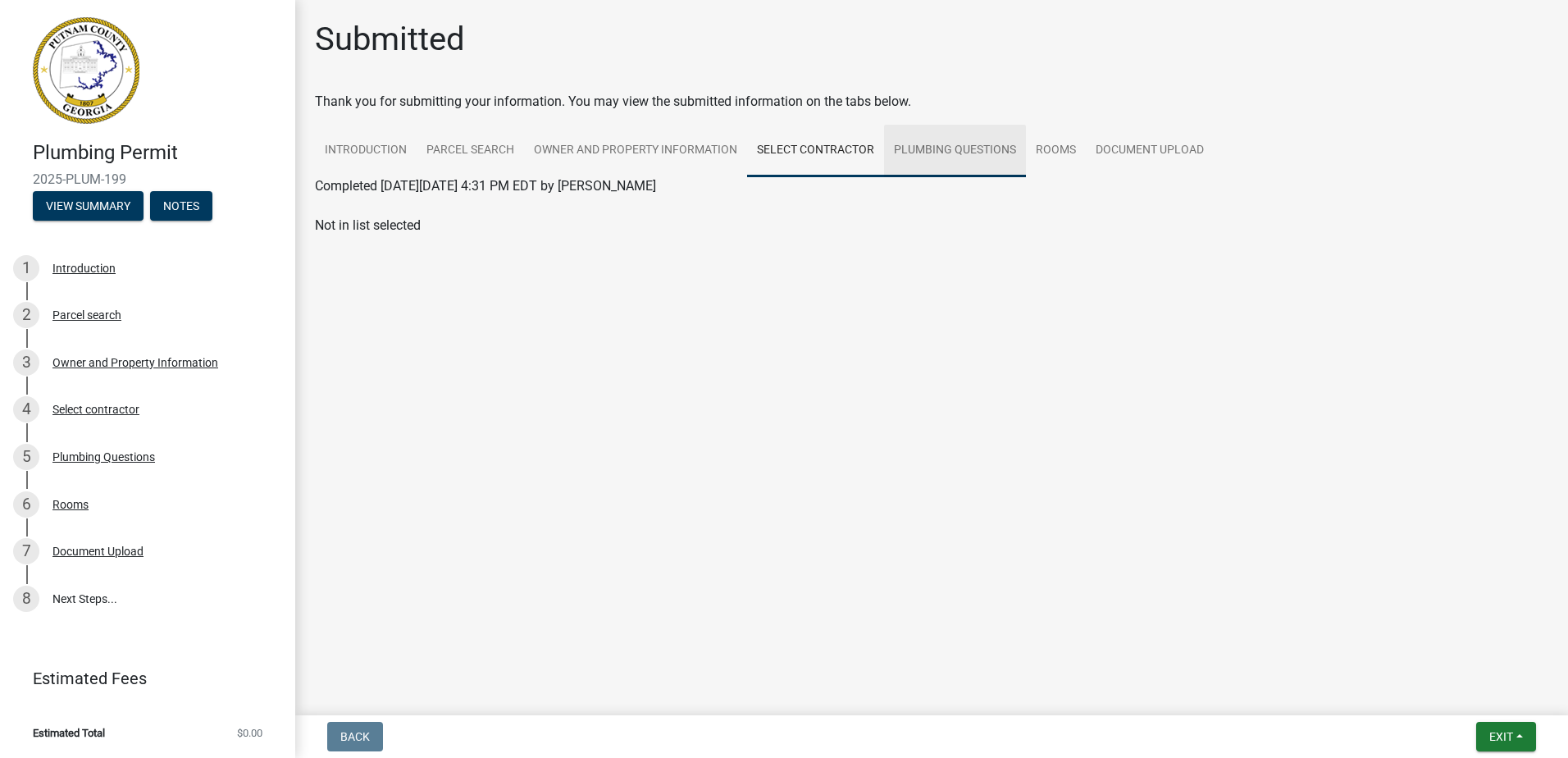
click at [941, 162] on link "Plumbing Questions" at bounding box center [955, 151] width 142 height 53
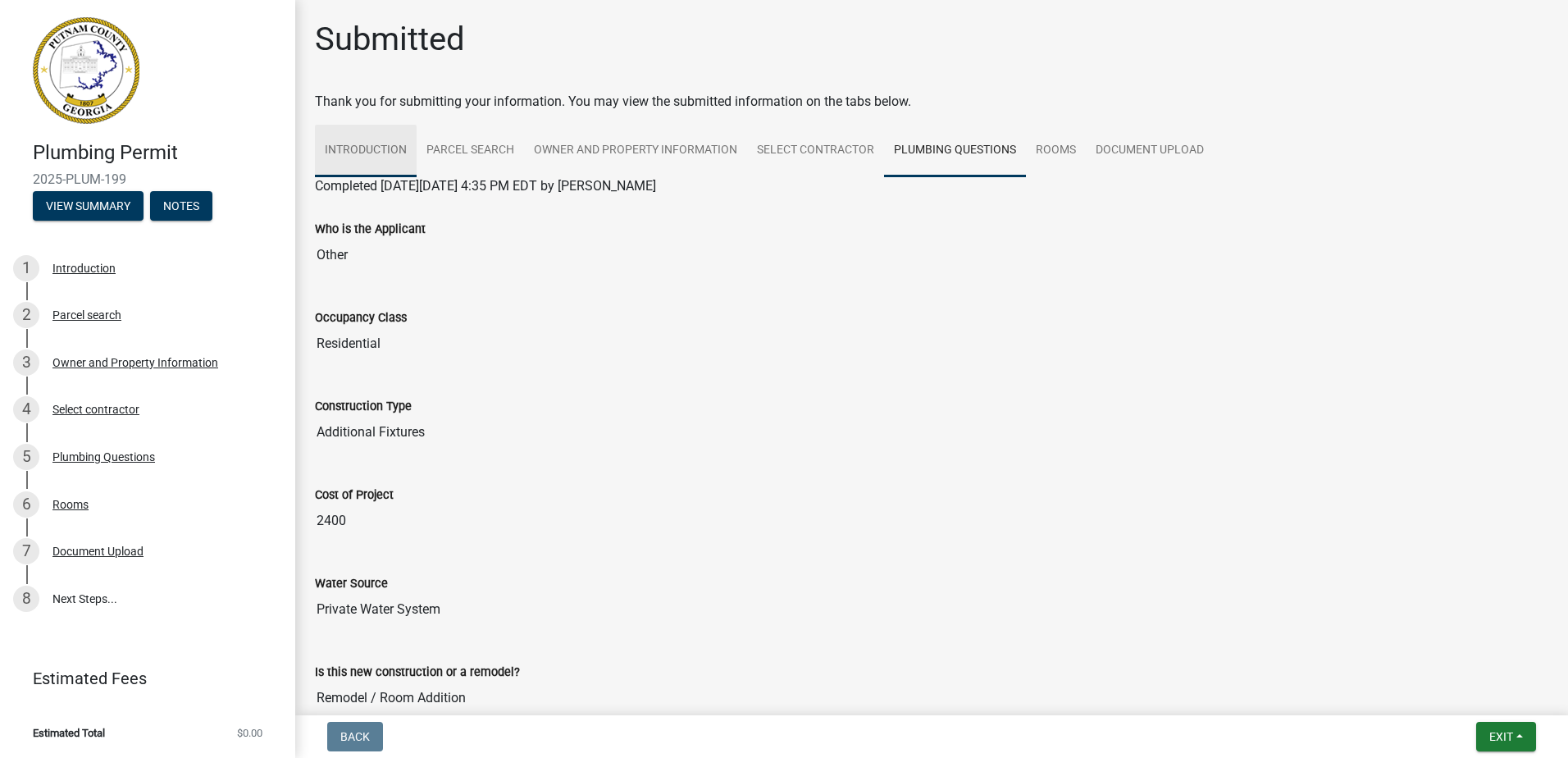
click at [365, 147] on link "Introduction" at bounding box center [365, 151] width 101 height 53
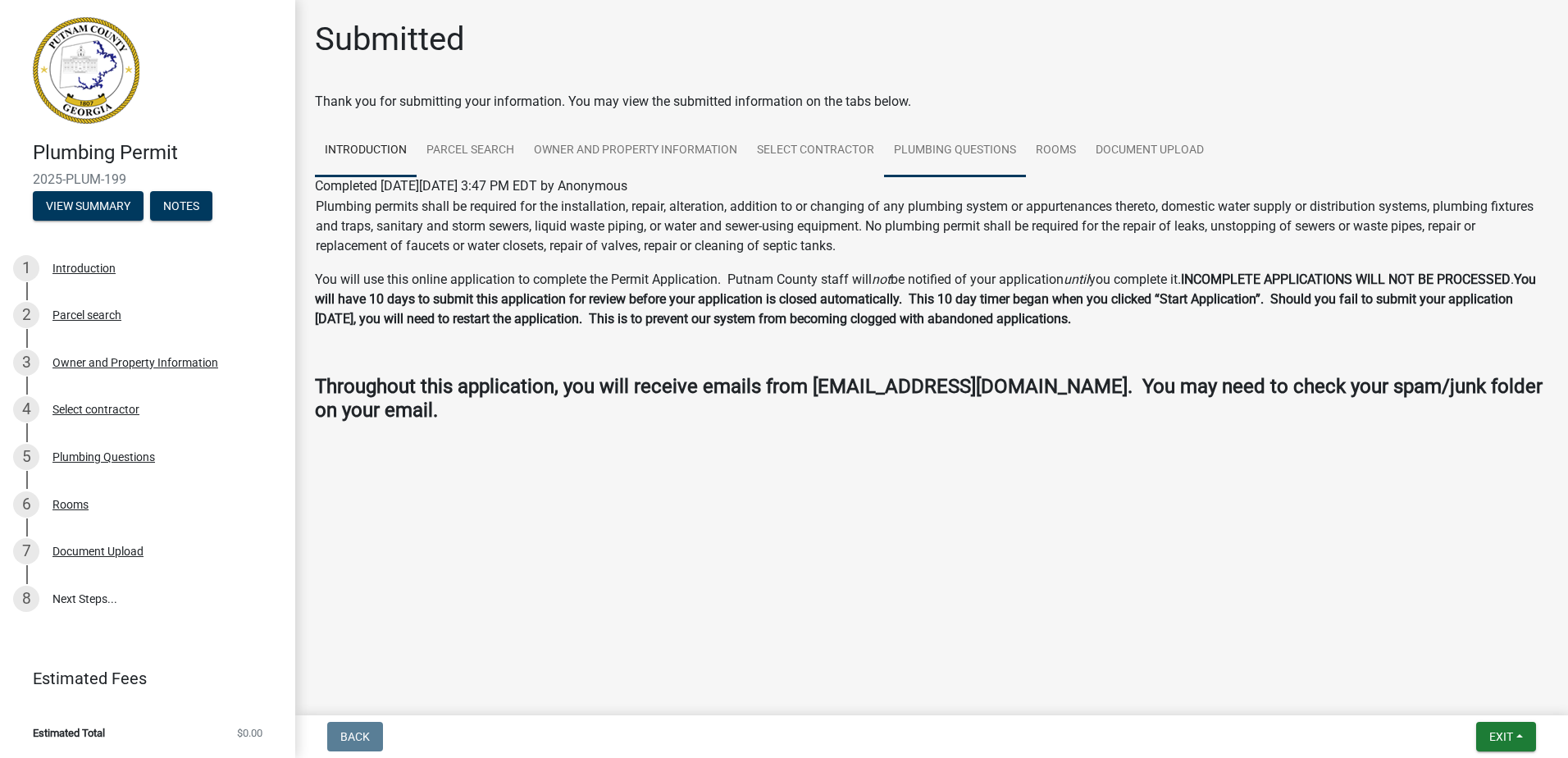
drag, startPoint x: 896, startPoint y: 164, endPoint x: 999, endPoint y: 153, distance: 103.6
click at [897, 164] on link "Plumbing Questions" at bounding box center [955, 151] width 142 height 53
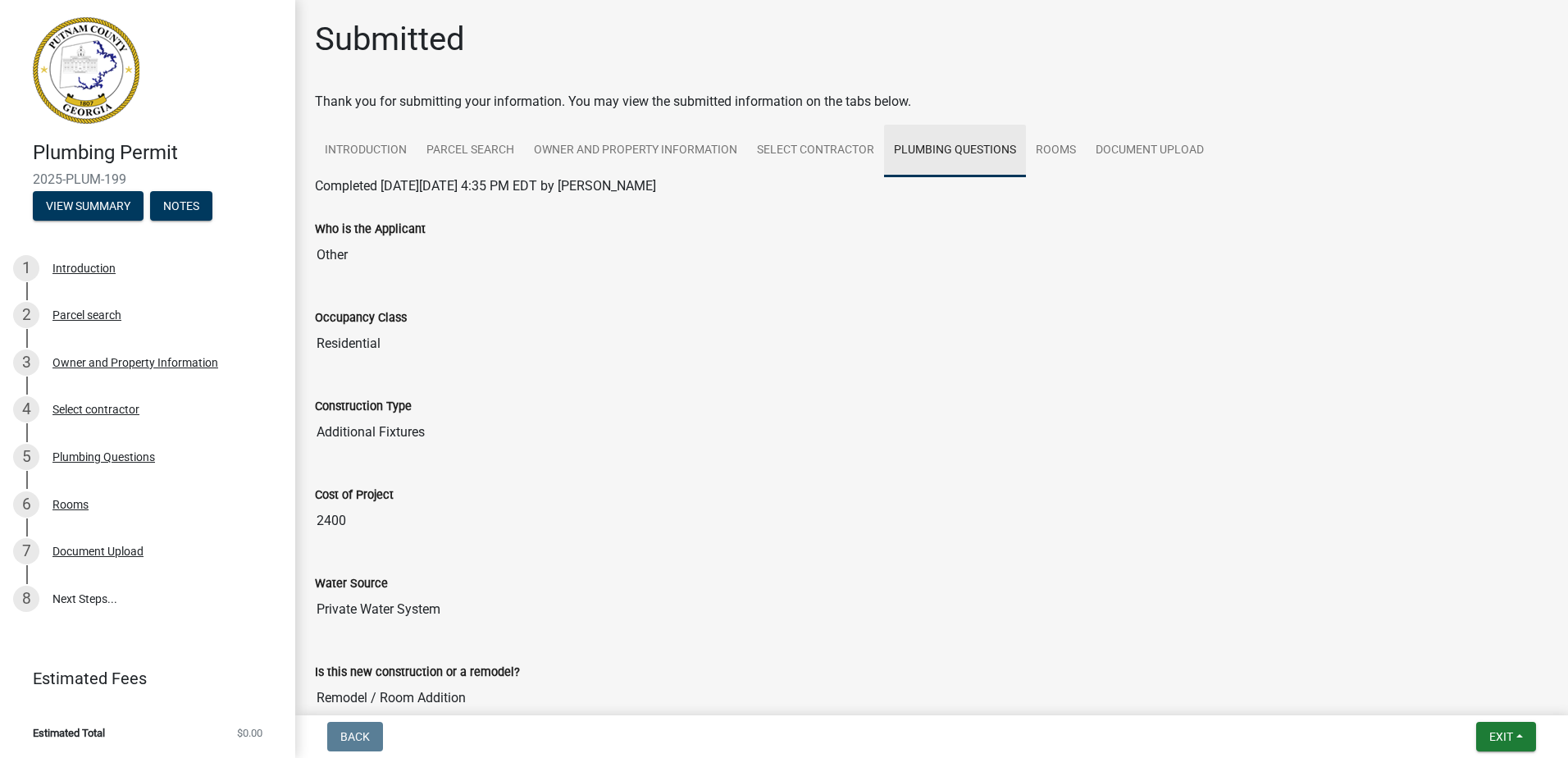
drag, startPoint x: 1017, startPoint y: 153, endPoint x: 1067, endPoint y: 153, distance: 50.0
click at [1019, 153] on link "Plumbing Questions" at bounding box center [955, 151] width 142 height 53
click at [1111, 153] on link "Document Upload" at bounding box center [1150, 151] width 128 height 53
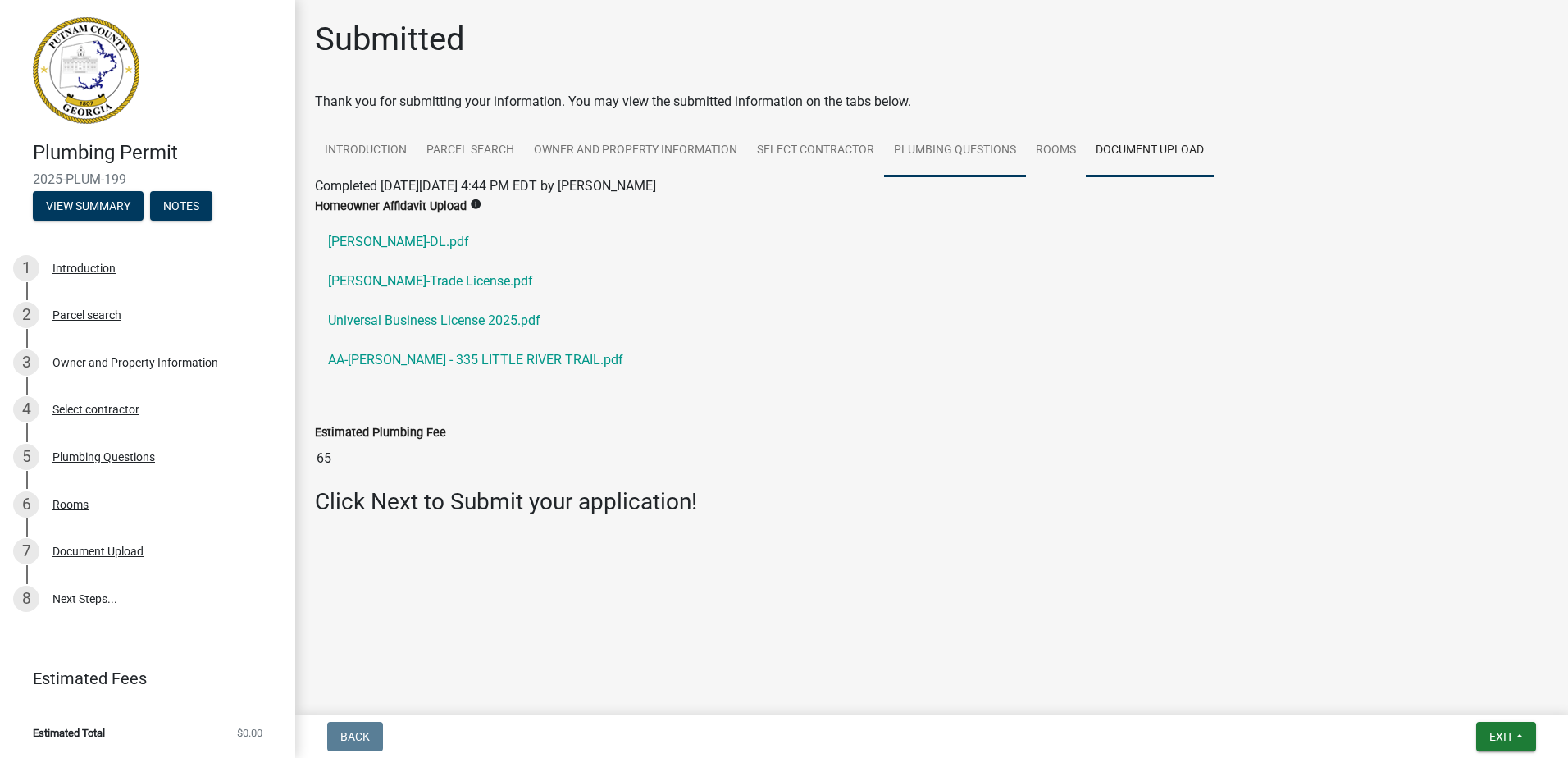
click at [971, 171] on link "Plumbing Questions" at bounding box center [955, 151] width 142 height 53
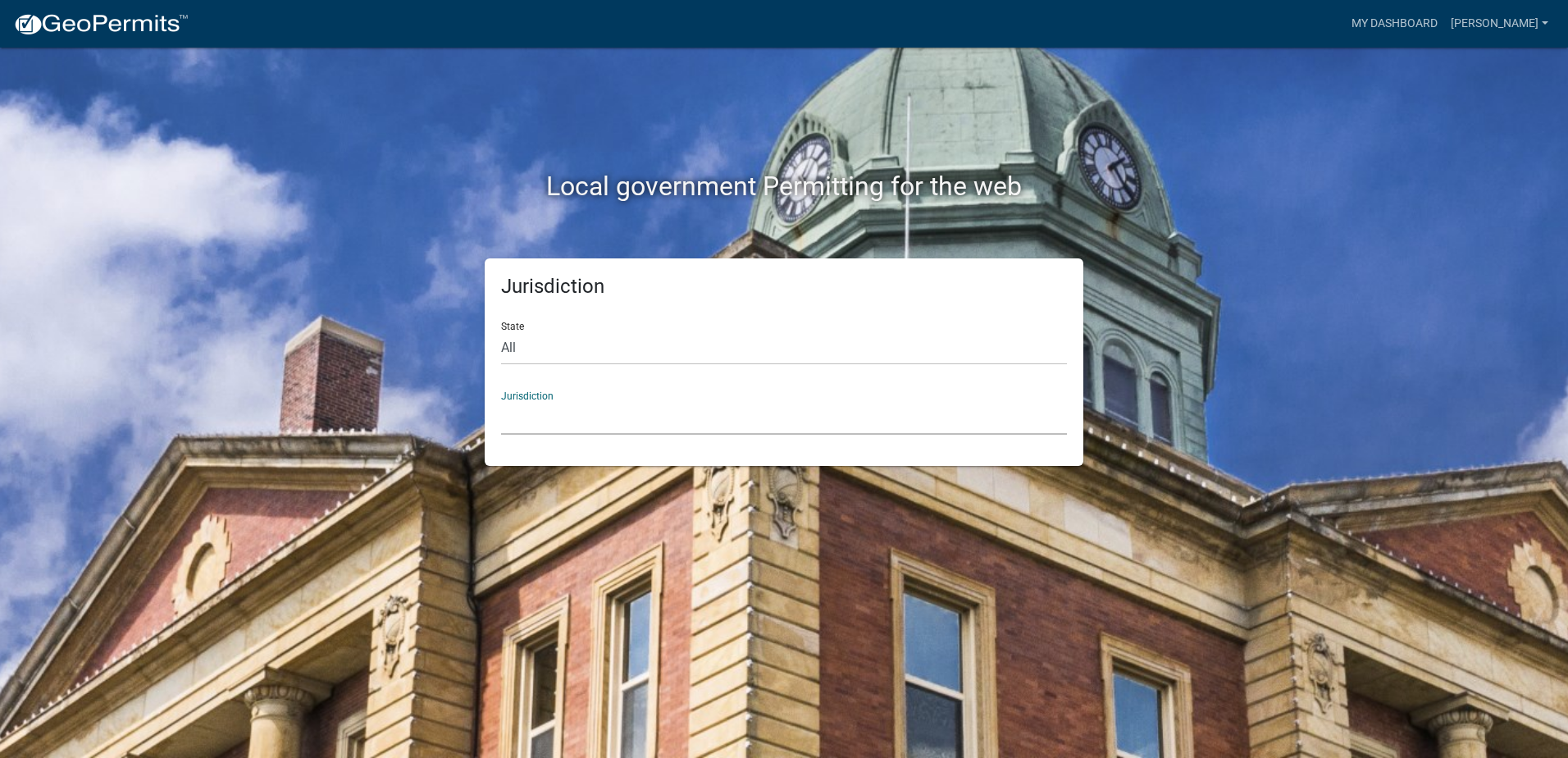
drag, startPoint x: 522, startPoint y: 428, endPoint x: 536, endPoint y: 423, distance: 14.9
click at [522, 428] on select "Custer County, Colorado Carroll County, Georgia Cook County, Georgia Crawford C…" at bounding box center [784, 418] width 566 height 34
click at [350, 275] on div "Jurisdiction State All Colorado Georgia Indiana Iowa Kansas Minnesota Ohio Sout…" at bounding box center [784, 363] width 936 height 208
click at [1426, 29] on link "My Dashboard" at bounding box center [1394, 24] width 100 height 32
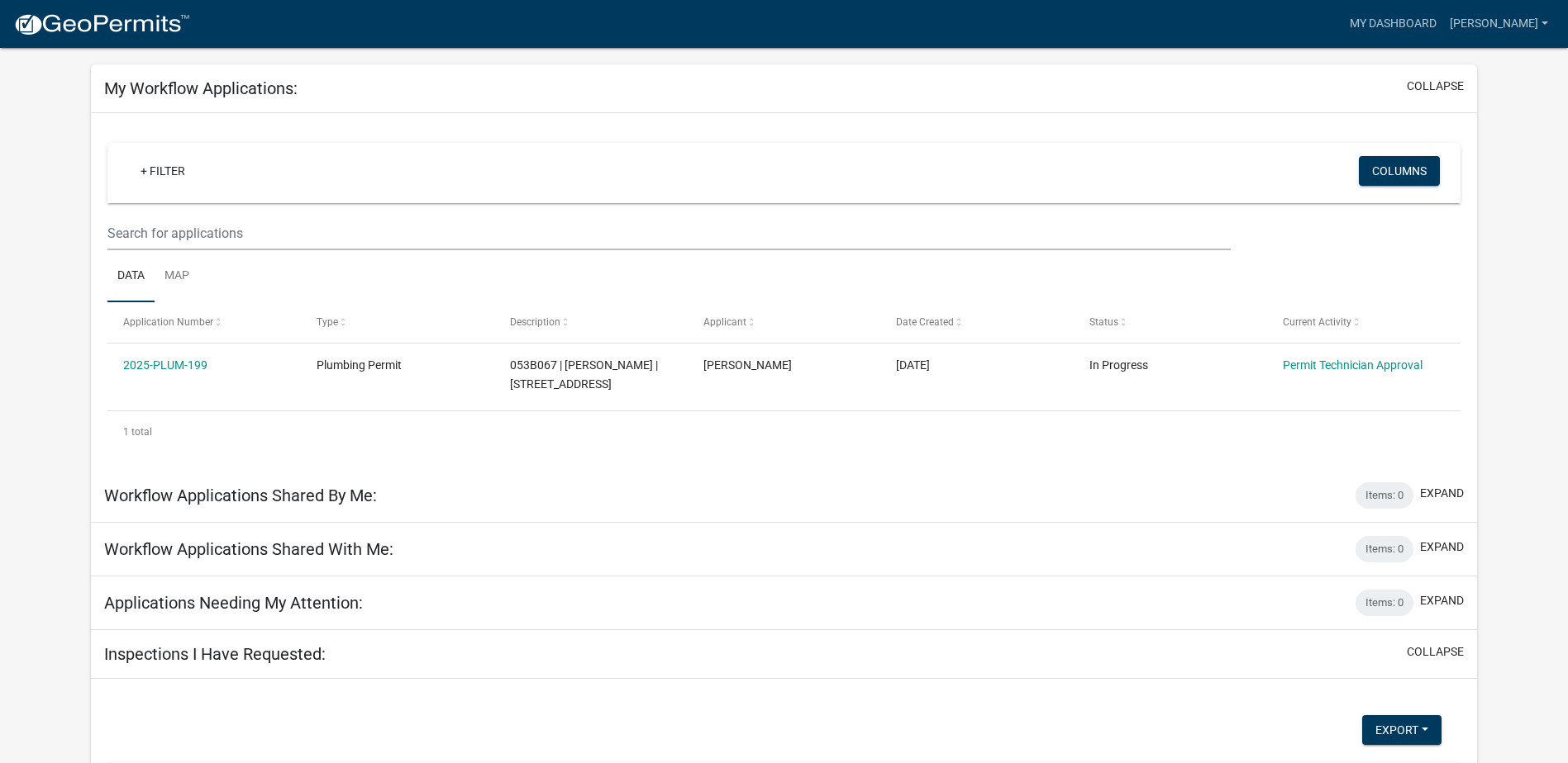
scroll to position [165, 0]
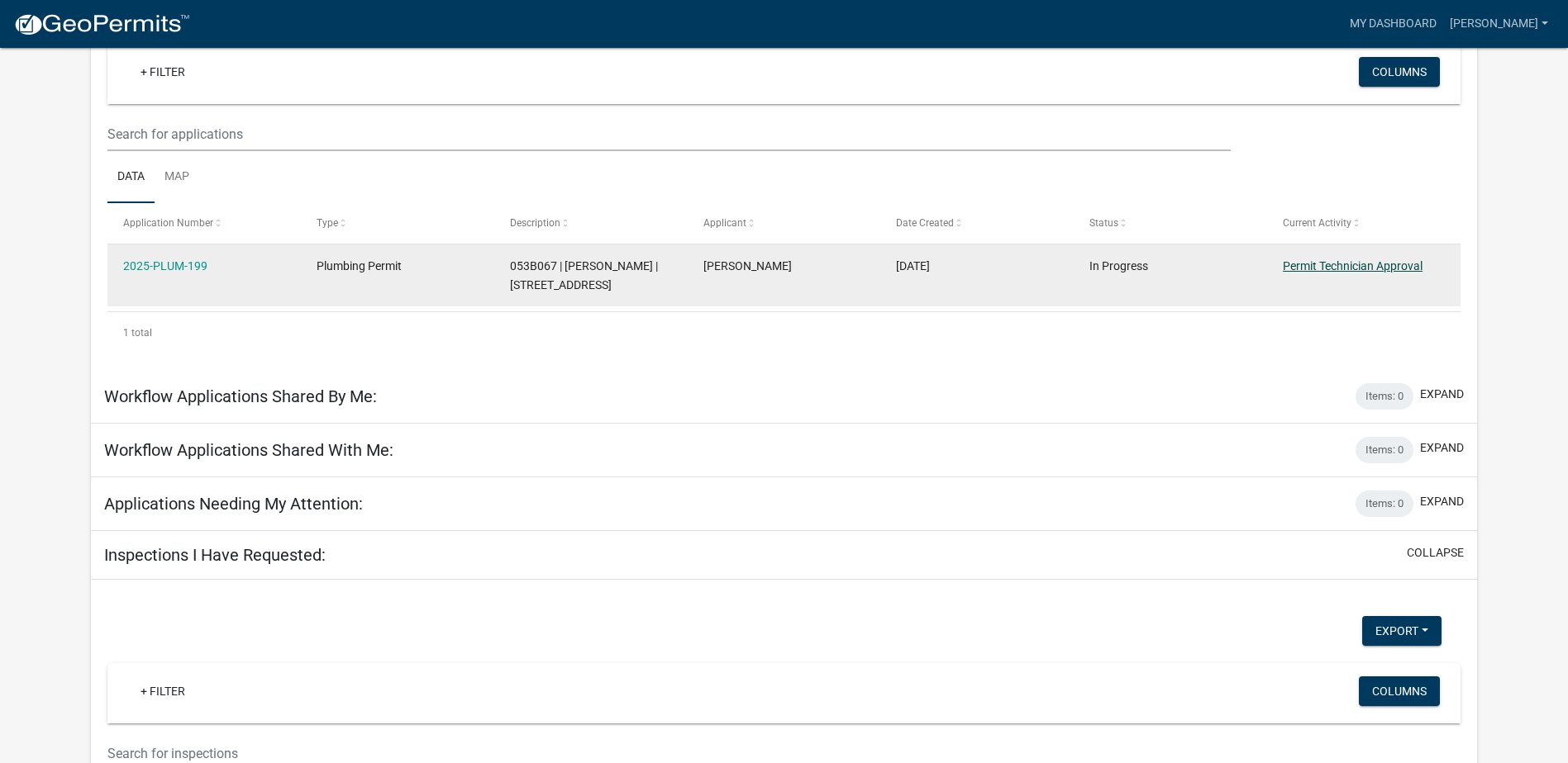
click at [1325, 268] on link "Permit Technician Approval" at bounding box center [1353, 266] width 140 height 13
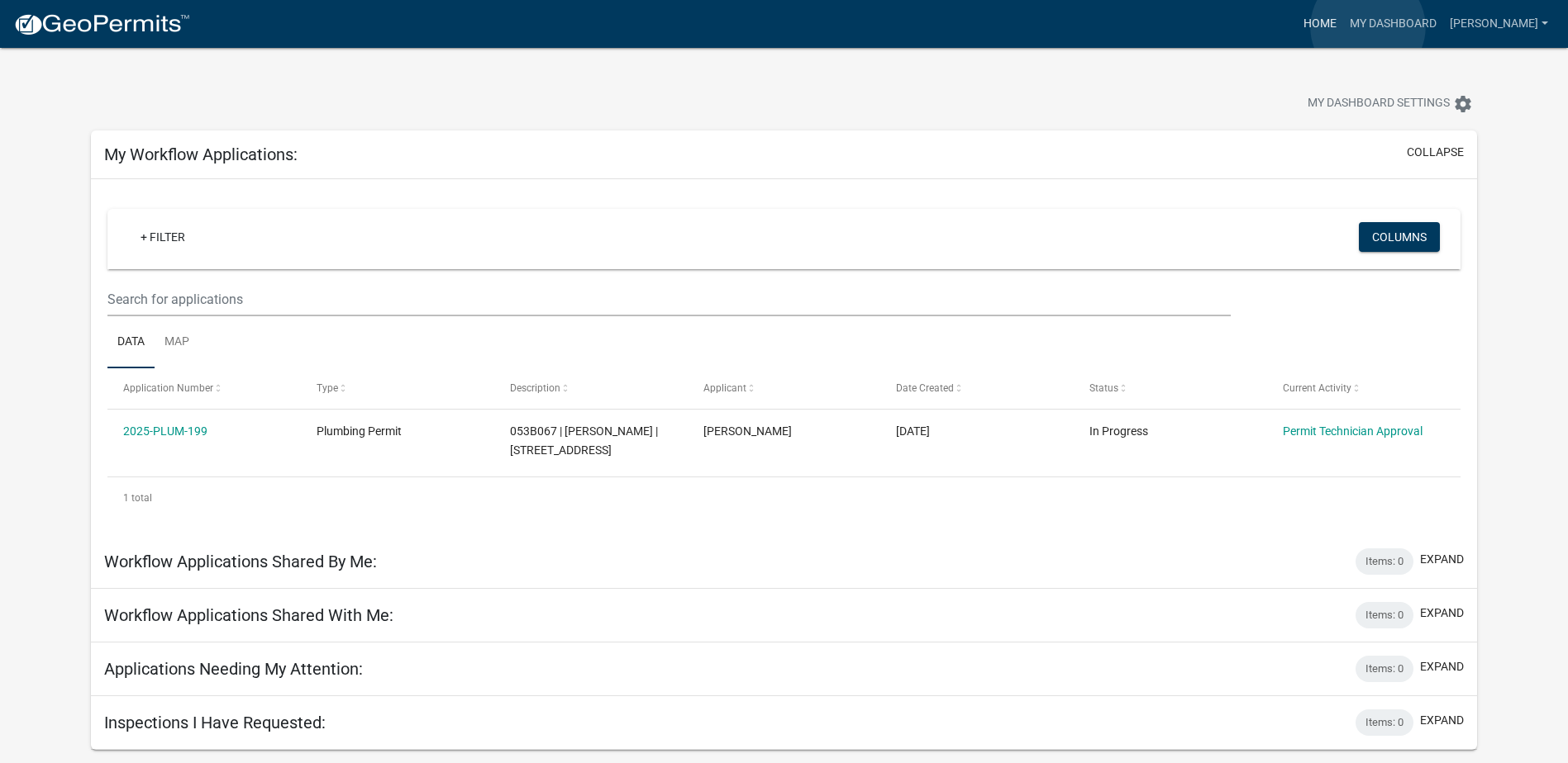
click at [1343, 27] on link "Home" at bounding box center [1320, 24] width 46 height 32
